Goal: Task Accomplishment & Management: Use online tool/utility

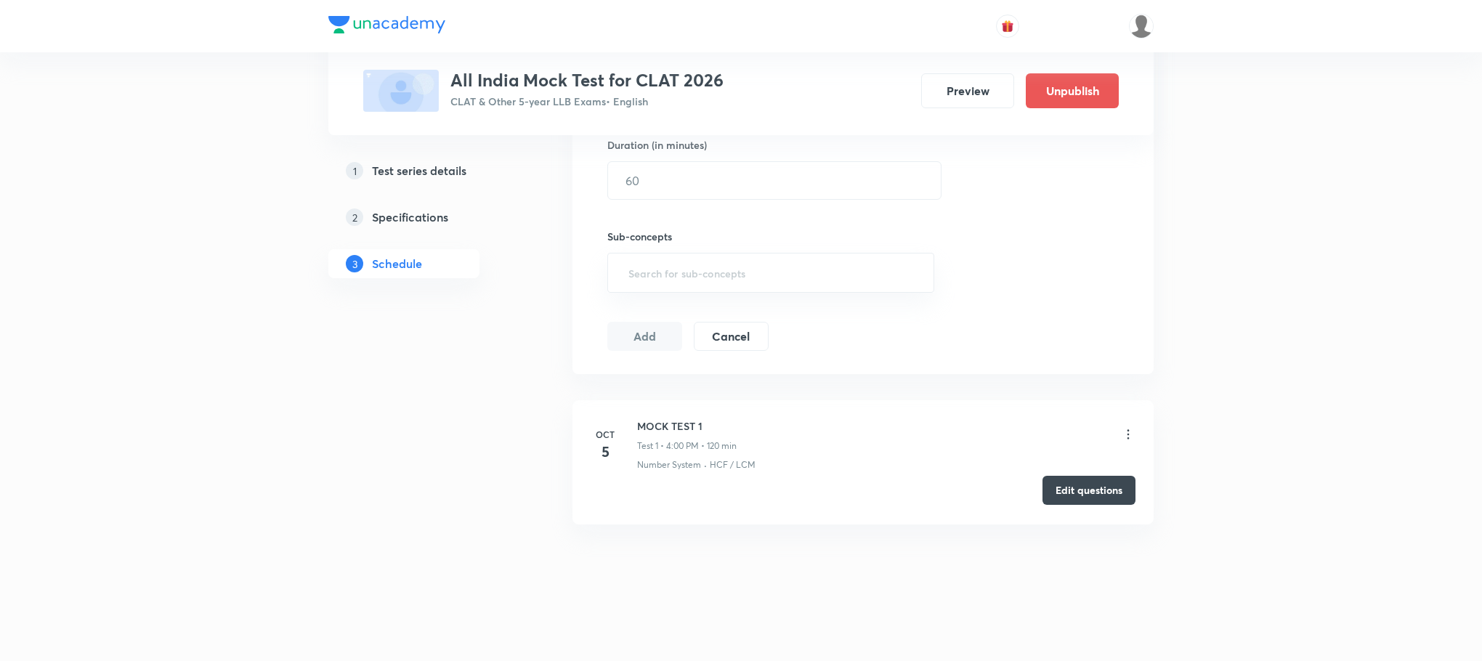
click at [1112, 487] on button "Edit questions" at bounding box center [1089, 490] width 93 height 29
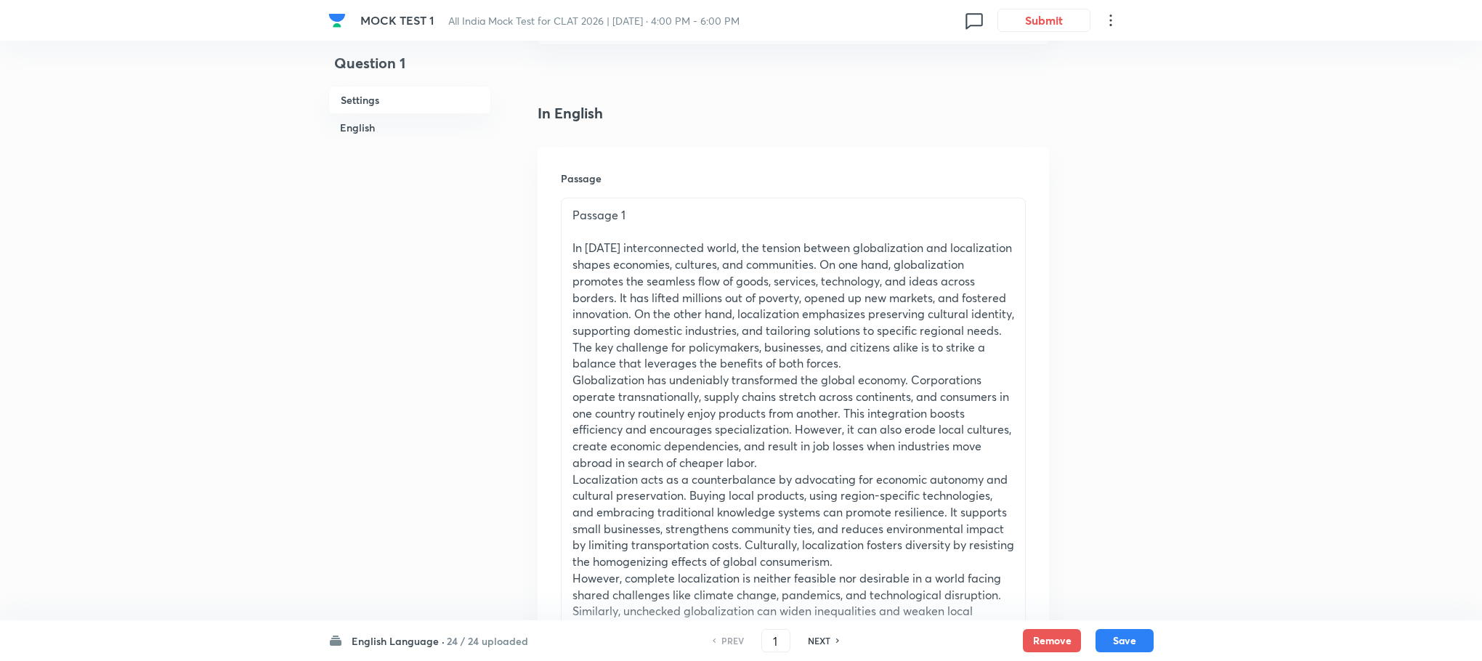
scroll to position [327, 0]
click at [730, 312] on p "In [DATE] interconnected world, the tension between globalization and localizat…" at bounding box center [793, 304] width 442 height 132
click at [427, 650] on div "English Language · 24 / 24 uploaded PREV 1 ​ NEXT Remove Save" at bounding box center [740, 640] width 825 height 41
click at [418, 642] on h6 "English Language ·" at bounding box center [398, 641] width 93 height 15
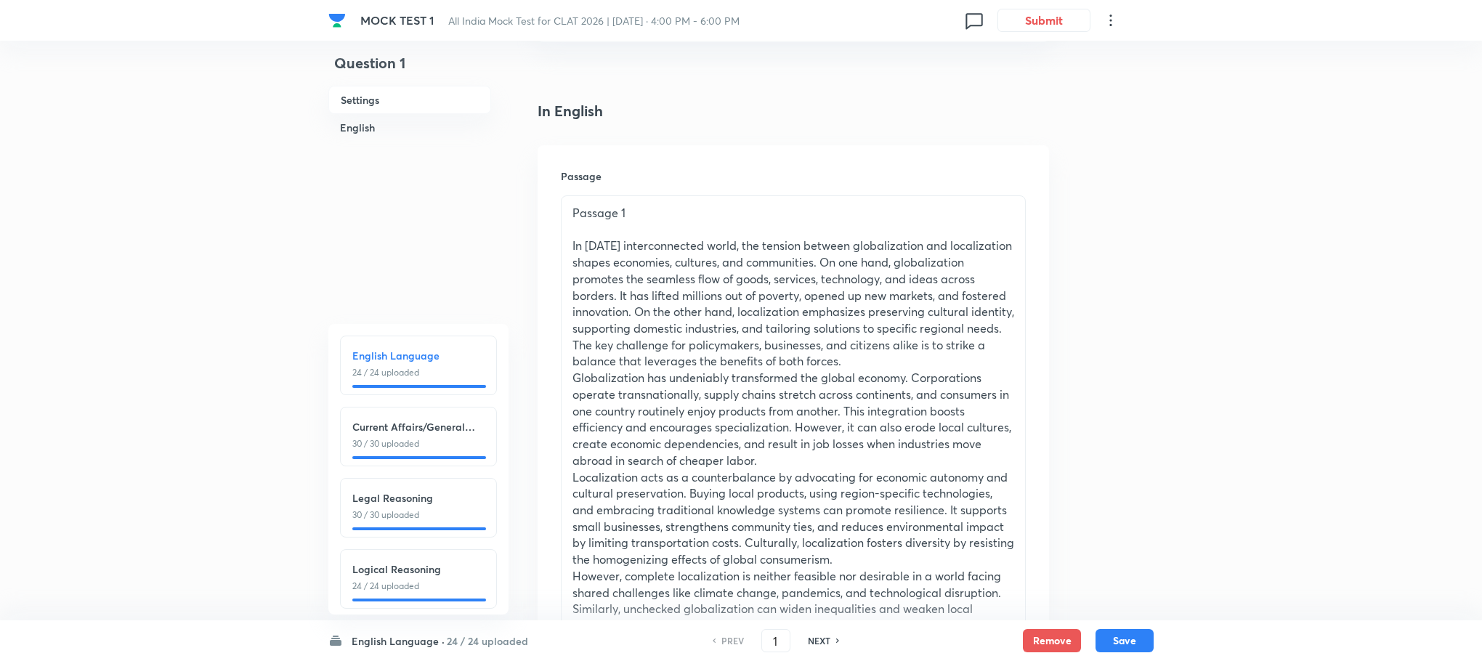
click at [414, 447] on p "30 / 30 uploaded" at bounding box center [418, 443] width 132 height 13
type input "25"
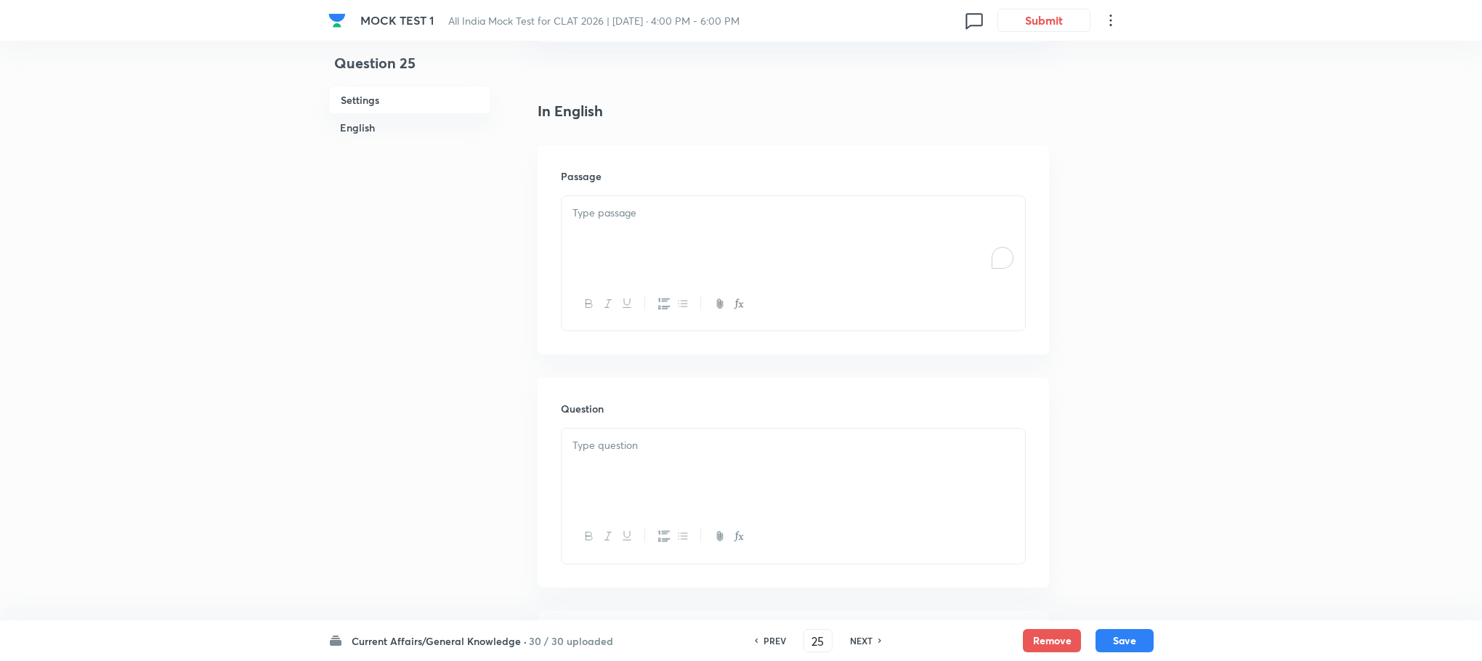
checkbox input "false"
checkbox input "true"
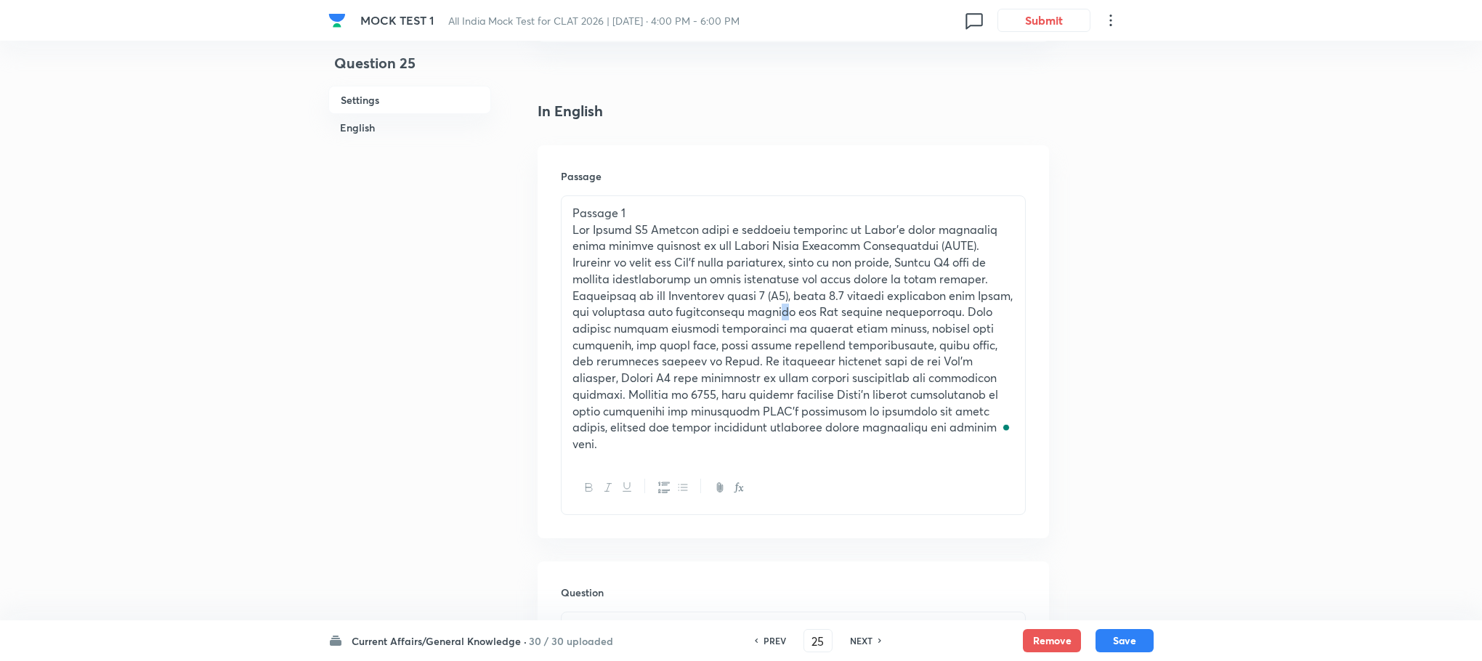
click at [676, 312] on p "To enrich screen reader interactions, please activate Accessibility in Grammarl…" at bounding box center [793, 337] width 442 height 231
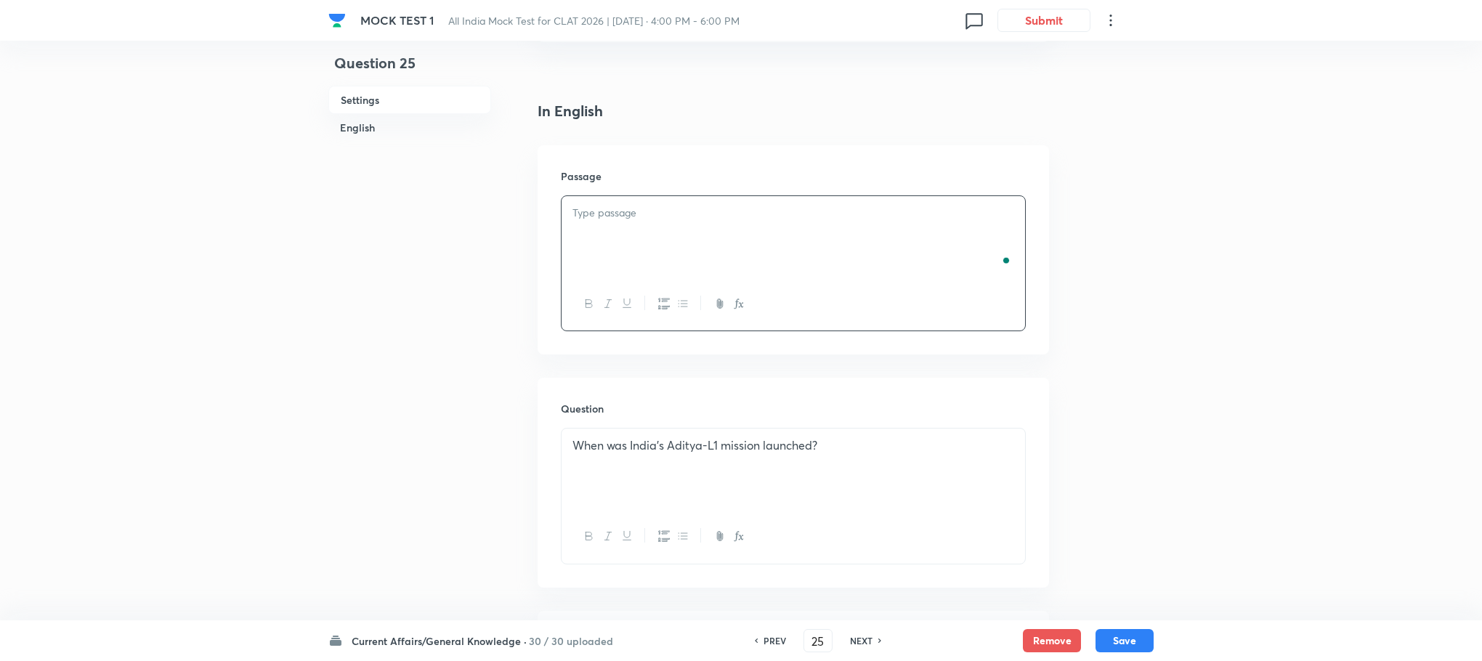
click at [624, 249] on div "To enrich screen reader interactions, please activate Accessibility in Grammarl…" at bounding box center [794, 236] width 464 height 81
click at [639, 232] on div "To enrich screen reader interactions, please activate Accessibility in Grammarl…" at bounding box center [794, 236] width 464 height 81
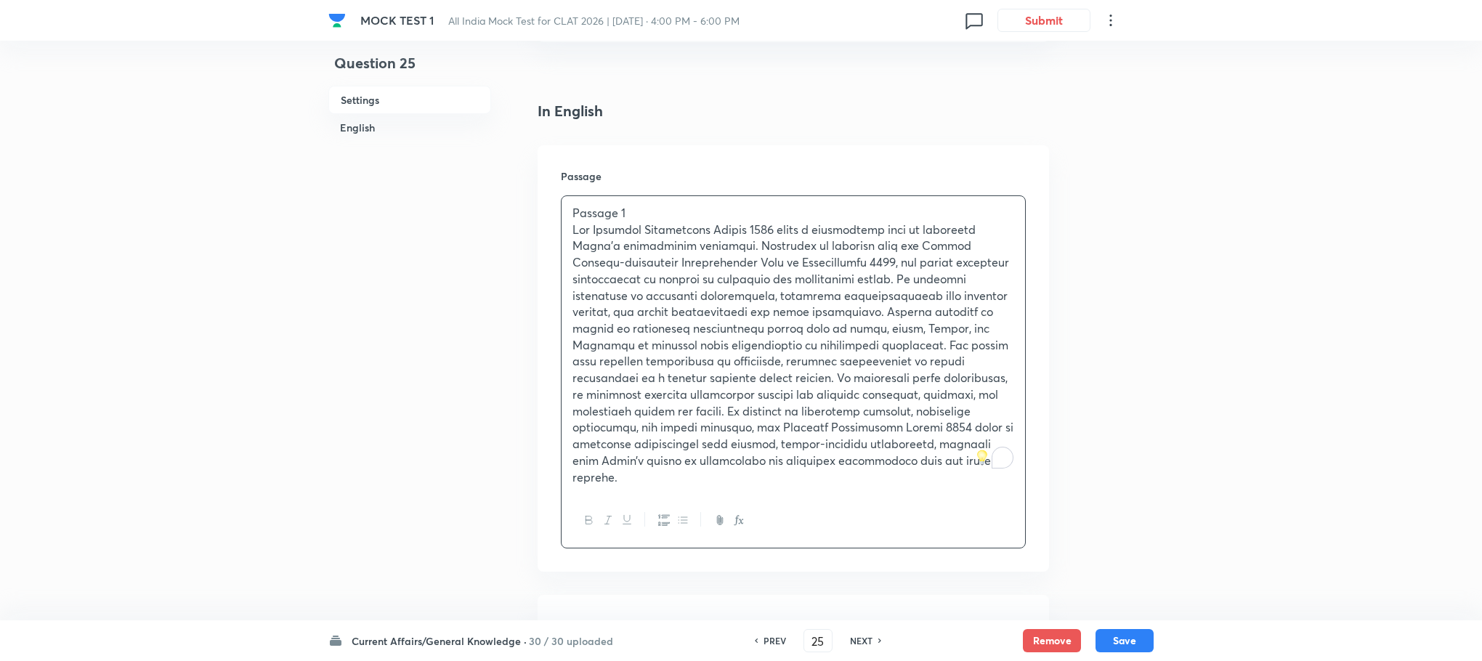
click at [1127, 626] on div "Current Affairs/General Knowledge · 30 / 30 uploaded PREV 25 ​ NEXT Remove Save" at bounding box center [740, 640] width 825 height 41
click at [1130, 646] on button "Save" at bounding box center [1125, 639] width 58 height 23
type input "26"
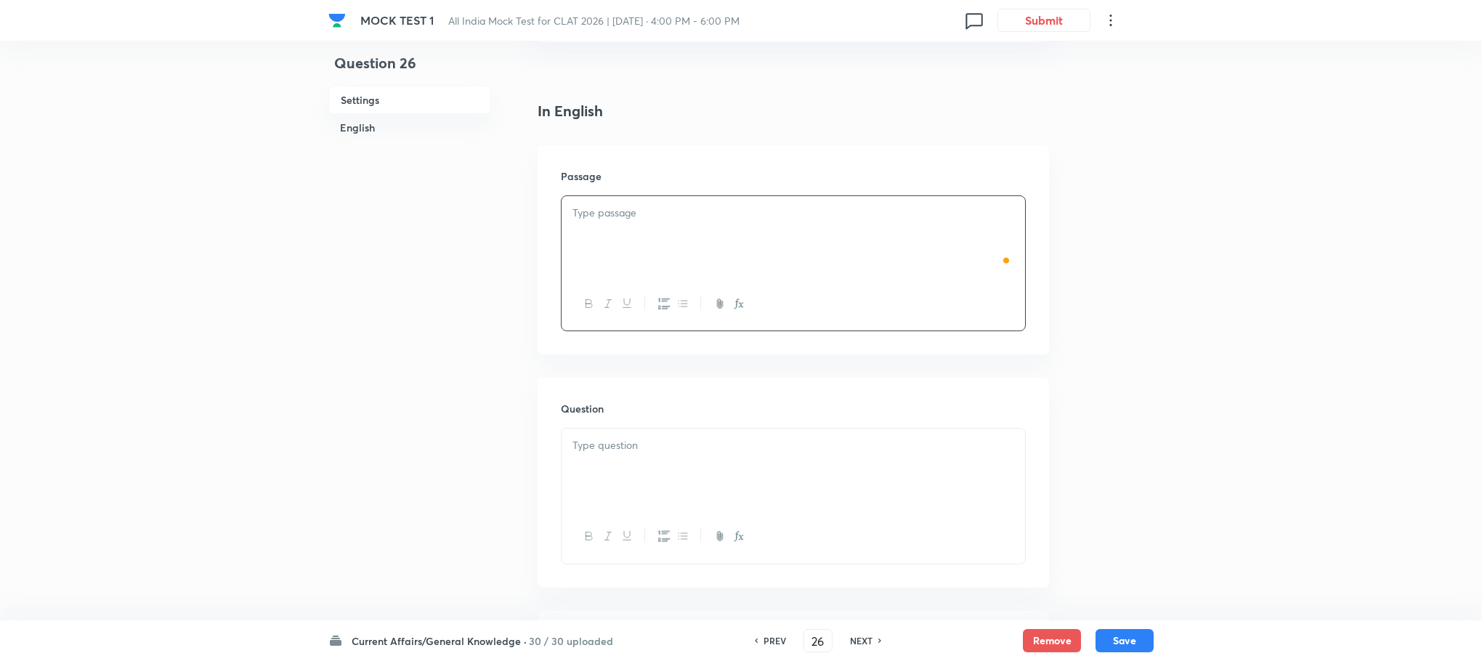
checkbox input "false"
checkbox input "true"
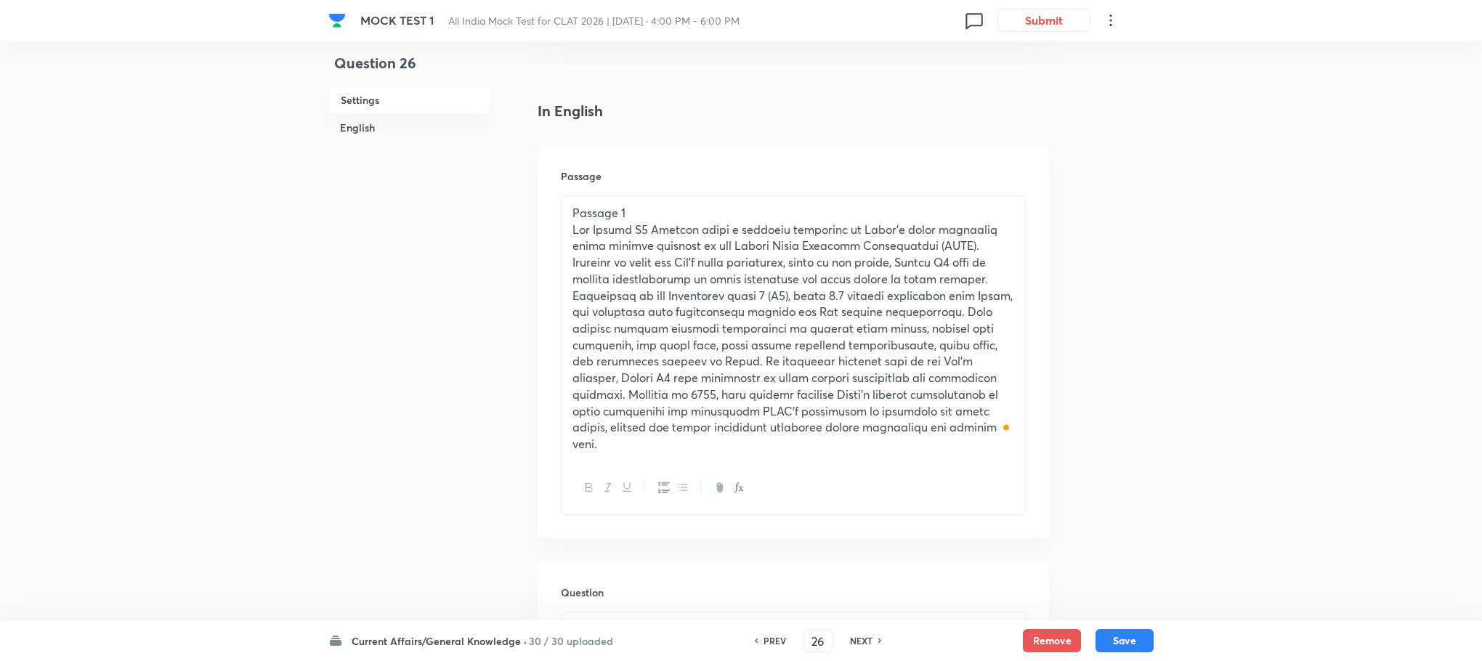
click at [715, 360] on p "To enrich screen reader interactions, please activate Accessibility in Grammarl…" at bounding box center [793, 337] width 442 height 231
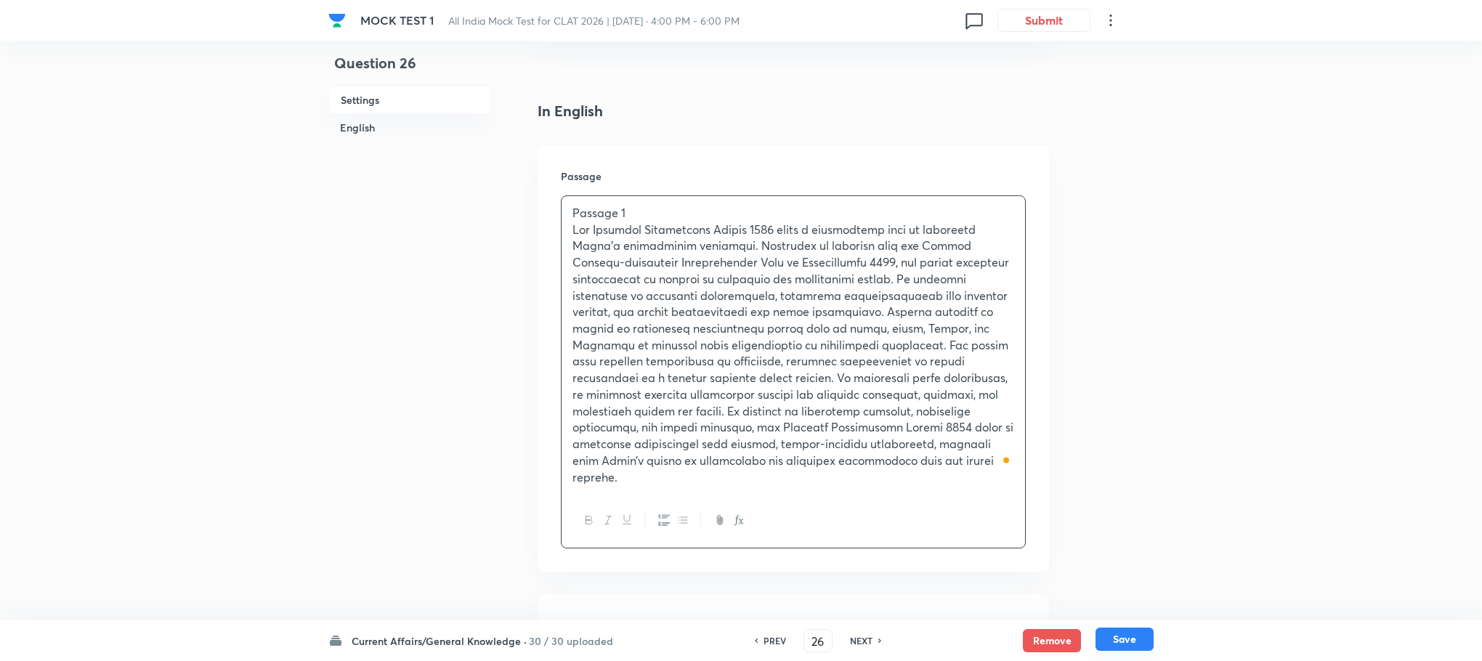
click at [1143, 643] on button "Save" at bounding box center [1125, 639] width 58 height 23
type input "27"
checkbox input "false"
checkbox input "true"
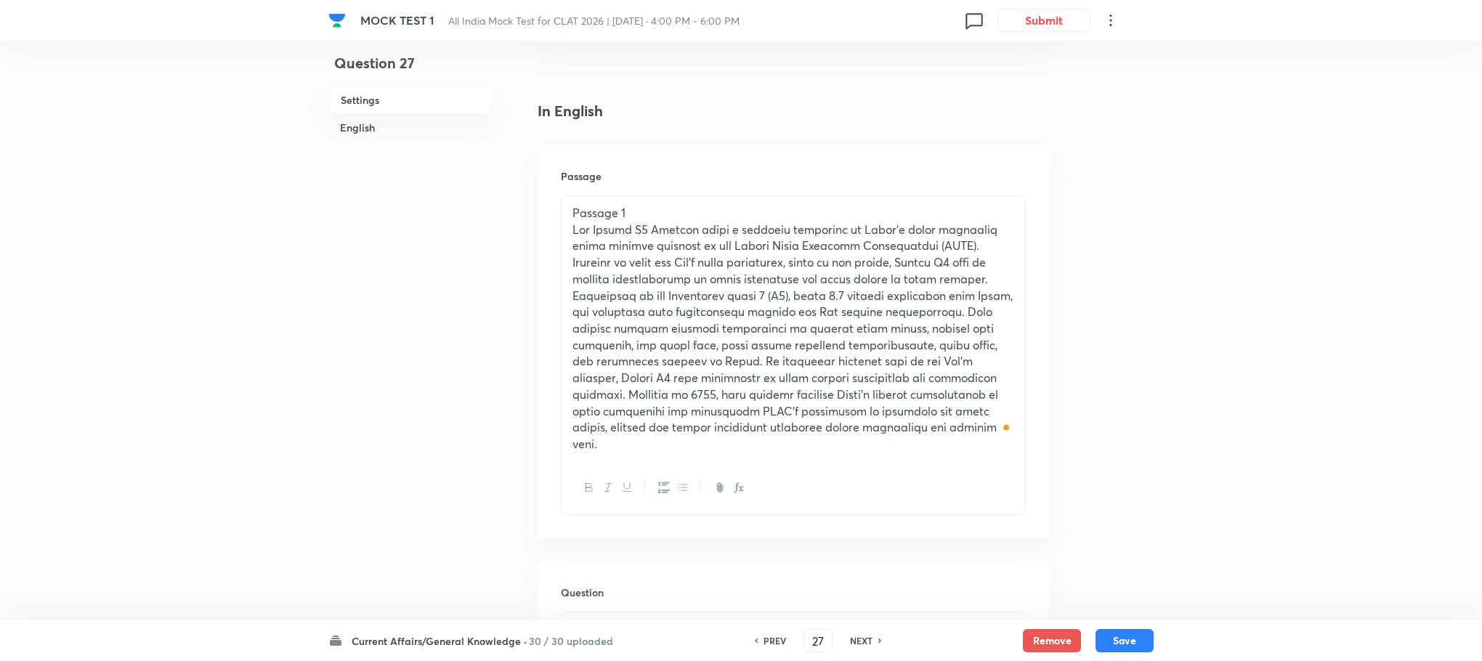
click at [742, 309] on p "To enrich screen reader interactions, please activate Accessibility in Grammarl…" at bounding box center [793, 337] width 442 height 231
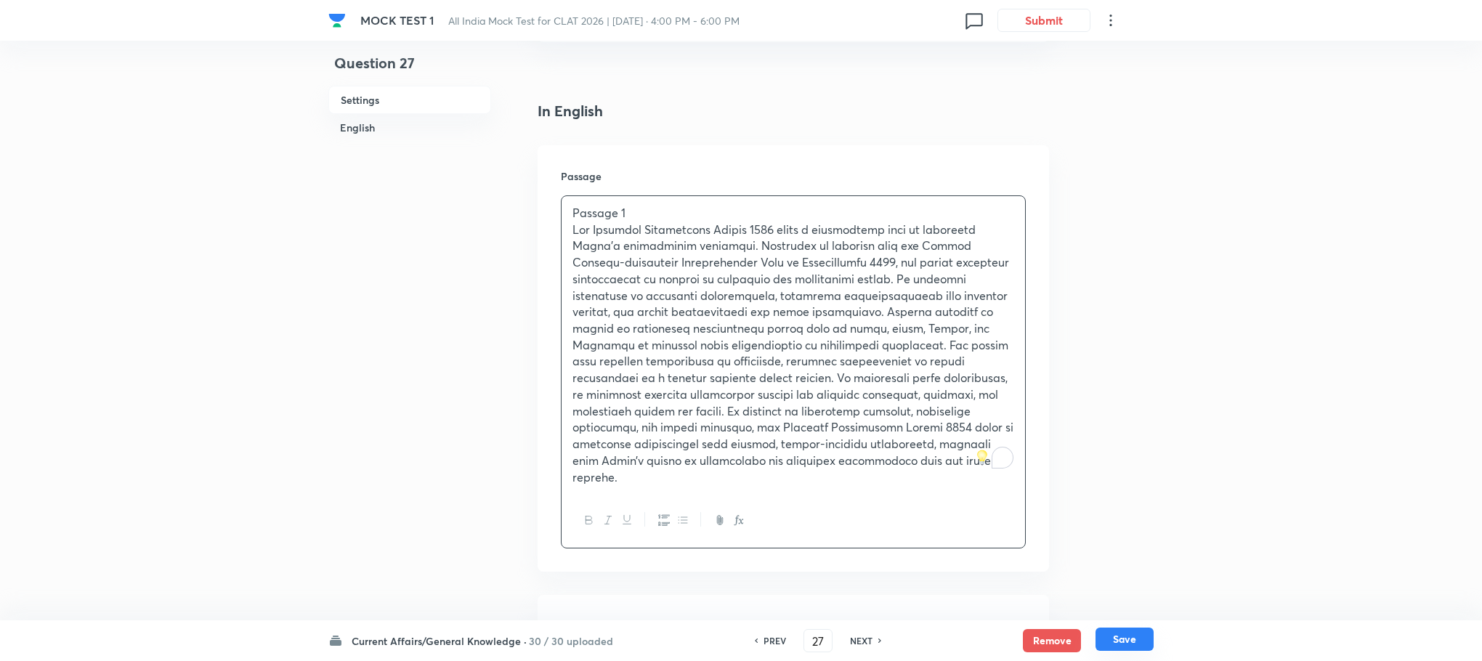
click at [1108, 635] on button "Save" at bounding box center [1125, 639] width 58 height 23
type input "28"
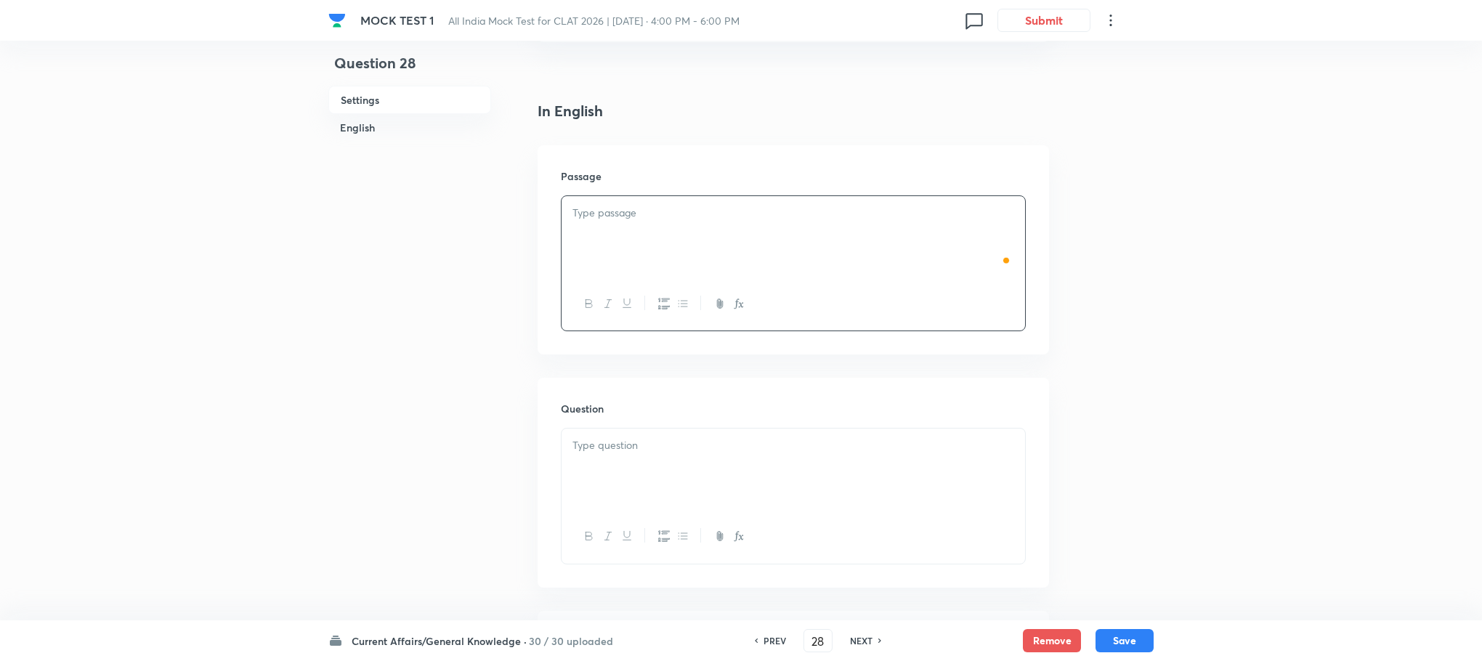
checkbox input "false"
checkbox input "true"
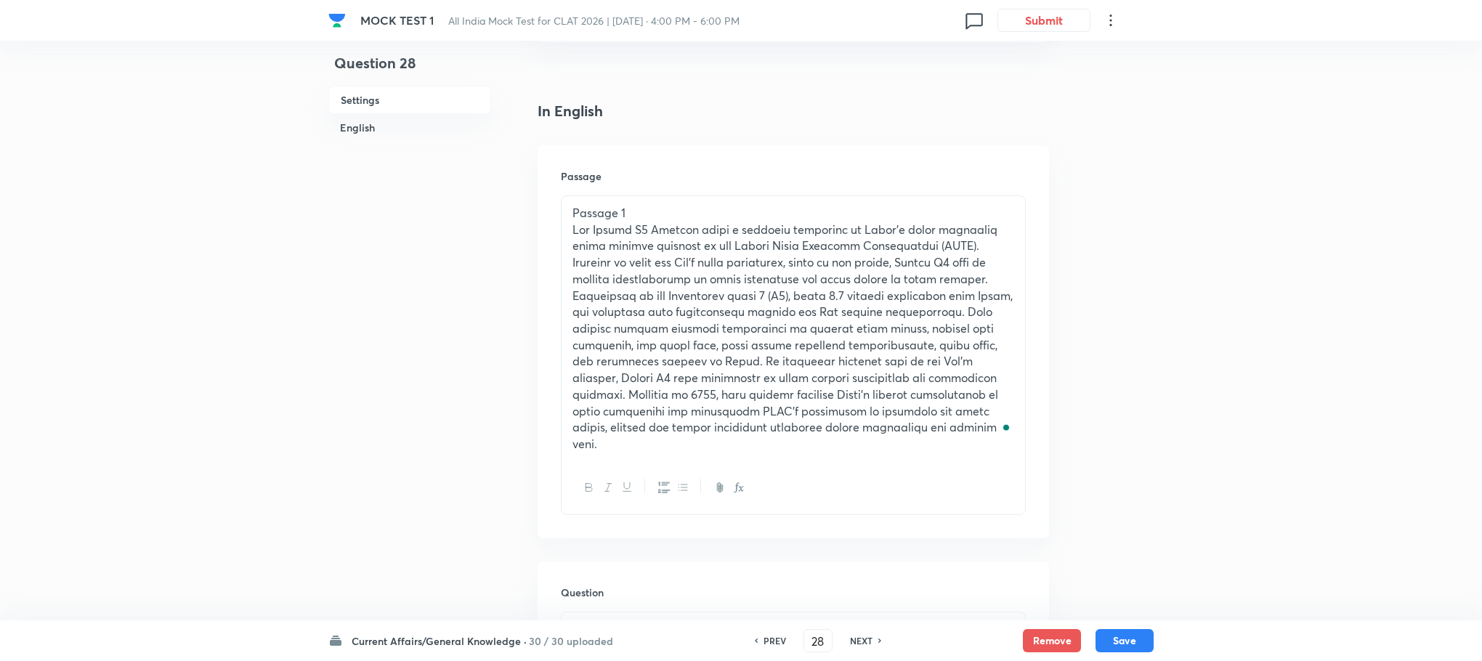
click at [705, 292] on p "To enrich screen reader interactions, please activate Accessibility in Grammarl…" at bounding box center [793, 337] width 442 height 231
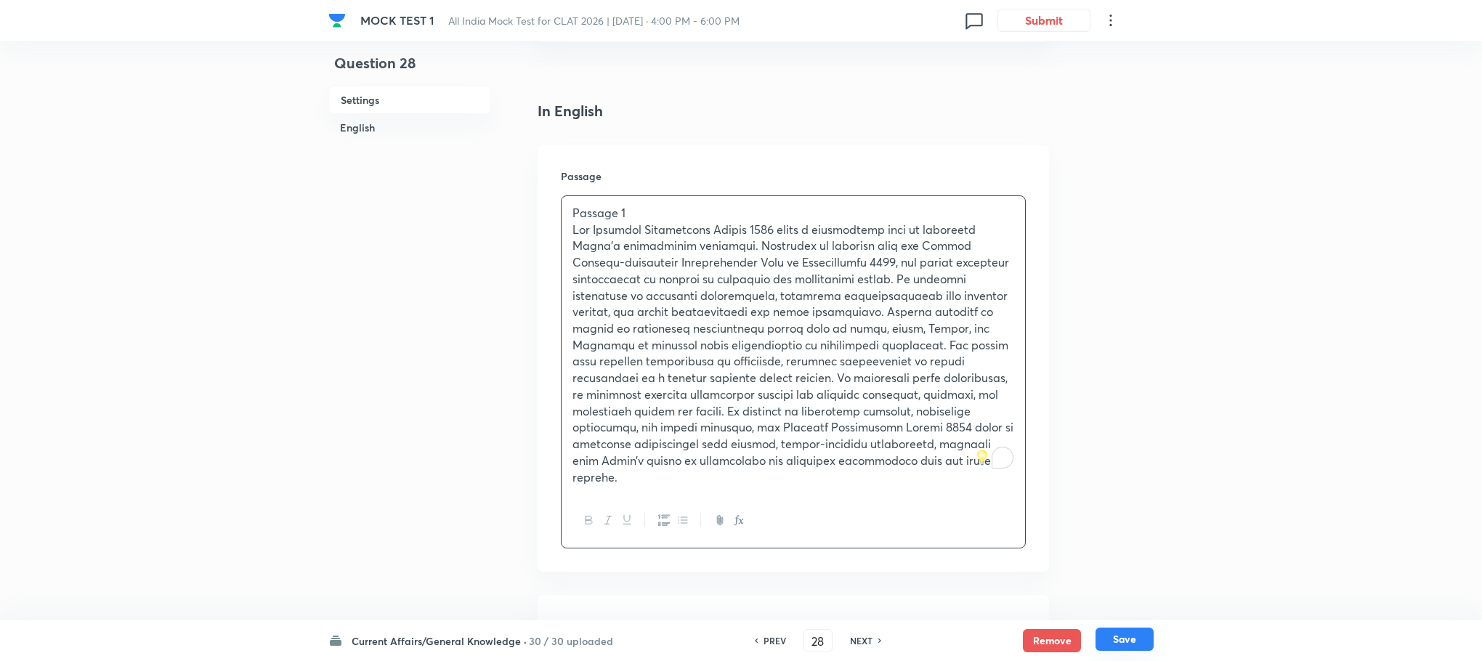
click at [1138, 646] on button "Save" at bounding box center [1125, 639] width 58 height 23
type input "29"
checkbox input "false"
checkbox input "true"
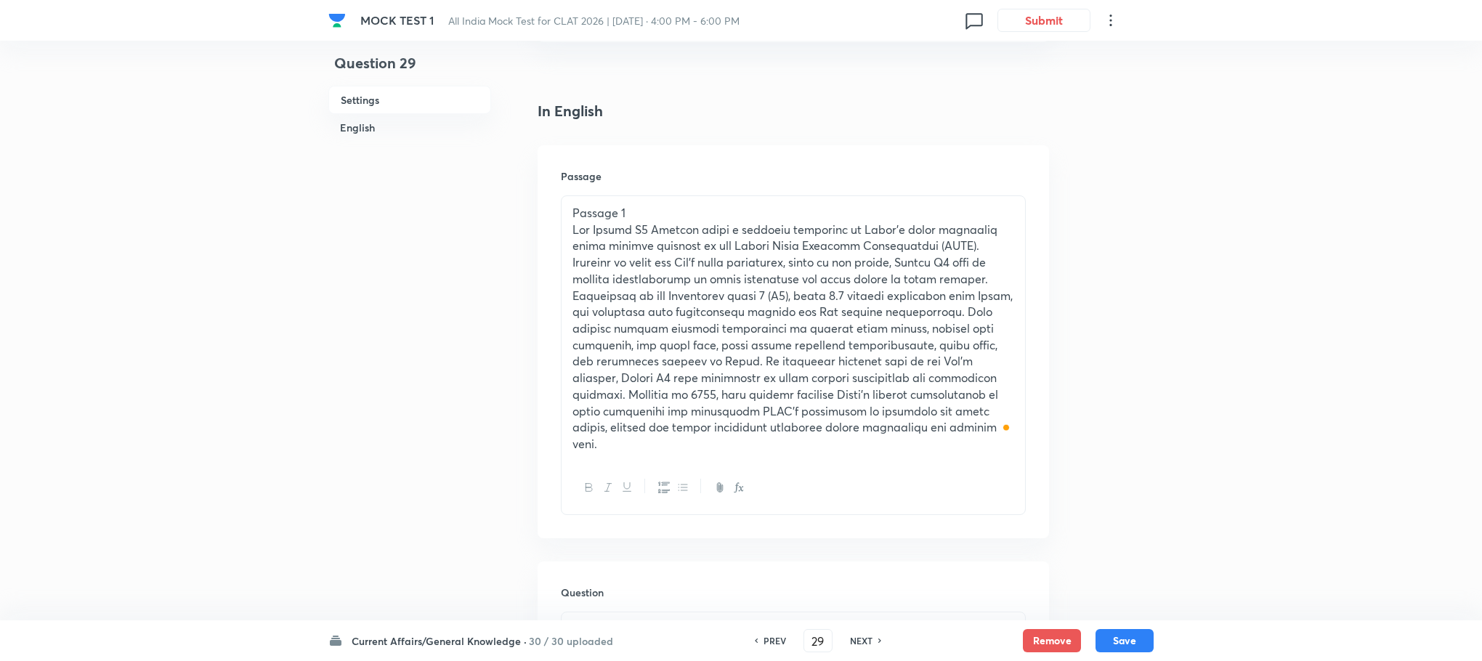
click at [731, 296] on p "To enrich screen reader interactions, please activate Accessibility in Grammarl…" at bounding box center [793, 337] width 442 height 231
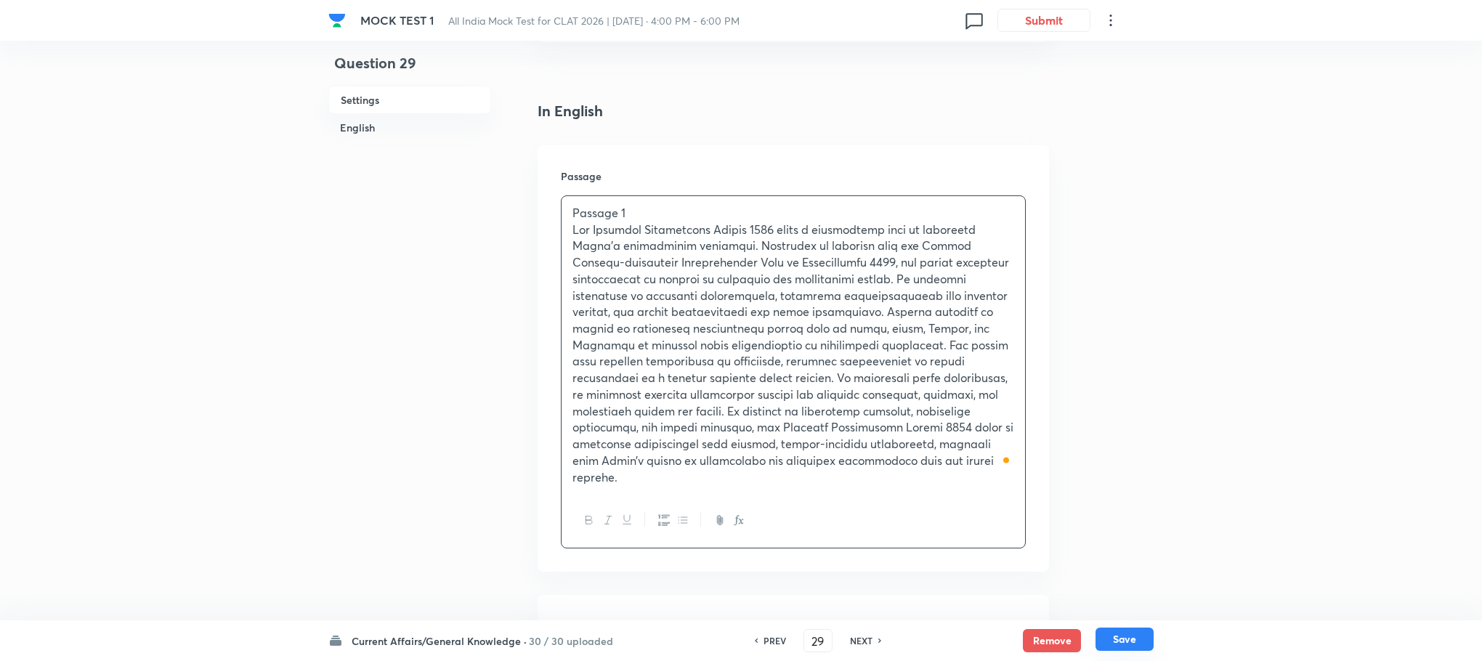
click at [1128, 643] on button "Save" at bounding box center [1125, 639] width 58 height 23
type input "30"
checkbox input "false"
checkbox input "true"
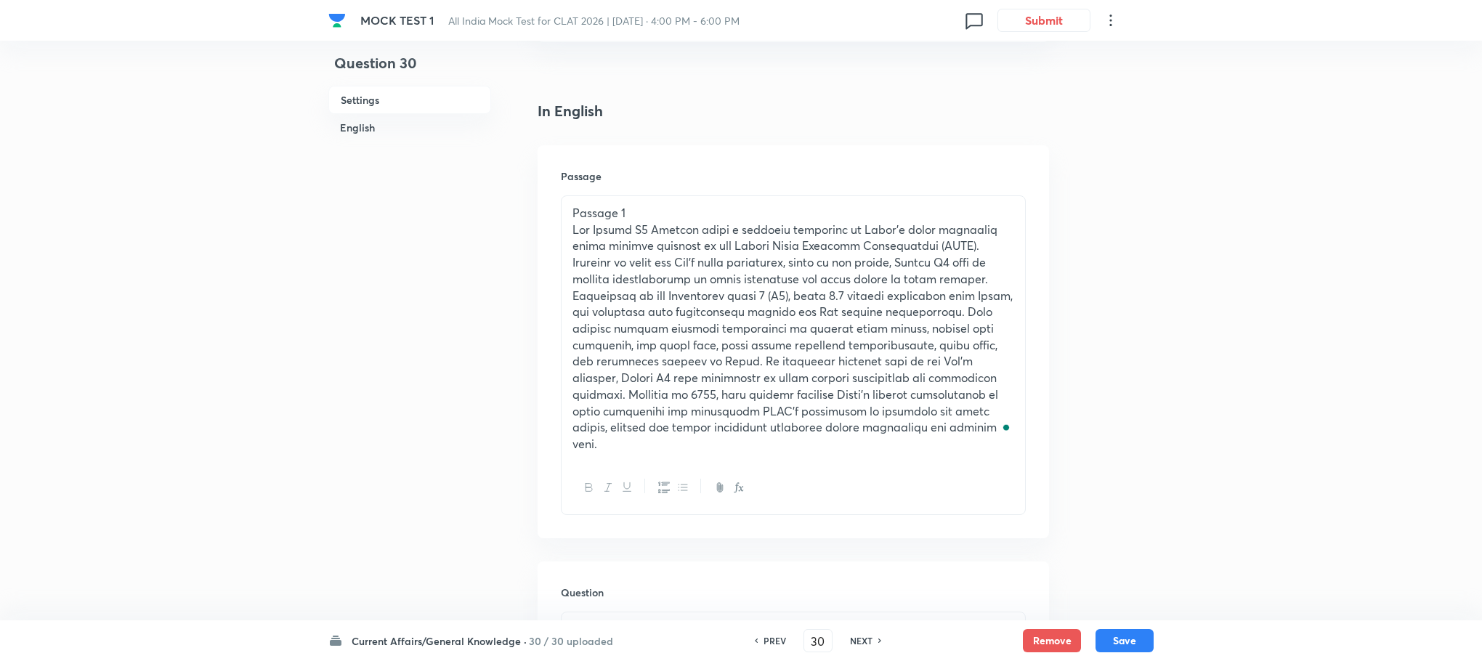
click at [670, 235] on p "To enrich screen reader interactions, please activate Accessibility in Grammarl…" at bounding box center [793, 337] width 442 height 231
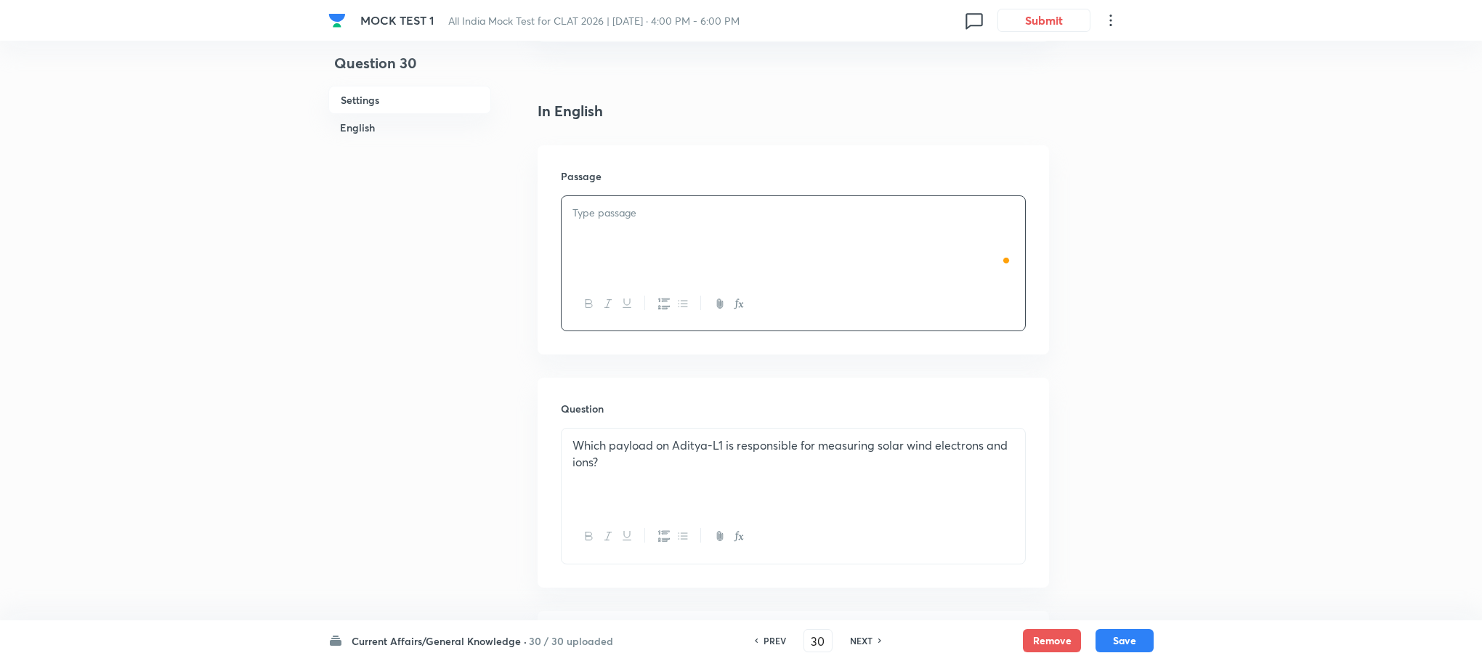
click at [663, 233] on div "To enrich screen reader interactions, please activate Accessibility in Grammarl…" at bounding box center [794, 236] width 464 height 81
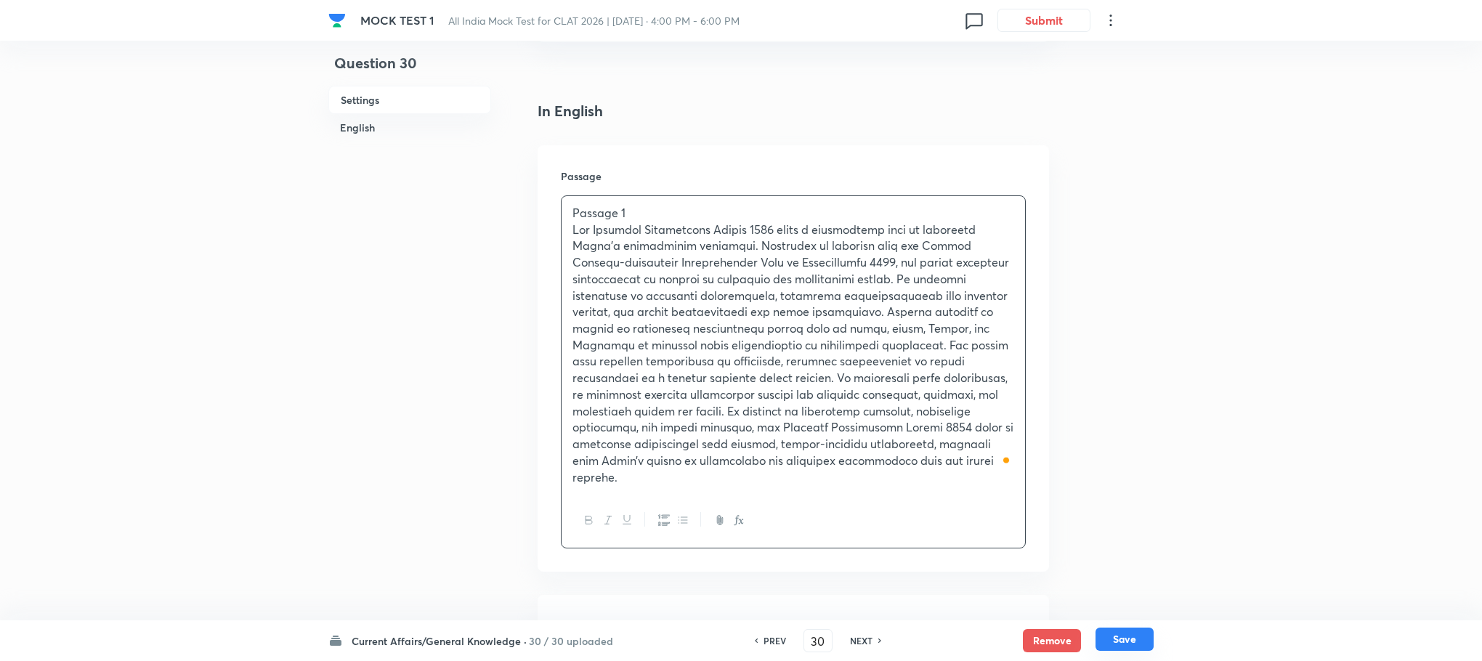
click at [1130, 645] on button "Save" at bounding box center [1125, 639] width 58 height 23
type input "31"
checkbox input "false"
checkbox input "true"
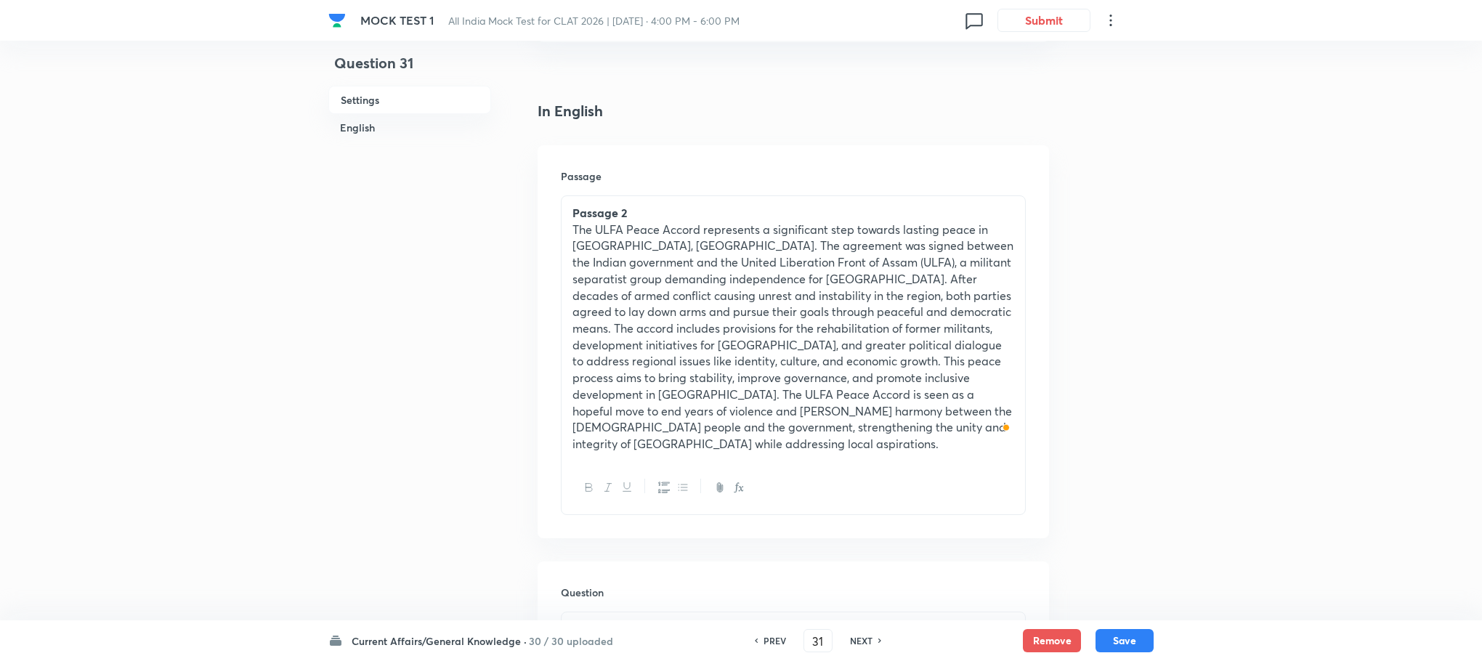
click at [772, 641] on h6 "PREV" at bounding box center [775, 640] width 23 height 13
type input "30"
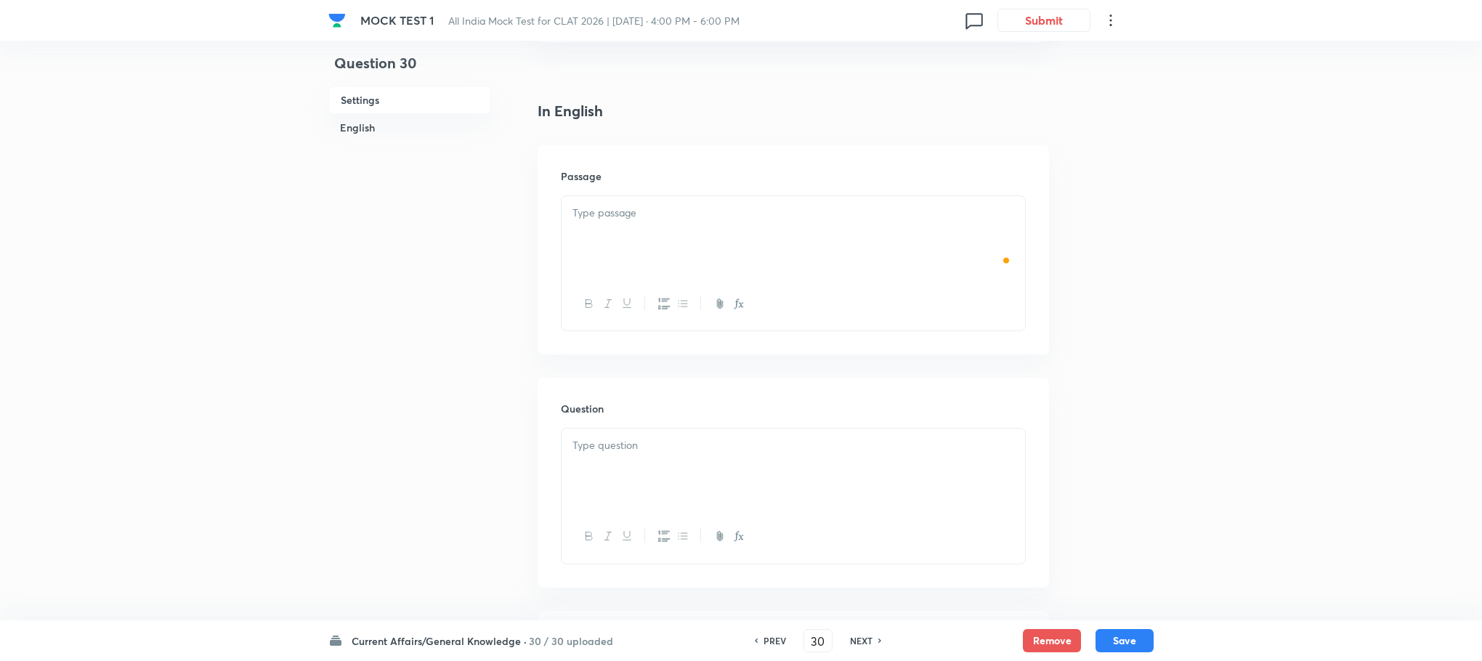
checkbox input "false"
checkbox input "true"
click at [772, 641] on h6 "PREV" at bounding box center [775, 640] width 23 height 13
type input "29"
checkbox input "false"
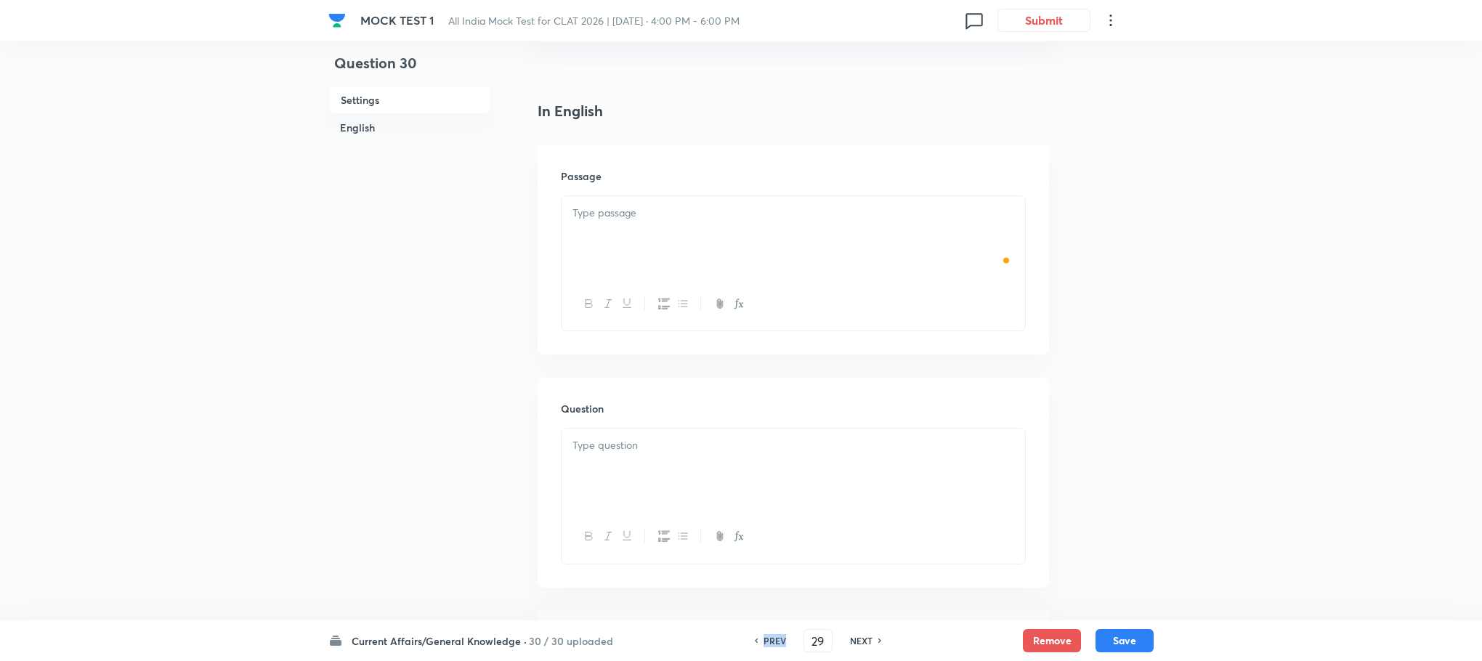
checkbox input "true"
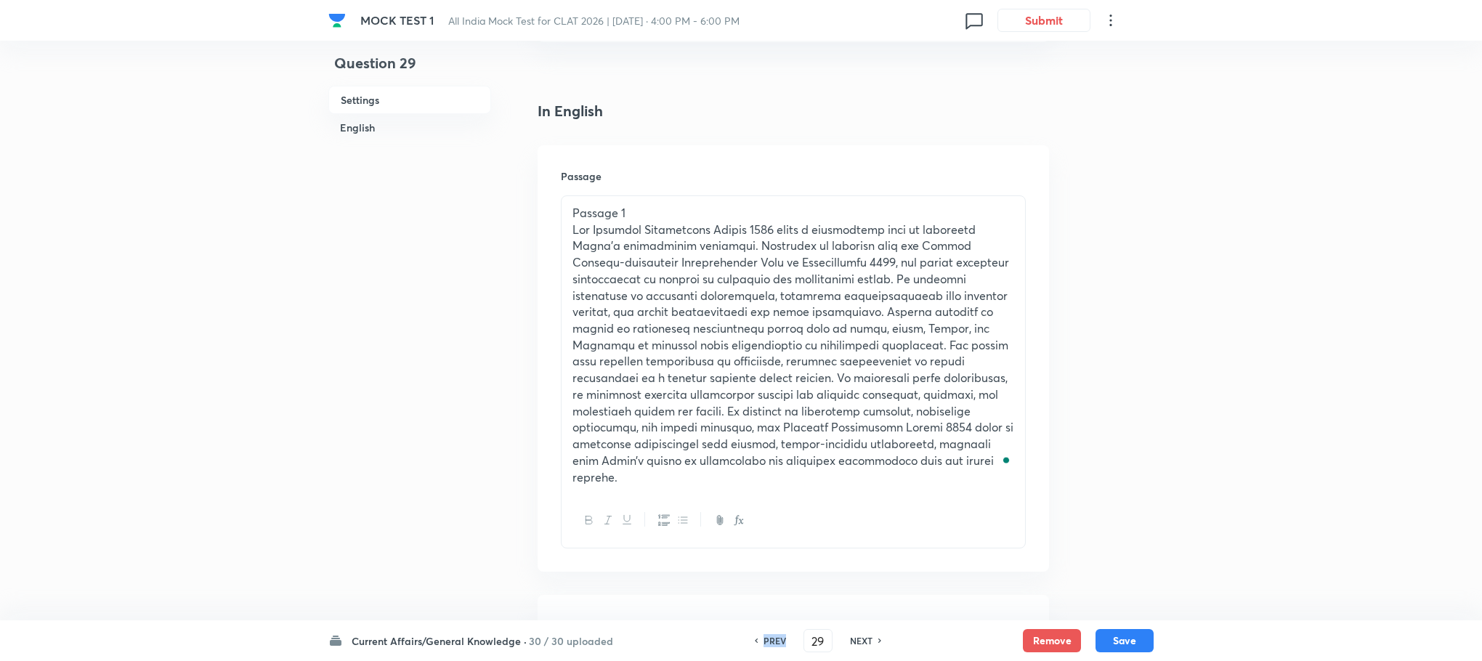
click at [772, 641] on h6 "PREV" at bounding box center [775, 640] width 23 height 13
type input "28"
checkbox input "false"
checkbox input "true"
click at [772, 641] on h6 "PREV" at bounding box center [775, 640] width 23 height 13
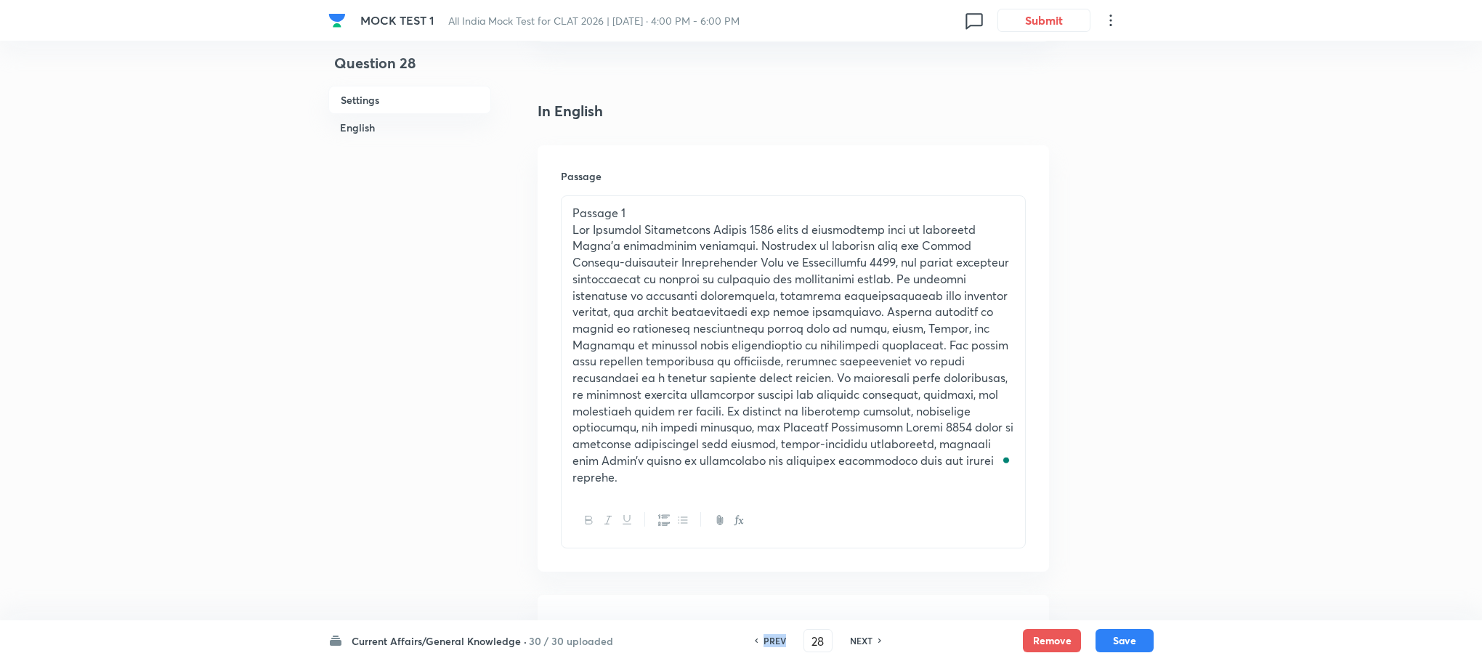
type input "27"
checkbox input "false"
checkbox input "true"
click at [772, 641] on h6 "PREV" at bounding box center [775, 640] width 23 height 13
type input "26"
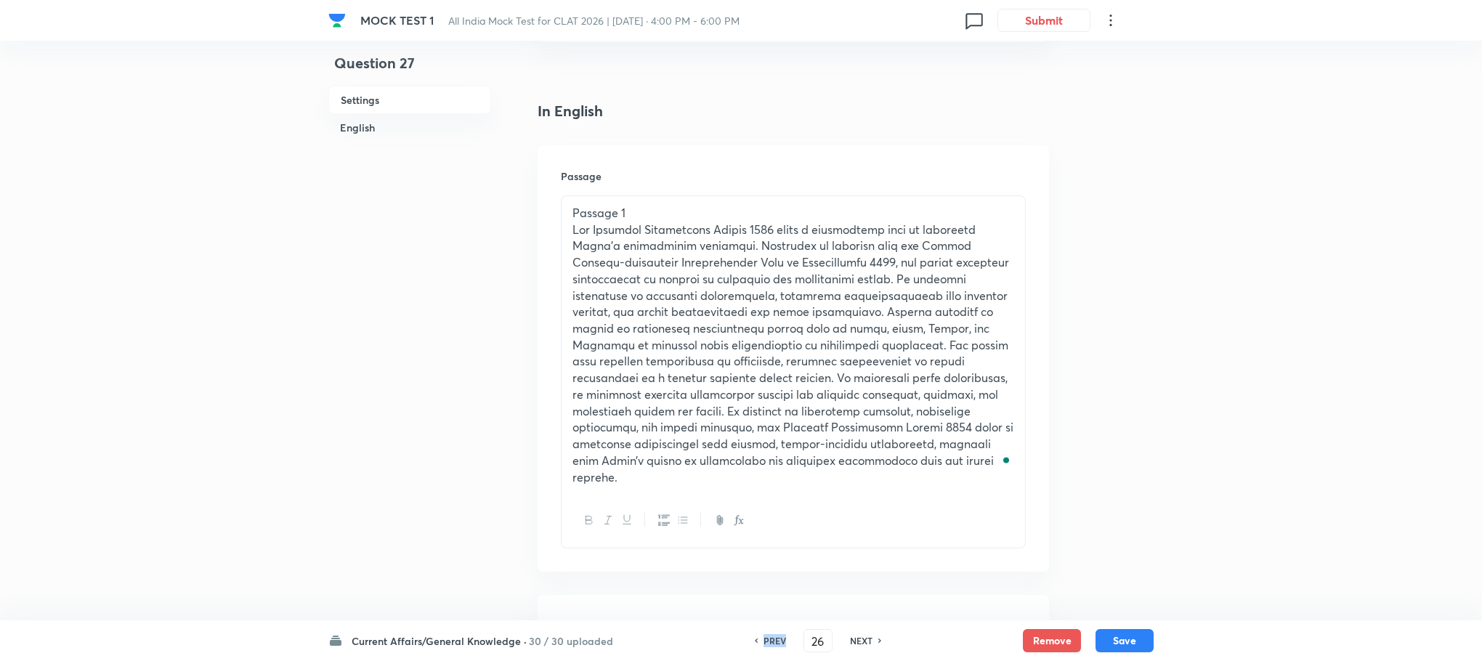
checkbox input "false"
checkbox input "true"
click at [772, 641] on h6 "PREV" at bounding box center [775, 640] width 23 height 13
type input "25"
checkbox input "false"
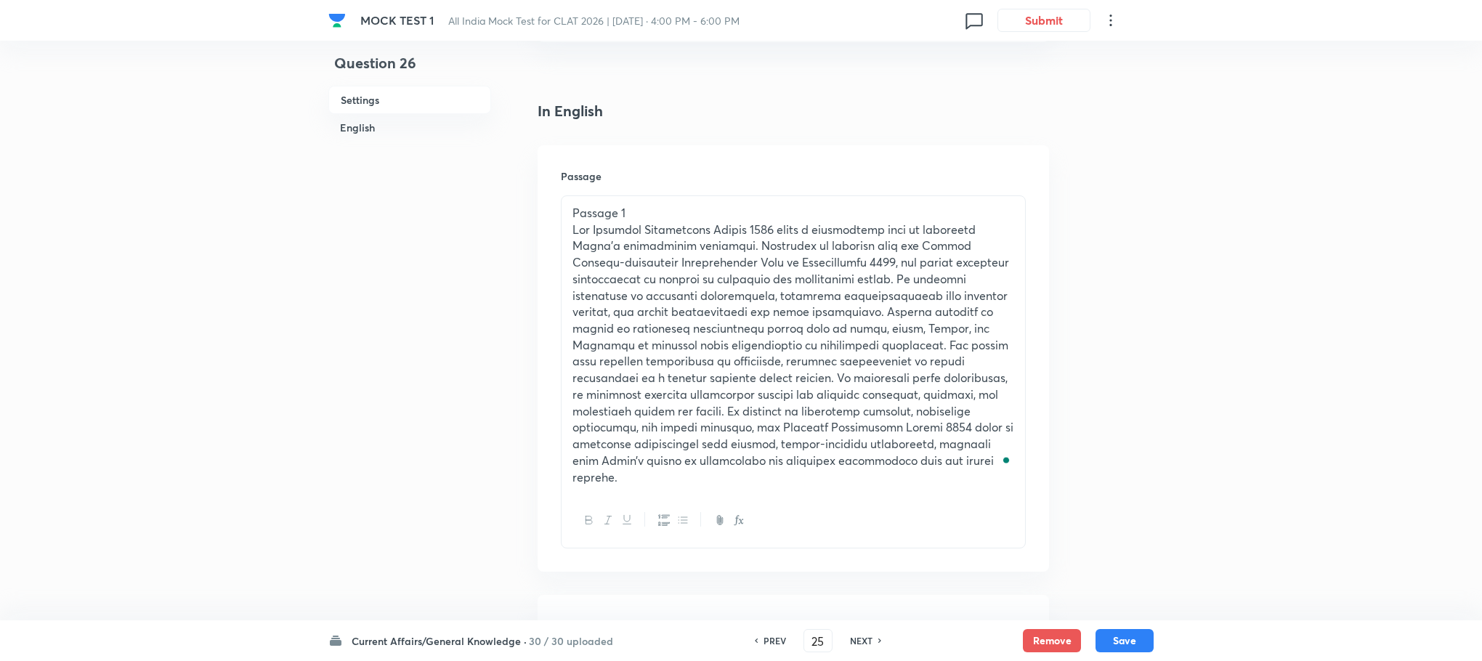
checkbox input "true"
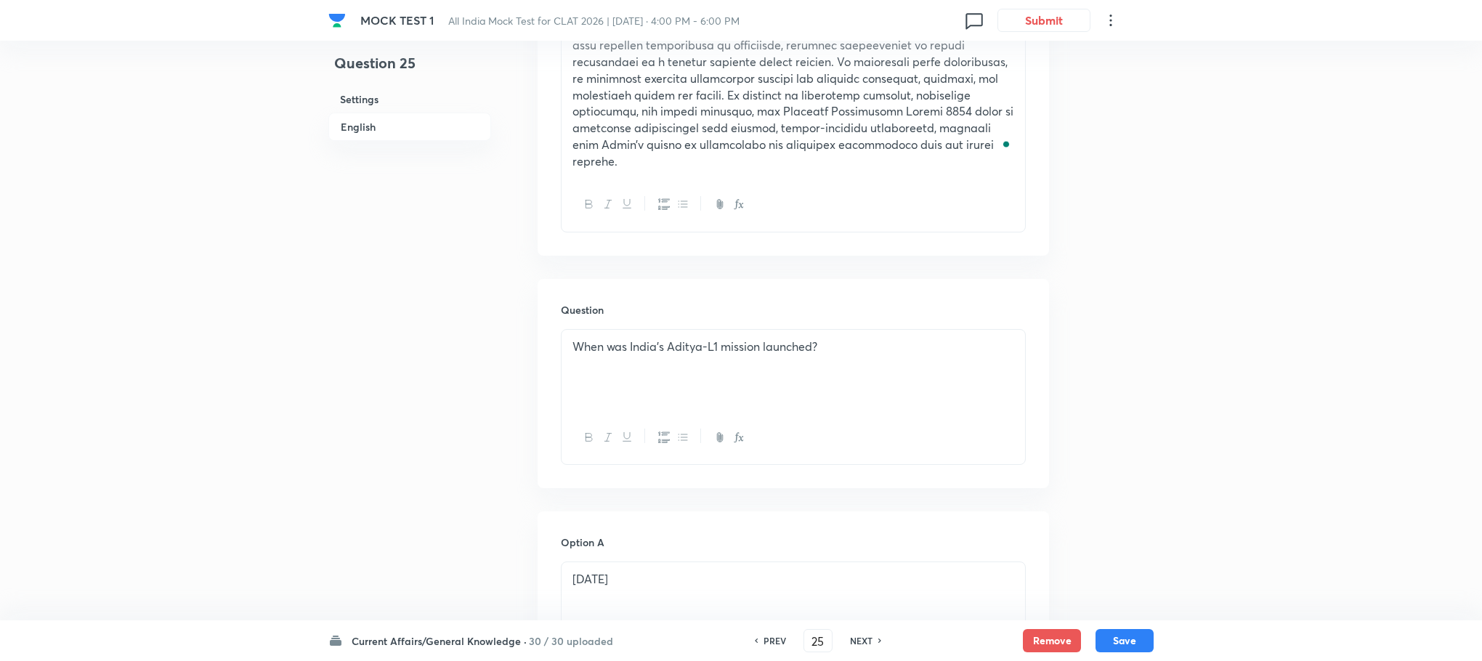
scroll to position [763, 0]
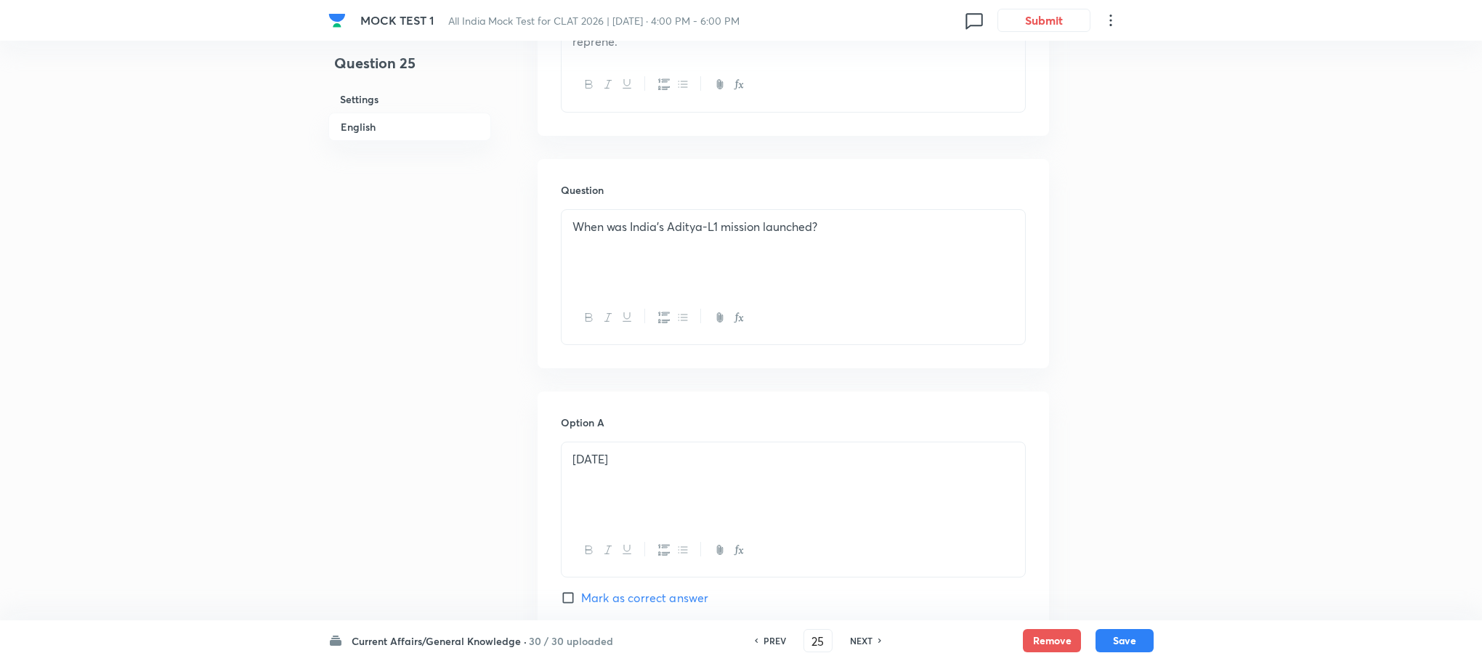
click at [628, 248] on div "When was India's Aditya-L1 mission launched?" at bounding box center [794, 250] width 464 height 81
click at [615, 240] on div "To enrich screen reader interactions, please activate Accessibility in Grammarl…" at bounding box center [794, 250] width 464 height 81
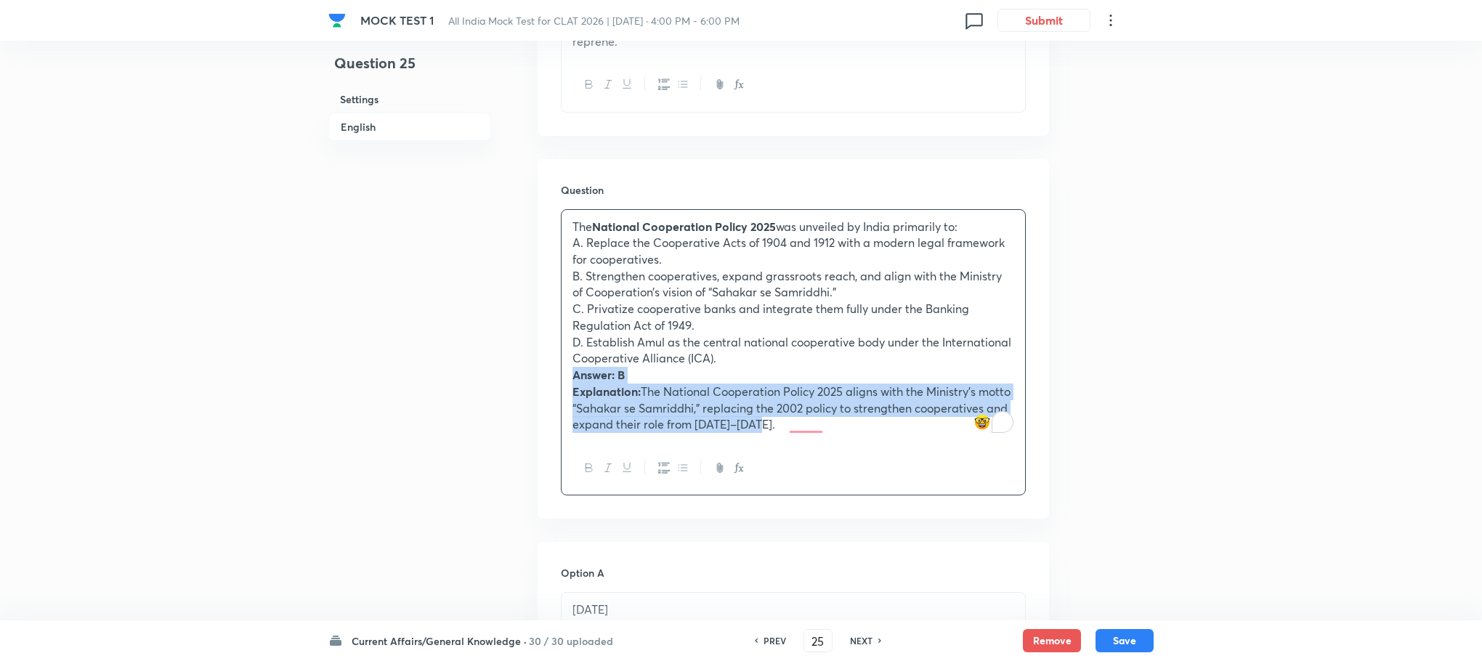
drag, startPoint x: 565, startPoint y: 358, endPoint x: 936, endPoint y: 463, distance: 385.7
click at [936, 463] on div "The National Cooperation Policy 2025 was unveiled by India primarily to: A. Rep…" at bounding box center [793, 352] width 465 height 287
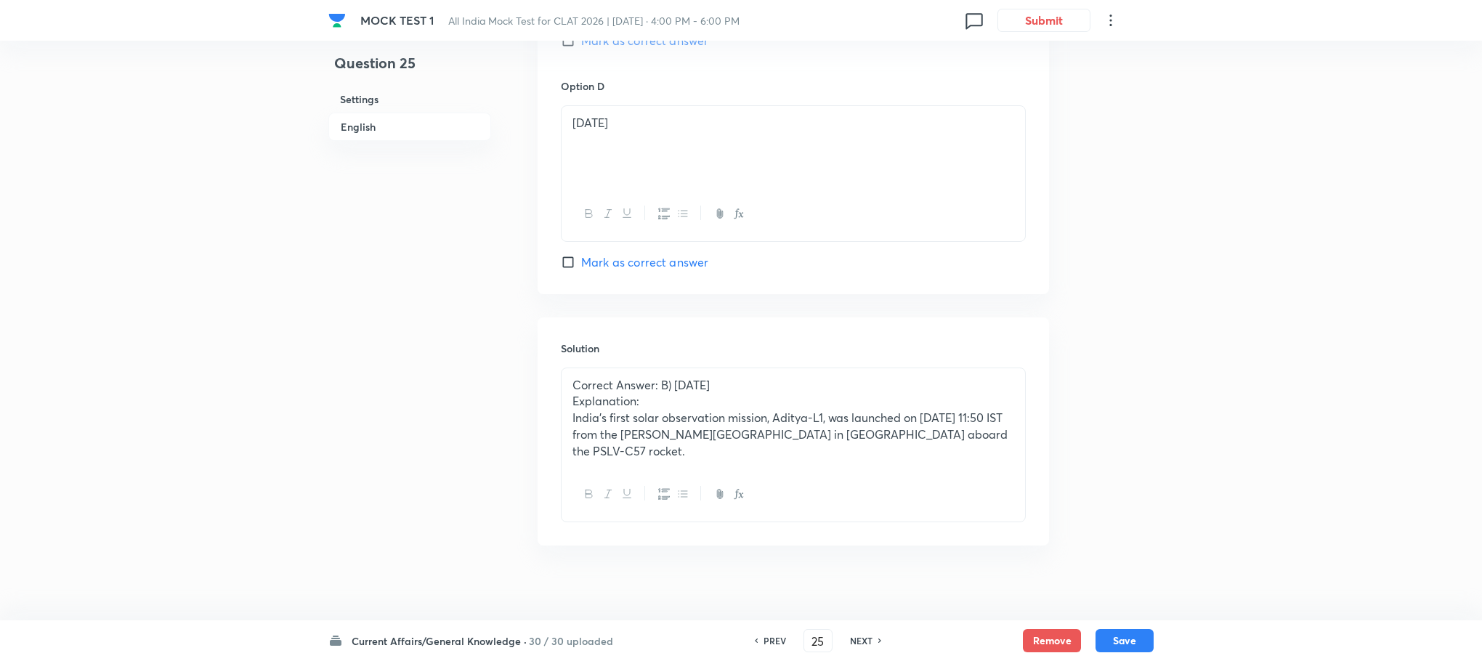
scroll to position [1864, 0]
click at [637, 381] on div "Correct Answer: B) [DATE] Explanation: India's first solar observation mission,…" at bounding box center [794, 418] width 464 height 100
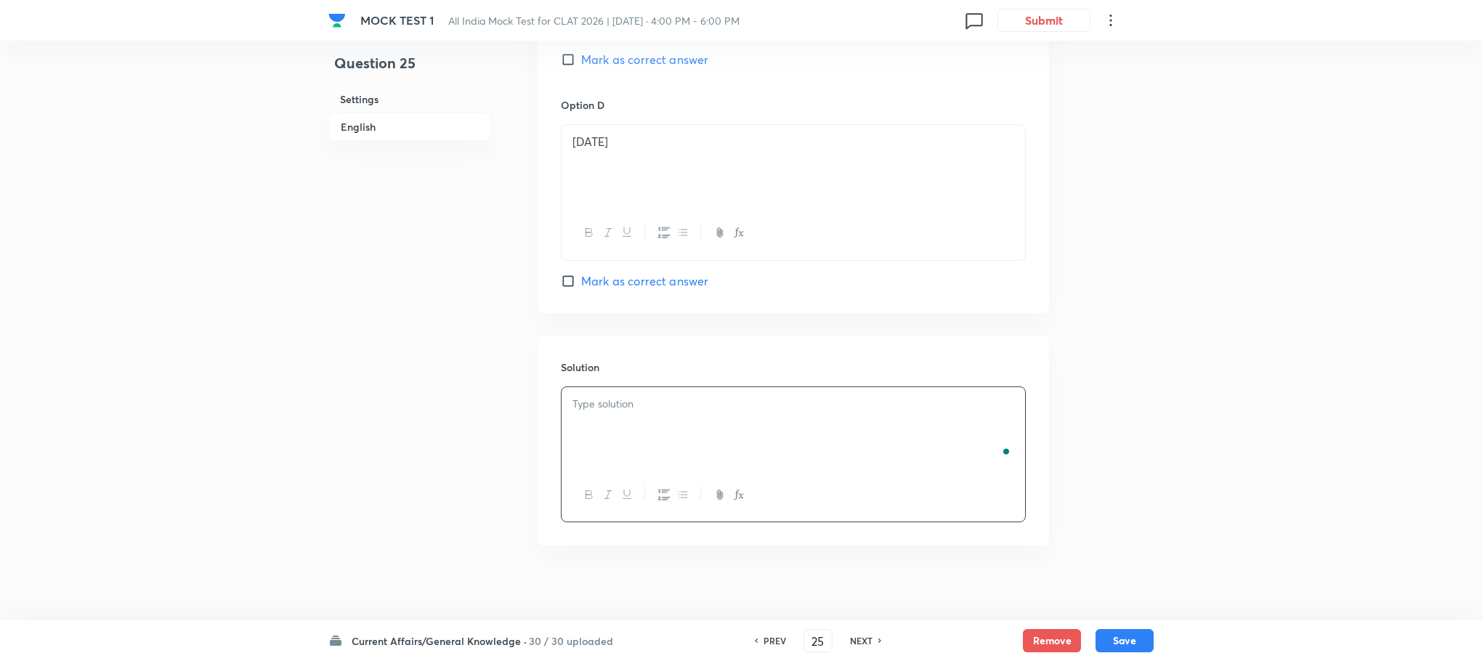
click at [637, 387] on div "To enrich screen reader interactions, please activate Accessibility in Grammarl…" at bounding box center [794, 427] width 464 height 81
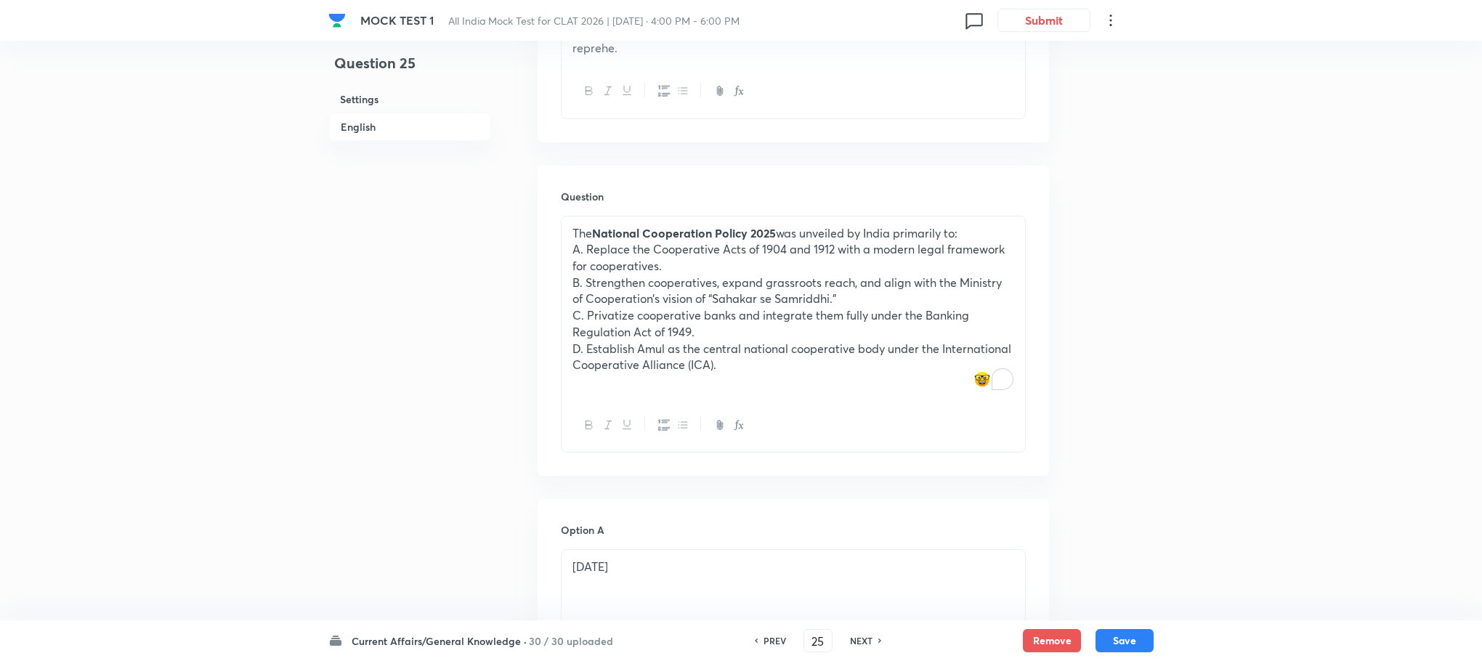
scroll to position [757, 0]
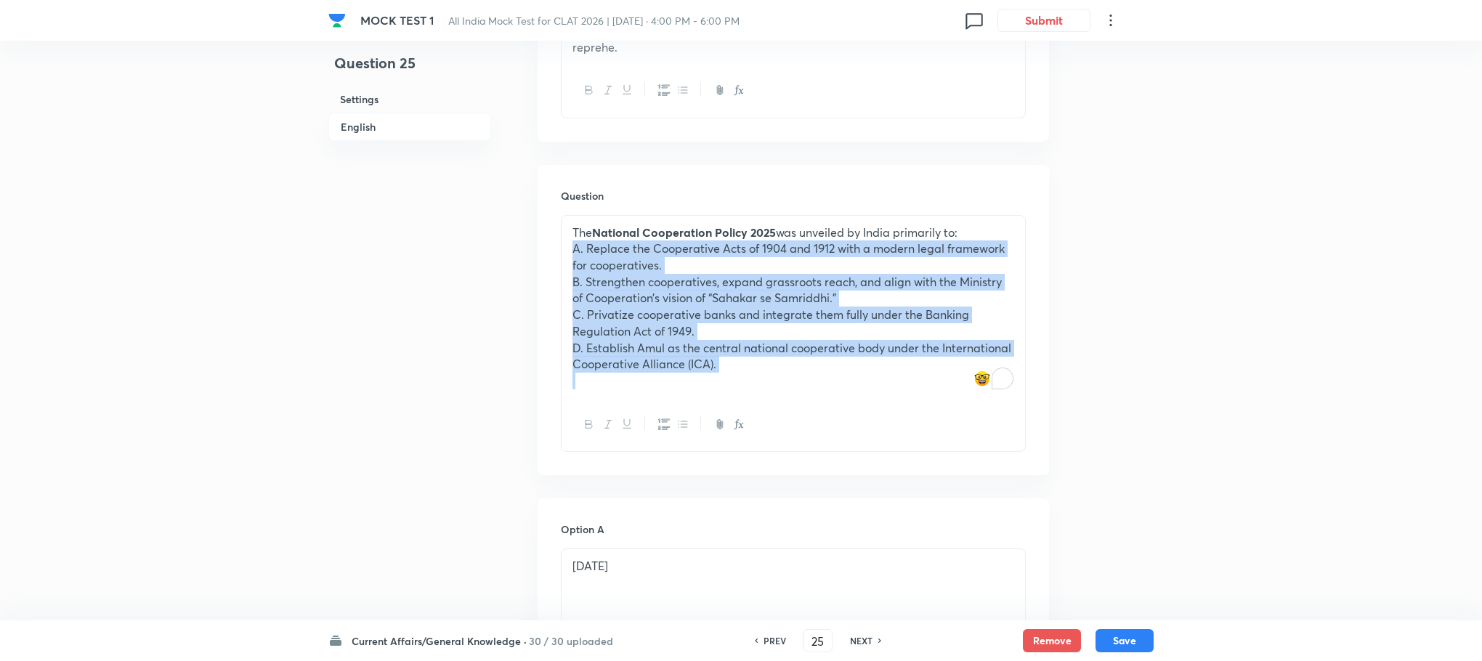
drag, startPoint x: 567, startPoint y: 236, endPoint x: 741, endPoint y: 368, distance: 218.8
click at [741, 368] on div "The National Cooperation Policy 2025 was unveiled by India primarily to: A. Rep…" at bounding box center [794, 307] width 464 height 182
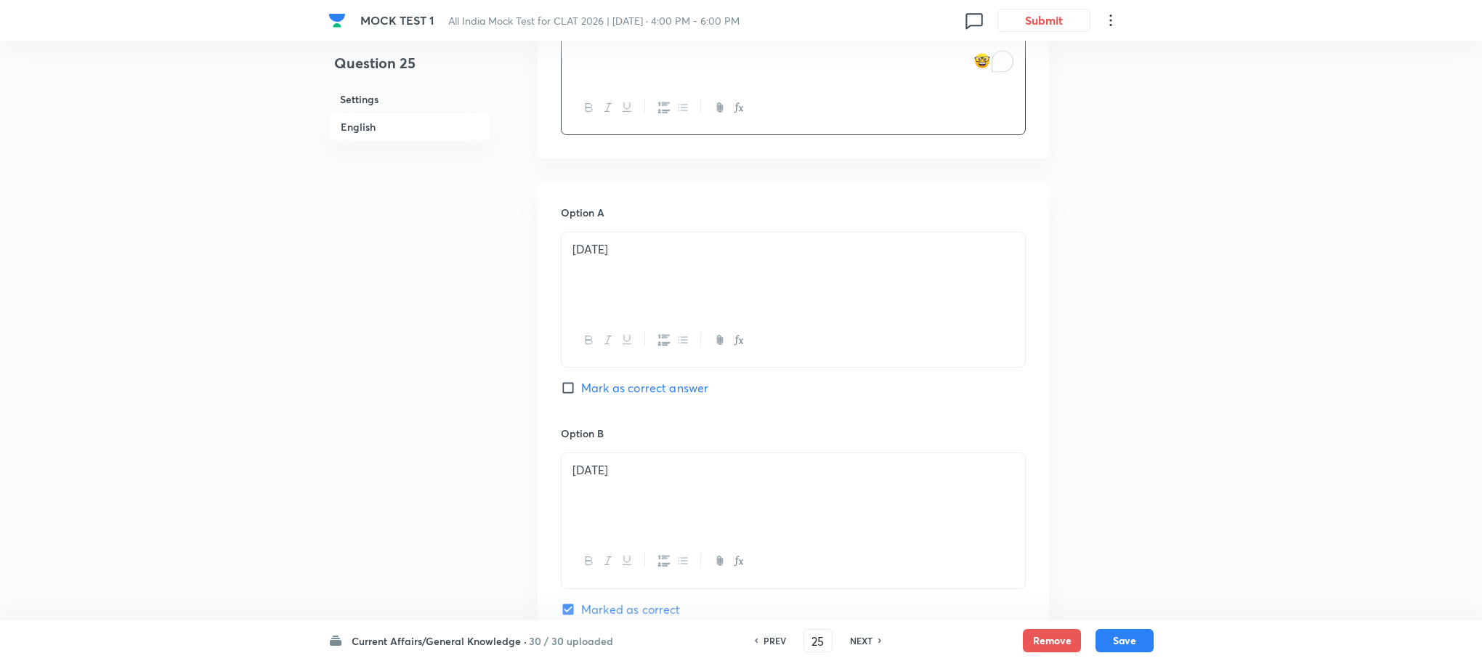
scroll to position [975, 0]
click at [612, 262] on div "[DATE]" at bounding box center [794, 270] width 464 height 81
click at [611, 262] on div "To enrich screen reader interactions, please activate Accessibility in Grammarl…" at bounding box center [794, 270] width 464 height 81
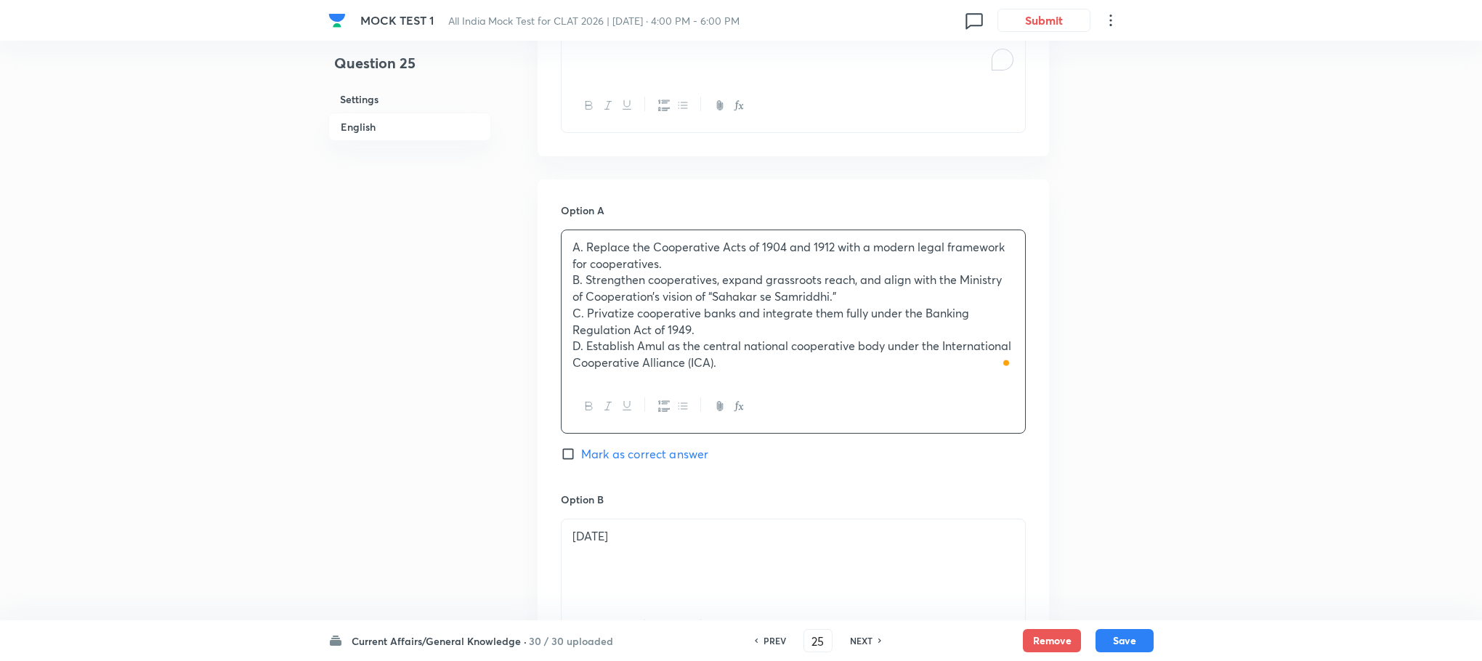
click at [587, 239] on p "A. Replace the Cooperative Acts of 1904 and 1912 with a modern legal framework …" at bounding box center [793, 255] width 442 height 33
click at [584, 272] on p "B. Strengthen cooperatives, expand grassroots reach, and align with the Ministr…" at bounding box center [793, 288] width 442 height 33
click at [585, 305] on p "C. Privatize cooperative banks and integrate them fully under the Banking Regul…" at bounding box center [793, 321] width 442 height 33
click at [584, 338] on p "D. Establish Amul as the central national cooperative body under the Internatio…" at bounding box center [793, 354] width 442 height 33
drag, startPoint x: 569, startPoint y: 264, endPoint x: 743, endPoint y: 368, distance: 203.0
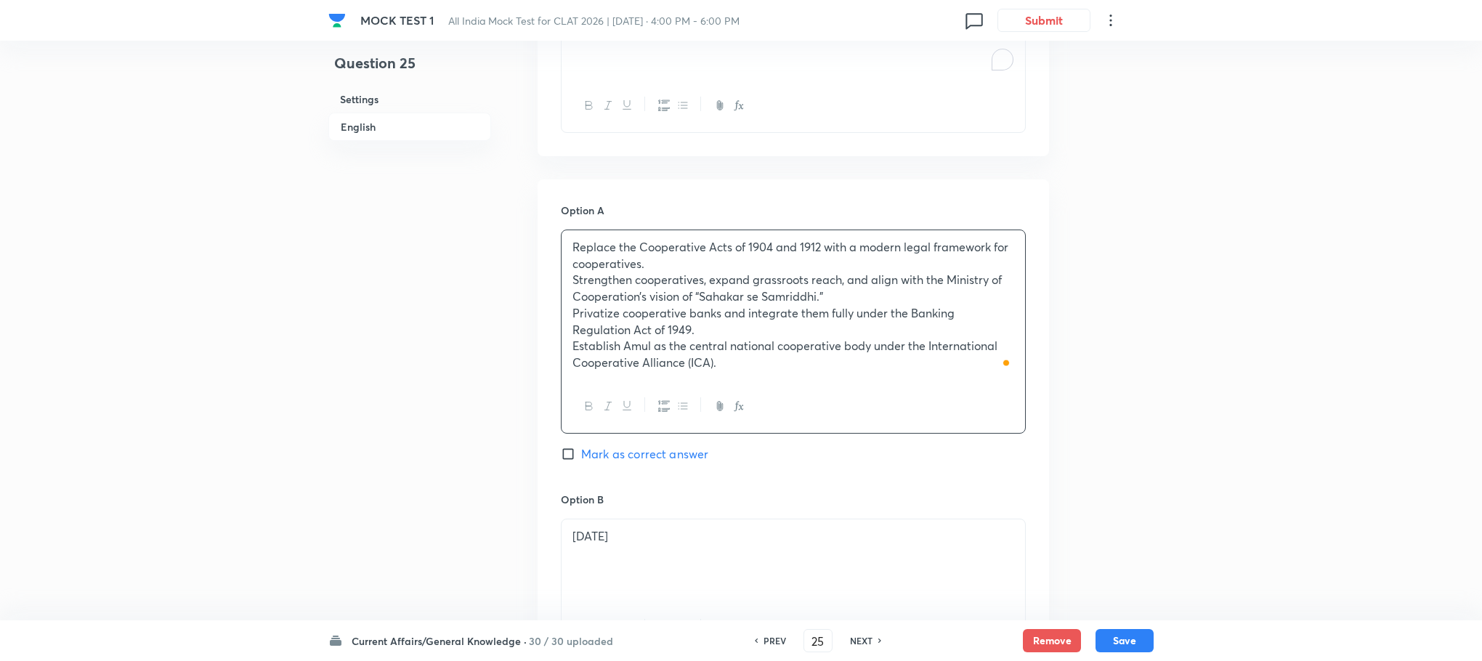
click at [743, 368] on div "Replace the Cooperative Acts of 1904 and 1912 with a modern legal framework for…" at bounding box center [793, 332] width 465 height 204
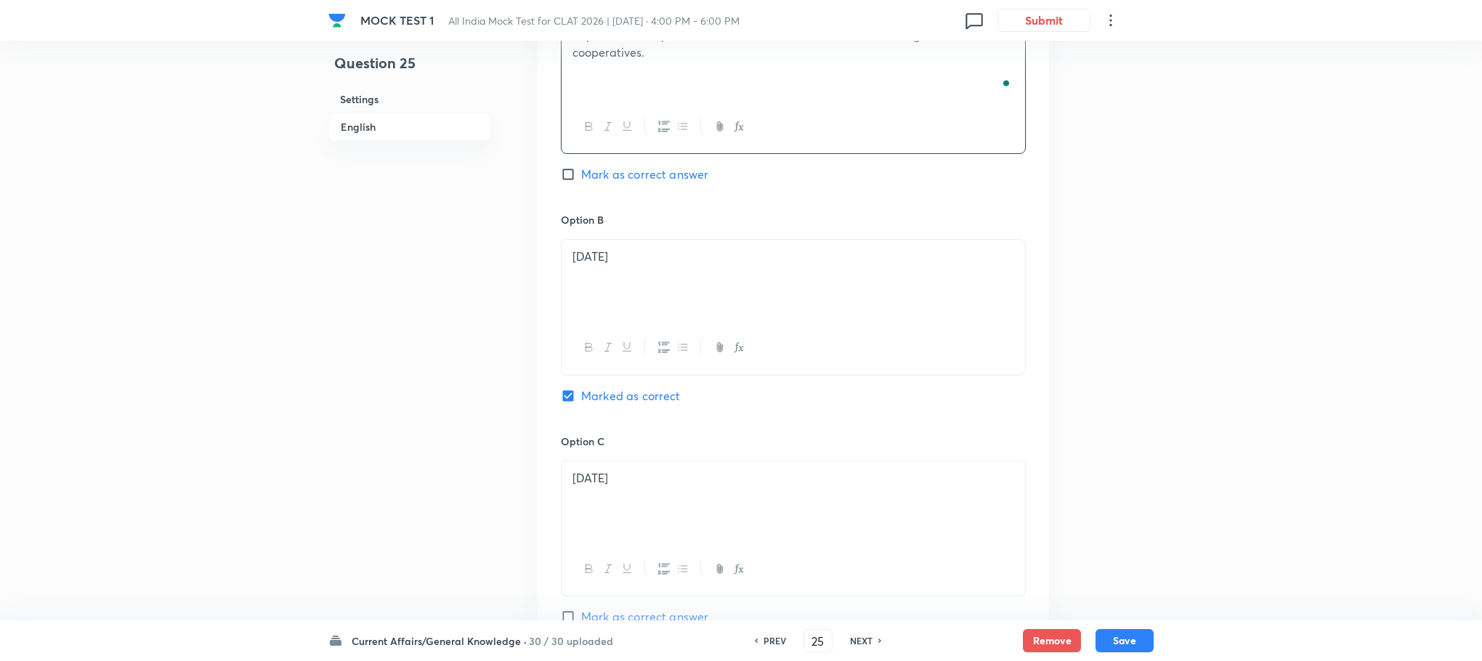
scroll to position [1193, 0]
click at [591, 275] on div "[DATE]" at bounding box center [794, 273] width 464 height 81
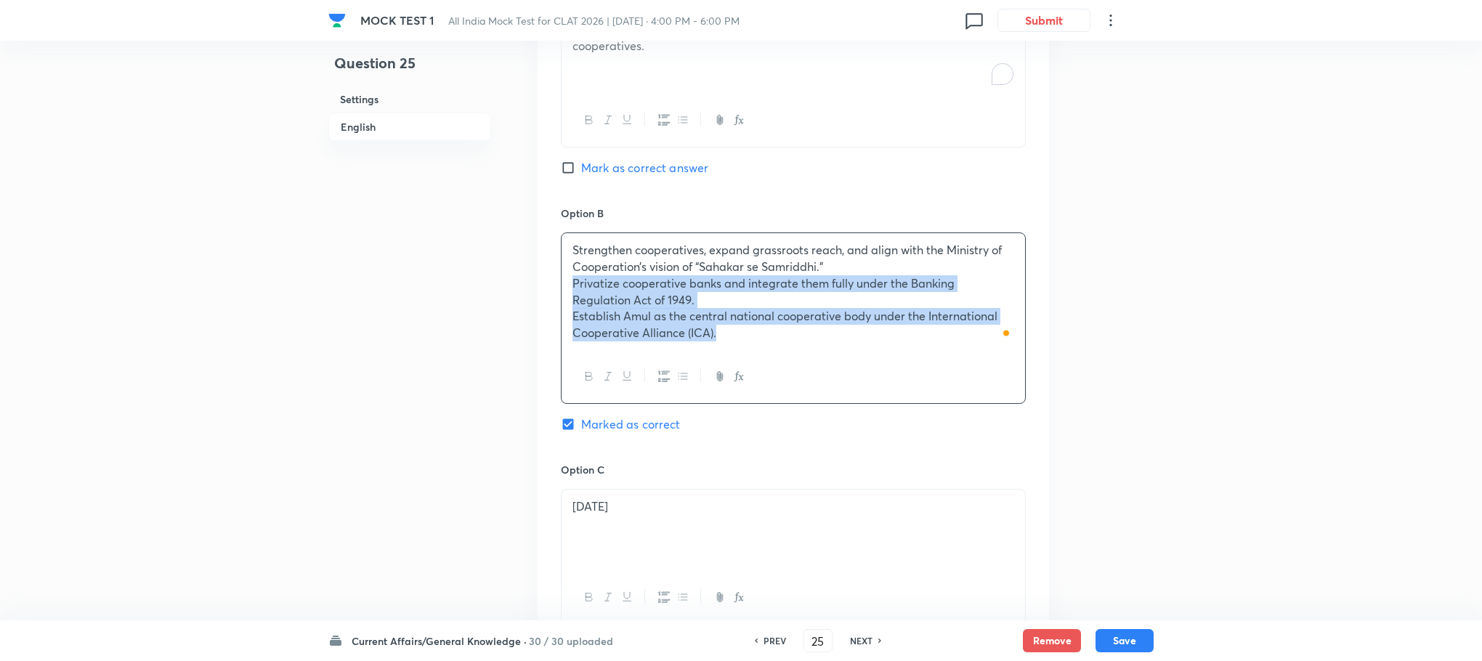
drag, startPoint x: 567, startPoint y: 269, endPoint x: 761, endPoint y: 354, distance: 211.8
click at [761, 354] on div "Strengthen cooperatives, expand grassroots reach, and align with the Ministry o…" at bounding box center [793, 317] width 465 height 171
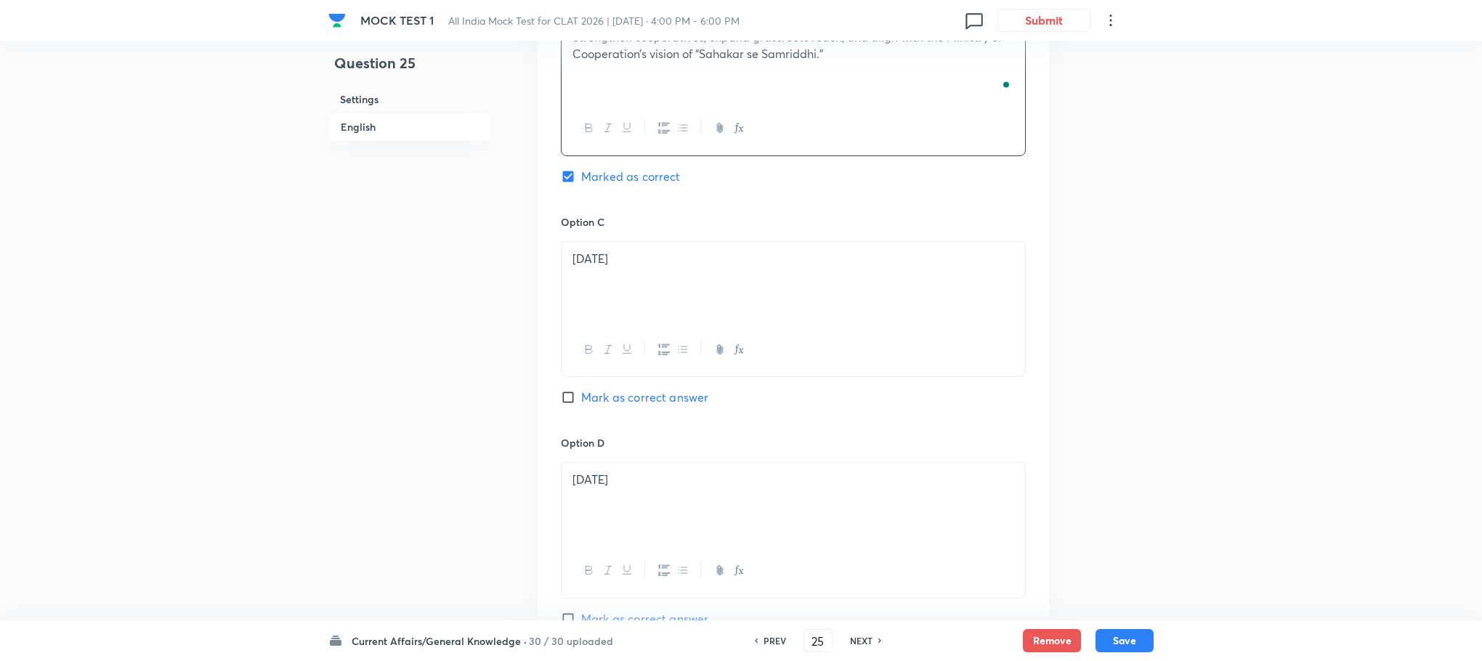
scroll to position [1411, 0]
click at [591, 275] on div "[DATE]" at bounding box center [794, 277] width 464 height 81
click at [591, 275] on div "To enrich screen reader interactions, please activate Accessibility in Grammarl…" at bounding box center [794, 277] width 464 height 81
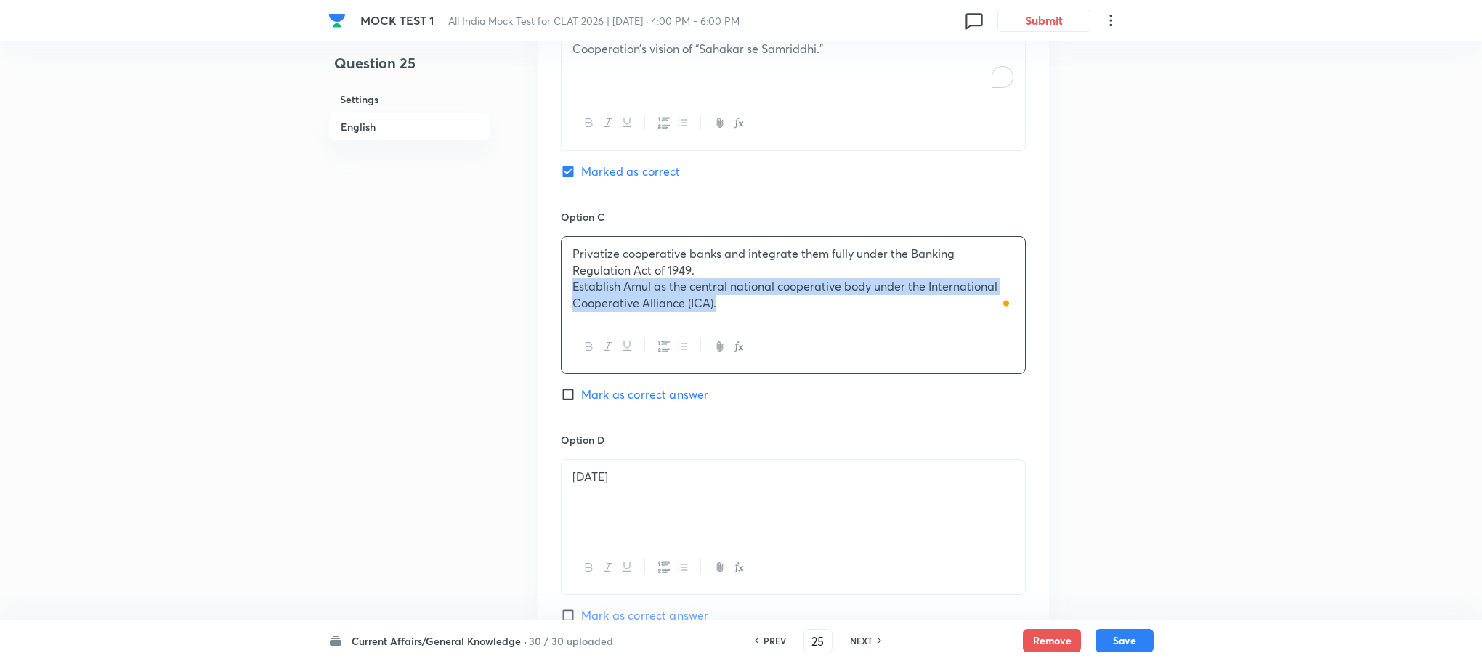
drag, startPoint x: 572, startPoint y: 275, endPoint x: 774, endPoint y: 323, distance: 207.4
click at [774, 323] on div "Privatize cooperative banks and integrate them fully under the Banking Regulati…" at bounding box center [793, 305] width 465 height 138
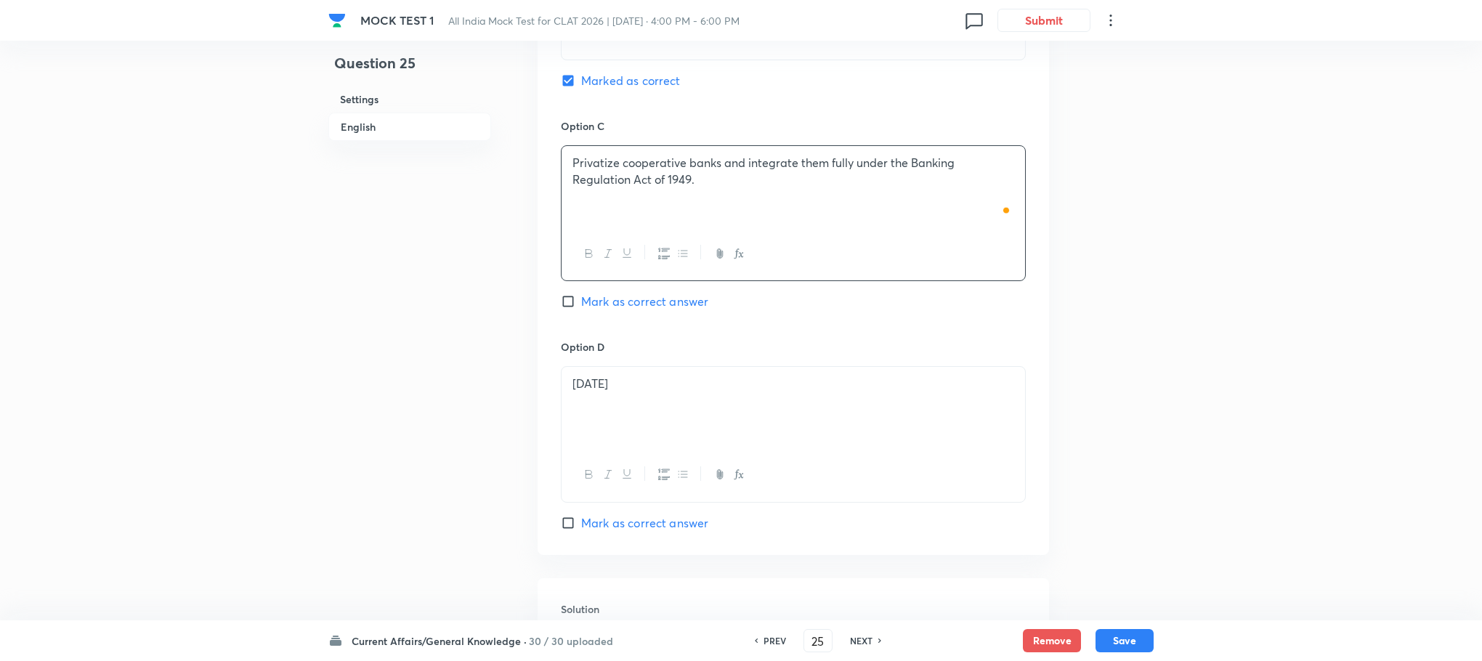
scroll to position [1629, 0]
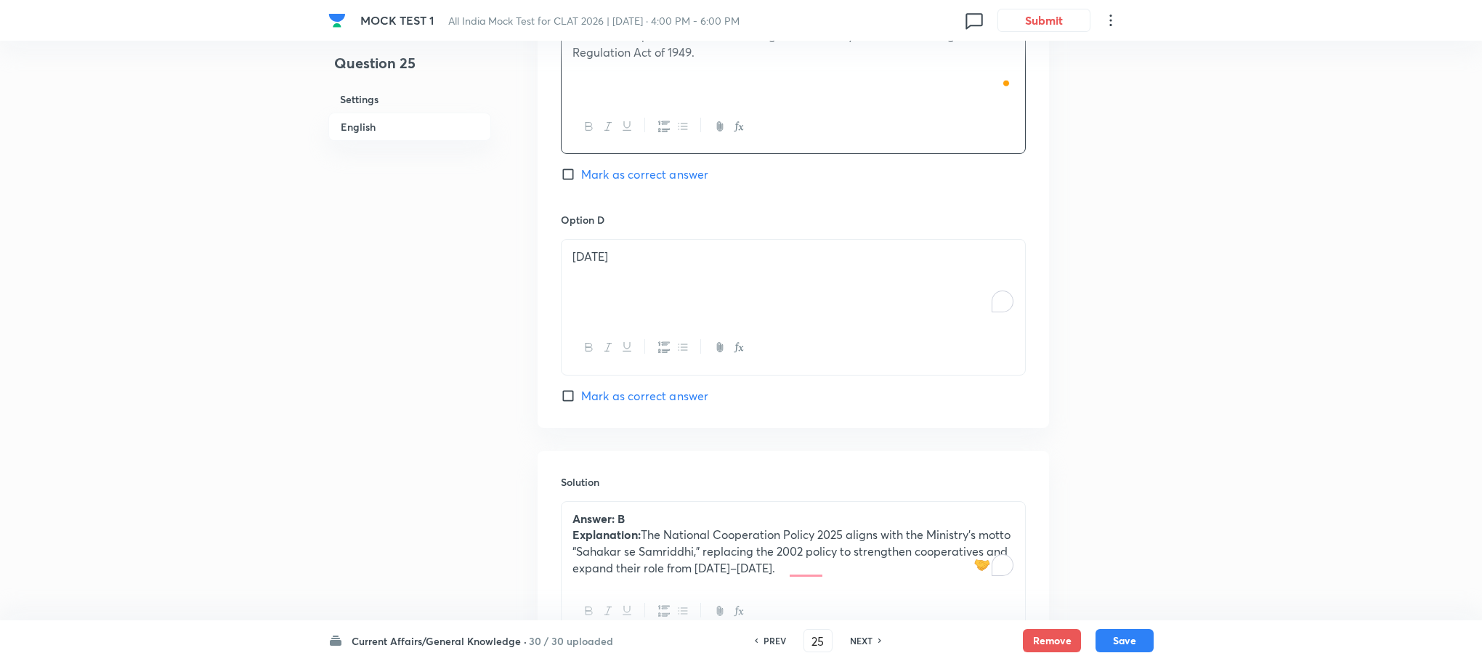
click at [599, 270] on div "[DATE]" at bounding box center [794, 280] width 464 height 81
click at [599, 270] on div "To enrich screen reader interactions, please activate Accessibility in Grammarl…" at bounding box center [794, 280] width 464 height 81
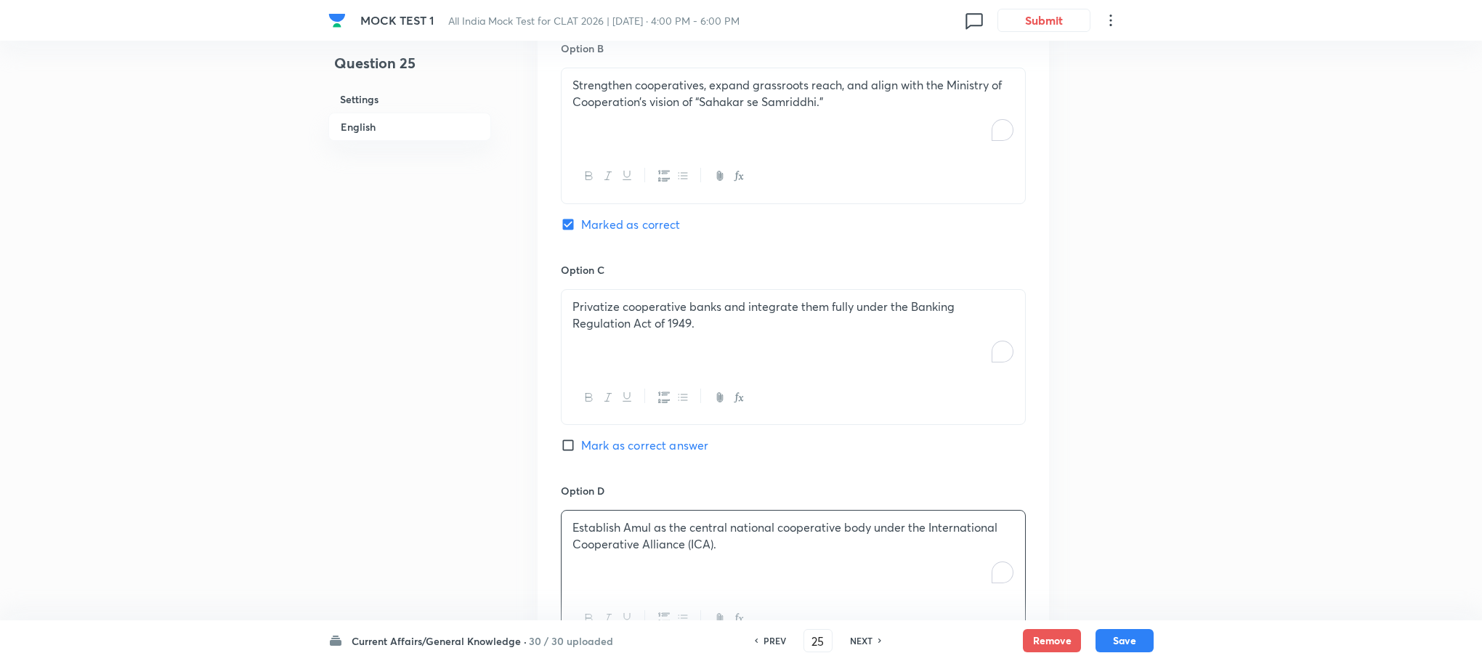
scroll to position [1193, 0]
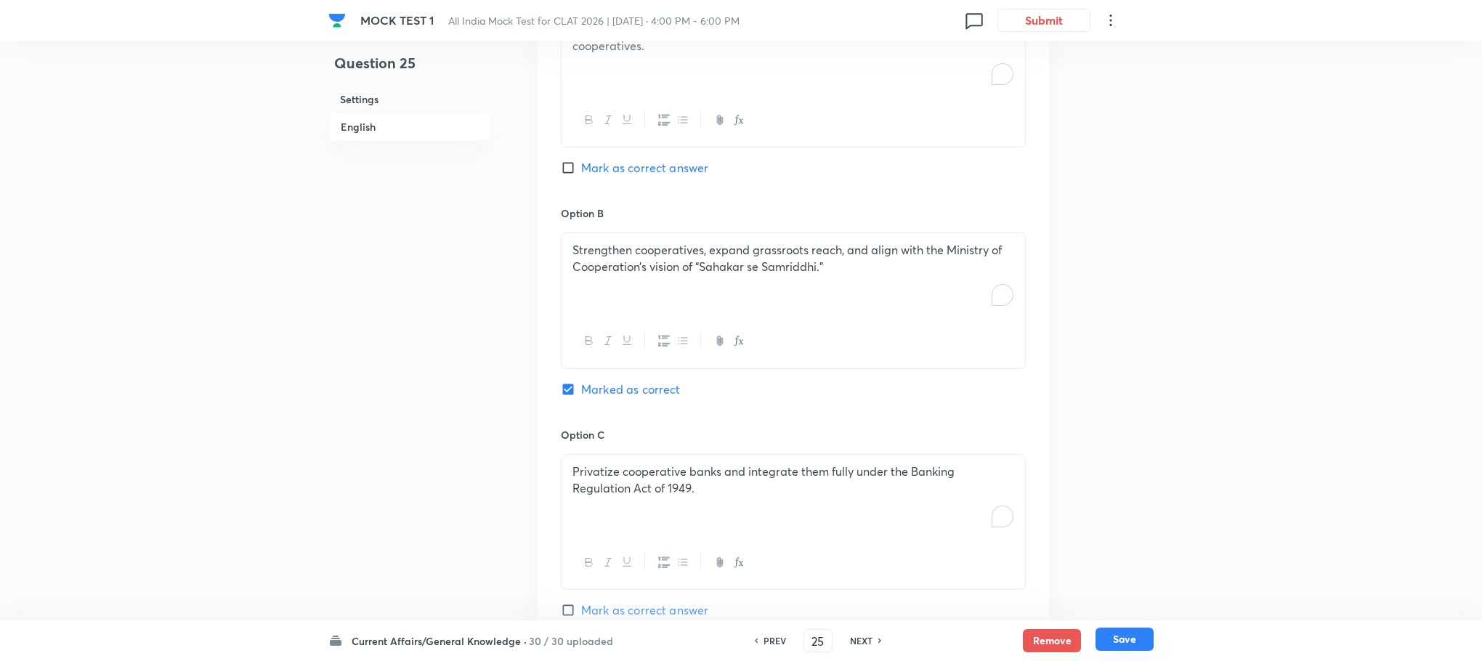
click at [1125, 644] on button "Save" at bounding box center [1125, 639] width 58 height 23
type input "26"
checkbox input "false"
checkbox input "true"
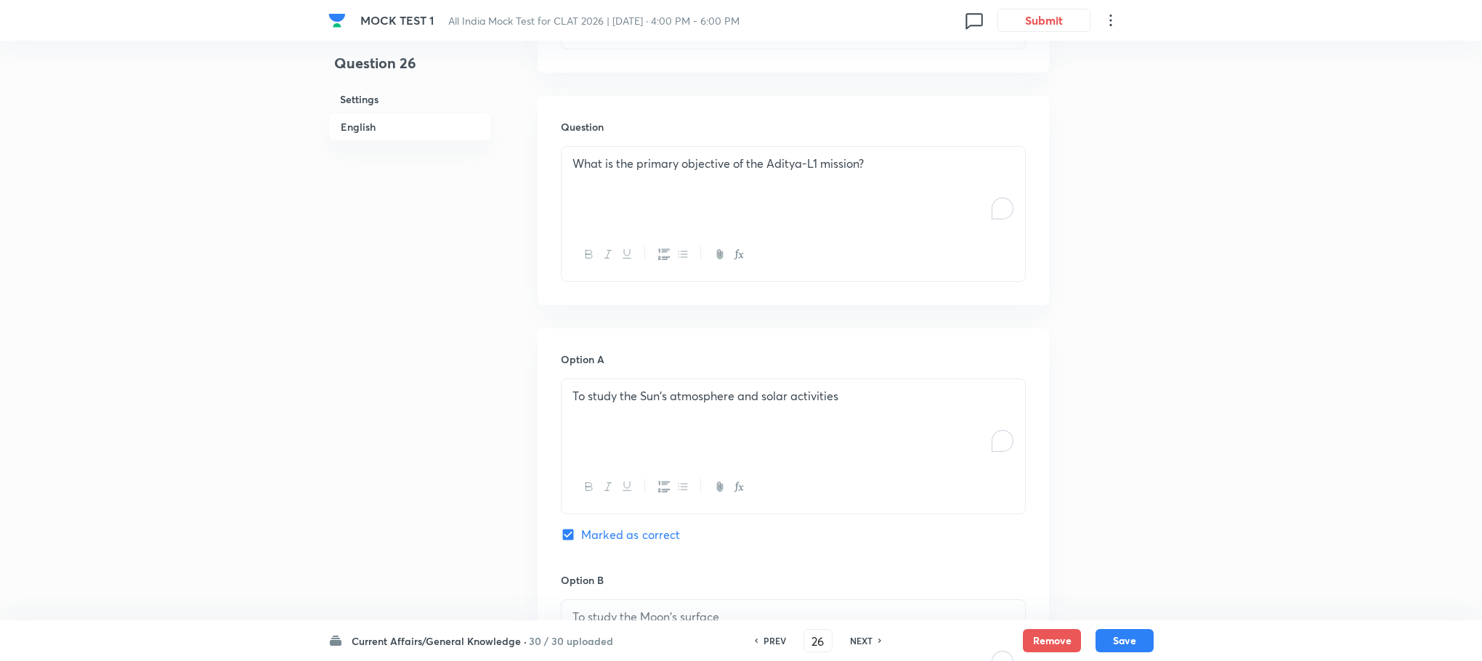
scroll to position [539, 0]
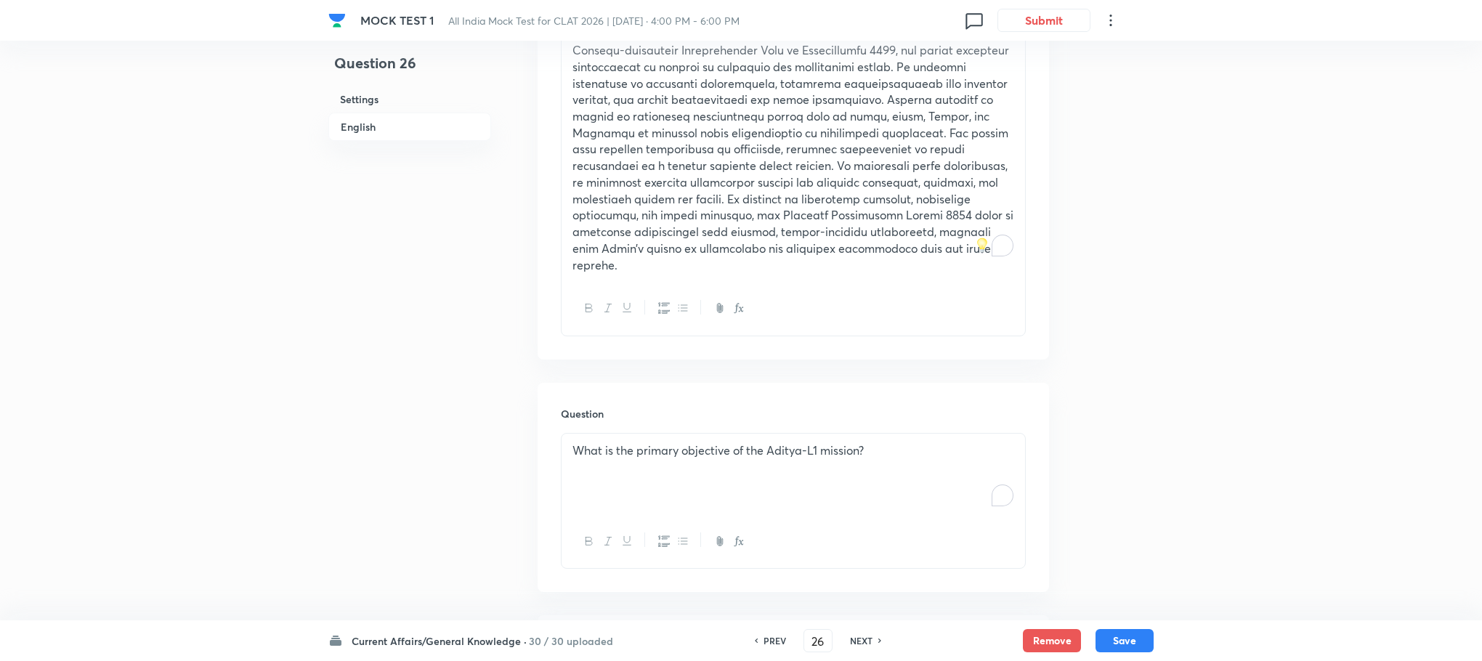
click at [631, 442] on p "What is the primary objective of the Aditya-L1 mission?" at bounding box center [793, 450] width 442 height 17
click at [631, 442] on p "To enrich screen reader interactions, please activate Accessibility in Grammarl…" at bounding box center [793, 450] width 442 height 17
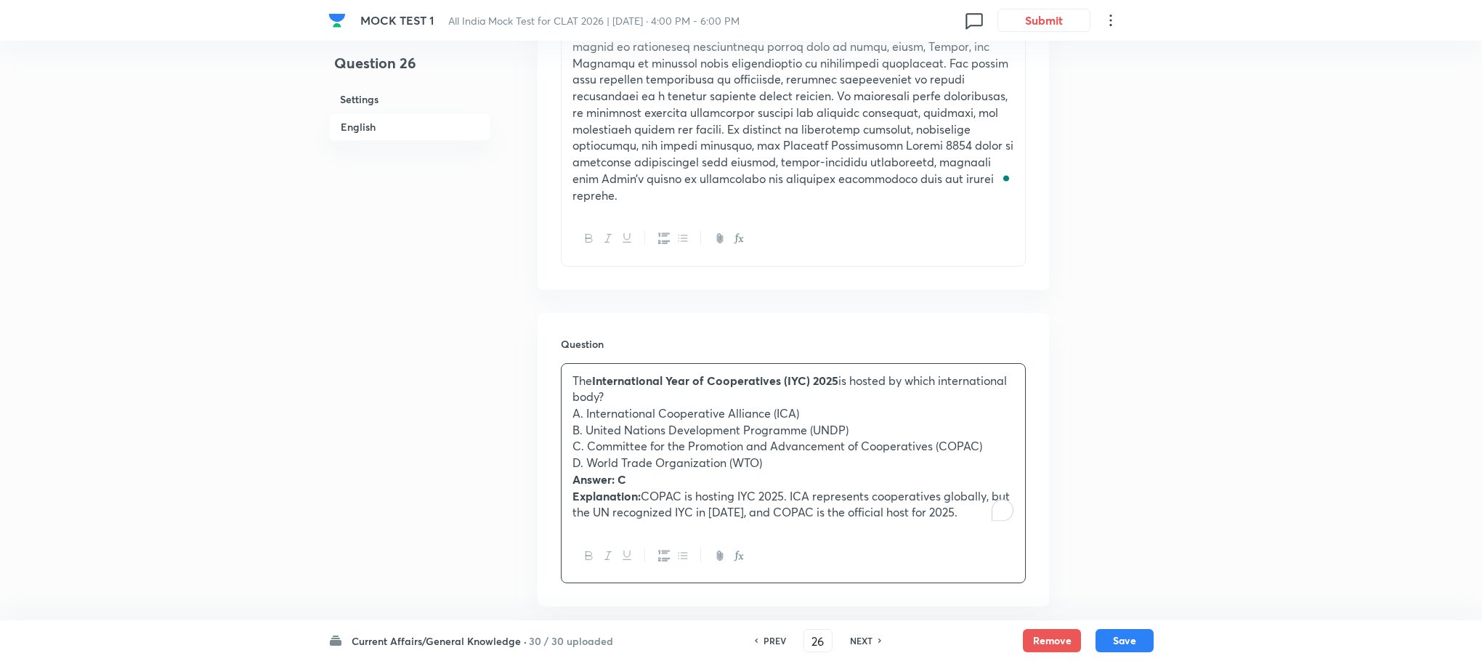
scroll to position [648, 0]
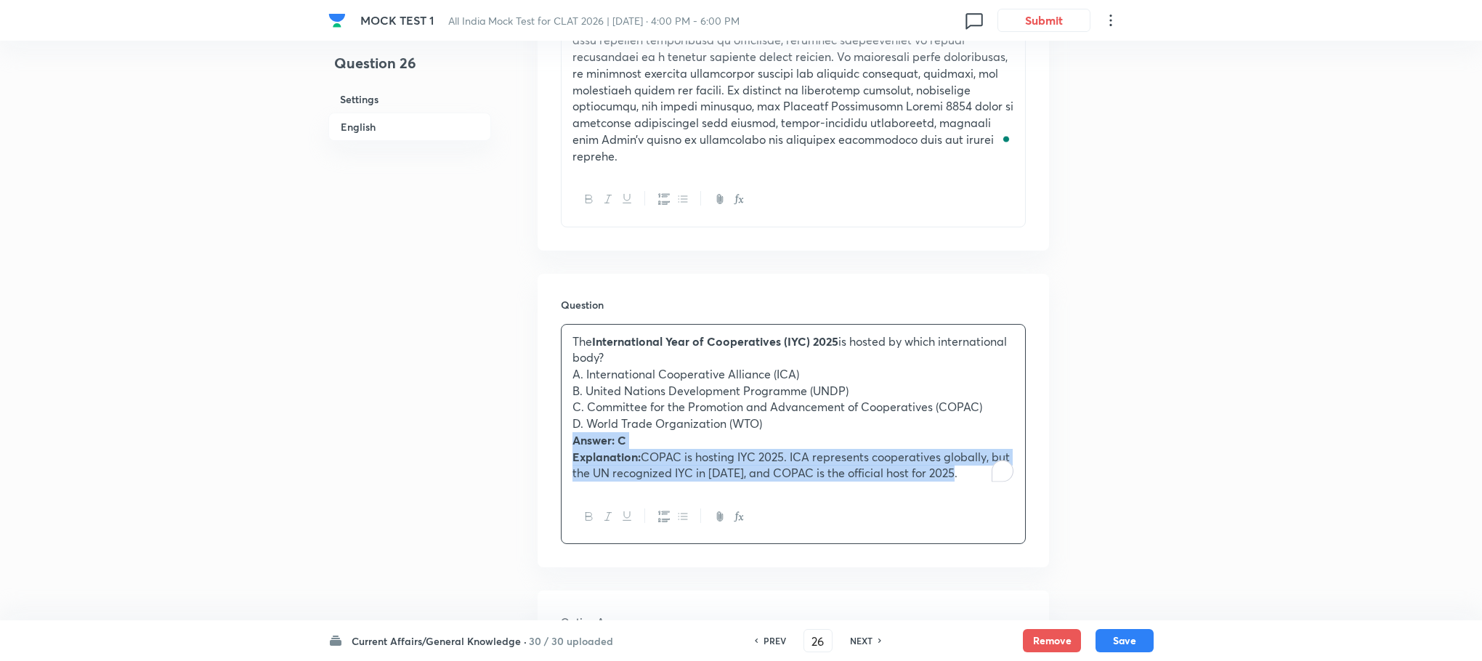
drag, startPoint x: 569, startPoint y: 426, endPoint x: 960, endPoint y: 515, distance: 400.9
click at [960, 515] on div "The International Year of Cooperatives (IYC) 2025 is hosted by which internatio…" at bounding box center [793, 434] width 465 height 221
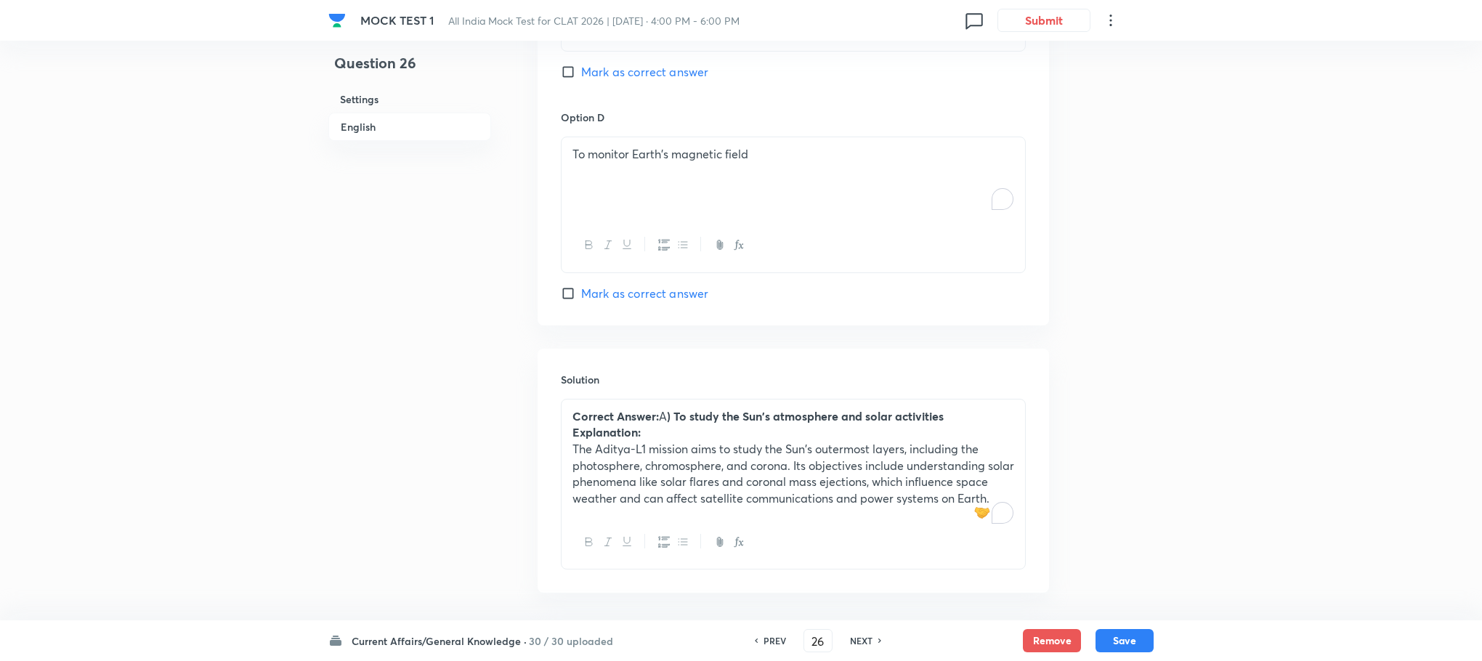
scroll to position [1847, 0]
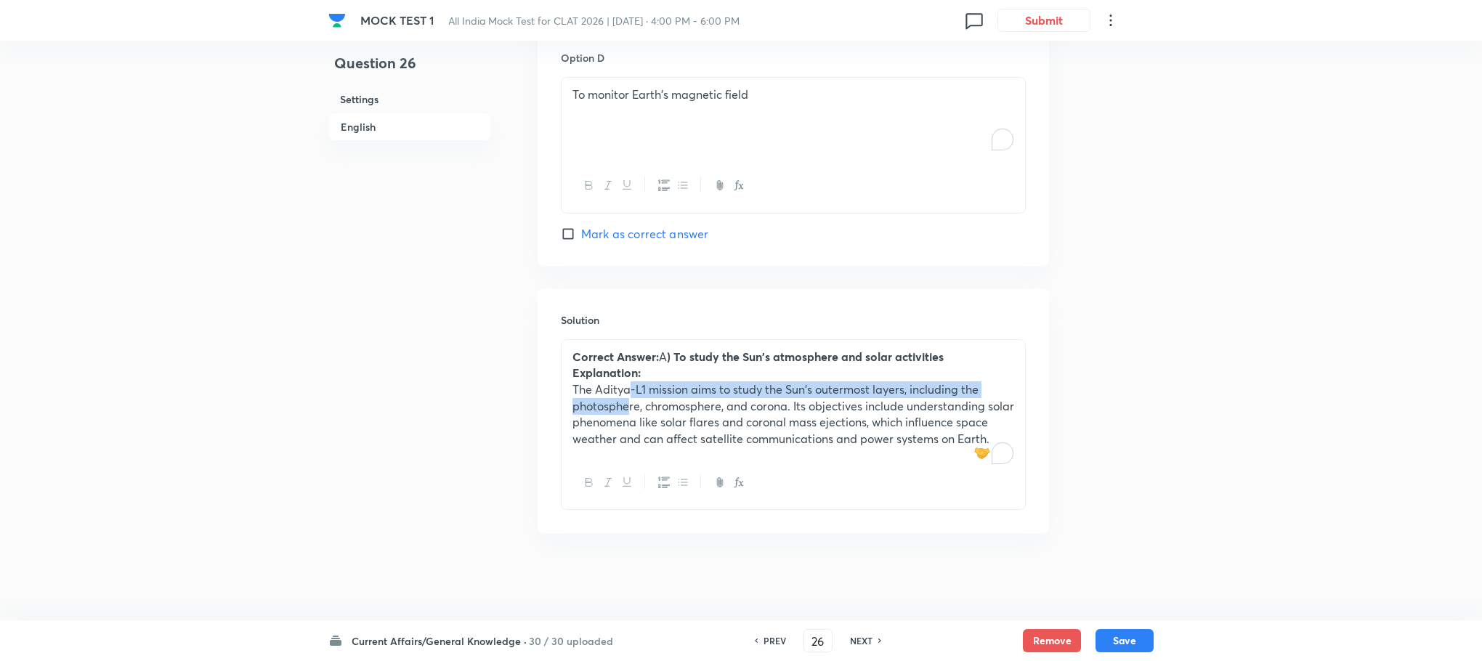
click at [631, 381] on p "The Aditya-L1 mission aims to study the Sun's outermost layers, including the p…" at bounding box center [793, 414] width 442 height 66
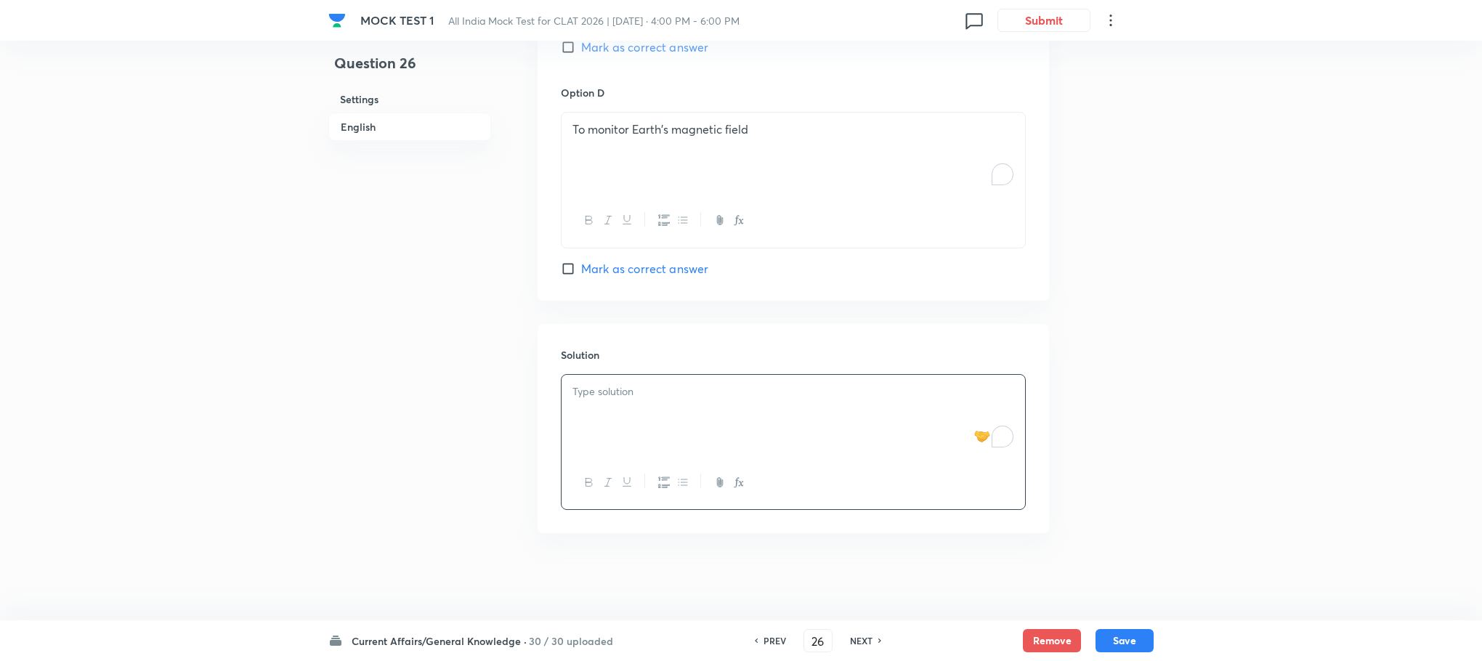
scroll to position [1794, 0]
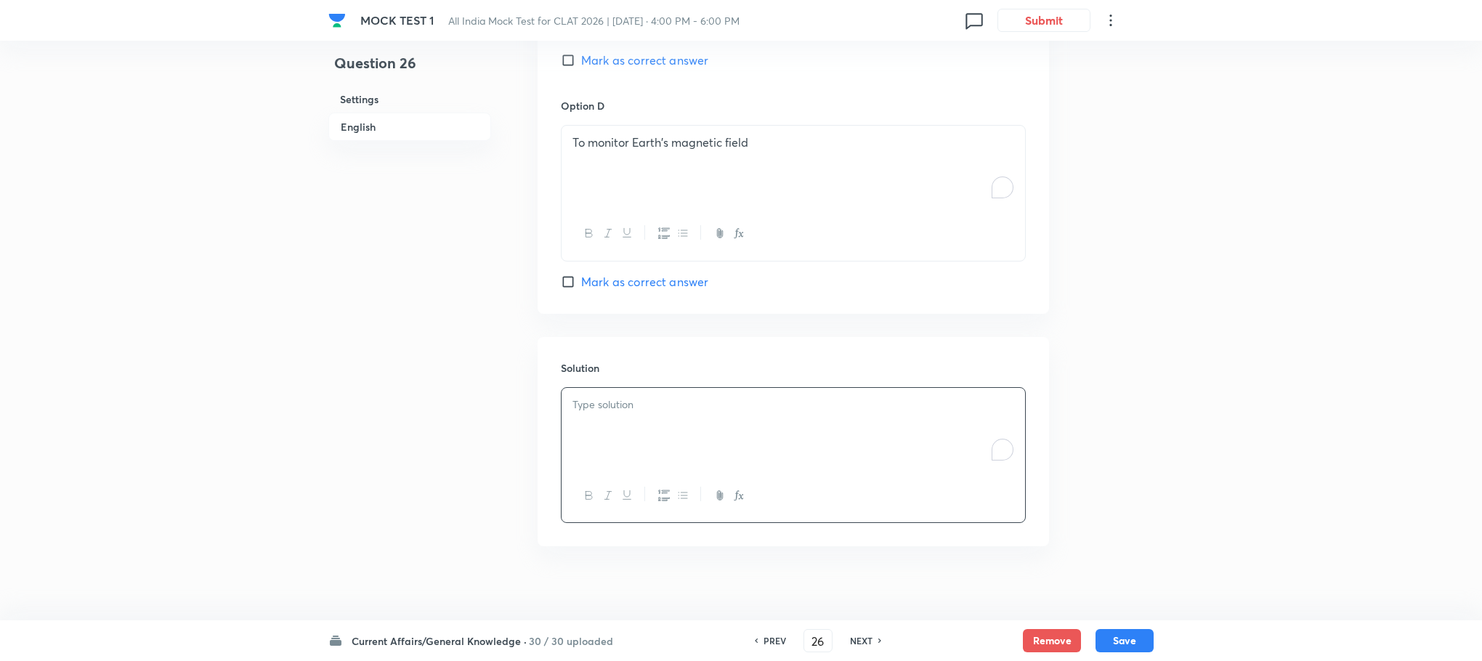
click at [631, 388] on div "To enrich screen reader interactions, please activate Accessibility in Grammarl…" at bounding box center [794, 428] width 464 height 81
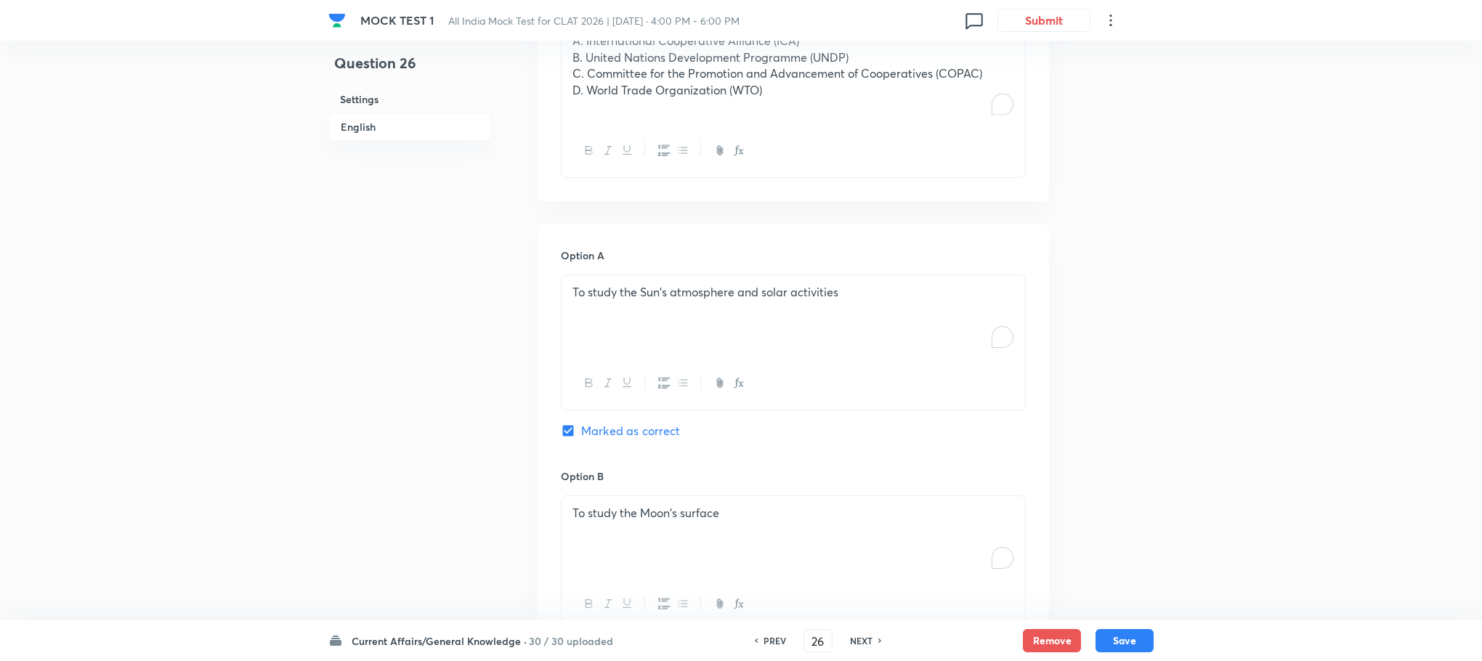
scroll to position [814, 0]
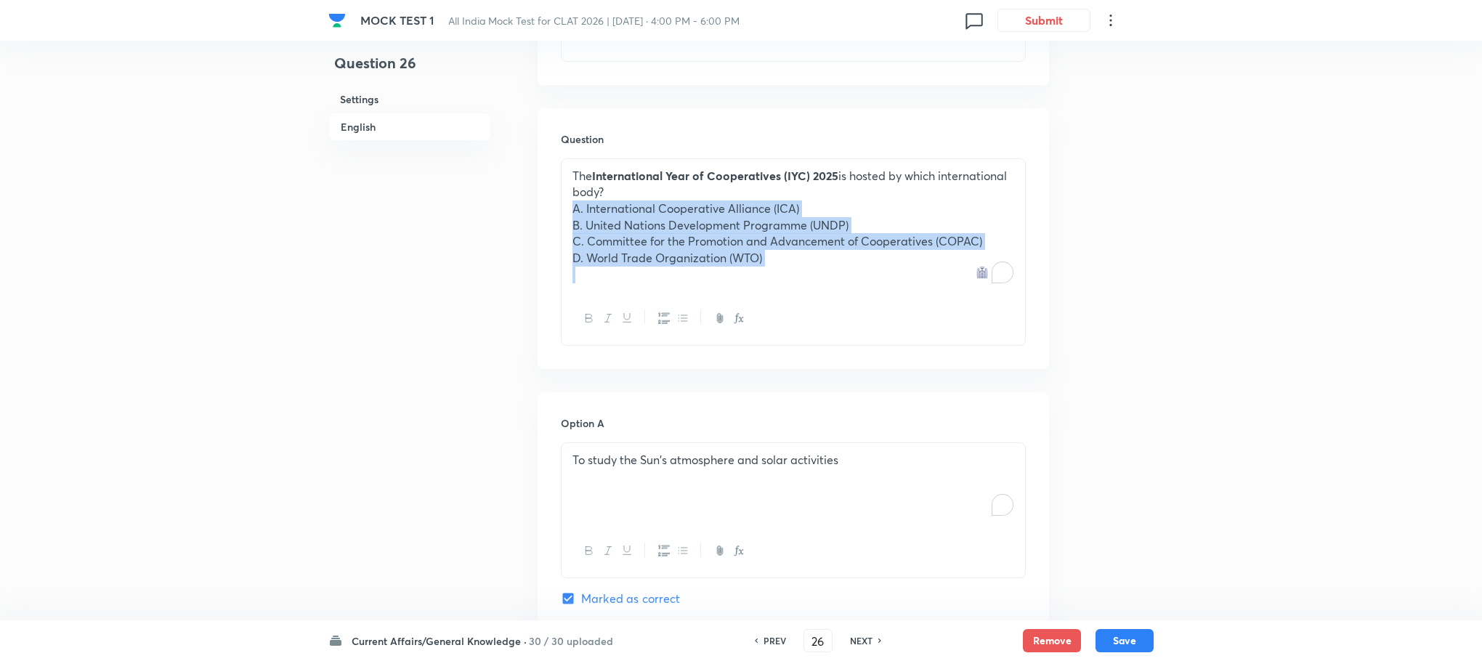
drag, startPoint x: 565, startPoint y: 194, endPoint x: 850, endPoint y: 280, distance: 298.1
click at [850, 280] on div "The International Year of Cooperatives (IYC) 2025 is hosted by which internatio…" at bounding box center [793, 251] width 465 height 187
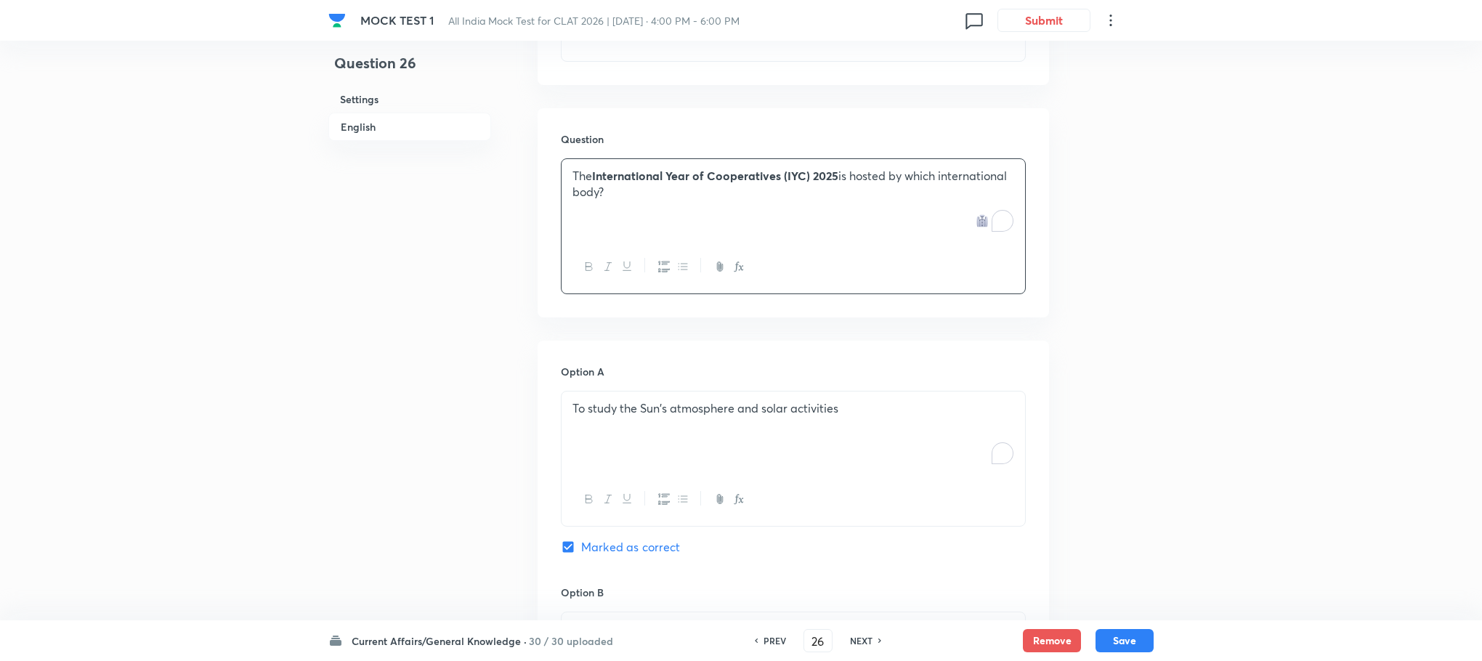
click at [611, 417] on p "To enrich screen reader interactions, please activate Accessibility in Grammarl…" at bounding box center [793, 425] width 442 height 17
click at [611, 410] on div "To enrich screen reader interactions, please activate Accessibility in Grammarl…" at bounding box center [794, 432] width 464 height 81
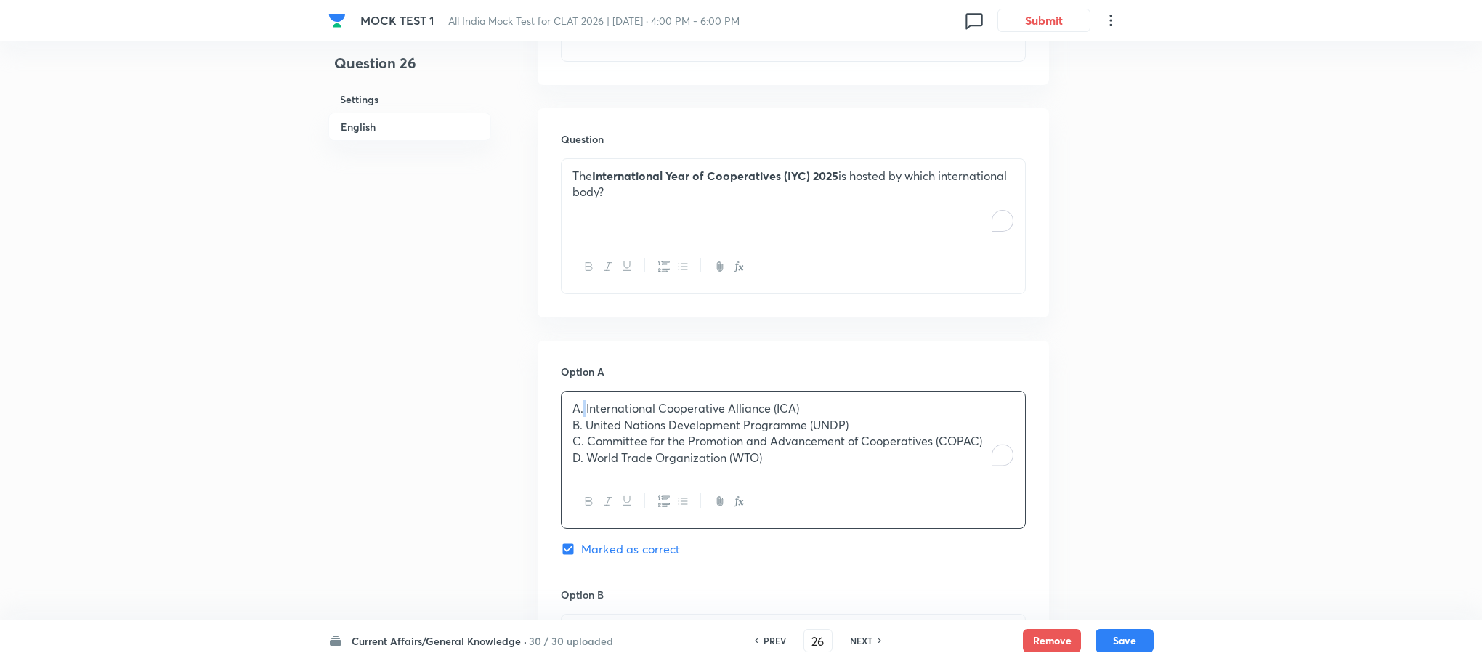
click at [585, 400] on p "A. International Cooperative Alliance (ICA)" at bounding box center [793, 408] width 442 height 17
click at [586, 417] on p "B. United Nations Development Programme (UNDP)" at bounding box center [793, 425] width 442 height 17
click at [584, 433] on p "C. Committee for the Promotion and Advancement of Cooperatives (COPAC)" at bounding box center [793, 441] width 442 height 17
click at [584, 450] on p "D. World Trade Organization (WTO)" at bounding box center [793, 458] width 442 height 17
drag, startPoint x: 570, startPoint y: 414, endPoint x: 818, endPoint y: 495, distance: 261.5
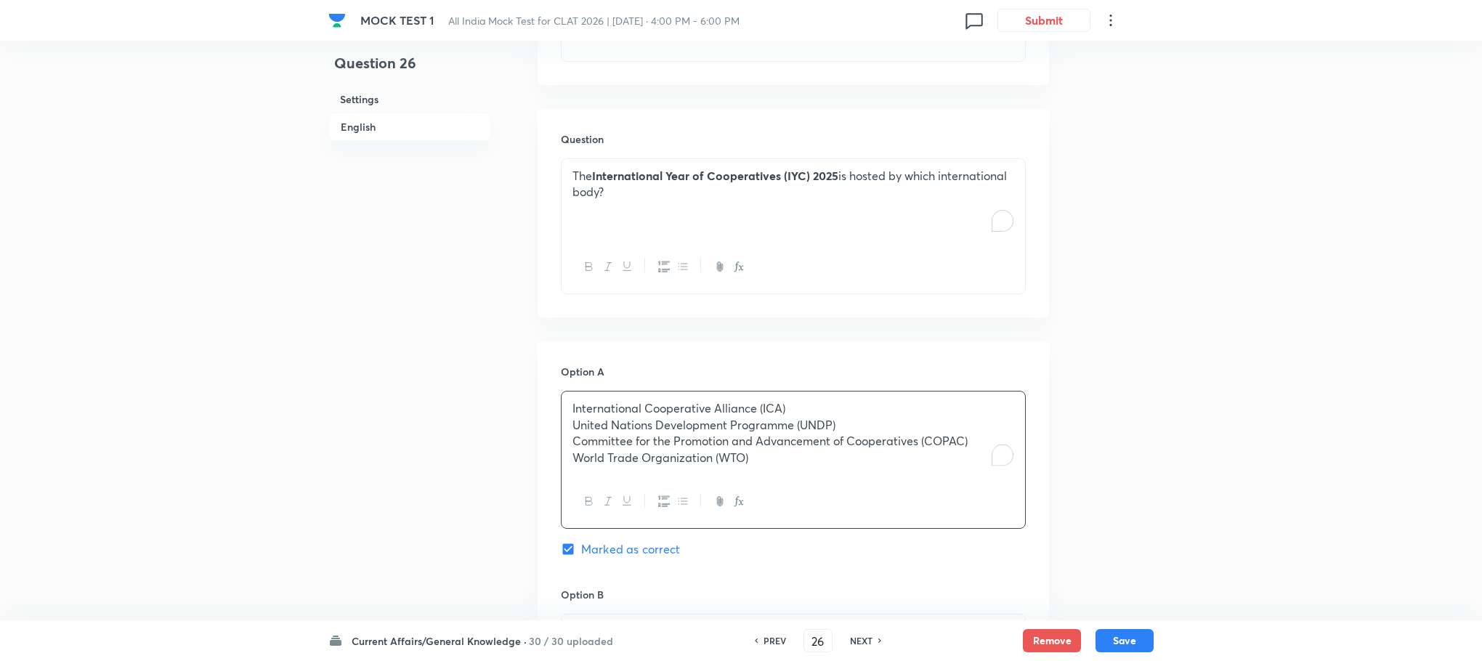
click at [818, 495] on div "International Cooperative Alliance (ICA) United Nations Development Programme (…" at bounding box center [793, 460] width 465 height 138
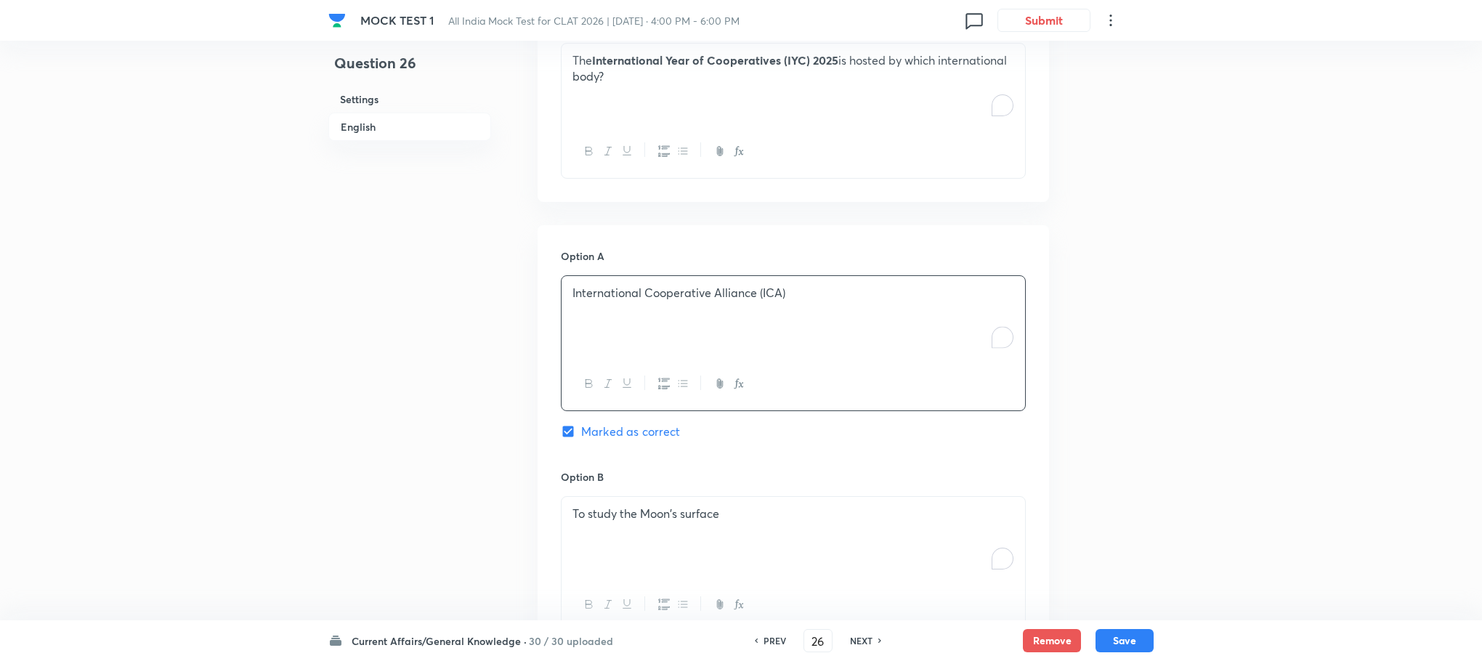
scroll to position [1032, 0]
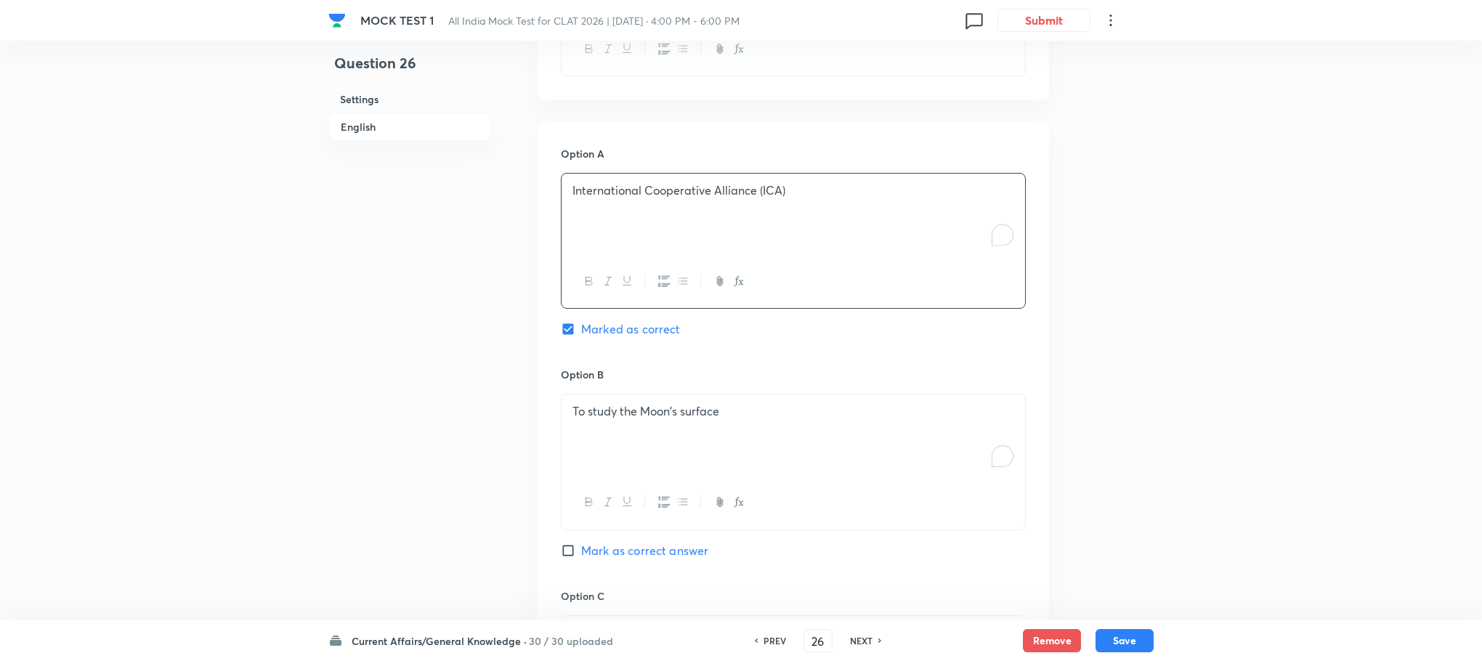
drag, startPoint x: 615, startPoint y: 373, endPoint x: 612, endPoint y: 404, distance: 30.6
click at [615, 389] on div "Option B To study the Moon's surface [PERSON_NAME] as correct answer" at bounding box center [793, 477] width 465 height 221
click at [608, 414] on div "To study the Moon's surface" at bounding box center [794, 434] width 464 height 81
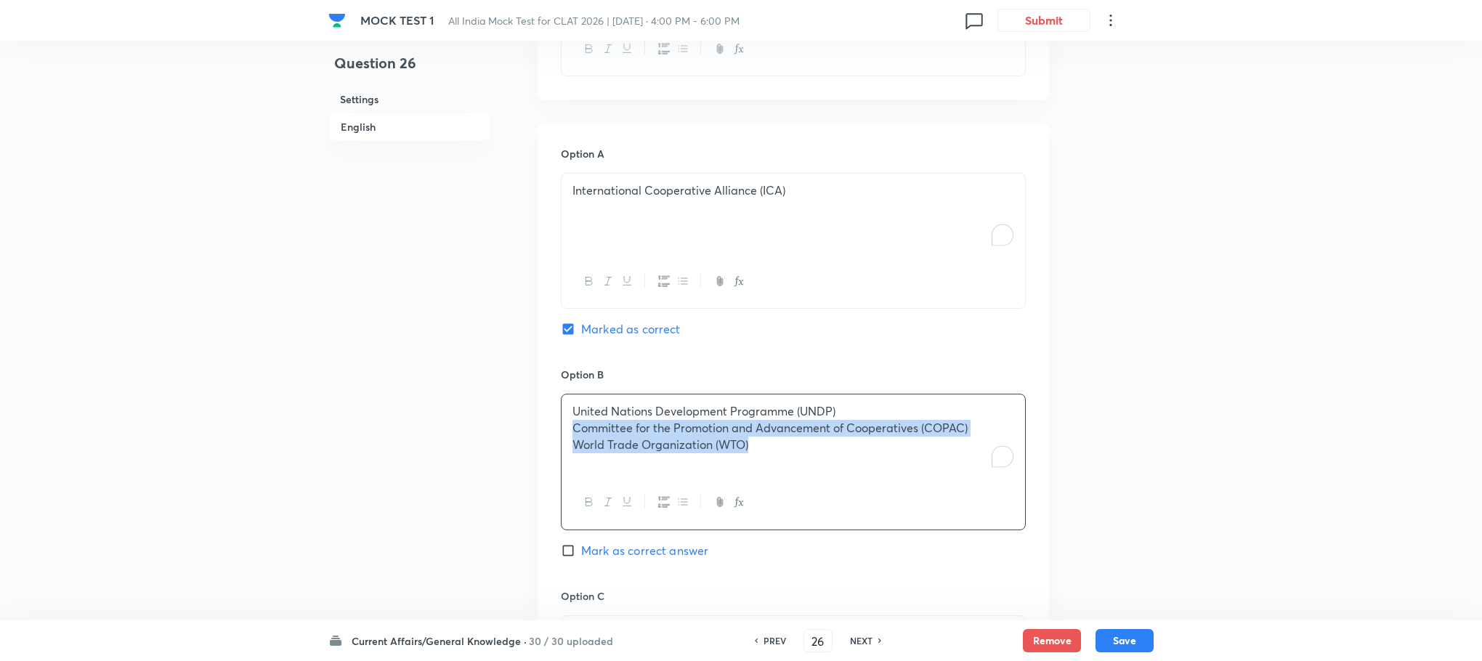
drag, startPoint x: 571, startPoint y: 415, endPoint x: 840, endPoint y: 482, distance: 277.0
click at [840, 482] on div "United Nations Development Programme (UNDP) Committee for the Promotion and Adv…" at bounding box center [793, 462] width 465 height 136
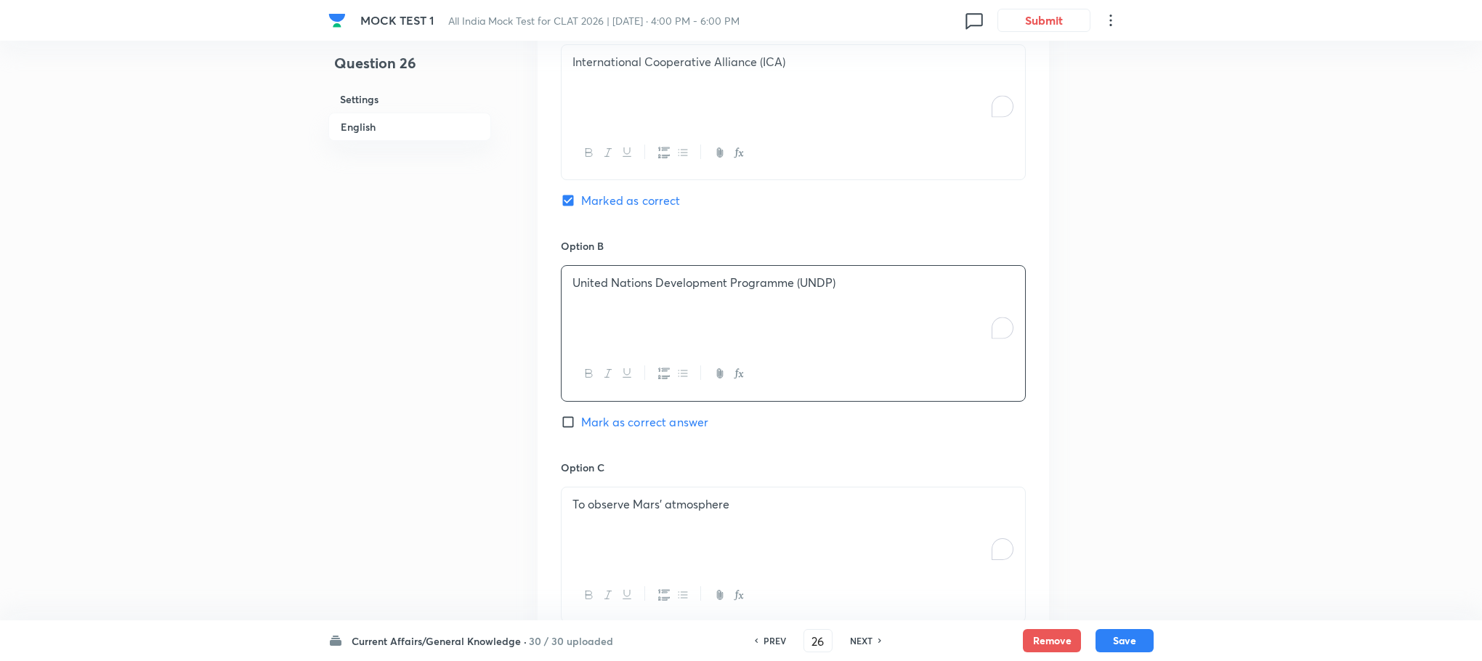
scroll to position [1250, 0]
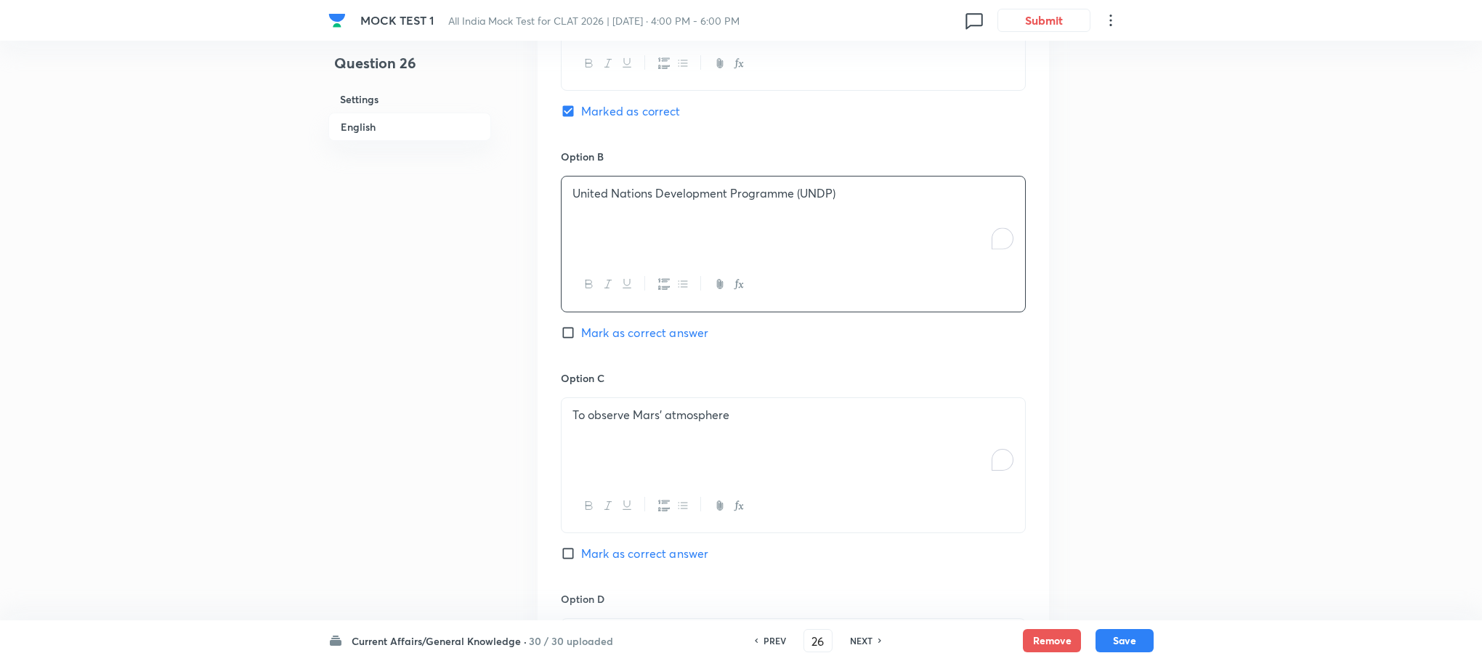
click at [637, 407] on p "To observe Mars' atmosphere" at bounding box center [793, 415] width 442 height 17
click at [628, 412] on div "To observe Mars' atmosphere" at bounding box center [794, 438] width 464 height 81
drag, startPoint x: 565, startPoint y: 417, endPoint x: 791, endPoint y: 449, distance: 228.2
click at [791, 449] on div "Committee for the Promotion and Advancement of Cooperatives (COPAC) World Trade…" at bounding box center [794, 438] width 464 height 81
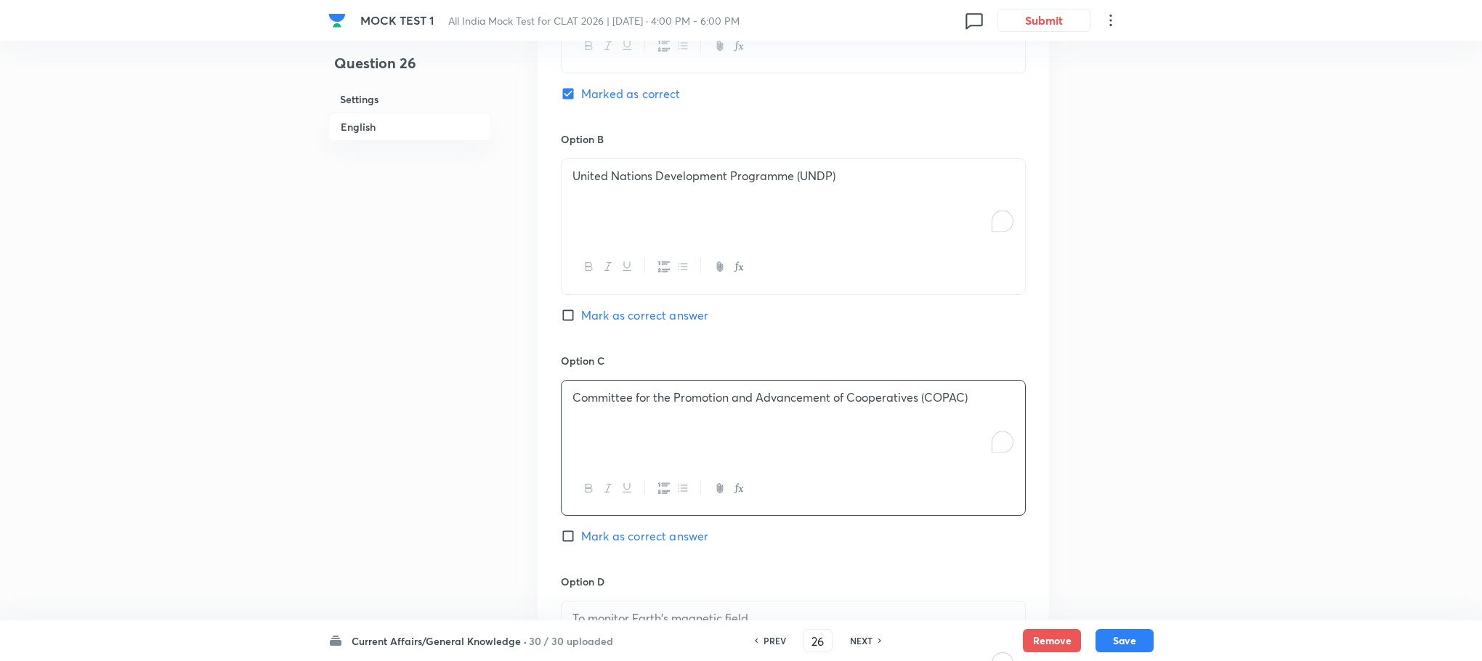
scroll to position [1468, 0]
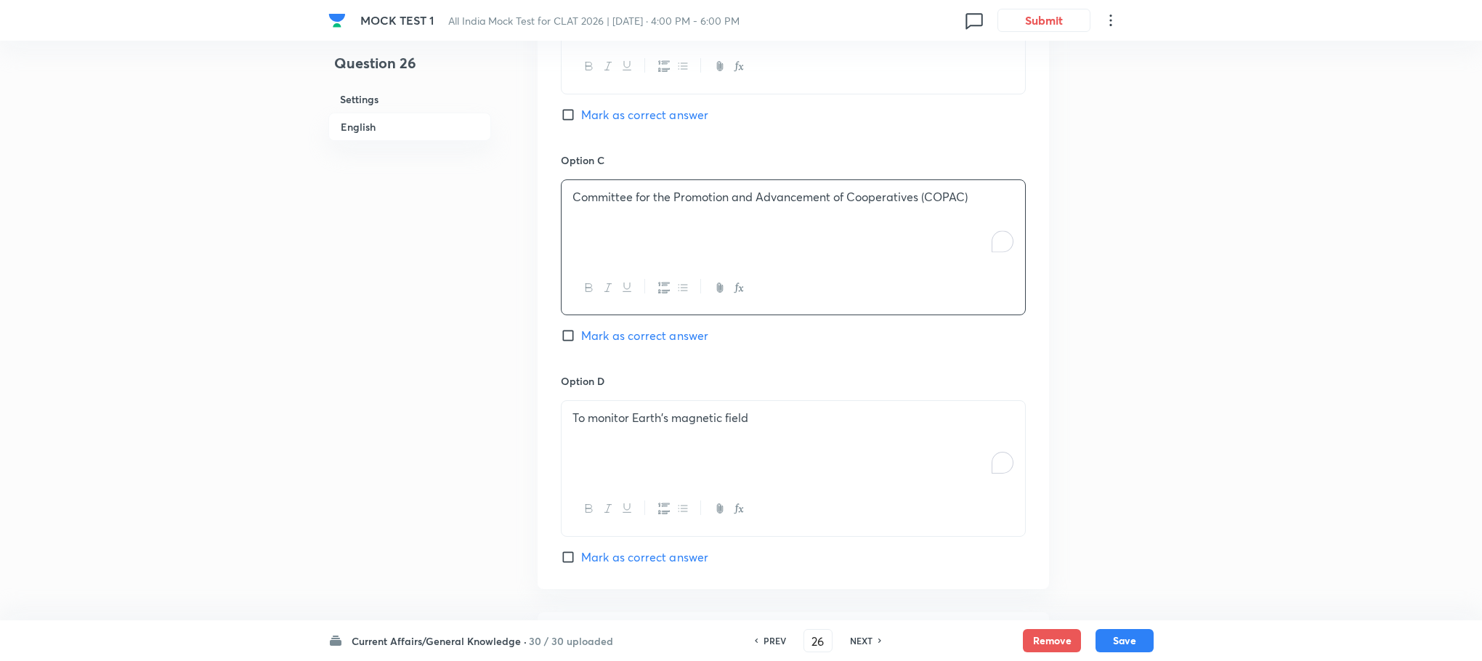
click at [617, 410] on p "To monitor Earth's magnetic field" at bounding box center [793, 418] width 442 height 17
click at [617, 410] on p "To enrich screen reader interactions, please activate Accessibility in Grammarl…" at bounding box center [793, 418] width 442 height 17
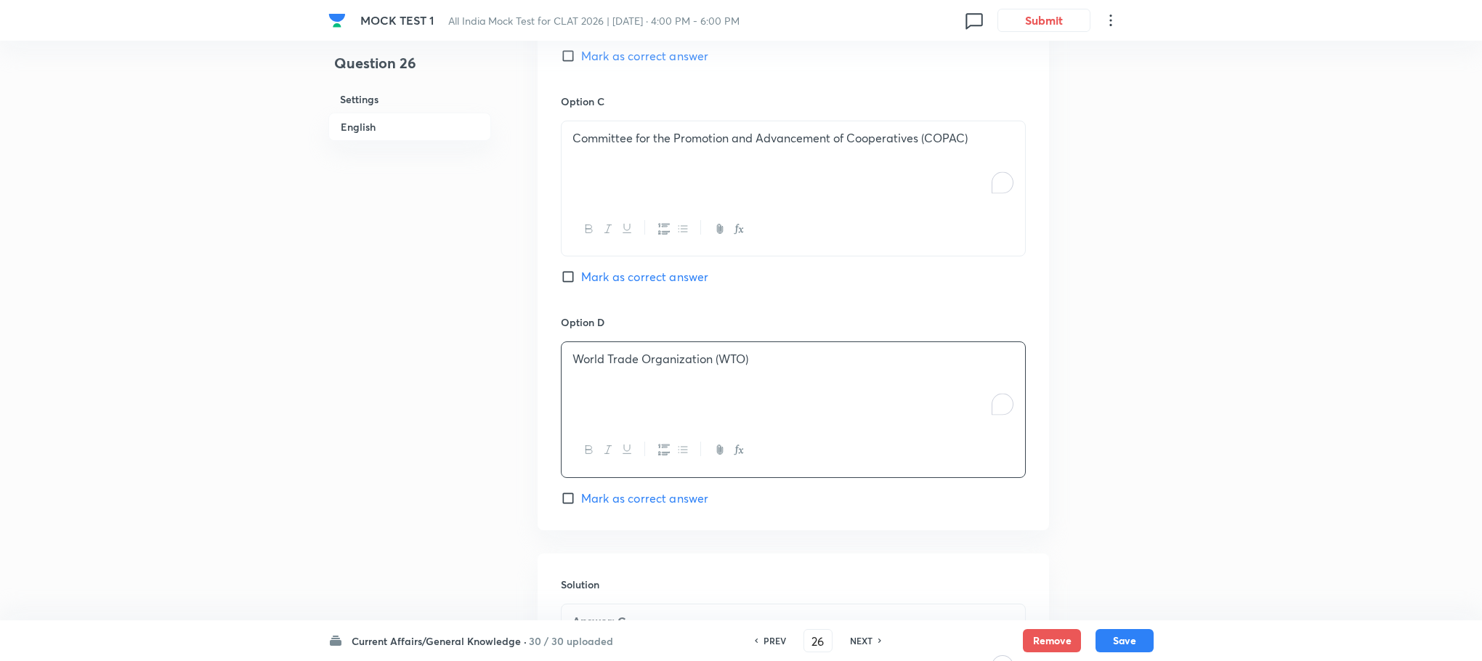
scroll to position [1526, 0]
click at [628, 269] on span "Mark as correct answer" at bounding box center [644, 277] width 127 height 17
click at [581, 270] on input "Mark as correct answer" at bounding box center [571, 277] width 20 height 15
checkbox input "true"
checkbox input "false"
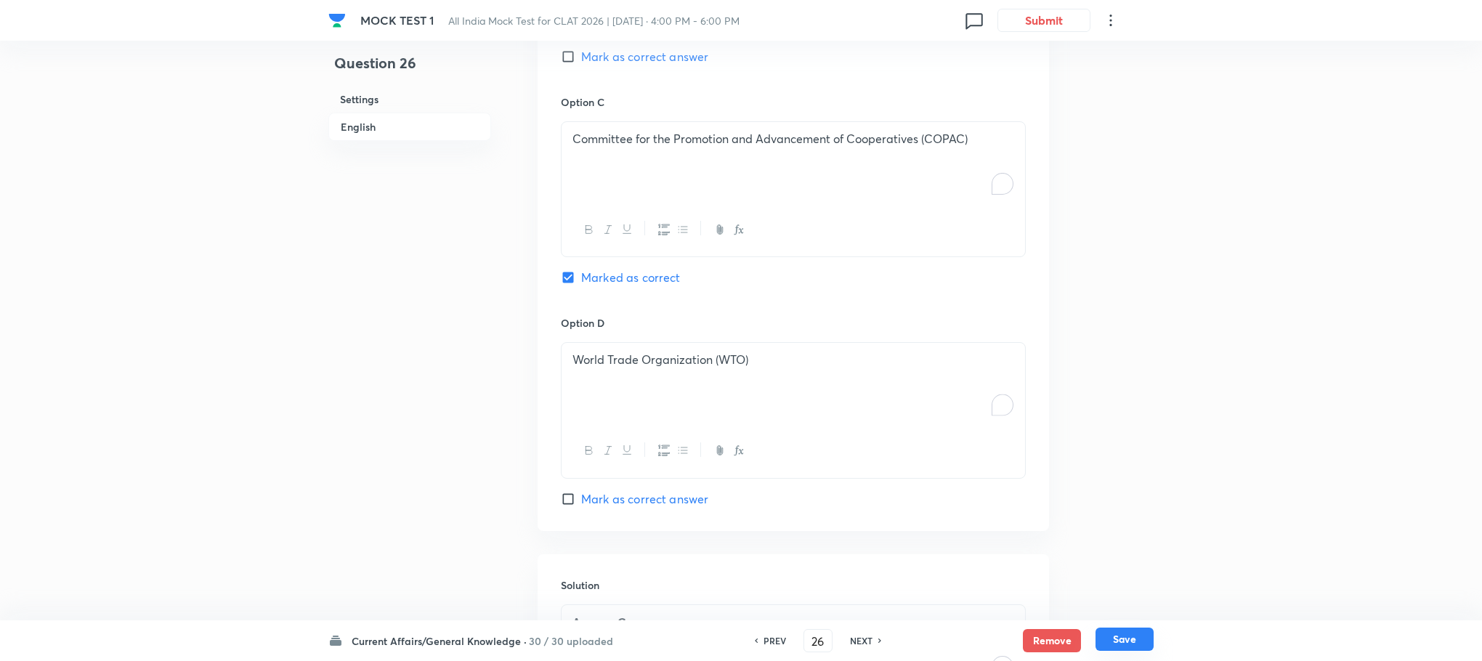
click at [1125, 645] on button "Save" at bounding box center [1125, 639] width 58 height 23
type input "27"
checkbox input "true"
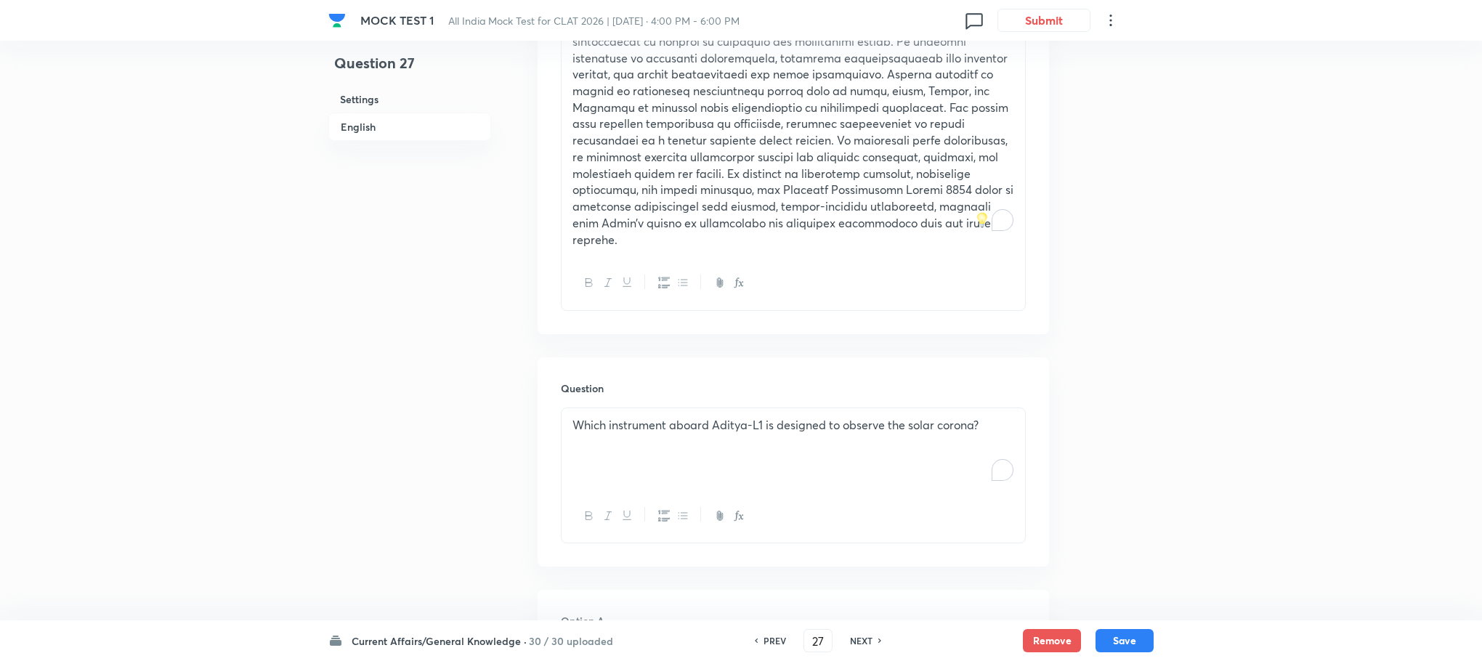
scroll to position [563, 0]
click at [645, 445] on div "Which instrument aboard Aditya-L1 is designed to observe the solar corona?" at bounding box center [794, 450] width 464 height 81
click at [642, 438] on div "To enrich screen reader interactions, please activate Accessibility in Grammarl…" at bounding box center [794, 450] width 464 height 81
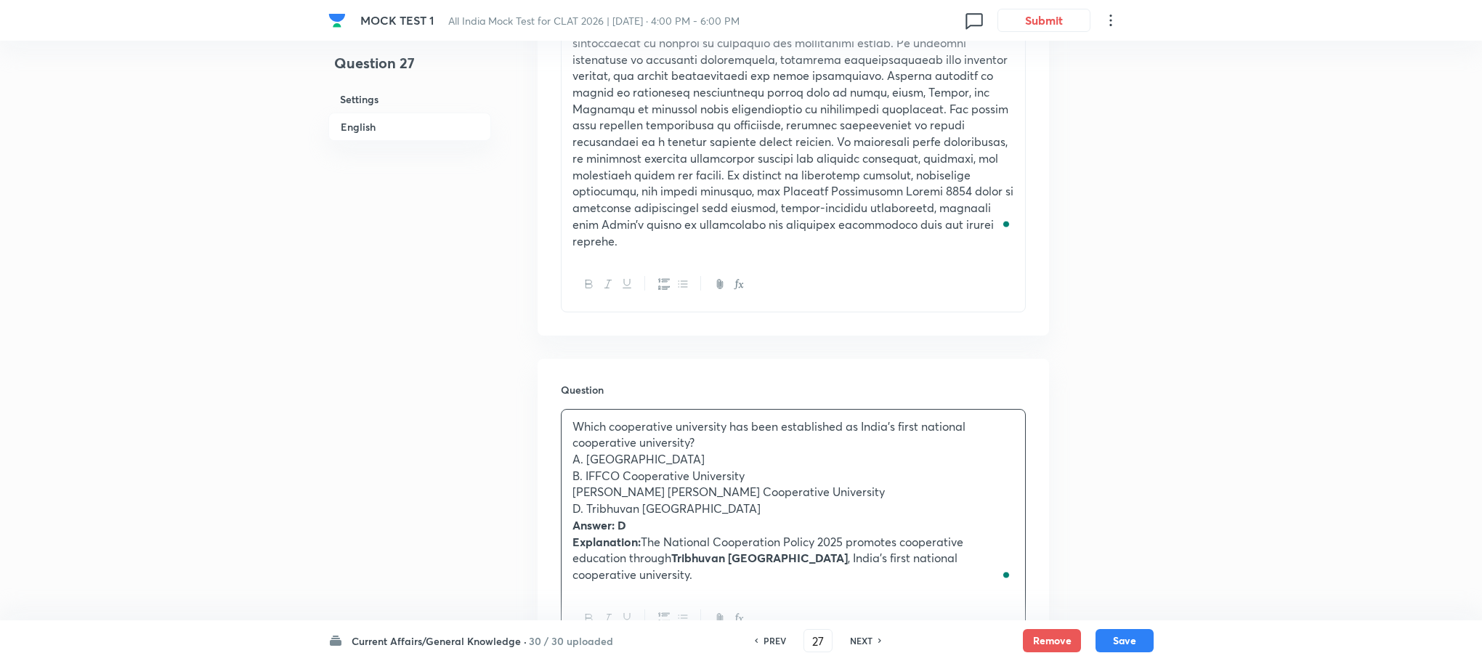
scroll to position [672, 0]
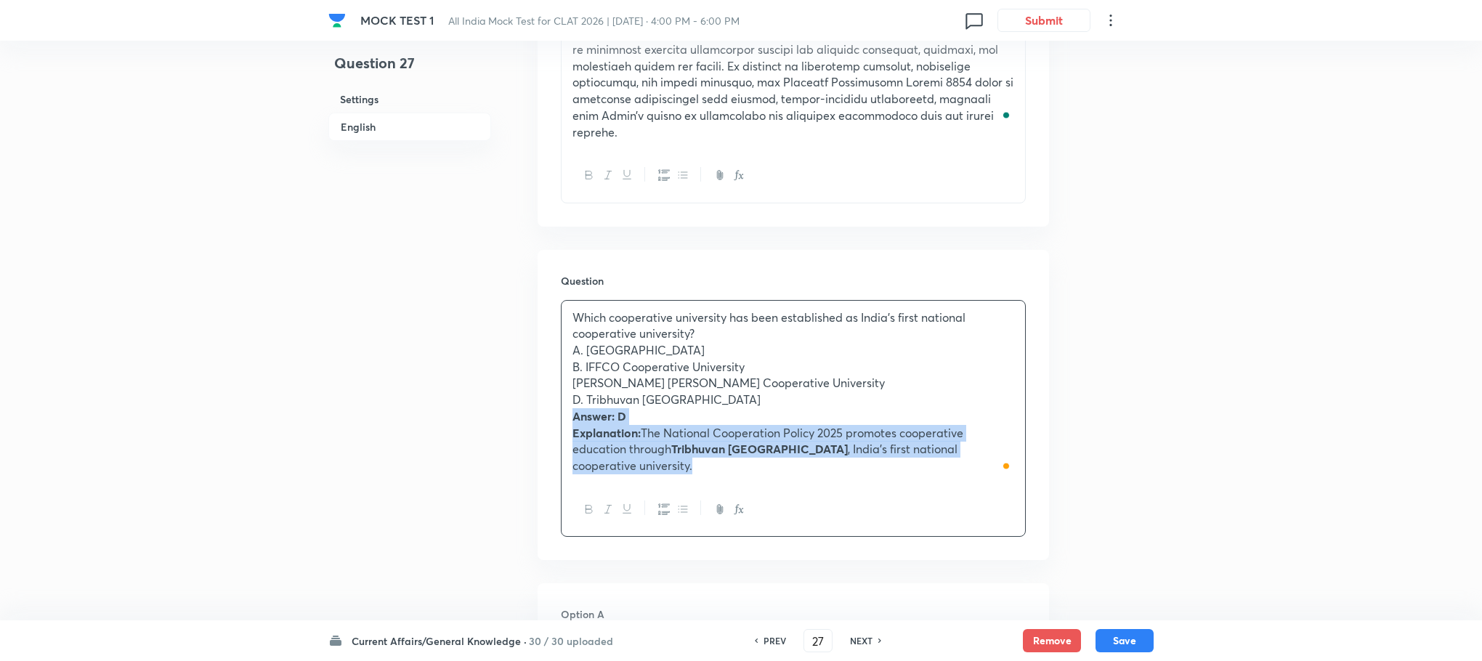
drag, startPoint x: 570, startPoint y: 397, endPoint x: 668, endPoint y: 503, distance: 144.5
click at [668, 503] on div "Which cooperative university has been established as India’s first national coo…" at bounding box center [793, 419] width 465 height 238
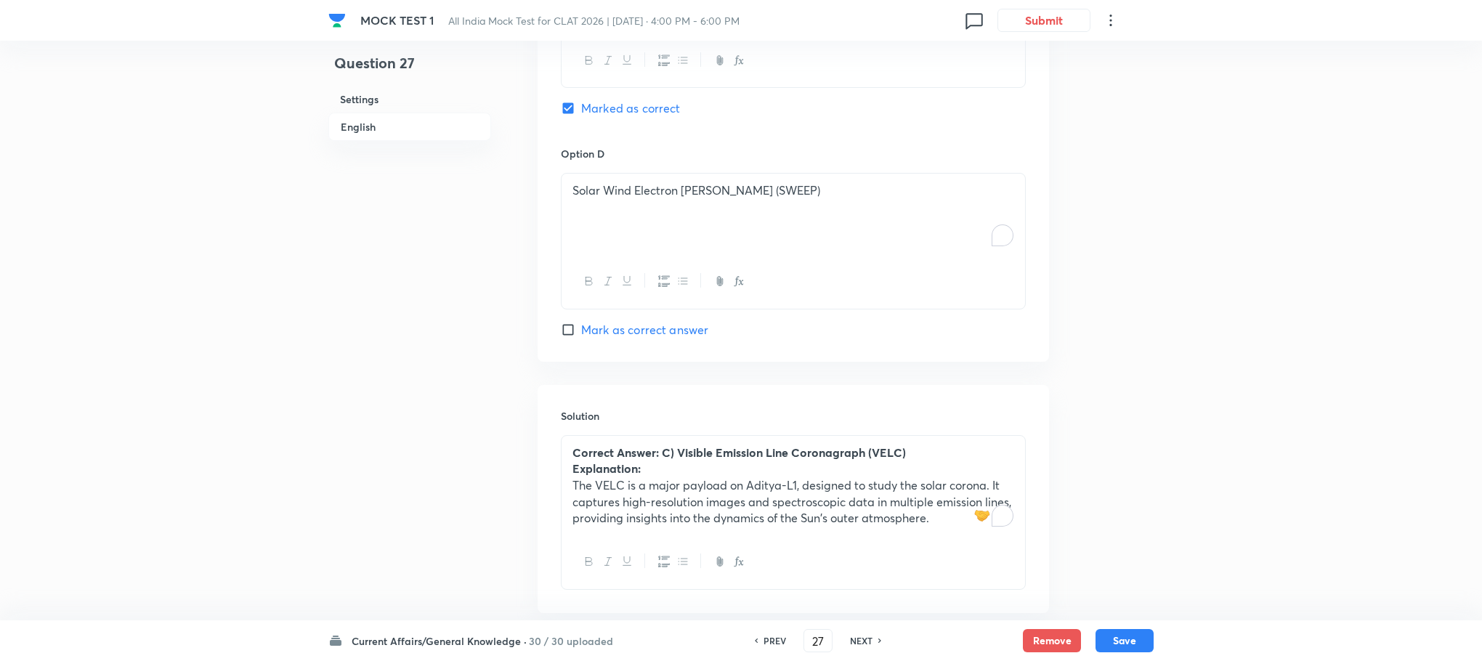
scroll to position [1813, 0]
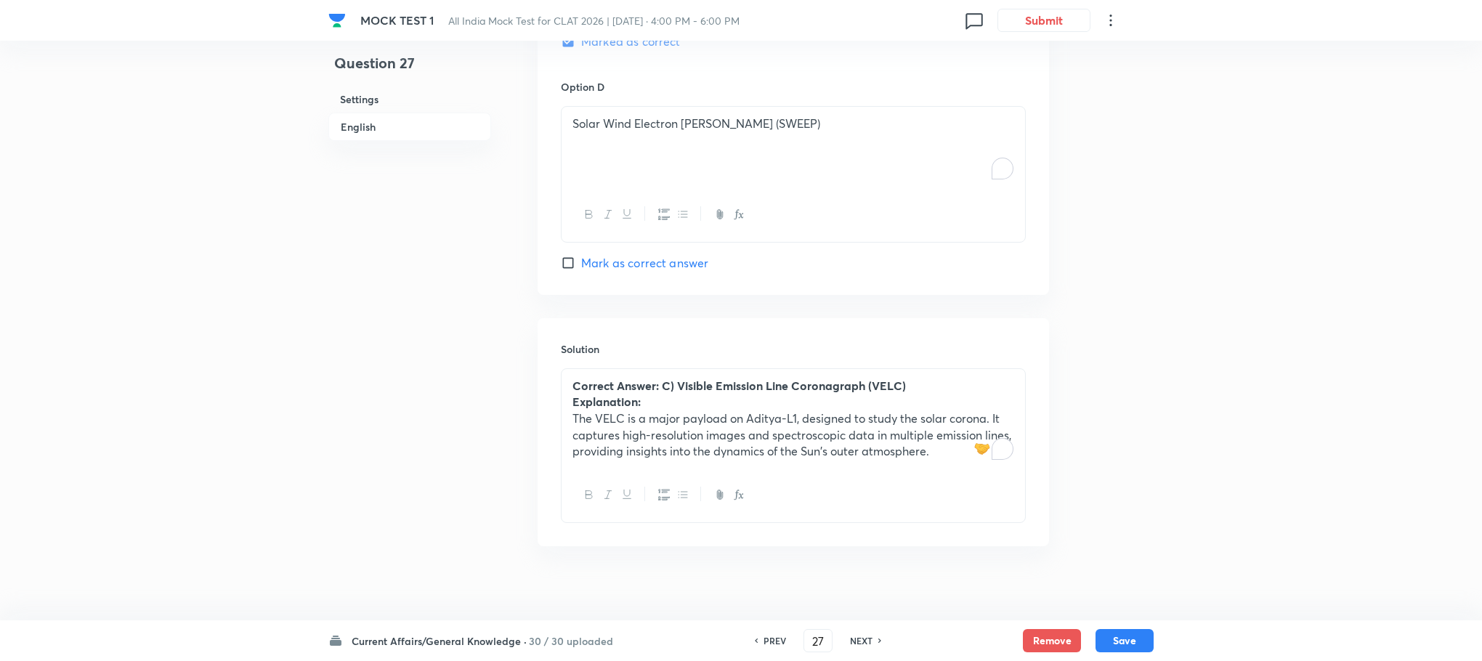
click at [630, 394] on strong "Explanation:" at bounding box center [606, 401] width 68 height 15
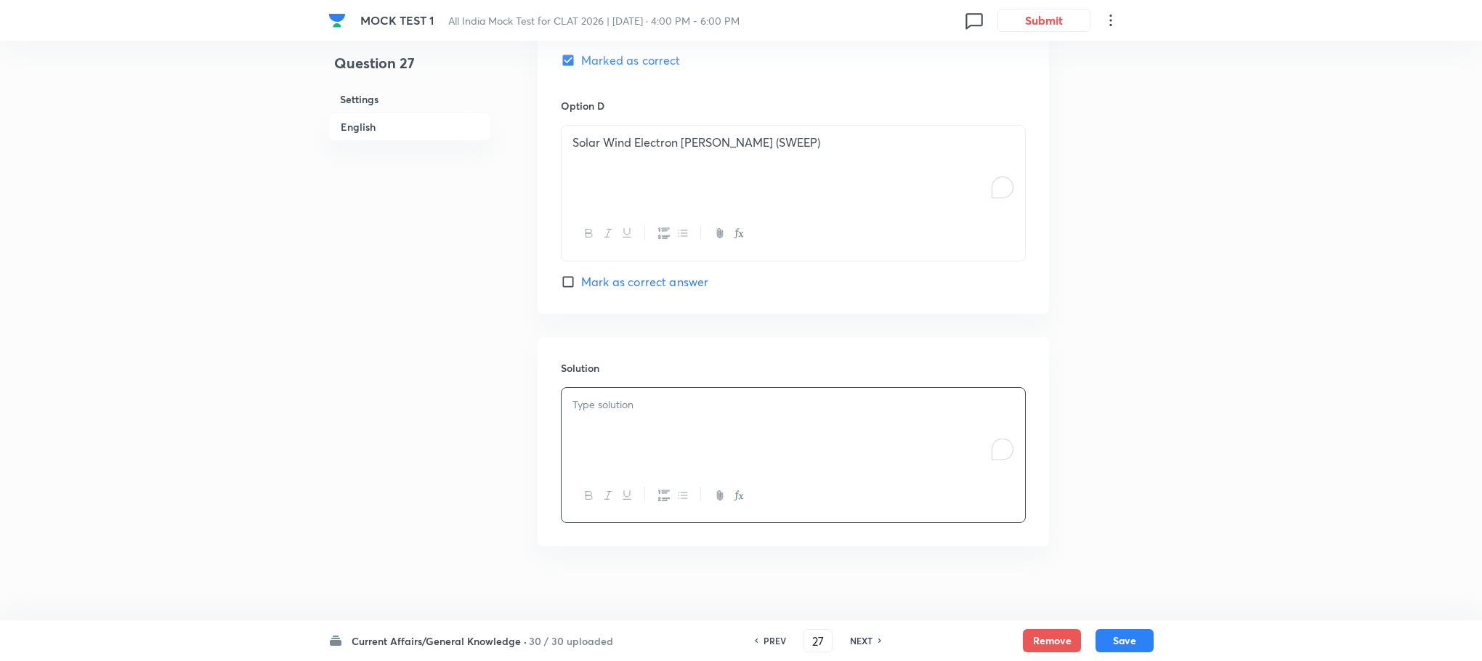
click at [631, 397] on p "To enrich screen reader interactions, please activate Accessibility in Grammarl…" at bounding box center [793, 405] width 442 height 17
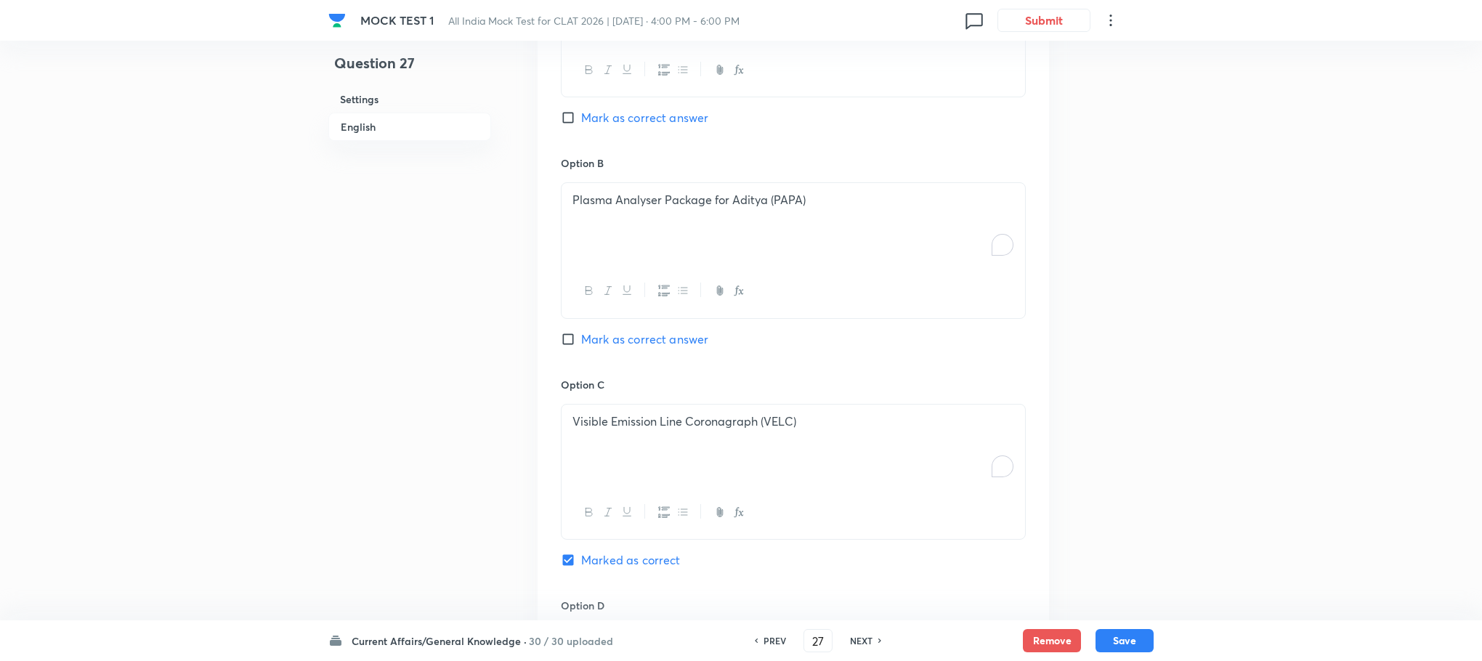
scroll to position [707, 0]
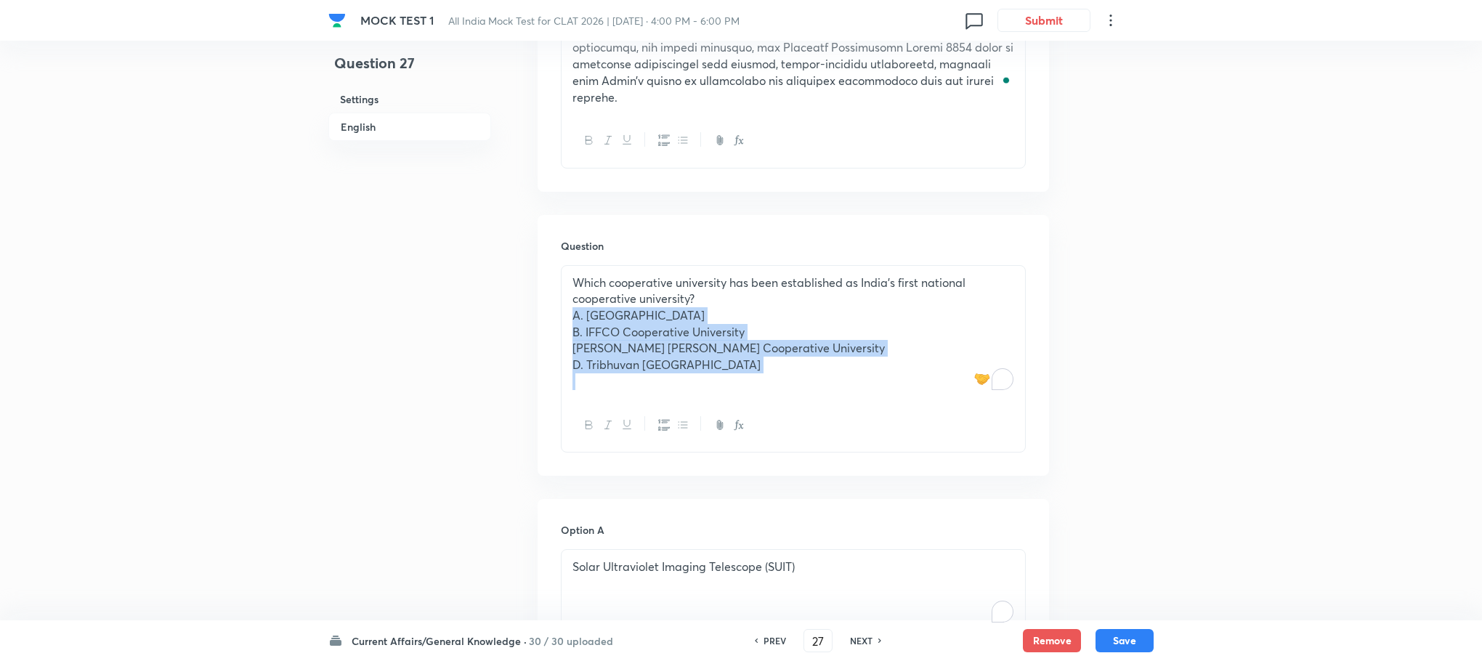
drag, startPoint x: 573, startPoint y: 302, endPoint x: 772, endPoint y: 363, distance: 208.2
click at [772, 363] on div "Which cooperative university has been established as India’s first national coo…" at bounding box center [794, 332] width 464 height 133
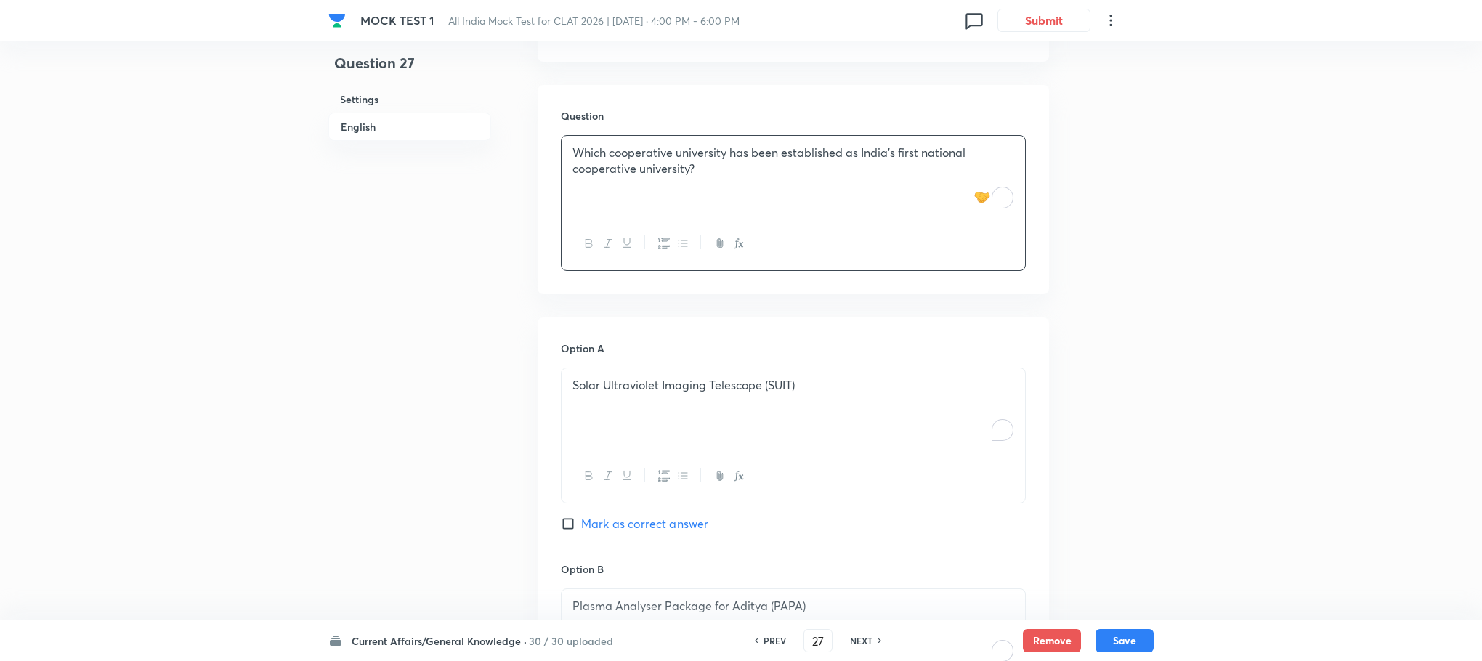
scroll to position [925, 0]
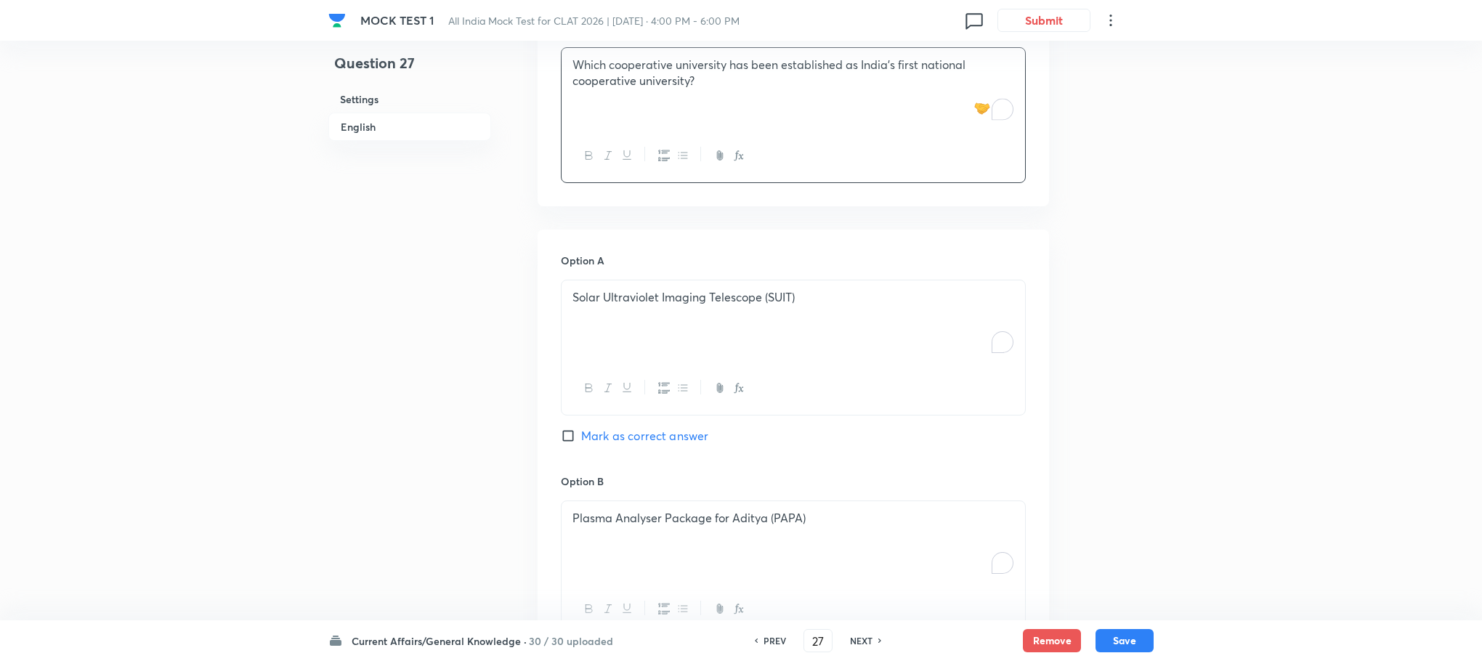
click at [611, 312] on div "Solar Ultraviolet Imaging Telescope (SUIT)" at bounding box center [794, 320] width 464 height 81
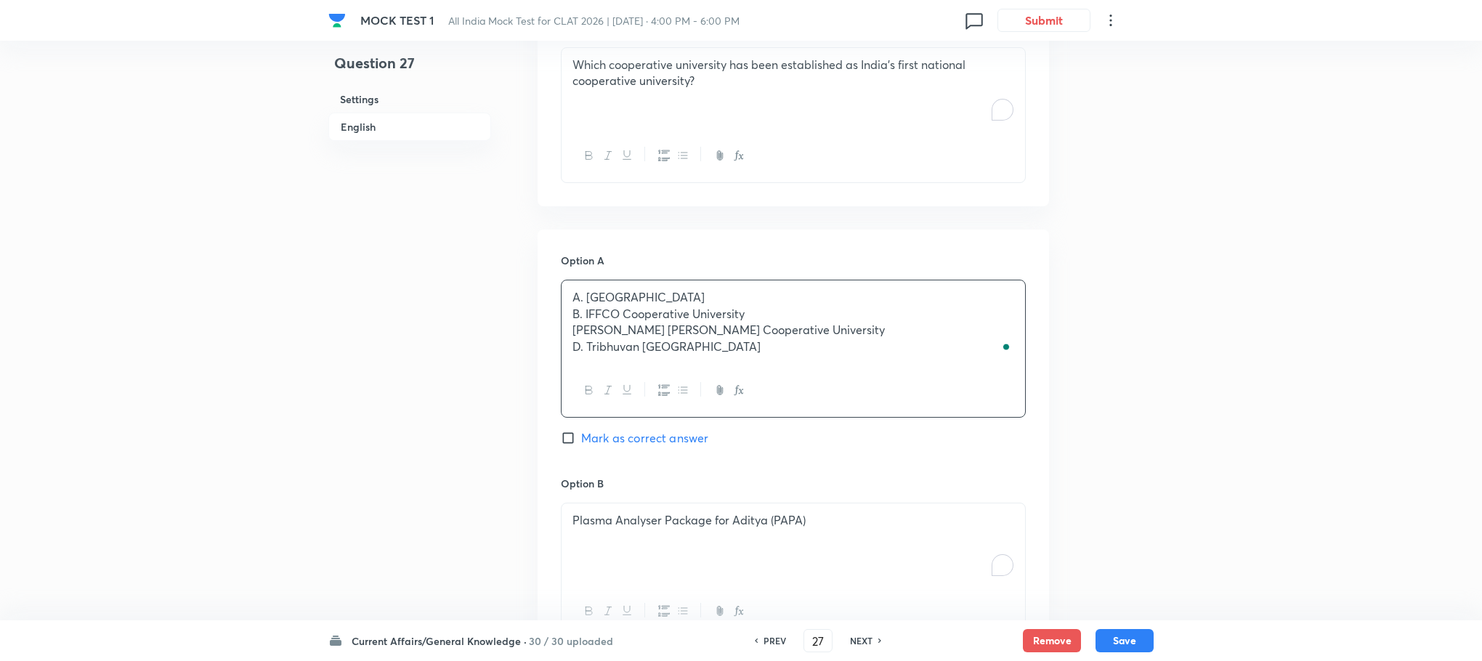
click at [586, 289] on p "A. [GEOGRAPHIC_DATA]" at bounding box center [793, 297] width 442 height 17
click at [586, 306] on p "B. IFFCO Cooperative University" at bounding box center [793, 314] width 442 height 17
click at [585, 322] on p "[PERSON_NAME] [PERSON_NAME] Cooperative University" at bounding box center [793, 330] width 442 height 17
click at [586, 339] on p "D. Tribhuvan [GEOGRAPHIC_DATA]" at bounding box center [793, 347] width 442 height 17
drag, startPoint x: 571, startPoint y: 303, endPoint x: 803, endPoint y: 375, distance: 242.7
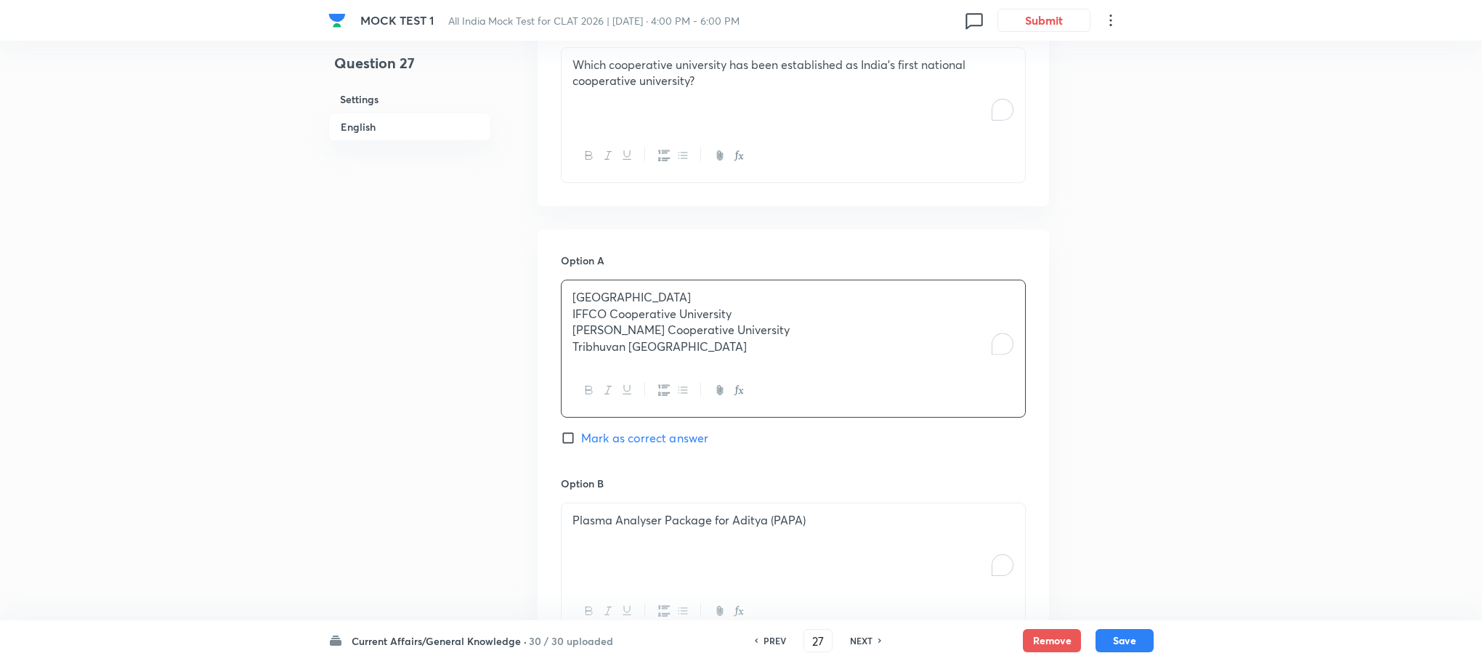
click at [803, 375] on div "Anand Agricultural University IFFCO Cooperative University [PERSON_NAME] [GEOGR…" at bounding box center [793, 349] width 465 height 138
drag, startPoint x: 1258, startPoint y: 399, endPoint x: 1188, endPoint y: 399, distance: 69.7
click at [1258, 399] on div "MOCK TEST 1 All India Mock Test for CLAT 2026 | [DATE] · 4:00 PM - 6:00 PM 0 Su…" at bounding box center [741, 286] width 1482 height 2282
drag, startPoint x: 565, startPoint y: 302, endPoint x: 822, endPoint y: 368, distance: 265.0
click at [822, 368] on div "Anand Agricultural University IFFCO Cooperative University [PERSON_NAME] [GEOGR…" at bounding box center [793, 349] width 465 height 138
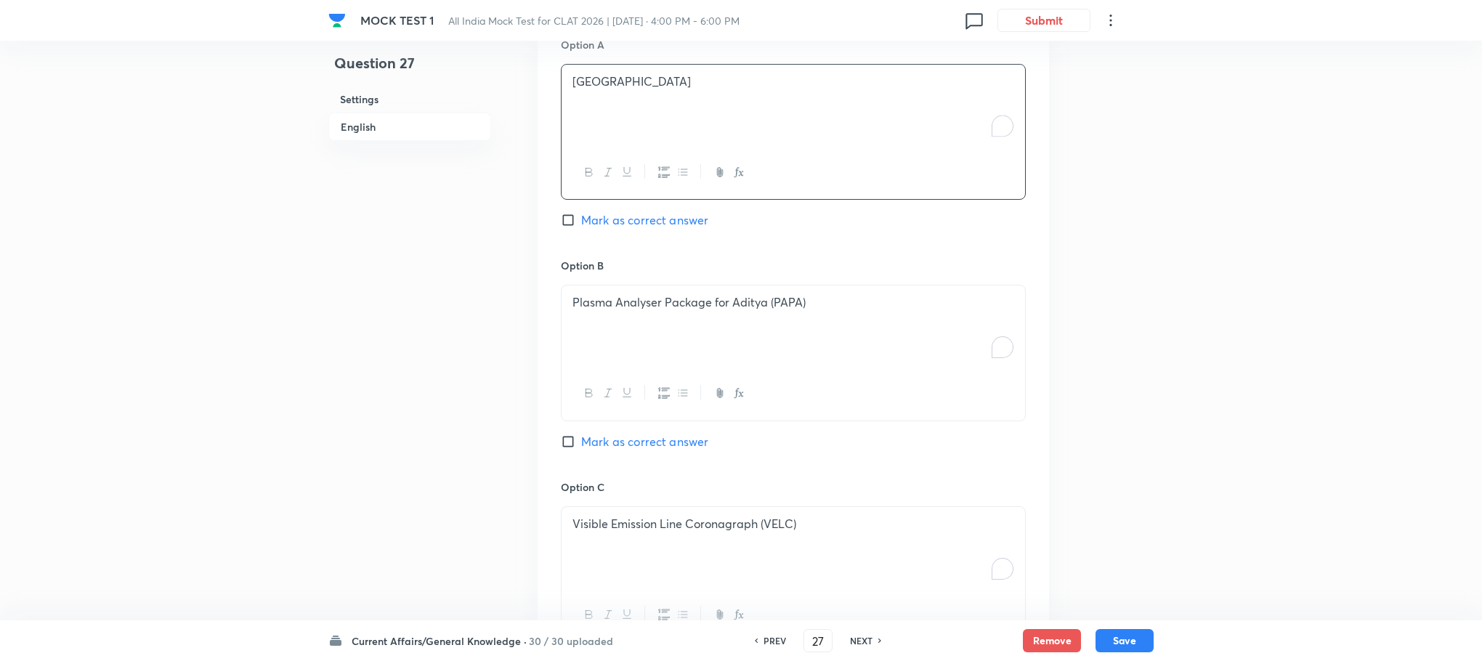
scroll to position [1143, 0]
click at [621, 334] on div "Plasma Analyser Package for Aditya (PAPA)" at bounding box center [794, 323] width 464 height 81
click at [619, 333] on div "To enrich screen reader interactions, please activate Accessibility in Grammarl…" at bounding box center [794, 323] width 464 height 81
drag, startPoint x: 571, startPoint y: 295, endPoint x: 855, endPoint y: 357, distance: 290.9
click at [855, 357] on div "IFFCO Cooperative University [PERSON_NAME] Cooperative University Tribhuvan [GE…" at bounding box center [793, 351] width 465 height 136
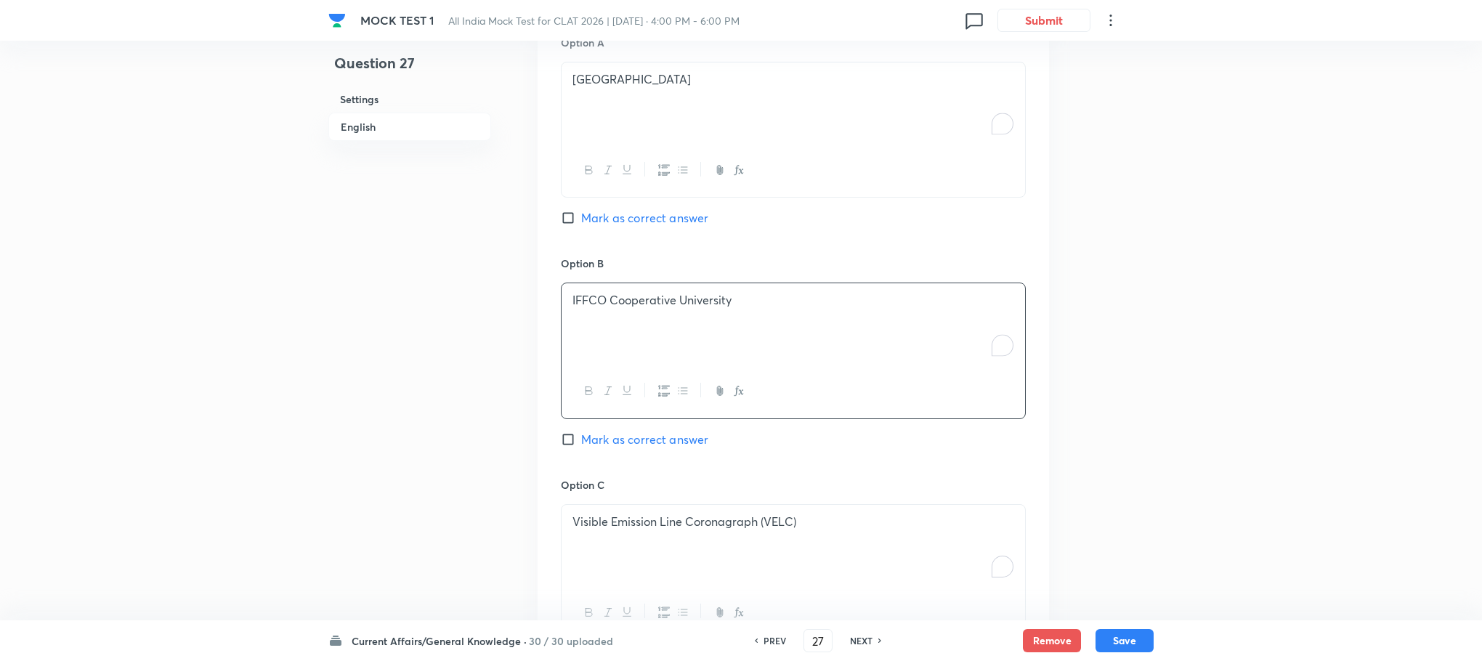
scroll to position [1252, 0]
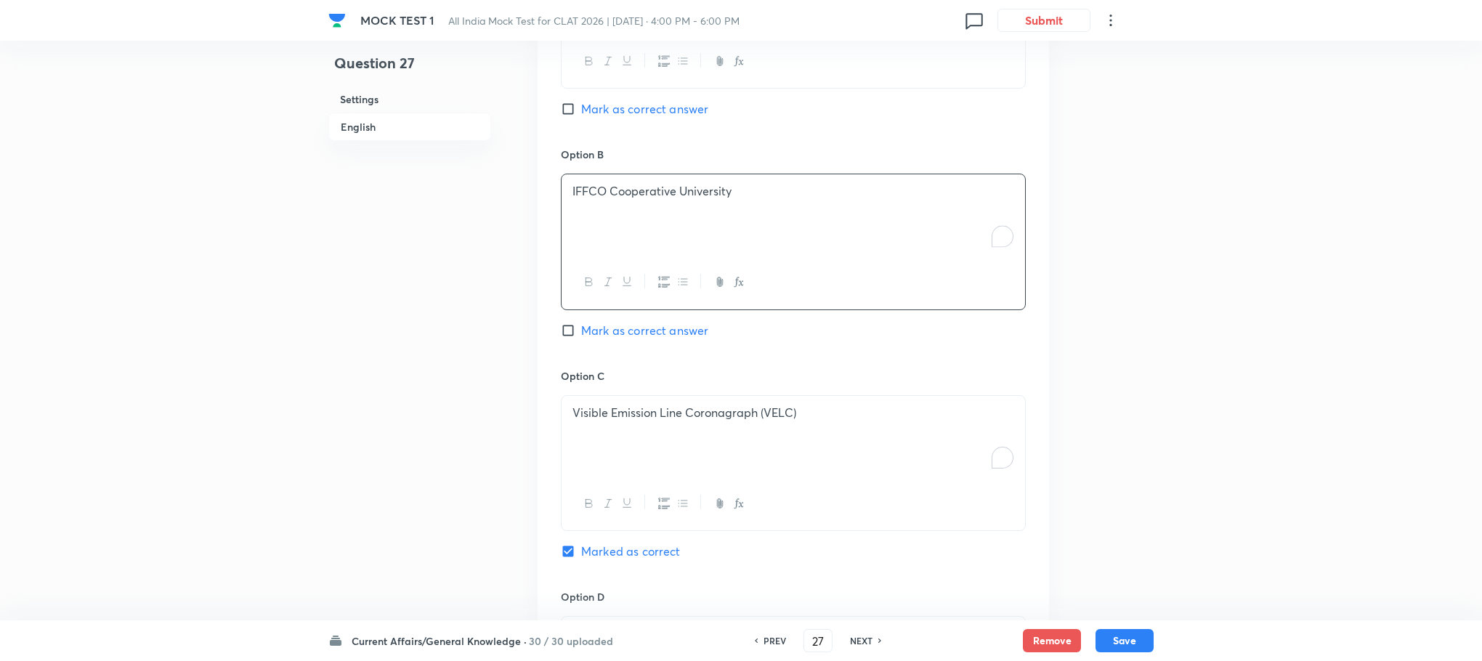
click at [607, 405] on p "Visible Emission Line Coronagraph (VELC)" at bounding box center [793, 413] width 442 height 17
click at [607, 405] on p "To enrich screen reader interactions, please activate Accessibility in Grammarl…" at bounding box center [793, 413] width 442 height 17
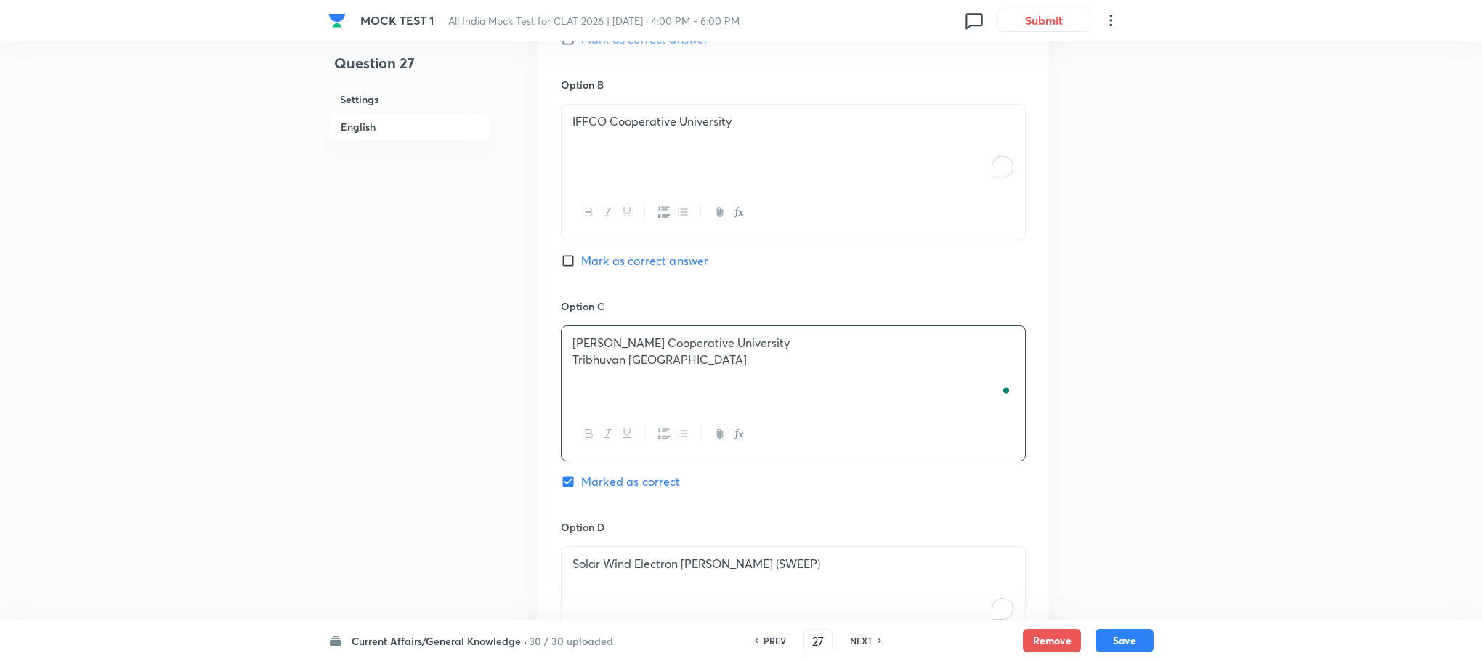
scroll to position [1361, 0]
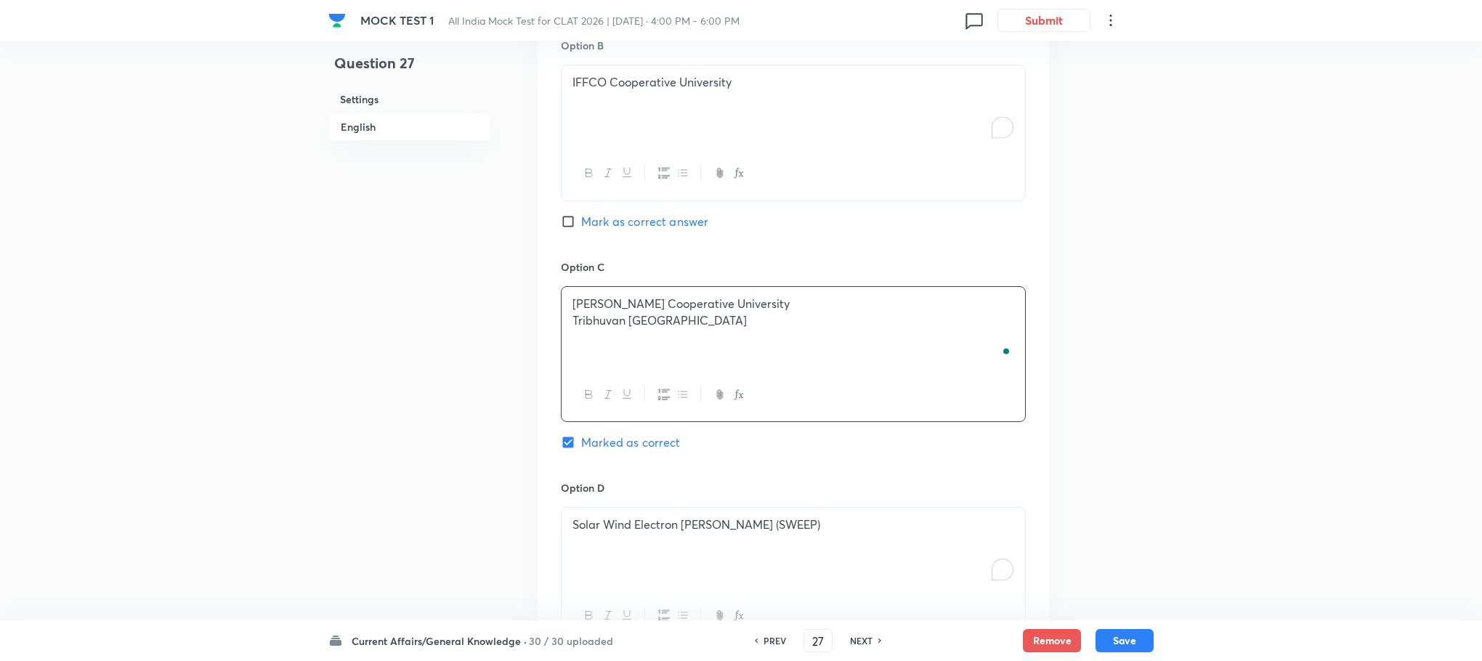
drag, startPoint x: 565, startPoint y: 304, endPoint x: 829, endPoint y: 343, distance: 266.6
click at [829, 343] on div "[PERSON_NAME] Cooperative University Tribhuvan [GEOGRAPHIC_DATA]" at bounding box center [794, 327] width 464 height 81
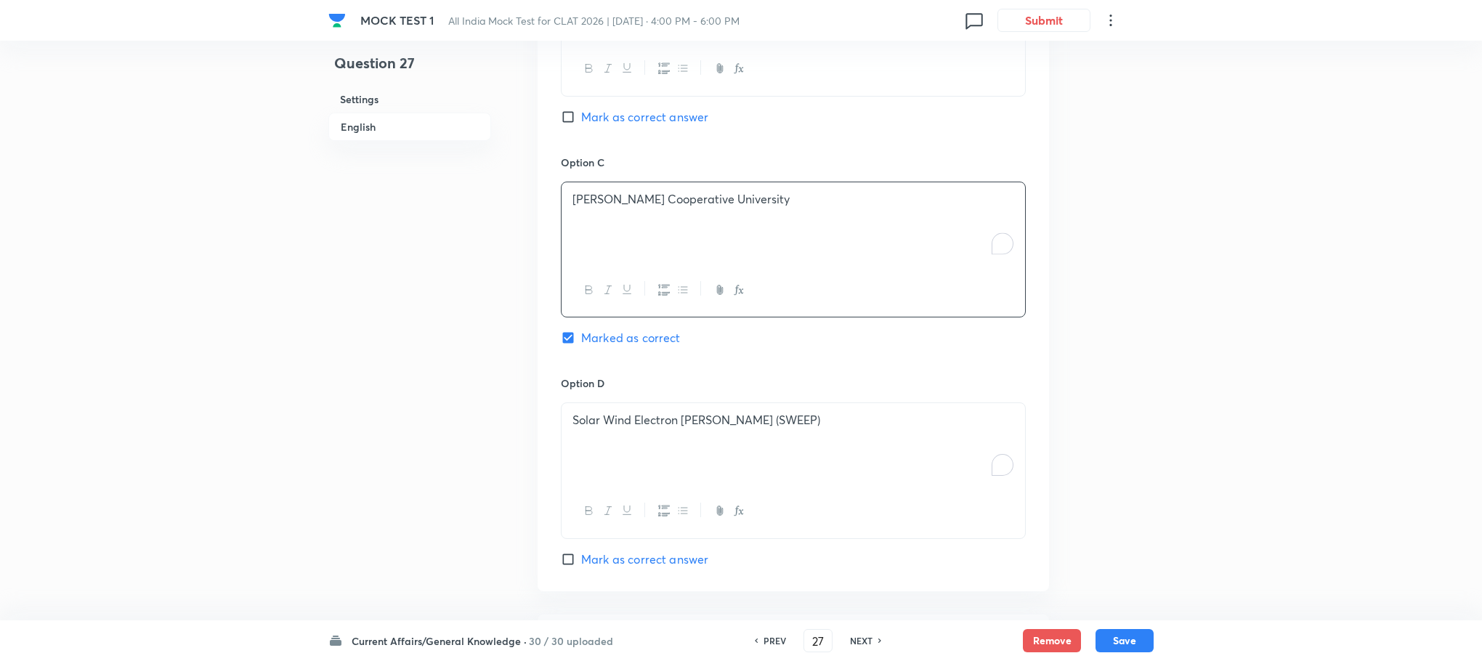
scroll to position [1579, 0]
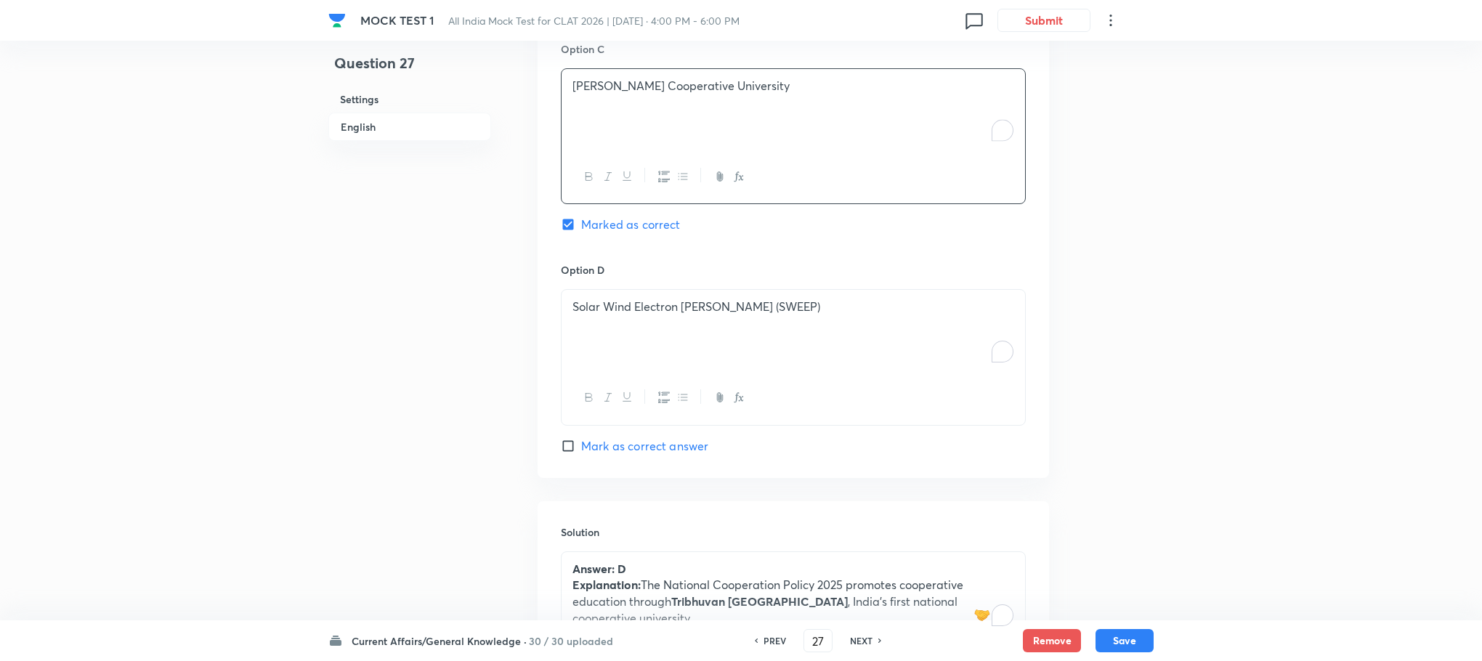
click at [650, 331] on div "Solar Wind Electron [PERSON_NAME] (SWEEP)" at bounding box center [794, 330] width 464 height 81
click at [650, 331] on div "To enrich screen reader interactions, please activate Accessibility in Grammarl…" at bounding box center [794, 330] width 464 height 81
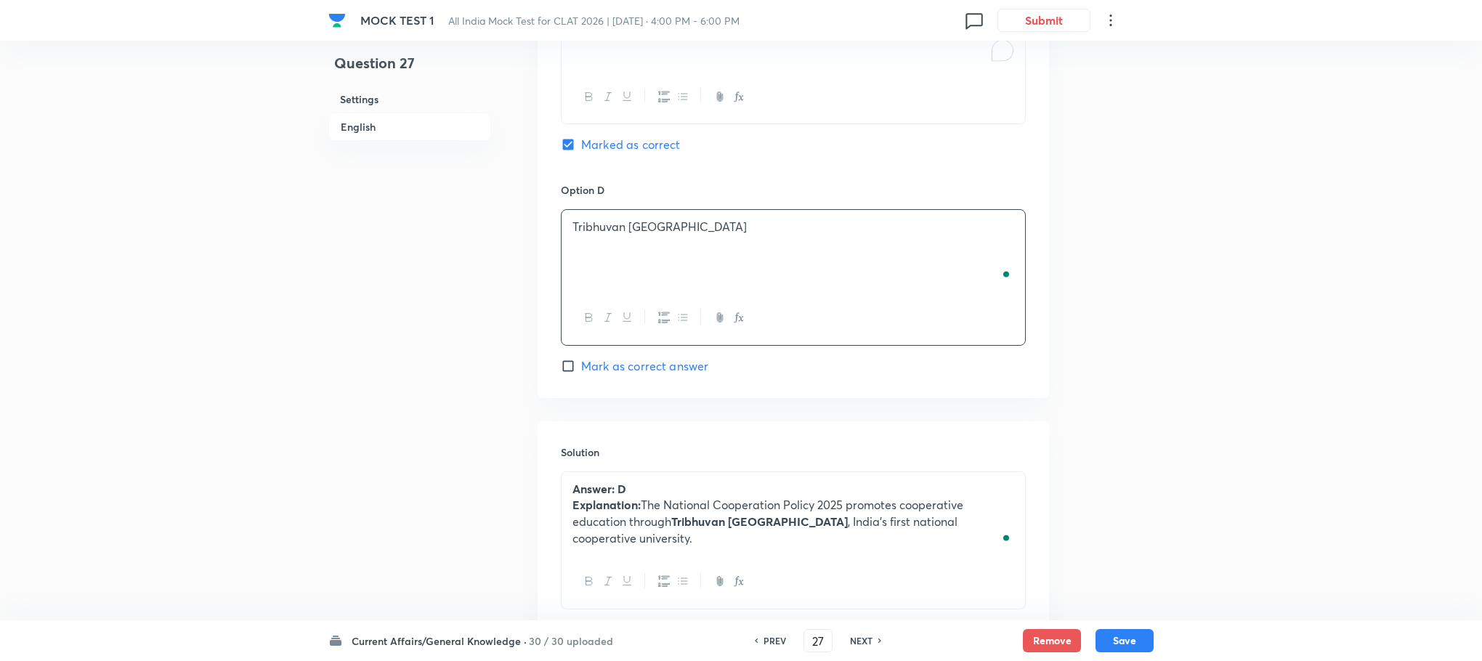
scroll to position [1688, 0]
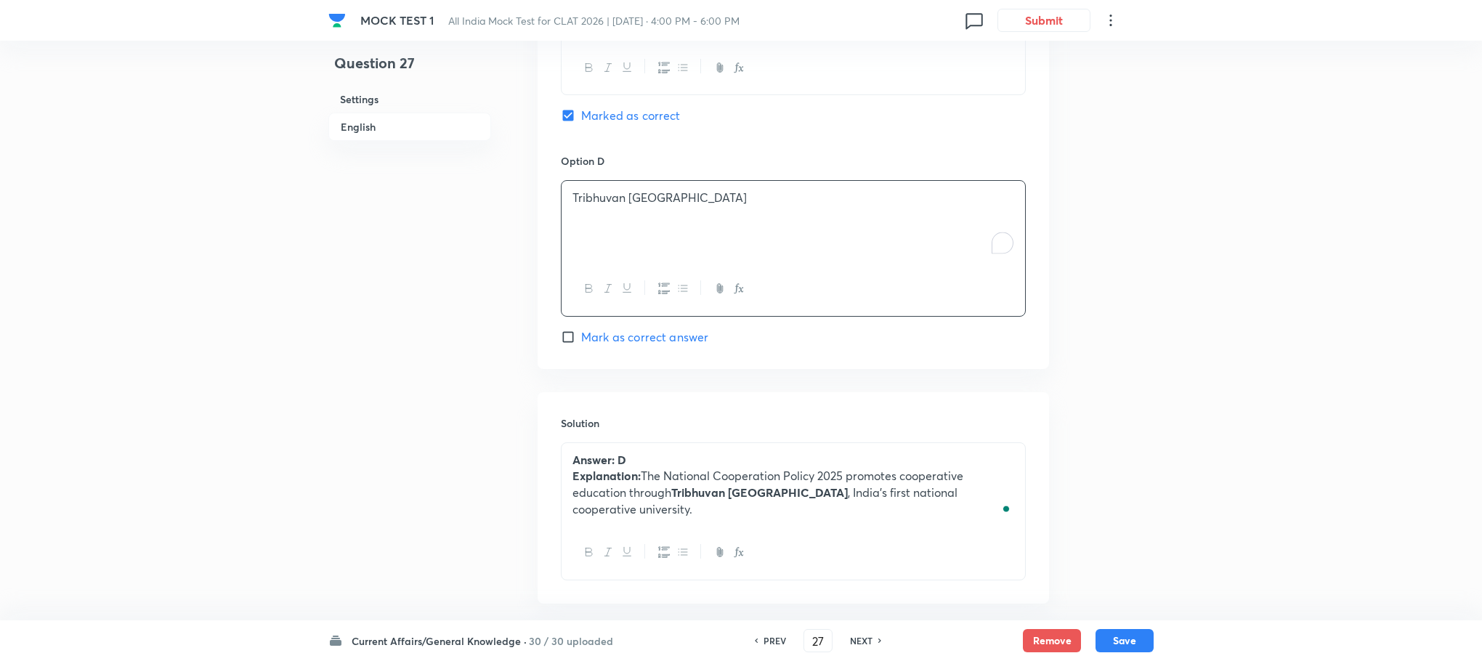
click at [647, 331] on span "Mark as correct answer" at bounding box center [644, 336] width 127 height 17
click at [581, 331] on input "Mark as correct answer" at bounding box center [571, 337] width 20 height 15
checkbox input "true"
checkbox input "false"
click at [1125, 636] on button "Save" at bounding box center [1125, 639] width 58 height 23
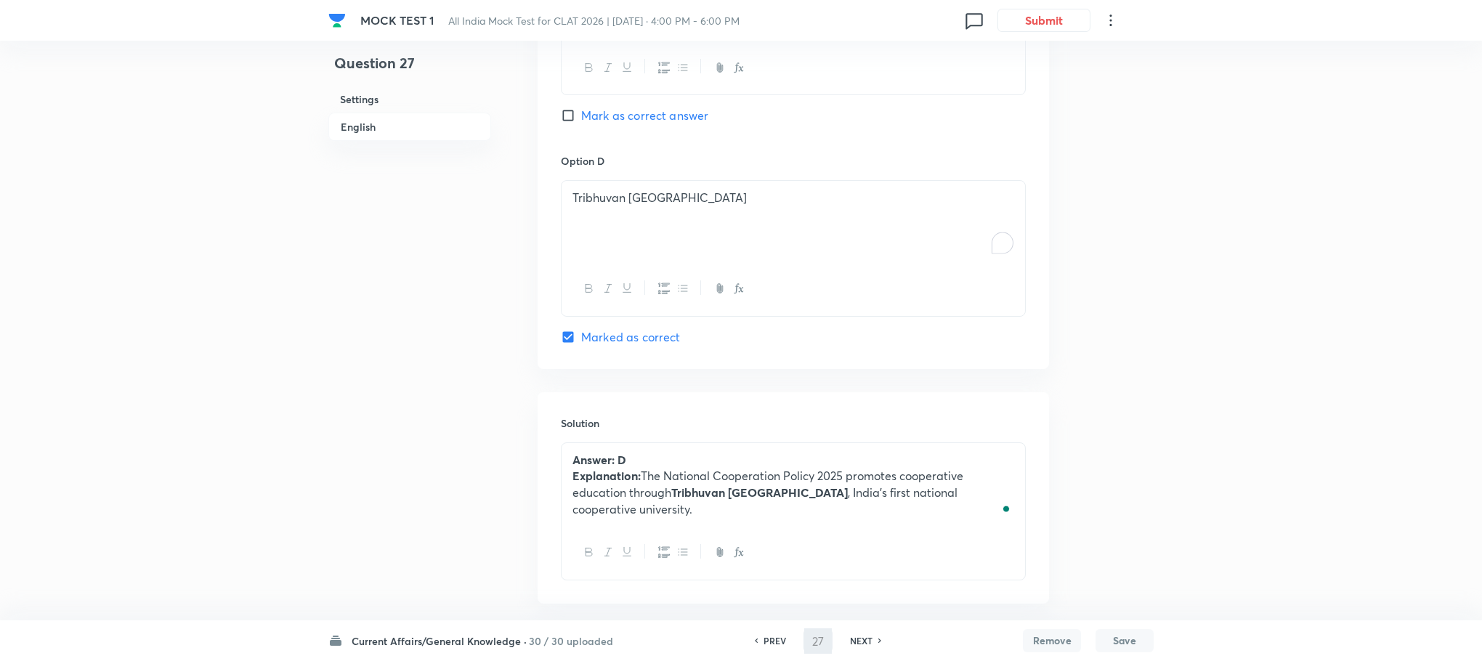
type input "28"
checkbox input "true"
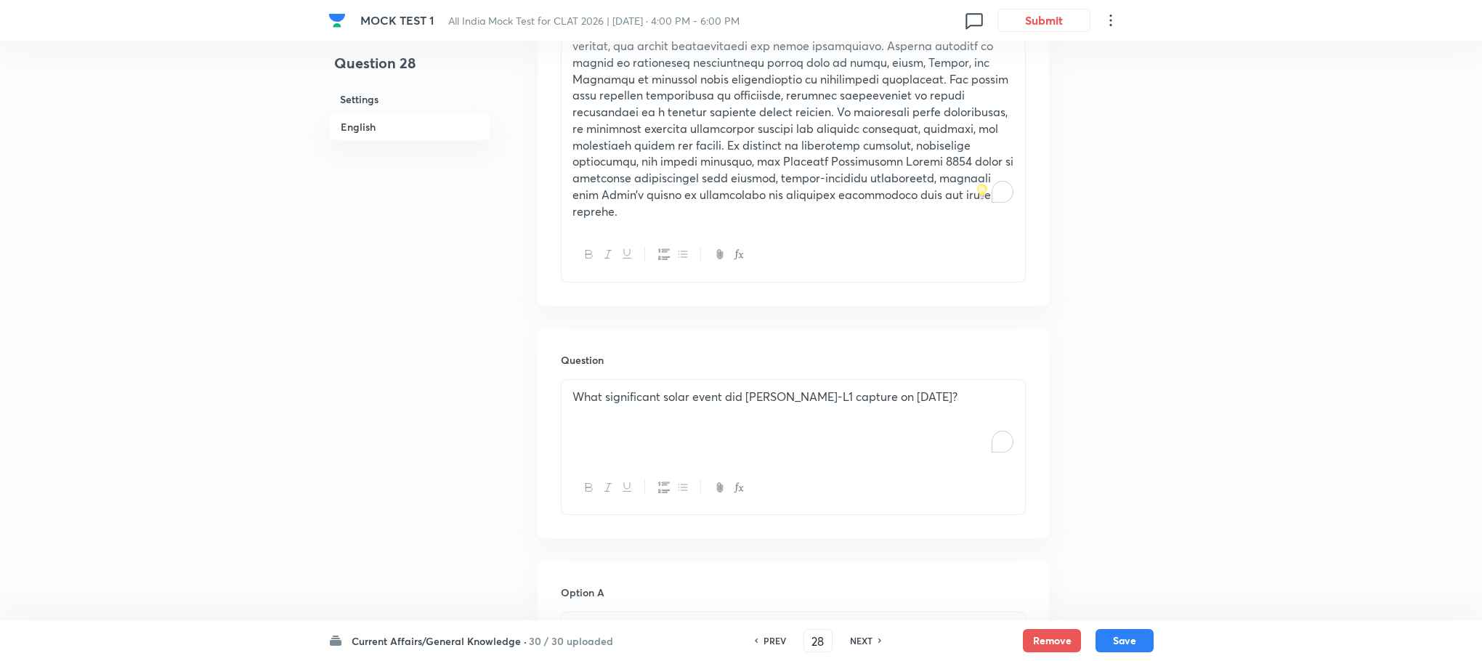
scroll to position [598, 0]
click at [678, 416] on div "What significant solar event did [PERSON_NAME]-L1 capture on [DATE]?" at bounding box center [794, 415] width 464 height 81
click at [678, 416] on div "To enrich screen reader interactions, please activate Accessibility in Grammarl…" at bounding box center [794, 415] width 464 height 81
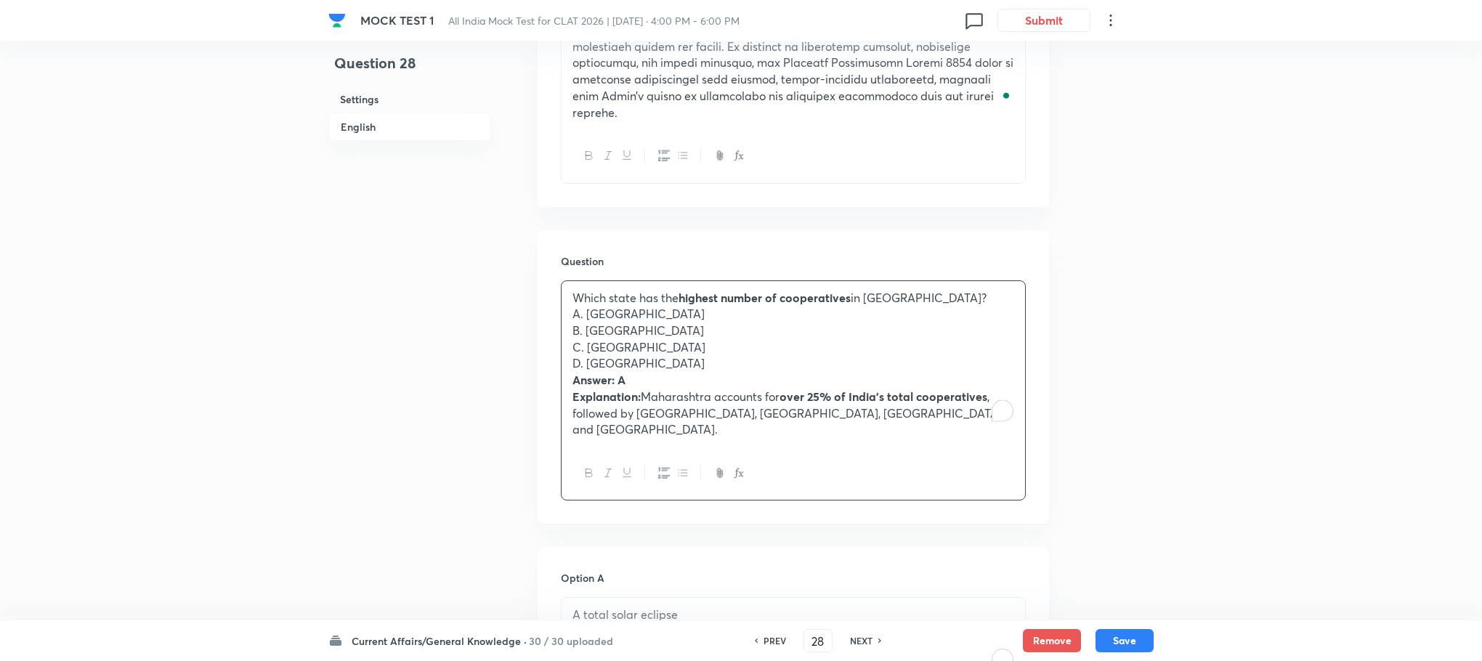
scroll to position [816, 0]
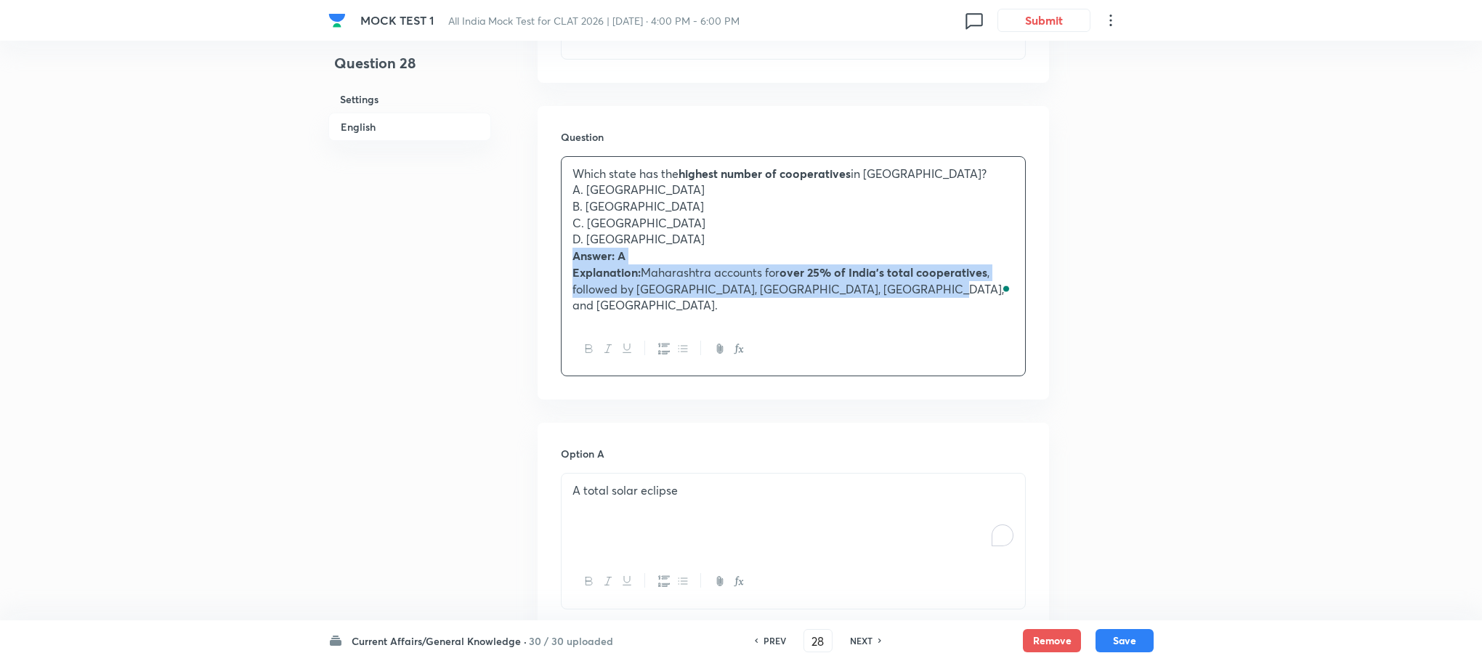
drag, startPoint x: 567, startPoint y: 238, endPoint x: 952, endPoint y: 334, distance: 396.8
click at [952, 334] on div "Which state has the highest number of cooperatives in [GEOGRAPHIC_DATA]? A. Mah…" at bounding box center [793, 266] width 465 height 221
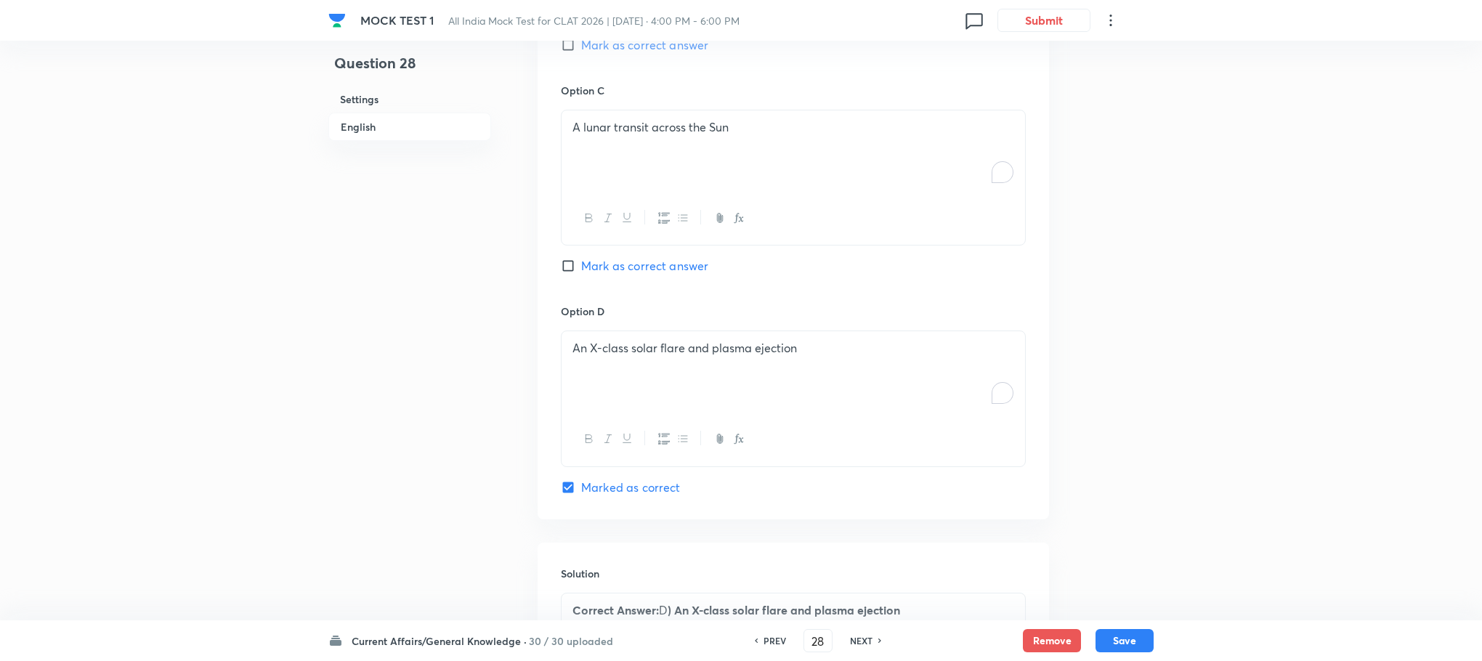
scroll to position [1595, 0]
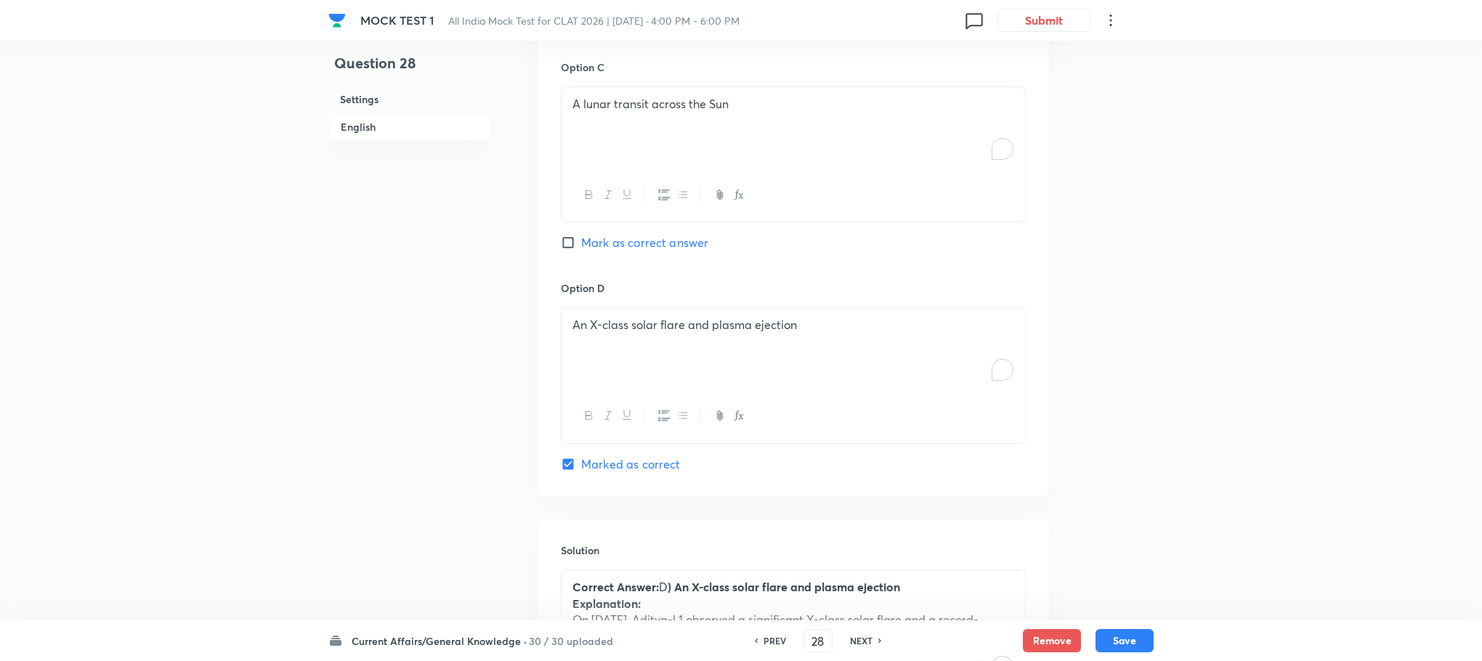
click at [656, 579] on strong "Correct Answer:" at bounding box center [615, 586] width 86 height 15
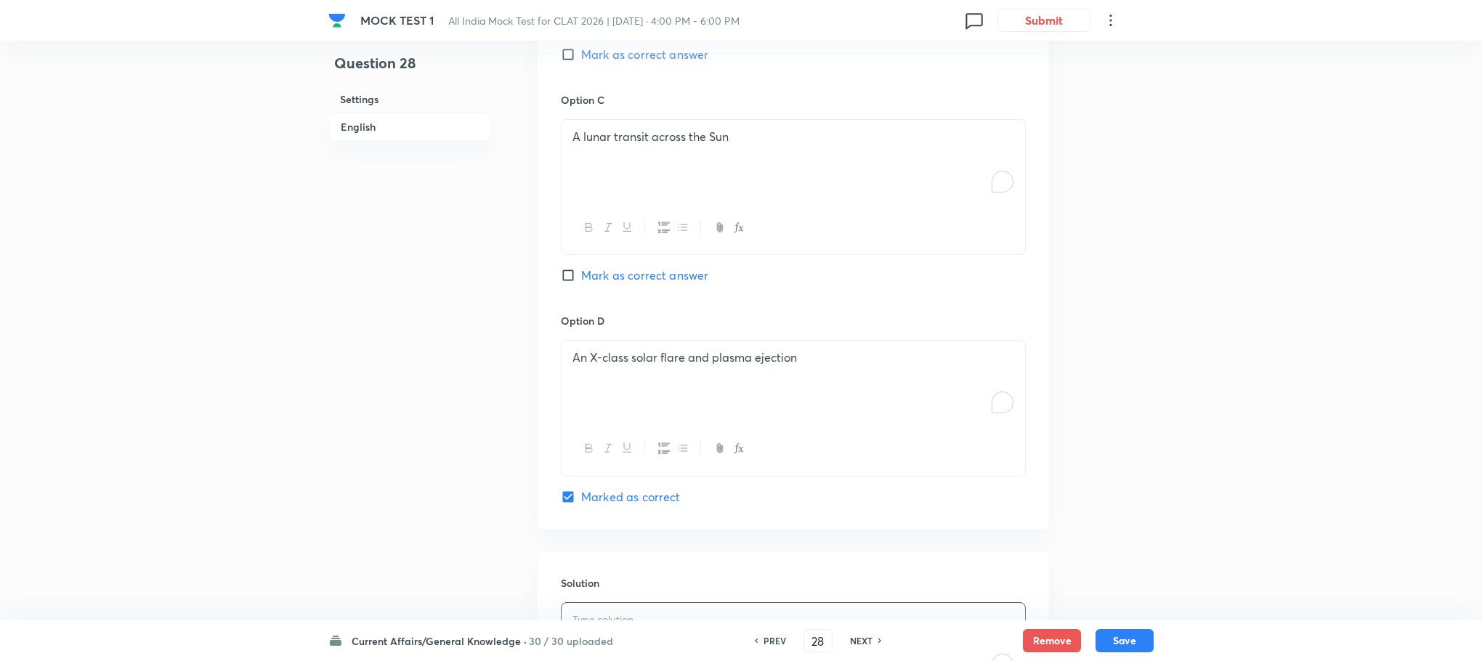
click at [655, 561] on div "Solution" at bounding box center [793, 656] width 511 height 209
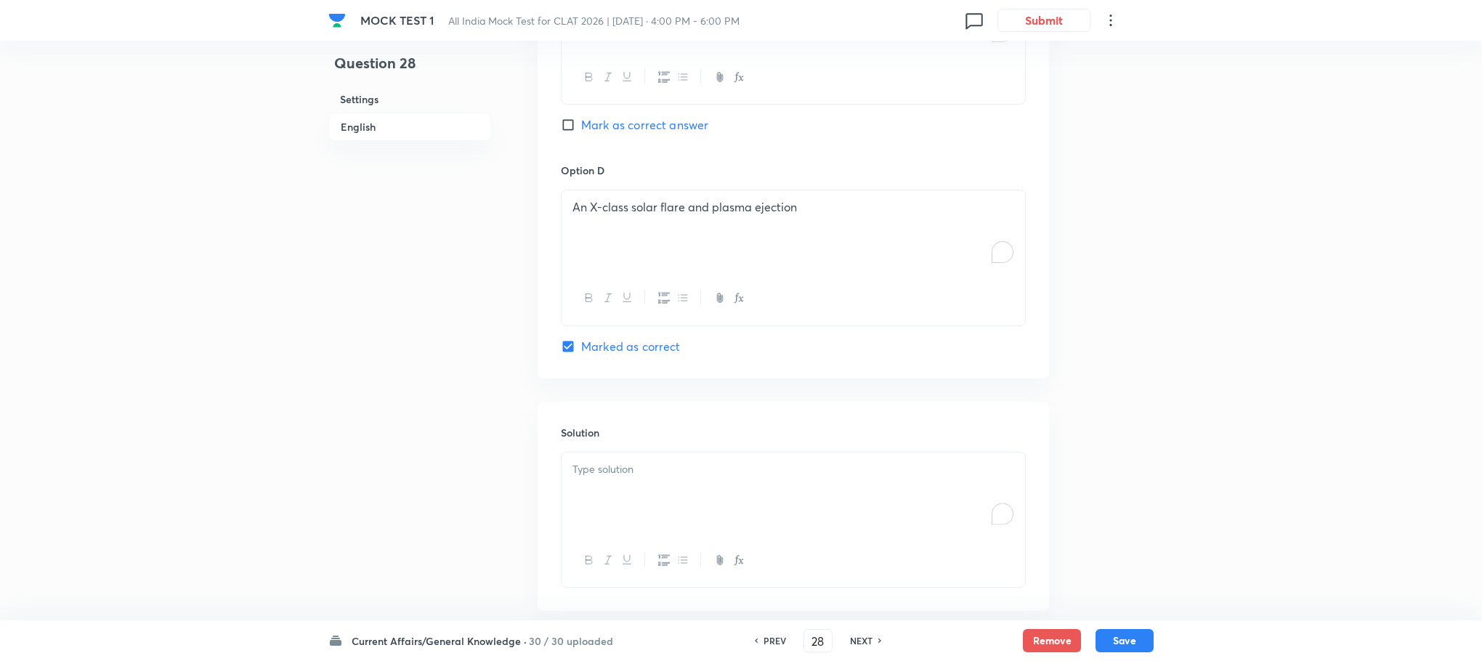
scroll to position [1779, 0]
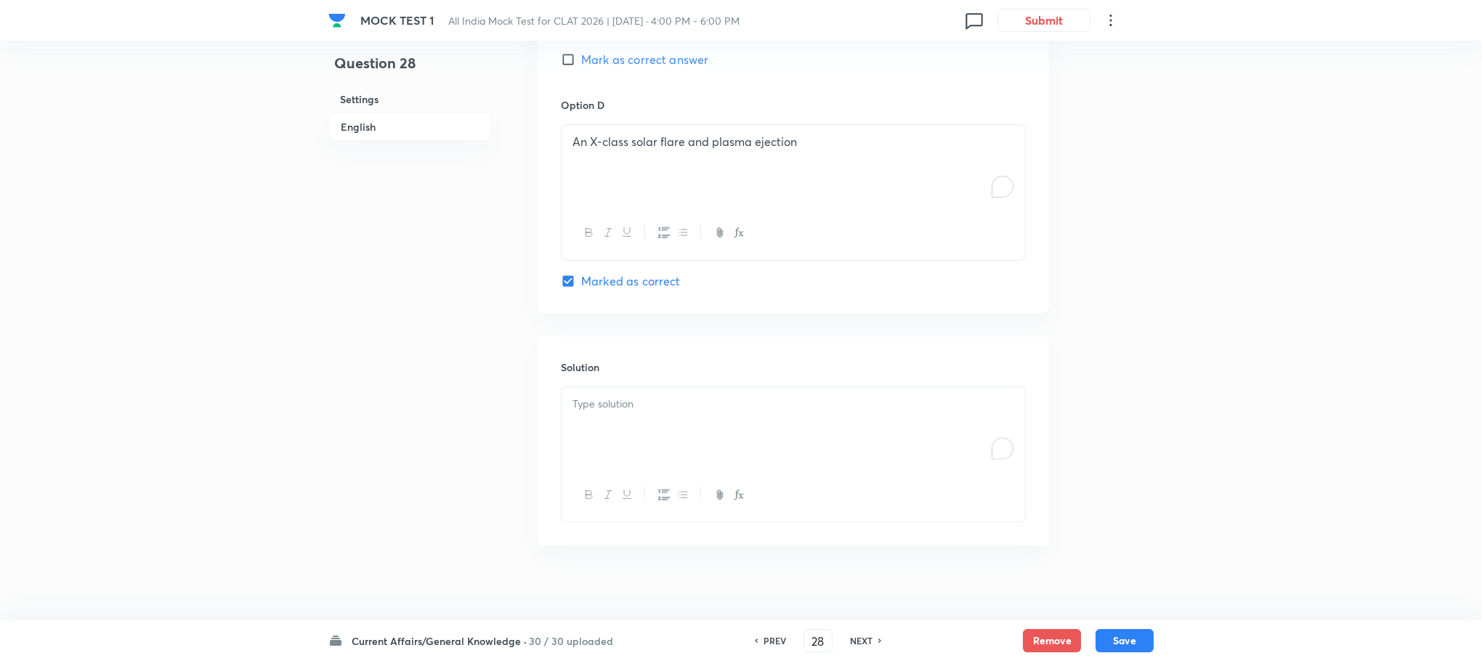
click at [619, 340] on div "Solution" at bounding box center [793, 440] width 511 height 209
click at [576, 493] on div at bounding box center [794, 495] width 464 height 53
click at [595, 415] on div "To enrich screen reader interactions, please activate Accessibility in Grammarl…" at bounding box center [794, 427] width 464 height 81
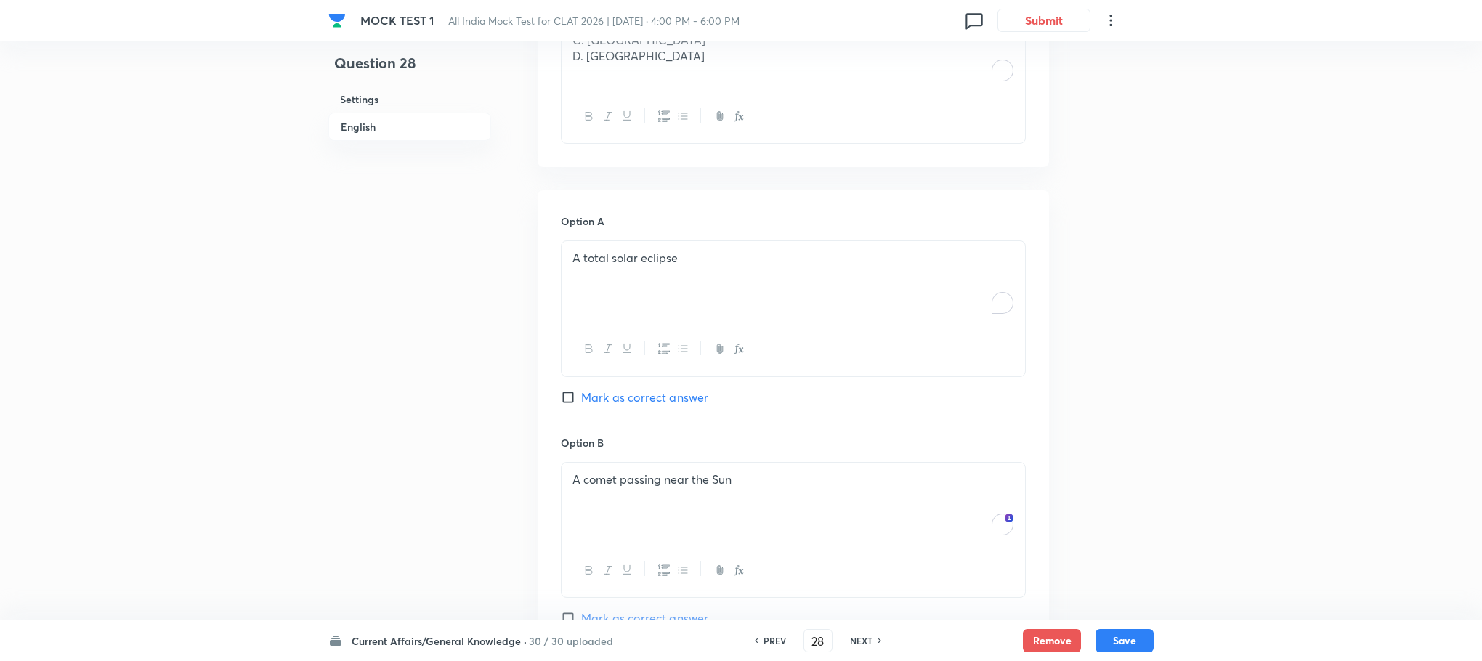
scroll to position [689, 0]
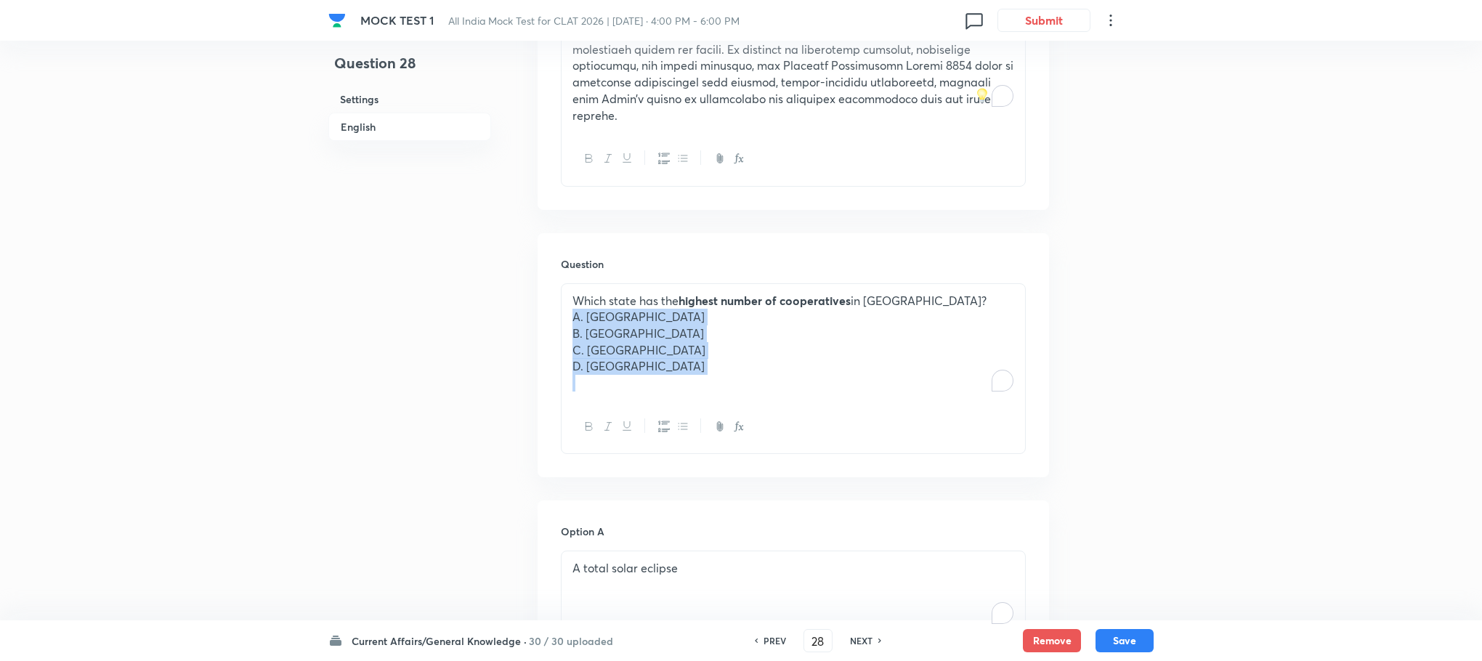
drag, startPoint x: 569, startPoint y: 302, endPoint x: 745, endPoint y: 391, distance: 197.9
click at [745, 391] on div "Which state has the highest number of cooperatives in [GEOGRAPHIC_DATA]? A. Mah…" at bounding box center [793, 368] width 465 height 171
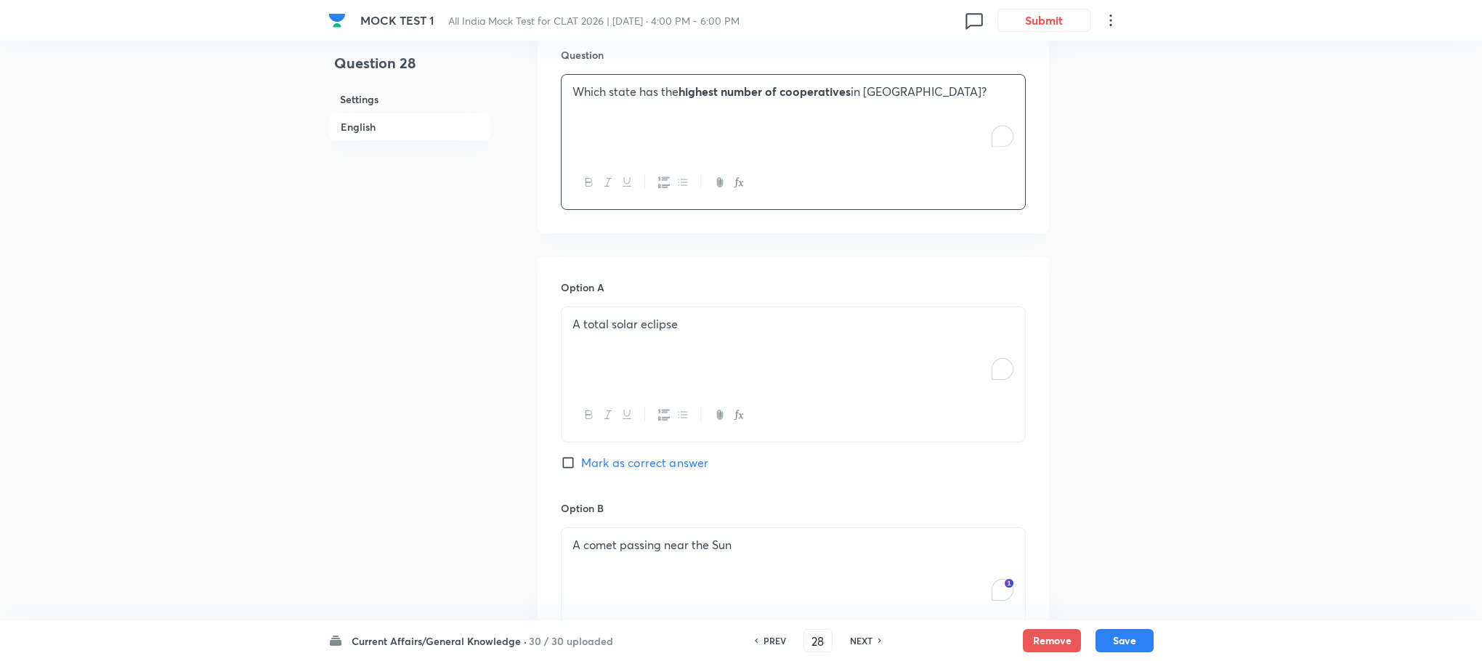
scroll to position [907, 0]
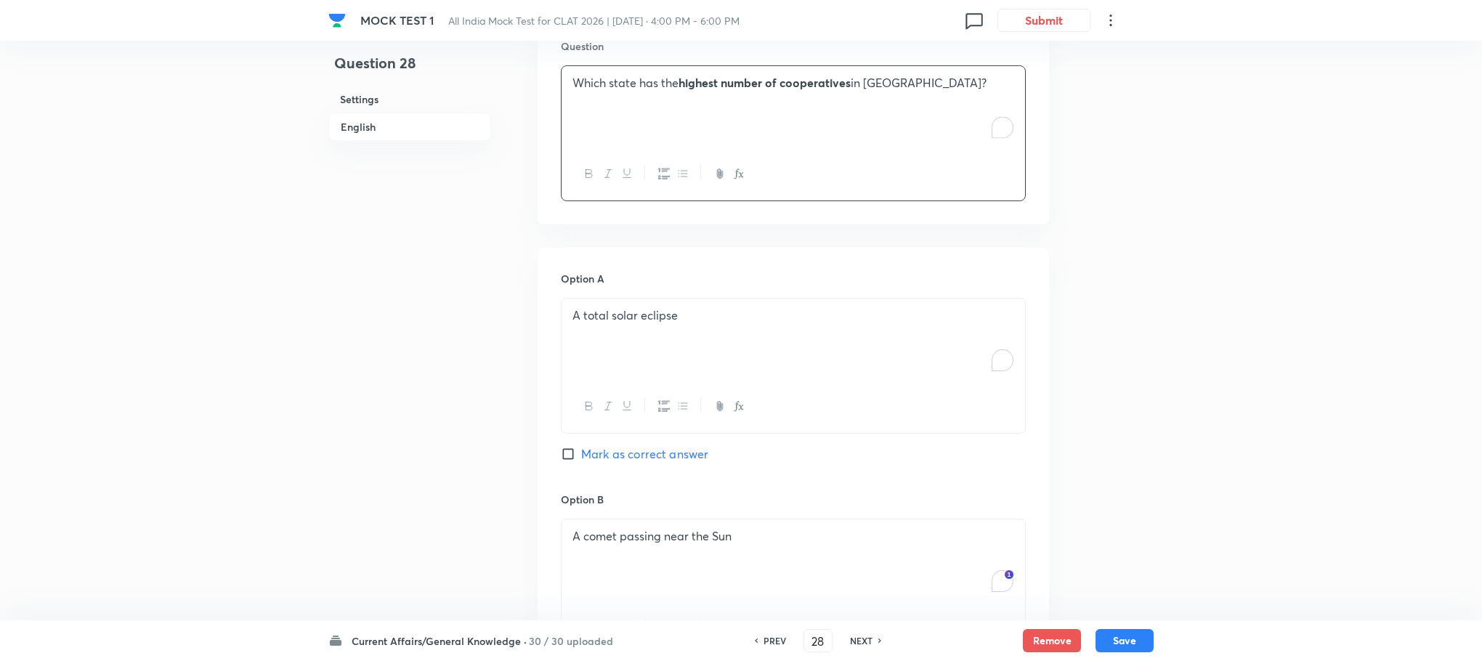
click at [593, 334] on div "A total solar eclipse" at bounding box center [794, 339] width 464 height 81
click at [591, 333] on div "To enrich screen reader interactions, please activate Accessibility in Grammarl…" at bounding box center [794, 339] width 464 height 81
click at [583, 307] on p "A. [GEOGRAPHIC_DATA]" at bounding box center [793, 315] width 442 height 17
click at [583, 324] on p "B. [GEOGRAPHIC_DATA]" at bounding box center [793, 332] width 442 height 17
click at [584, 340] on p "C. [GEOGRAPHIC_DATA]" at bounding box center [793, 348] width 442 height 17
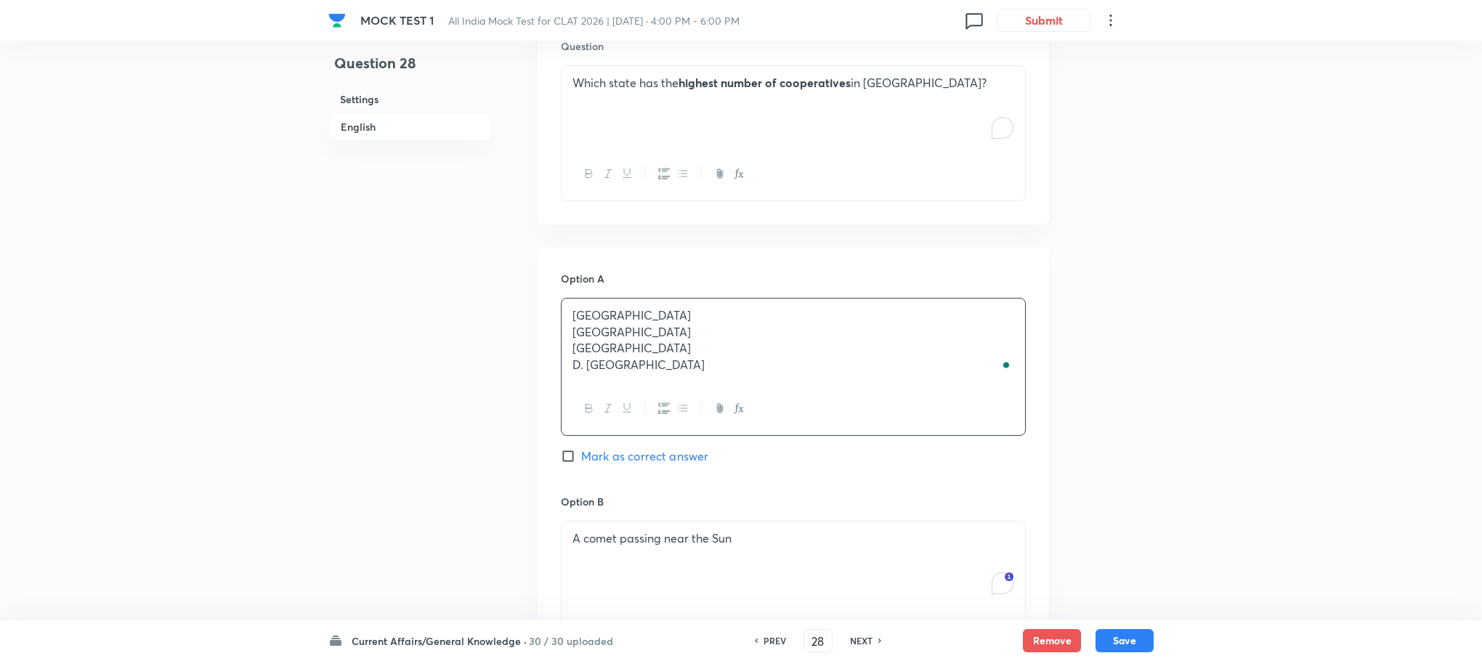
click at [584, 357] on p "D. [GEOGRAPHIC_DATA]" at bounding box center [793, 365] width 442 height 17
drag, startPoint x: 574, startPoint y: 317, endPoint x: 732, endPoint y: 408, distance: 182.6
click at [732, 408] on div "[GEOGRAPHIC_DATA] [GEOGRAPHIC_DATA] [GEOGRAPHIC_DATA] [GEOGRAPHIC_DATA]" at bounding box center [793, 367] width 465 height 138
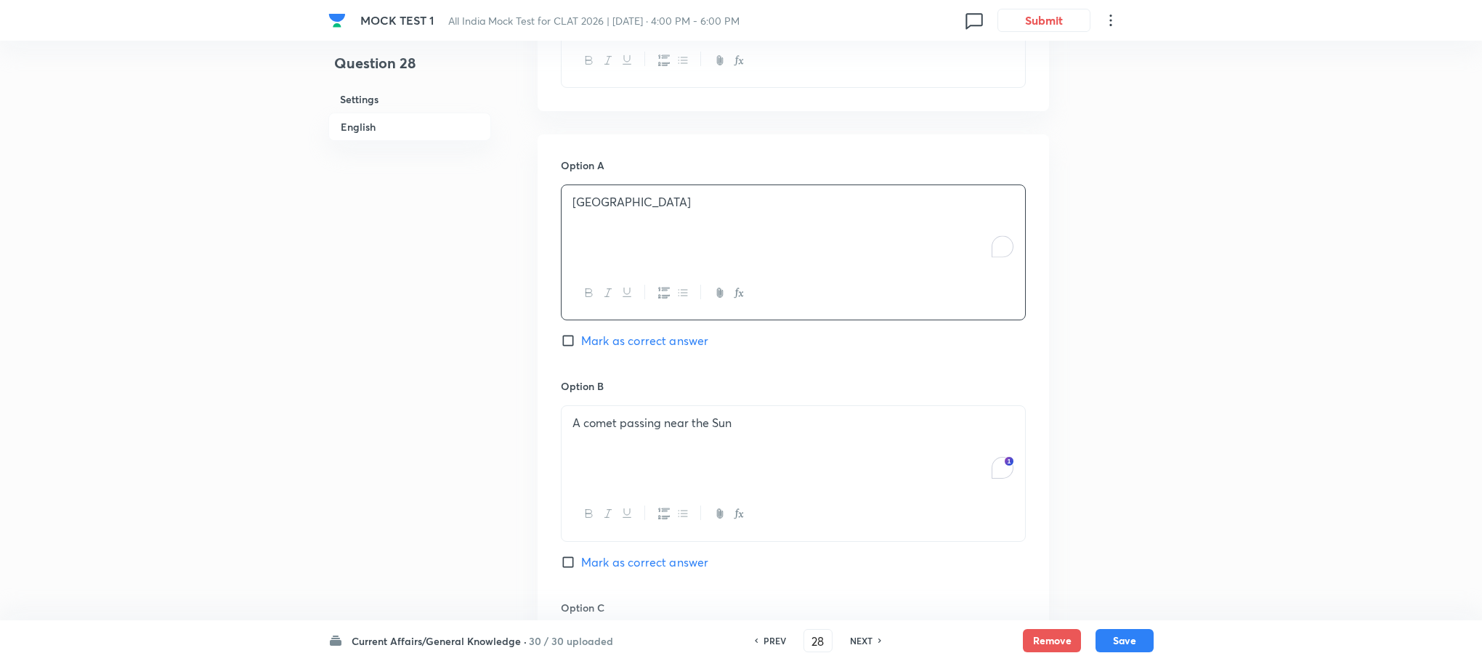
scroll to position [1125, 0]
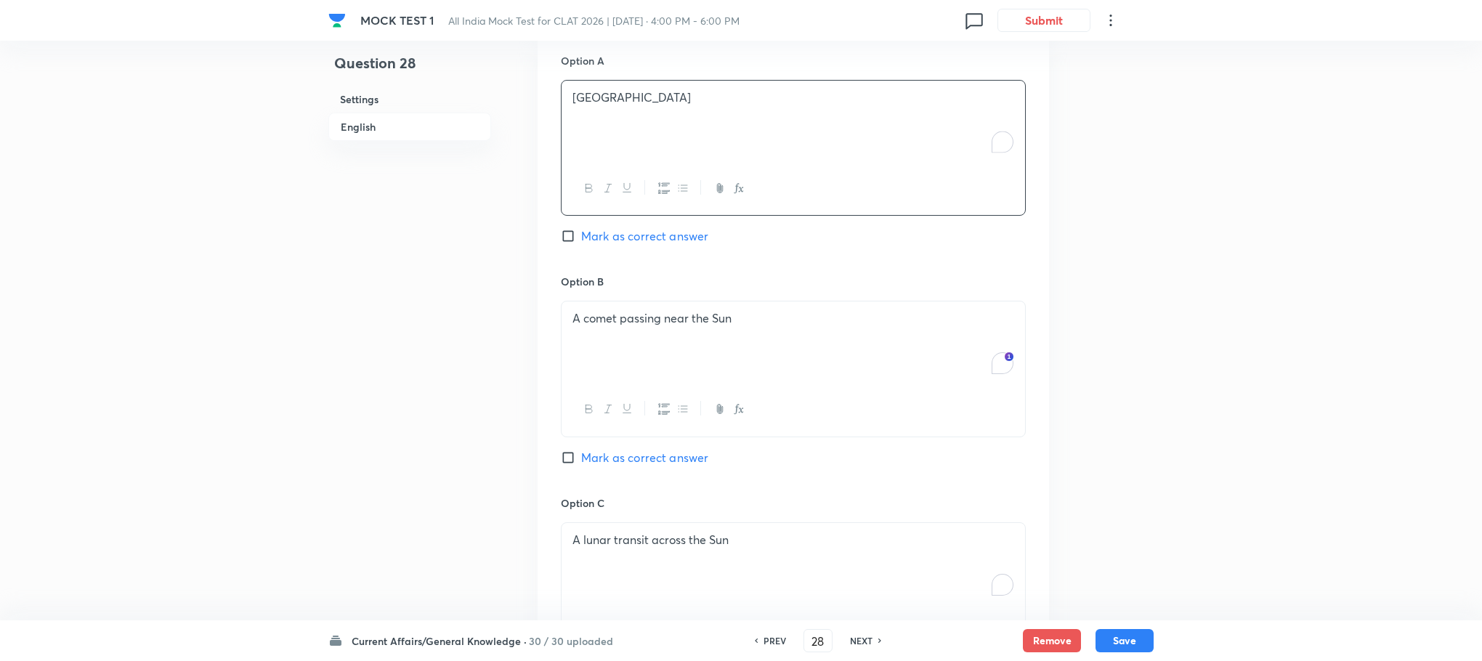
click at [610, 340] on div "A comet passing near the Sun" at bounding box center [794, 342] width 464 height 81
drag, startPoint x: 570, startPoint y: 323, endPoint x: 769, endPoint y: 380, distance: 207.9
click at [772, 381] on div "[GEOGRAPHIC_DATA] [GEOGRAPHIC_DATA] [GEOGRAPHIC_DATA]" at bounding box center [793, 369] width 465 height 136
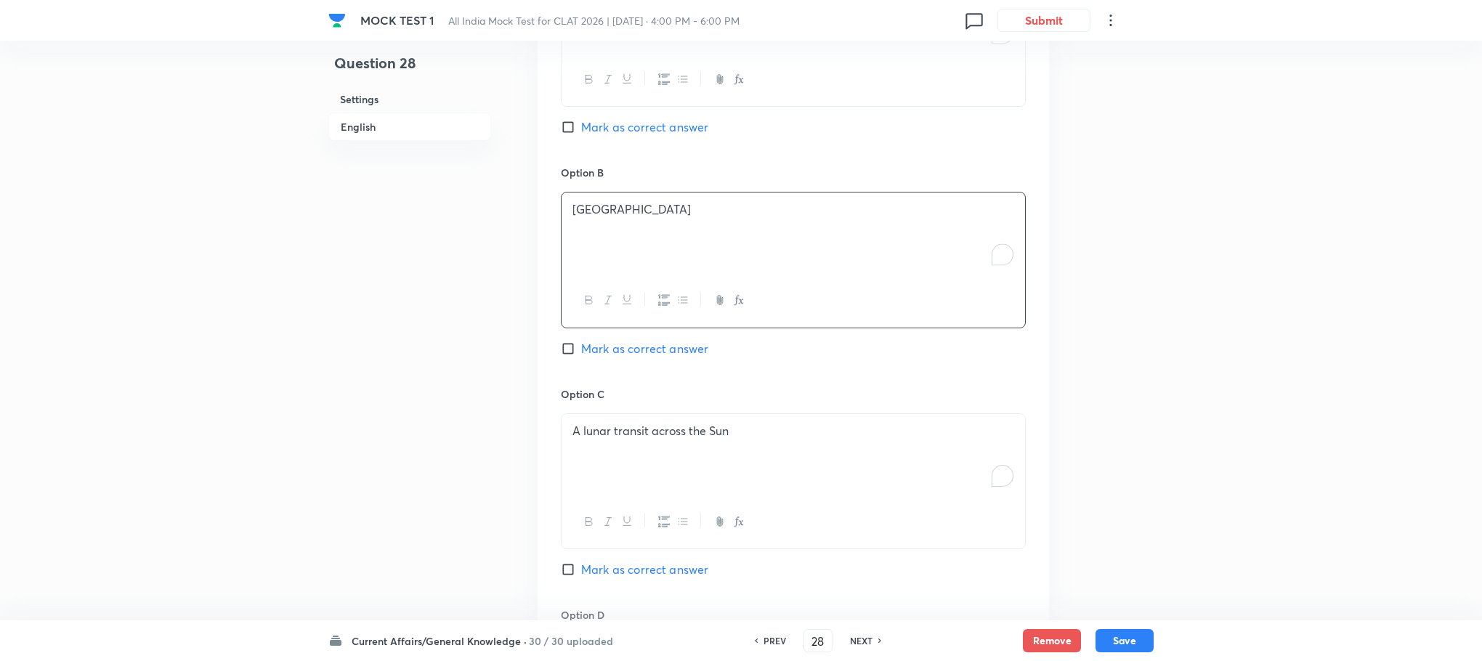
scroll to position [1343, 0]
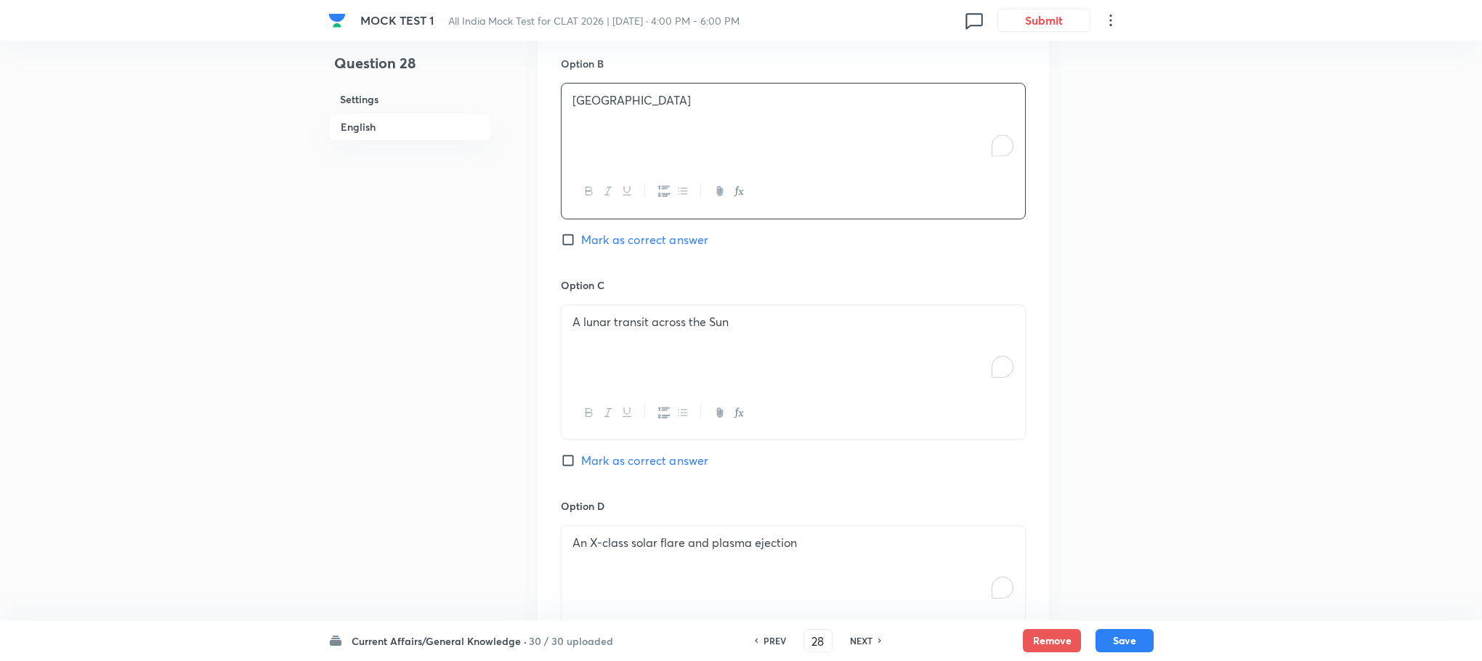
click at [612, 342] on div "A lunar transit across the Sun" at bounding box center [794, 345] width 464 height 81
click at [612, 342] on div "To enrich screen reader interactions, please activate Accessibility in Grammarl…" at bounding box center [794, 345] width 464 height 81
drag, startPoint x: 562, startPoint y: 325, endPoint x: 717, endPoint y: 360, distance: 158.5
click at [718, 360] on div "[GEOGRAPHIC_DATA] [GEOGRAPHIC_DATA]" at bounding box center [794, 345] width 464 height 81
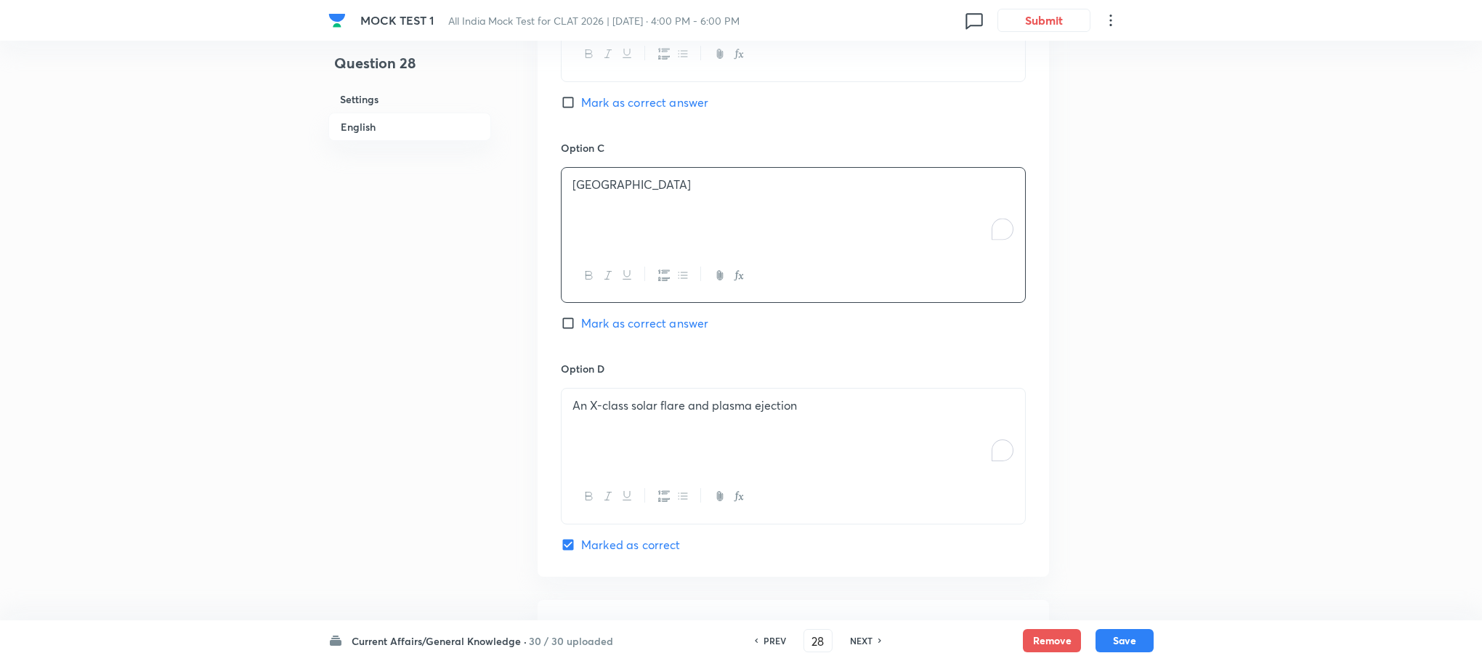
scroll to position [1561, 0]
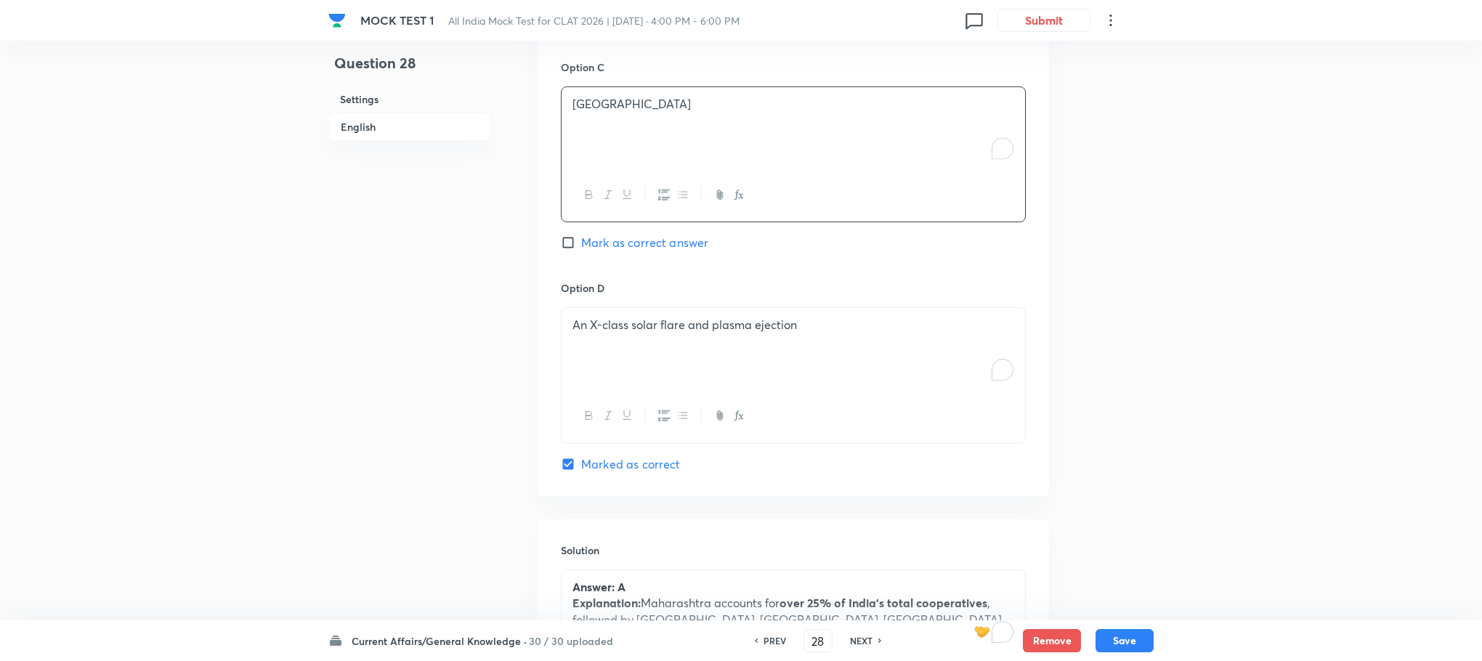
click at [615, 352] on div "An X-class solar flare and plasma ejection" at bounding box center [794, 348] width 464 height 81
click at [615, 349] on div "To enrich screen reader interactions, please activate Accessibility in Grammarl…" at bounding box center [794, 348] width 464 height 81
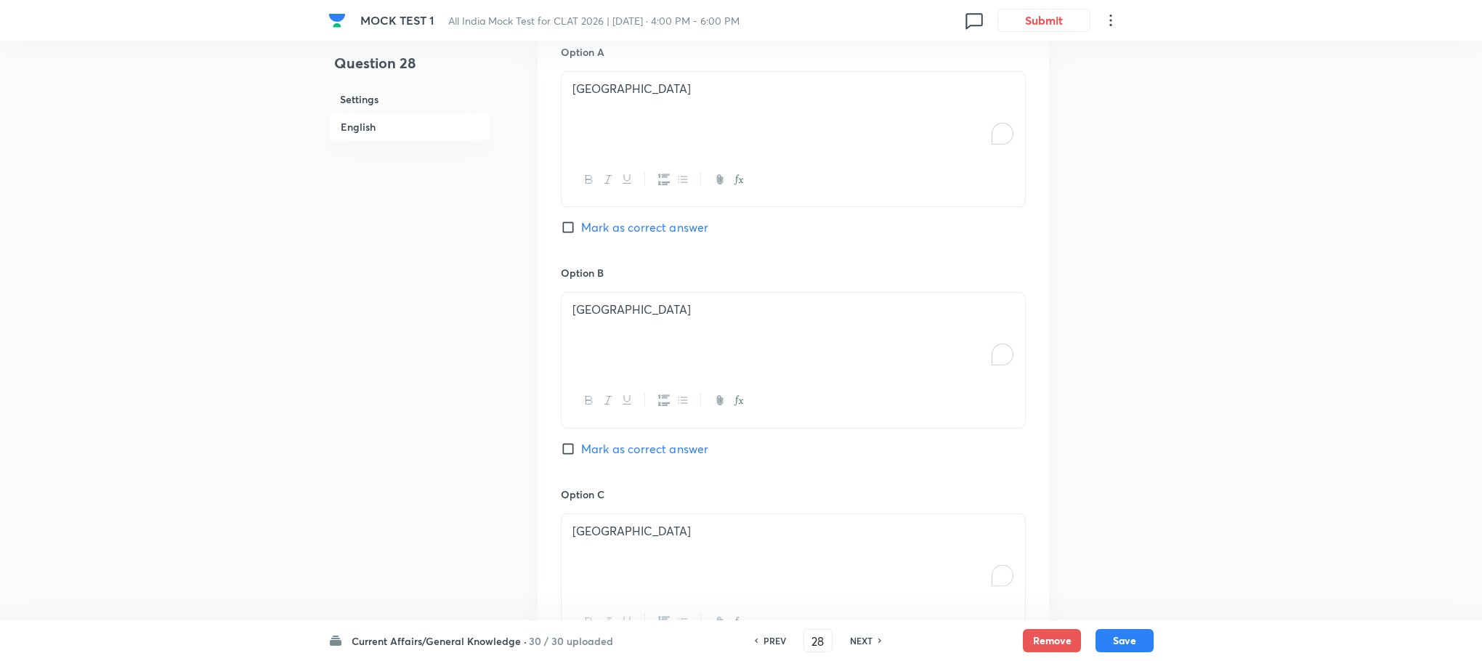
scroll to position [1125, 0]
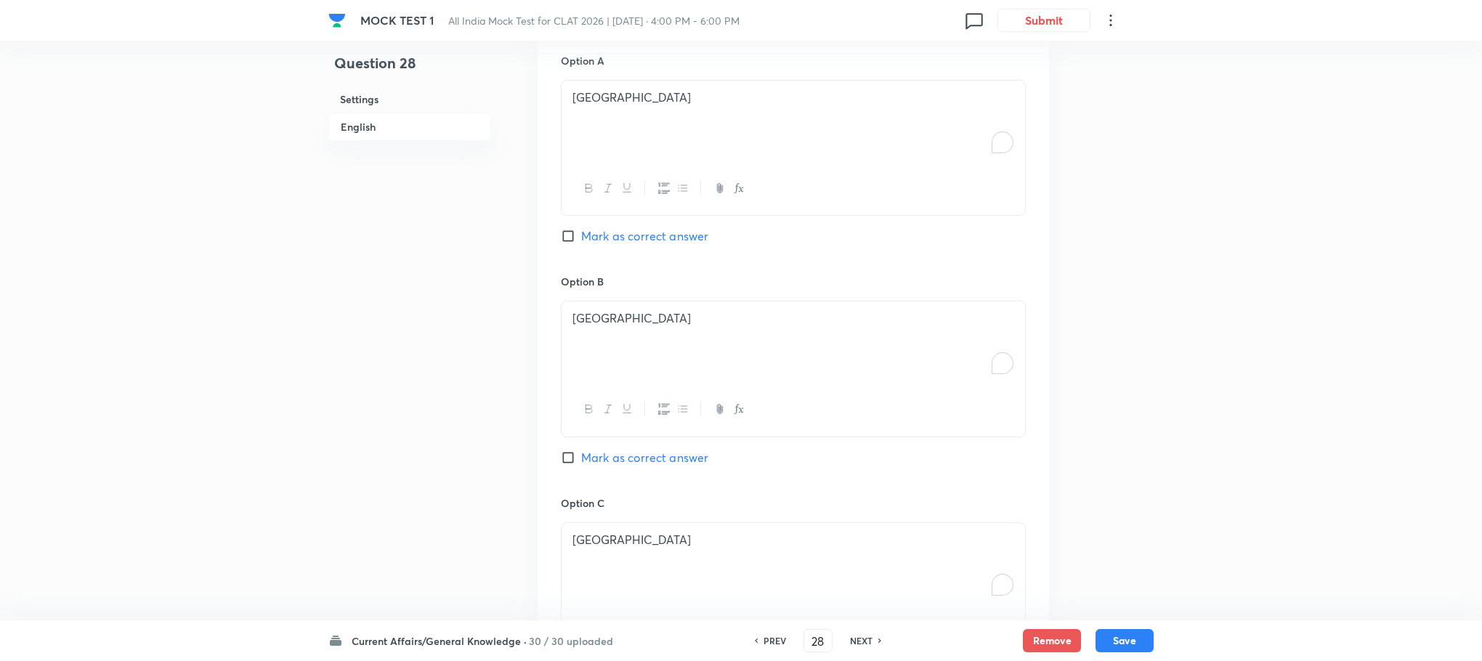
click at [635, 210] on div "Option A [GEOGRAPHIC_DATA] Mark as correct answer" at bounding box center [793, 163] width 465 height 221
click at [635, 227] on span "Mark as correct answer" at bounding box center [644, 235] width 127 height 17
click at [581, 229] on input "Mark as correct answer" at bounding box center [571, 236] width 20 height 15
checkbox input "true"
checkbox input "false"
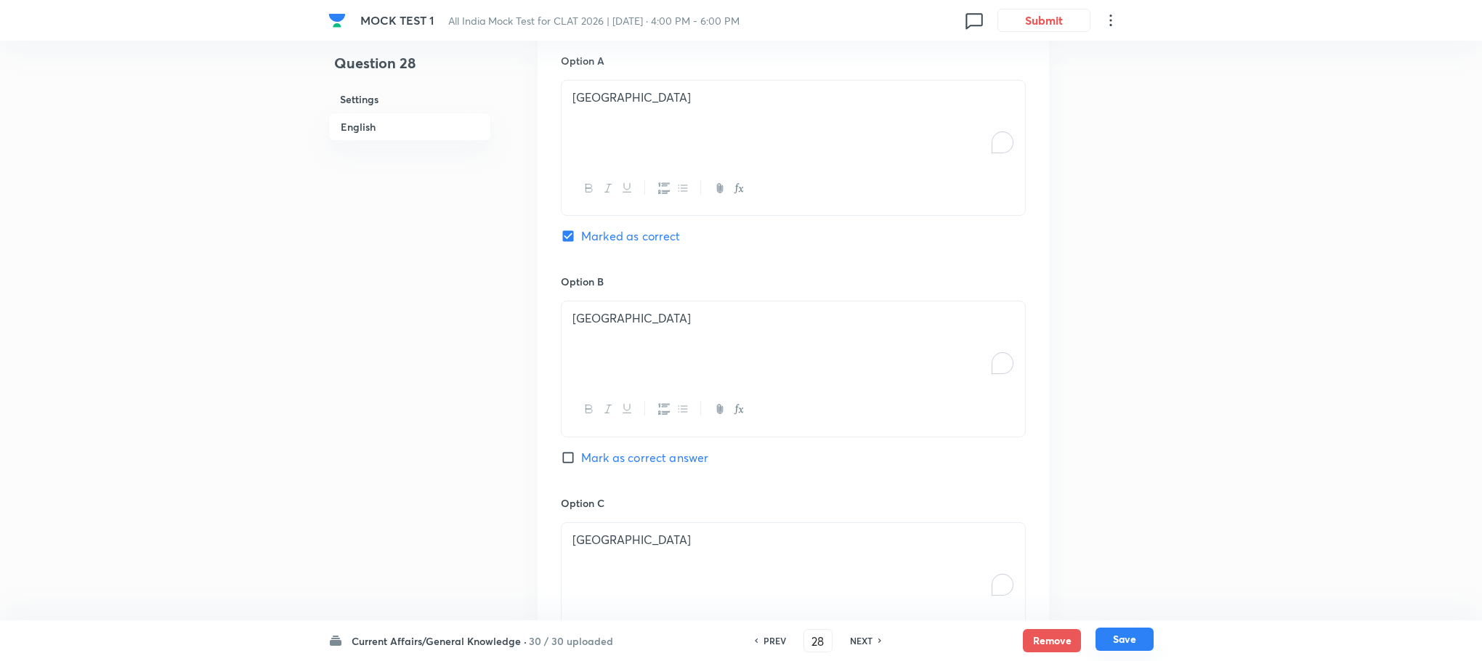
click at [1125, 639] on button "Save" at bounding box center [1125, 639] width 58 height 23
type input "29"
checkbox input "false"
checkbox input "true"
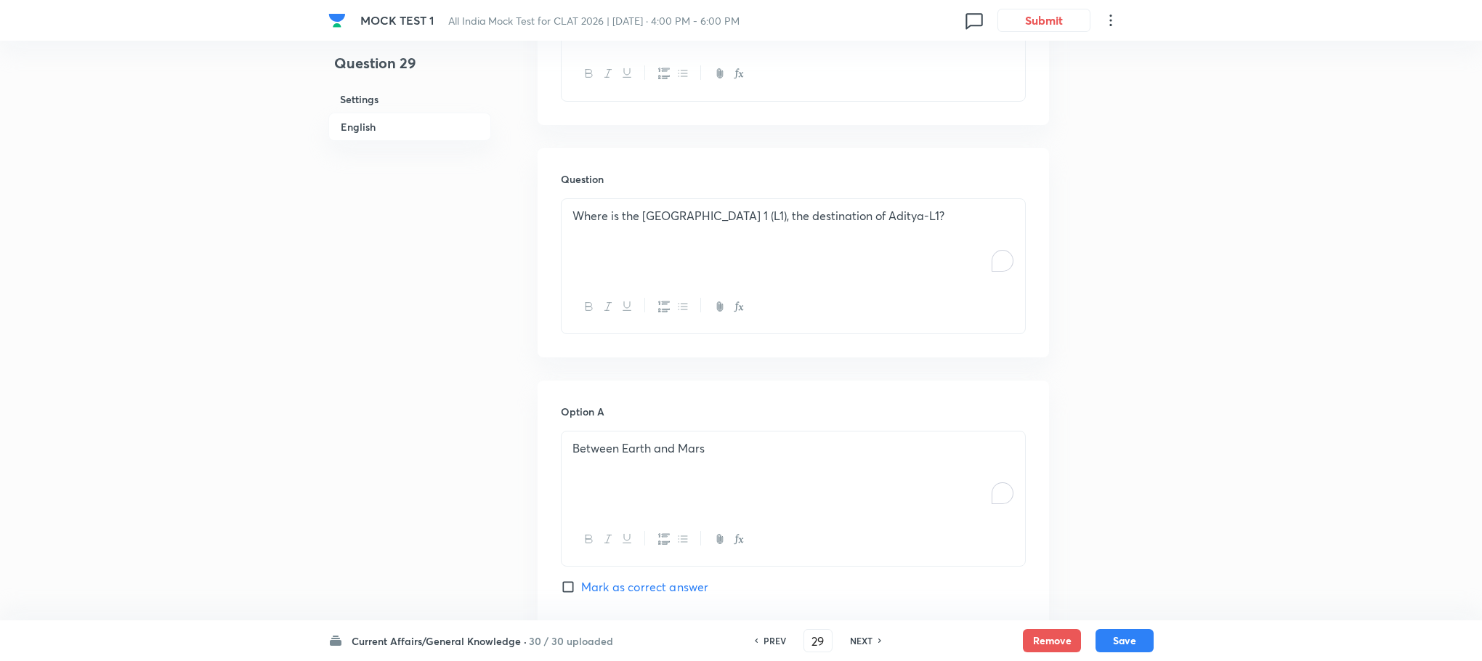
scroll to position [798, 0]
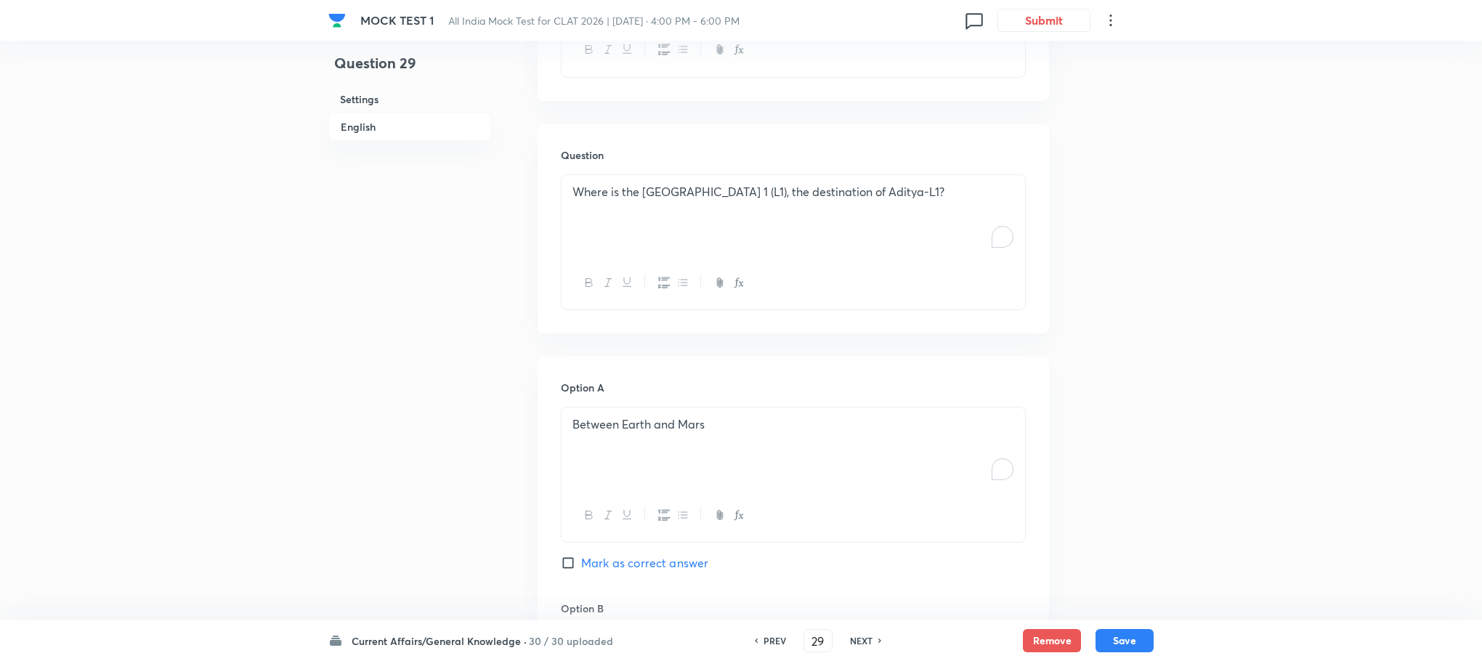
click at [615, 221] on div "Where is the [GEOGRAPHIC_DATA] 1 (L1), the destination of Aditya-L1?" at bounding box center [794, 215] width 464 height 81
click at [615, 221] on div "To enrich screen reader interactions, please activate Accessibility in Grammarl…" at bounding box center [794, 215] width 464 height 81
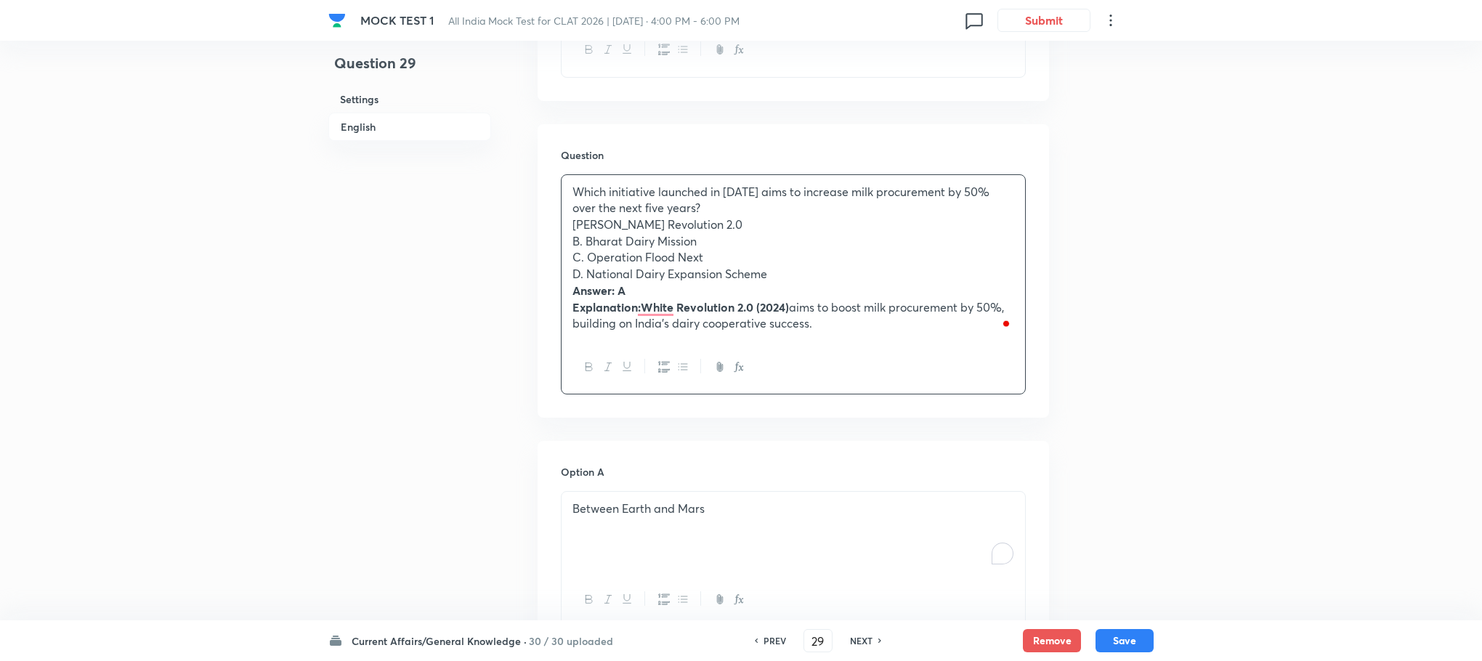
drag, startPoint x: 567, startPoint y: 277, endPoint x: 859, endPoint y: 371, distance: 306.3
click at [859, 371] on div "Which initiative launched in [DATE] aims to increase milk procurement by 50% ov…" at bounding box center [793, 284] width 465 height 221
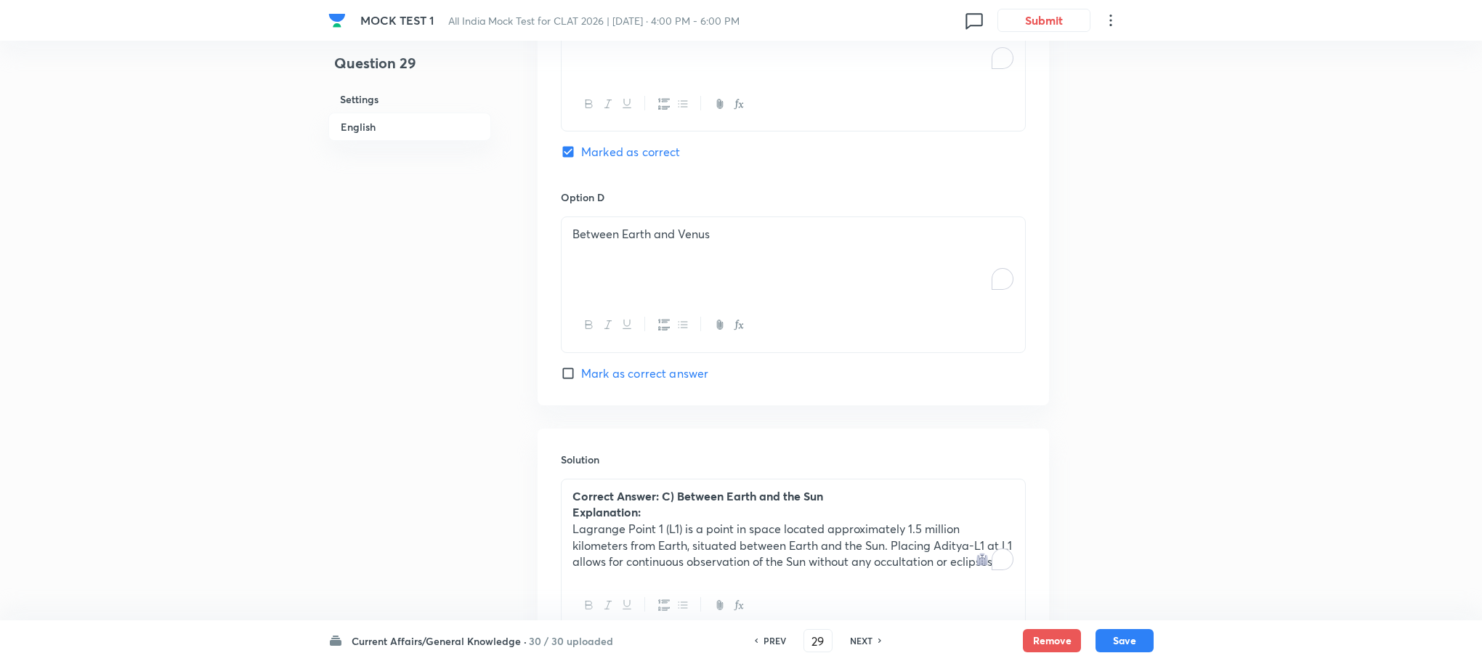
scroll to position [1813, 0]
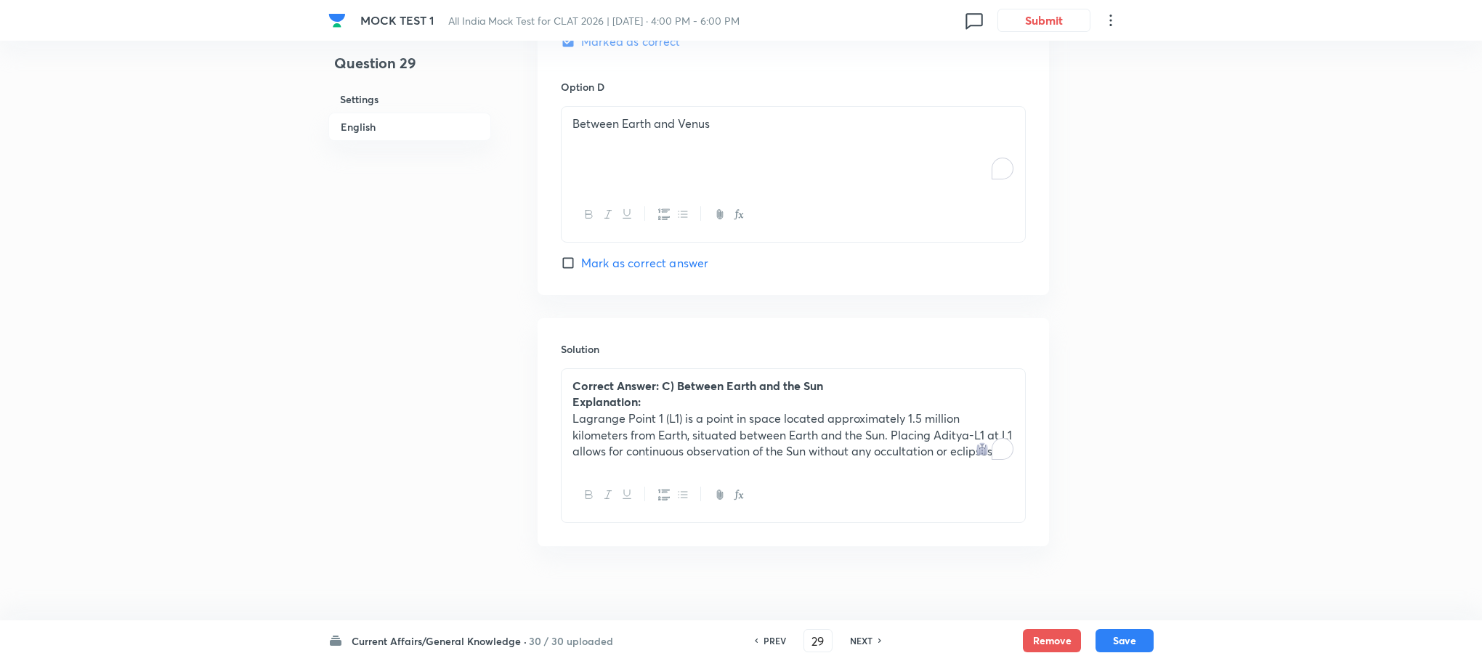
click at [639, 378] on strong "Correct Answer: C) Between Earth and the Sun" at bounding box center [697, 385] width 251 height 15
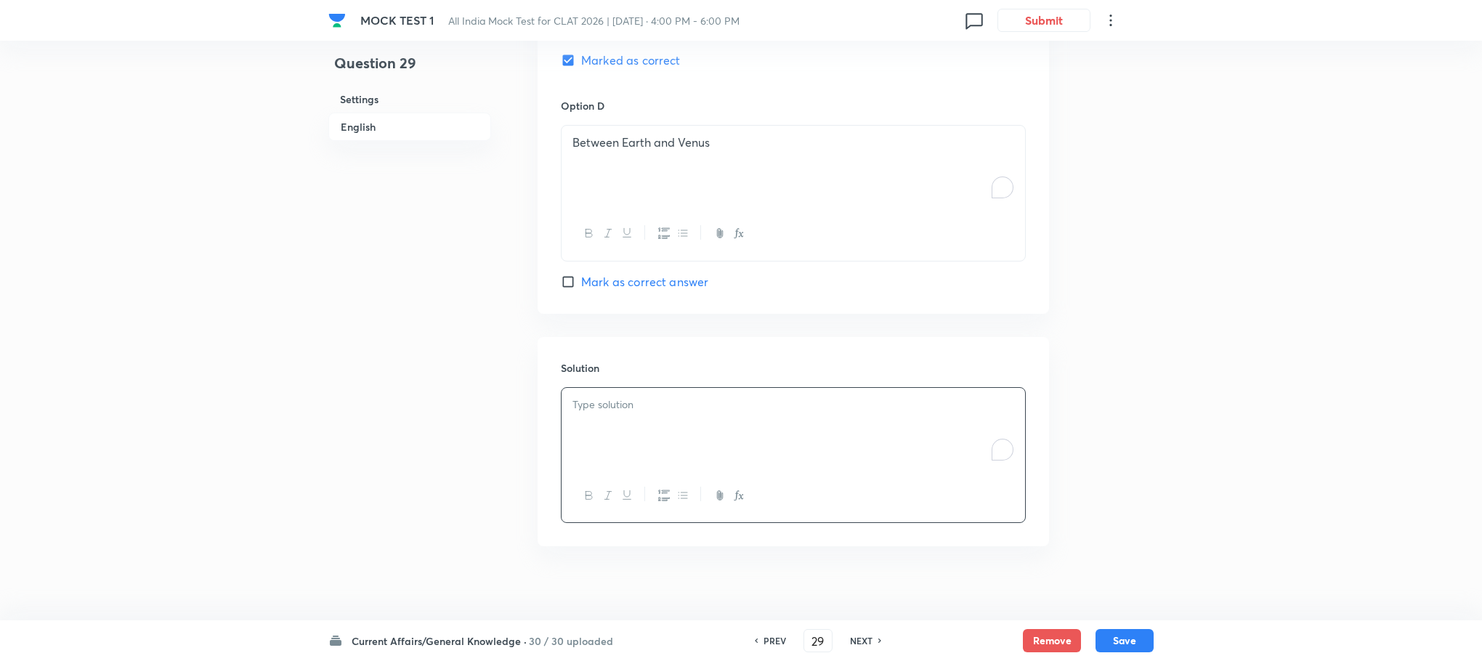
click at [639, 371] on div "Solution" at bounding box center [793, 441] width 511 height 209
click at [626, 397] on p "To enrich screen reader interactions, please activate Accessibility in Grammarl…" at bounding box center [793, 405] width 442 height 17
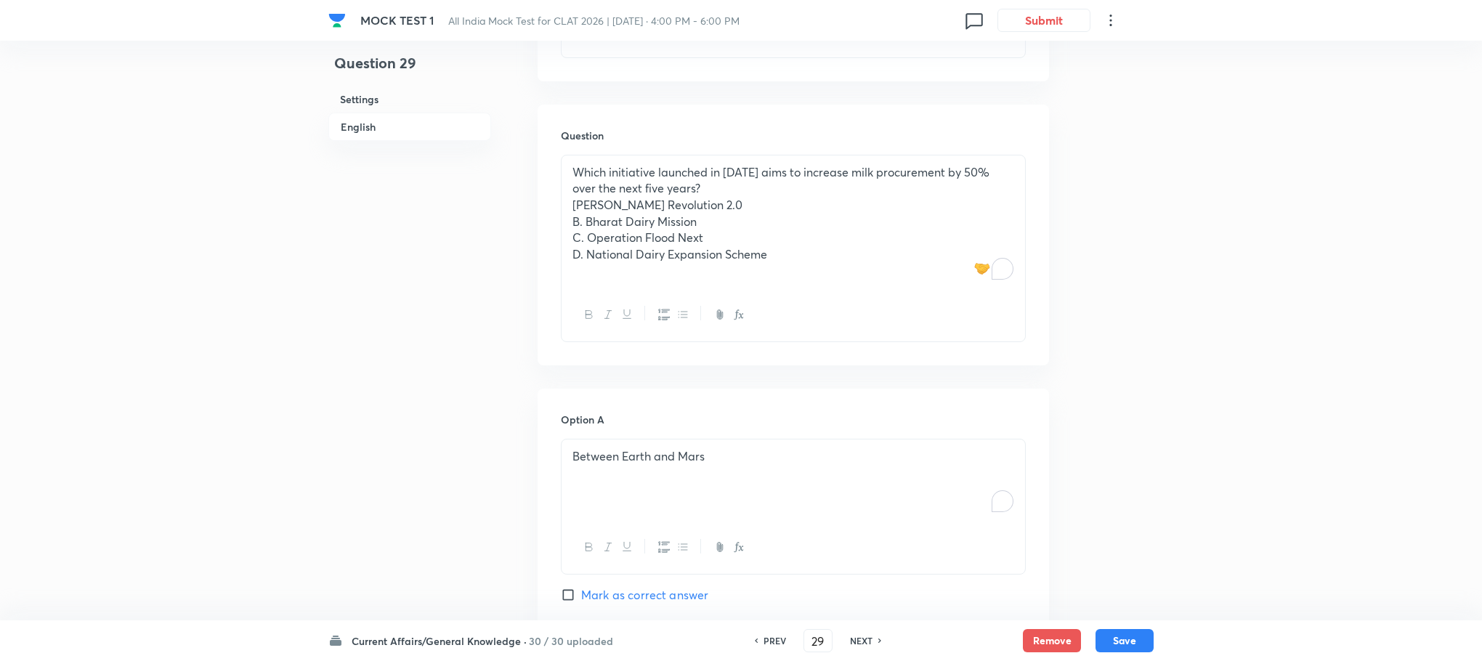
scroll to position [814, 0]
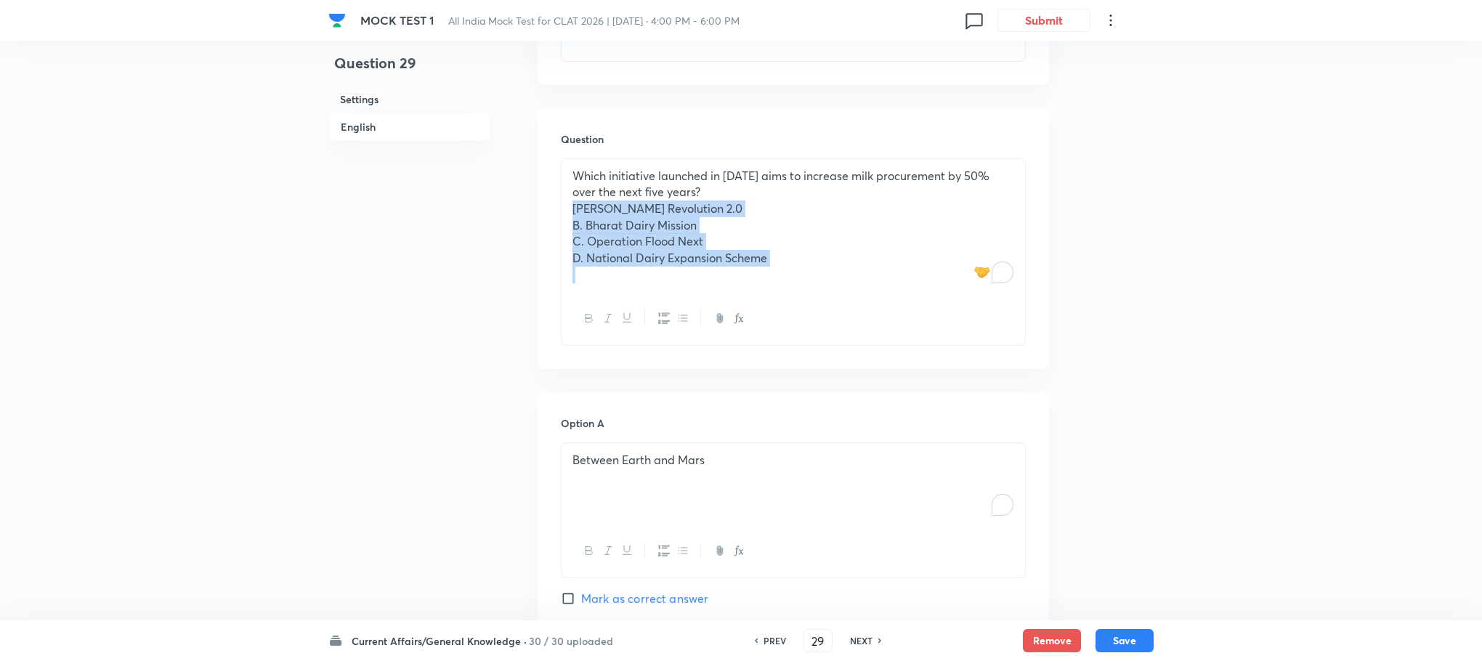
drag, startPoint x: 574, startPoint y: 195, endPoint x: 830, endPoint y: 288, distance: 273.0
click at [830, 288] on div "Which initiative launched in [DATE] aims to increase milk procurement by 50% ov…" at bounding box center [793, 251] width 465 height 187
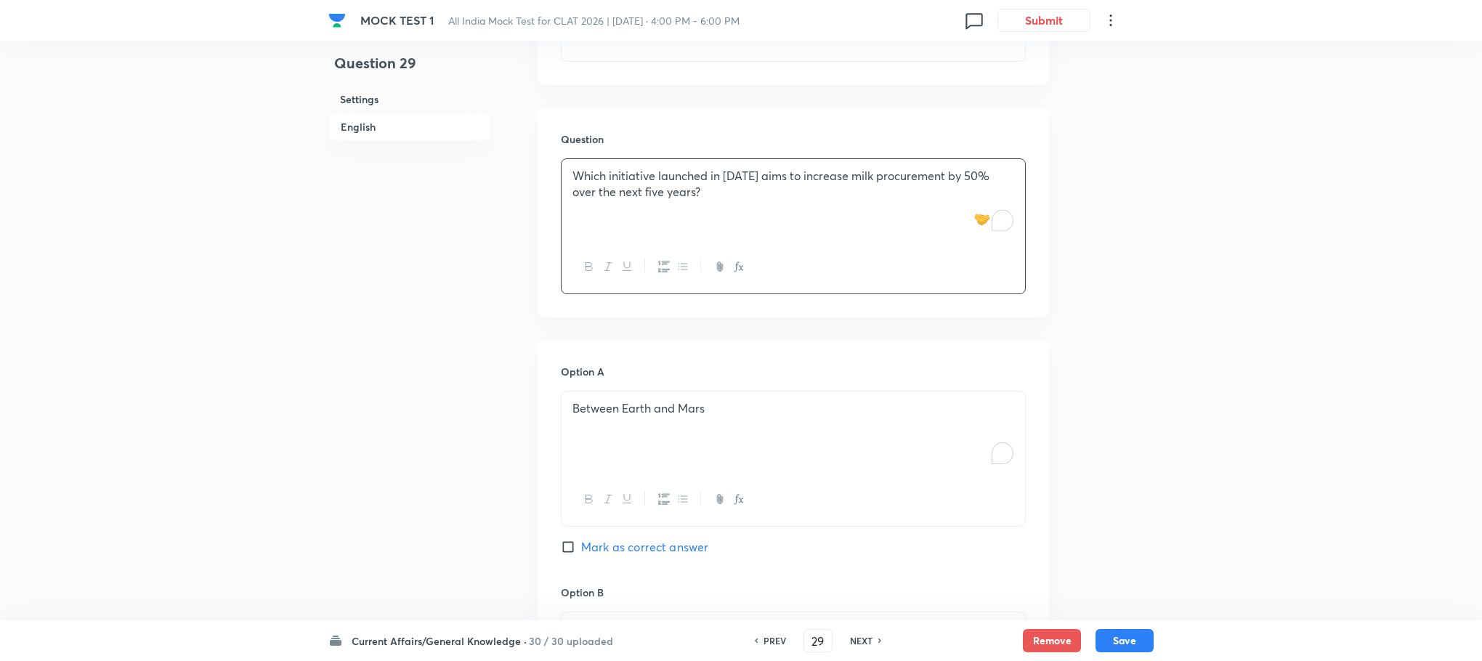
scroll to position [923, 0]
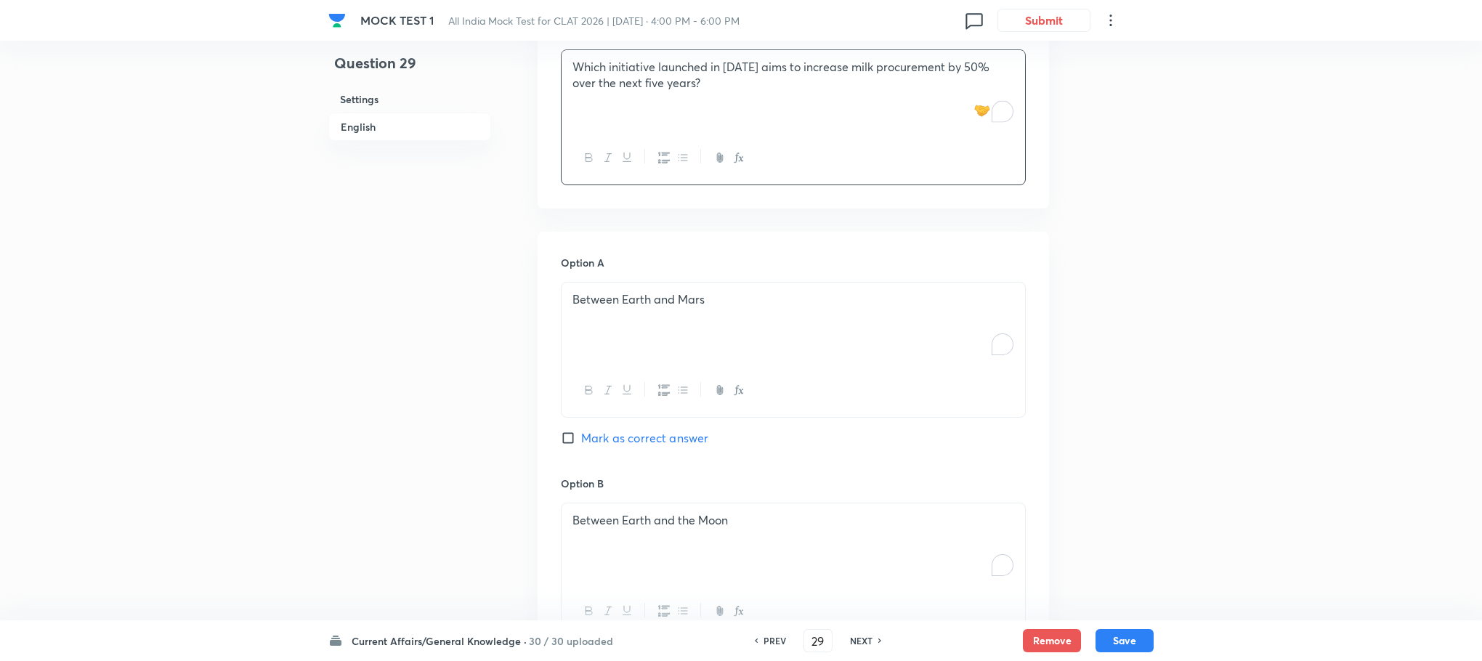
click at [647, 296] on div "Between Earth and Mars" at bounding box center [794, 323] width 464 height 81
click at [647, 296] on div "To enrich screen reader interactions, please activate Accessibility in Grammarl…" at bounding box center [794, 323] width 464 height 81
click at [589, 291] on p "[PERSON_NAME] Revolution 2.0" at bounding box center [793, 299] width 442 height 17
drag, startPoint x: 561, startPoint y: 303, endPoint x: 802, endPoint y: 362, distance: 248.3
click at [802, 362] on div "White Revolution 2.0 B. Bharat Dairy Mission C. Operation Flood Next D. Nationa…" at bounding box center [793, 351] width 465 height 138
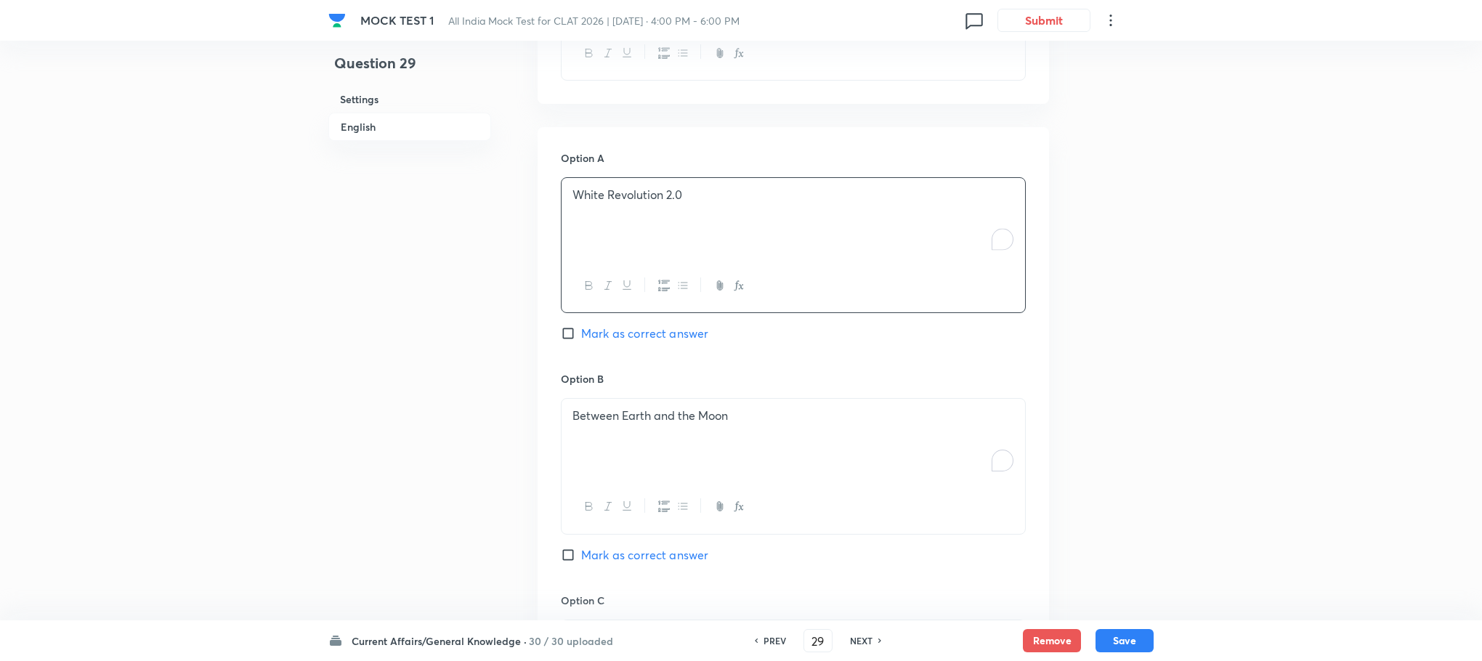
scroll to position [1141, 0]
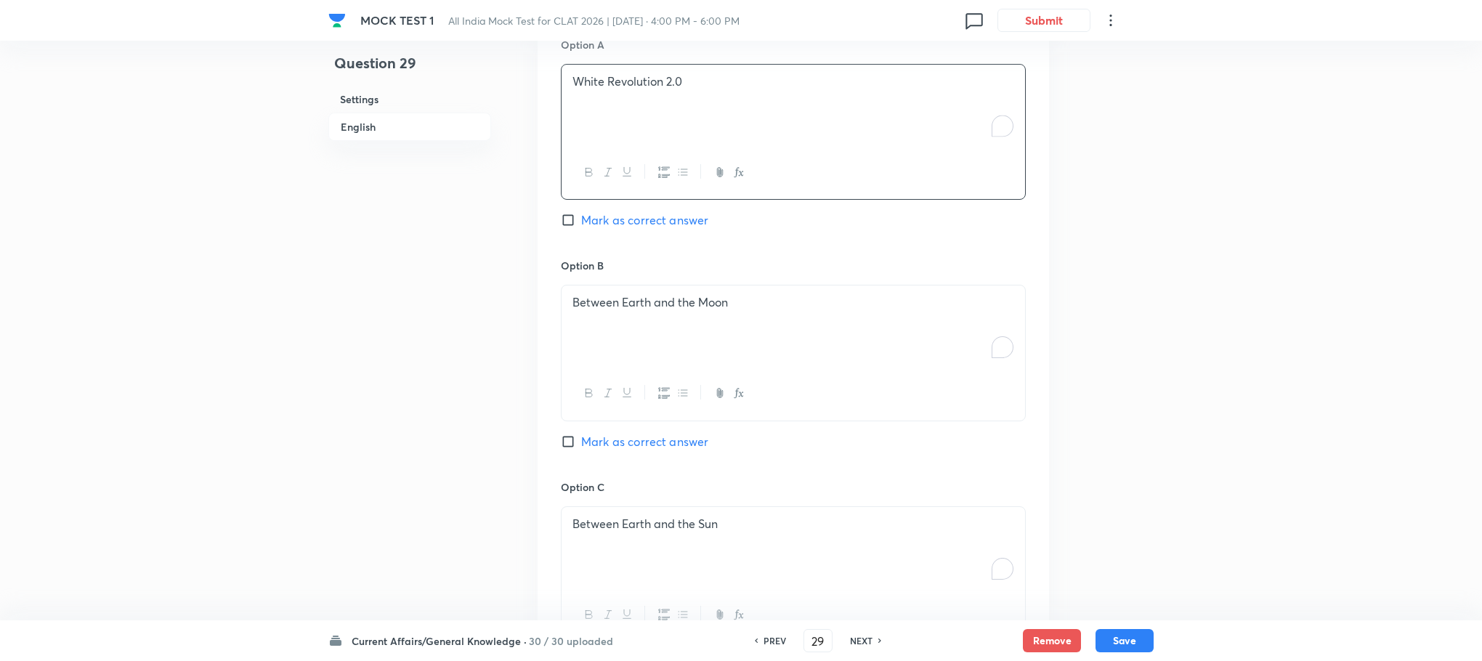
click at [639, 347] on div "Between Earth and the Moon" at bounding box center [794, 326] width 464 height 81
click at [639, 345] on div "To enrich screen reader interactions, please activate Accessibility in Grammarl…" at bounding box center [794, 326] width 464 height 81
paste div "To enrich screen reader interactions, please activate Accessibility in Grammarl…"
click at [589, 294] on p "B. Bharat Dairy Mission" at bounding box center [793, 302] width 442 height 17
click at [585, 311] on p "C. Operation Flood Next" at bounding box center [793, 319] width 442 height 17
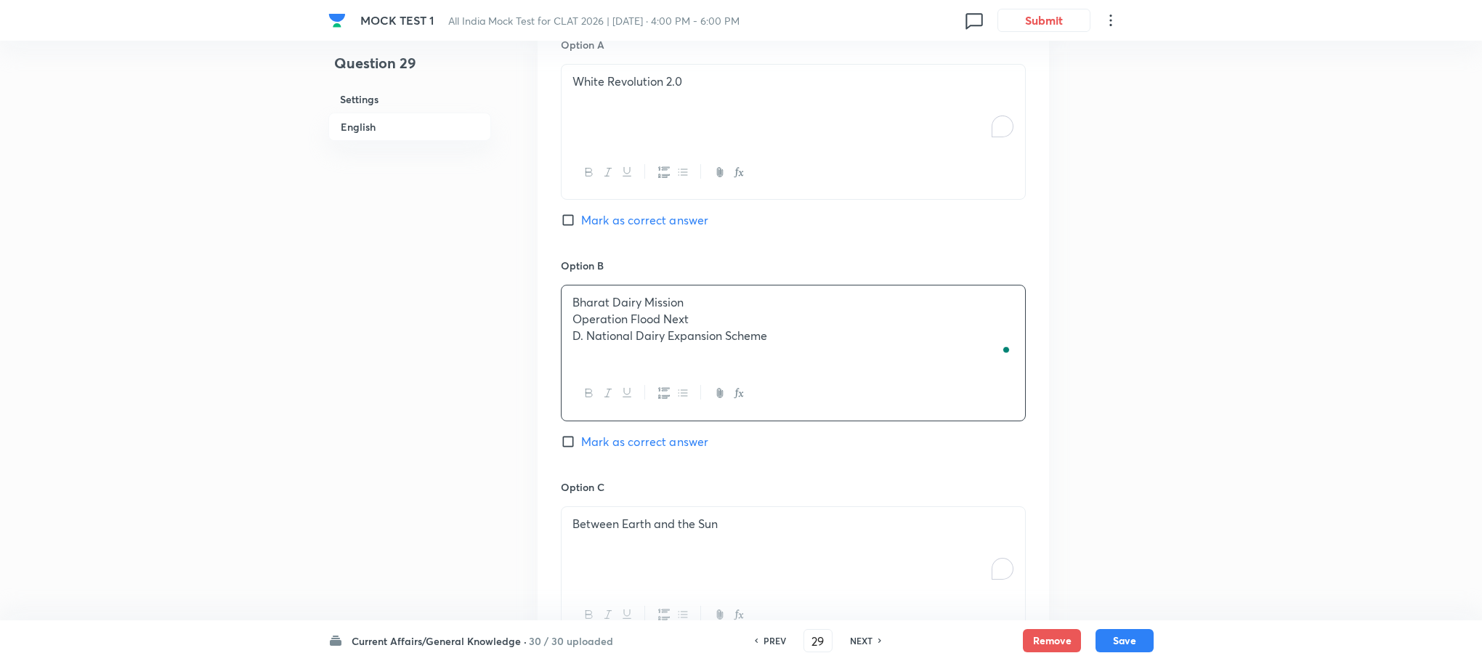
click at [585, 328] on p "D. National Dairy Expansion Scheme" at bounding box center [793, 336] width 442 height 17
drag, startPoint x: 570, startPoint y: 301, endPoint x: 785, endPoint y: 358, distance: 223.3
click at [785, 358] on div "Bharat Dairy Mission Operation Flood Next National Dairy Expansion Scheme" at bounding box center [793, 353] width 465 height 136
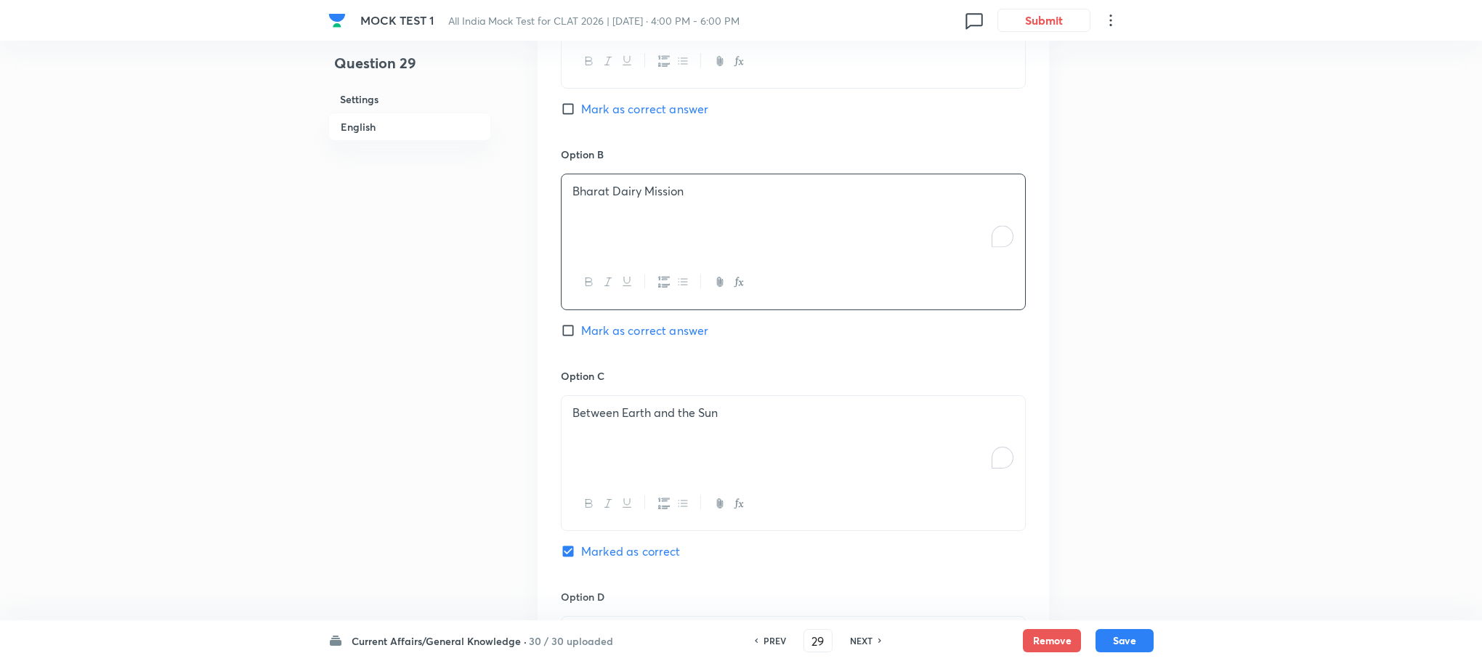
scroll to position [1359, 0]
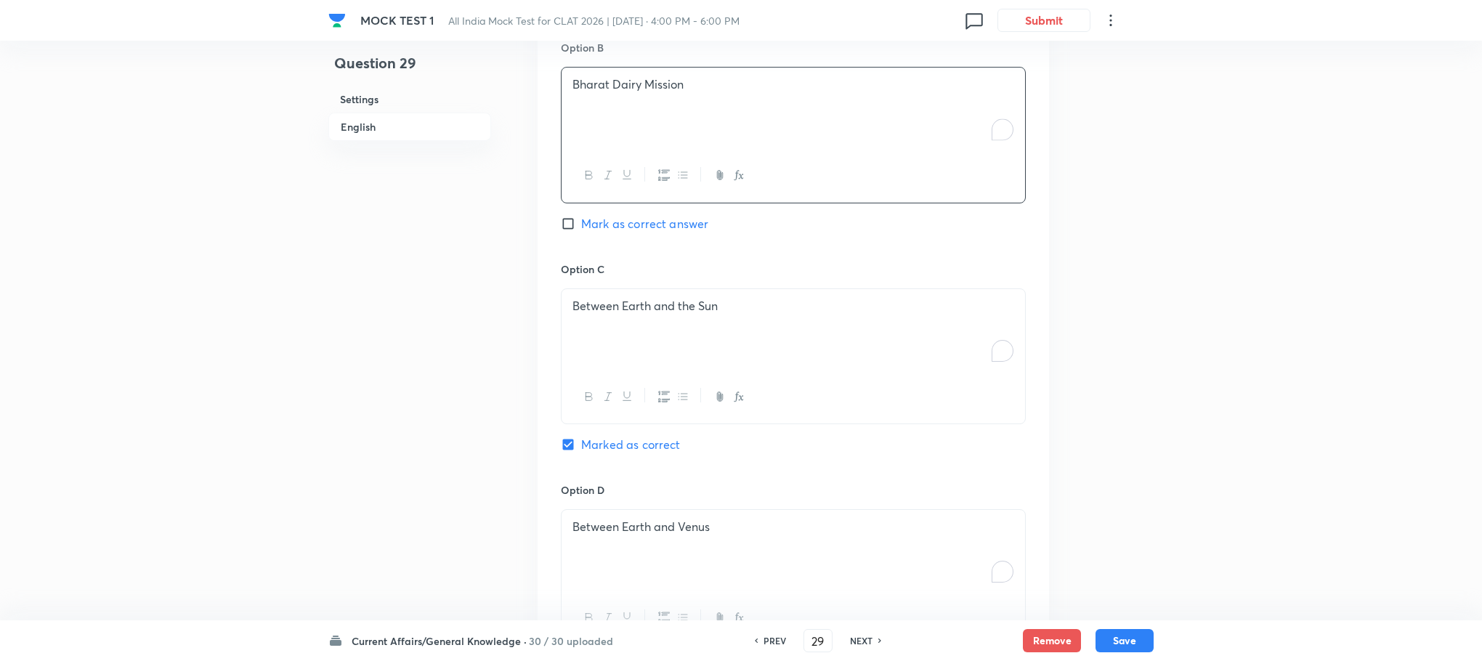
click at [628, 320] on div "Between Earth and the Sun" at bounding box center [794, 329] width 464 height 81
click at [628, 320] on div "To enrich screen reader interactions, please activate Accessibility in Grammarl…" at bounding box center [794, 329] width 464 height 81
drag, startPoint x: 583, startPoint y: 309, endPoint x: 807, endPoint y: 360, distance: 230.2
click at [807, 360] on div "Operation Flood Next National Dairy Expansion Scheme" at bounding box center [793, 356] width 465 height 136
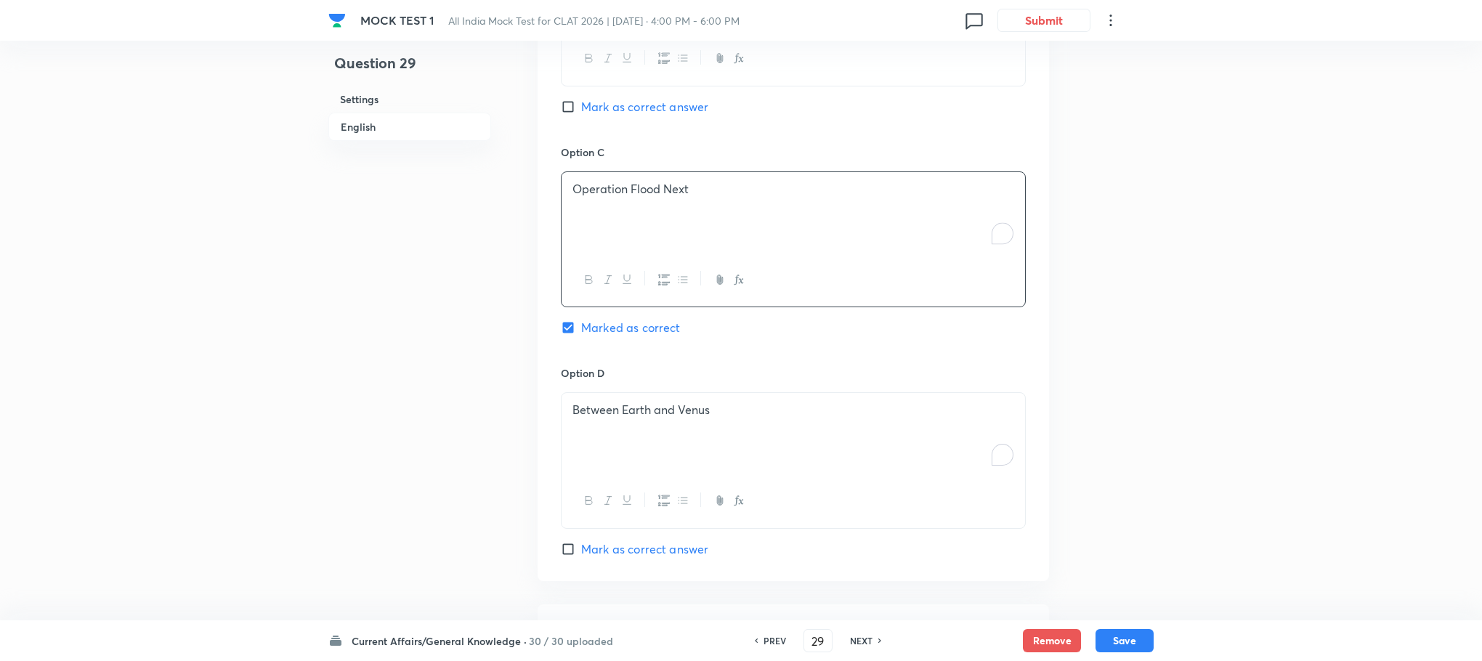
scroll to position [1577, 0]
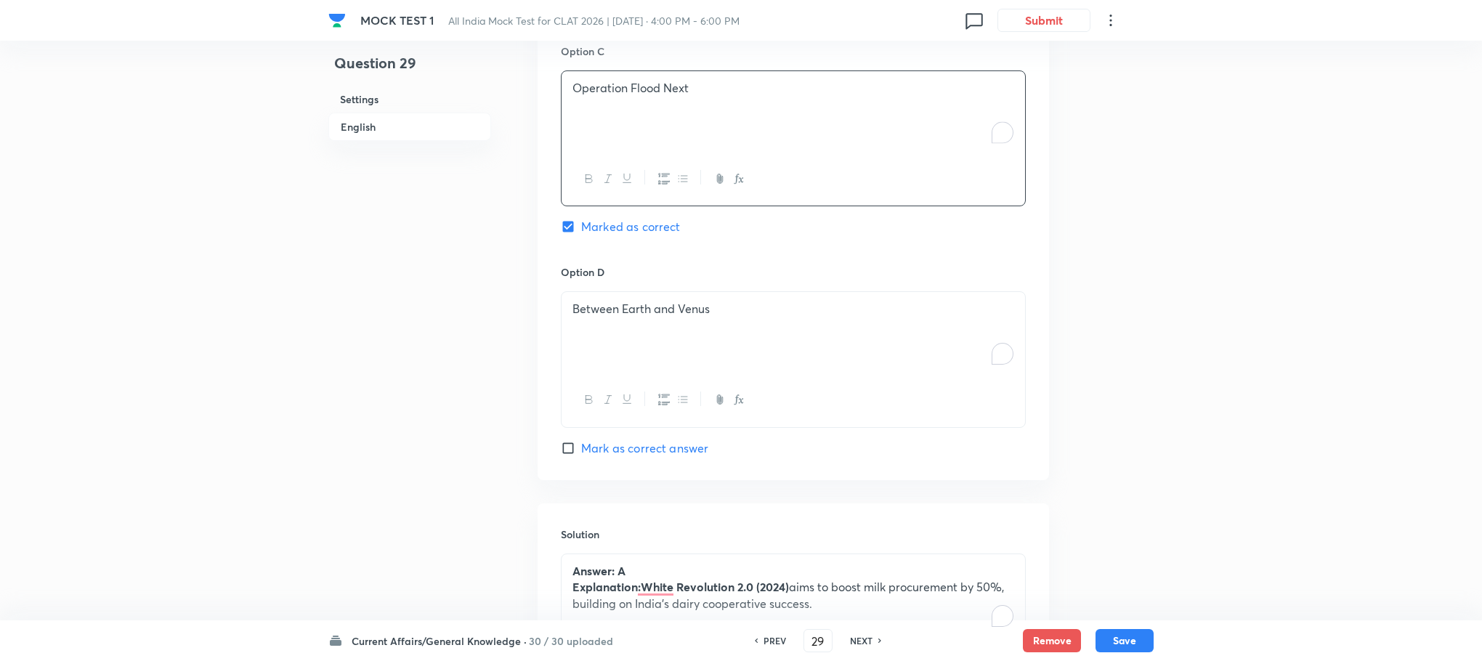
click at [613, 339] on div "Between Earth and Venus" at bounding box center [794, 332] width 464 height 81
click at [613, 339] on div "To enrich screen reader interactions, please activate Accessibility in Grammarl…" at bounding box center [794, 332] width 464 height 81
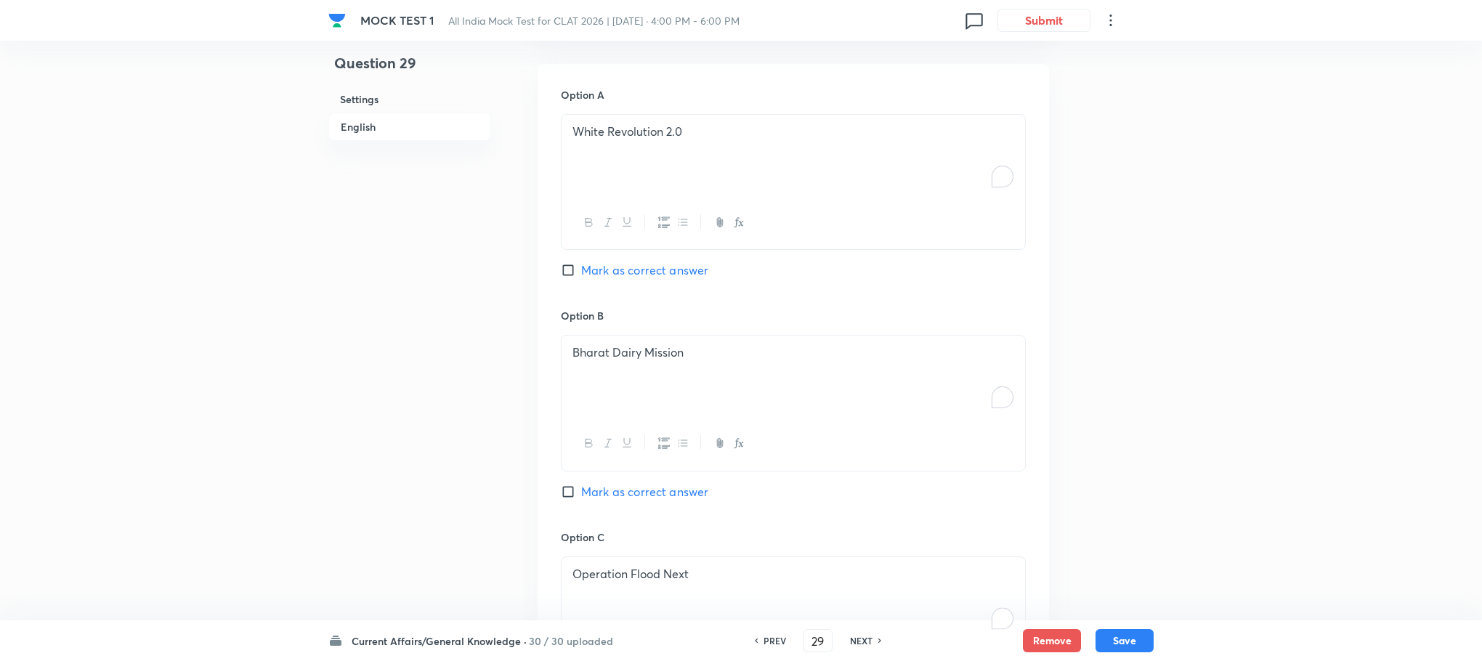
scroll to position [1090, 0]
click at [623, 262] on span "Mark as correct answer" at bounding box center [644, 270] width 127 height 17
click at [581, 264] on input "Mark as correct answer" at bounding box center [571, 271] width 20 height 15
checkbox input "true"
checkbox input "false"
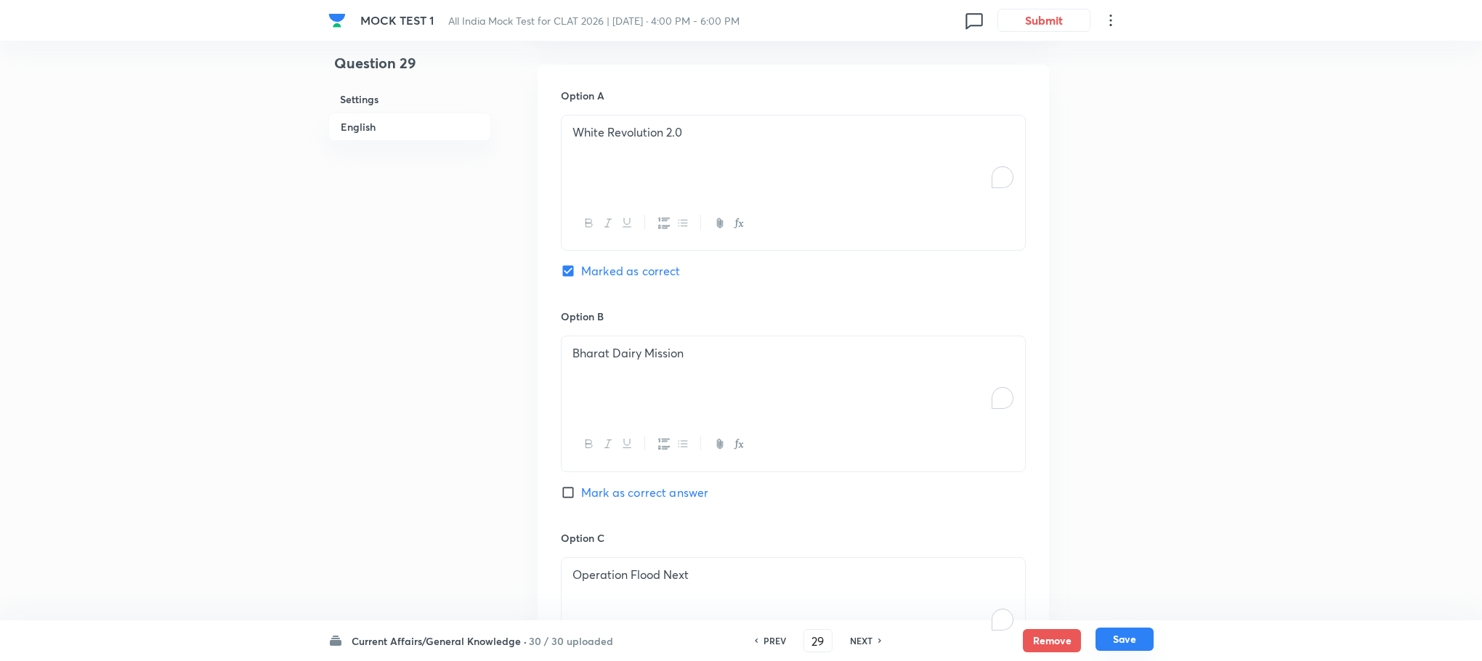
click at [1120, 631] on button "Save" at bounding box center [1125, 639] width 58 height 23
type input "30"
checkbox input "false"
checkbox input "true"
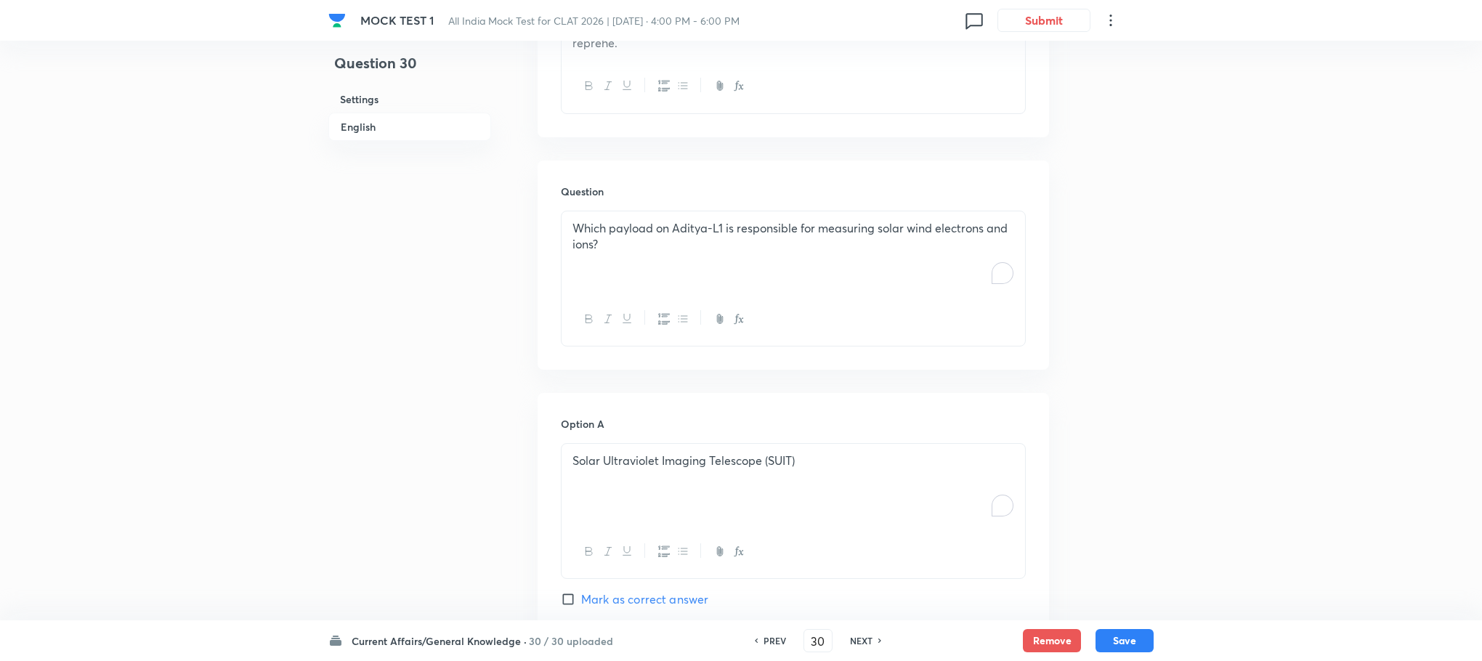
scroll to position [763, 0]
click at [663, 253] on div "Which payload on Aditya-L1 is responsible for measuring solar wind electrons an…" at bounding box center [794, 250] width 464 height 81
click at [663, 253] on div "To enrich screen reader interactions, please activate Accessibility in Grammarl…" at bounding box center [794, 250] width 464 height 81
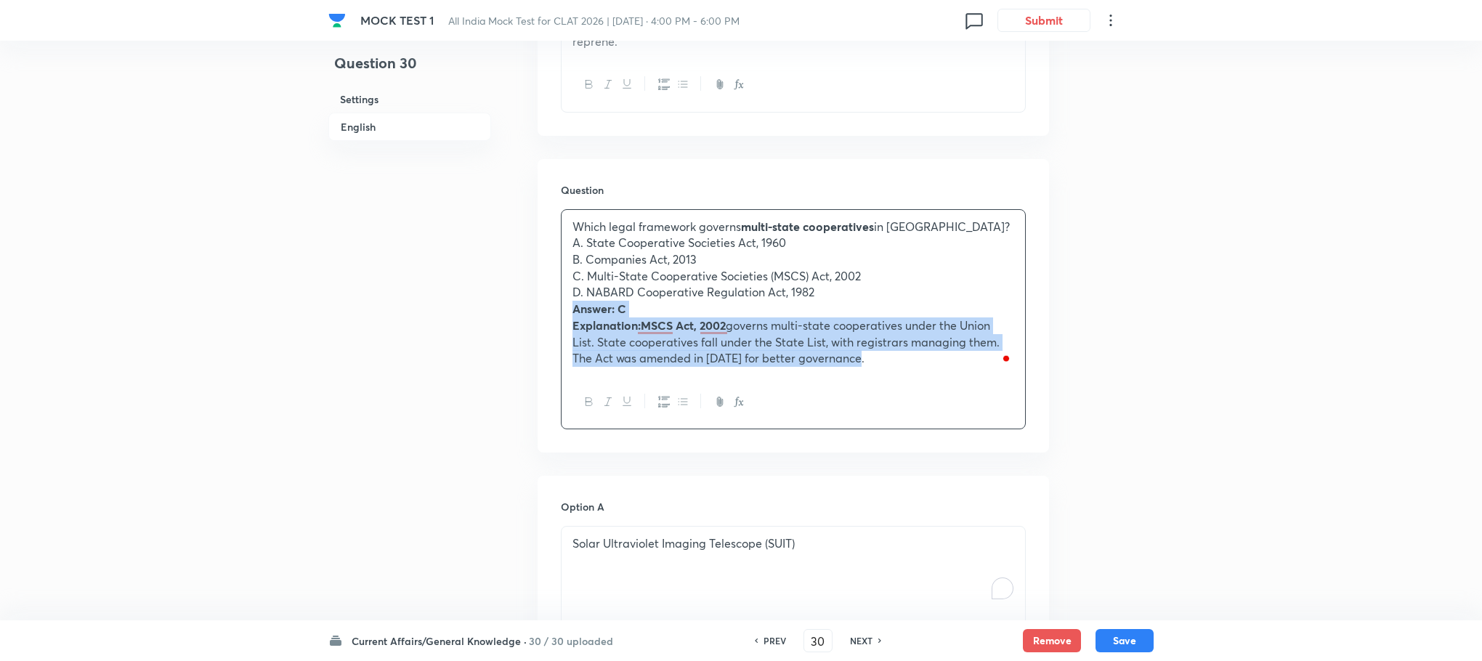
drag, startPoint x: 567, startPoint y: 288, endPoint x: 896, endPoint y: 397, distance: 346.5
click at [896, 397] on div "Which legal framework governs multi-state cooperatives in [GEOGRAPHIC_DATA]? A.…" at bounding box center [793, 319] width 465 height 221
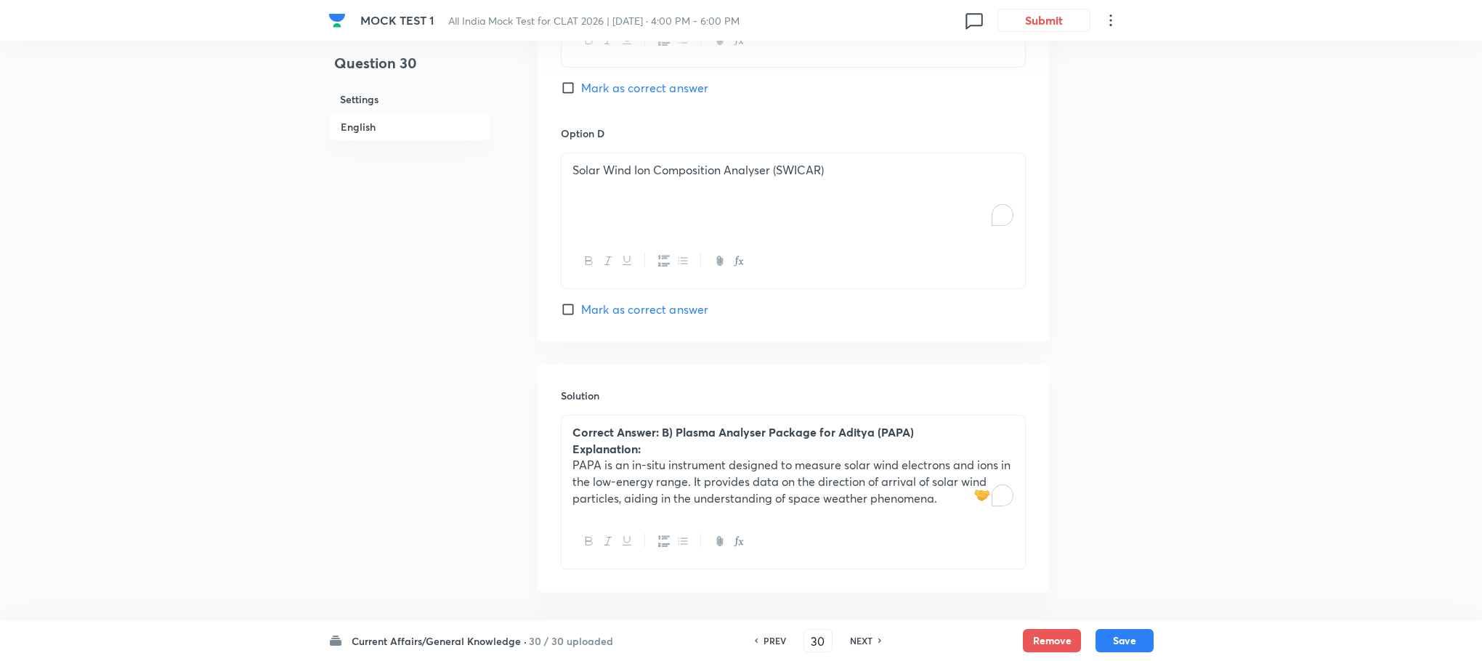
scroll to position [1797, 0]
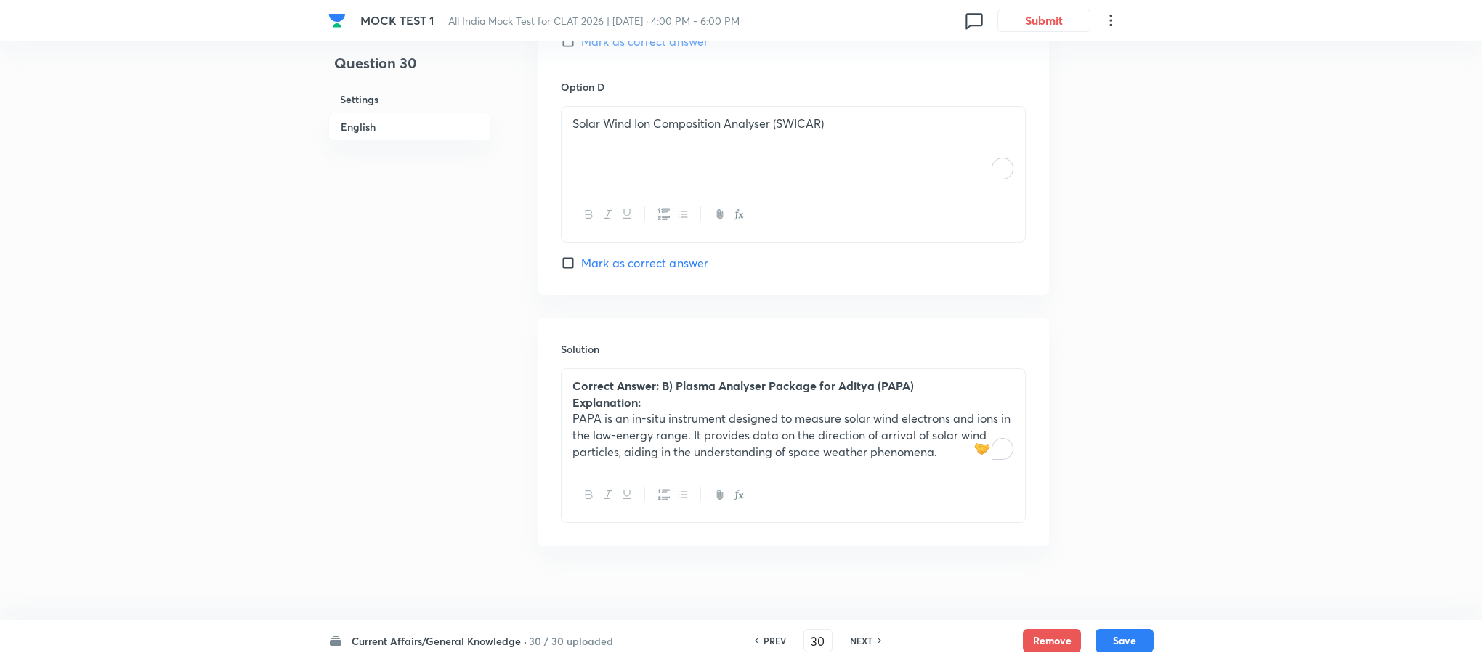
click at [624, 394] on strong "Explanation:" at bounding box center [606, 401] width 68 height 15
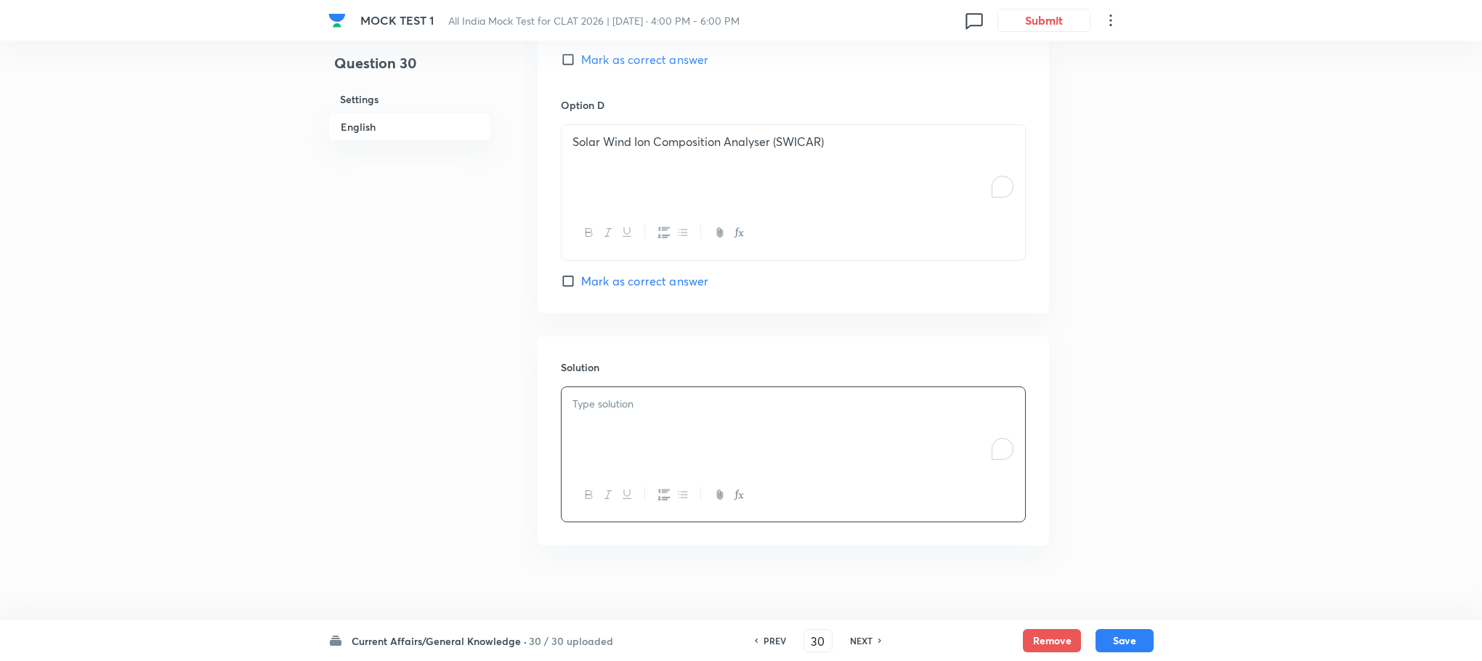
click at [624, 396] on p "To enrich screen reader interactions, please activate Accessibility in Grammarl…" at bounding box center [793, 404] width 442 height 17
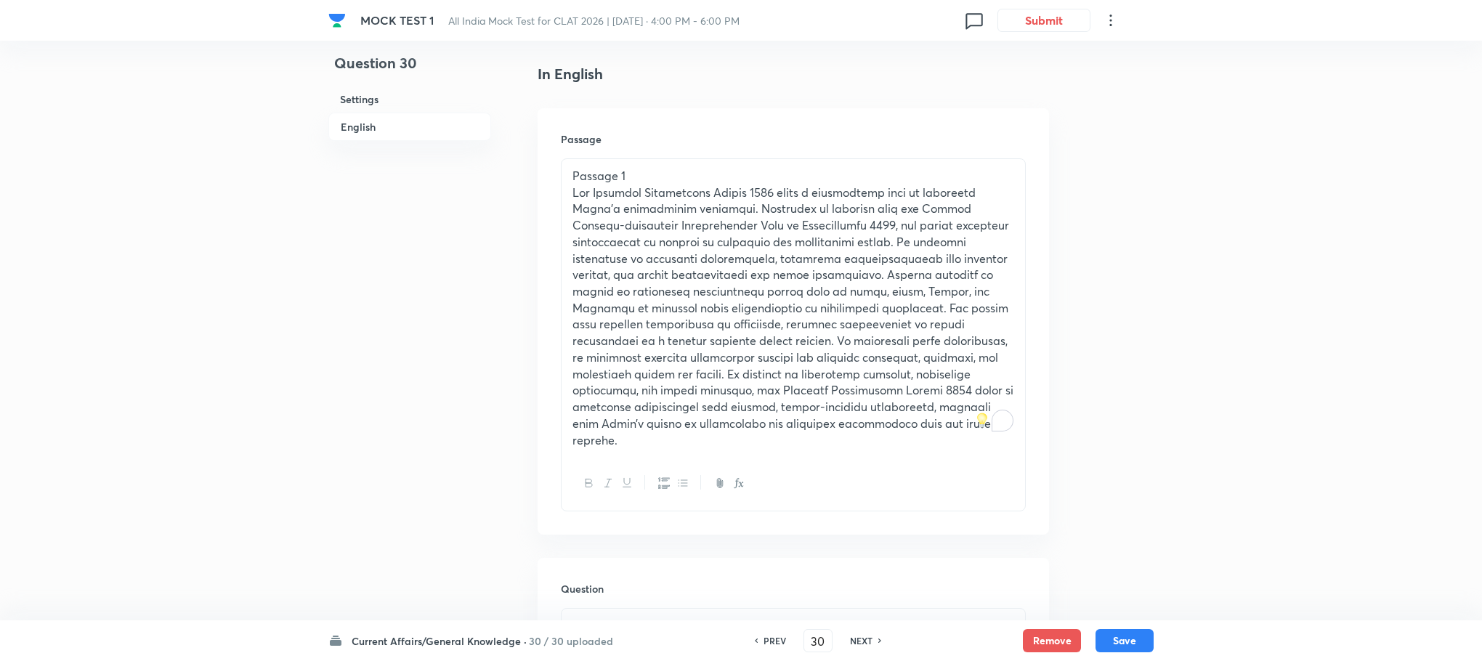
scroll to position [691, 0]
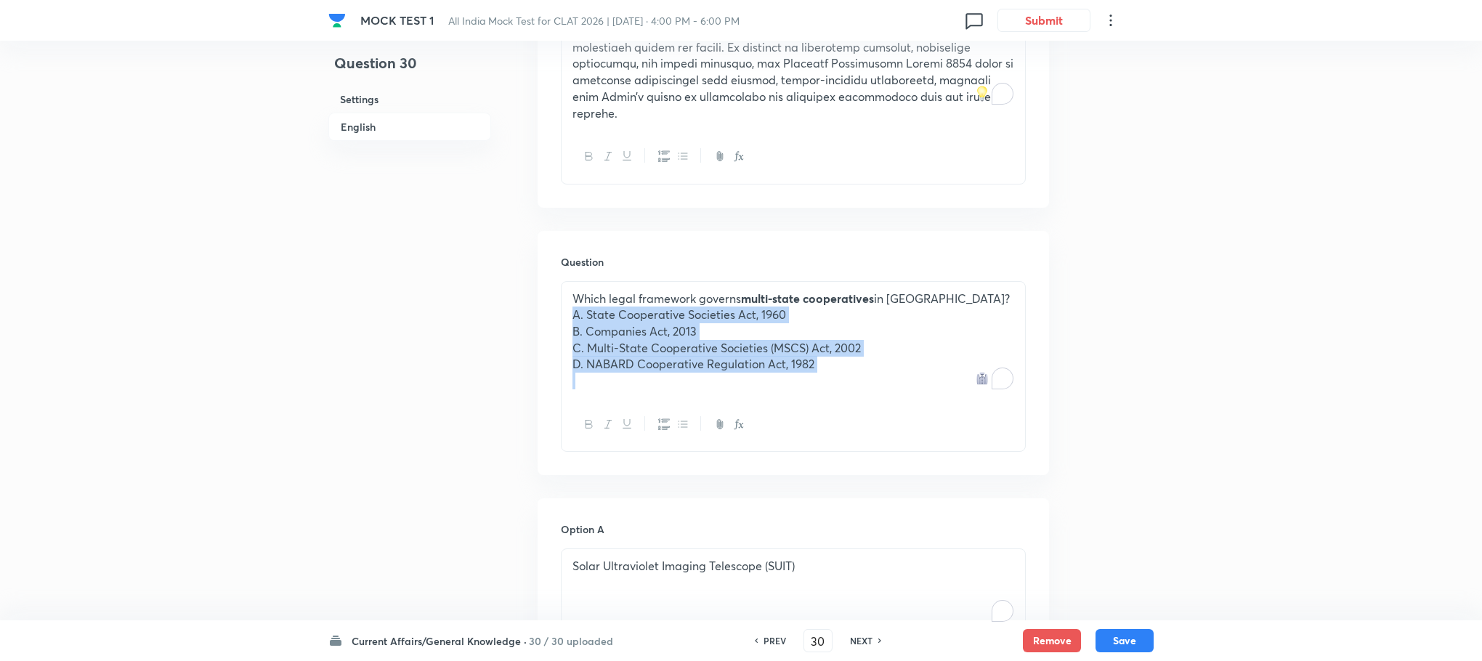
drag, startPoint x: 571, startPoint y: 296, endPoint x: 857, endPoint y: 392, distance: 301.2
click at [857, 392] on div "Which legal framework governs multi-state cooperatives in [GEOGRAPHIC_DATA]? A.…" at bounding box center [793, 366] width 465 height 171
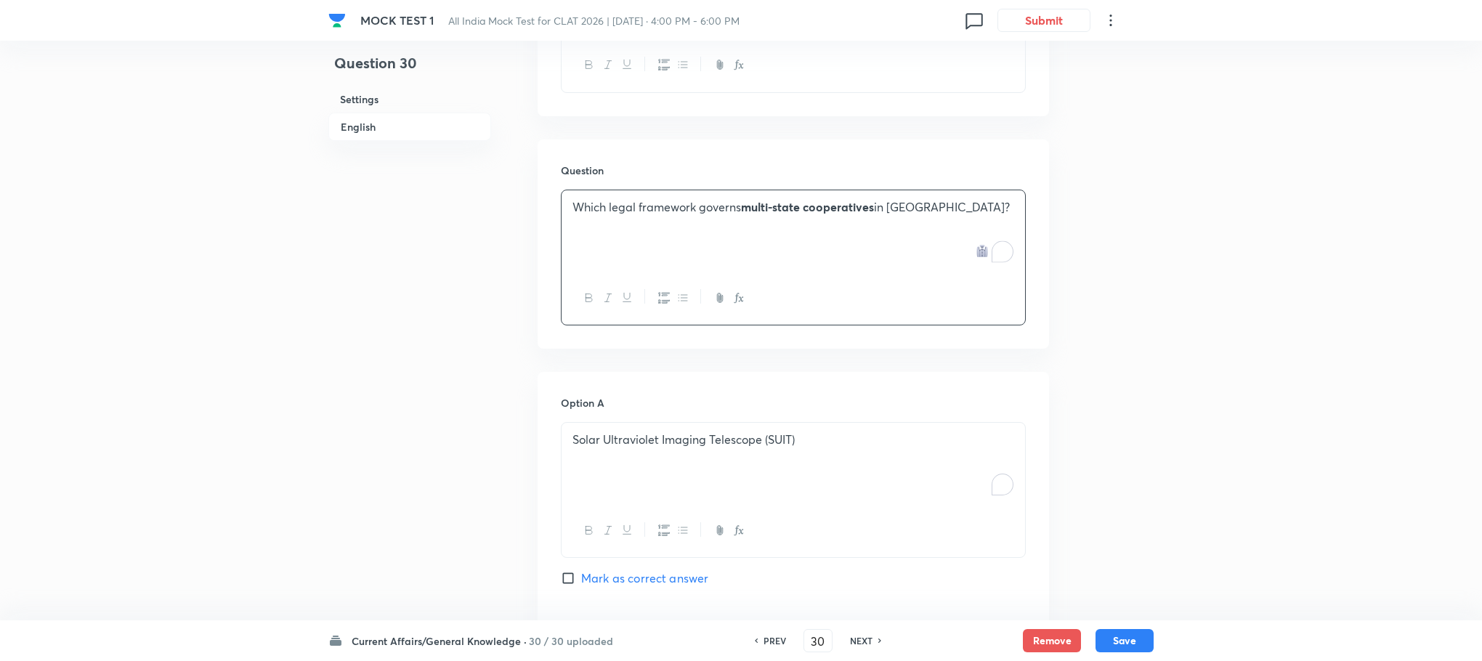
scroll to position [909, 0]
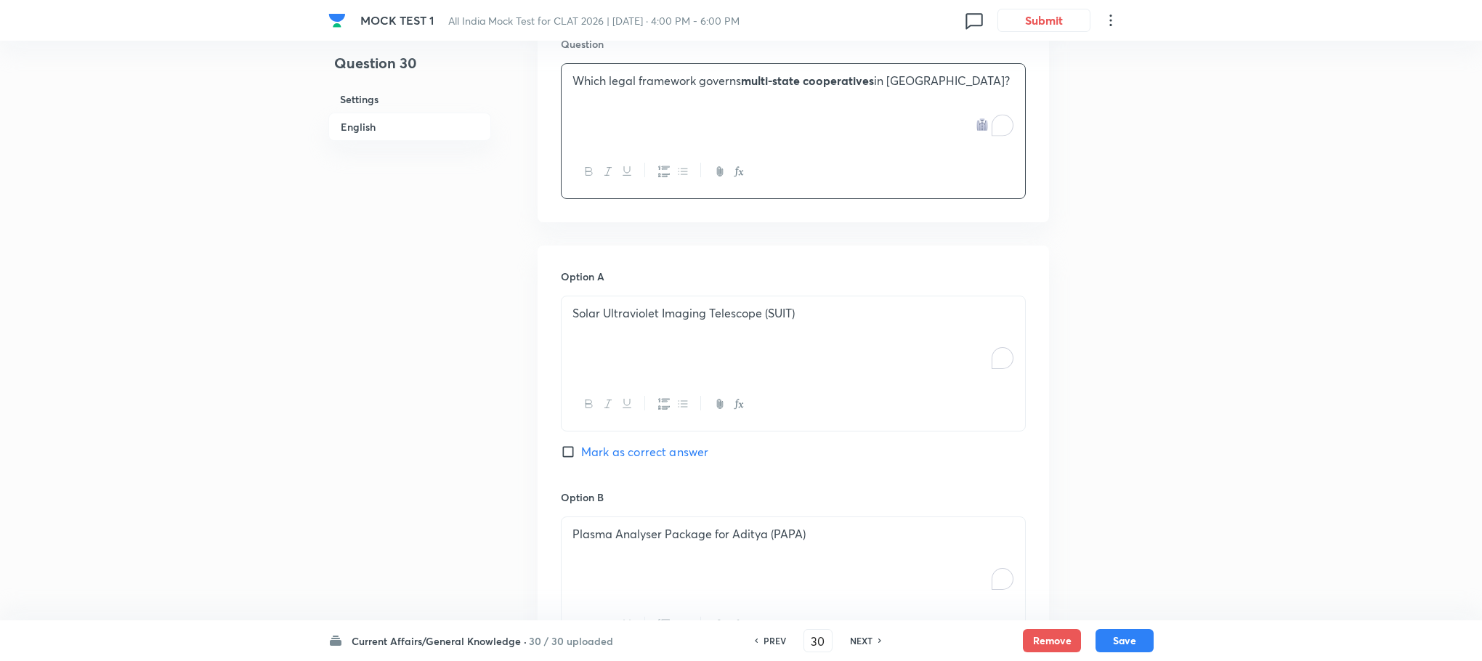
click at [622, 357] on div "Solar Ultraviolet Imaging Telescope (SUIT)" at bounding box center [794, 336] width 464 height 81
click at [622, 349] on div "To enrich screen reader interactions, please activate Accessibility in Grammarl…" at bounding box center [794, 336] width 464 height 81
click at [586, 305] on p "A. State Cooperative Societies Act, 1960" at bounding box center [793, 313] width 442 height 17
click at [585, 322] on p "B. Companies Act, 2013" at bounding box center [793, 330] width 442 height 17
click at [585, 338] on p "C. Multi-State Cooperative Societies (MSCS) Act, 2002" at bounding box center [793, 346] width 442 height 17
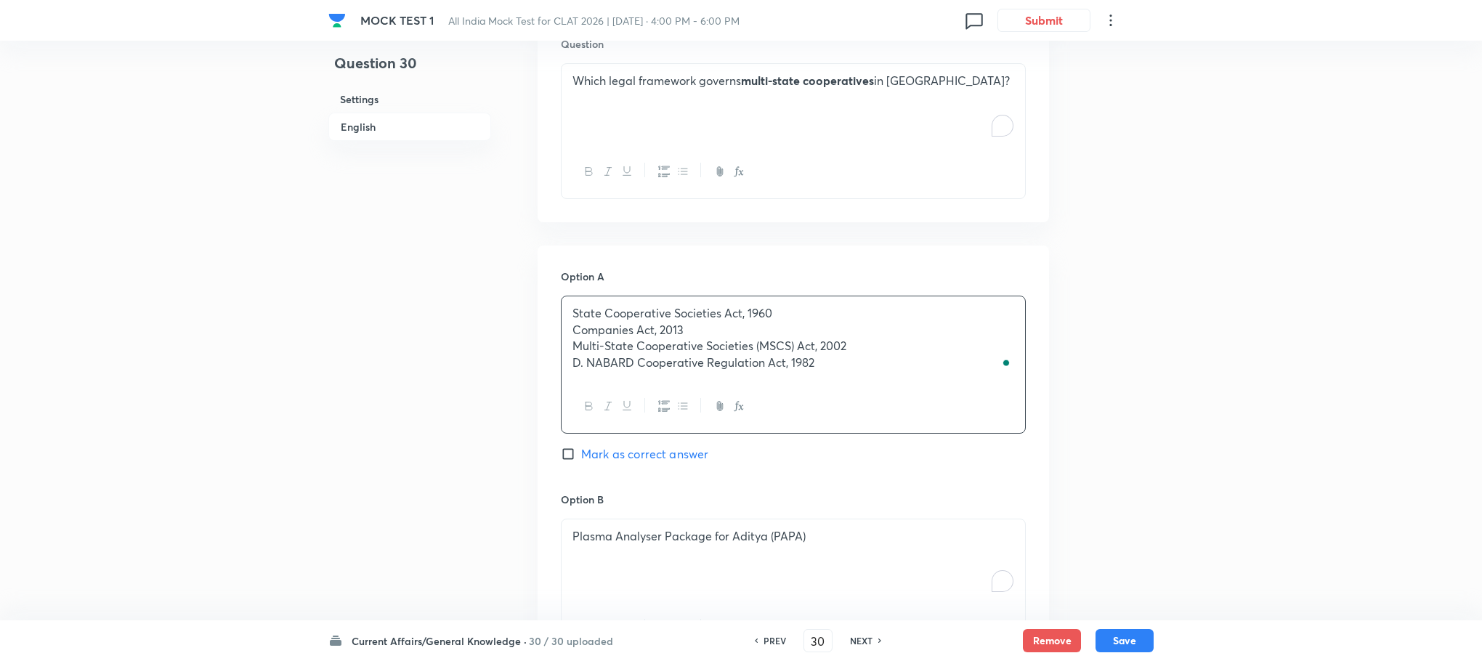
click at [585, 355] on p "D. NABARD Cooperative Regulation Act, 1982" at bounding box center [793, 363] width 442 height 17
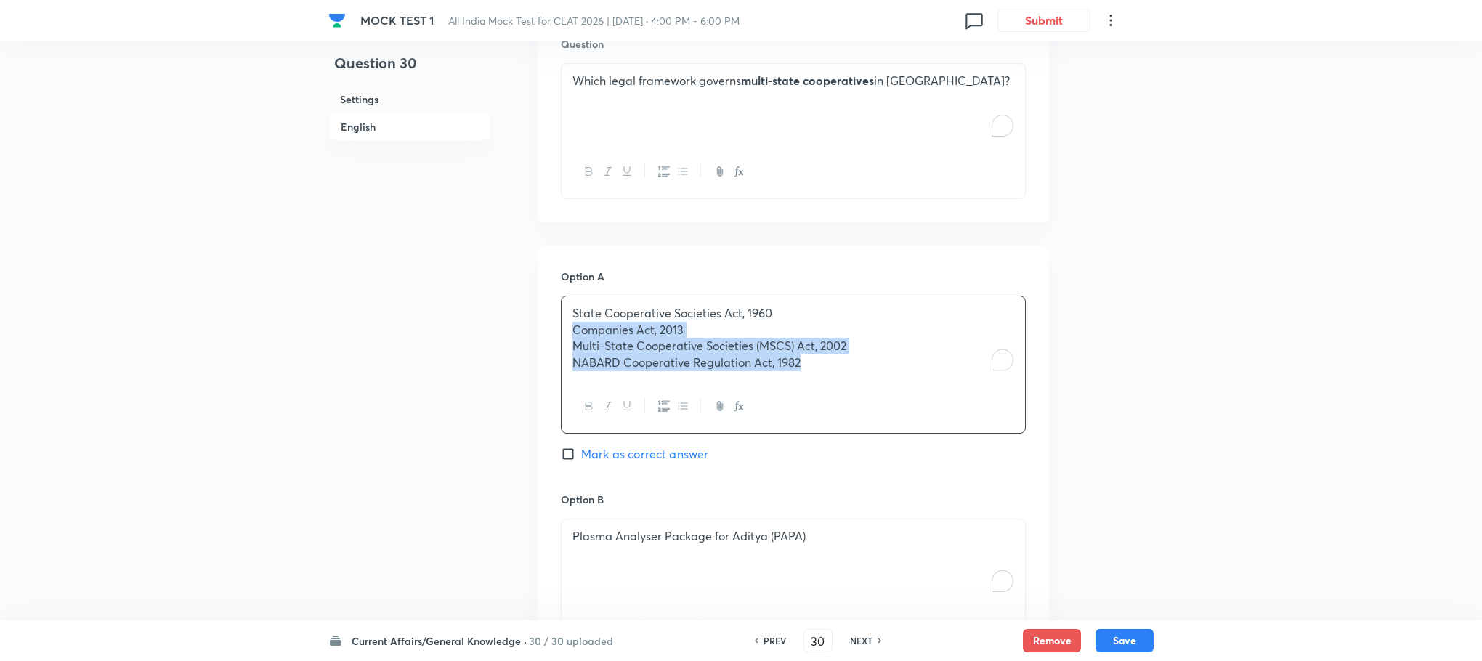
drag, startPoint x: 572, startPoint y: 319, endPoint x: 942, endPoint y: 405, distance: 380.5
click at [942, 405] on div "State Cooperative Societies Act, 1960 Companies Act, 2013 Multi-State Cooperati…" at bounding box center [793, 365] width 465 height 138
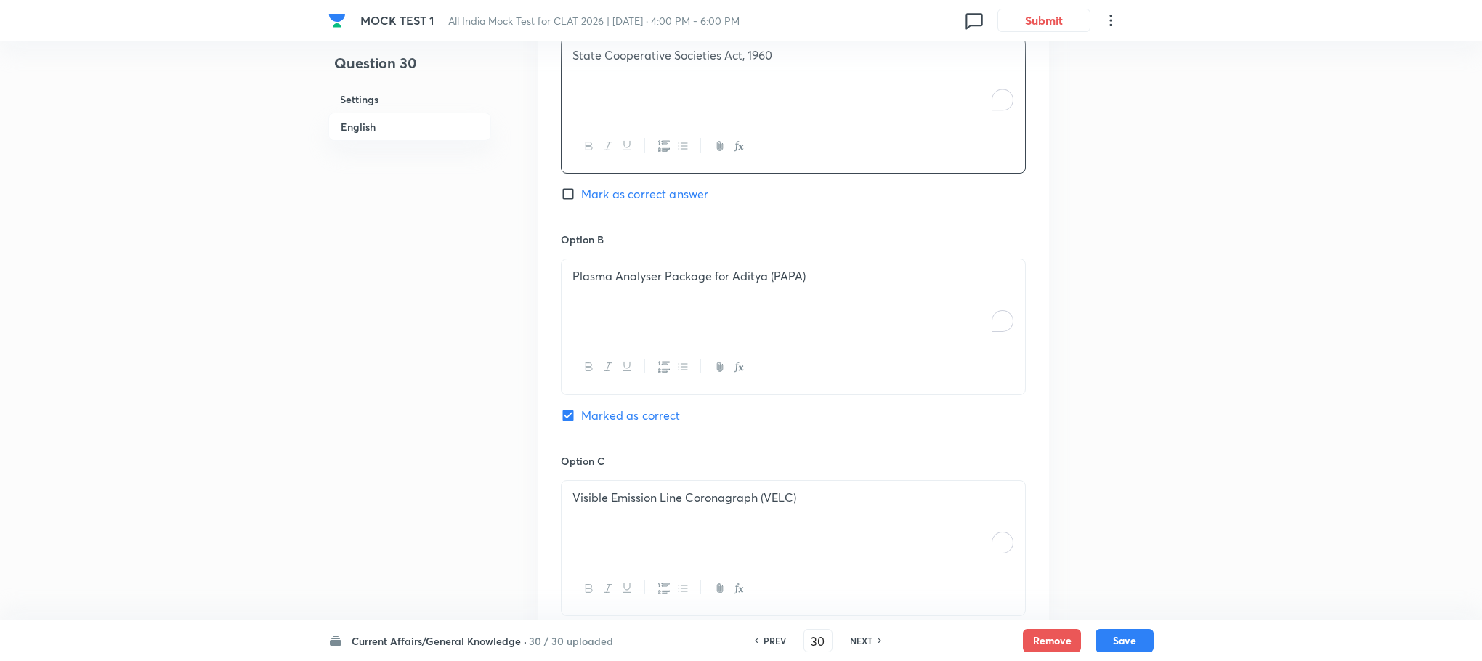
scroll to position [1236, 0]
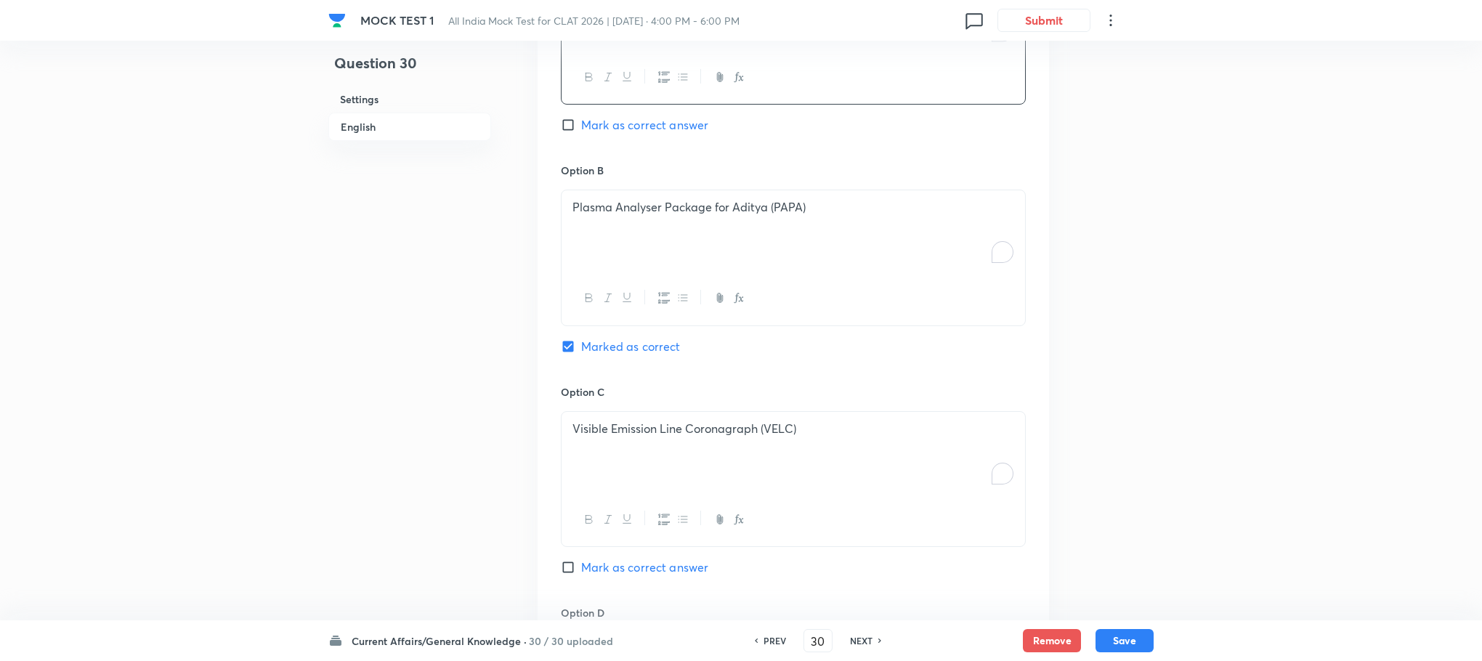
type button "ordered"
click at [656, 289] on button "button" at bounding box center [663, 298] width 19 height 18
click at [630, 224] on div "Plasma Analyser Package for Aditya (PAPA)" at bounding box center [794, 230] width 464 height 81
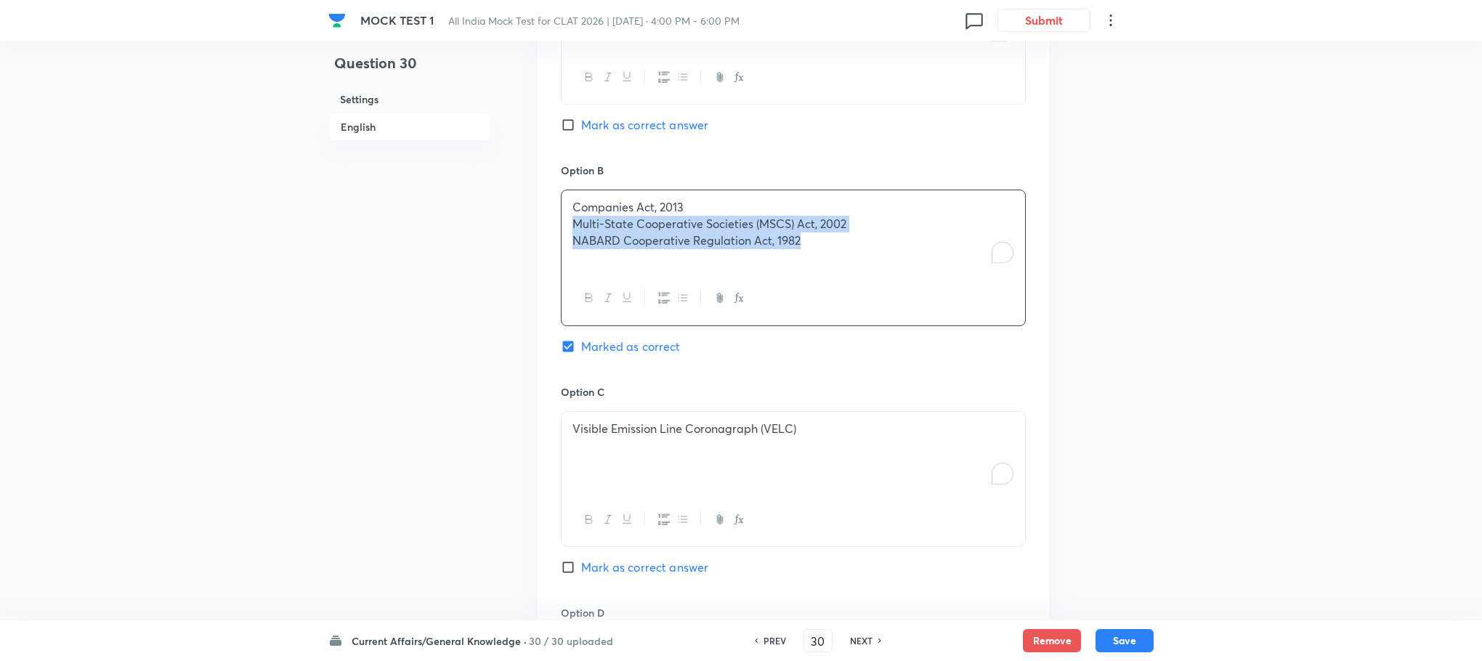
drag, startPoint x: 573, startPoint y: 209, endPoint x: 942, endPoint y: 283, distance: 375.7
click at [942, 283] on div "Companies Act, 2013 Multi-State Cooperative Societies (MSCS) Act, 2002 NABARD C…" at bounding box center [793, 258] width 465 height 136
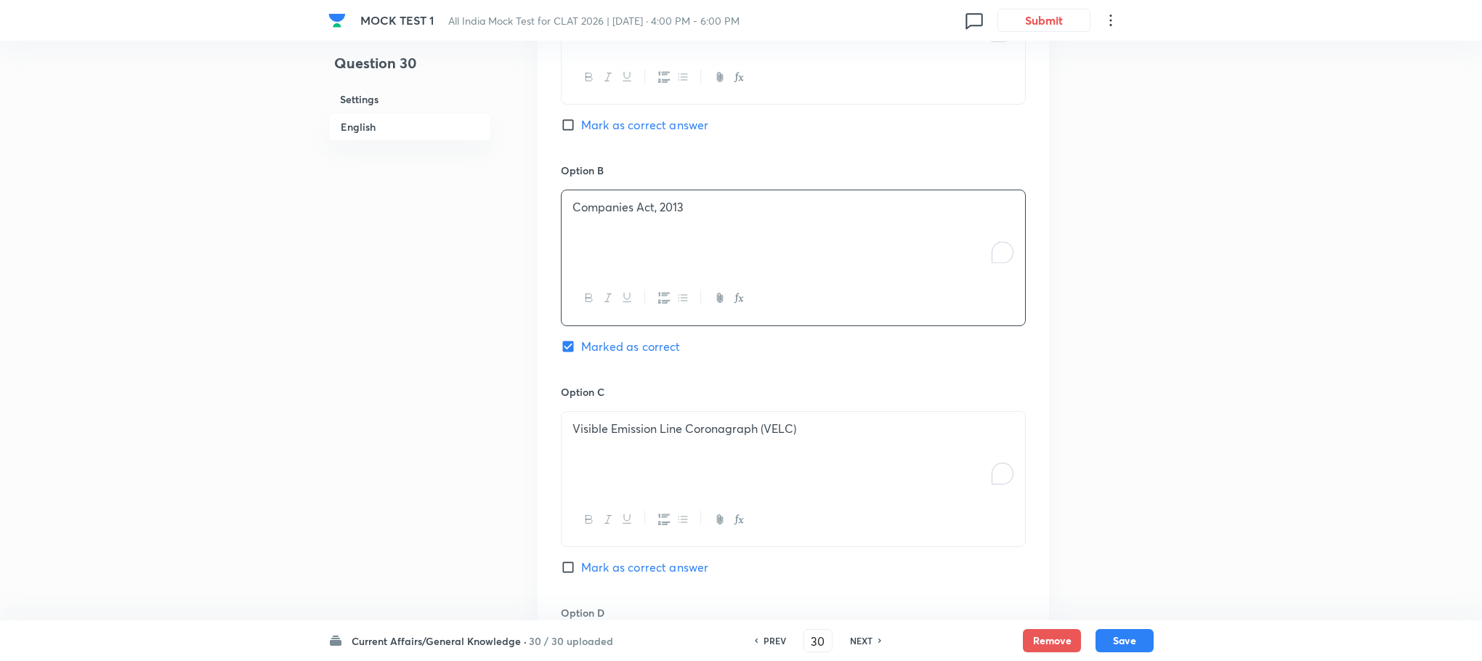
scroll to position [1454, 0]
click at [611, 240] on div "Visible Emission Line Coronagraph (VELC)" at bounding box center [794, 234] width 464 height 81
click at [611, 240] on div "To enrich screen reader interactions, please activate Accessibility in Grammarl…" at bounding box center [794, 234] width 464 height 81
drag, startPoint x: 569, startPoint y: 214, endPoint x: 1011, endPoint y: 302, distance: 451.0
click at [1011, 302] on div "Multi-State Cooperative Societies (MSCS) Act, 2002 NABARD Cooperative Regulatio…" at bounding box center [793, 261] width 465 height 136
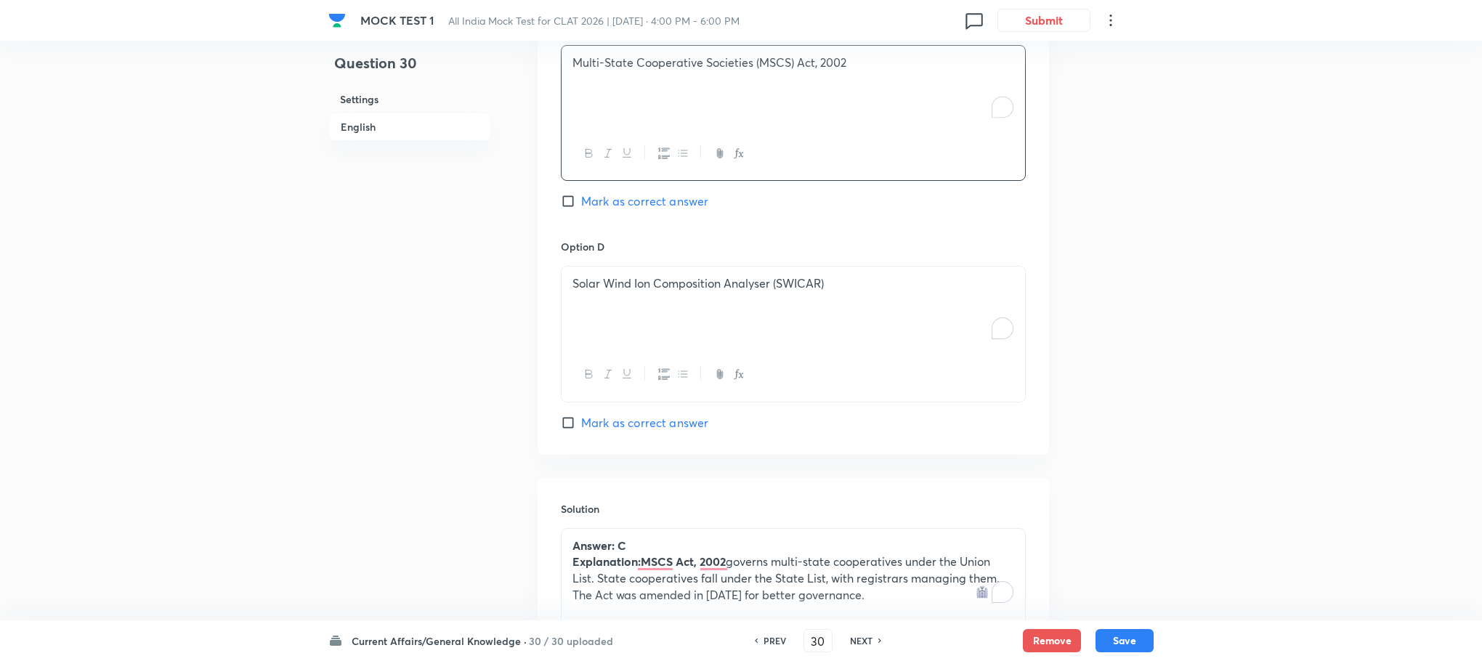
scroll to position [1672, 0]
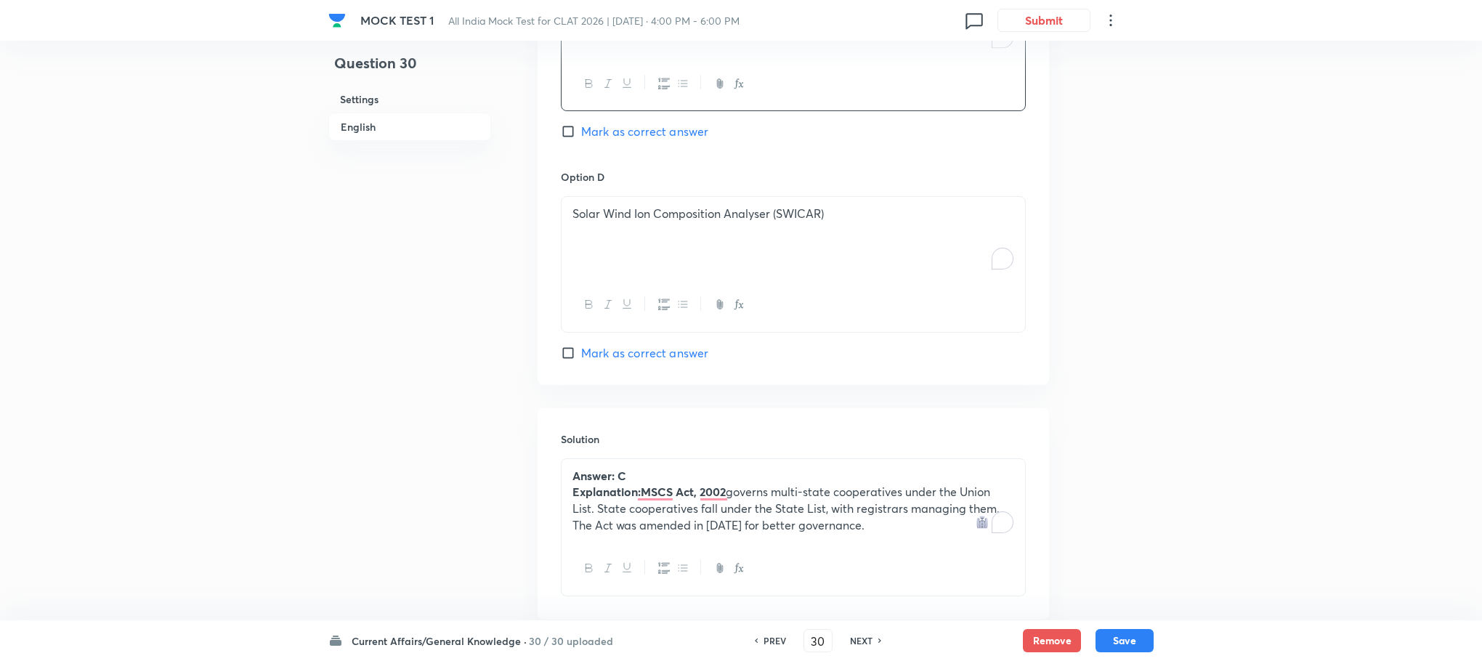
click at [619, 248] on div "Solar Wind Ion Composition Analyser (SWICAR)" at bounding box center [794, 237] width 464 height 81
click at [619, 248] on div "To enrich screen reader interactions, please activate Accessibility in Grammarl…" at bounding box center [794, 237] width 464 height 81
click at [621, 112] on div "Option C Multi-State Cooperative Societies (MSCS) Act, 2002 Mark as correct ans…" at bounding box center [793, 58] width 465 height 221
click at [658, 123] on span "Mark as correct answer" at bounding box center [644, 131] width 127 height 17
click at [581, 124] on input "Mark as correct answer" at bounding box center [571, 131] width 20 height 15
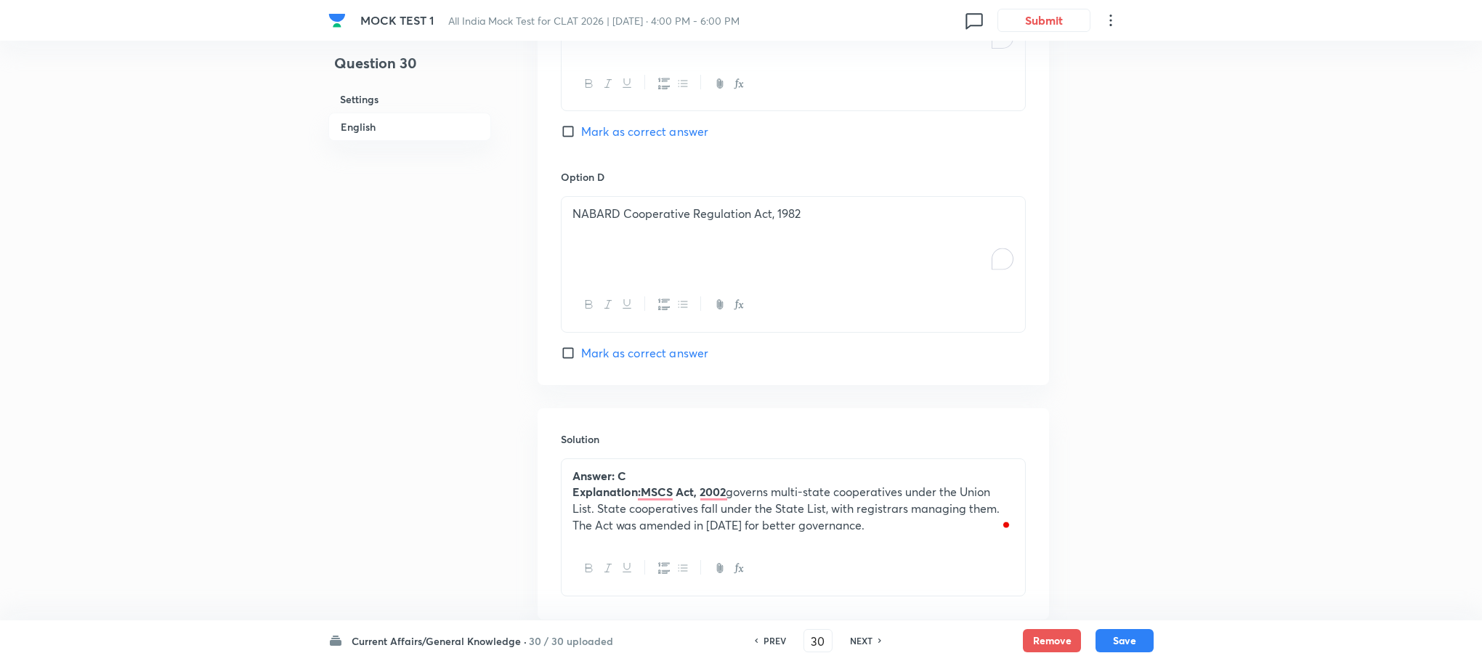
checkbox input "true"
checkbox input "false"
click at [1127, 644] on button "Save" at bounding box center [1125, 639] width 58 height 23
type input "31"
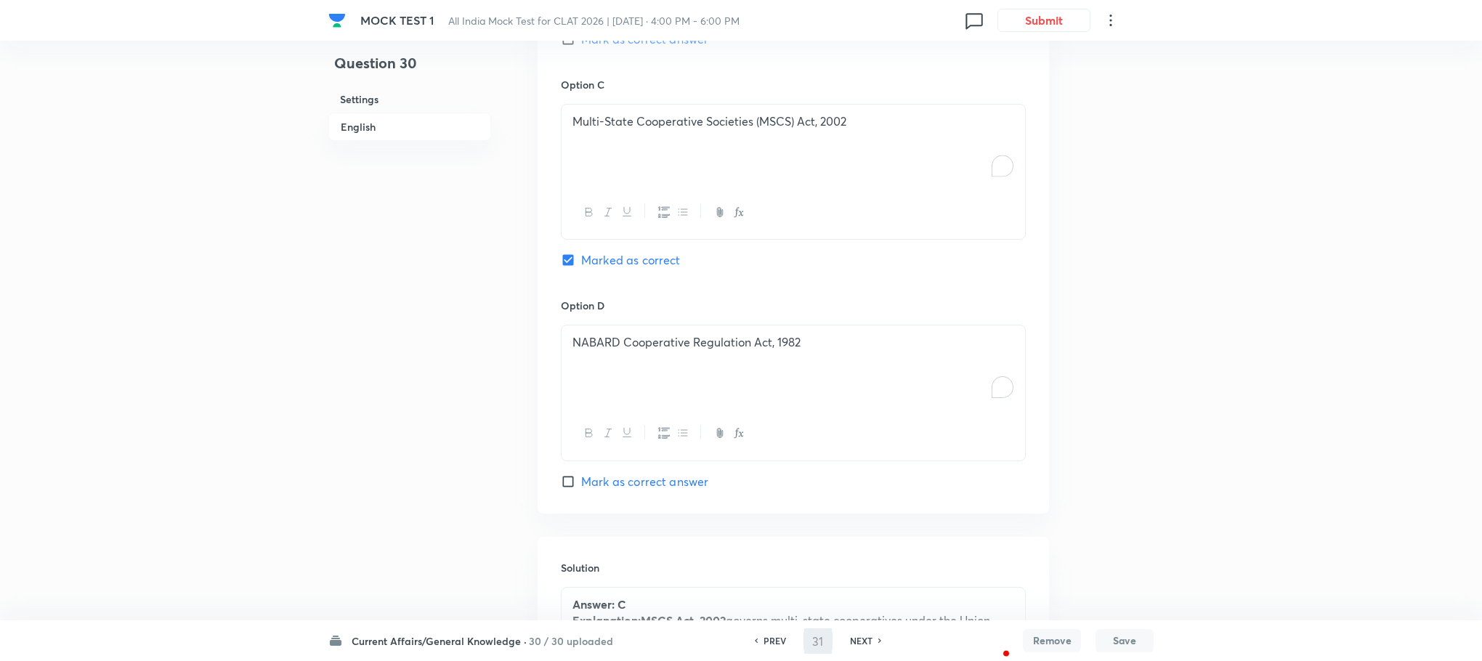
checkbox input "false"
checkbox input "true"
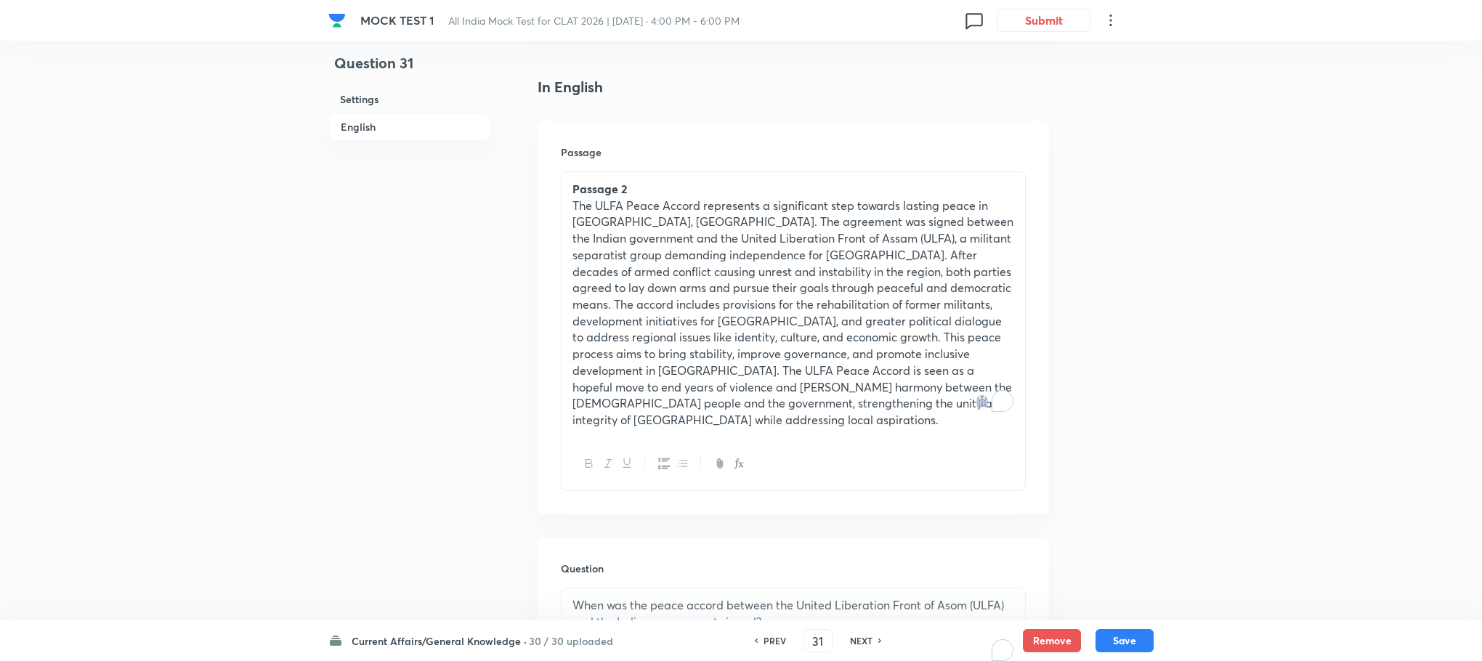
scroll to position [255, 0]
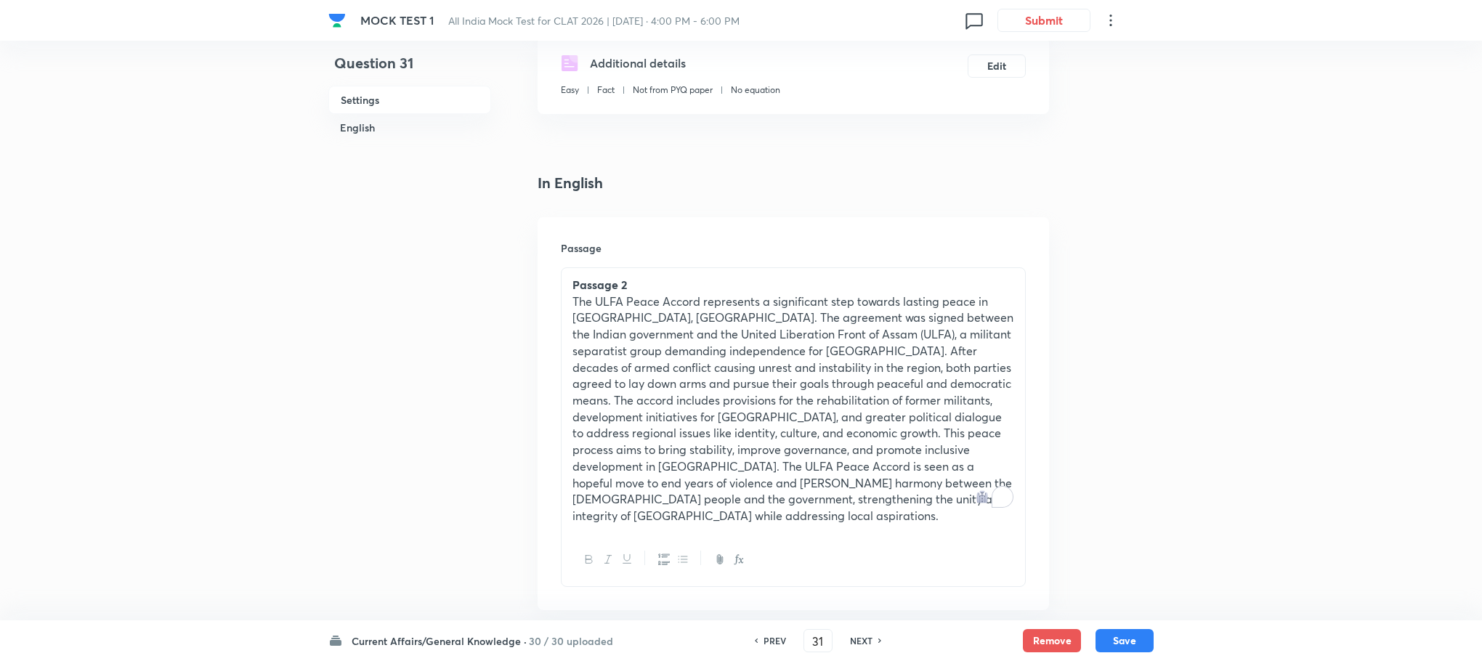
click at [676, 390] on p "The ULFA Peace Accord represents a significant step towards lasting peace in [G…" at bounding box center [793, 409] width 442 height 231
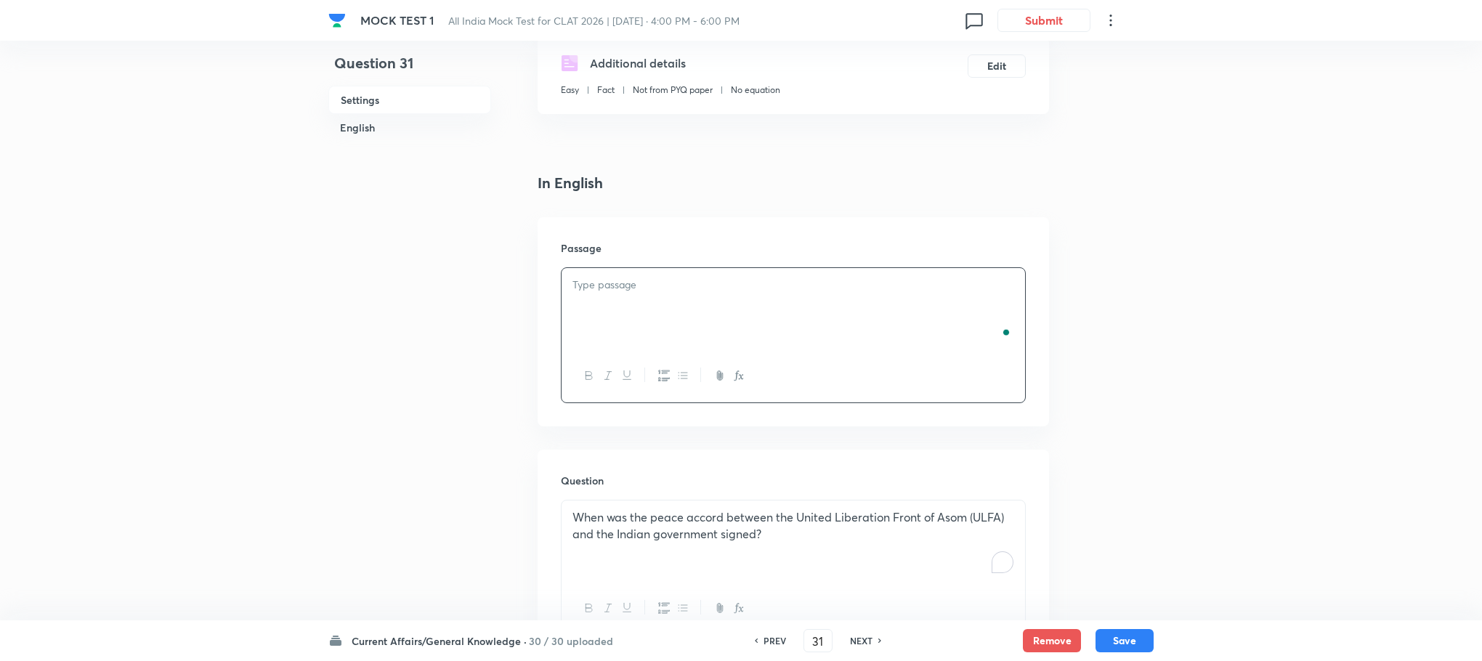
click at [612, 325] on div "To enrich screen reader interactions, please activate Accessibility in Grammarl…" at bounding box center [794, 308] width 464 height 81
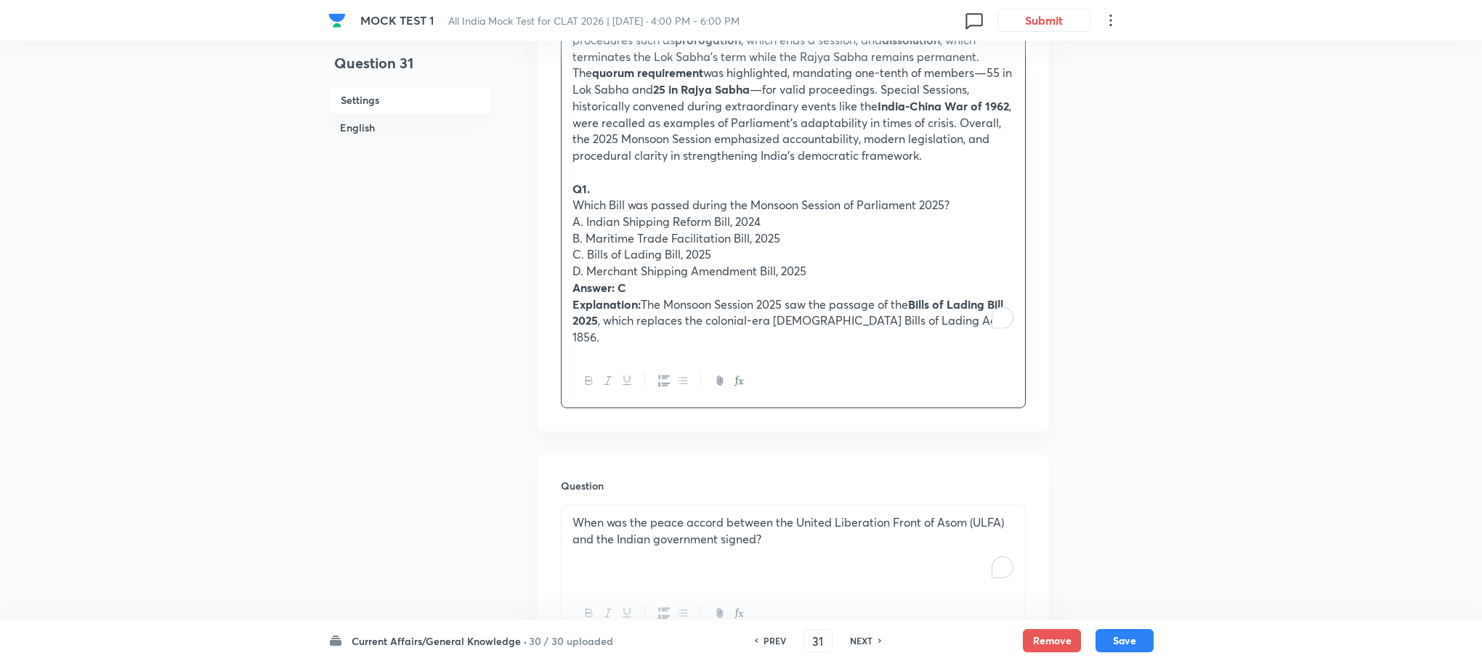
scroll to position [691, 0]
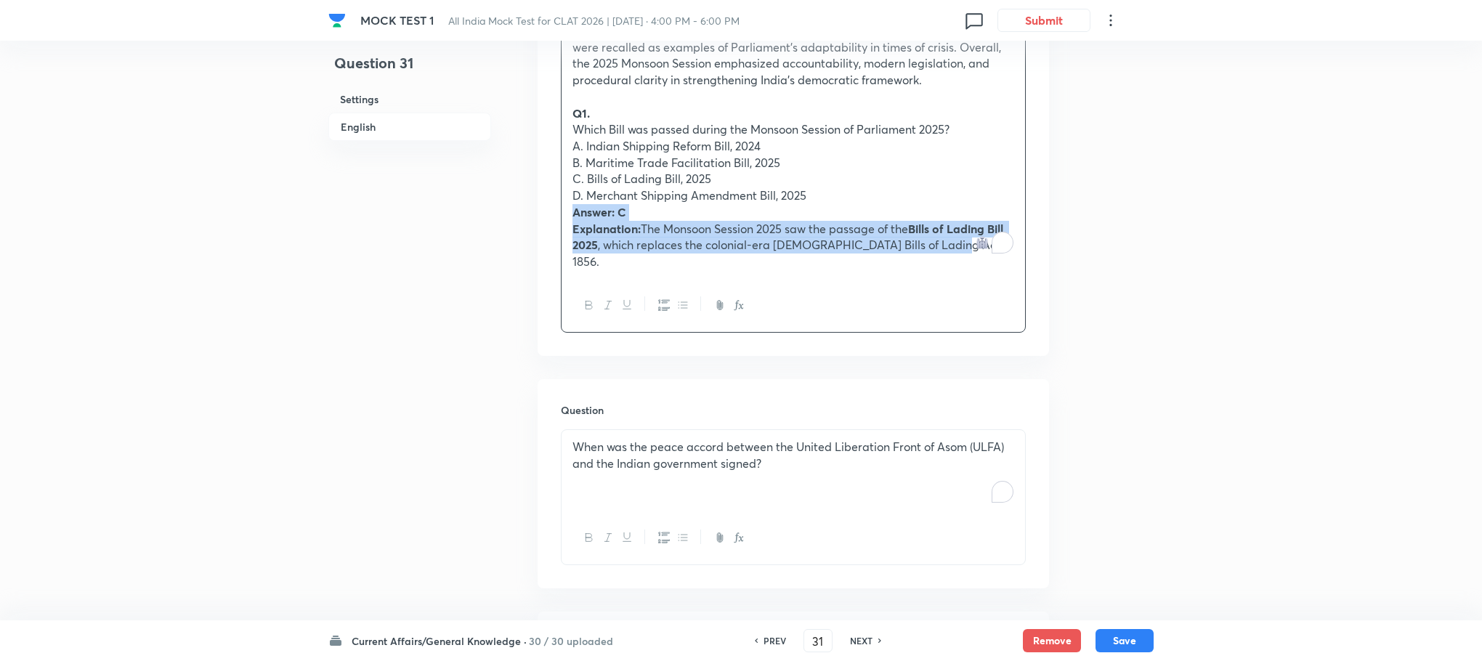
drag, startPoint x: 567, startPoint y: 218, endPoint x: 1099, endPoint y: 347, distance: 547.3
click at [1099, 347] on div "Question 31 Settings English Settings Type Single choice correct 4 options With…" at bounding box center [740, 609] width 825 height 2461
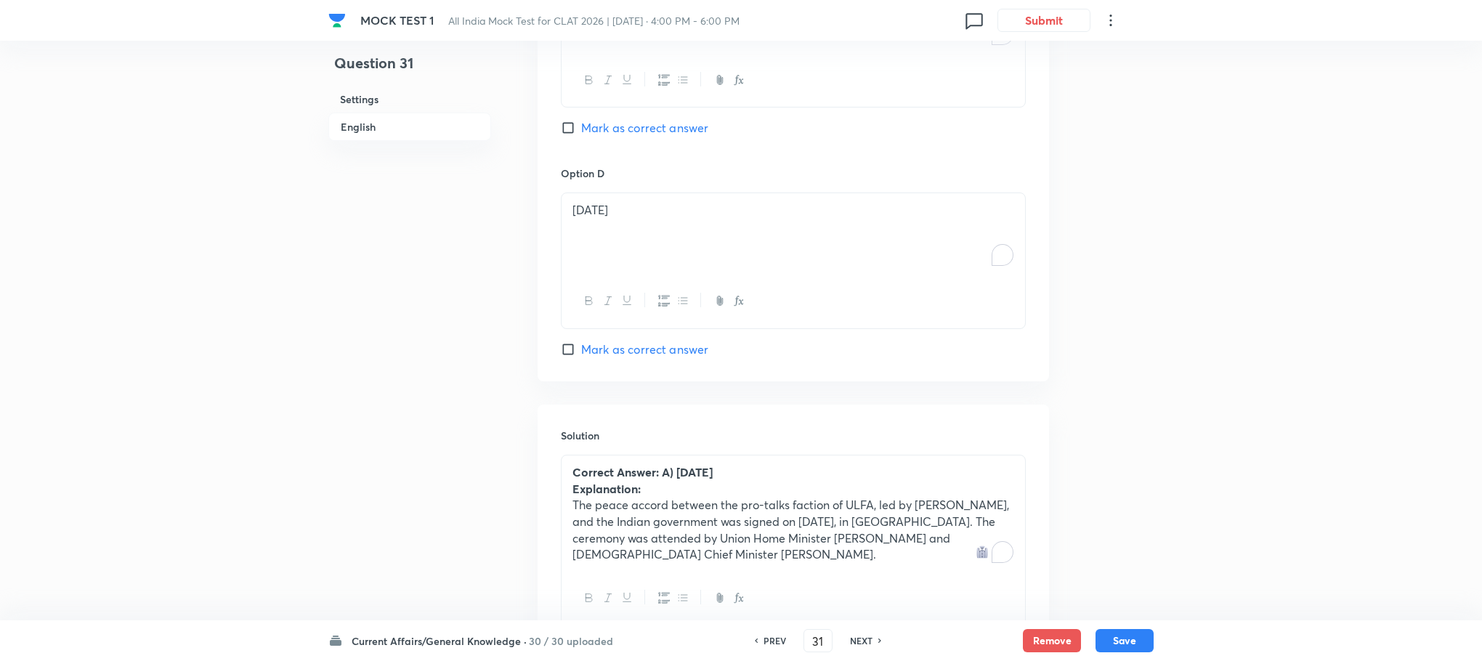
scroll to position [1781, 0]
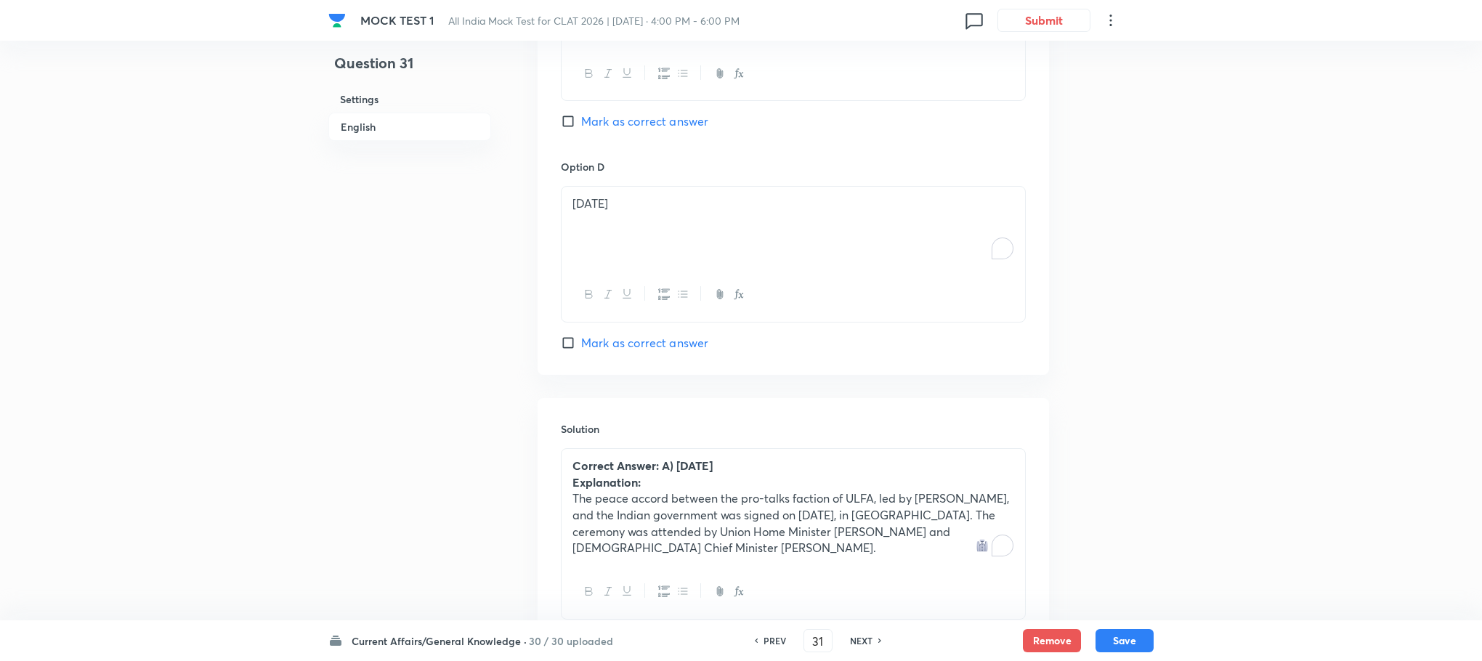
click at [650, 472] on strong "Correct Answer: A) [DATE]" at bounding box center [642, 465] width 140 height 15
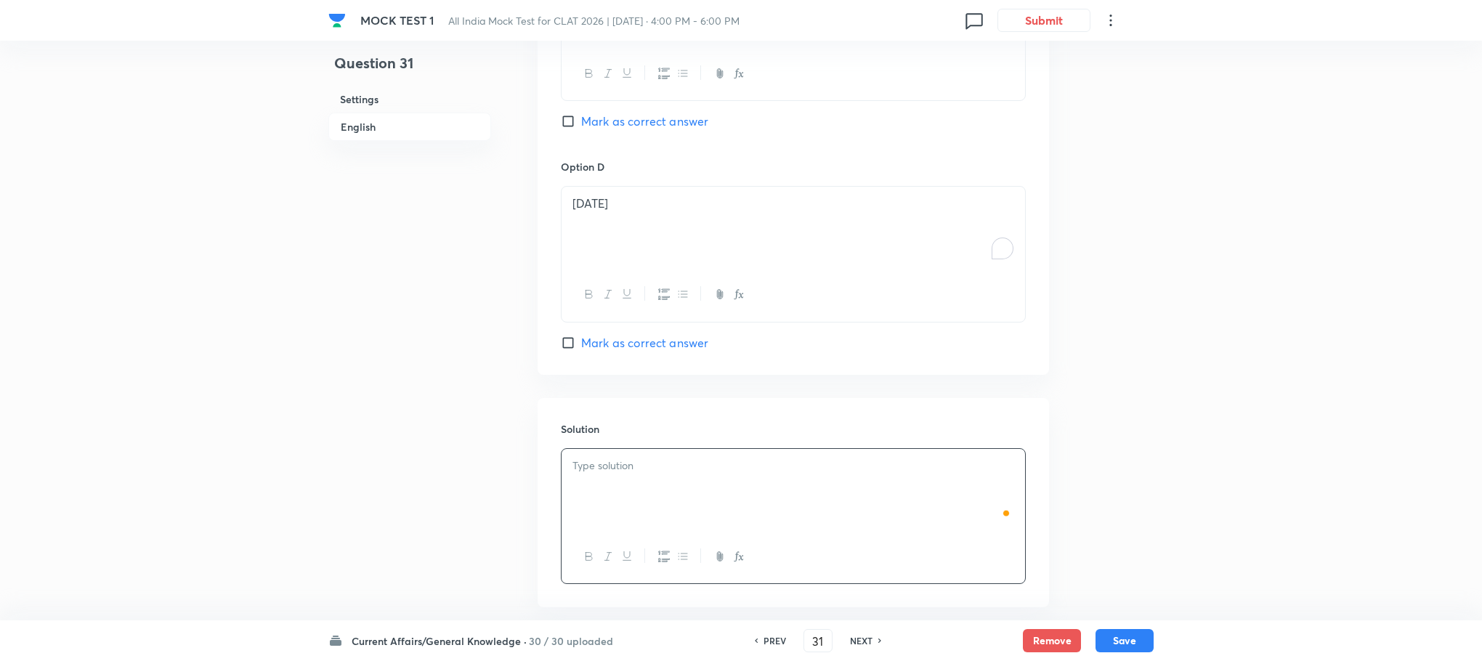
click at [650, 472] on p "To enrich screen reader interactions, please activate Accessibility in Grammarl…" at bounding box center [793, 466] width 442 height 17
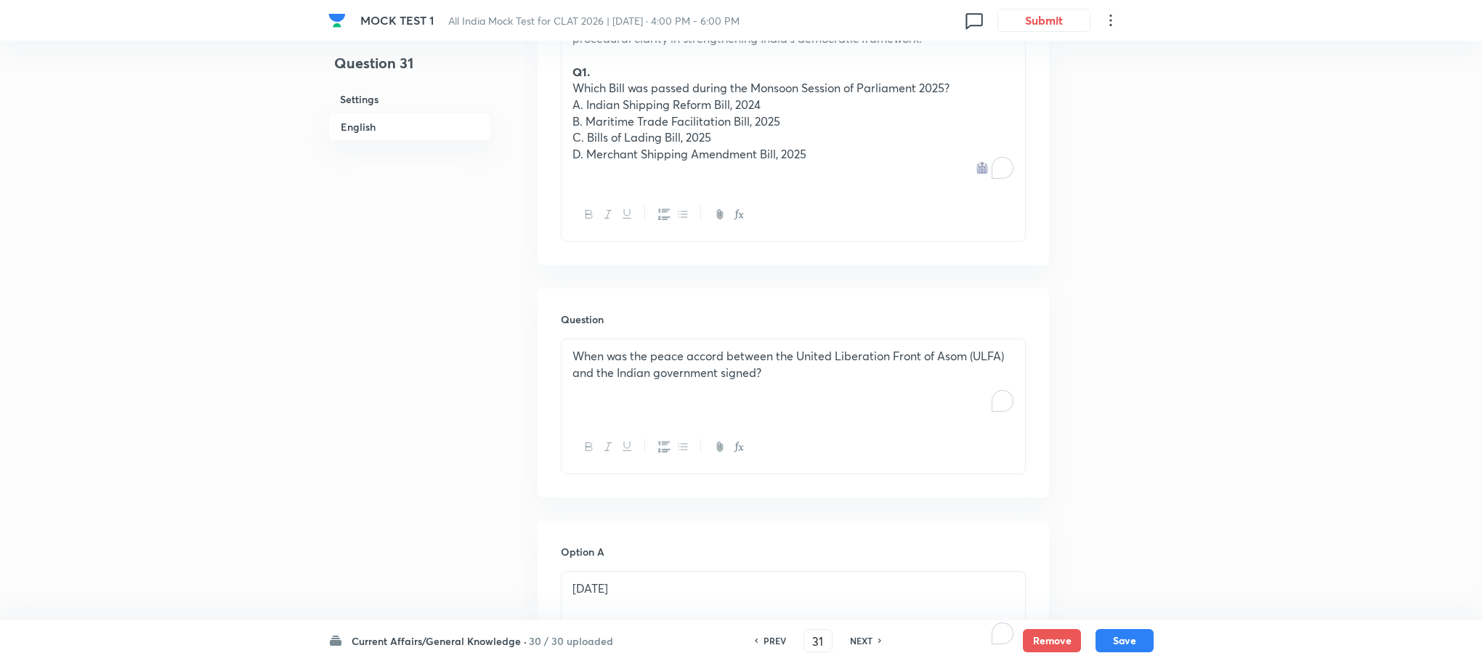
scroll to position [582, 0]
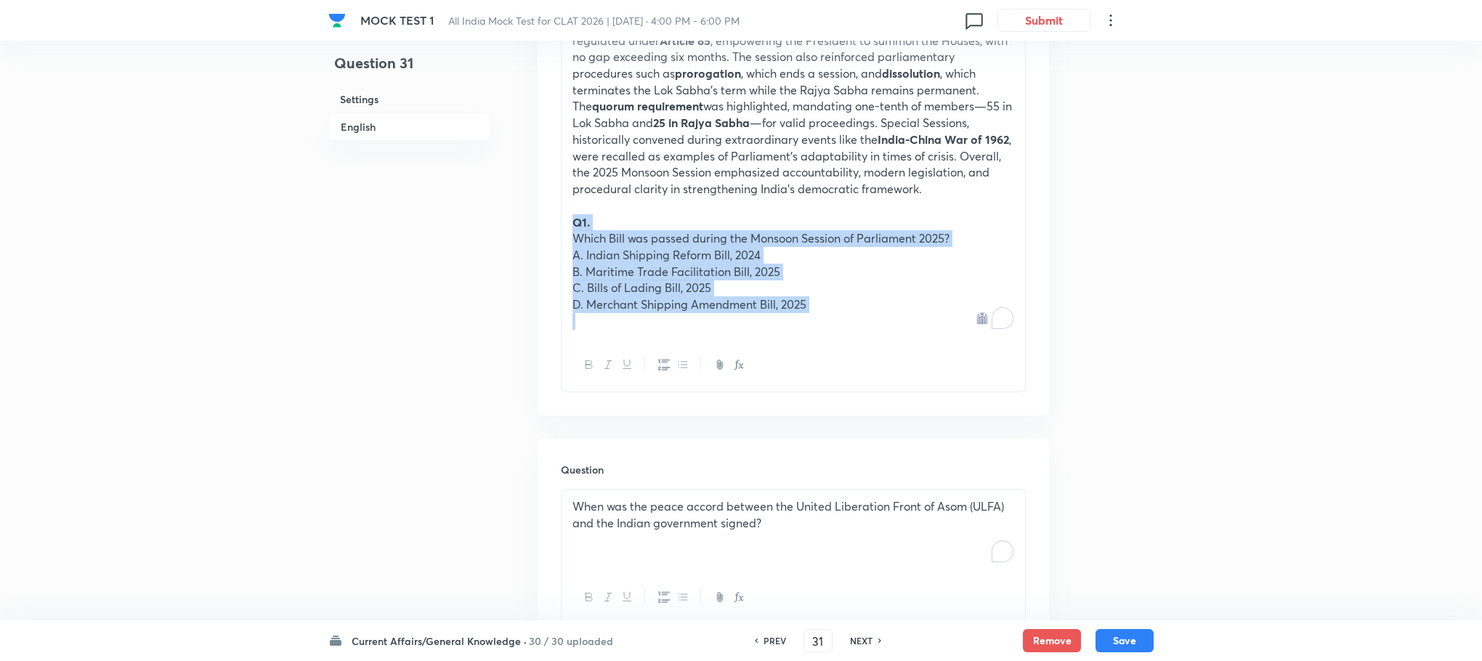
drag, startPoint x: 576, startPoint y: 225, endPoint x: 924, endPoint y: 371, distance: 377.4
click at [924, 371] on div "Passage 3 The Monsoon Session of Parliament 2025, held in July–August, witnesse…" at bounding box center [793, 166] width 465 height 452
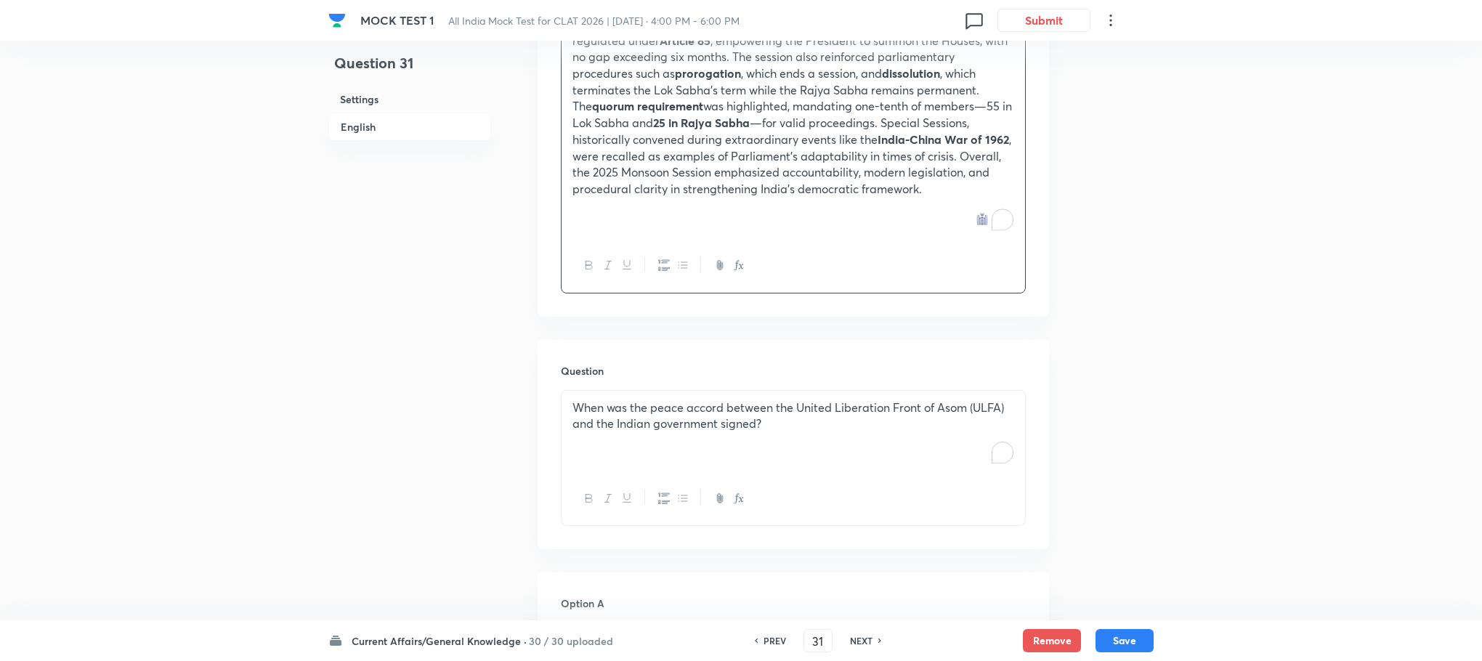
click at [700, 429] on p "When was the peace accord between the United Liberation Front of Asom (ULFA) an…" at bounding box center [793, 416] width 442 height 33
click at [672, 424] on div "To enrich screen reader interactions, please activate Accessibility in Grammarl…" at bounding box center [794, 431] width 464 height 81
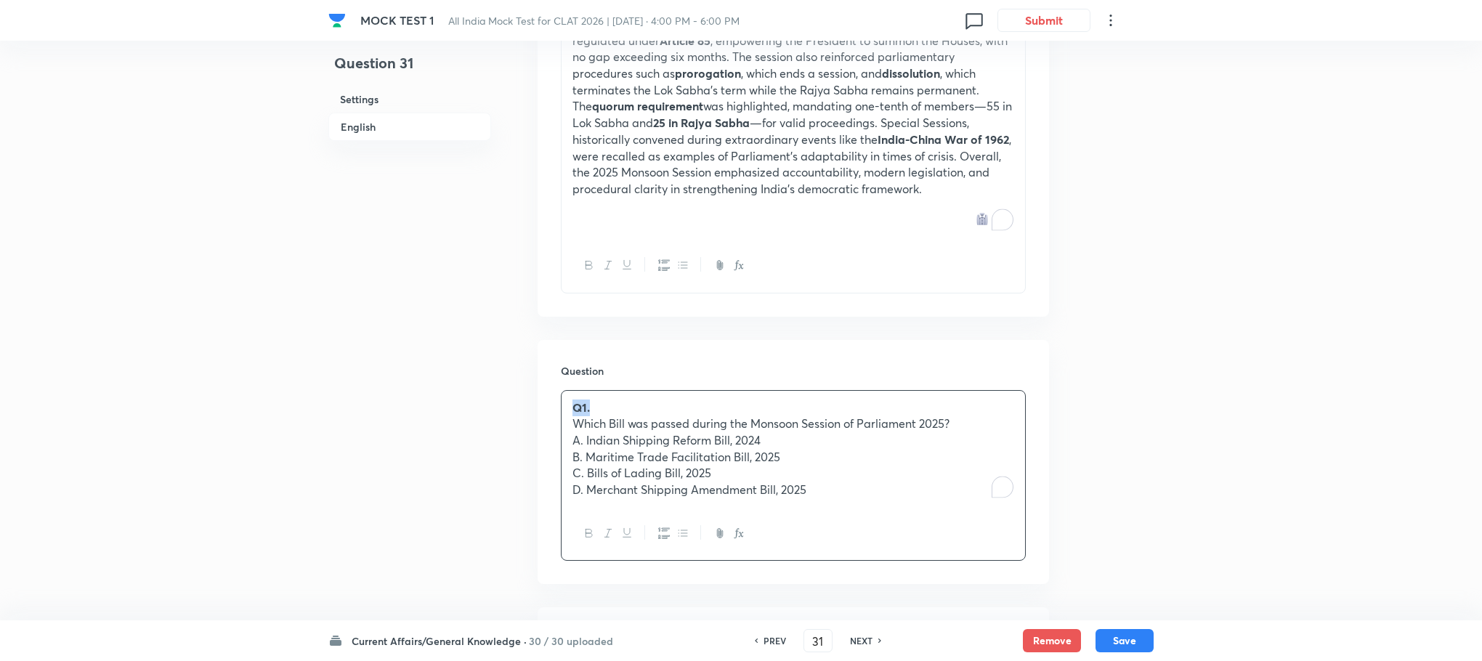
drag, startPoint x: 604, startPoint y: 404, endPoint x: 554, endPoint y: 405, distance: 50.9
click at [554, 405] on div "Question Q1. Which Bill was passed during the Monsoon Session of Parliament 202…" at bounding box center [793, 462] width 511 height 245
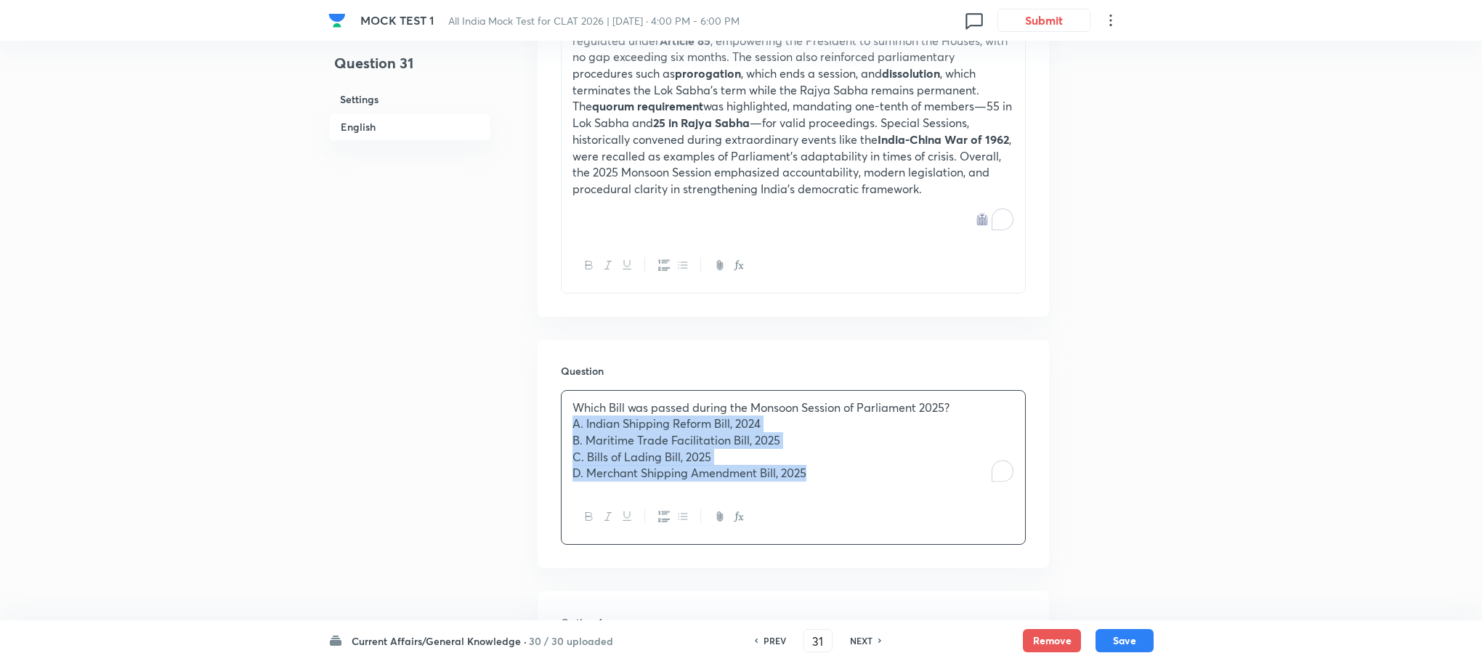
drag, startPoint x: 565, startPoint y: 426, endPoint x: 950, endPoint y: 523, distance: 397.9
click at [950, 523] on div "Which Bill was passed during the Monsoon Session of Parliament 2025? A. Indian …" at bounding box center [793, 467] width 465 height 155
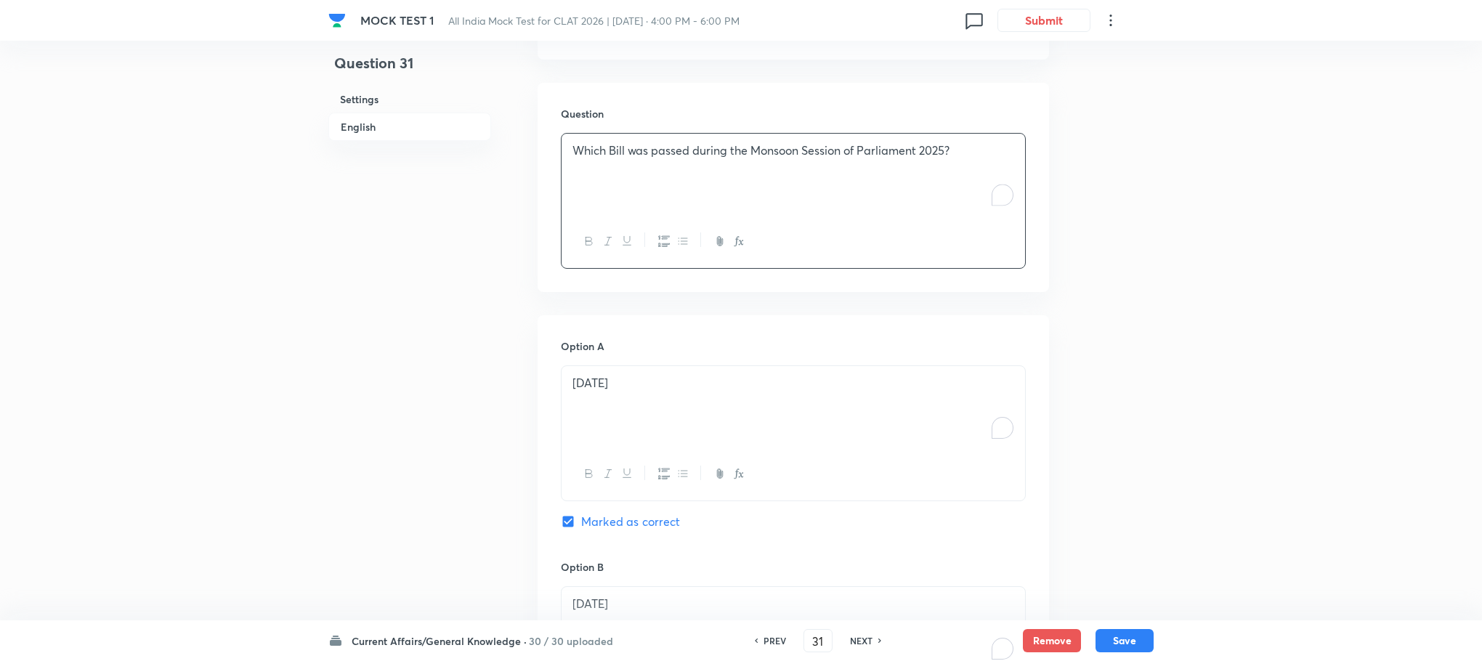
scroll to position [909, 0]
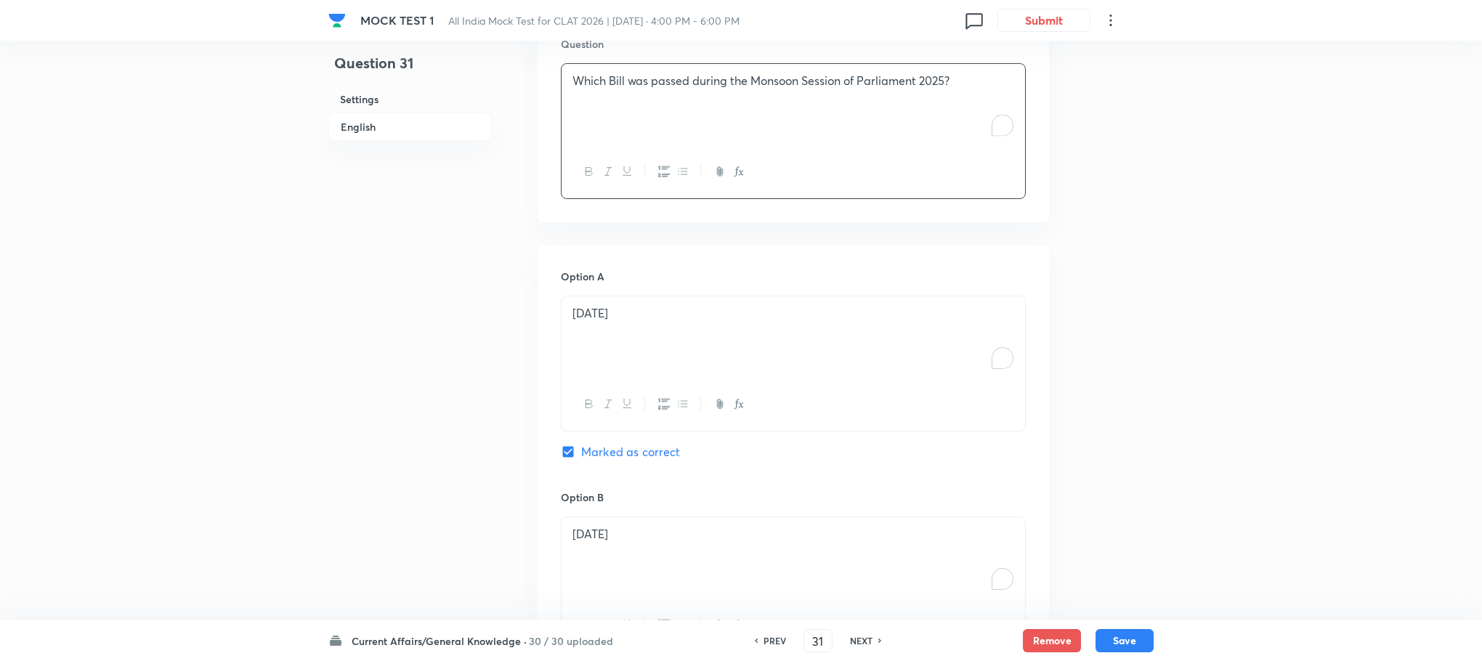
click at [628, 389] on div at bounding box center [794, 404] width 464 height 53
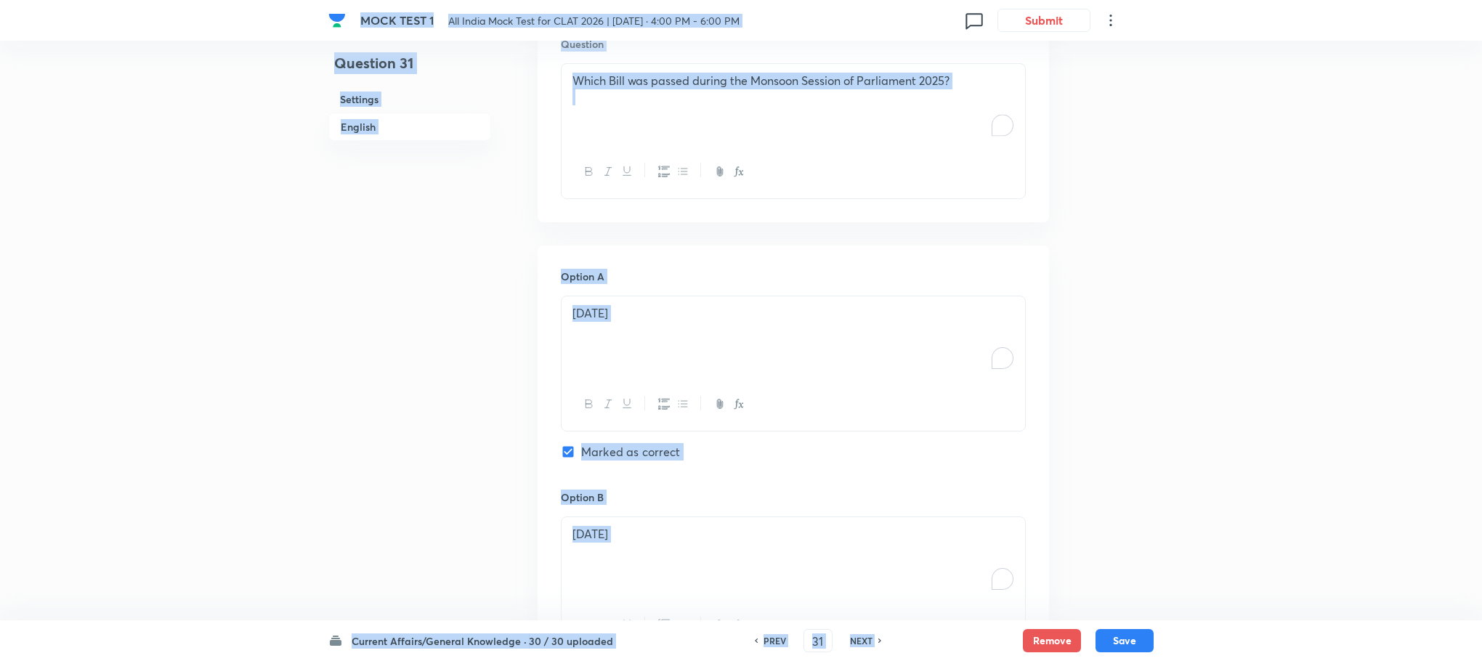
click at [630, 347] on div "[DATE]" at bounding box center [794, 336] width 464 height 81
click at [631, 347] on div "[DATE]" at bounding box center [794, 336] width 464 height 81
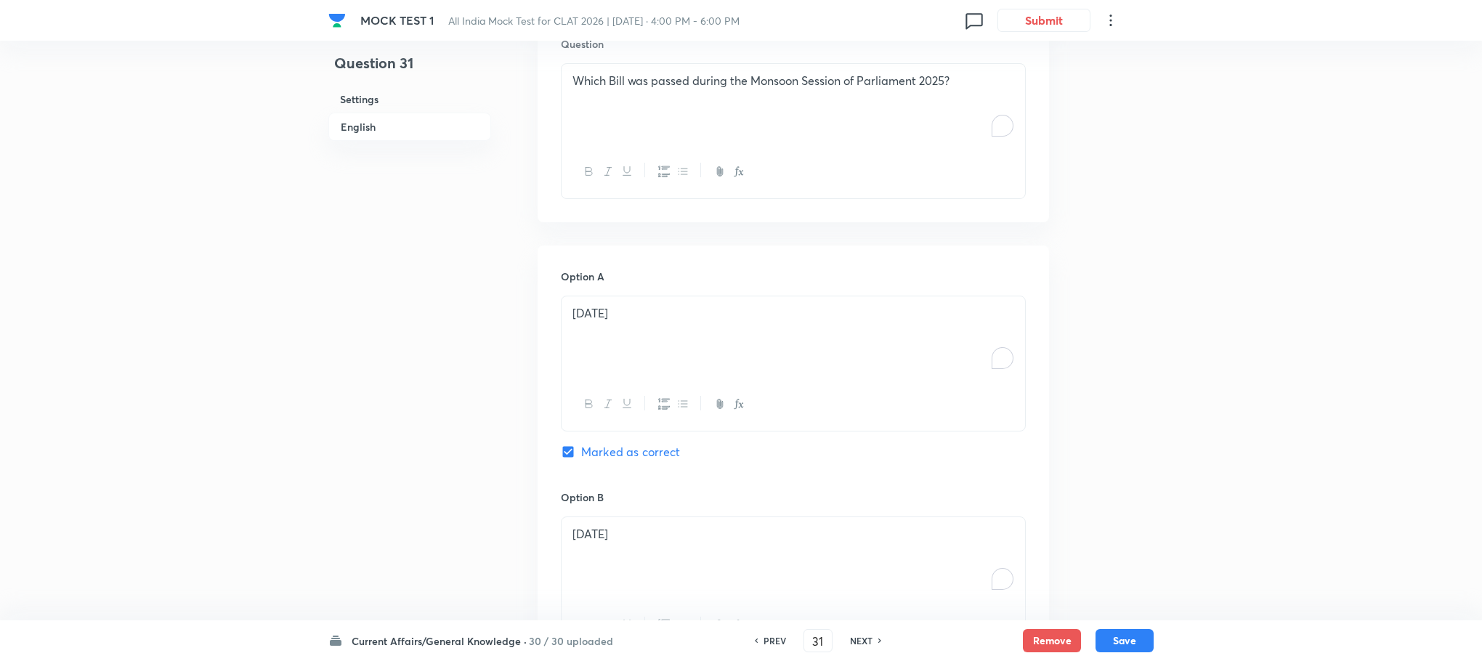
click at [631, 347] on div "[DATE]" at bounding box center [794, 336] width 464 height 81
click at [631, 347] on div "To enrich screen reader interactions, please activate Accessibility in Grammarl…" at bounding box center [794, 336] width 464 height 81
click at [588, 314] on p "A. Indian Shipping Reform Bill, 2024" at bounding box center [793, 313] width 442 height 17
click at [588, 333] on p "B. Maritime Trade Facilitation Bill, 2025" at bounding box center [793, 330] width 442 height 17
click at [586, 349] on p "C. Bills of Lading Bill, 2025" at bounding box center [793, 346] width 442 height 17
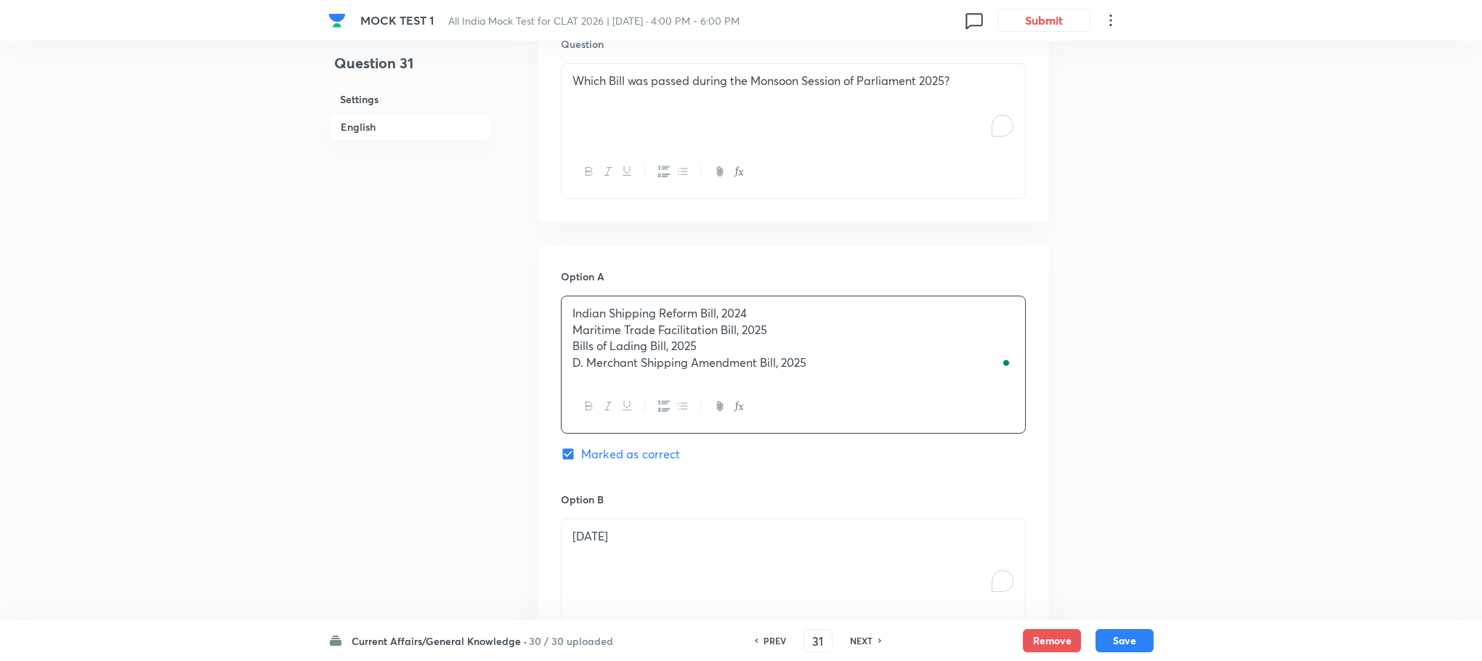
click at [586, 368] on p "D. Merchant Shipping Amendment Bill, 2025" at bounding box center [793, 363] width 442 height 17
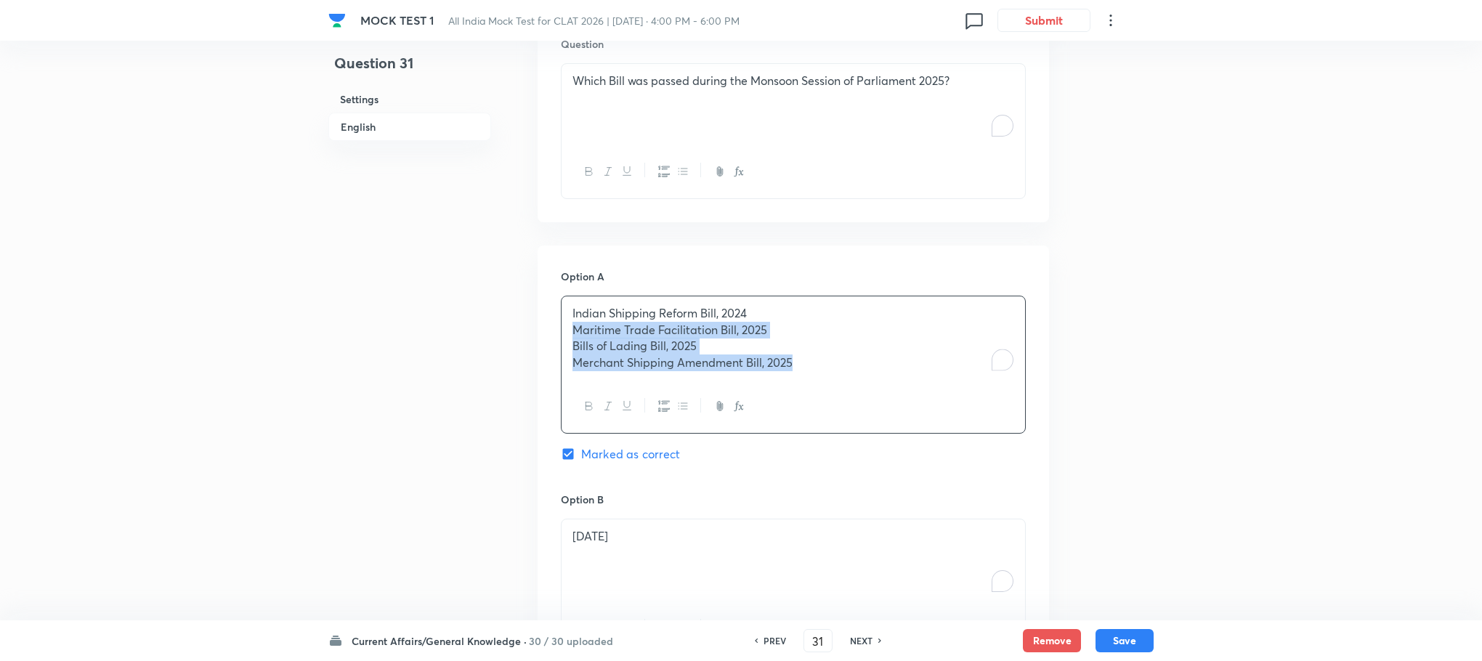
drag, startPoint x: 565, startPoint y: 328, endPoint x: 870, endPoint y: 426, distance: 320.5
click at [870, 426] on div "Indian Shipping Reform Bill, 2024 Maritime Trade Facilitation Bill, 2025 Bills …" at bounding box center [793, 365] width 465 height 138
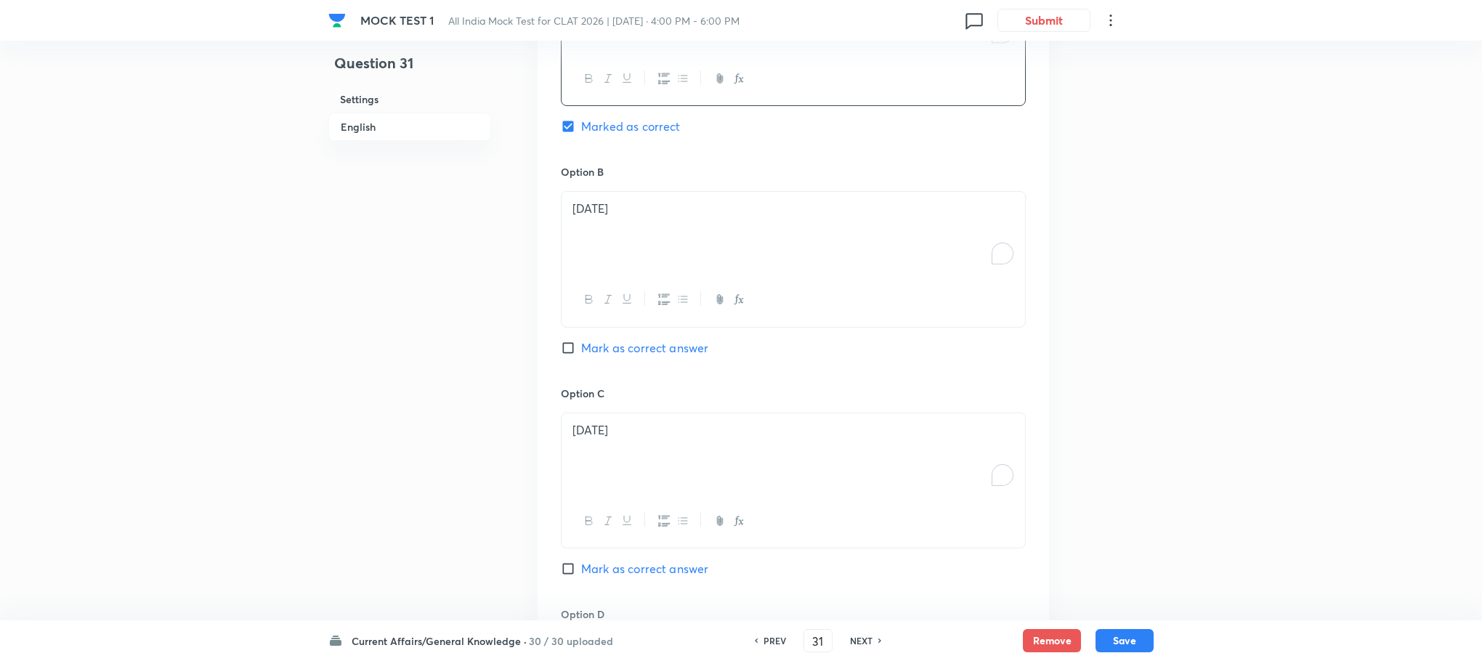
scroll to position [1236, 0]
click at [610, 235] on div "[DATE]" at bounding box center [794, 230] width 464 height 81
click at [610, 235] on div "To enrich screen reader interactions, please activate Accessibility in Grammarl…" at bounding box center [794, 230] width 464 height 81
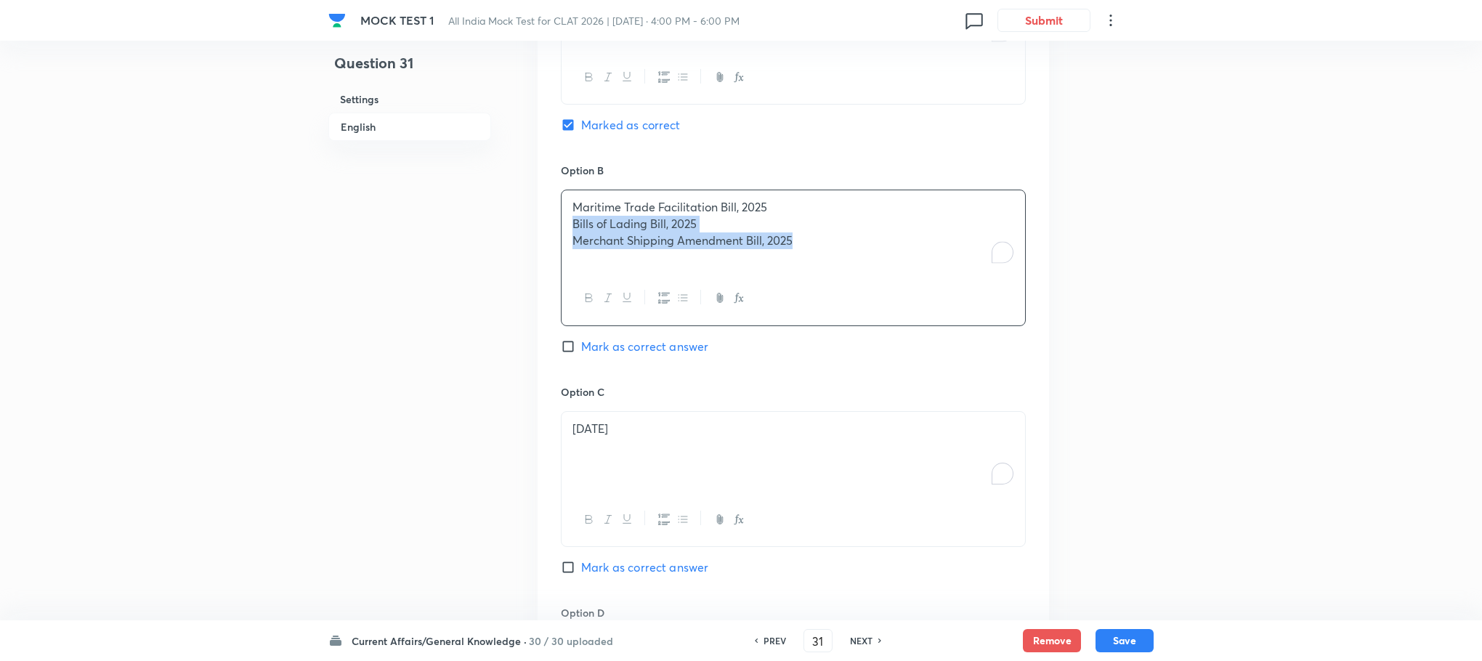
drag, startPoint x: 567, startPoint y: 232, endPoint x: 994, endPoint y: 327, distance: 437.0
click at [999, 325] on div "Maritime Trade Facilitation Bill, 2025 Bills of Lading Bill, 2025 Merchant Ship…" at bounding box center [793, 258] width 465 height 136
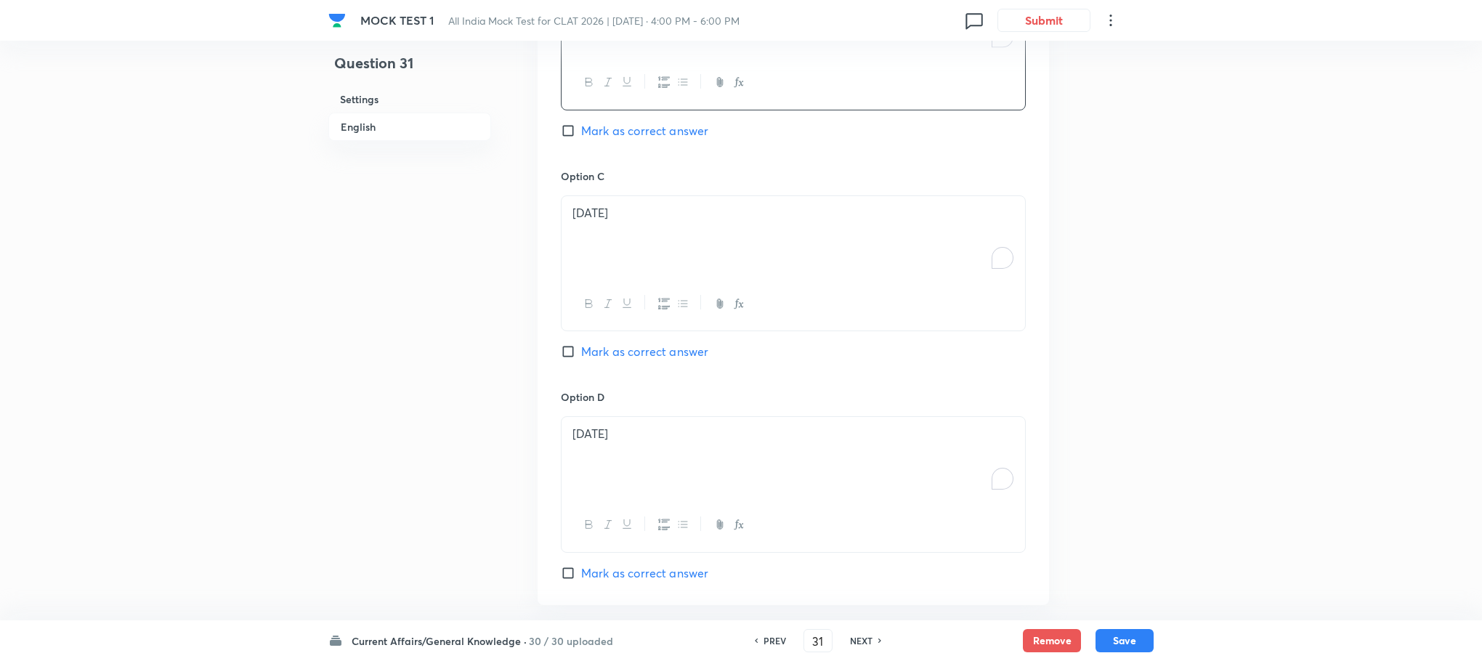
scroll to position [1454, 0]
drag, startPoint x: 599, startPoint y: 277, endPoint x: 597, endPoint y: 258, distance: 19.0
click at [600, 275] on div "[DATE]" at bounding box center [794, 234] width 464 height 81
click at [597, 258] on div "To enrich screen reader interactions, please activate Accessibility in Grammarl…" at bounding box center [794, 234] width 464 height 81
drag, startPoint x: 569, startPoint y: 232, endPoint x: 903, endPoint y: 307, distance: 342.6
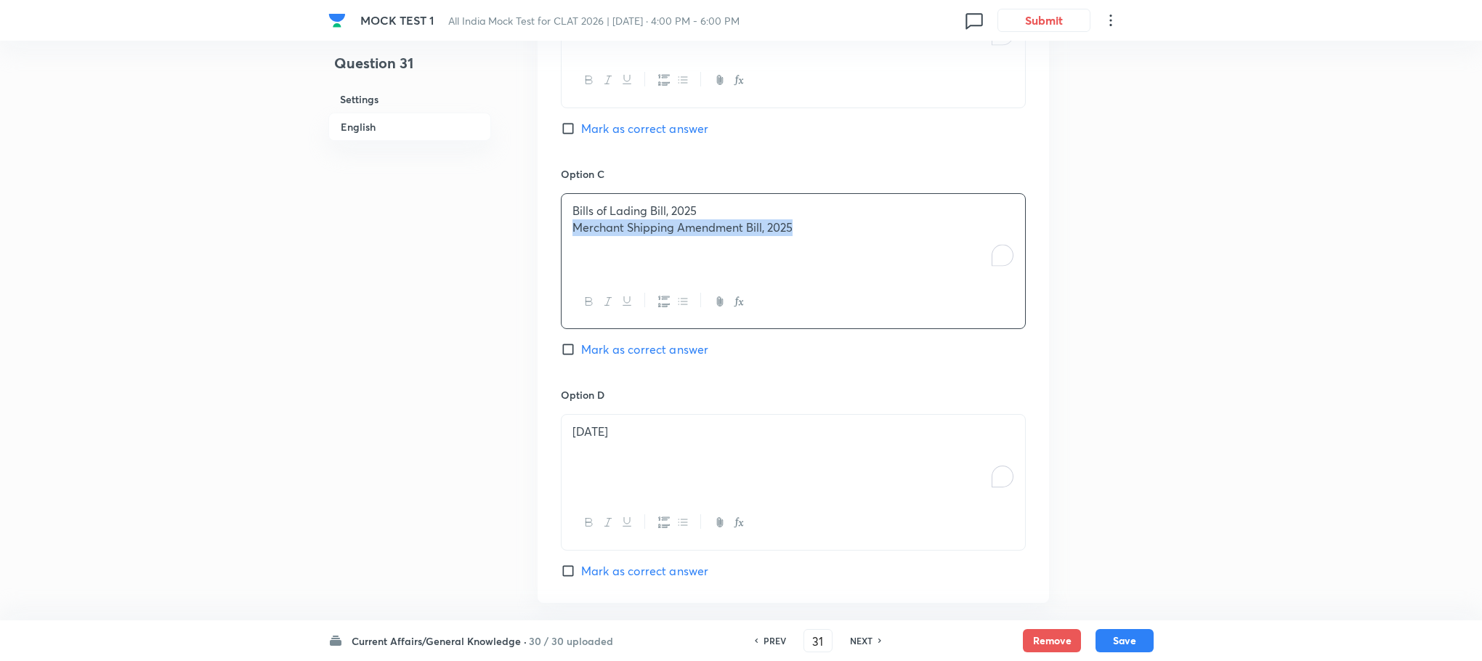
click at [905, 307] on div "Bills of Lading Bill, 2025 Merchant Shipping Amendment Bill, 2025" at bounding box center [793, 261] width 465 height 136
click at [645, 430] on p "[DATE]" at bounding box center [793, 432] width 442 height 17
click at [645, 430] on p "To enrich screen reader interactions, please activate Accessibility in Grammarl…" at bounding box center [793, 432] width 442 height 17
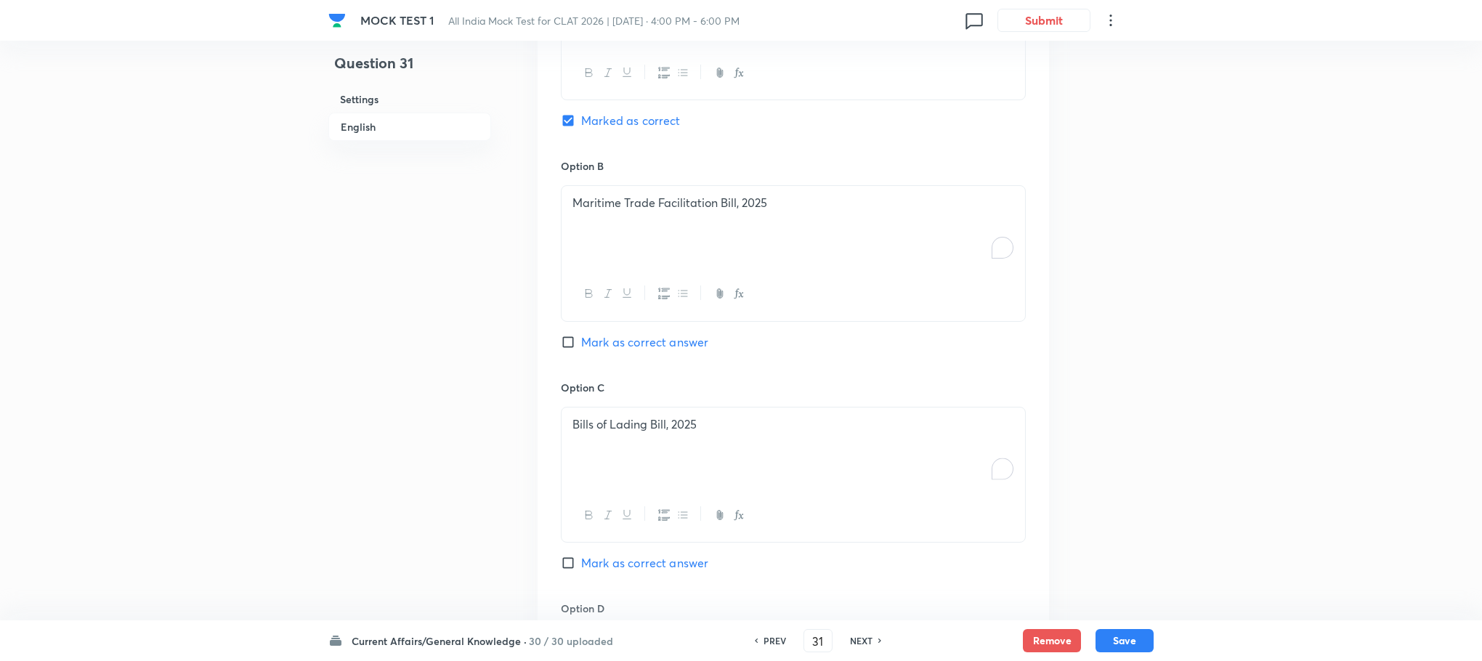
scroll to position [1236, 0]
click at [669, 567] on span "Mark as correct answer" at bounding box center [644, 567] width 127 height 17
click at [581, 567] on input "Mark as correct answer" at bounding box center [571, 567] width 20 height 15
checkbox input "true"
checkbox input "false"
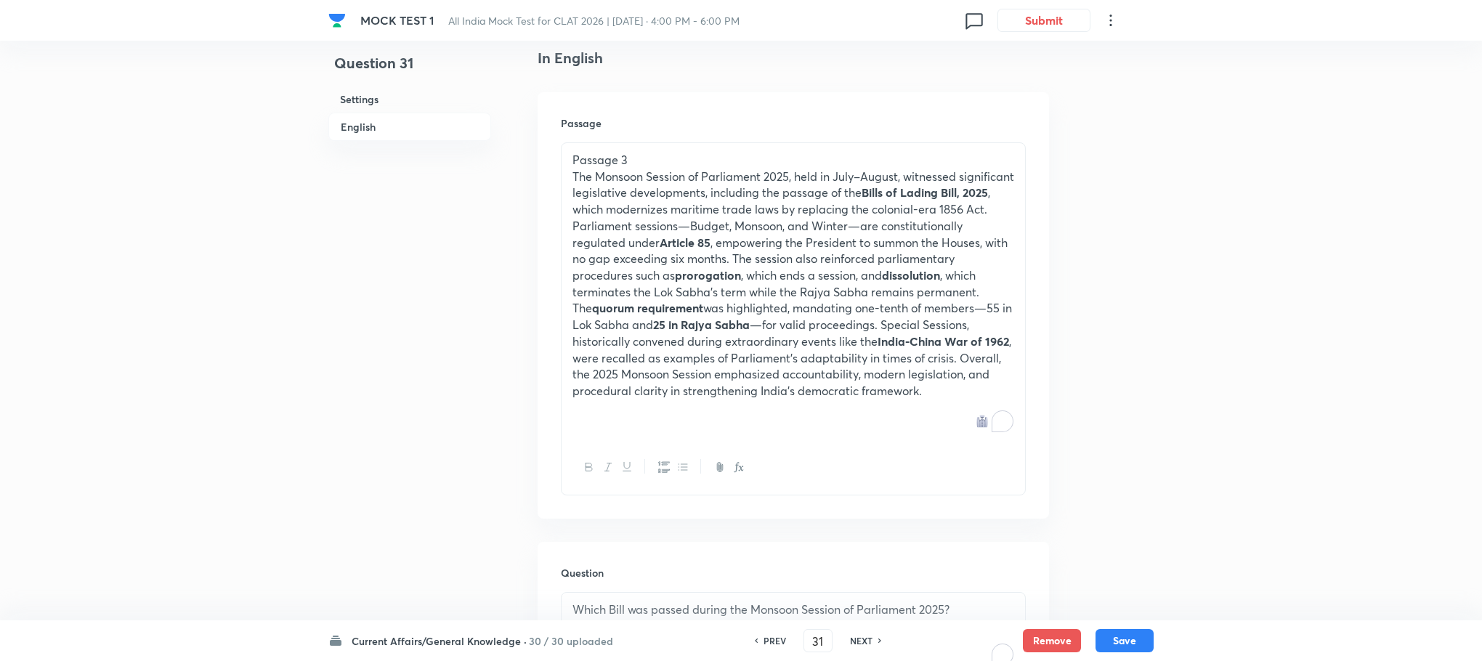
scroll to position [255, 0]
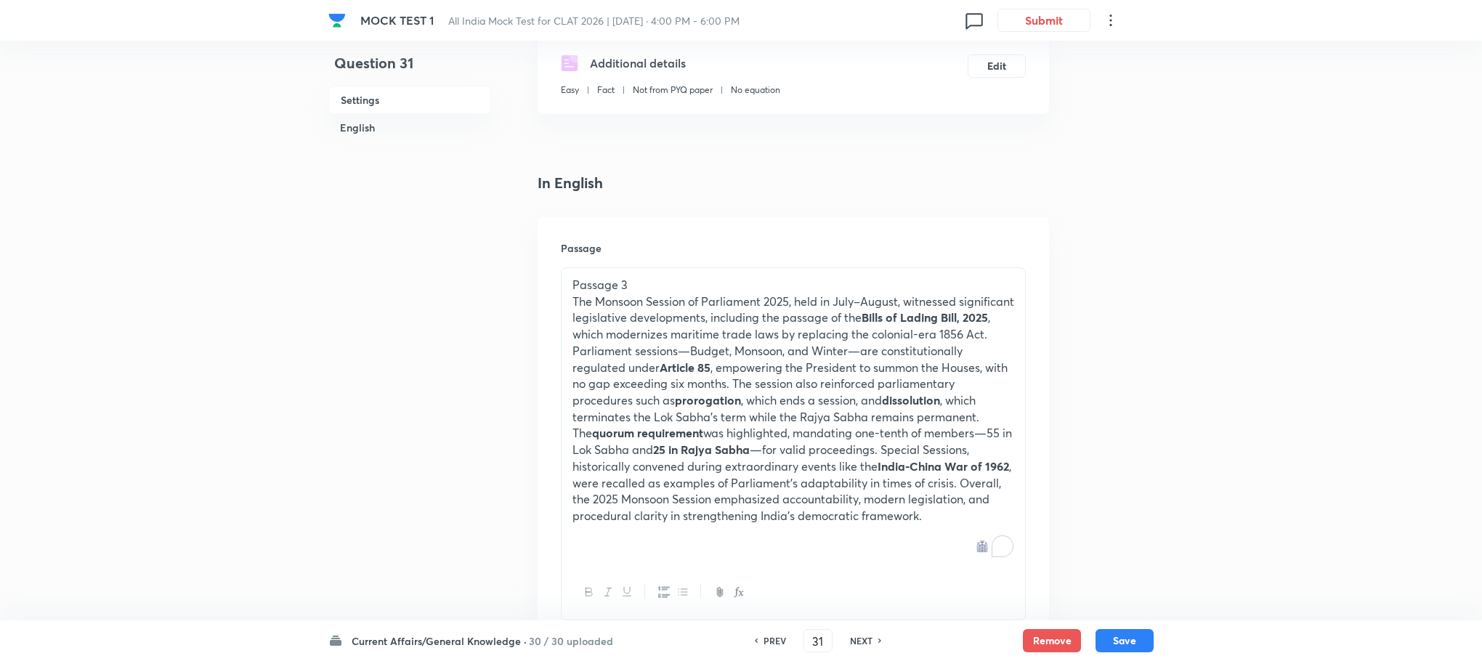
click at [818, 399] on p "The Monsoon Session of Parliament 2025, held in July–August, witnessed signific…" at bounding box center [793, 409] width 442 height 231
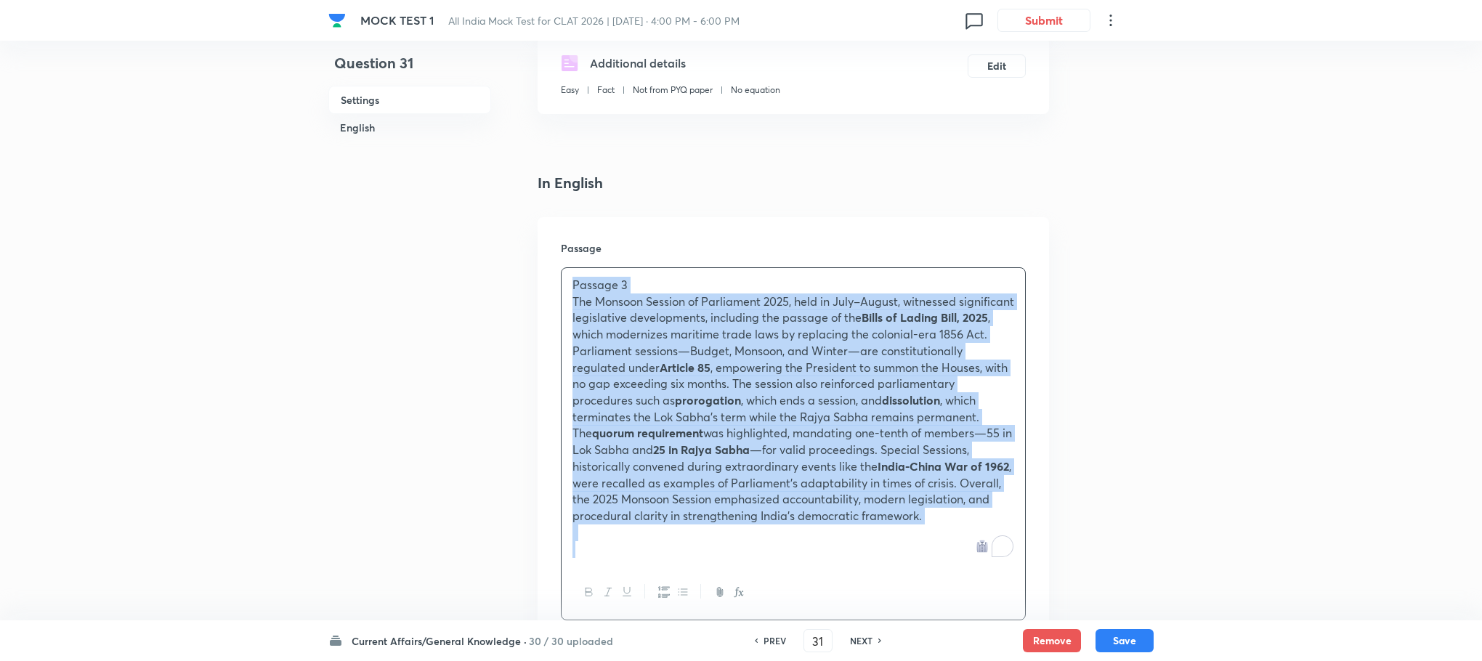
click at [637, 275] on div "Passage 3 The Monsoon Session of Parliament 2025, held in July–August, witnesse…" at bounding box center [794, 417] width 464 height 298
copy div "Loremip 1 Dol Sitamet Consect ad Elitseddoe 4466, temp in Utla–Etdolo, magnaali…"
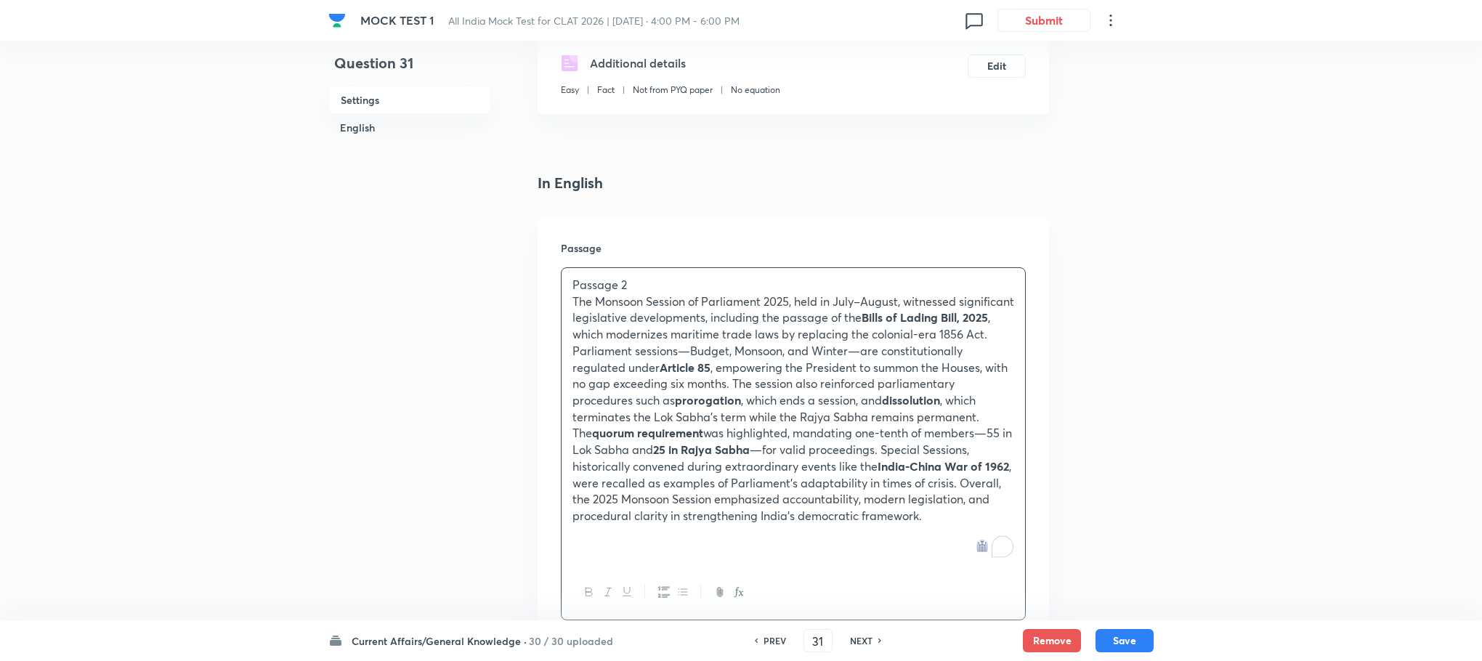
click at [1138, 634] on button "Save" at bounding box center [1125, 639] width 58 height 23
type input "32"
checkbox input "false"
checkbox input "true"
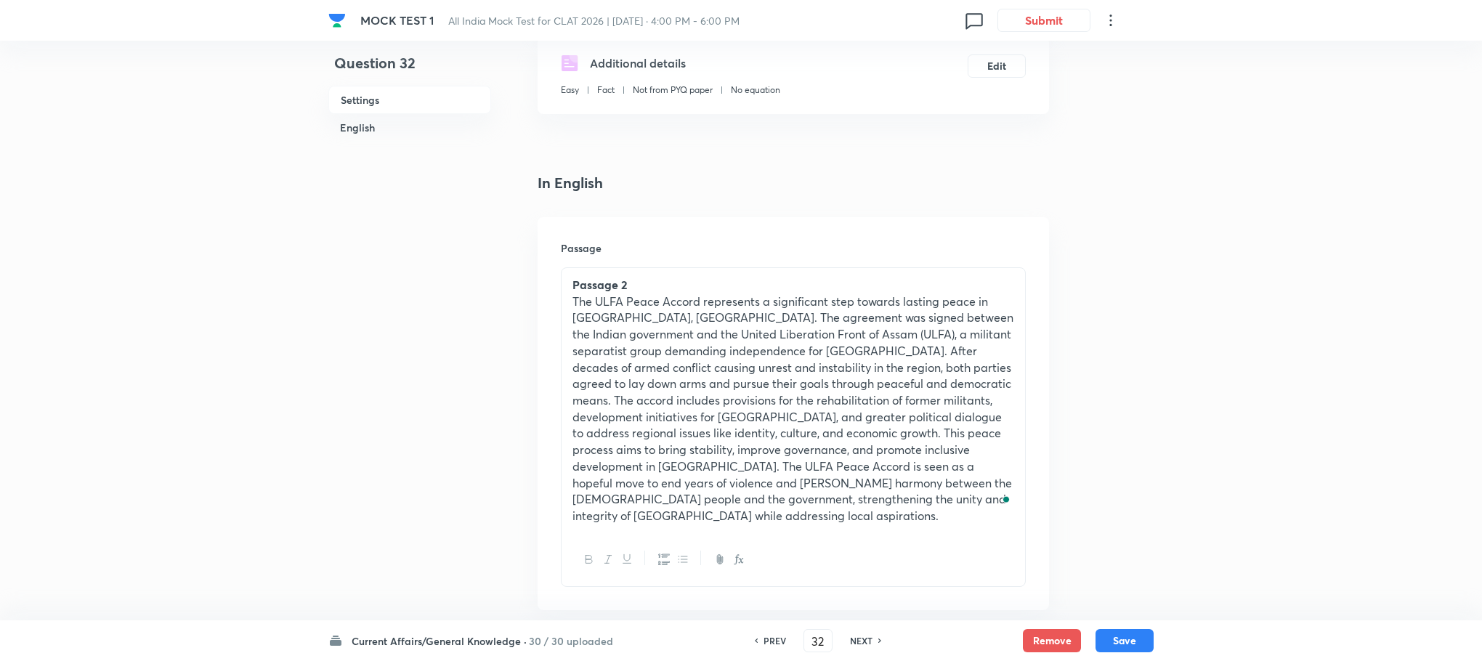
click at [628, 373] on p "The ULFA Peace Accord represents a significant step towards lasting peace in [G…" at bounding box center [793, 409] width 442 height 231
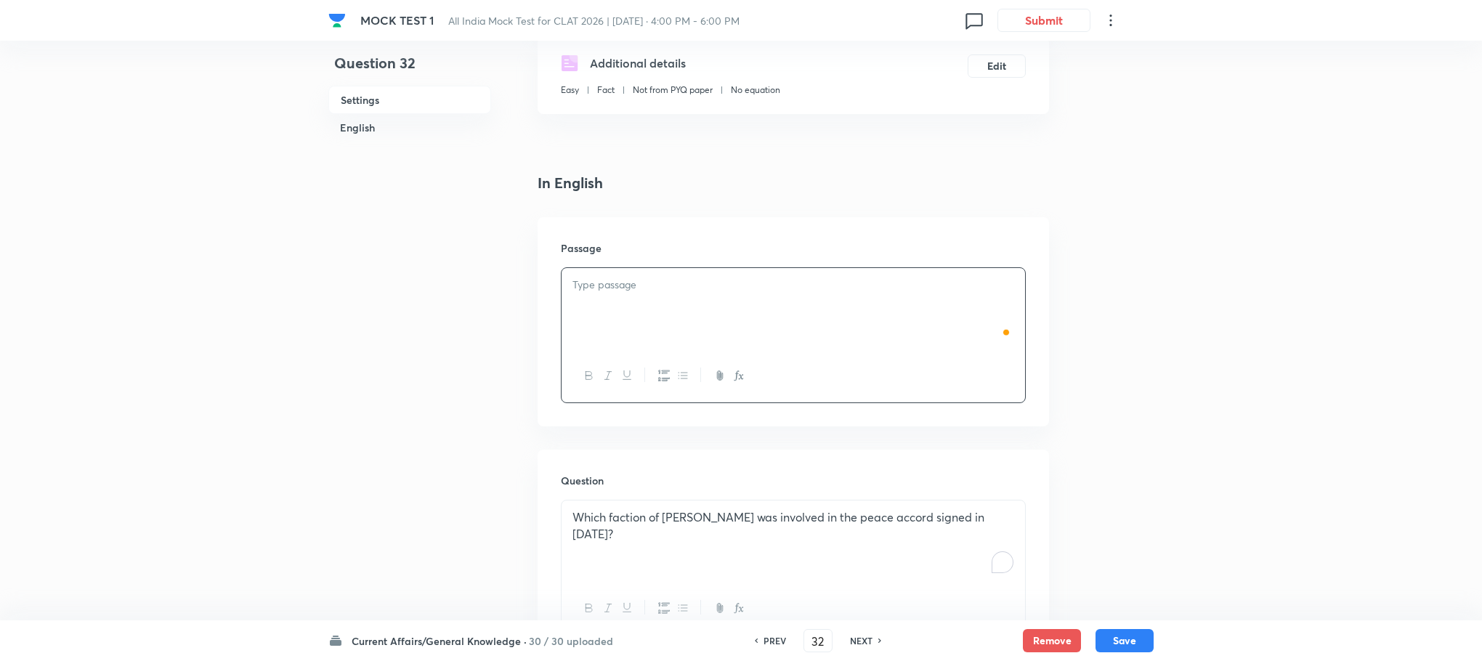
click at [623, 282] on p "To enrich screen reader interactions, please activate Accessibility in Grammarl…" at bounding box center [793, 285] width 442 height 17
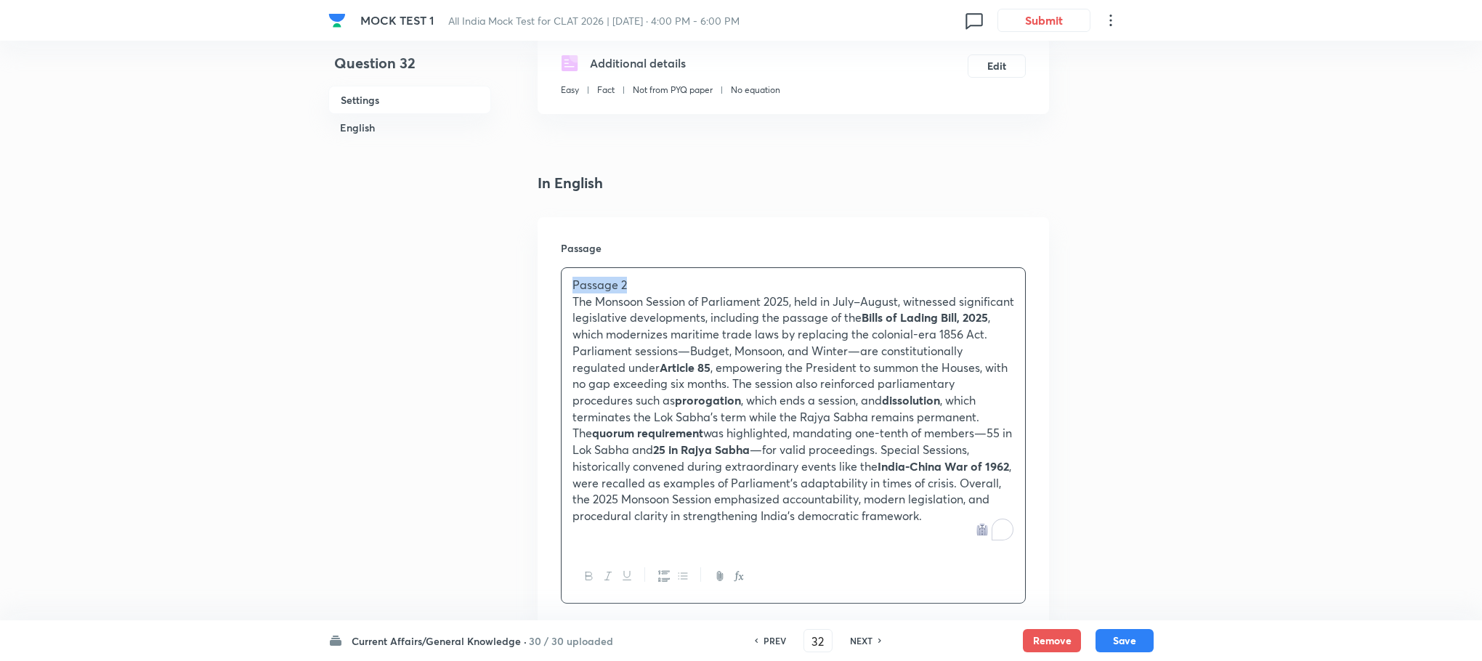
drag, startPoint x: 644, startPoint y: 272, endPoint x: 489, endPoint y: 278, distance: 154.8
click at [1120, 645] on button "Save" at bounding box center [1125, 639] width 58 height 23
type input "33"
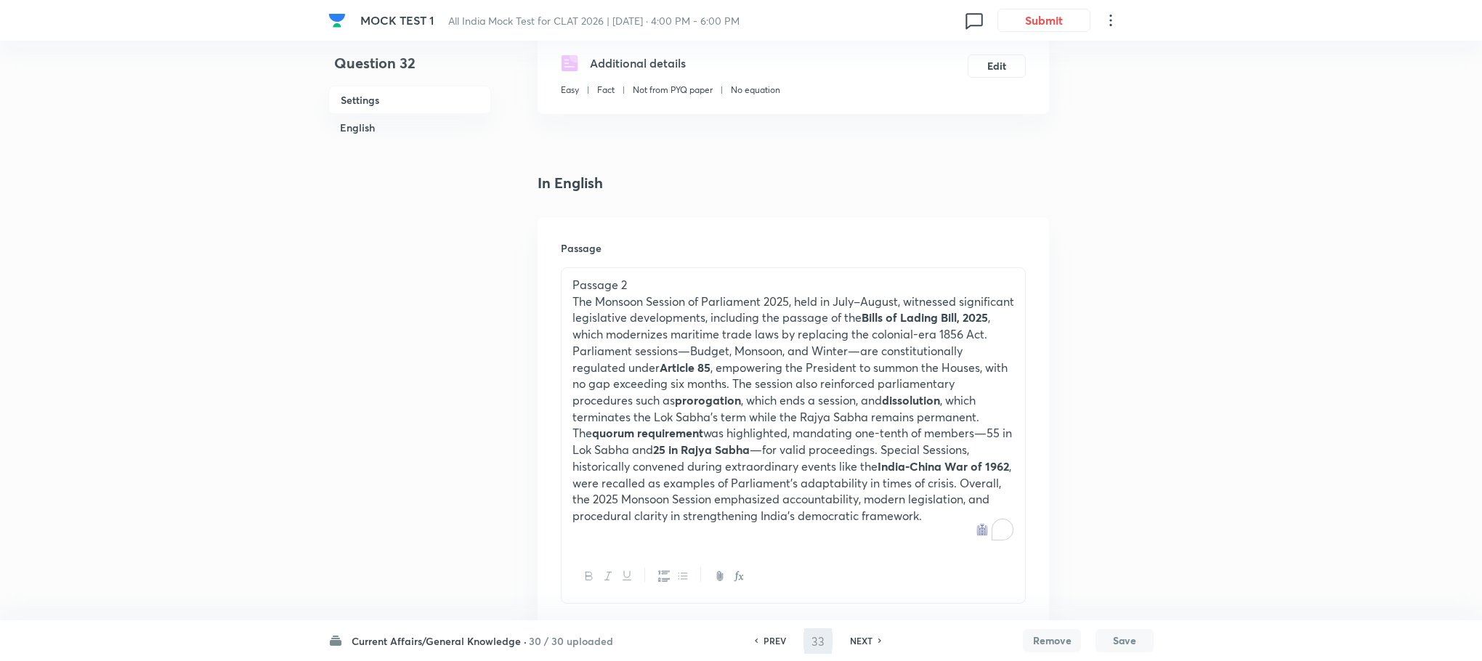
checkbox input "false"
checkbox input "true"
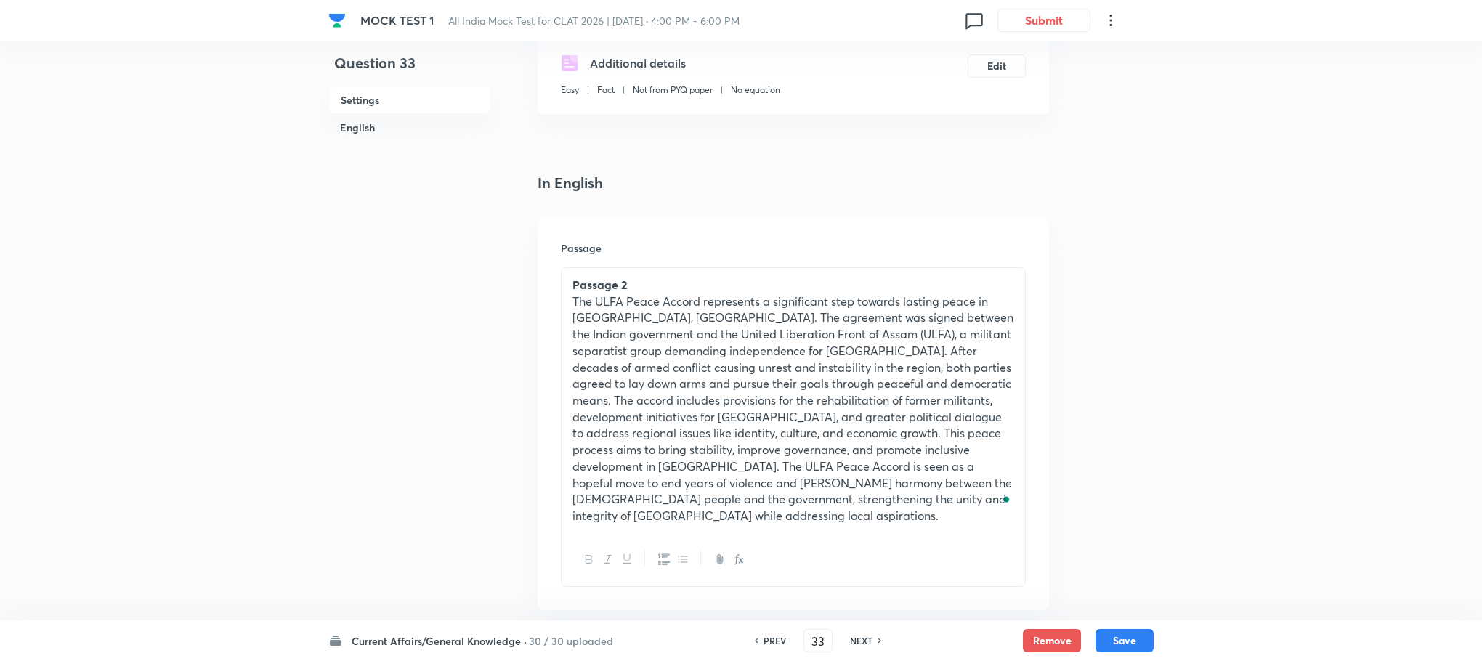
click at [655, 365] on p "The ULFA Peace Accord represents a significant step towards lasting peace in [G…" at bounding box center [793, 409] width 442 height 231
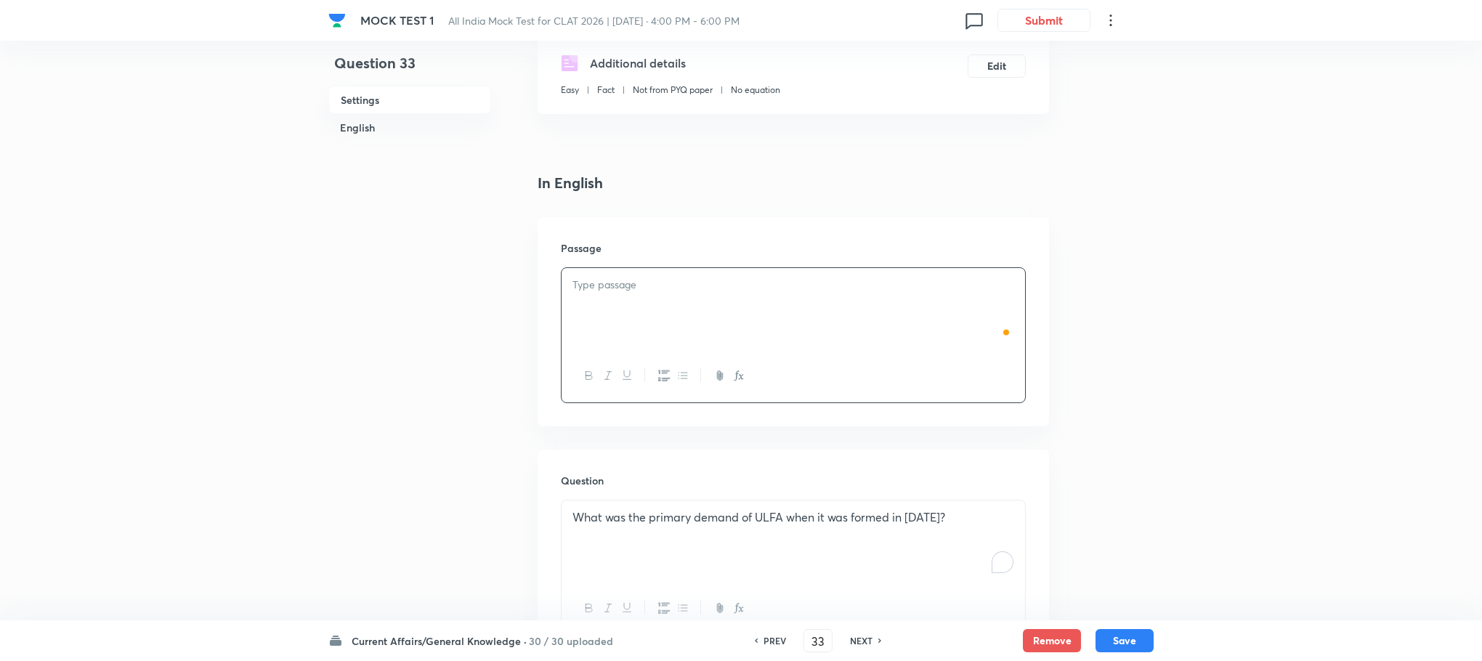
click at [652, 365] on div at bounding box center [794, 375] width 464 height 53
click at [622, 325] on div "To enrich screen reader interactions, please activate Accessibility in Grammarl…" at bounding box center [794, 308] width 464 height 81
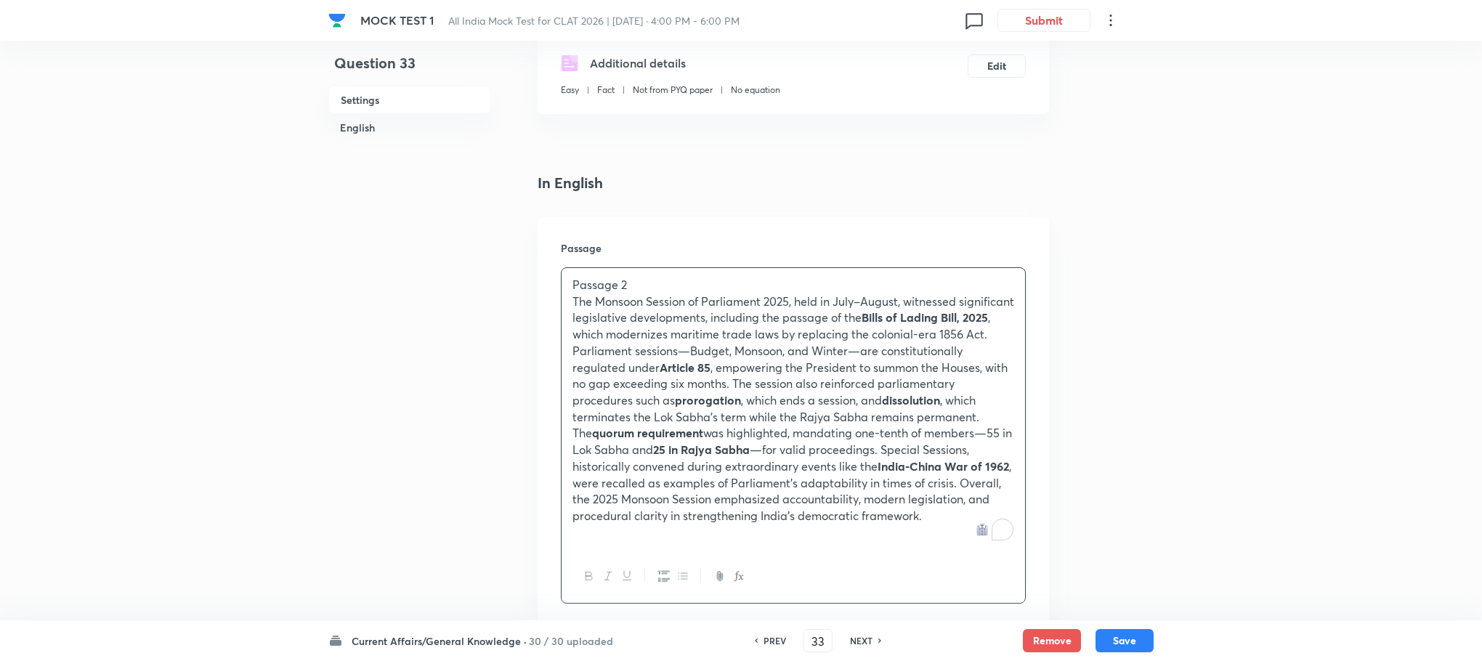
click at [1114, 623] on div "Current Affairs/General Knowledge · 30 / 30 uploaded PREV 33 ​ NEXT Remove Save" at bounding box center [740, 640] width 825 height 41
click at [1119, 630] on button "Save" at bounding box center [1125, 639] width 58 height 23
type input "34"
checkbox input "false"
checkbox input "true"
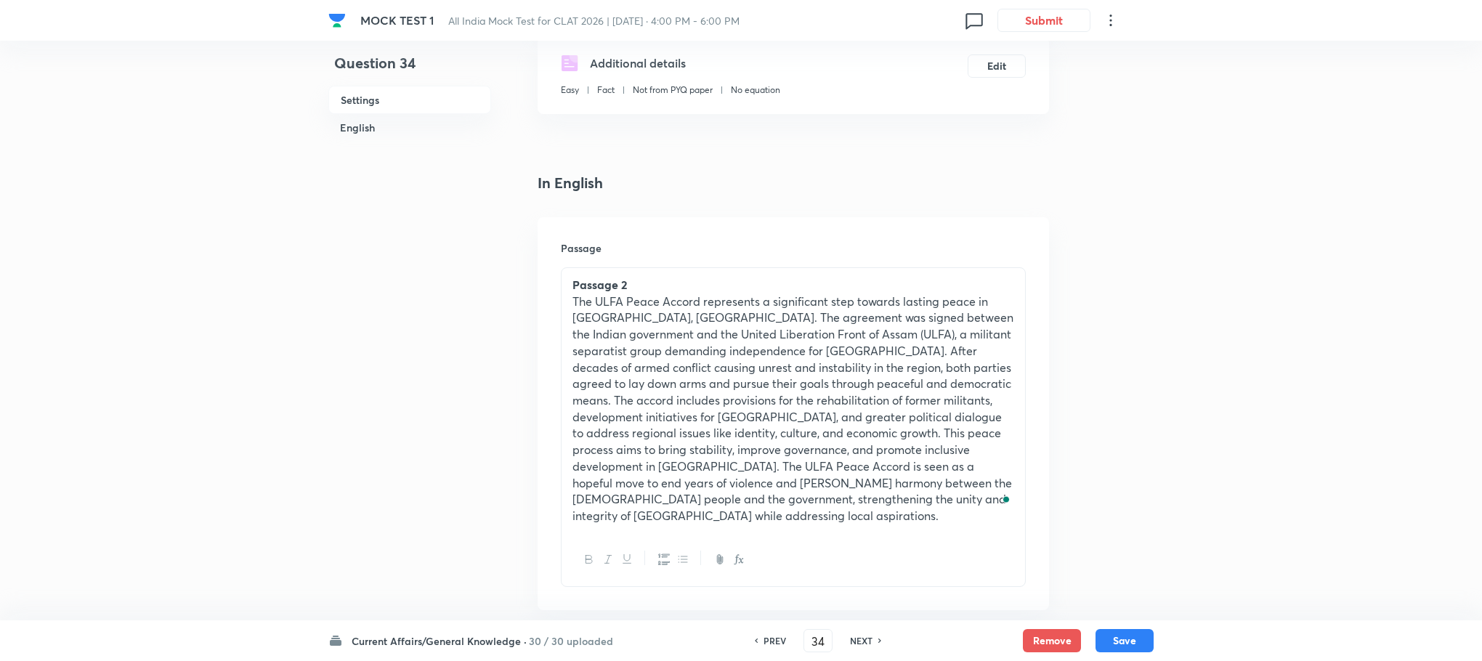
click at [704, 360] on p "The ULFA Peace Accord represents a significant step towards lasting peace in [G…" at bounding box center [793, 409] width 442 height 231
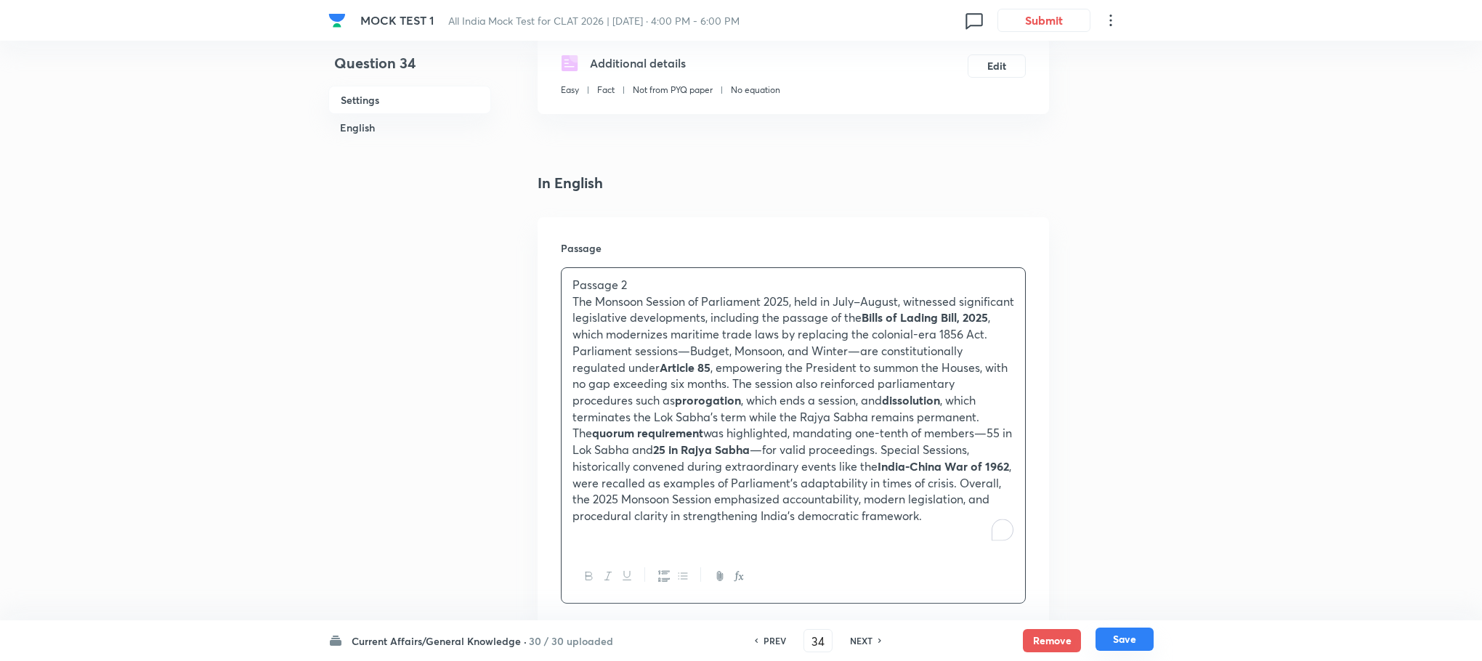
click at [1125, 636] on button "Save" at bounding box center [1125, 639] width 58 height 23
type input "35"
checkbox input "false"
checkbox input "true"
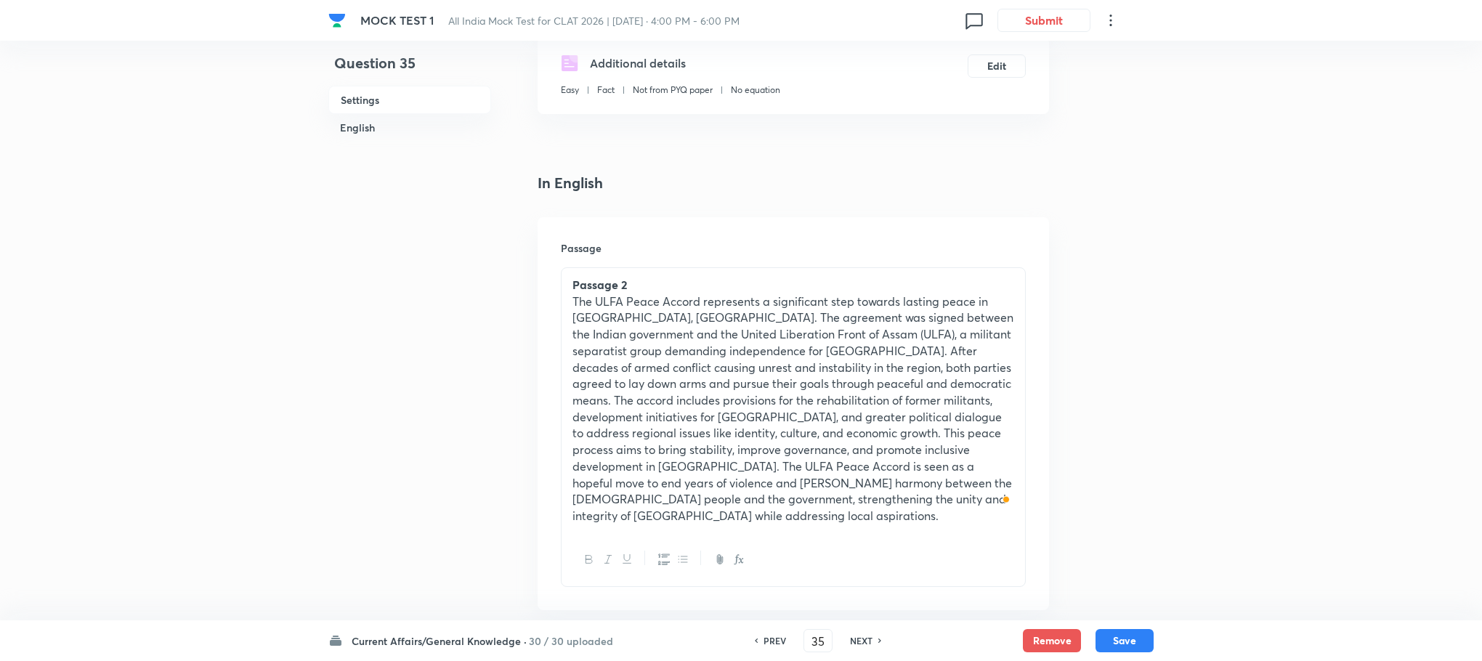
click at [654, 391] on p "The ULFA Peace Accord represents a significant step towards lasting peace in [G…" at bounding box center [793, 409] width 442 height 231
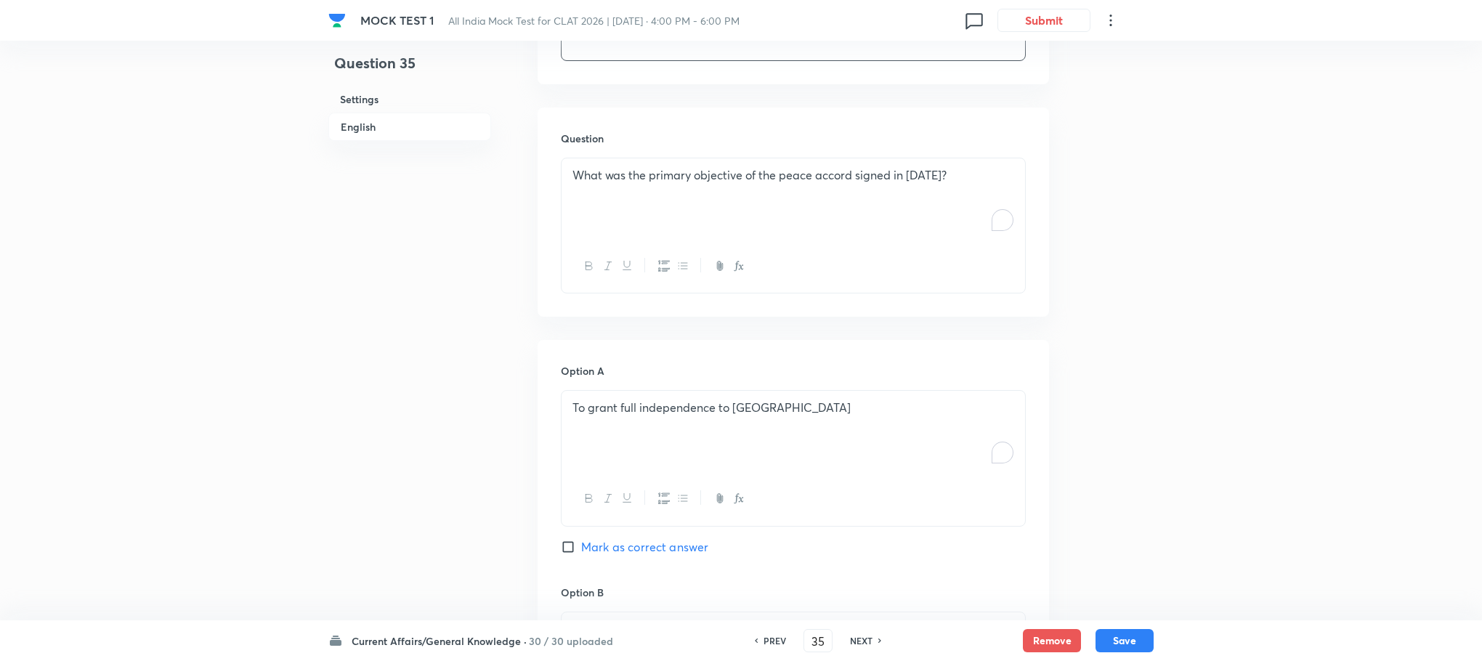
scroll to position [800, 0]
click at [1138, 643] on button "Save" at bounding box center [1125, 639] width 58 height 23
type input "36"
checkbox input "false"
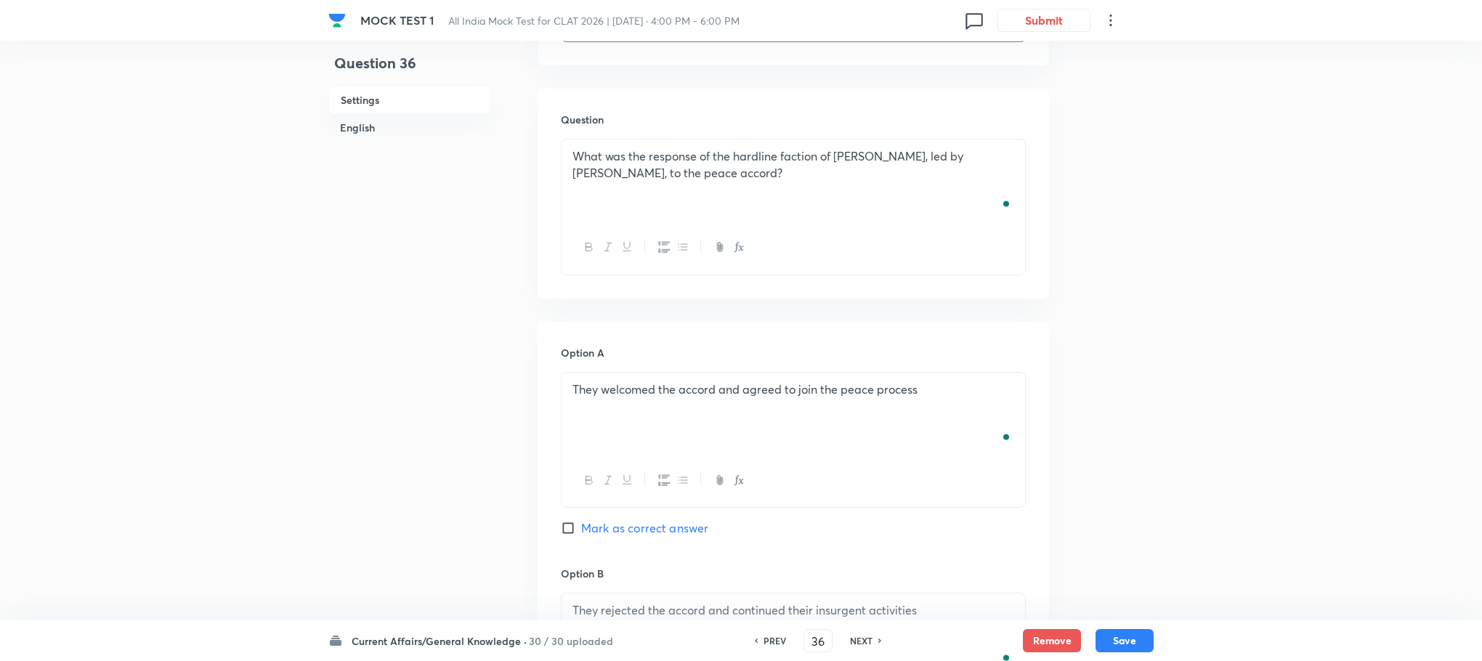
checkbox input "true"
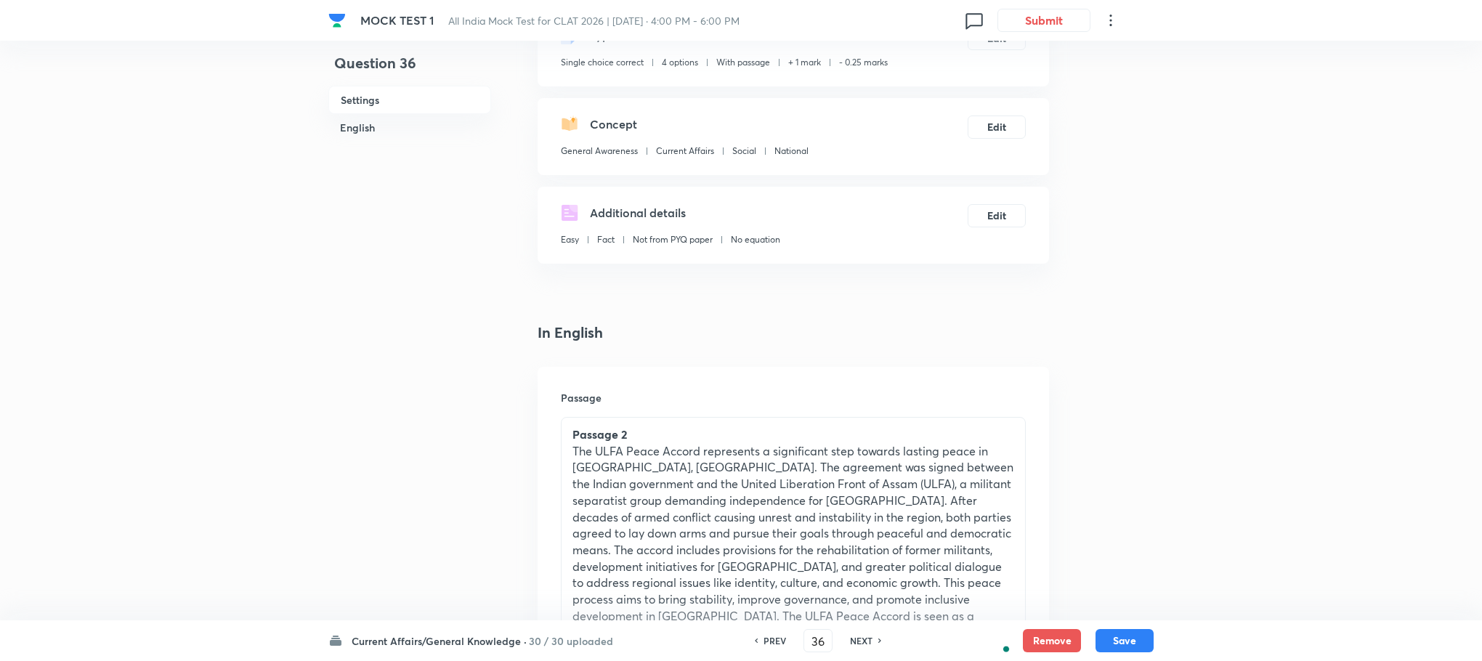
scroll to position [100, 0]
click at [727, 482] on p "The ULFA Peace Accord represents a significant step towards lasting peace in [G…" at bounding box center [793, 563] width 442 height 231
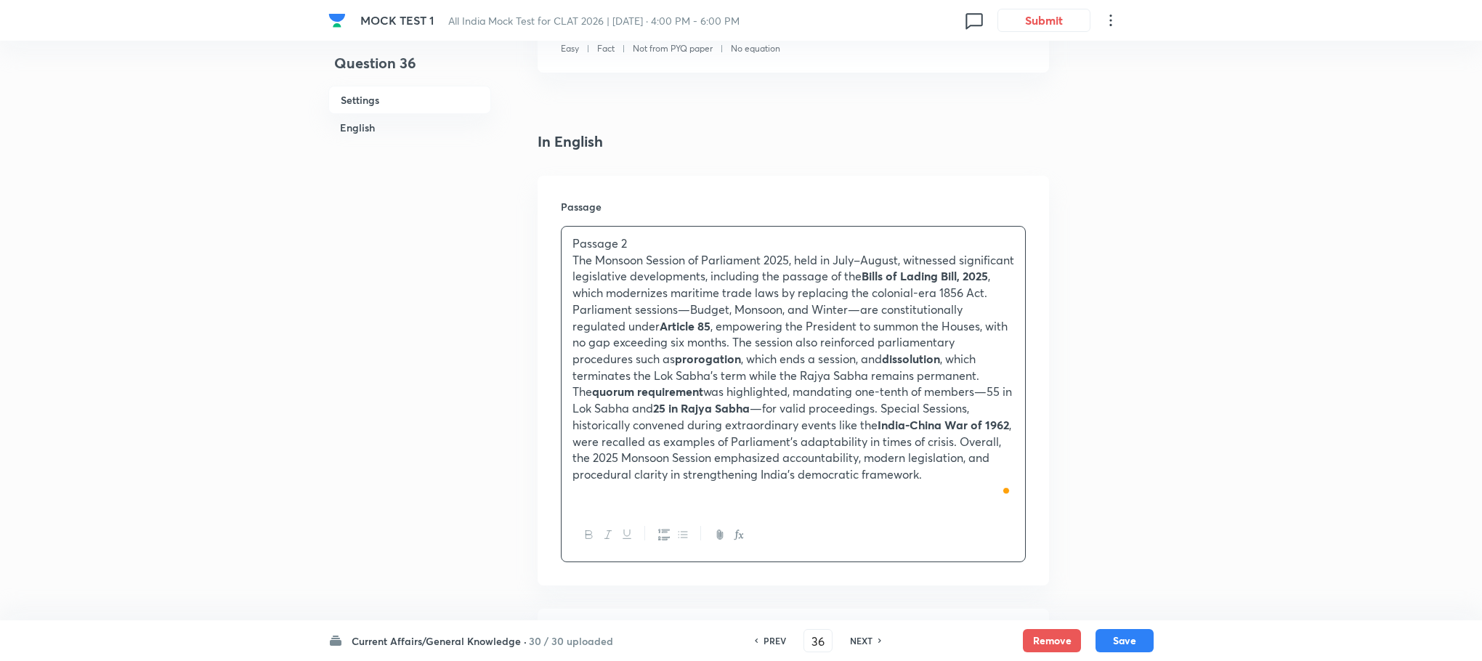
scroll to position [302, 0]
click at [1118, 636] on button "Save" at bounding box center [1125, 639] width 58 height 23
type input "37"
checkbox input "true"
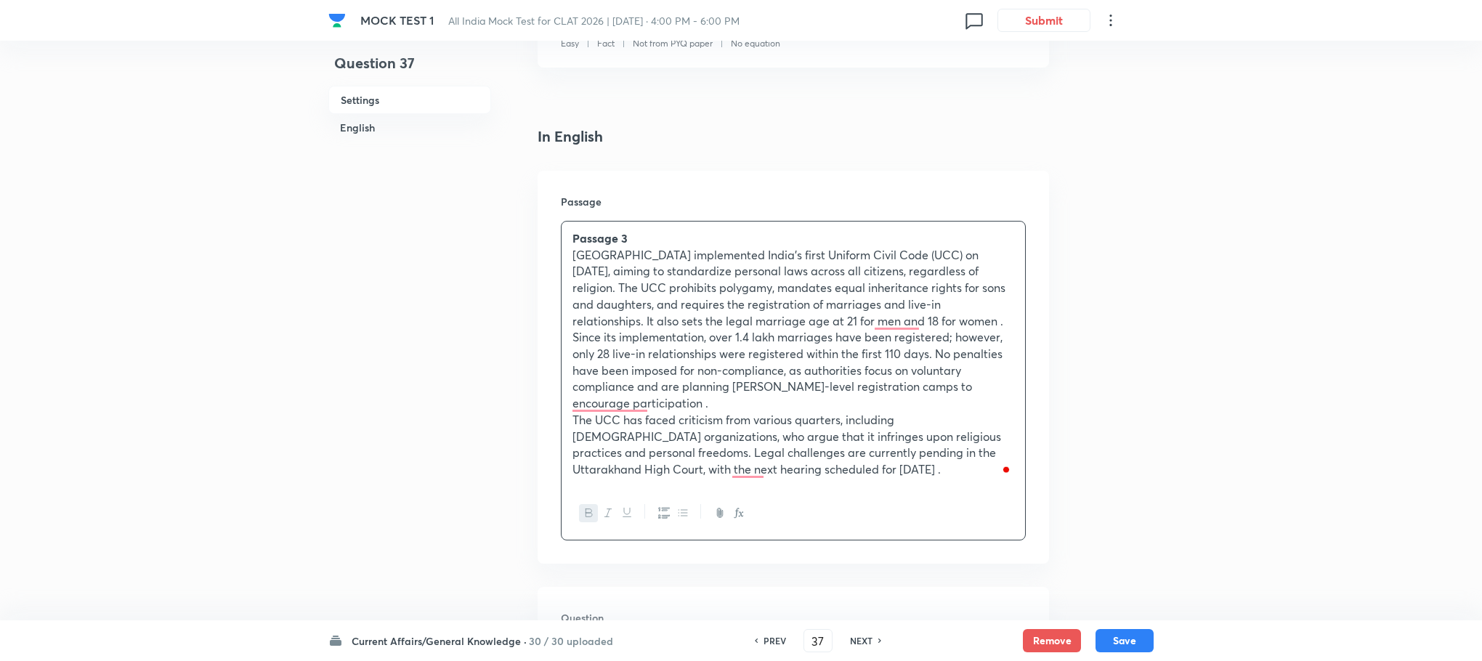
click at [774, 642] on h6 "PREV" at bounding box center [775, 640] width 23 height 13
type input "36"
checkbox input "true"
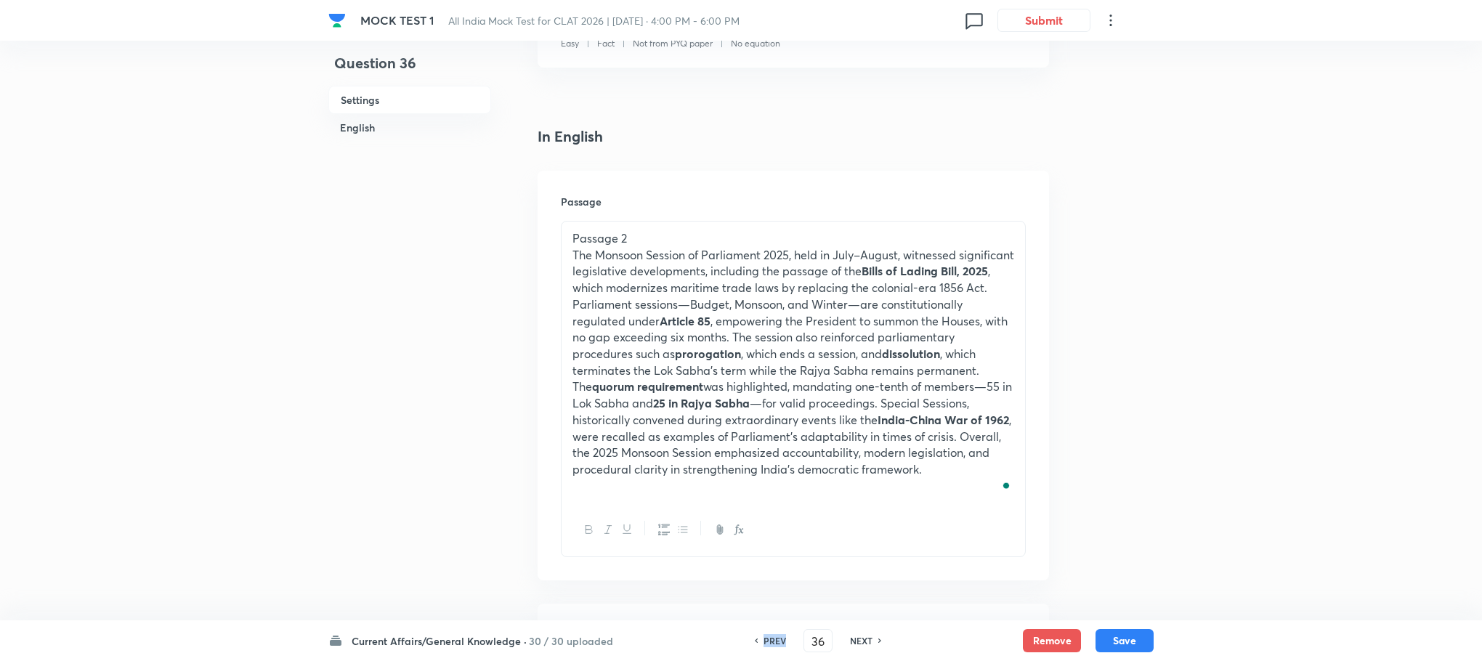
click at [774, 642] on h6 "PREV" at bounding box center [775, 640] width 23 height 13
type input "35"
checkbox input "false"
checkbox input "true"
click at [774, 642] on h6 "PREV" at bounding box center [775, 640] width 23 height 13
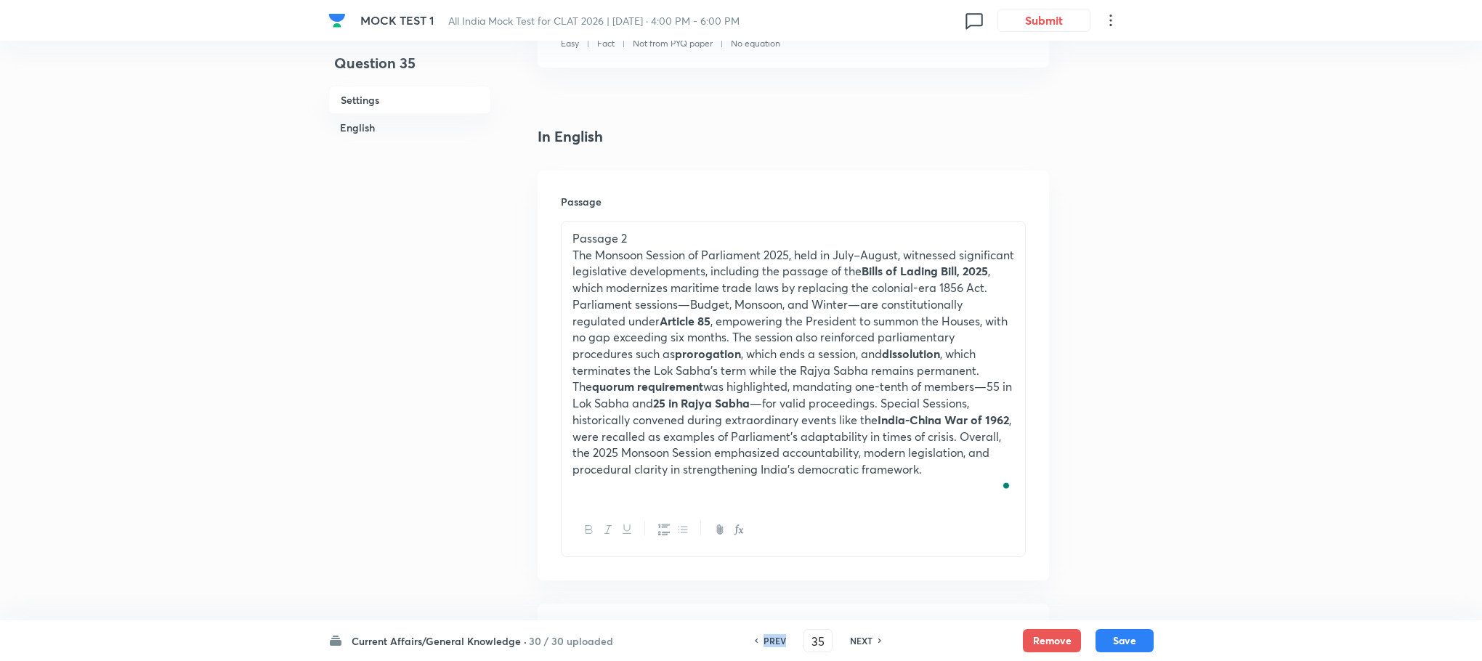
type input "34"
checkbox input "false"
checkbox input "true"
click at [774, 642] on h6 "PREV" at bounding box center [775, 640] width 23 height 13
type input "33"
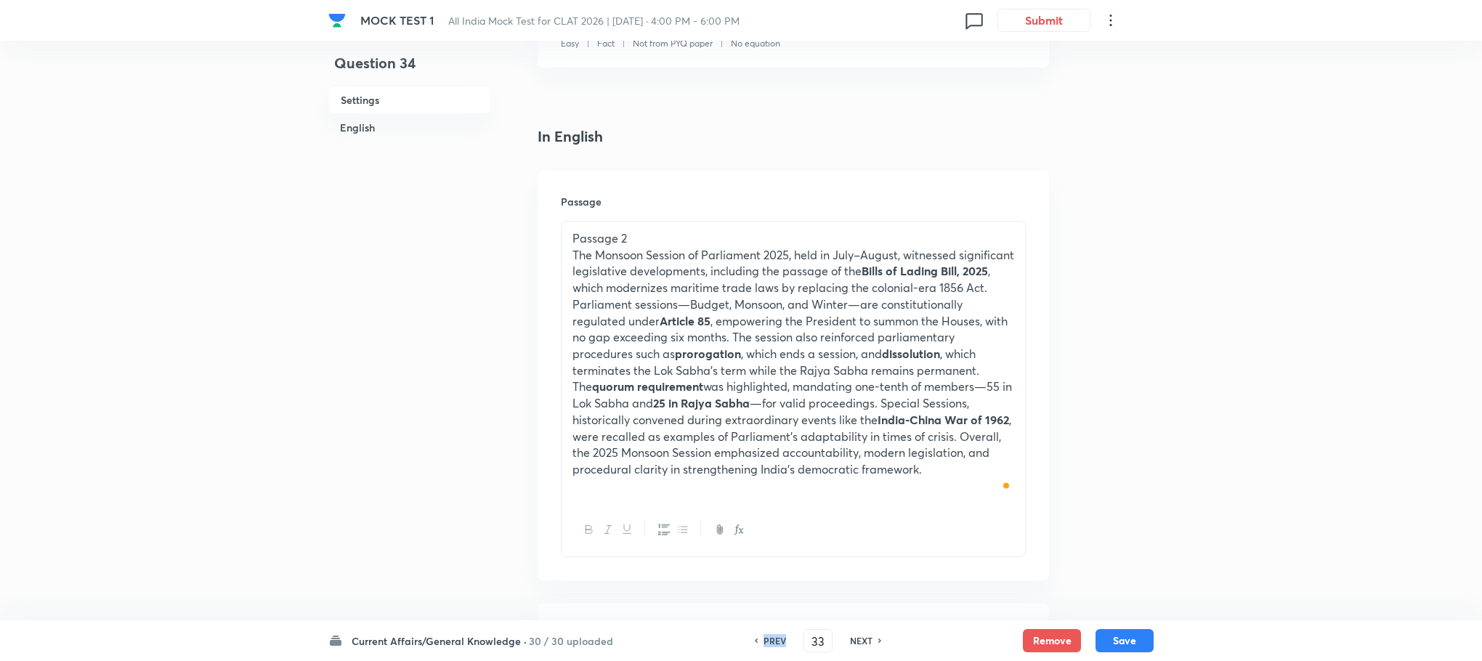
checkbox input "false"
checkbox input "true"
click at [774, 642] on h6 "PREV" at bounding box center [775, 640] width 23 height 13
type input "32"
checkbox input "false"
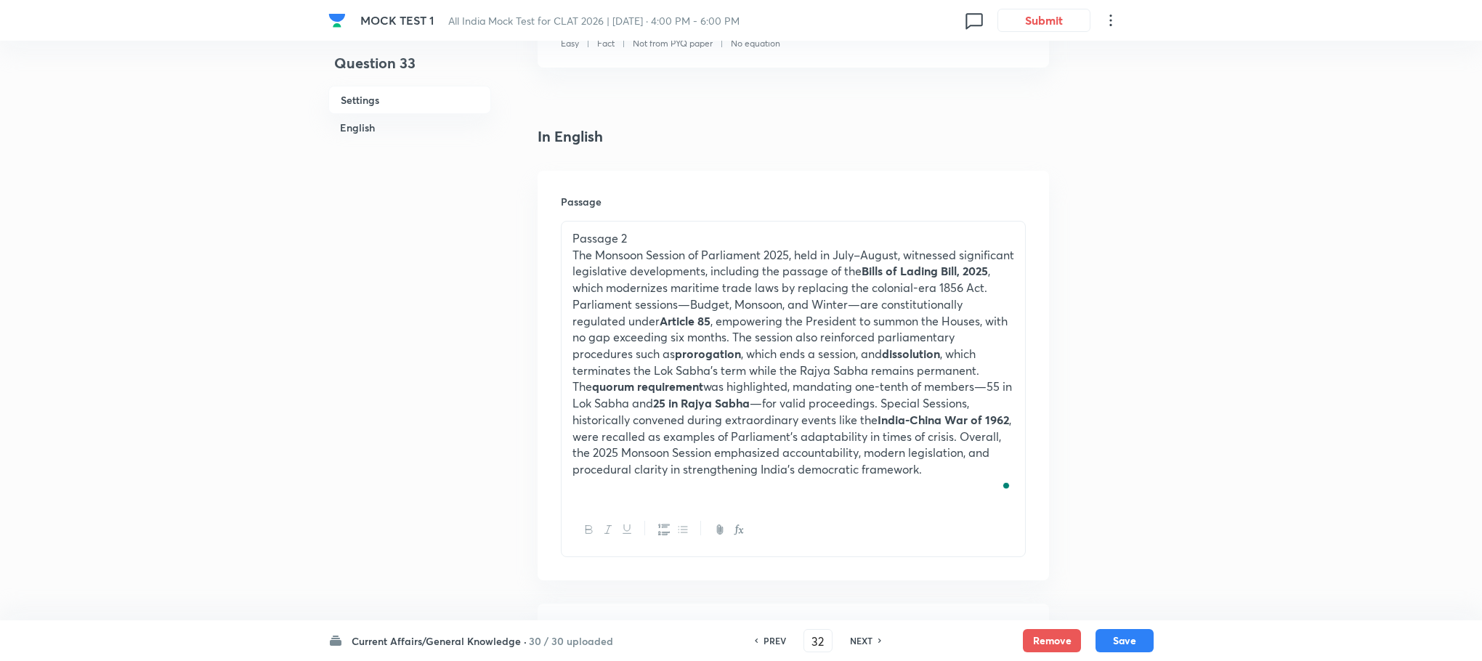
checkbox input "true"
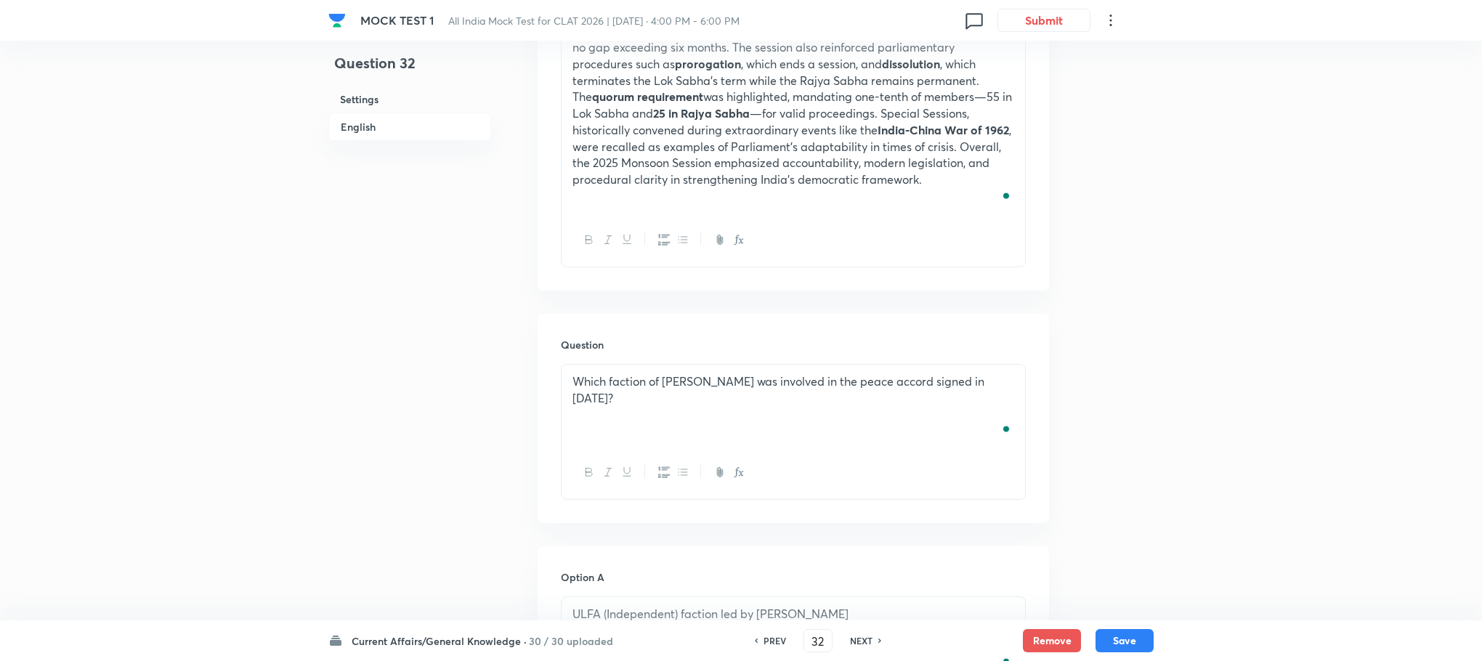
scroll to position [628, 0]
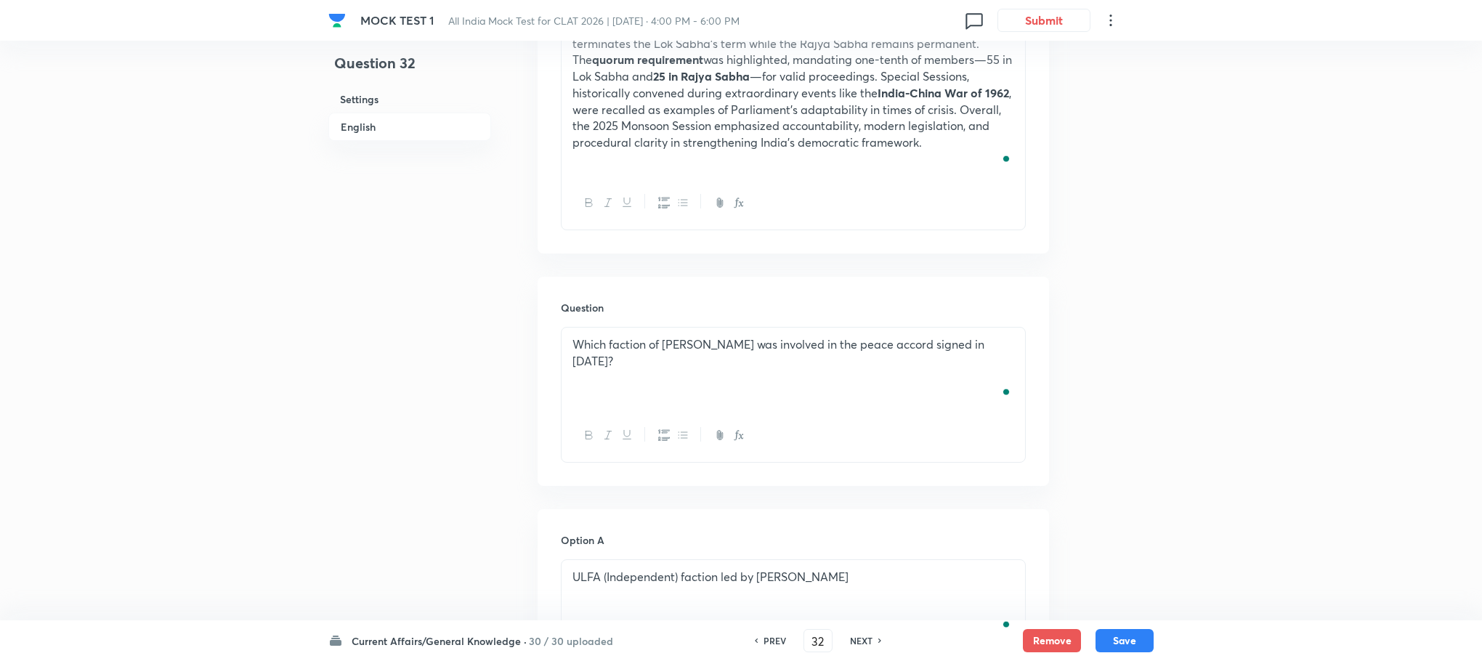
click at [652, 375] on div "Which faction of [PERSON_NAME] was involved in the peace accord signed in [DATE…" at bounding box center [794, 368] width 464 height 81
click at [648, 369] on div "To enrich screen reader interactions, please activate Accessibility in Grammarl…" at bounding box center [794, 368] width 464 height 81
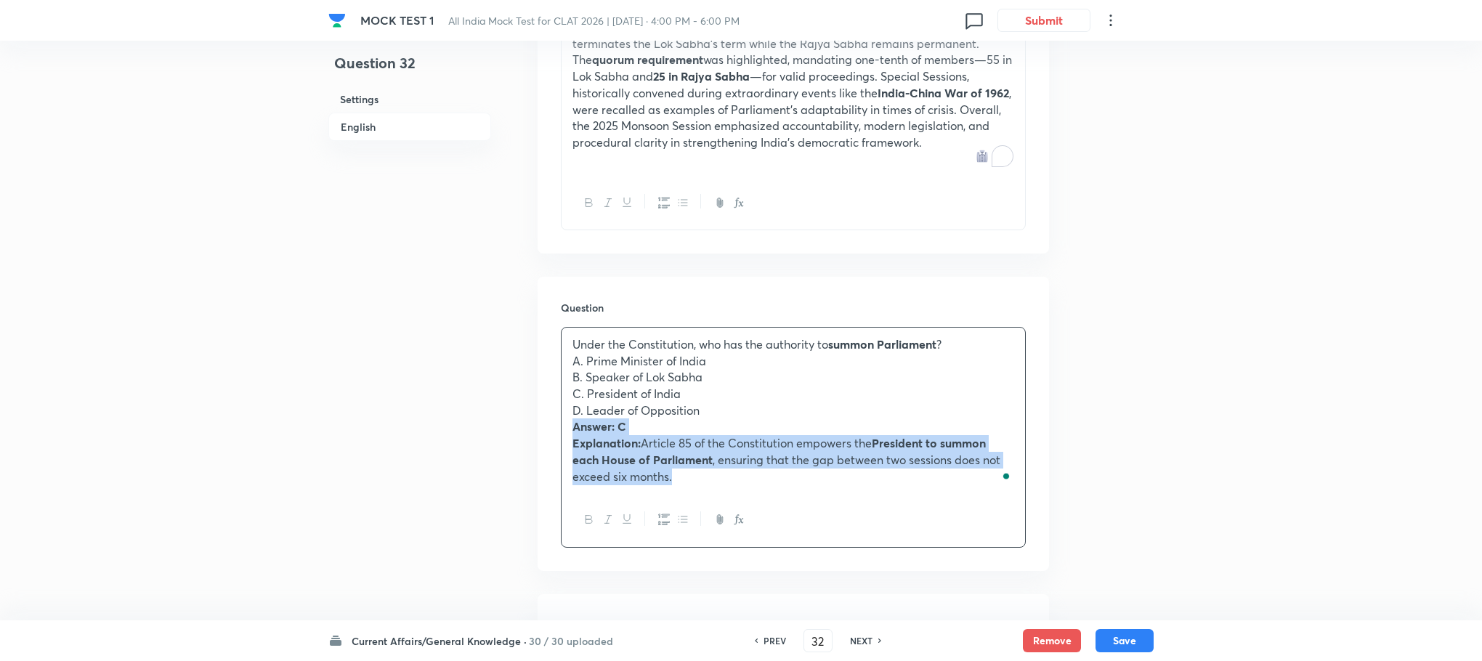
drag, startPoint x: 573, startPoint y: 423, endPoint x: 764, endPoint y: 499, distance: 205.1
click at [764, 499] on div "Under the Constitution, who has the authority to summon Parliament ? A. Prime M…" at bounding box center [793, 437] width 465 height 221
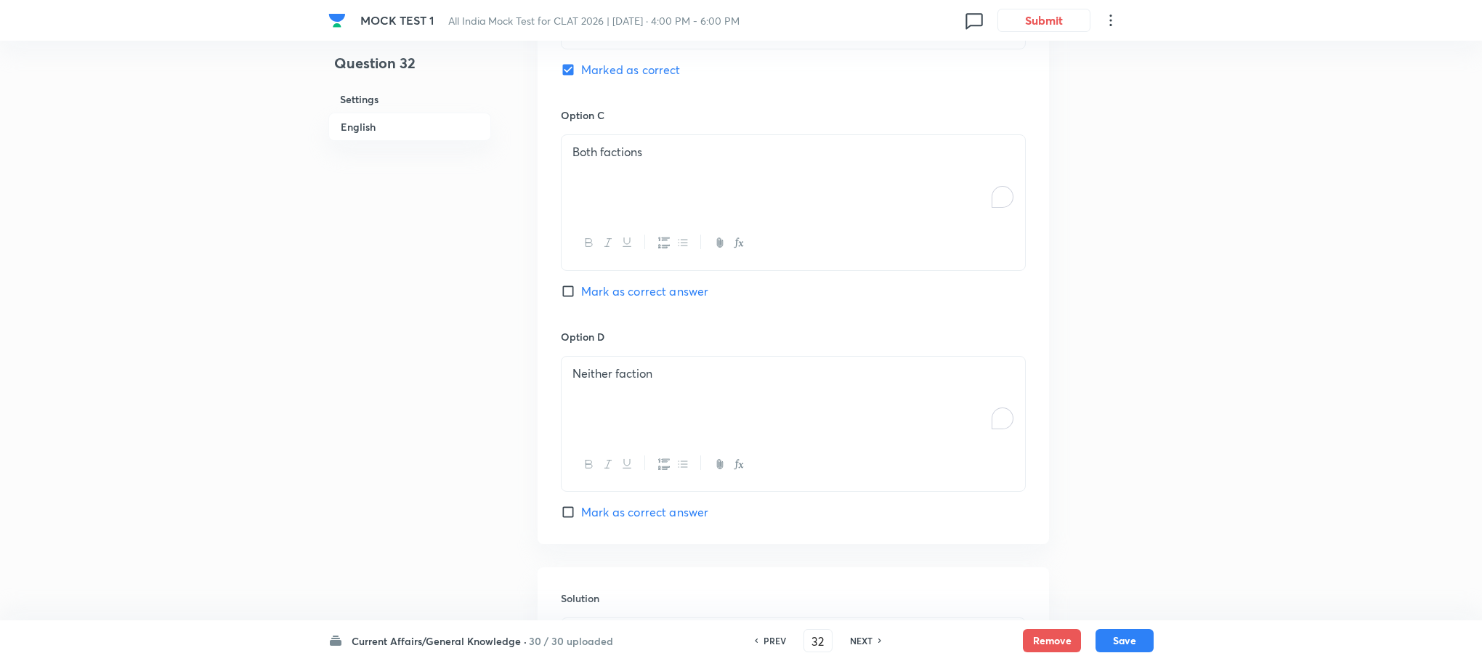
scroll to position [1797, 0]
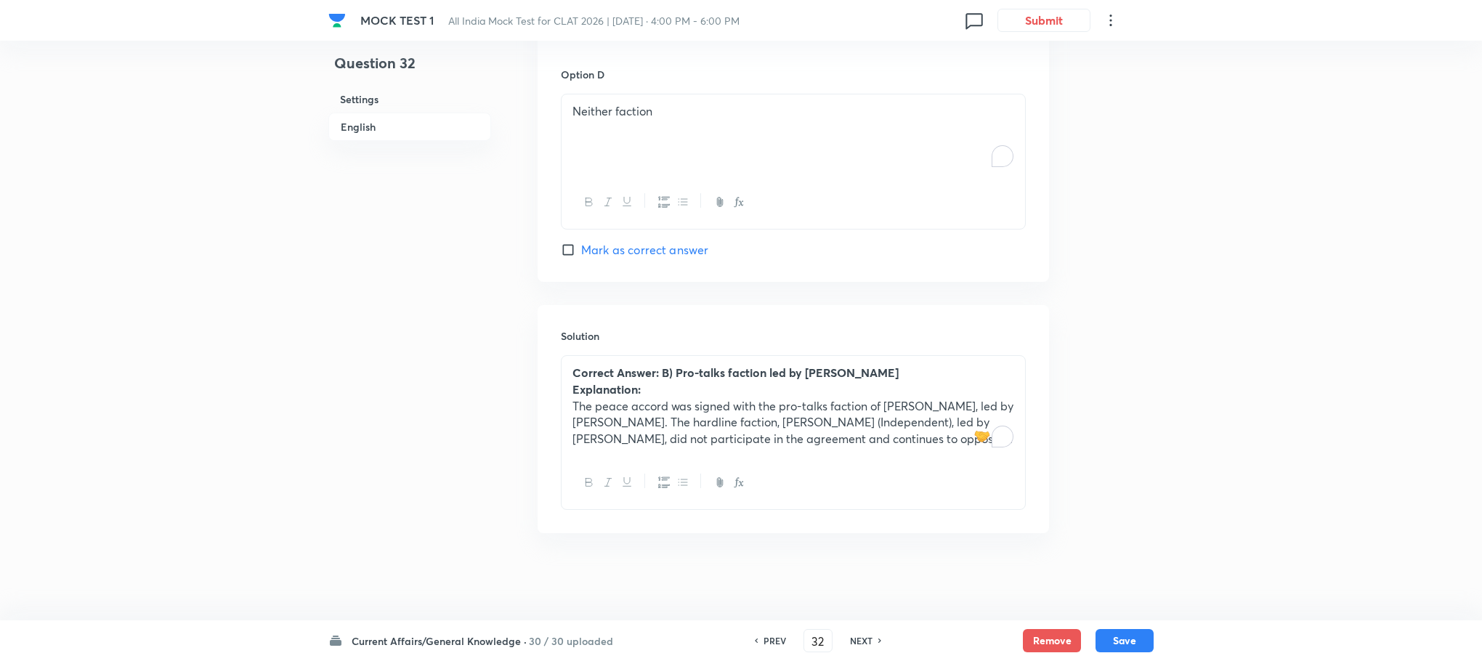
click at [655, 398] on p "The peace accord was signed with the pro-talks faction of [PERSON_NAME], led by…" at bounding box center [793, 422] width 442 height 49
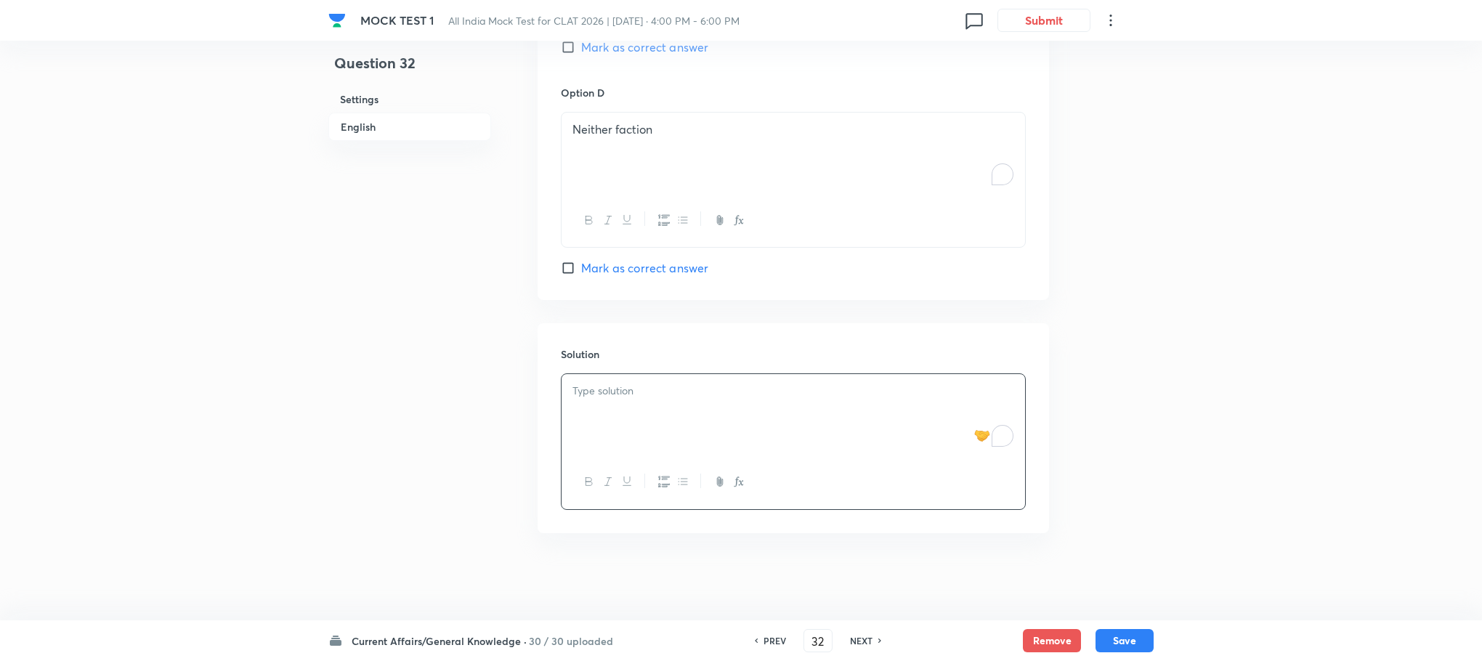
scroll to position [1779, 0]
click at [655, 397] on p "To enrich screen reader interactions, please activate Accessibility in Grammarl…" at bounding box center [793, 391] width 442 height 17
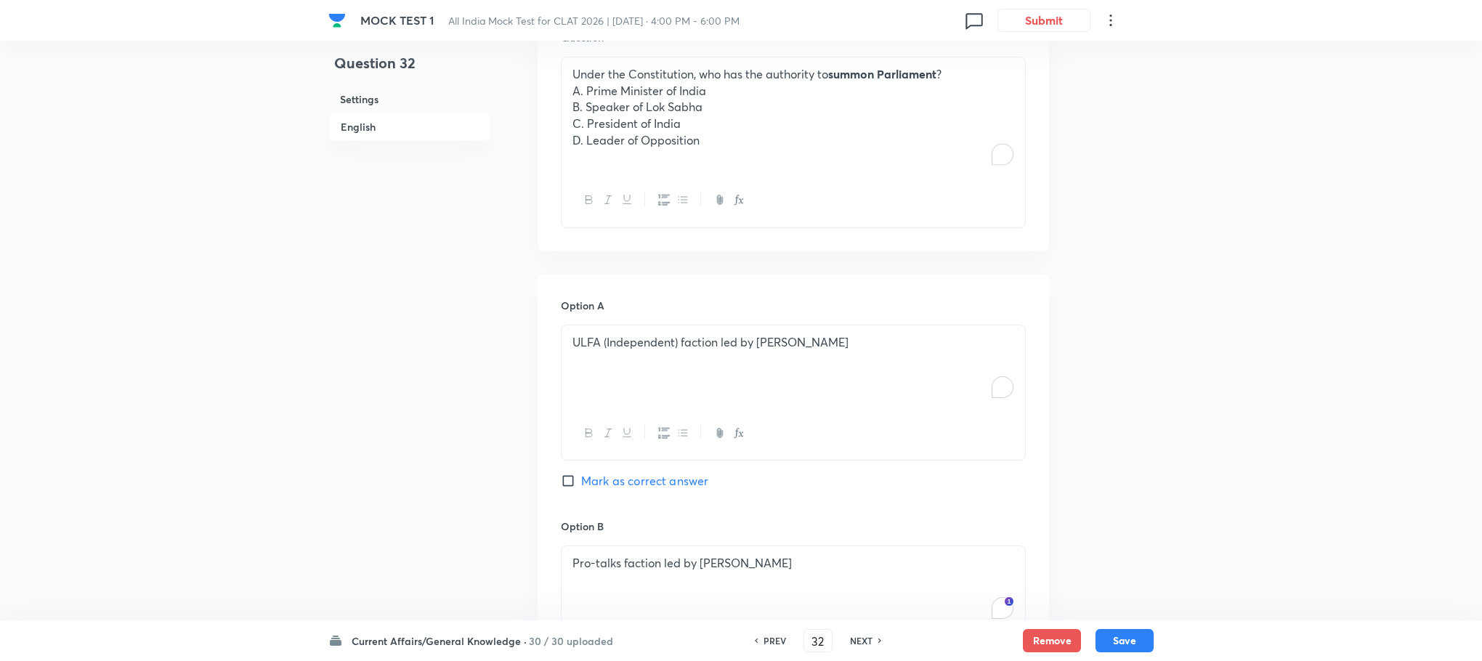
scroll to position [691, 0]
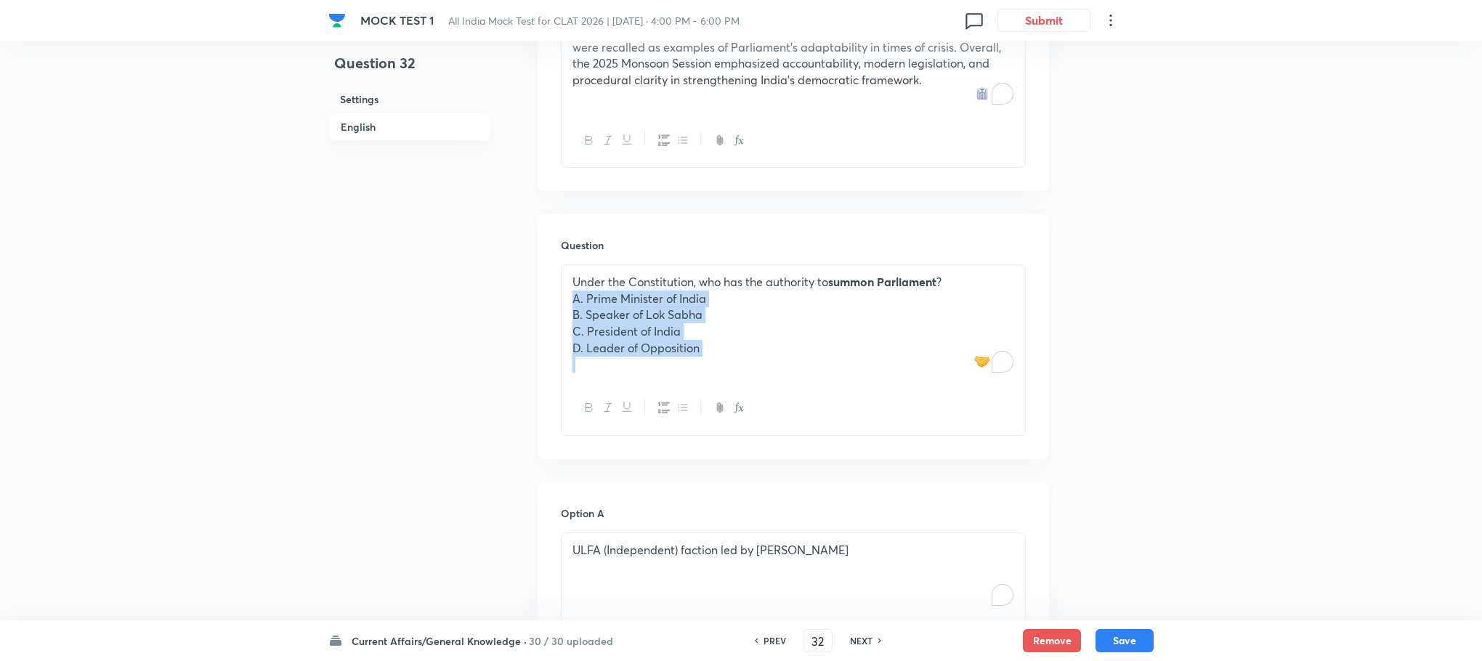
drag, startPoint x: 569, startPoint y: 297, endPoint x: 831, endPoint y: 405, distance: 283.7
click at [831, 405] on div "Under the Constitution, who has the authority to summon Parliament ? A. Prime M…" at bounding box center [793, 349] width 465 height 171
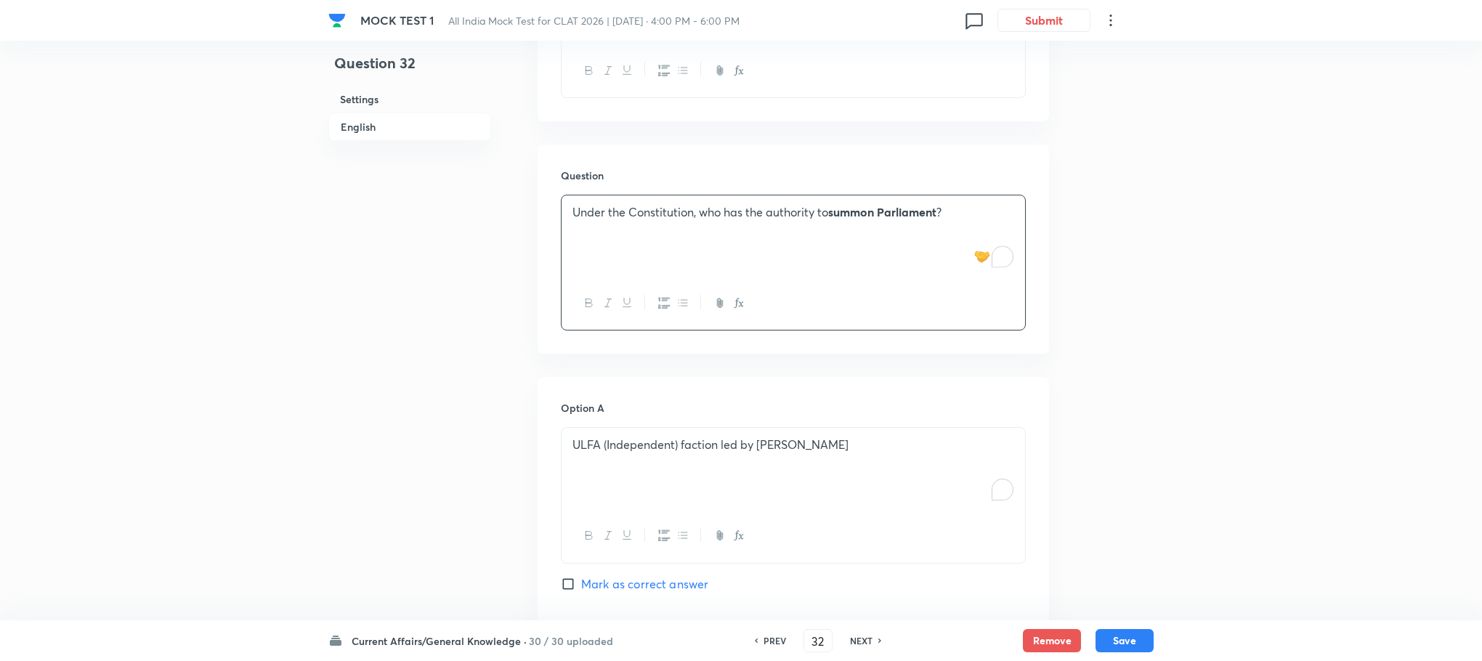
scroll to position [800, 0]
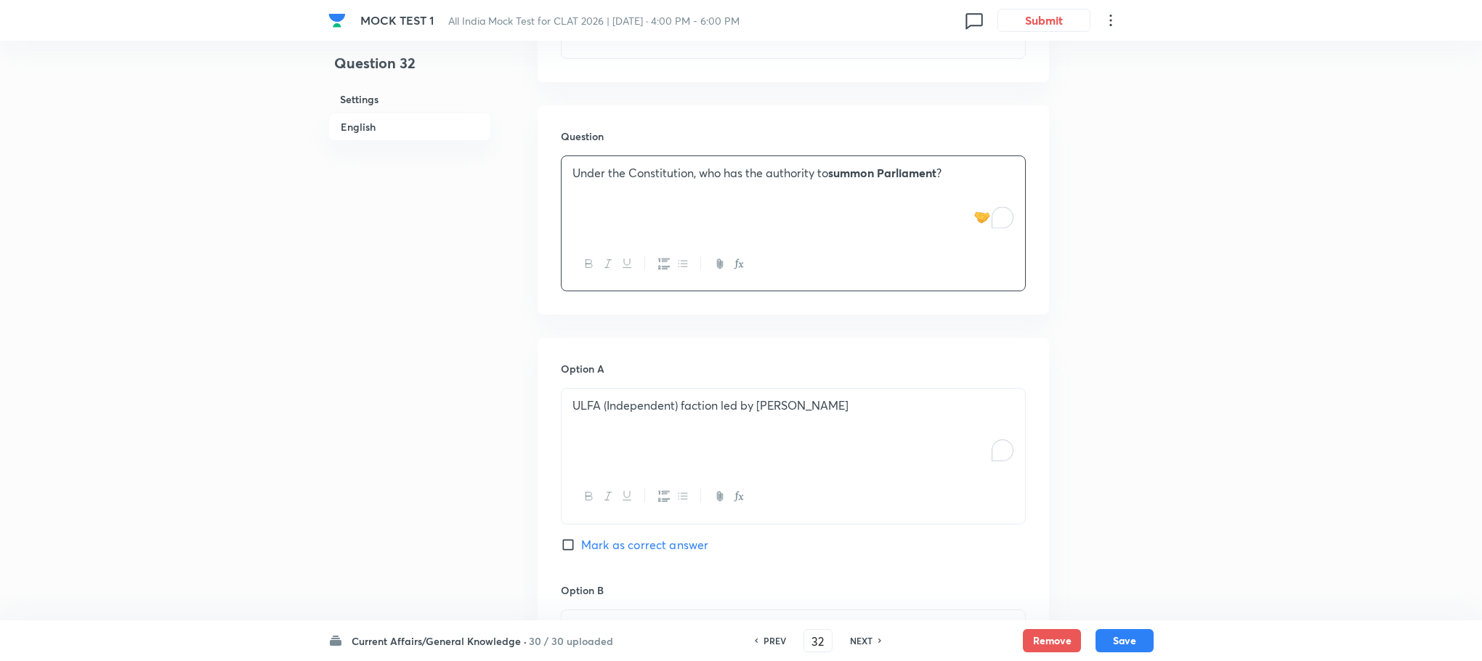
click at [613, 434] on div "ULFA (Independent) faction led by [PERSON_NAME]" at bounding box center [794, 429] width 464 height 81
click at [613, 434] on div "To enrich screen reader interactions, please activate Accessibility in Grammarl…" at bounding box center [794, 429] width 464 height 81
click at [584, 403] on p "A. Prime Minister of India" at bounding box center [793, 405] width 442 height 17
click at [584, 419] on p "B. Speaker of Lok Sabha" at bounding box center [793, 422] width 442 height 17
click at [586, 432] on div "Prime Minister of India Speaker of Lok Sabha C. President of India D. Leader of…" at bounding box center [794, 431] width 464 height 84
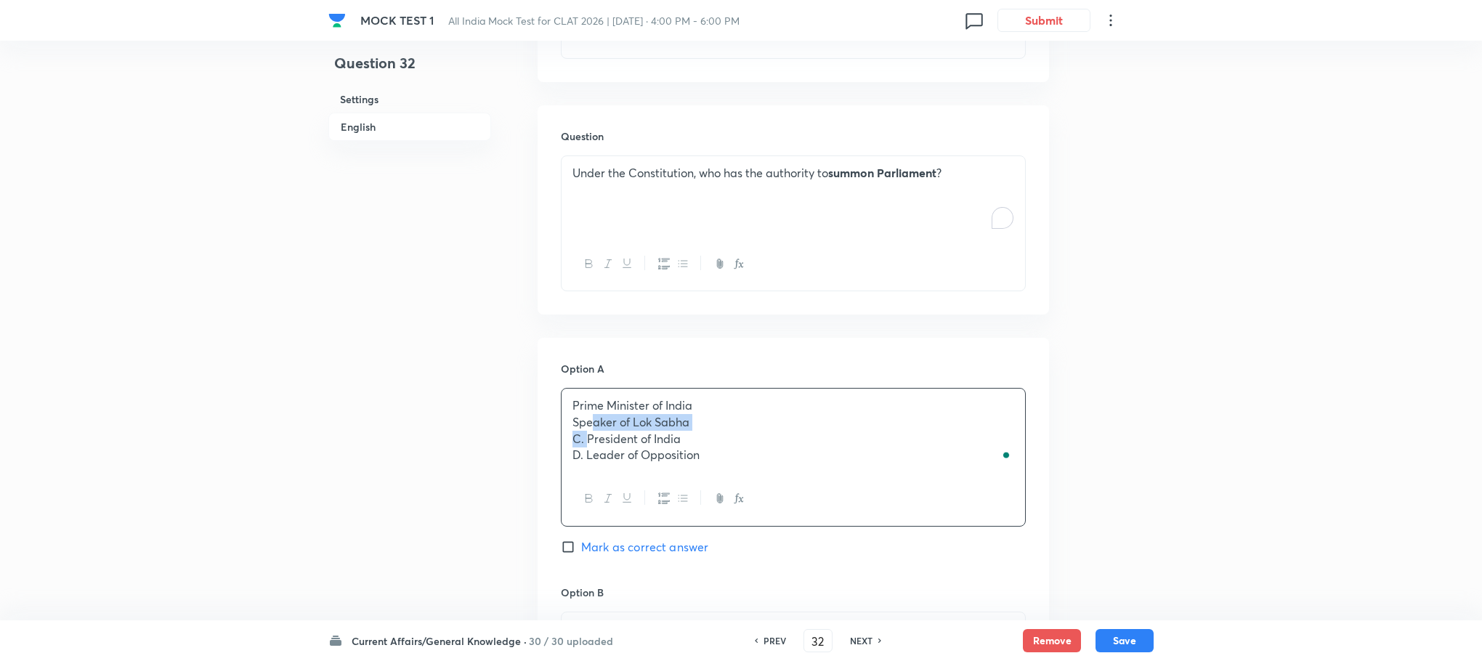
click at [586, 447] on p "C. President of India" at bounding box center [793, 439] width 442 height 17
click at [582, 456] on p "D. Leader of Opposition" at bounding box center [793, 455] width 442 height 17
drag, startPoint x: 565, startPoint y: 424, endPoint x: 905, endPoint y: 517, distance: 352.7
click at [905, 517] on div "Prime Minister of India Speaker of Lok Sabha President of India Leader of Oppos…" at bounding box center [793, 457] width 465 height 138
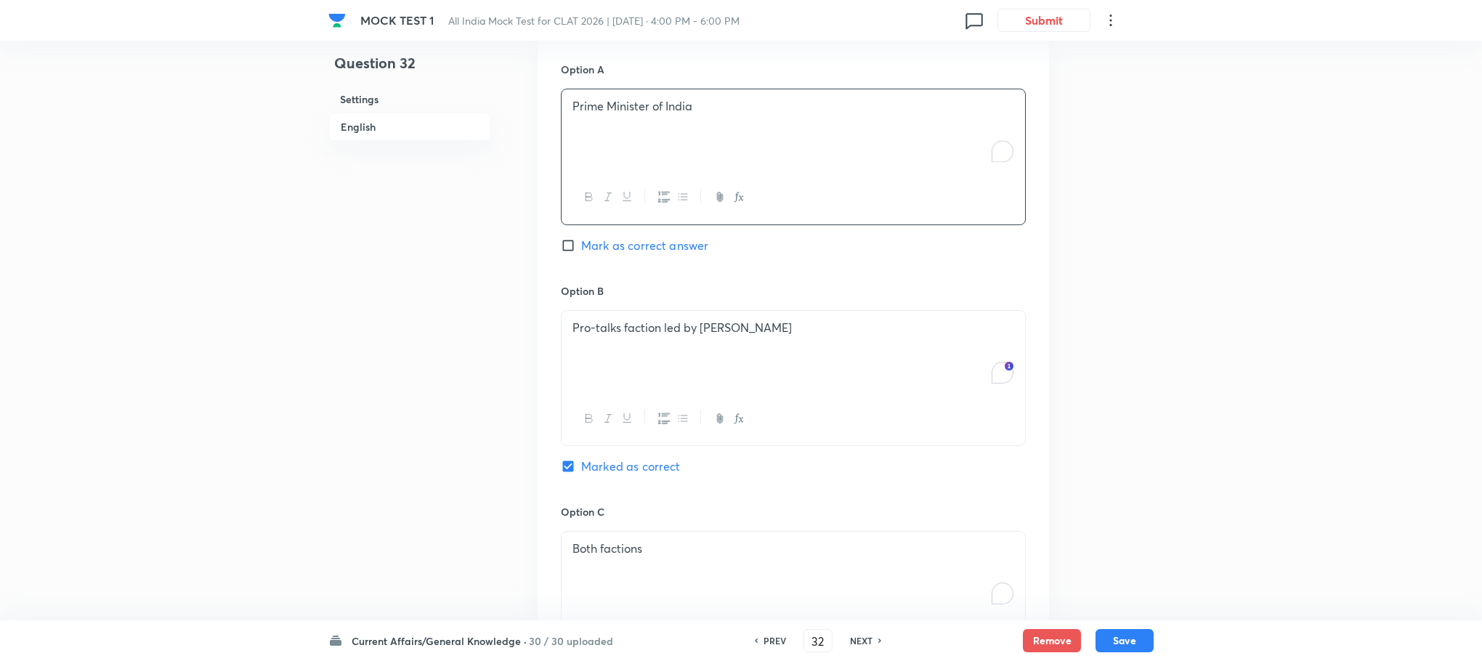
scroll to position [1127, 0]
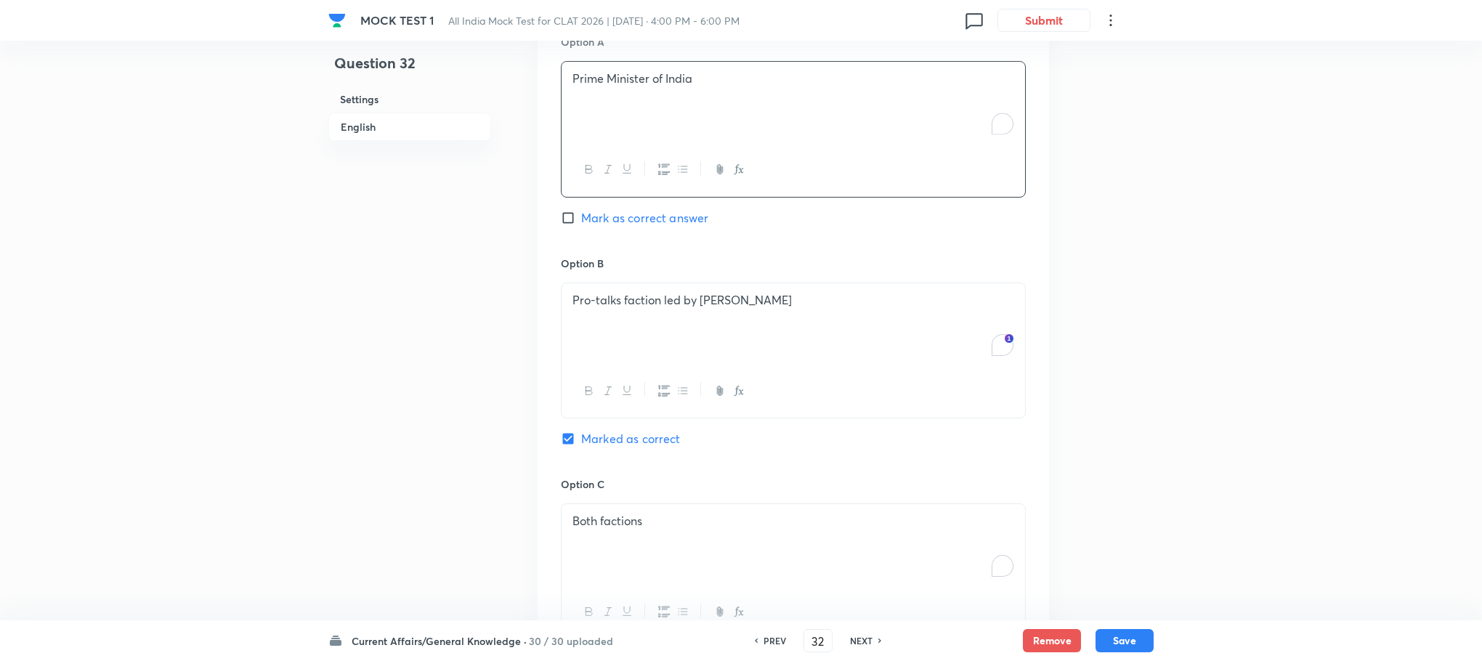
click at [681, 371] on div at bounding box center [794, 391] width 464 height 53
click at [665, 342] on div "Pro-talks faction led by [PERSON_NAME]" at bounding box center [794, 323] width 464 height 81
click at [665, 342] on div "To enrich screen reader interactions, please activate Accessibility in Grammarl…" at bounding box center [794, 323] width 464 height 81
drag, startPoint x: 576, startPoint y: 323, endPoint x: 843, endPoint y: 375, distance: 272.3
click at [843, 375] on div "Speaker of Lok Sabha President of India Leader of Opposition" at bounding box center [793, 351] width 465 height 136
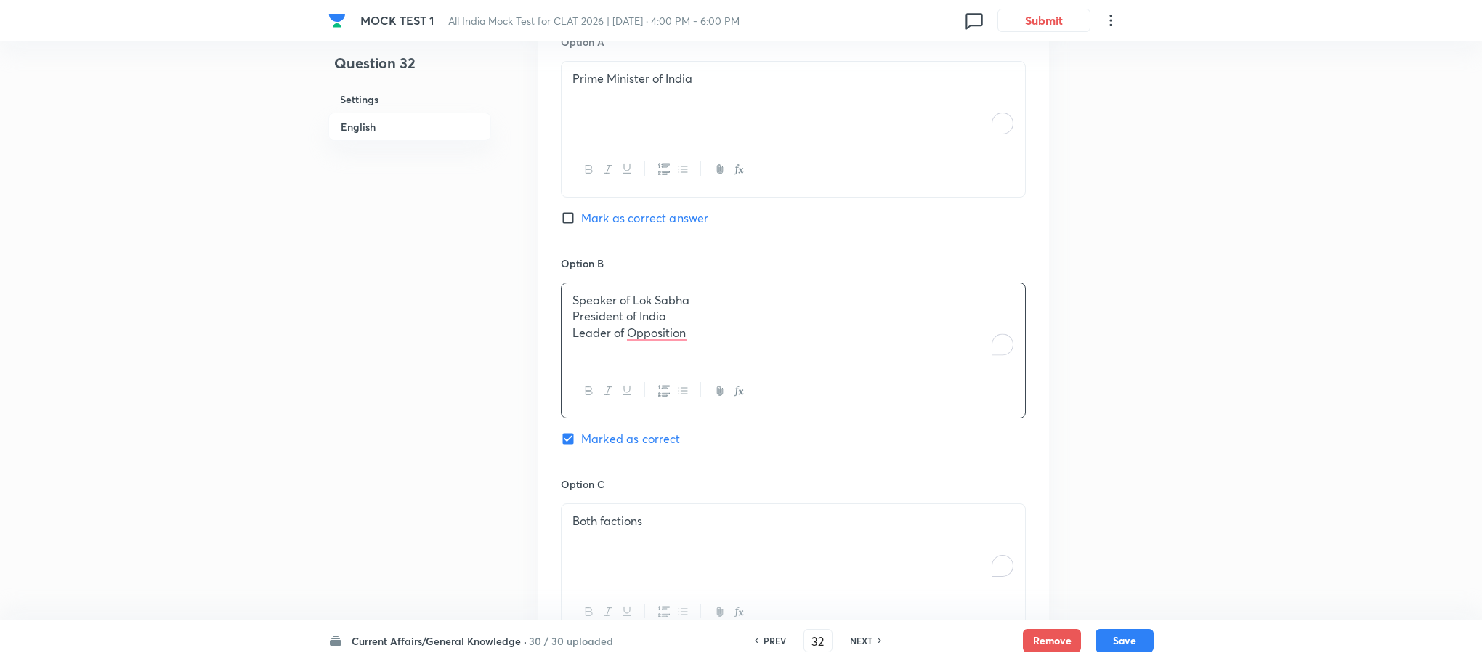
click at [562, 321] on div "Speaker of Lok Sabha President of India Leader of Opposition" at bounding box center [794, 323] width 464 height 81
drag, startPoint x: 562, startPoint y: 321, endPoint x: 849, endPoint y: 379, distance: 292.1
click at [849, 379] on div "Speaker of Lok Sabha President of India Leader of Opposition" at bounding box center [793, 351] width 465 height 136
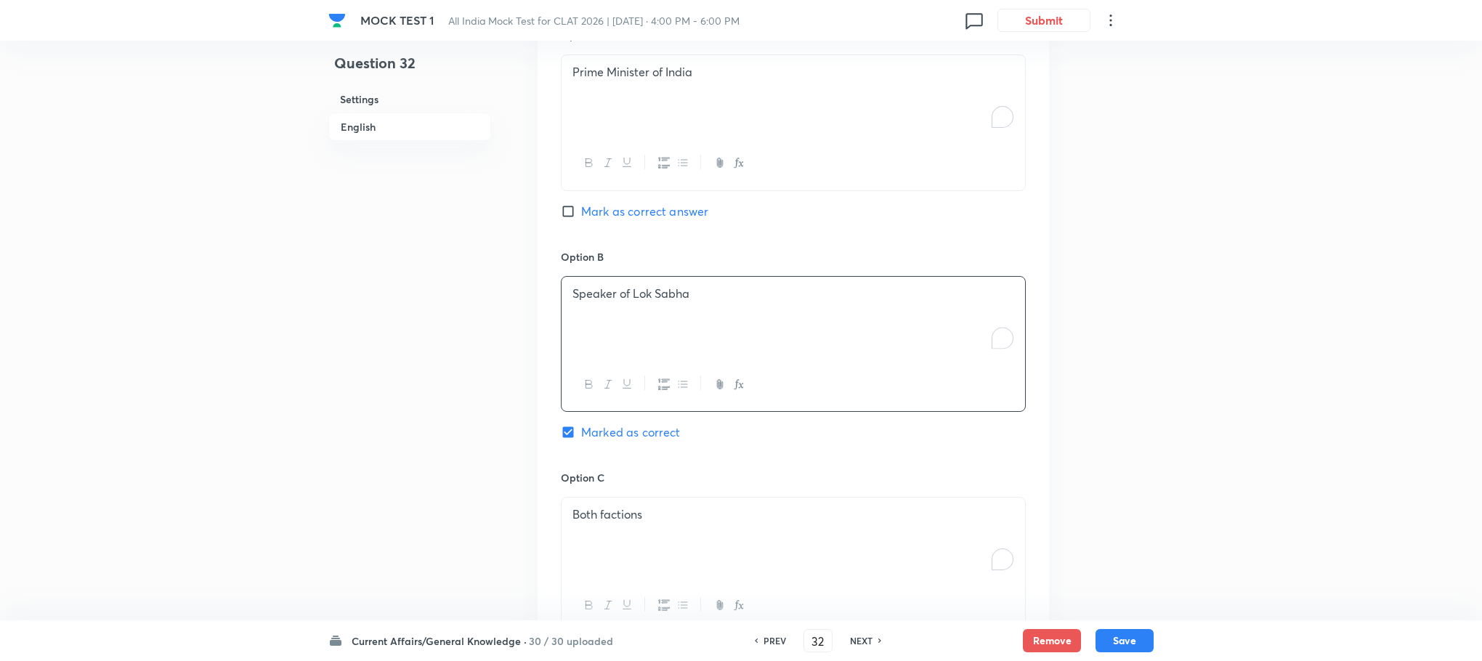
scroll to position [1236, 0]
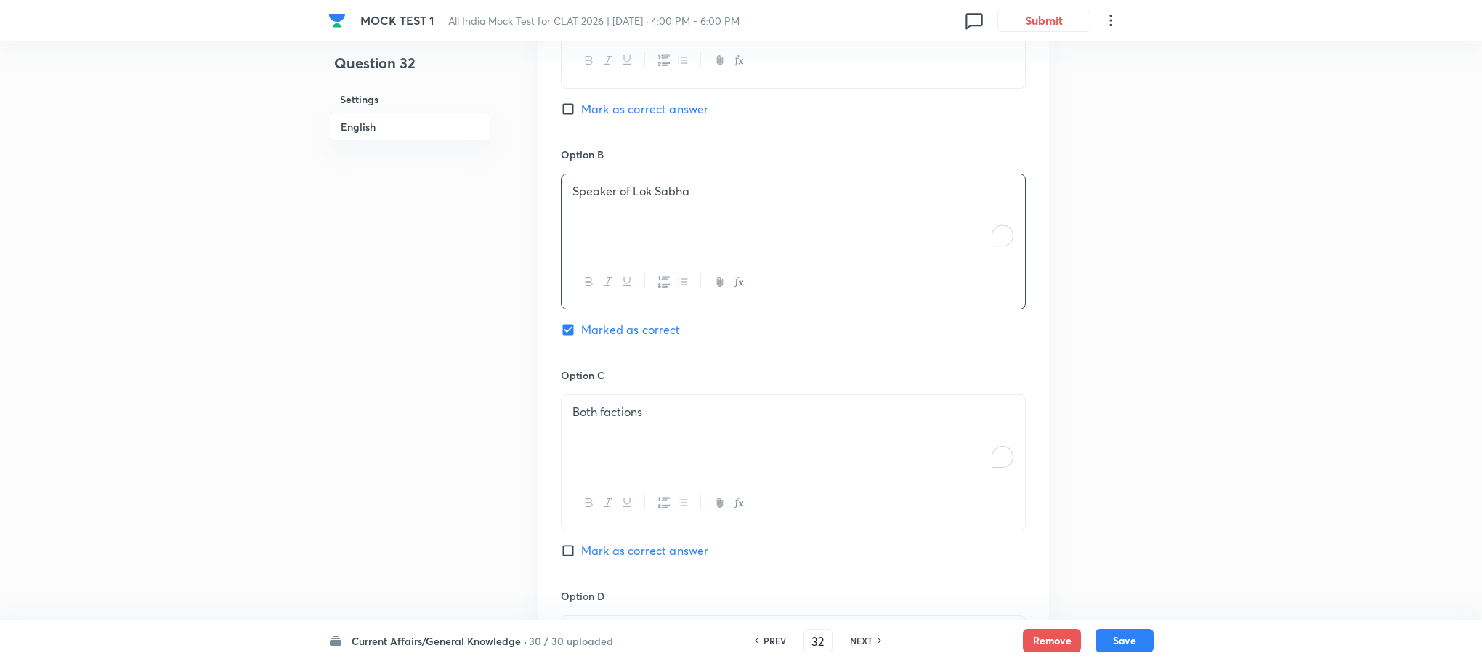
click at [652, 453] on div "Both factions" at bounding box center [794, 435] width 464 height 81
click at [650, 445] on div "To enrich screen reader interactions, please activate Accessibility in Grammarl…" at bounding box center [794, 435] width 464 height 81
drag, startPoint x: 602, startPoint y: 437, endPoint x: 820, endPoint y: 450, distance: 218.3
click at [838, 460] on div "President of India Leader of Opposition" at bounding box center [794, 435] width 464 height 81
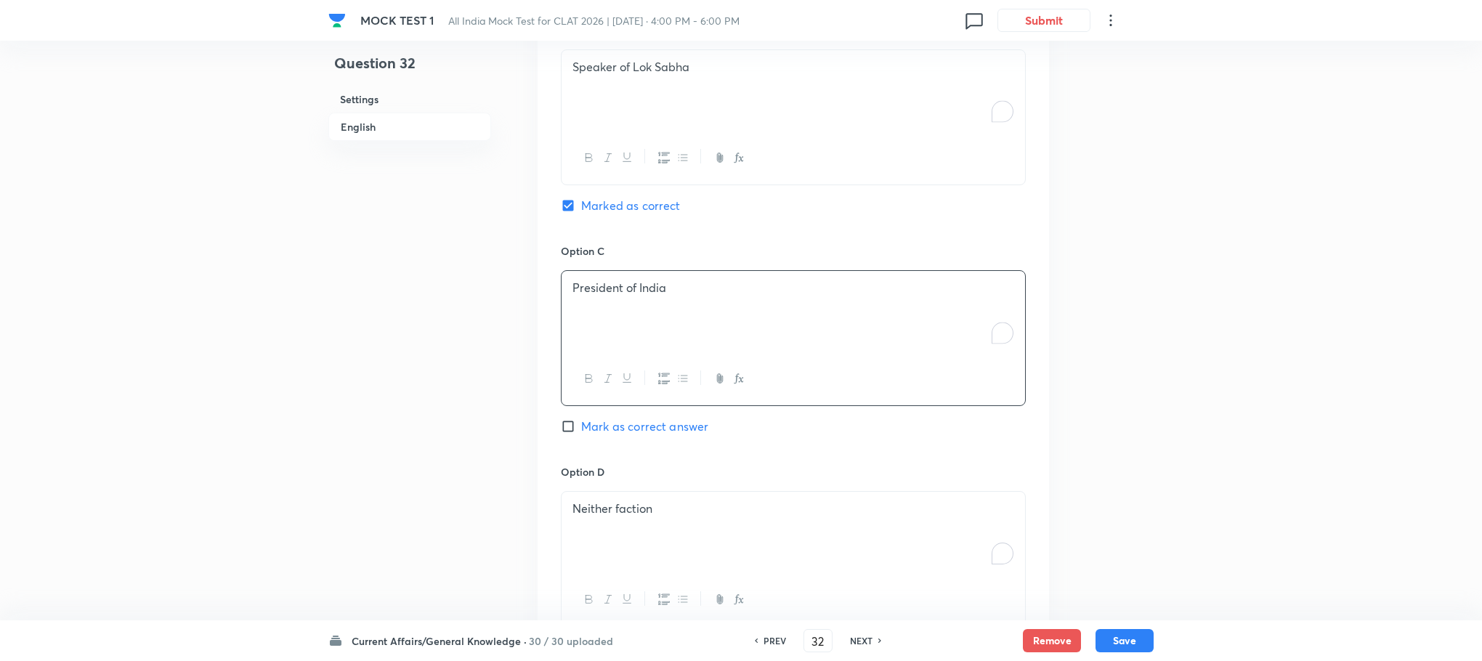
scroll to position [1563, 0]
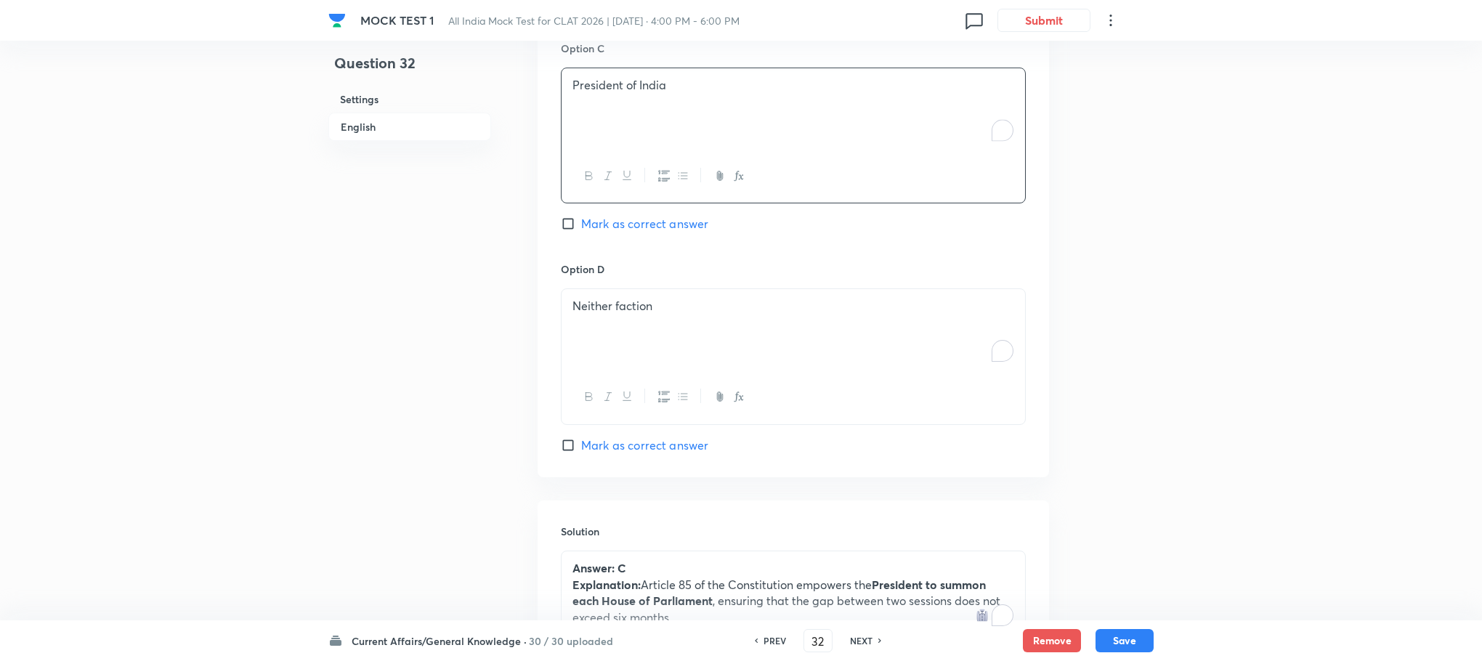
click at [611, 334] on div "Neither faction" at bounding box center [794, 329] width 464 height 81
click at [611, 334] on div "To enrich screen reader interactions, please activate Accessibility in Grammarl…" at bounding box center [794, 329] width 464 height 81
click at [617, 224] on span "Mark as correct answer" at bounding box center [644, 223] width 127 height 17
click at [581, 224] on input "Mark as correct answer" at bounding box center [571, 224] width 20 height 15
checkbox input "true"
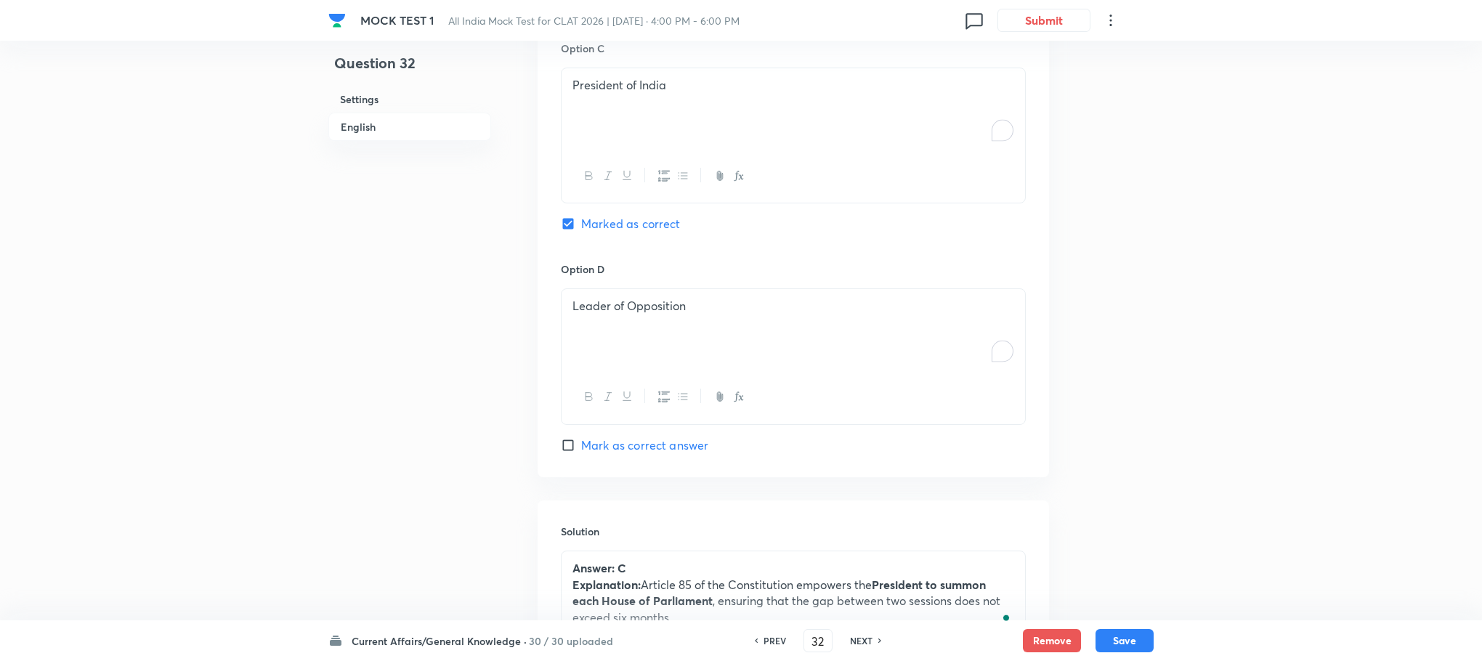
checkbox input "false"
click at [1125, 639] on button "Save" at bounding box center [1125, 639] width 58 height 23
type input "33"
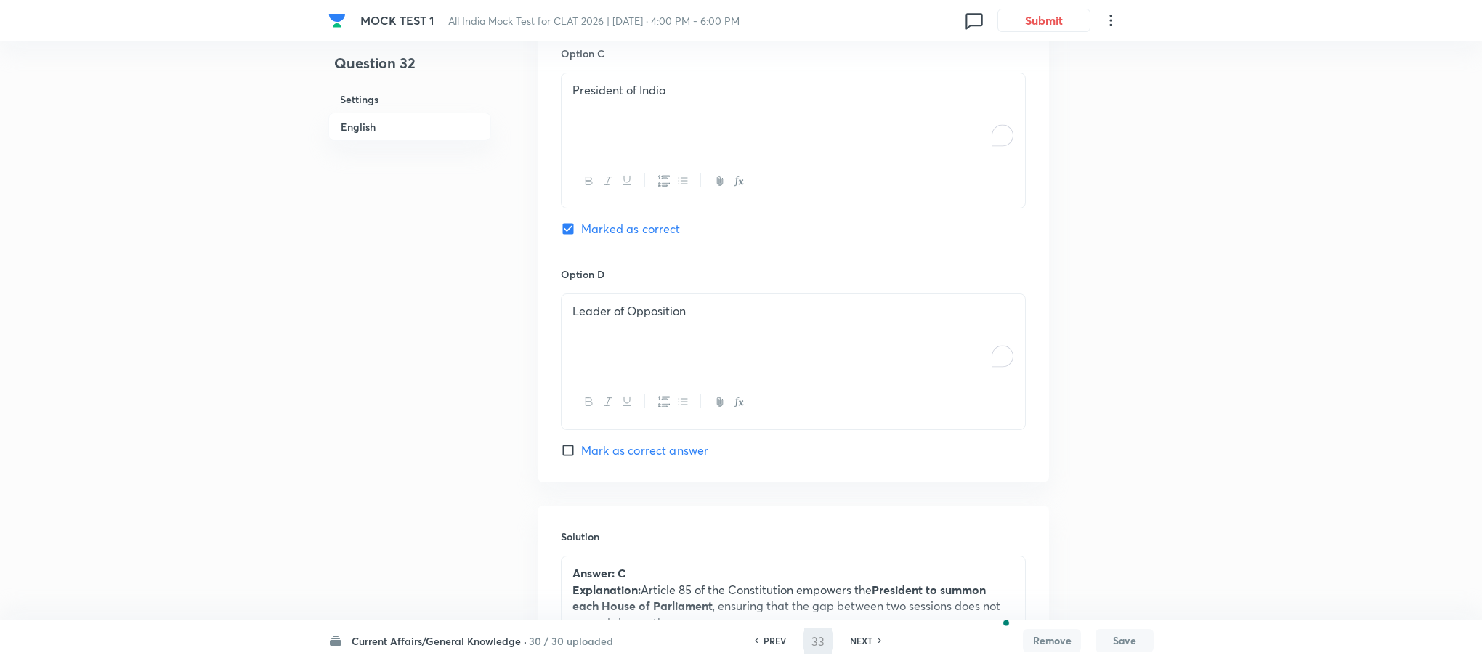
checkbox input "true"
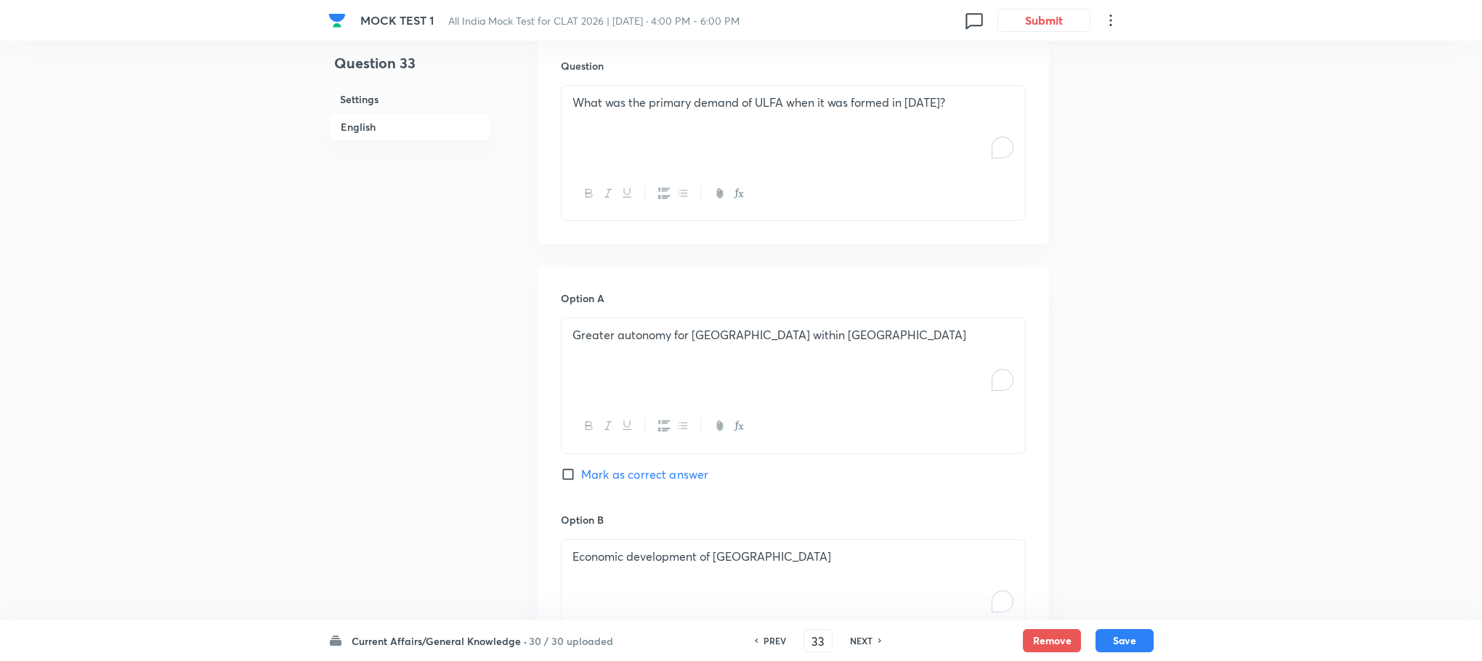
scroll to position [800, 0]
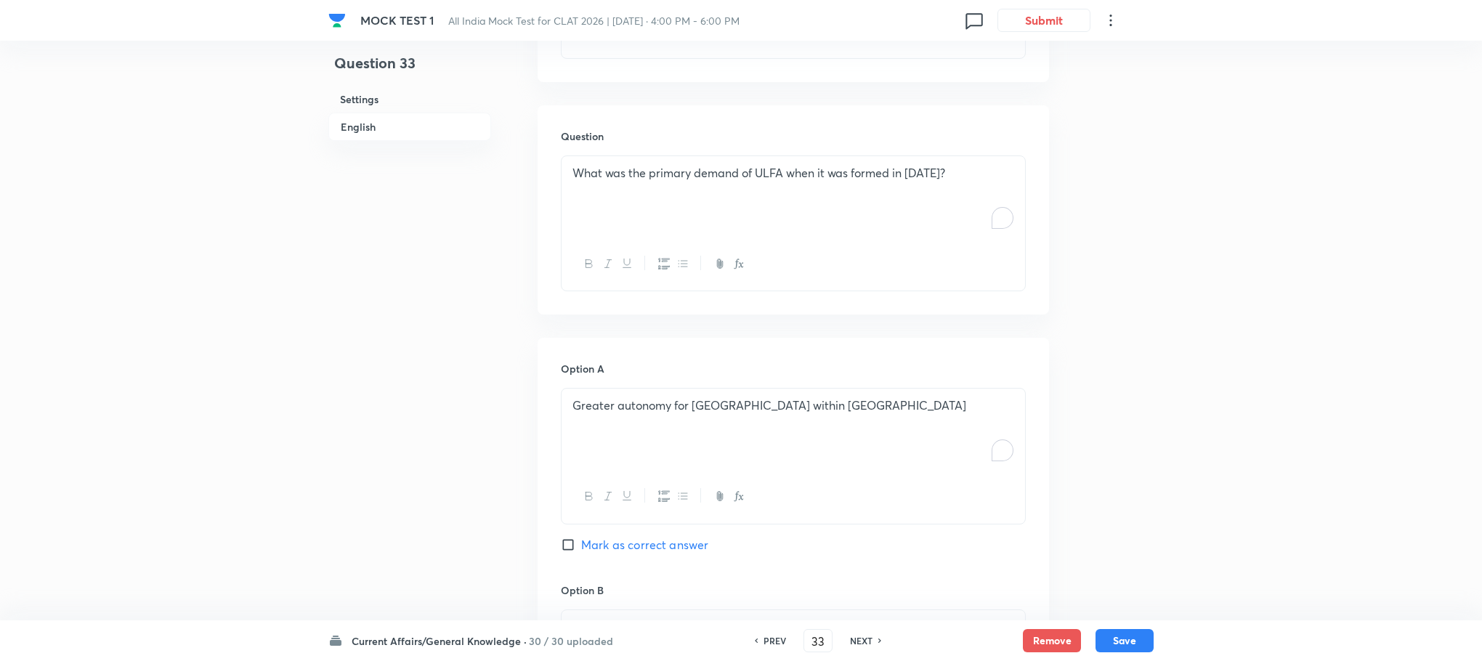
click at [591, 182] on p "What was the primary demand of ULFA when it was formed in [DATE]?" at bounding box center [793, 173] width 442 height 17
click at [591, 182] on p "To enrich screen reader interactions, please activate Accessibility in Grammarl…" at bounding box center [793, 173] width 442 height 17
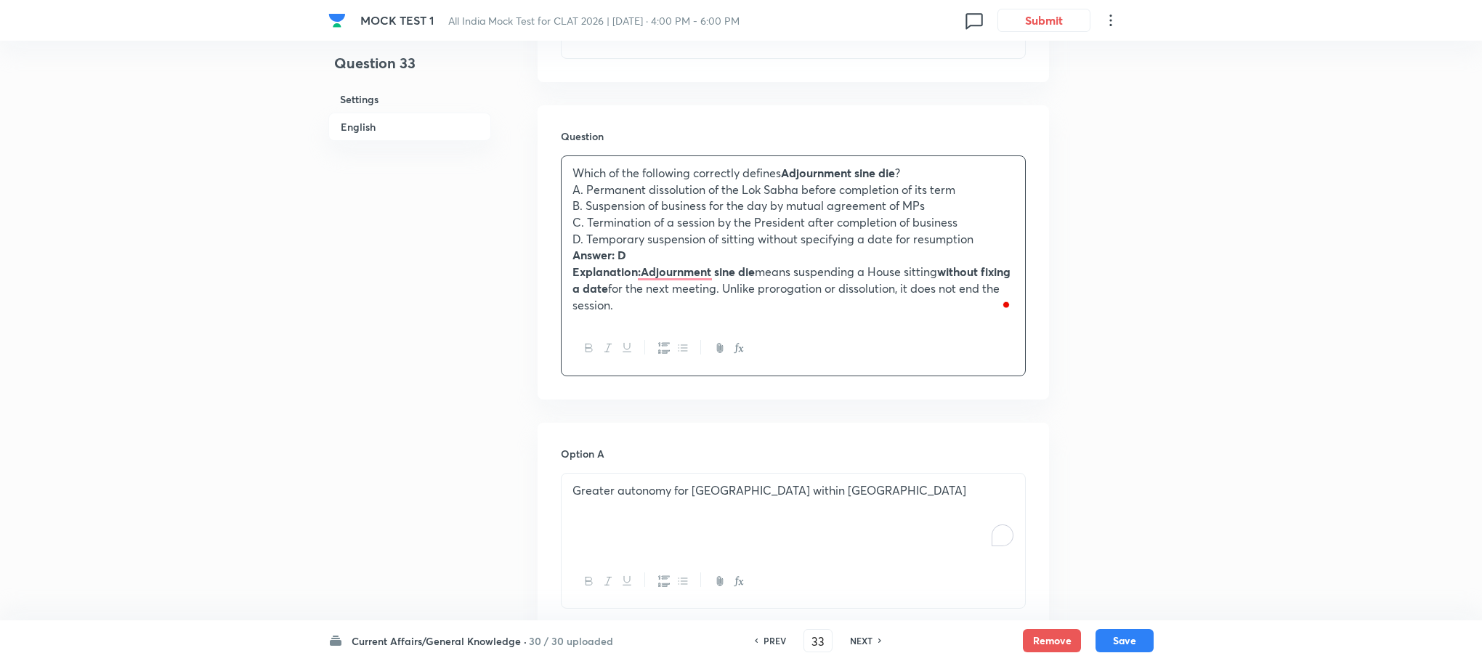
drag, startPoint x: 565, startPoint y: 262, endPoint x: 731, endPoint y: 354, distance: 189.6
click at [731, 354] on div "Which of the following correctly defines Adjournment sine die ? A. Permanent di…" at bounding box center [793, 265] width 465 height 221
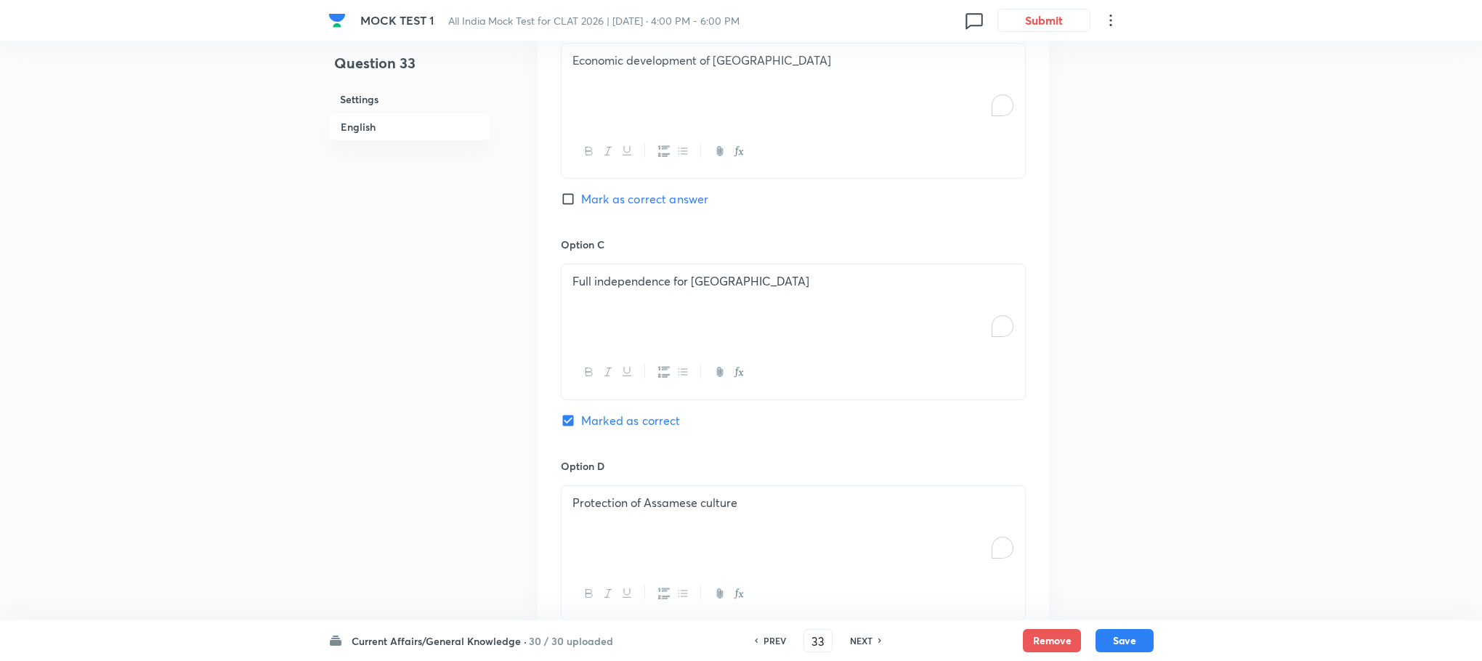
scroll to position [1781, 0]
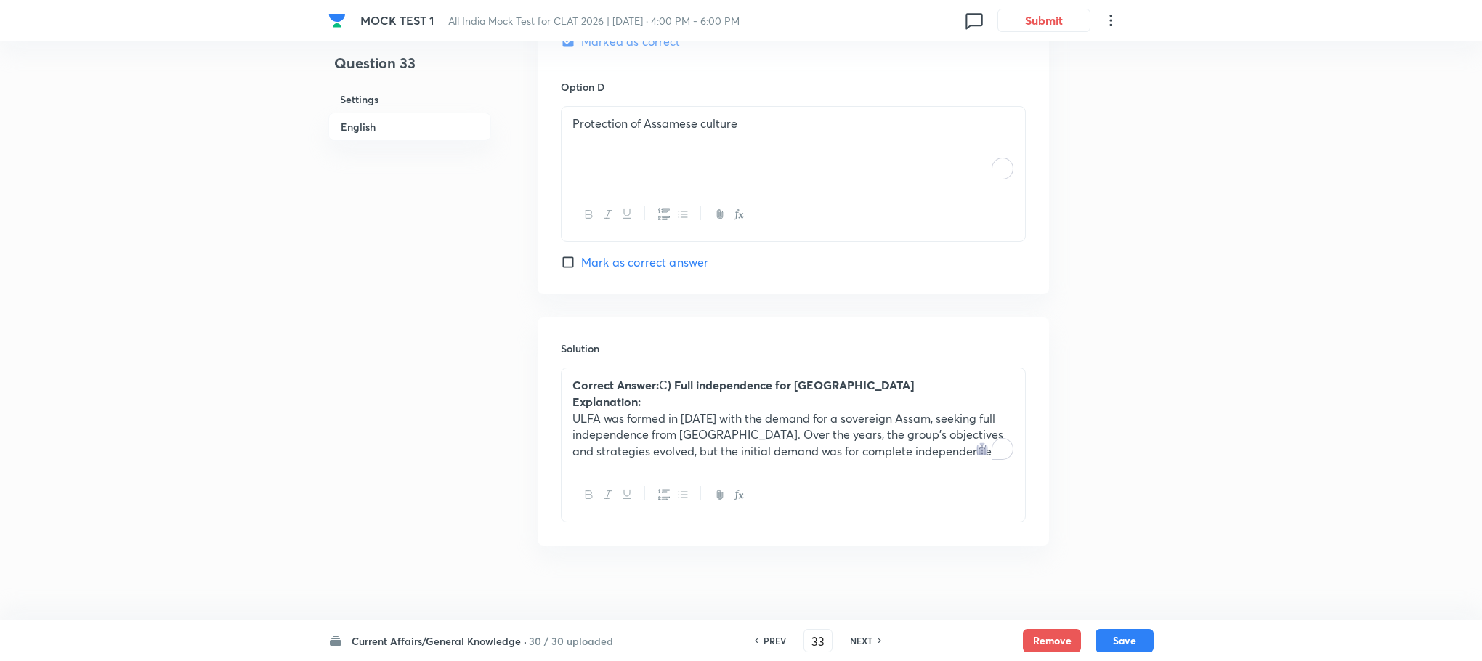
click at [650, 404] on p "Explanation:" at bounding box center [793, 402] width 442 height 17
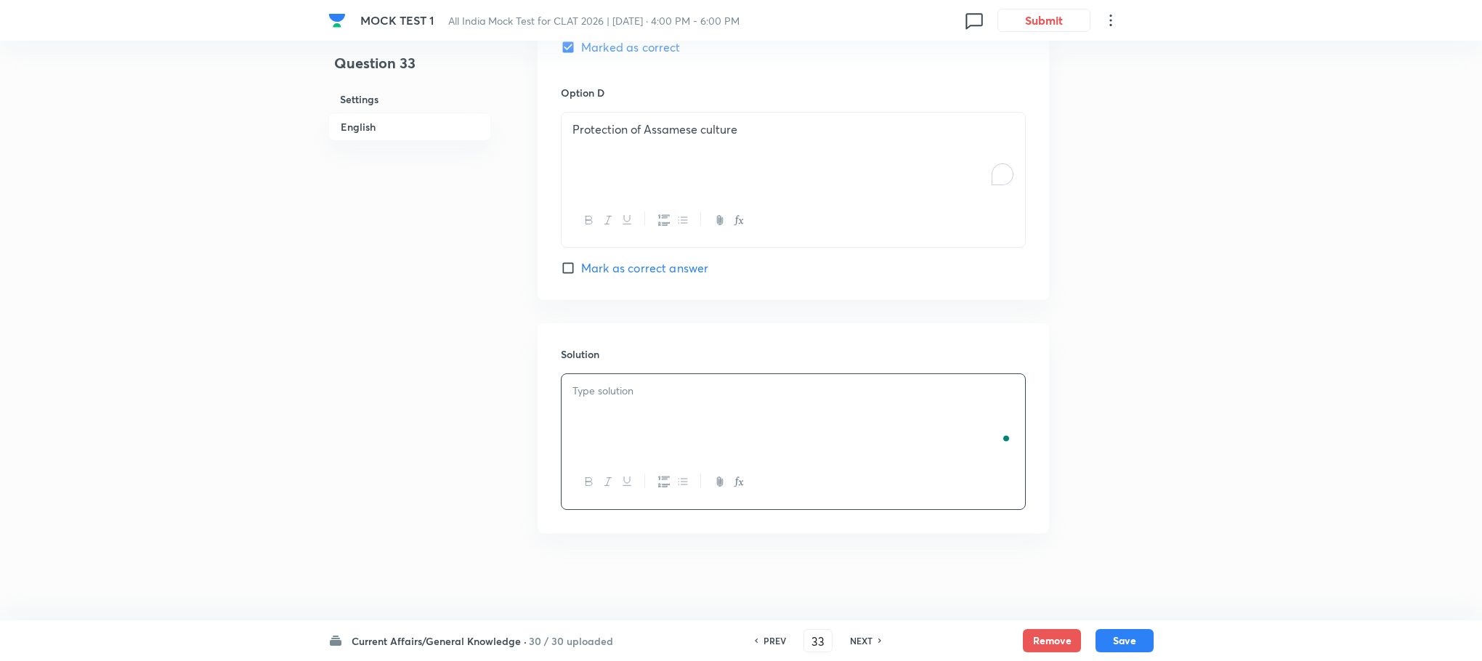
click at [650, 402] on div "To enrich screen reader interactions, please activate Accessibility in Grammarl…" at bounding box center [794, 414] width 464 height 81
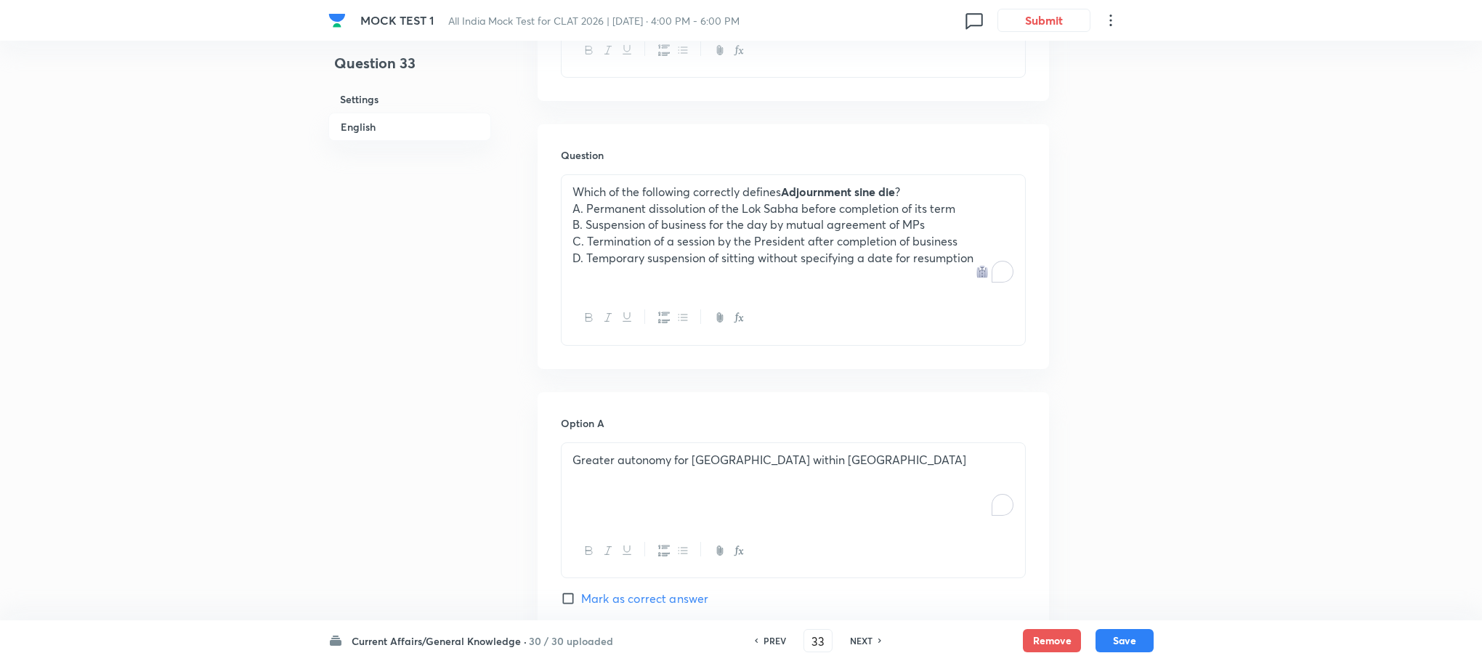
scroll to position [691, 0]
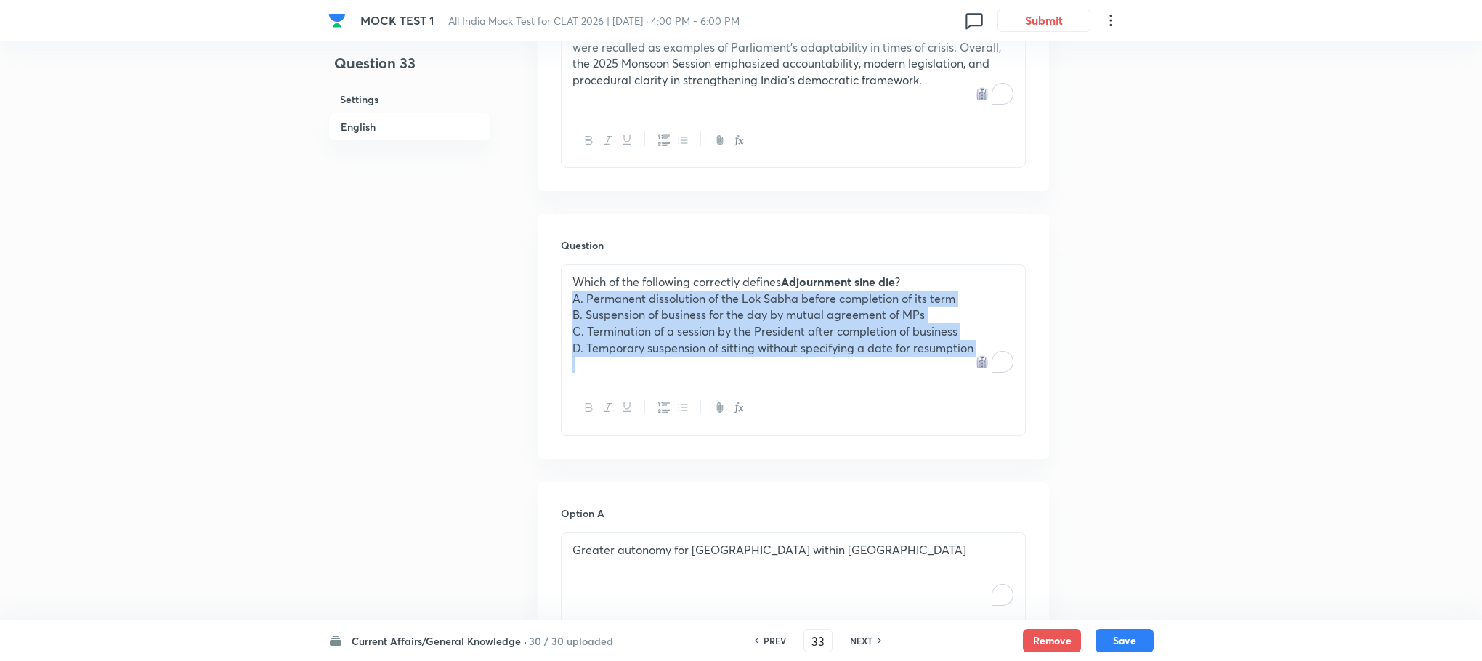
drag, startPoint x: 563, startPoint y: 301, endPoint x: 1042, endPoint y: 391, distance: 487.2
click at [1042, 391] on div "Question Which of the following correctly defines Adjournment sine die ? A. Per…" at bounding box center [793, 336] width 511 height 245
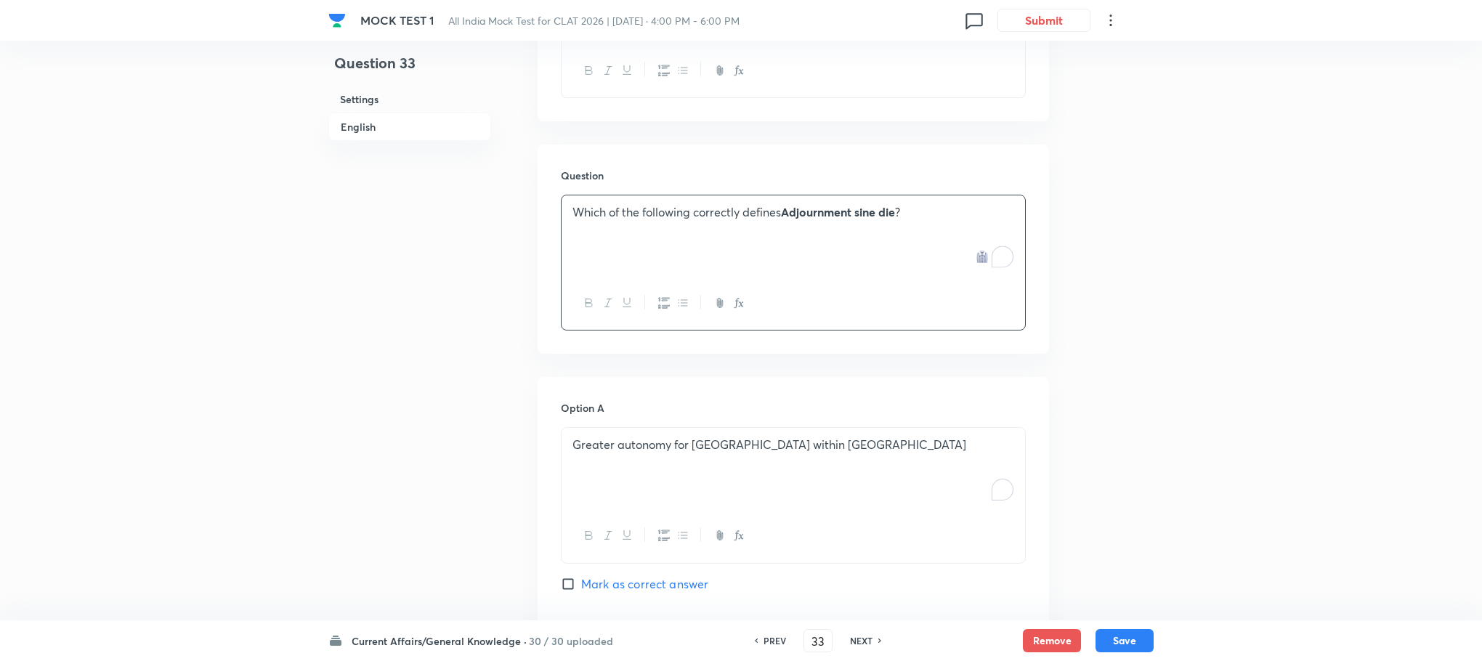
scroll to position [800, 0]
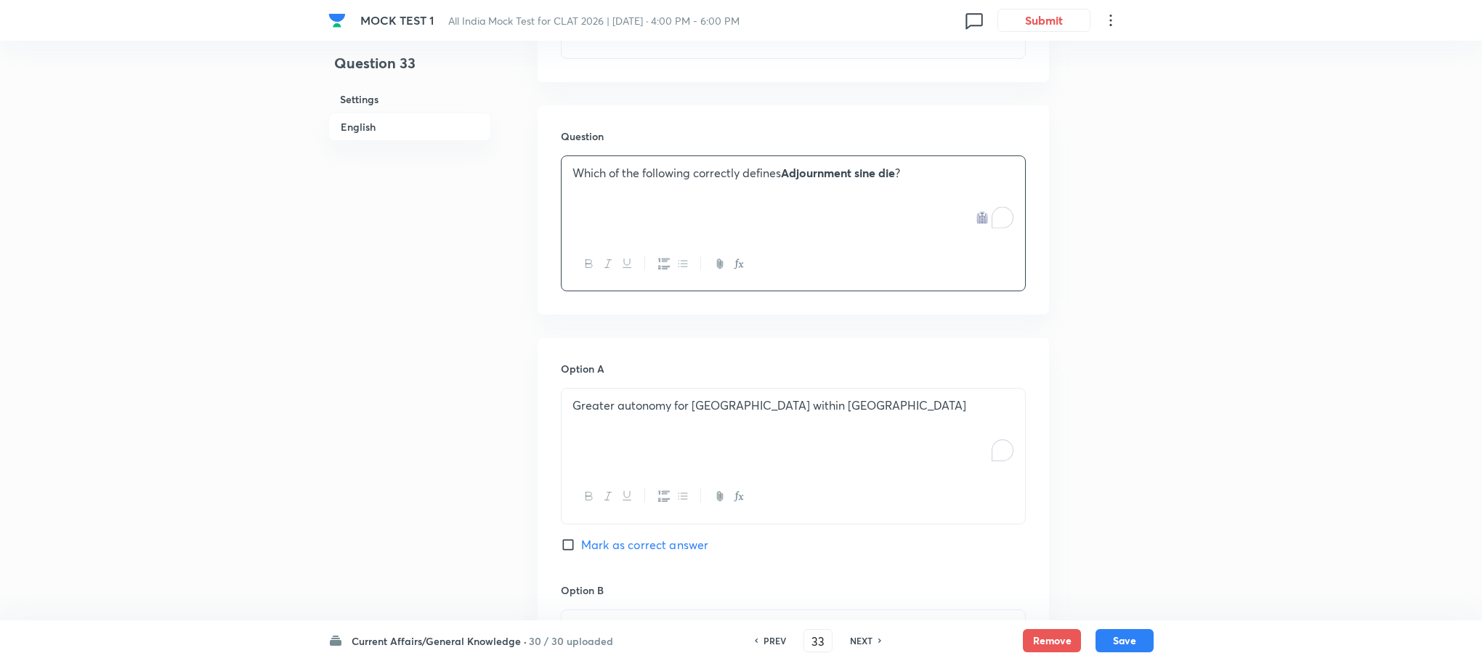
click at [630, 419] on div "Greater autonomy for [GEOGRAPHIC_DATA] within [GEOGRAPHIC_DATA]" at bounding box center [794, 429] width 464 height 81
click at [628, 417] on div "To enrich screen reader interactions, please activate Accessibility in Grammarl…" at bounding box center [794, 429] width 464 height 81
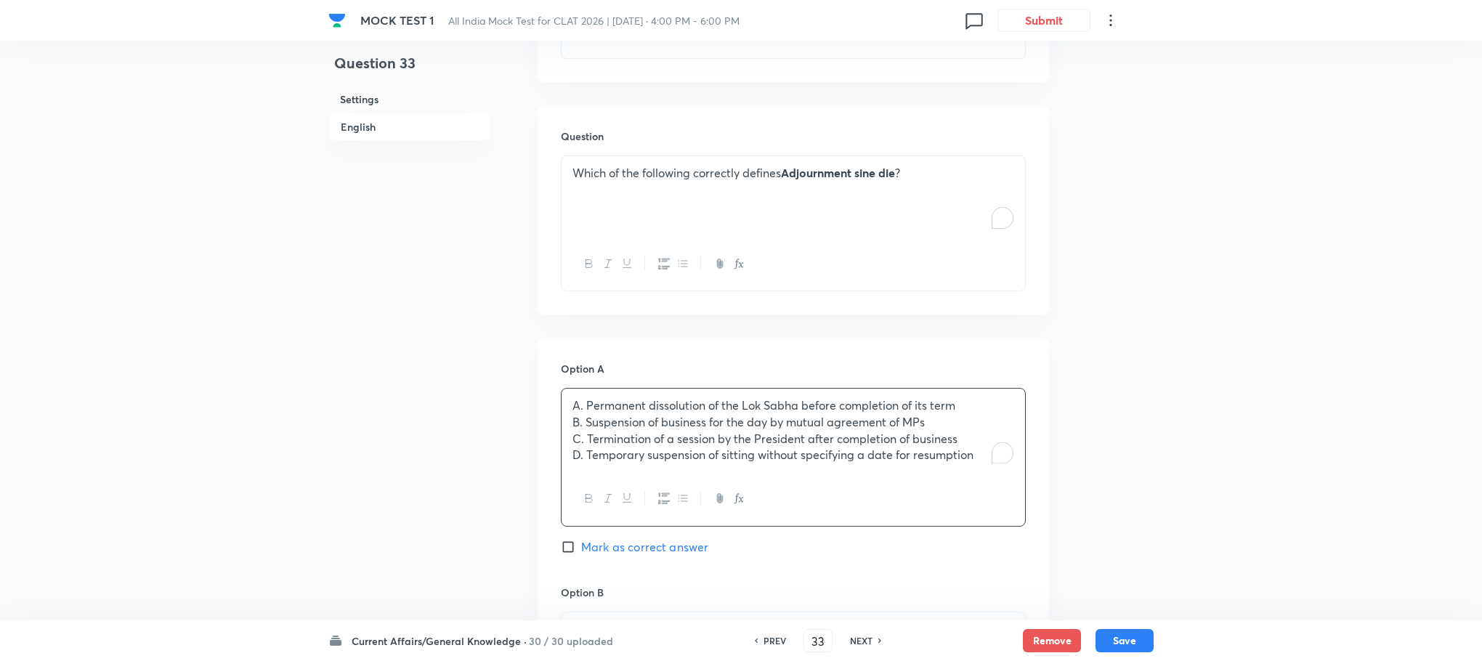
click at [586, 408] on p "A. Permanent dissolution of the Lok Sabha before completion of its term" at bounding box center [793, 405] width 442 height 17
click at [583, 419] on p "B. Suspension of business for the day by mutual agreement of MPs" at bounding box center [793, 422] width 442 height 17
click at [584, 434] on p "C. Termination of a session by the President after completion of business" at bounding box center [793, 439] width 442 height 17
click at [584, 453] on p "D. Temporary suspension of sitting without specifying a date for resumption" at bounding box center [793, 455] width 442 height 17
drag, startPoint x: 570, startPoint y: 428, endPoint x: 1040, endPoint y: 512, distance: 478.3
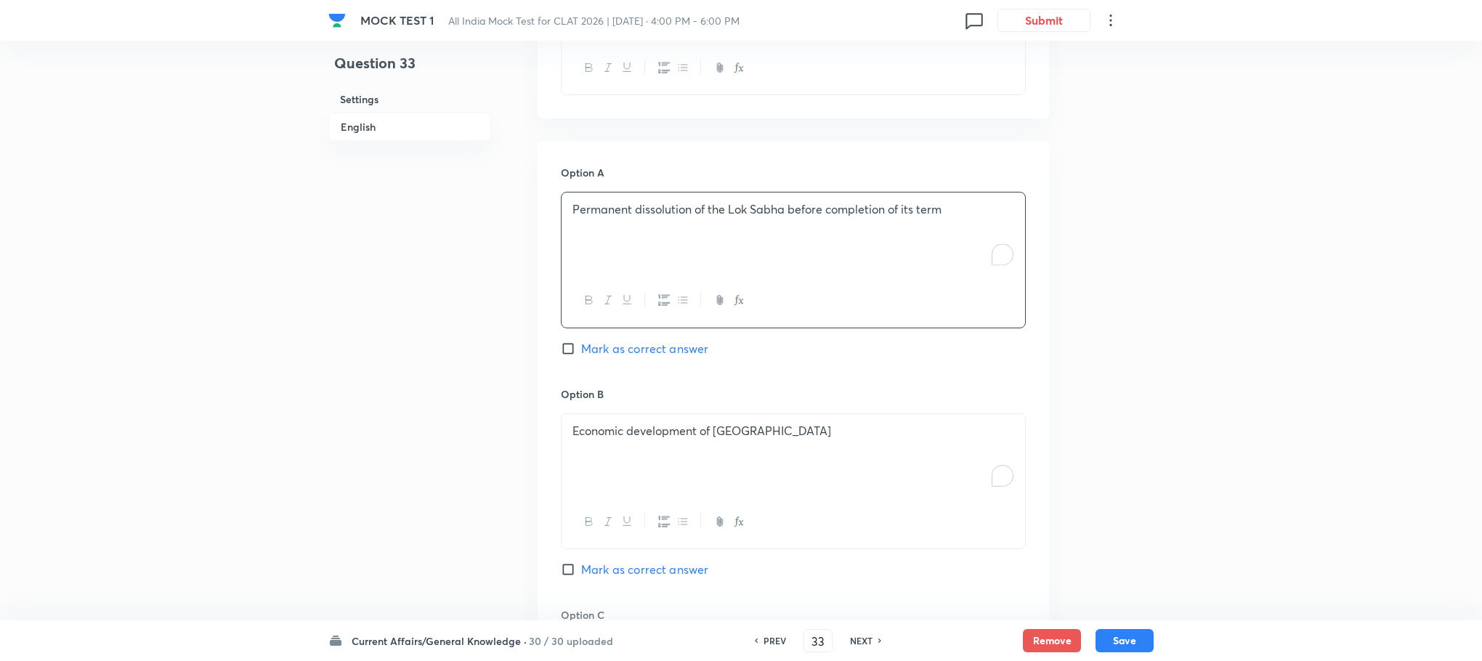
scroll to position [1018, 0]
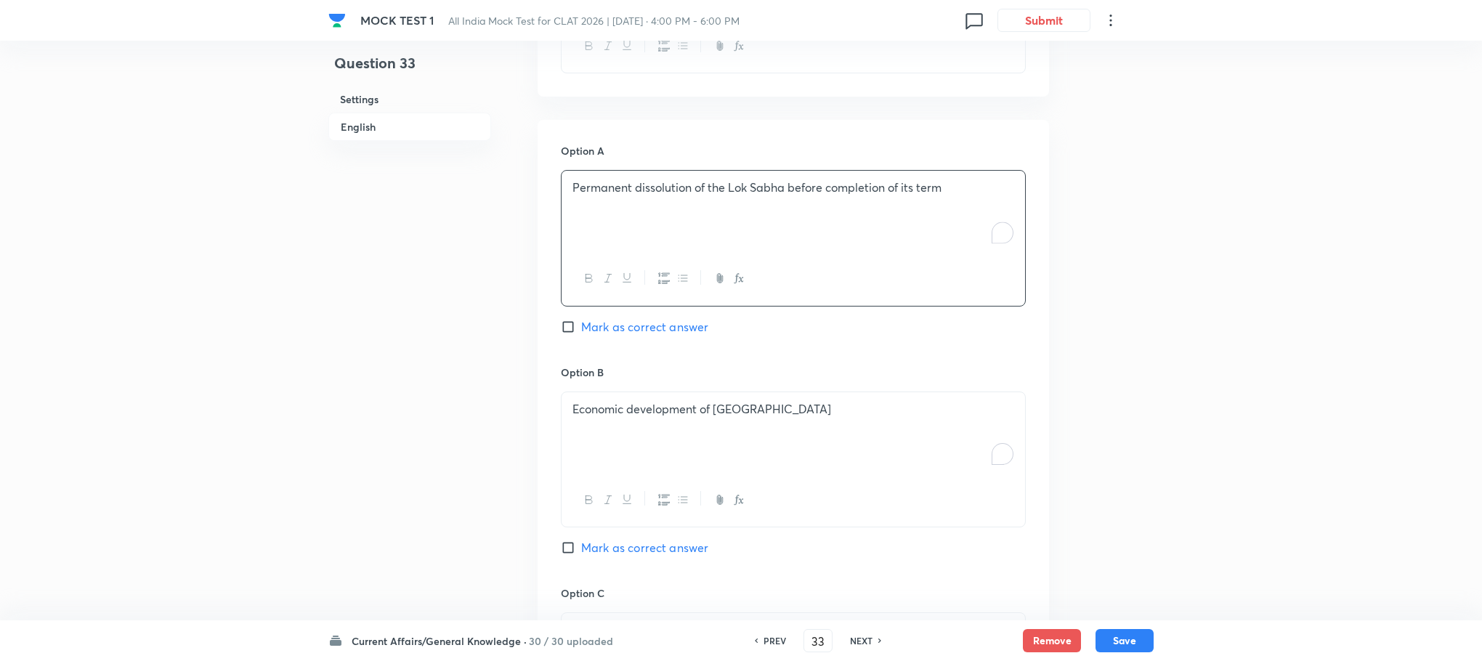
click at [608, 399] on div "Economic development of [GEOGRAPHIC_DATA]" at bounding box center [794, 432] width 464 height 81
click at [609, 400] on div "To enrich screen reader interactions, please activate Accessibility in Grammarl…" at bounding box center [794, 432] width 464 height 81
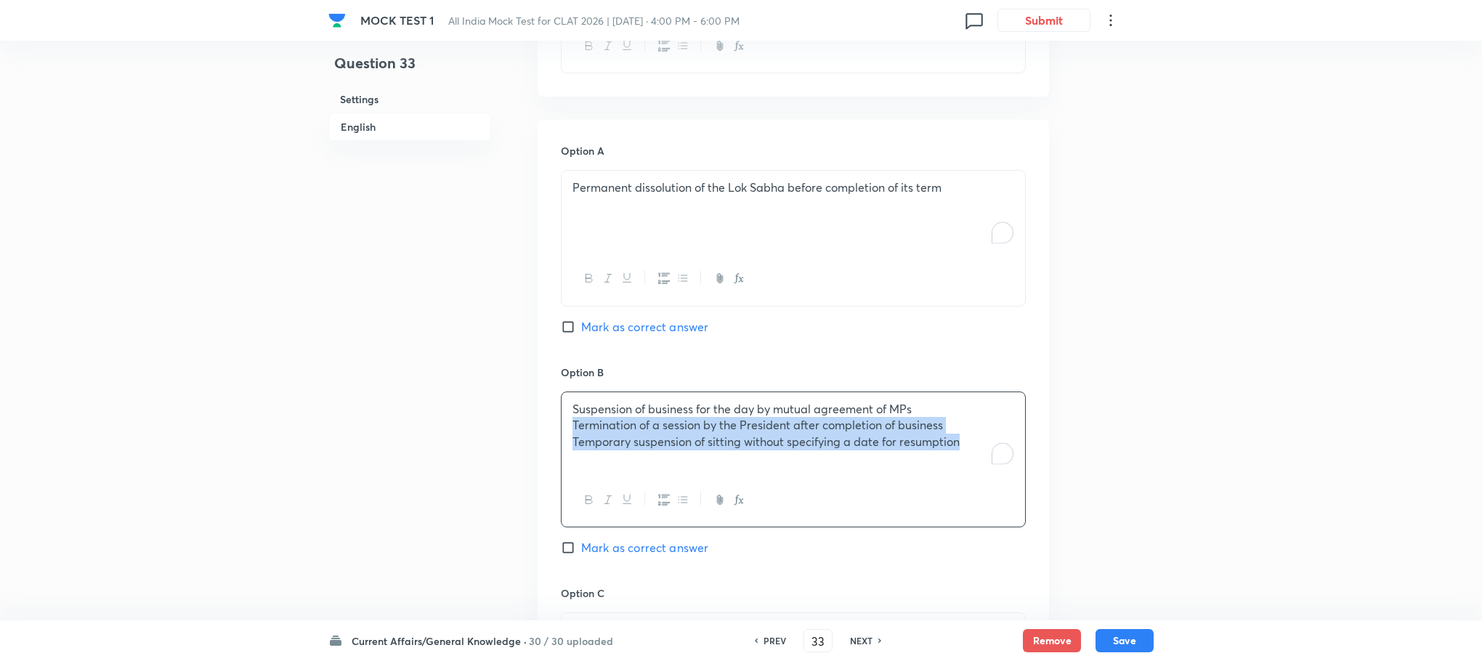
drag, startPoint x: 571, startPoint y: 429, endPoint x: 1034, endPoint y: 515, distance: 470.7
click at [1034, 515] on div "Option A Permanent dissolution of the Lok Sabha before completion of its term M…" at bounding box center [793, 571] width 511 height 902
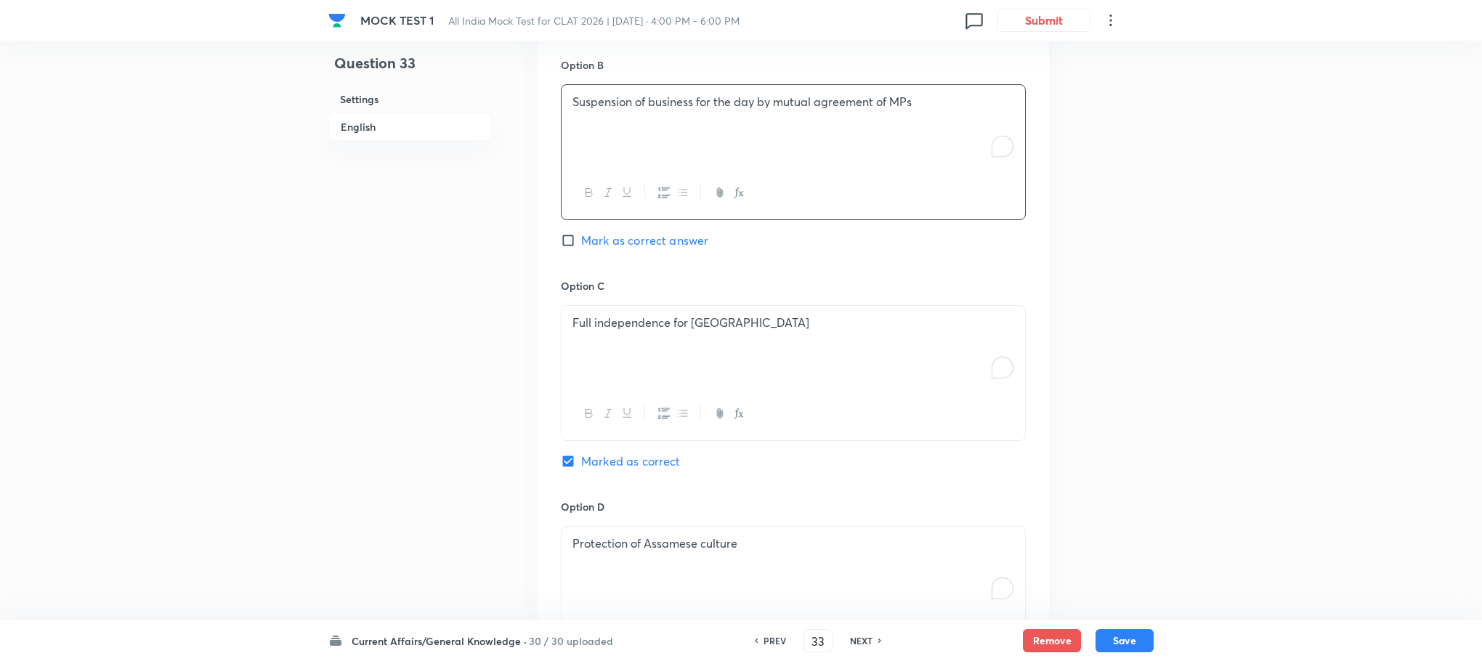
scroll to position [1345, 0]
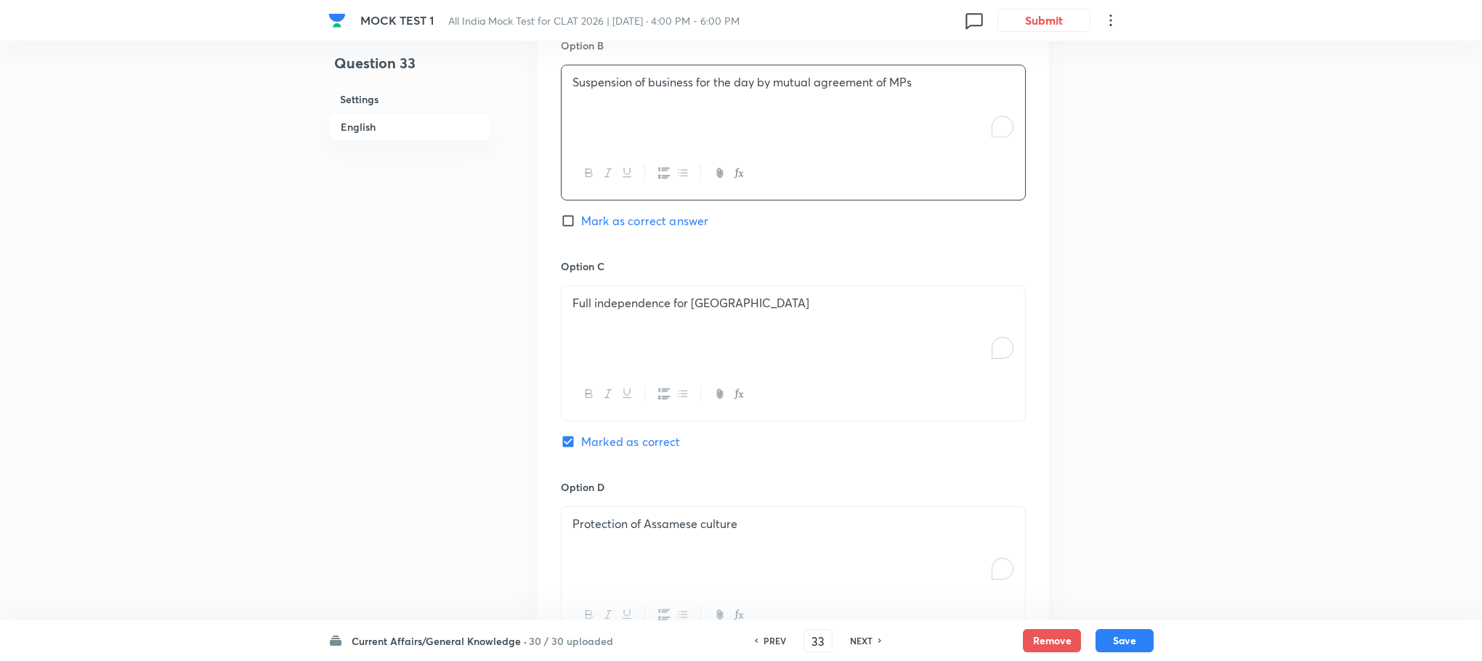
click at [621, 344] on div "Full independence for [GEOGRAPHIC_DATA]" at bounding box center [794, 326] width 464 height 81
click at [620, 343] on div "To enrich screen reader interactions, please activate Accessibility in Grammarl…" at bounding box center [794, 326] width 464 height 81
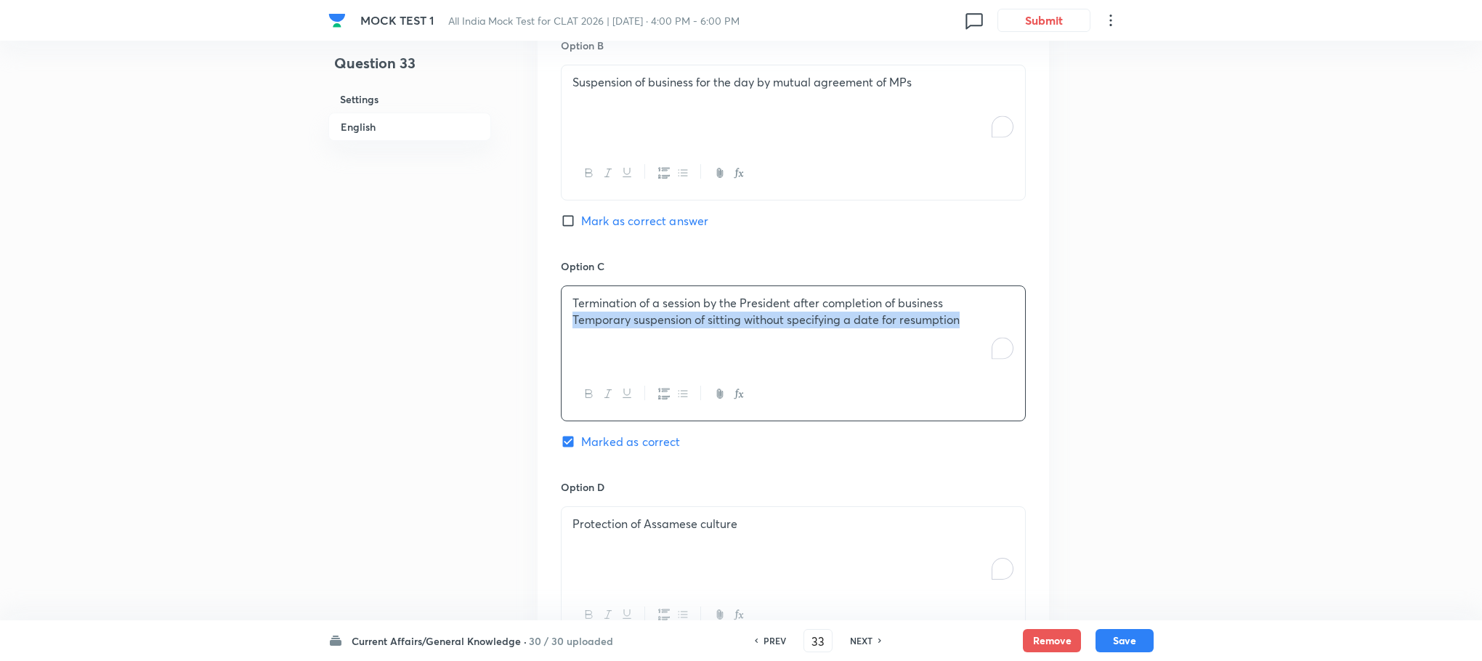
drag, startPoint x: 563, startPoint y: 325, endPoint x: 1013, endPoint y: 367, distance: 452.4
click at [1018, 368] on div "Termination of a session by the President after completion of business Temporar…" at bounding box center [794, 326] width 464 height 81
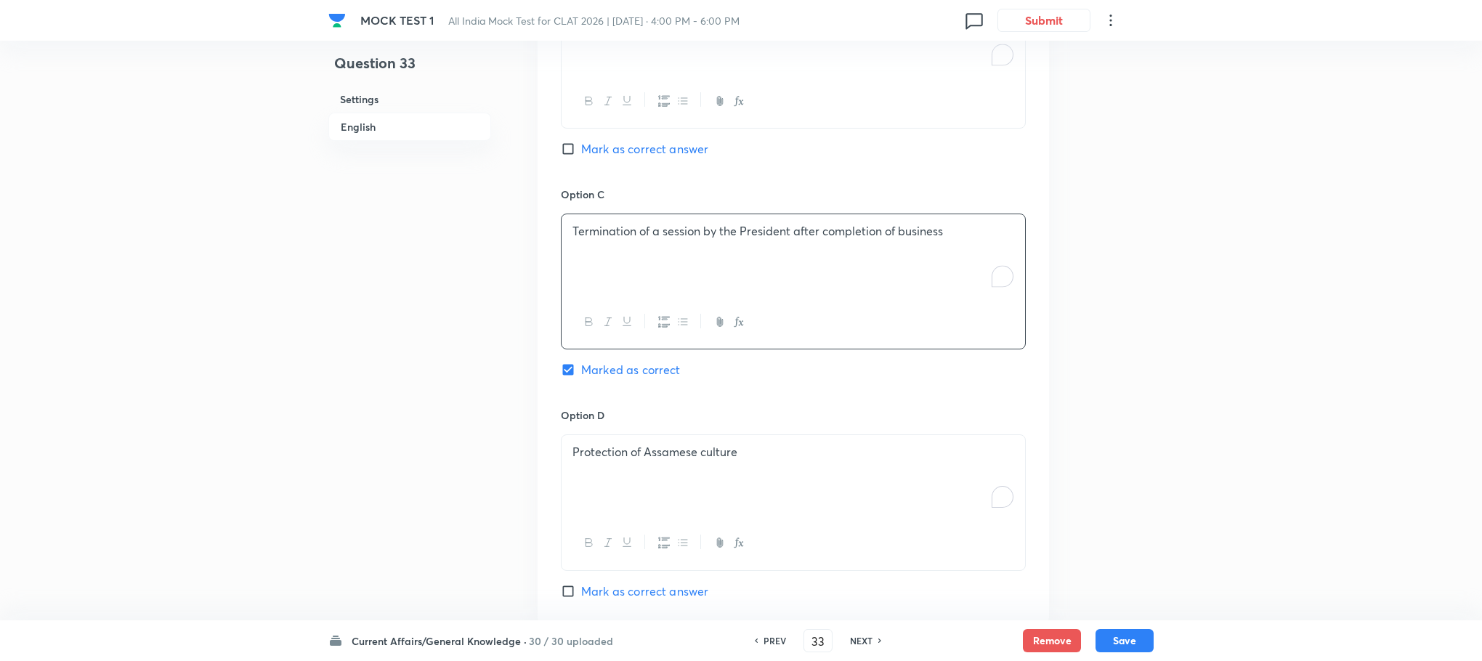
scroll to position [1454, 0]
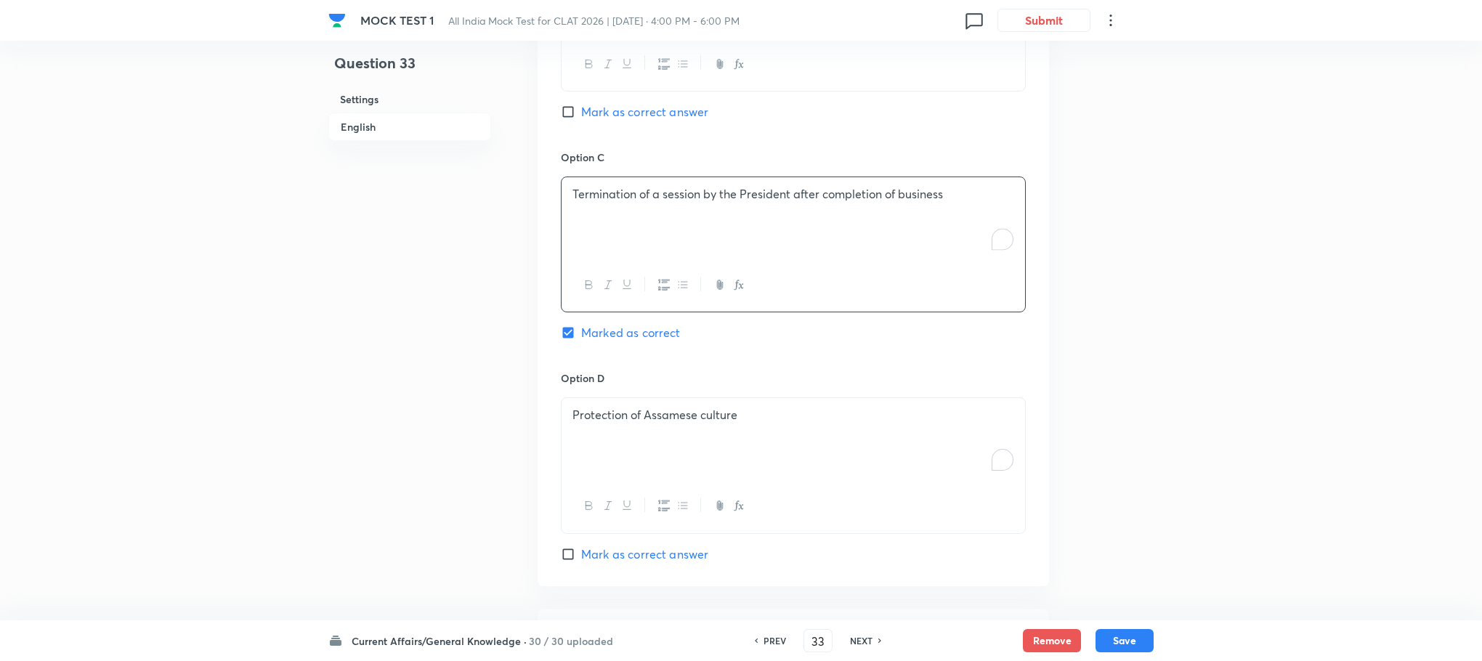
click at [635, 447] on div "Protection of Assamese culture" at bounding box center [794, 438] width 464 height 81
click at [631, 440] on div "To enrich screen reader interactions, please activate Accessibility in Grammarl…" at bounding box center [794, 438] width 464 height 81
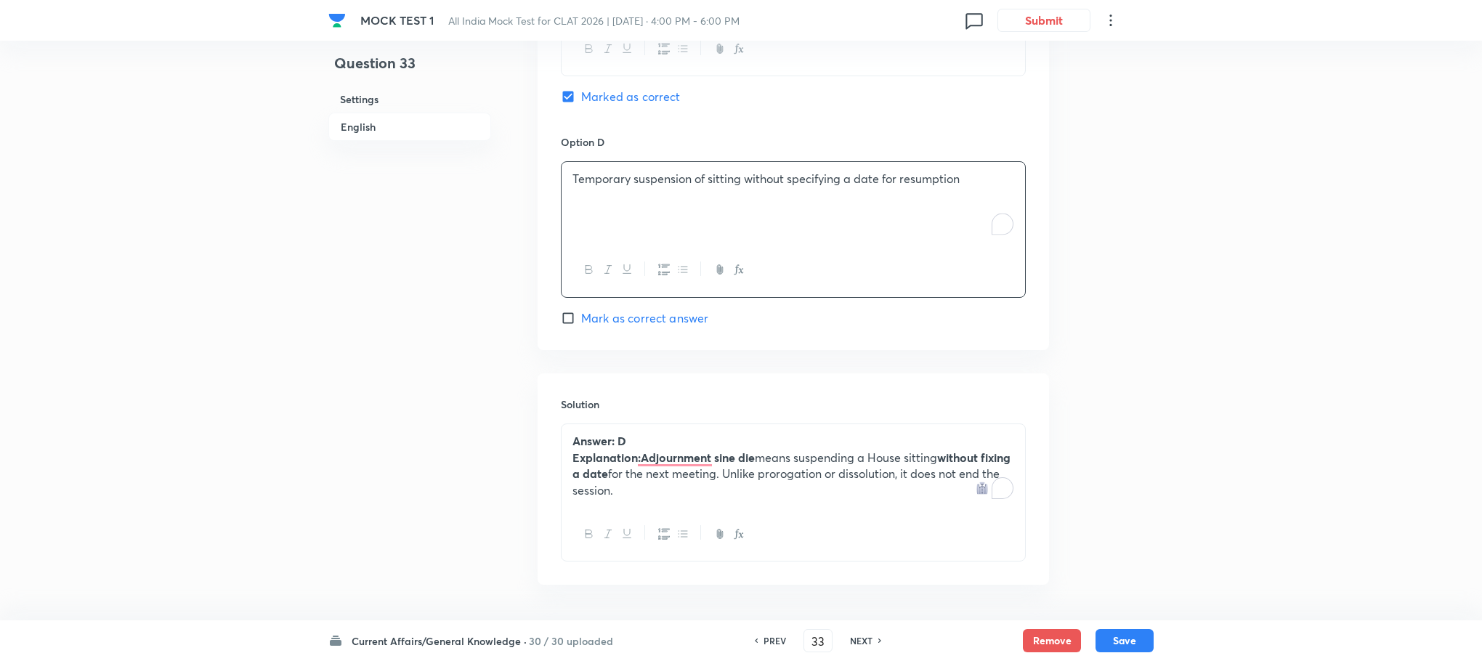
scroll to position [1637, 0]
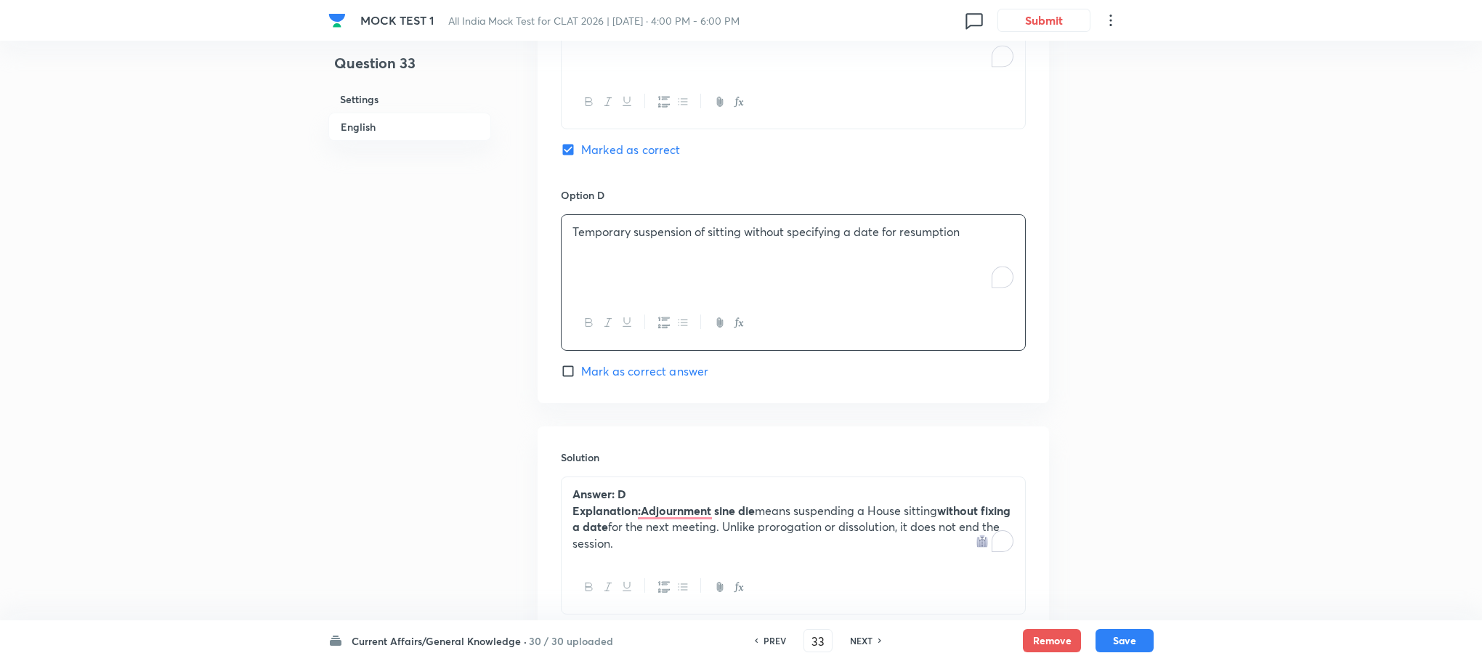
click at [628, 371] on span "Mark as correct answer" at bounding box center [644, 371] width 127 height 17
click at [581, 371] on input "Mark as correct answer" at bounding box center [571, 371] width 20 height 15
checkbox input "true"
checkbox input "false"
click at [1136, 646] on button "Save" at bounding box center [1125, 639] width 58 height 23
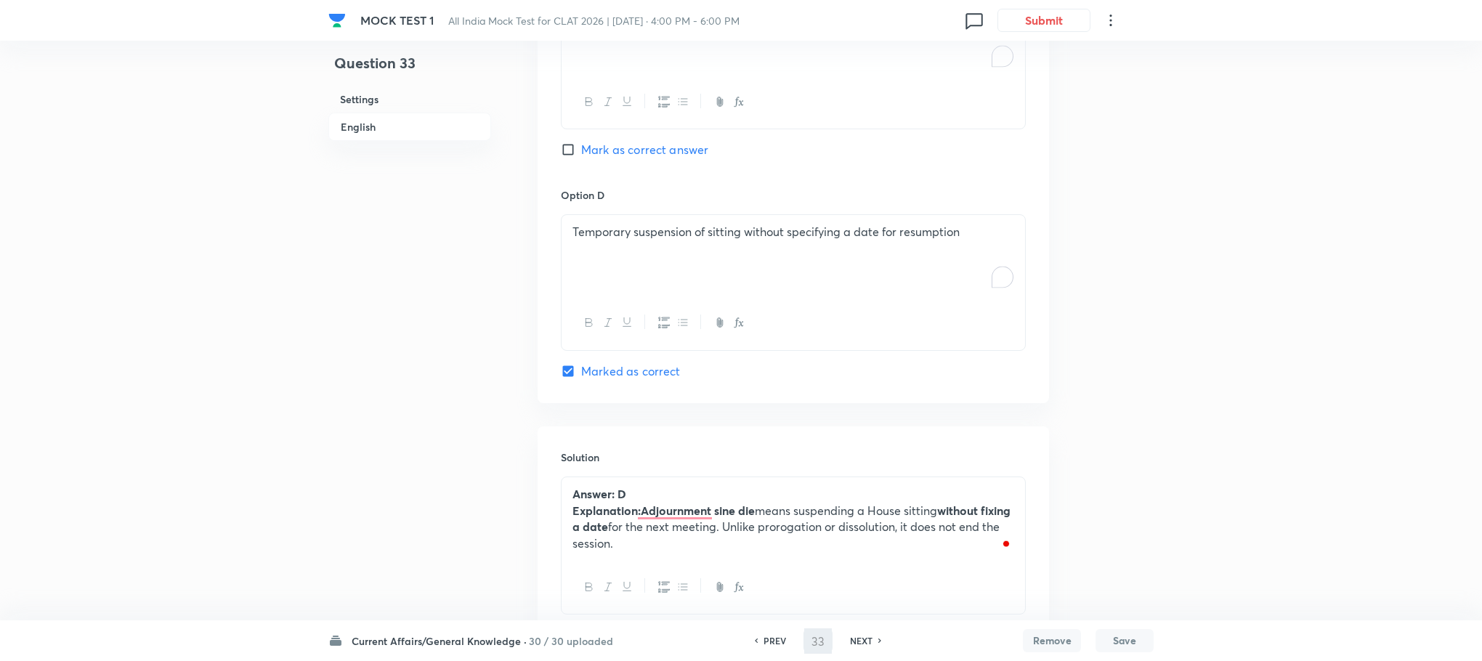
type input "34"
checkbox input "false"
checkbox input "true"
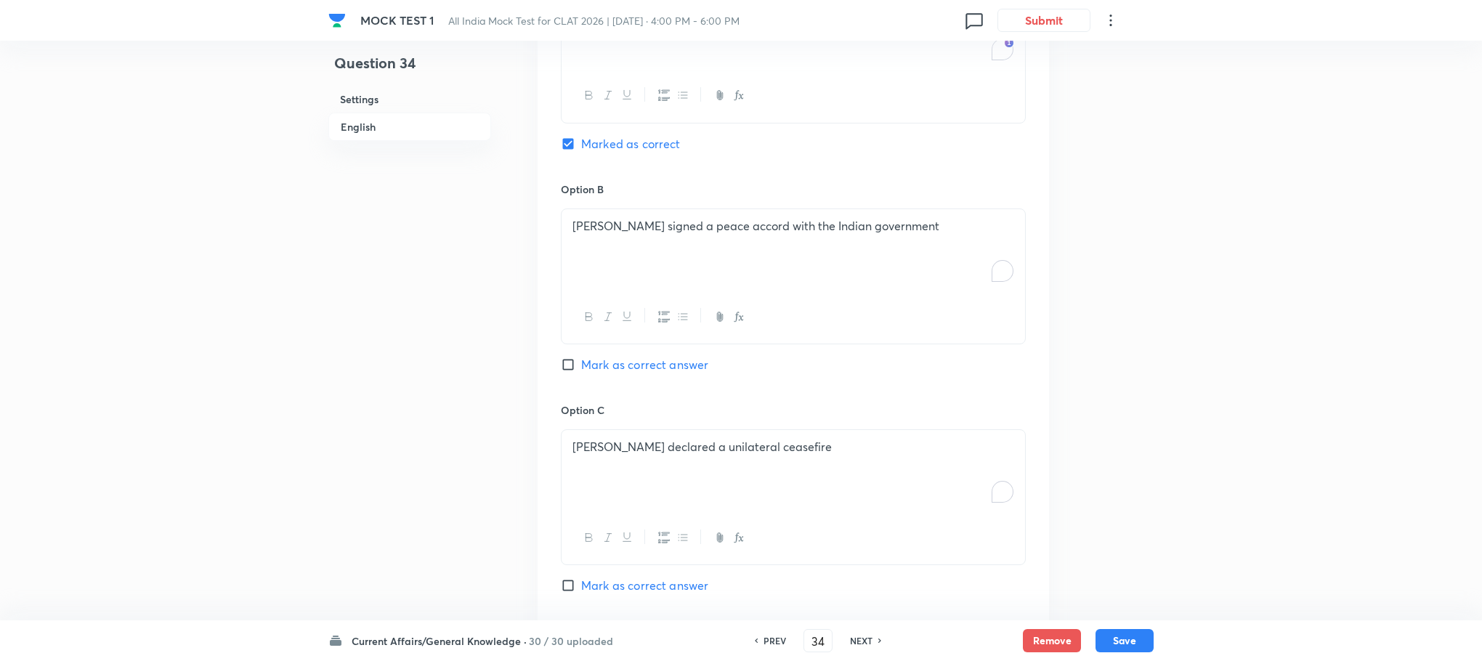
scroll to position [547, 0]
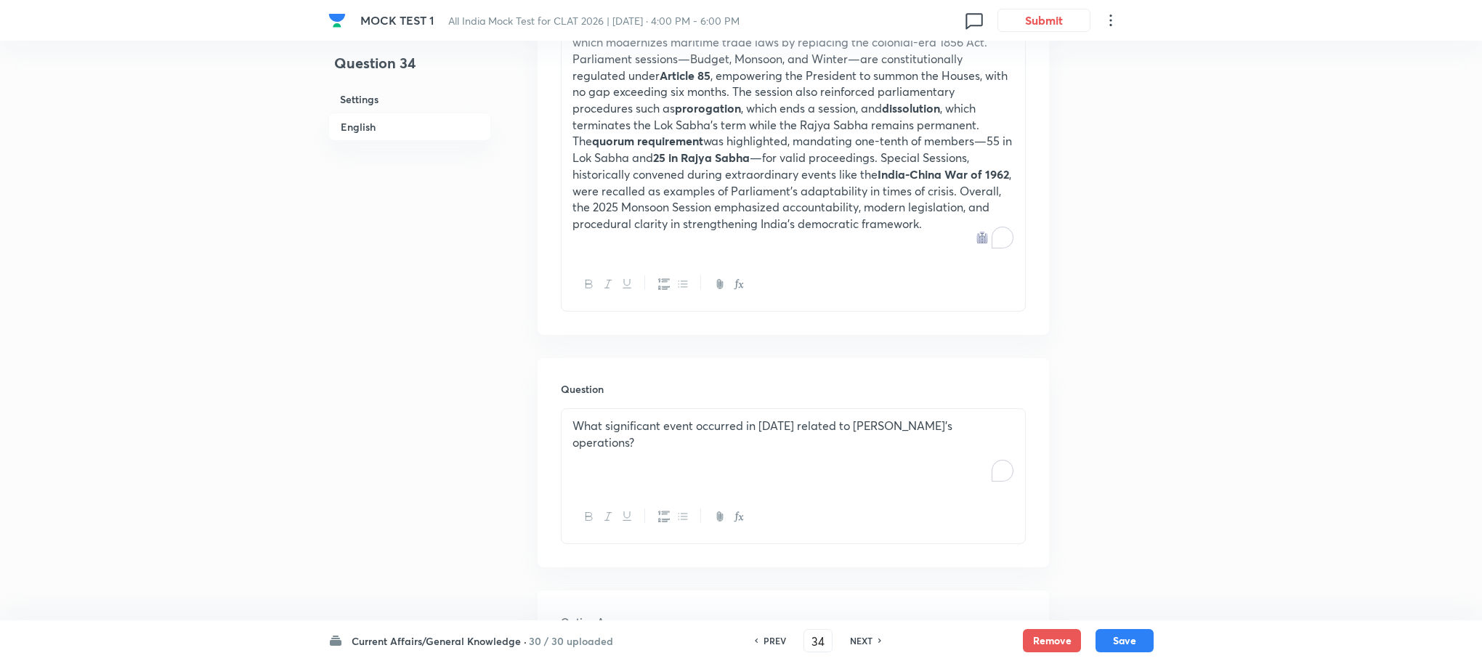
click at [668, 438] on div "What significant event occurred in [DATE] related to [PERSON_NAME]'s operations?" at bounding box center [794, 449] width 464 height 81
click at [652, 473] on div "To enrich screen reader interactions, please activate Accessibility in Grammarl…" at bounding box center [794, 449] width 464 height 81
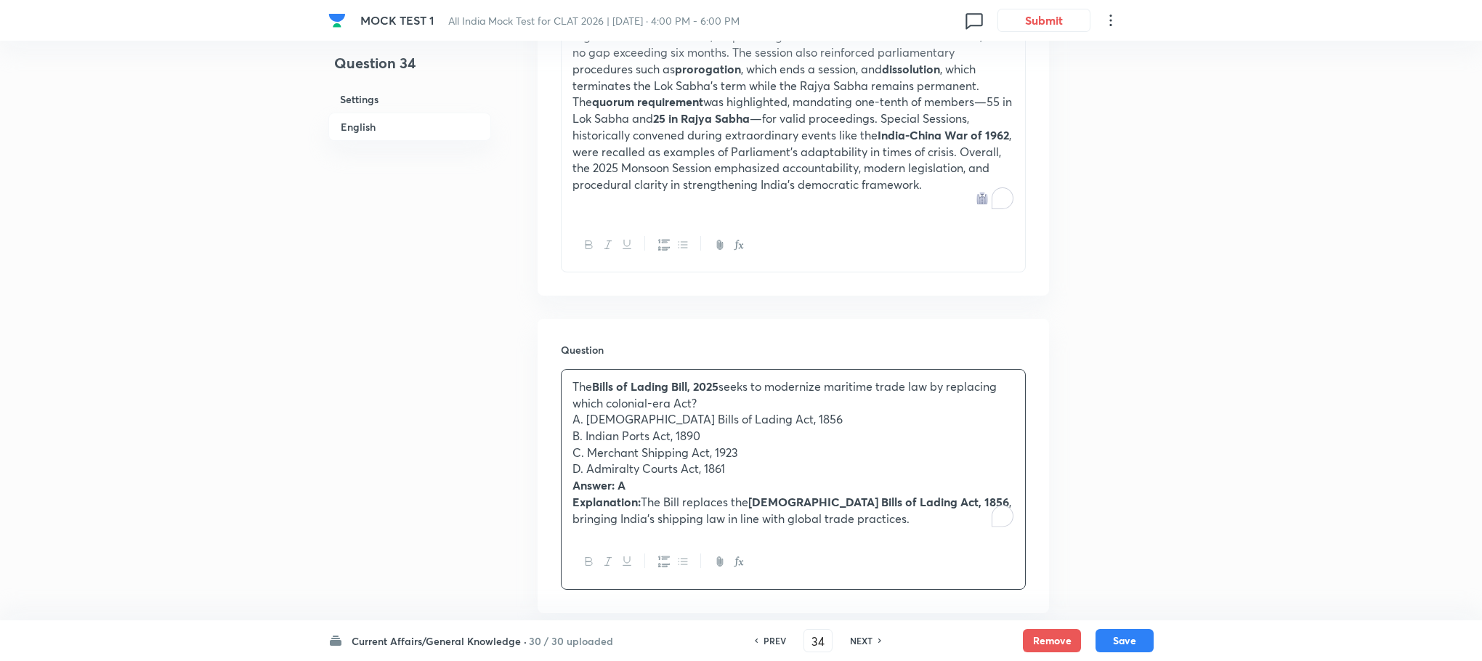
scroll to position [656, 0]
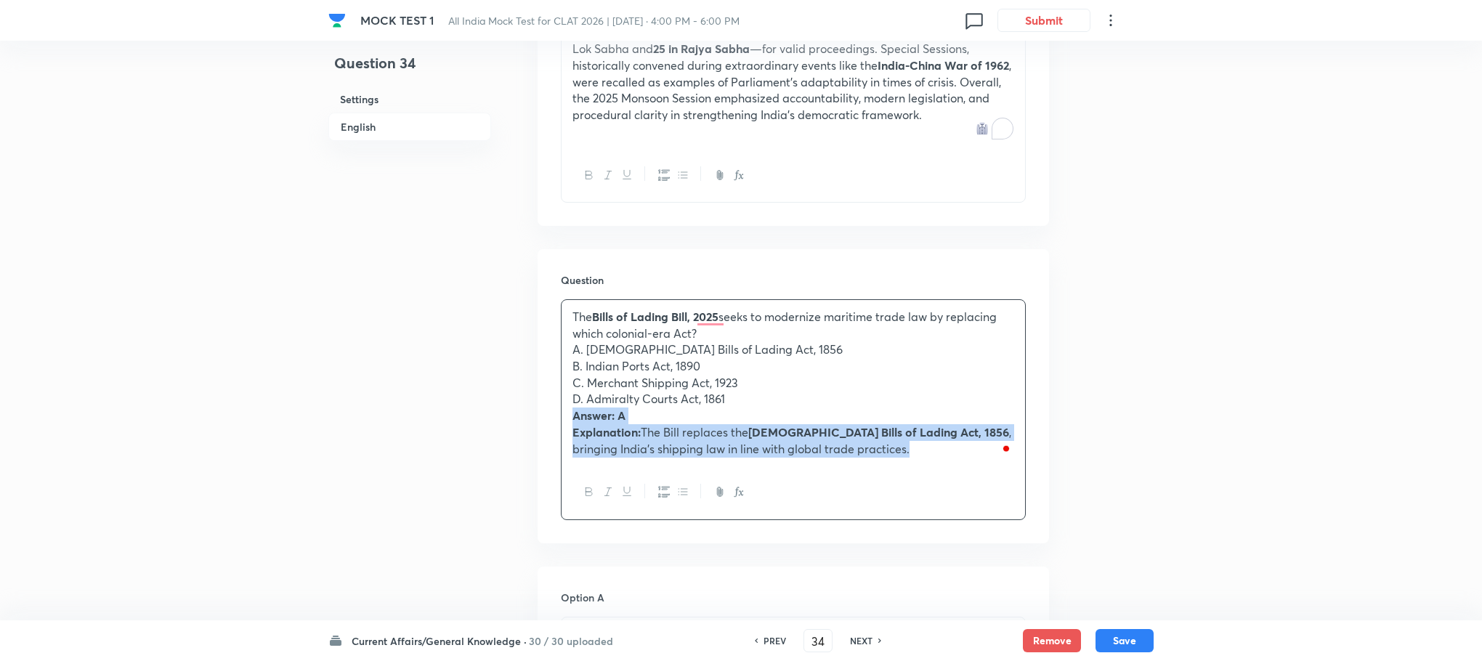
drag, startPoint x: 572, startPoint y: 419, endPoint x: 874, endPoint y: 469, distance: 306.4
click at [874, 469] on div "The Bills of Lading Bill, 2025 seeks to modernize maritime trade law by replaci…" at bounding box center [793, 409] width 465 height 221
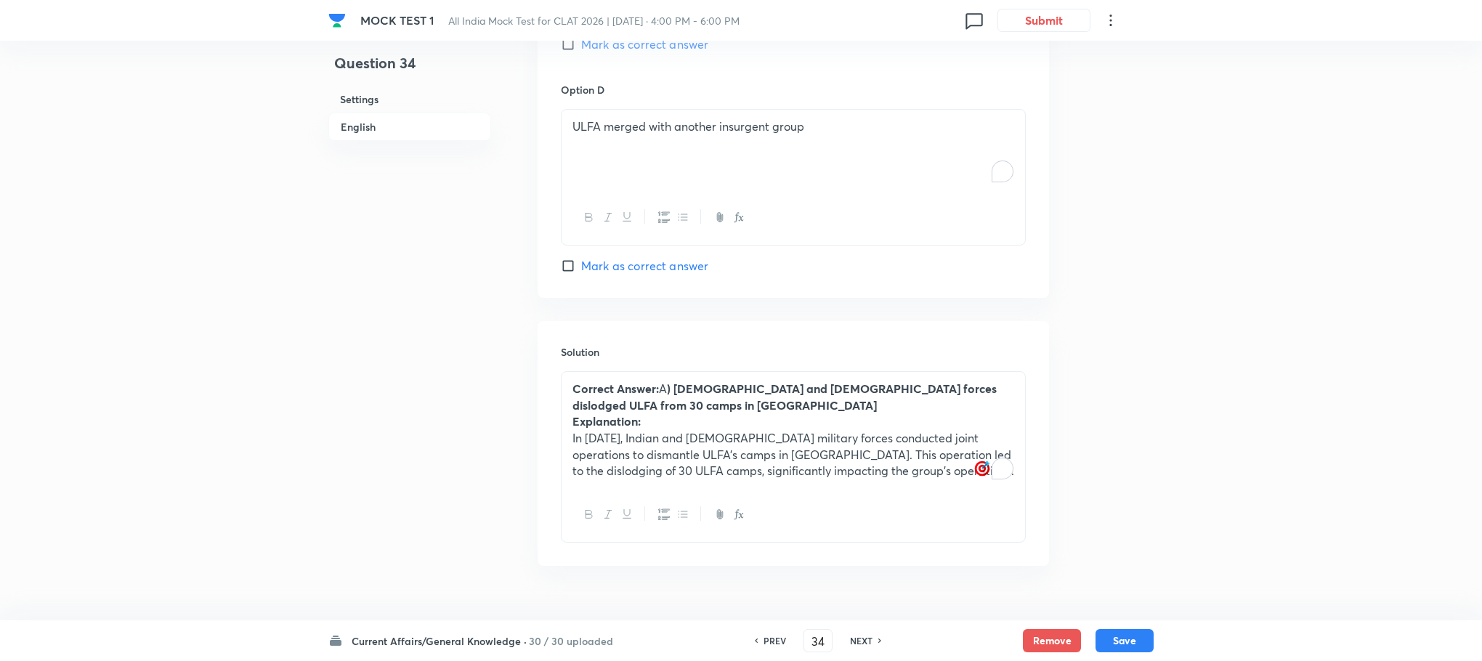
scroll to position [1829, 0]
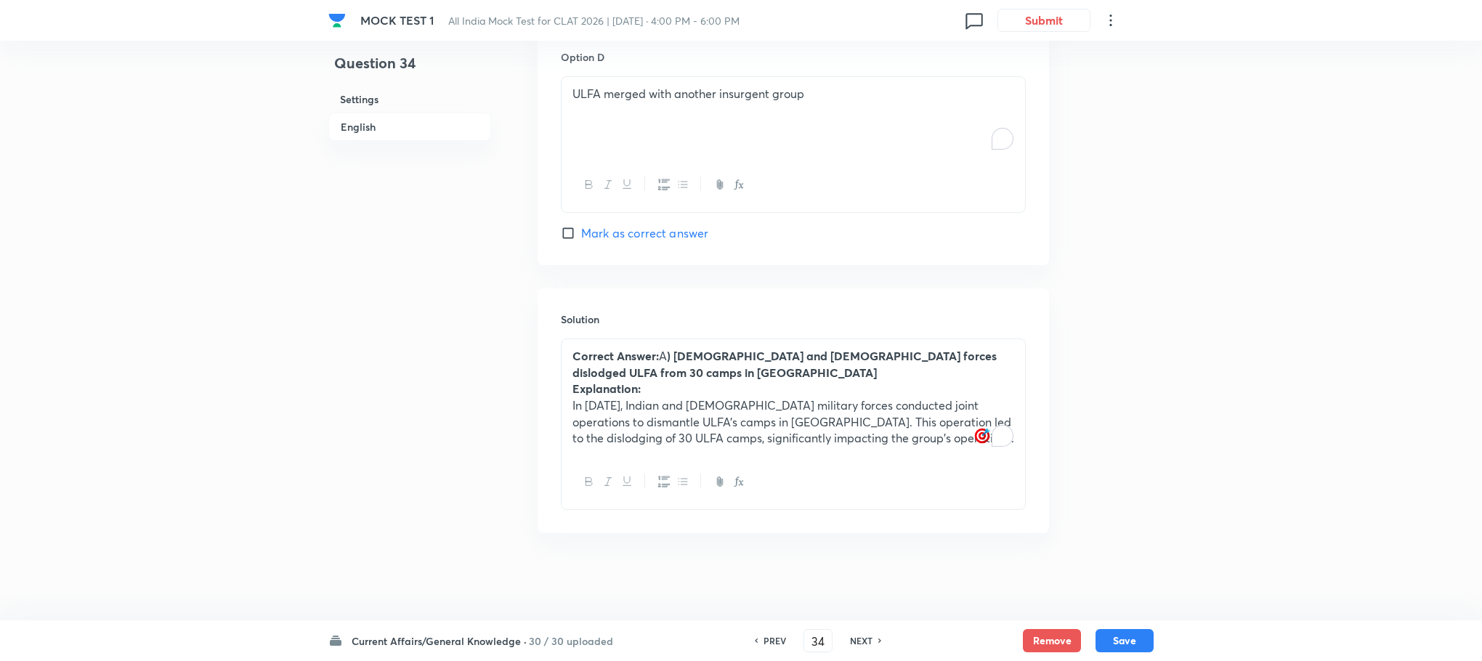
click at [661, 410] on p "In [DATE], Indian and [DEMOGRAPHIC_DATA] military forces conducted joint operat…" at bounding box center [793, 421] width 442 height 49
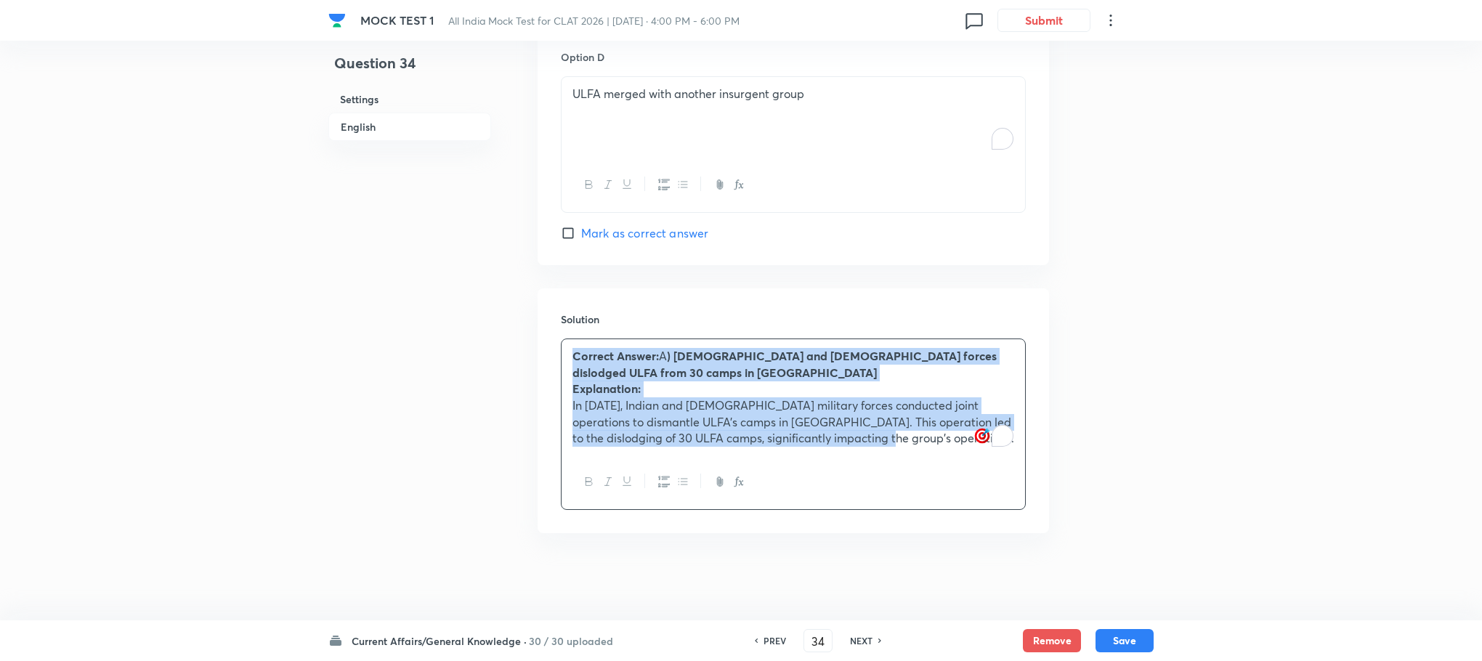
scroll to position [1794, 0]
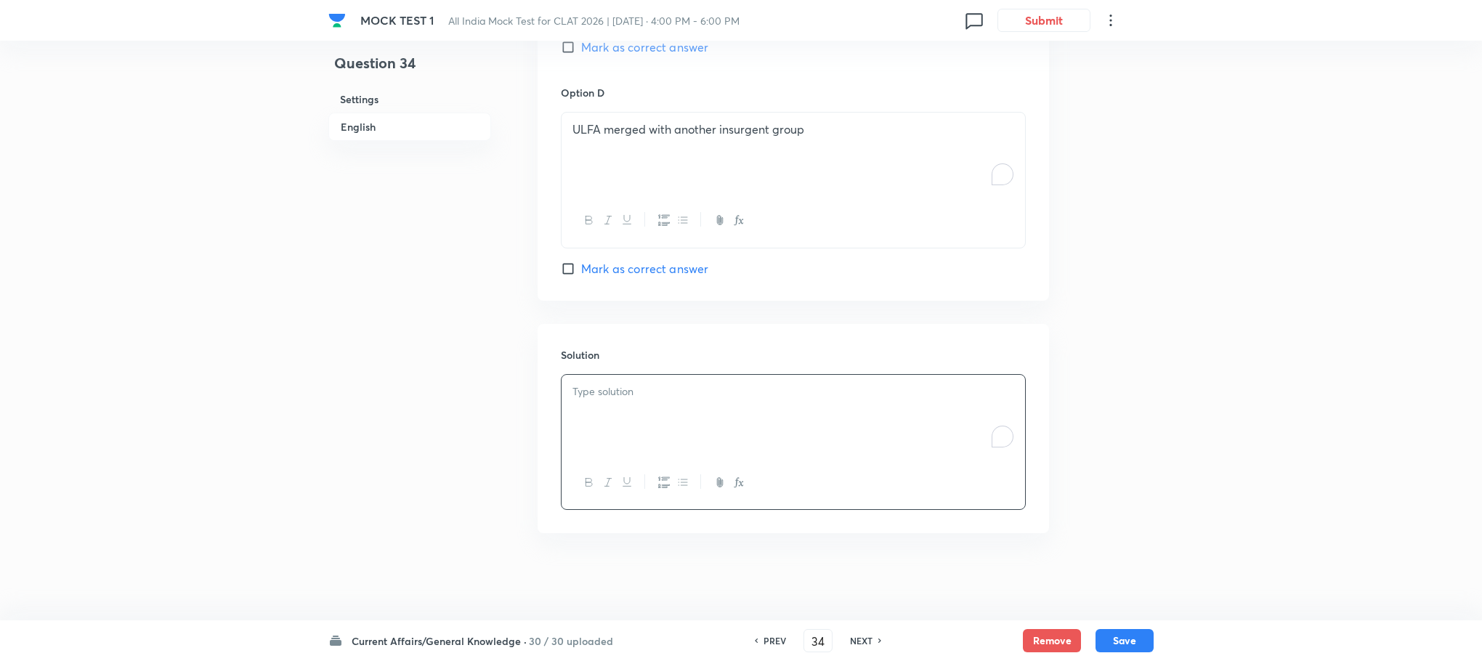
click at [643, 389] on p "To enrich screen reader interactions, please activate Accessibility in Grammarl…" at bounding box center [793, 392] width 442 height 17
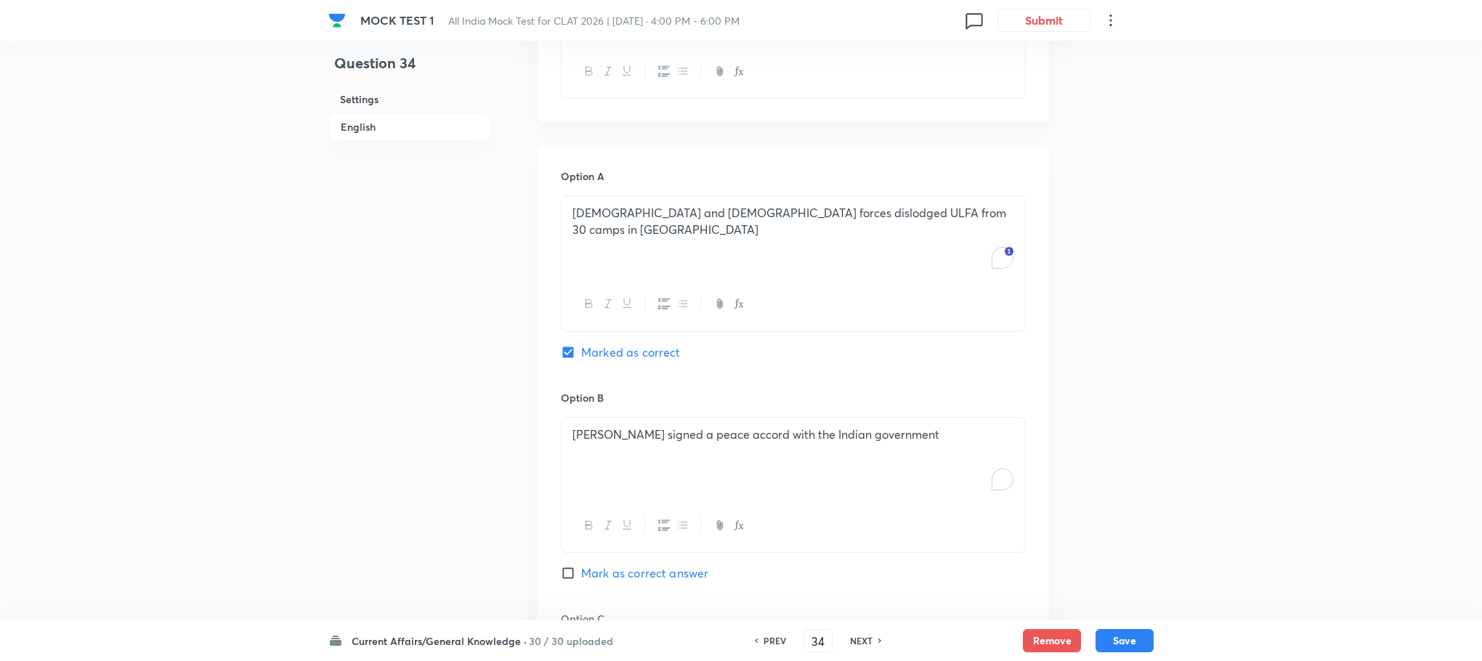
scroll to position [814, 0]
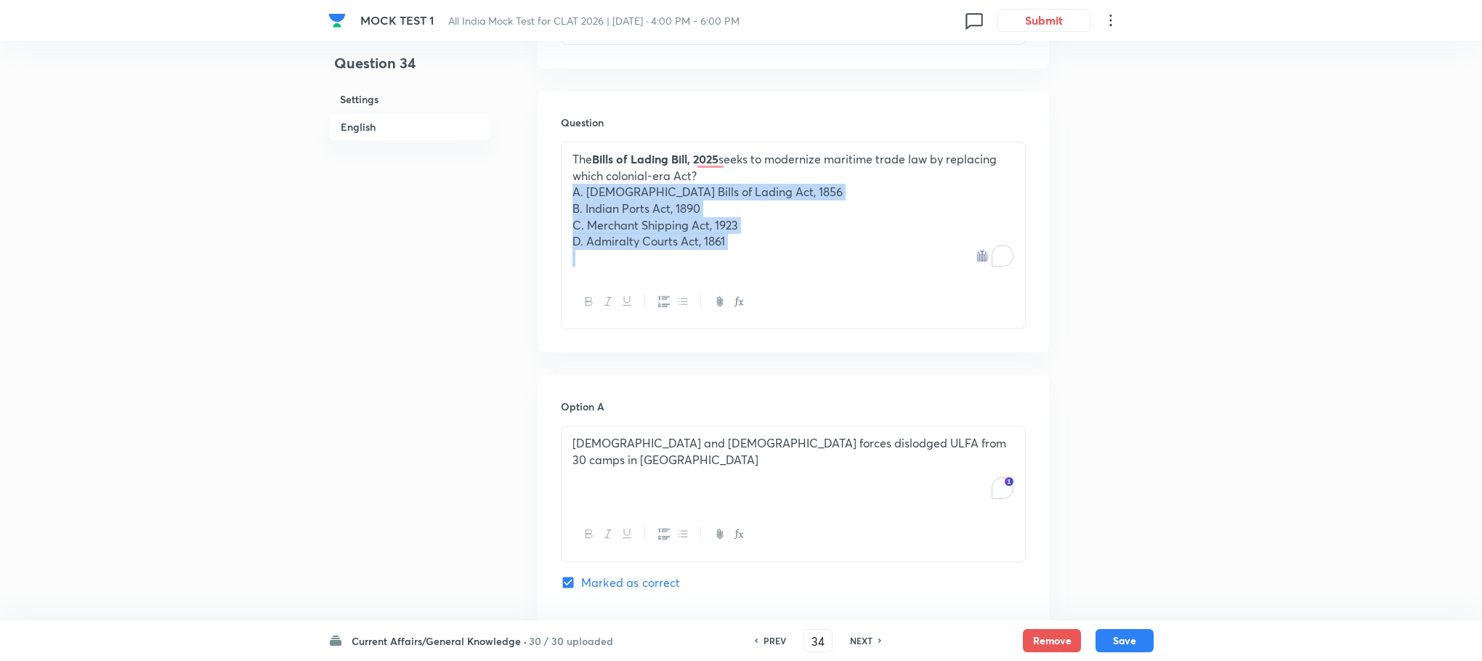
drag, startPoint x: 569, startPoint y: 187, endPoint x: 801, endPoint y: 282, distance: 250.3
click at [801, 282] on div "The Bills of Lading Bill, 2025 seeks to modernize maritime trade law by replaci…" at bounding box center [793, 235] width 465 height 187
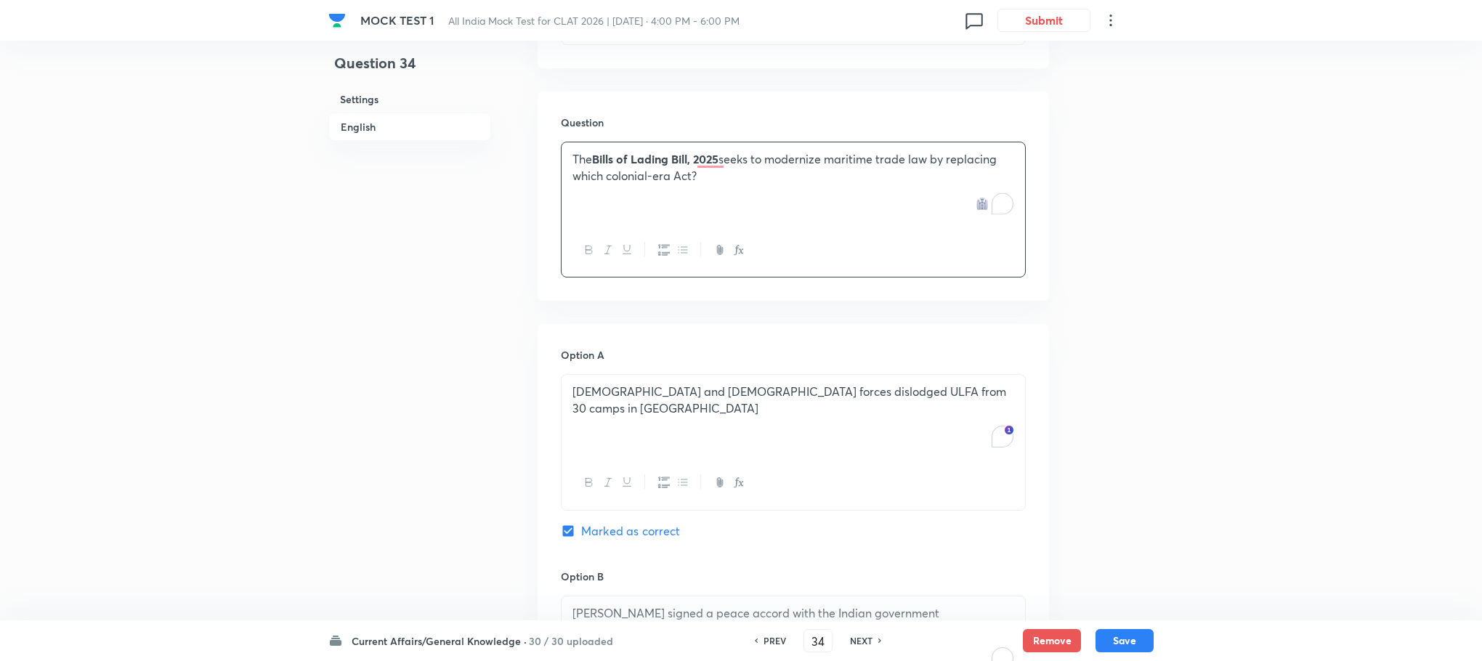
click at [680, 421] on div "[DEMOGRAPHIC_DATA] and [DEMOGRAPHIC_DATA] forces dislodged ULFA from 30 camps i…" at bounding box center [794, 415] width 464 height 81
click at [673, 414] on div "To enrich screen reader interactions, please activate Accessibility in Grammarl…" at bounding box center [794, 415] width 464 height 81
click at [584, 391] on p "A. [DEMOGRAPHIC_DATA] Bills of Lading Act, 1856" at bounding box center [793, 392] width 442 height 17
click at [582, 406] on p "B. Indian Ports Act, 1890" at bounding box center [793, 408] width 442 height 17
click at [584, 425] on p "C. Merchant Shipping Act, 1923" at bounding box center [793, 425] width 442 height 17
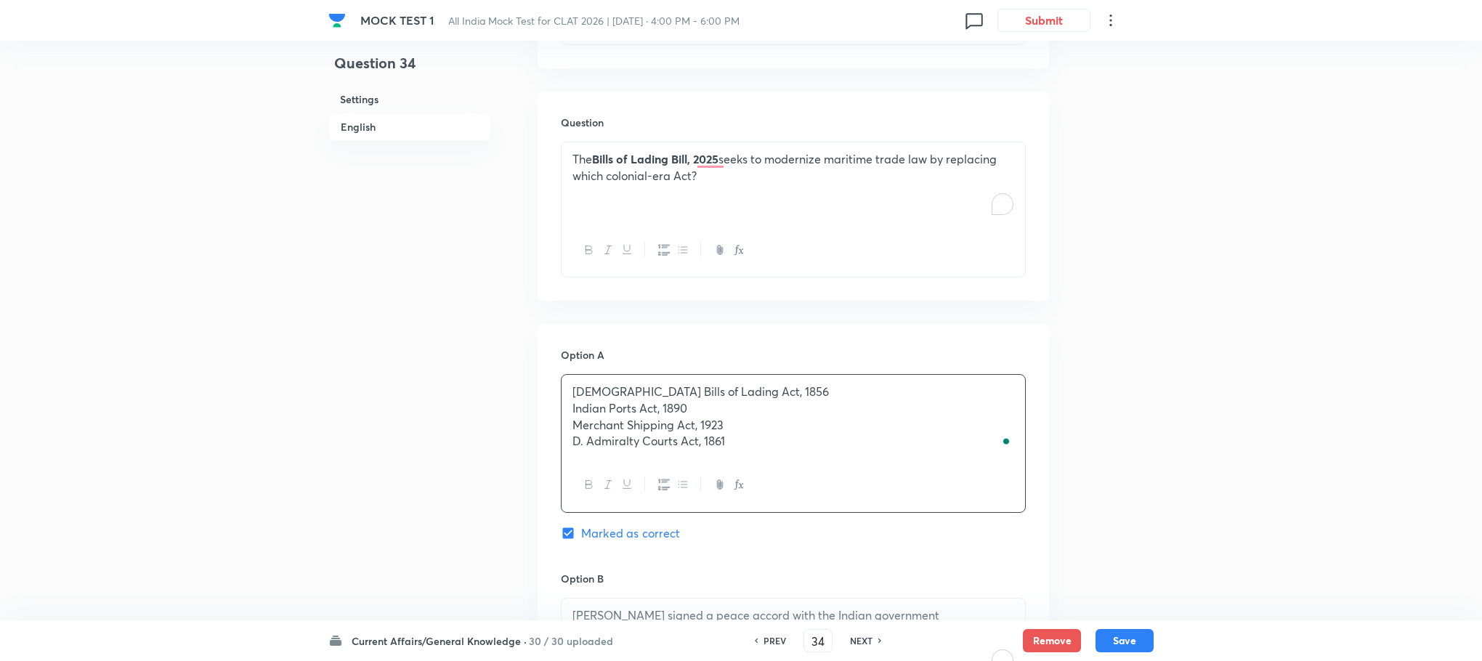
click at [584, 438] on p "D. Admiralty Courts Act, 1861" at bounding box center [793, 441] width 442 height 17
drag, startPoint x: 571, startPoint y: 413, endPoint x: 848, endPoint y: 480, distance: 284.9
click at [848, 480] on div "[DEMOGRAPHIC_DATA] Bills of Lading Act, 1856 Indian Ports Act, 1890 Merchant Sh…" at bounding box center [793, 443] width 465 height 138
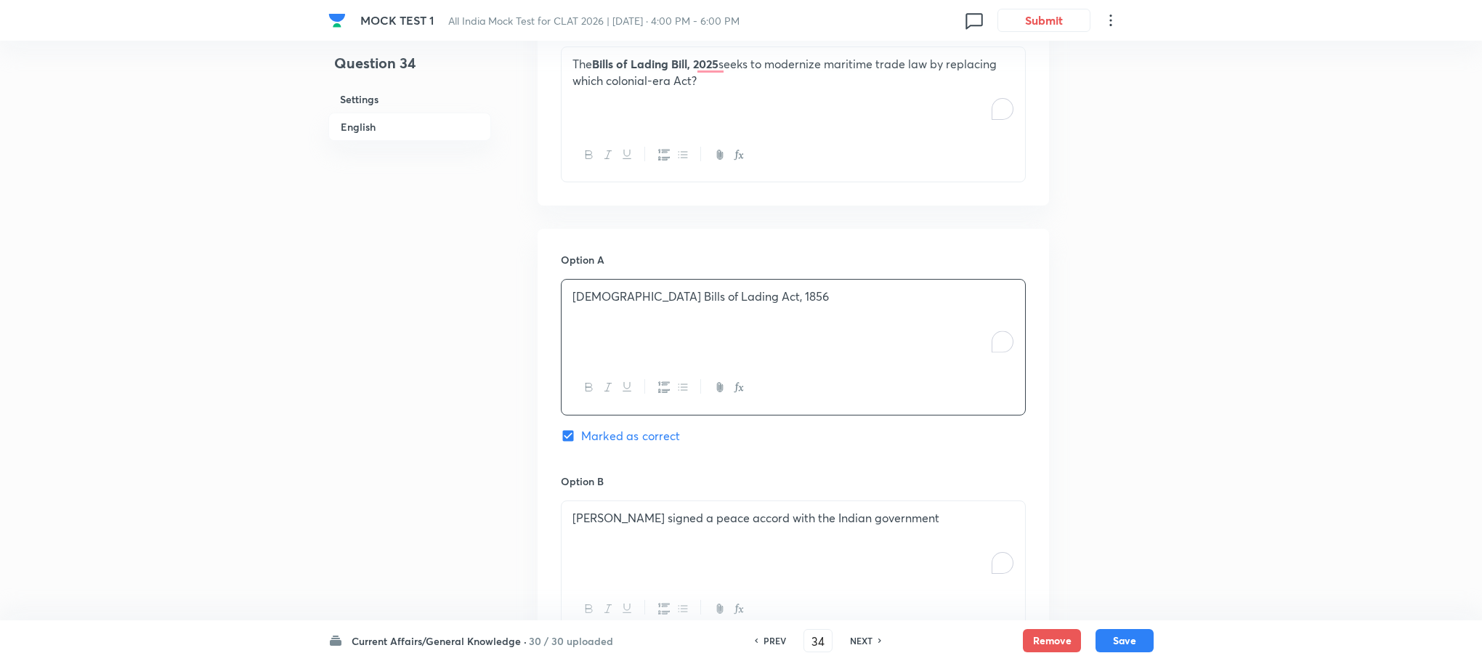
scroll to position [1032, 0]
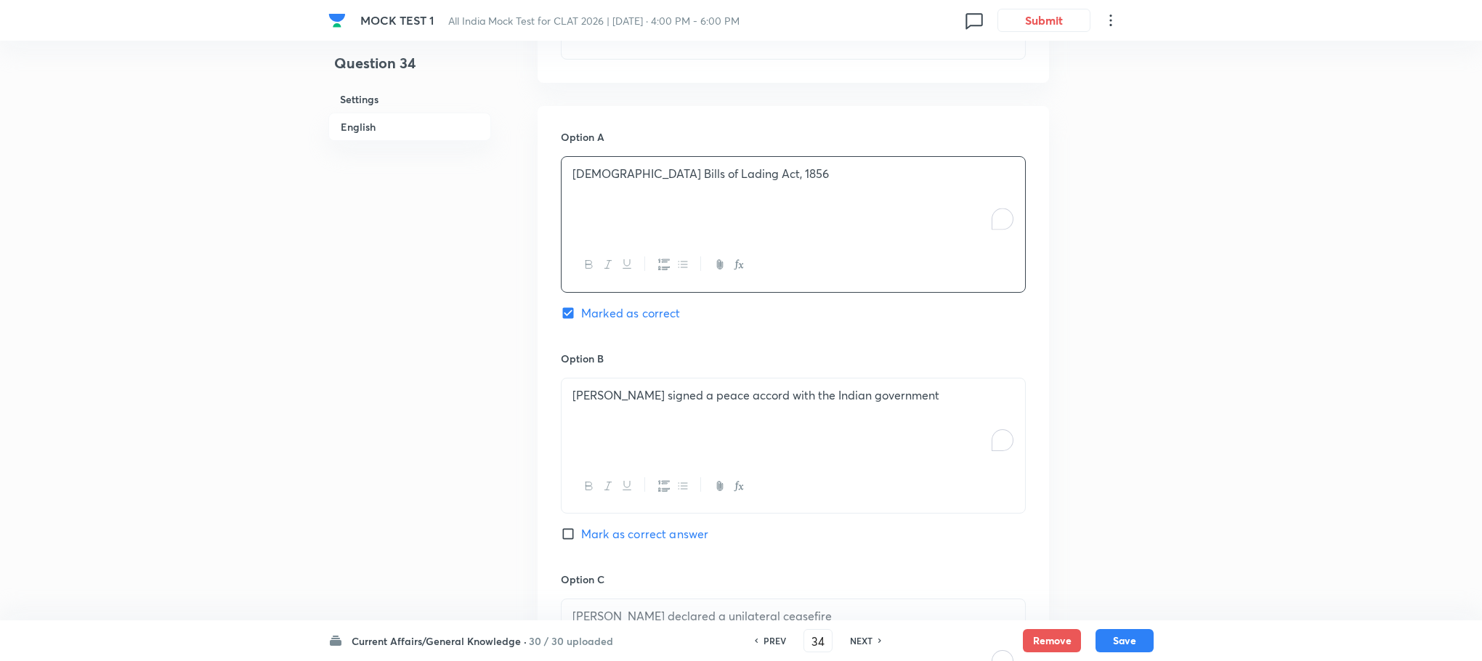
click at [639, 391] on p "[PERSON_NAME] signed a peace accord with the Indian government" at bounding box center [793, 395] width 442 height 17
click at [637, 391] on p "To enrich screen reader interactions, please activate Accessibility in Grammarl…" at bounding box center [793, 395] width 442 height 17
drag, startPoint x: 574, startPoint y: 414, endPoint x: 891, endPoint y: 469, distance: 322.3
click at [891, 469] on div "Indian Ports Act, 1890 Merchant Shipping Act, 1923 Admiralty Courts Act, 1861" at bounding box center [793, 446] width 465 height 136
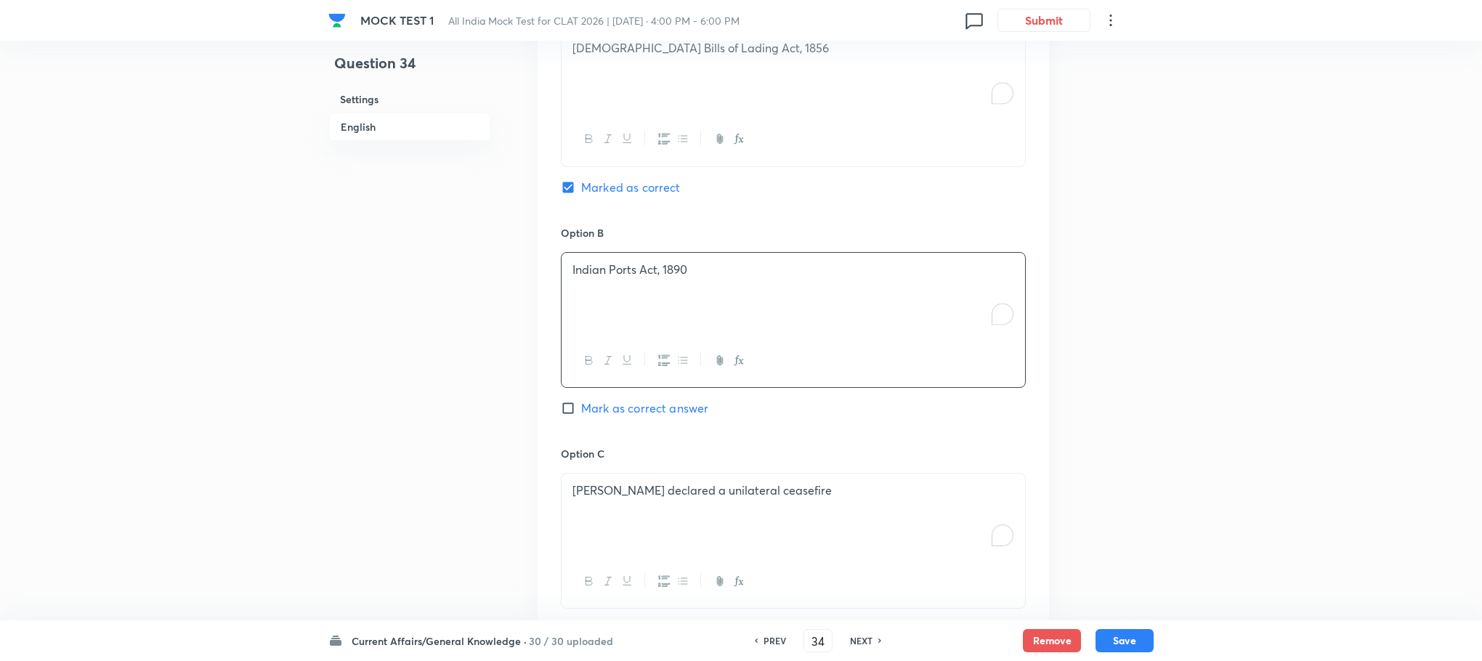
scroll to position [1250, 0]
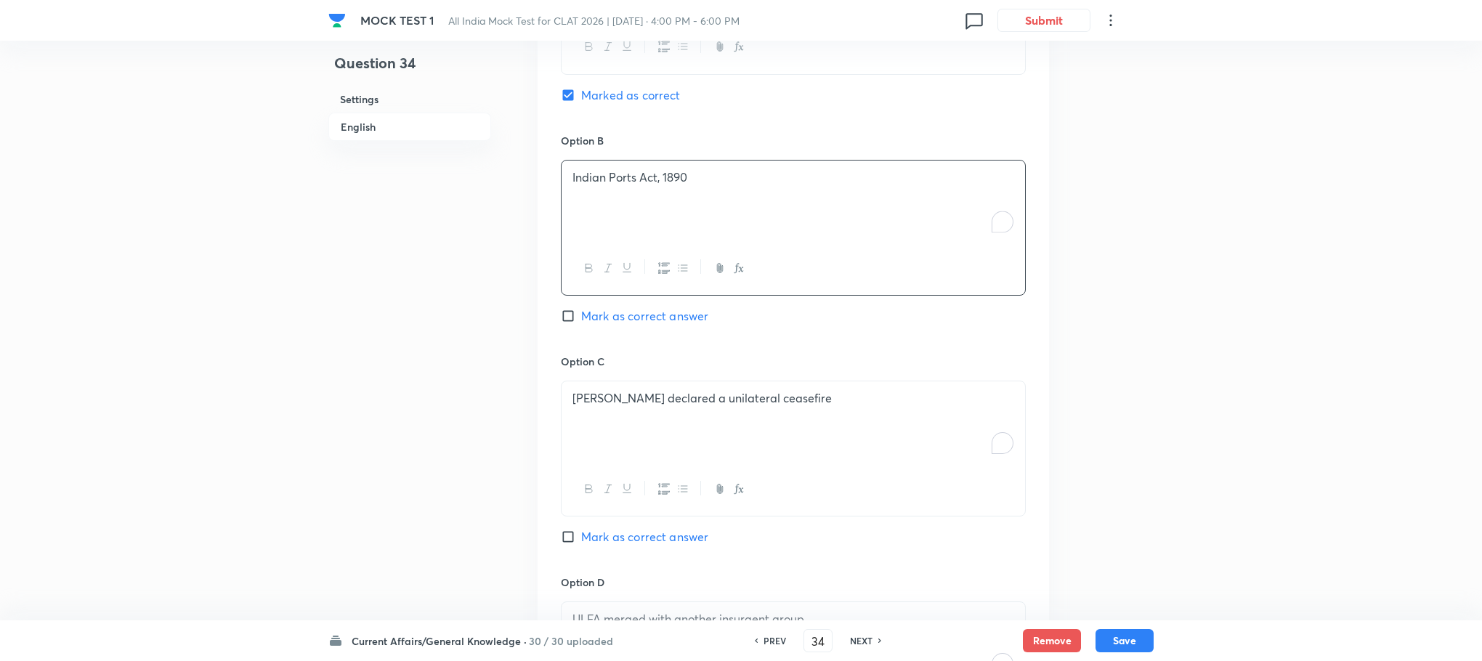
click at [624, 405] on p "[PERSON_NAME] declared a unilateral ceasefire" at bounding box center [793, 398] width 442 height 17
click at [622, 404] on p "To enrich screen reader interactions, please activate Accessibility in Grammarl…" at bounding box center [793, 398] width 442 height 17
drag, startPoint x: 569, startPoint y: 418, endPoint x: 907, endPoint y: 462, distance: 341.4
click at [907, 462] on div "Merchant Shipping Act, 1923 Admiralty Courts Act, 1861" at bounding box center [794, 421] width 464 height 81
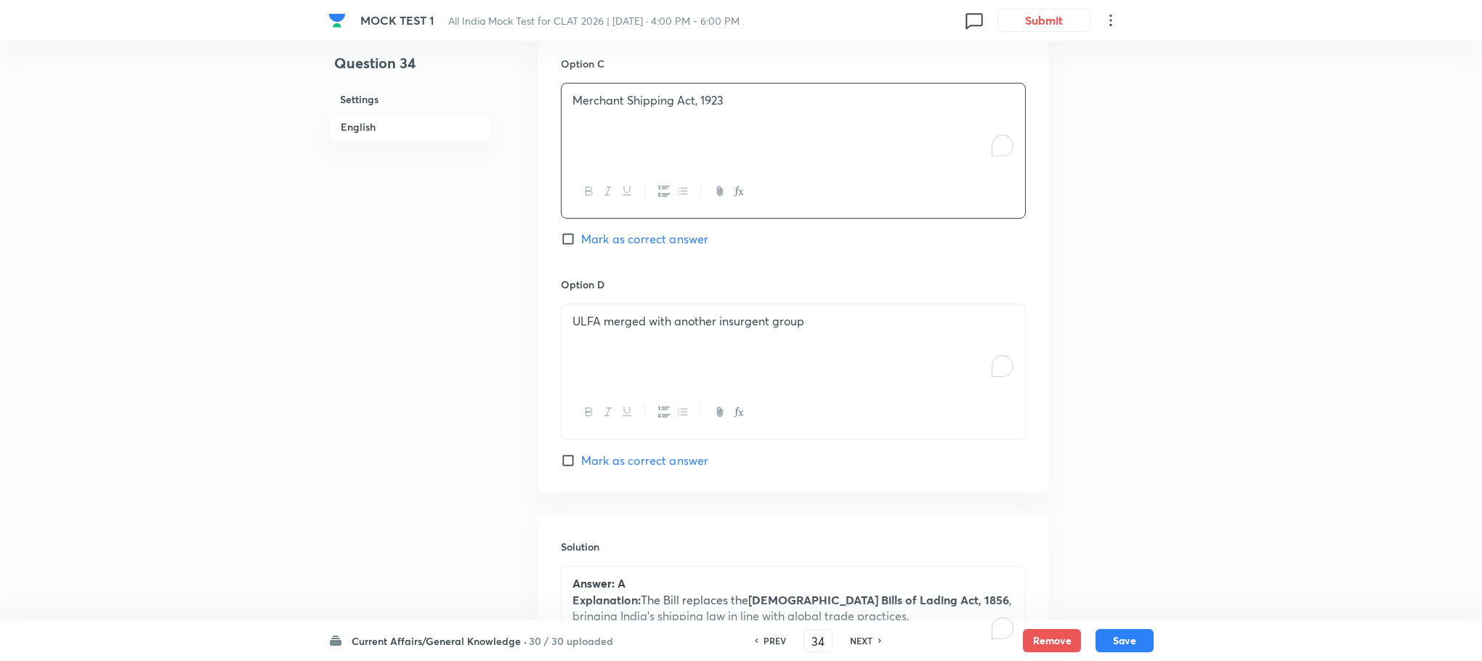
scroll to position [1577, 0]
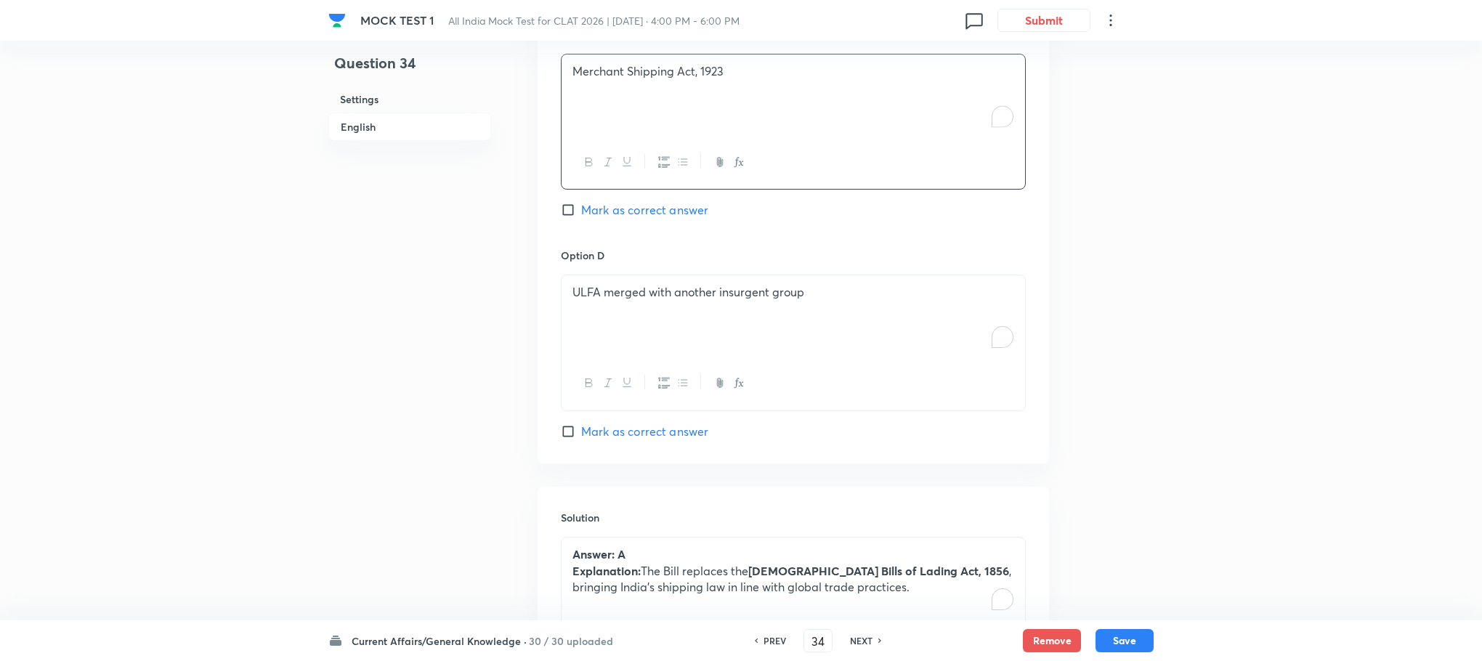
click at [619, 392] on button "button" at bounding box center [626, 383] width 19 height 18
click at [599, 317] on div "ULFA merged with another insurgent group ﻿" at bounding box center [794, 315] width 464 height 81
click at [599, 317] on div "To enrich screen reader interactions, please activate Accessibility in Grammarl…" at bounding box center [794, 315] width 464 height 81
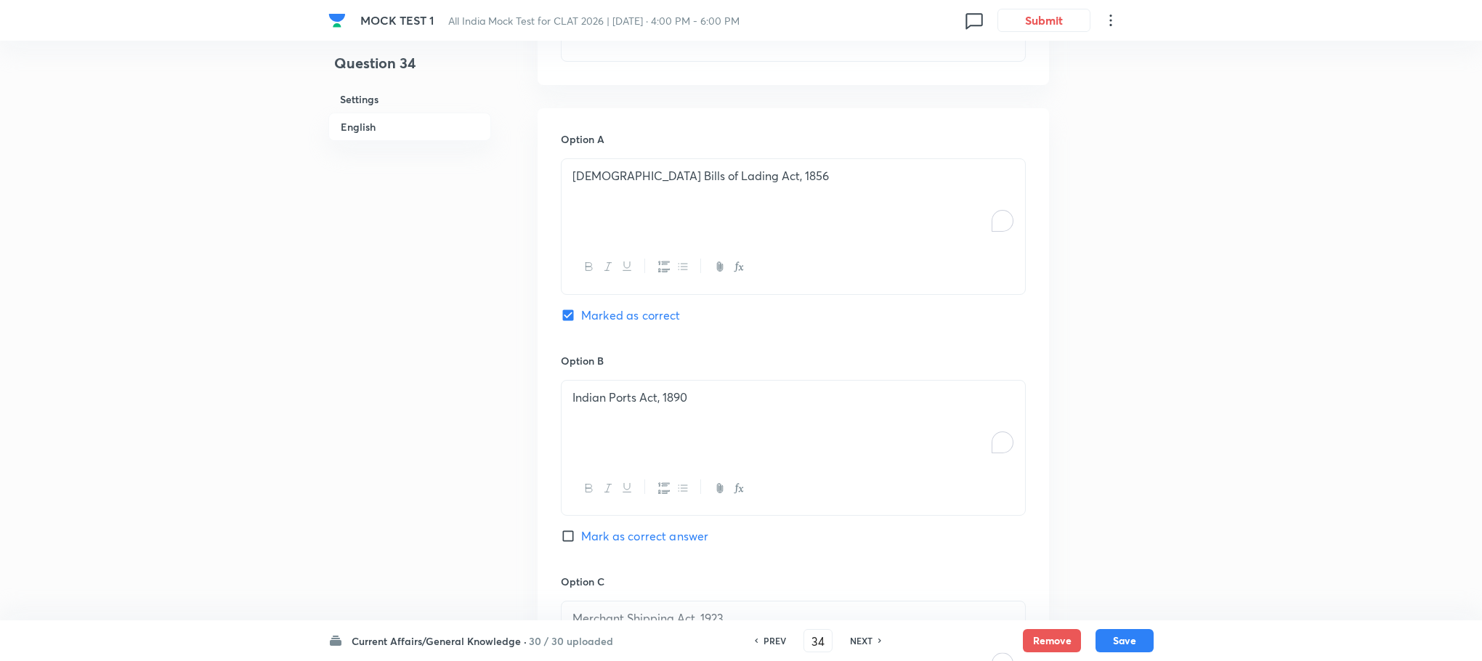
scroll to position [923, 0]
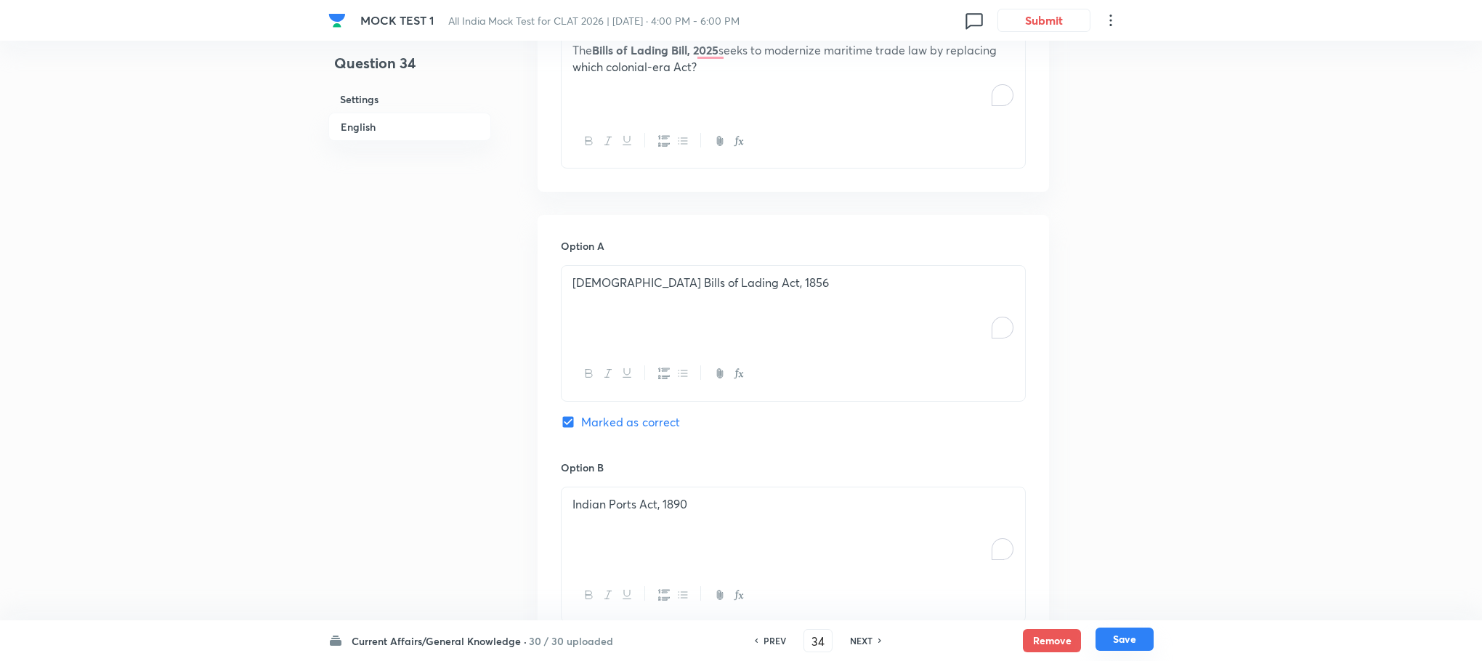
click at [1118, 632] on button "Save" at bounding box center [1125, 639] width 58 height 23
type input "35"
checkbox input "false"
checkbox input "true"
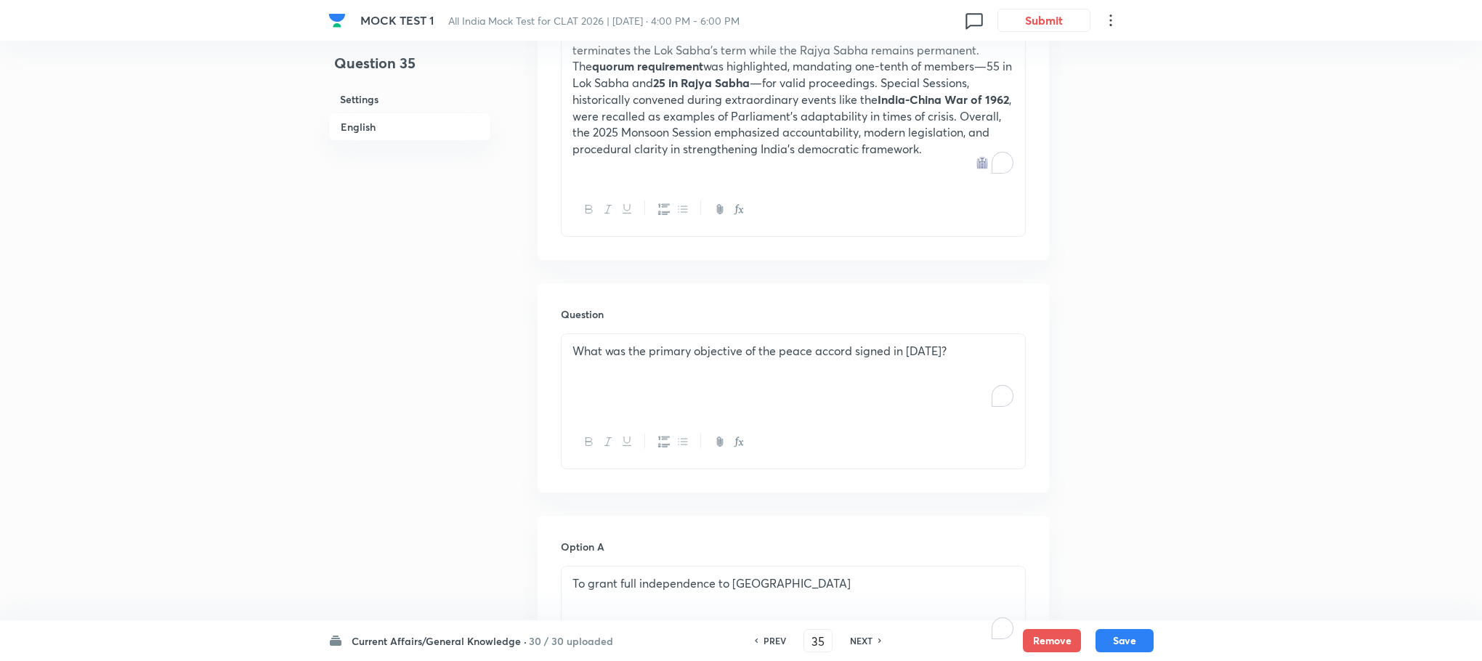
scroll to position [814, 0]
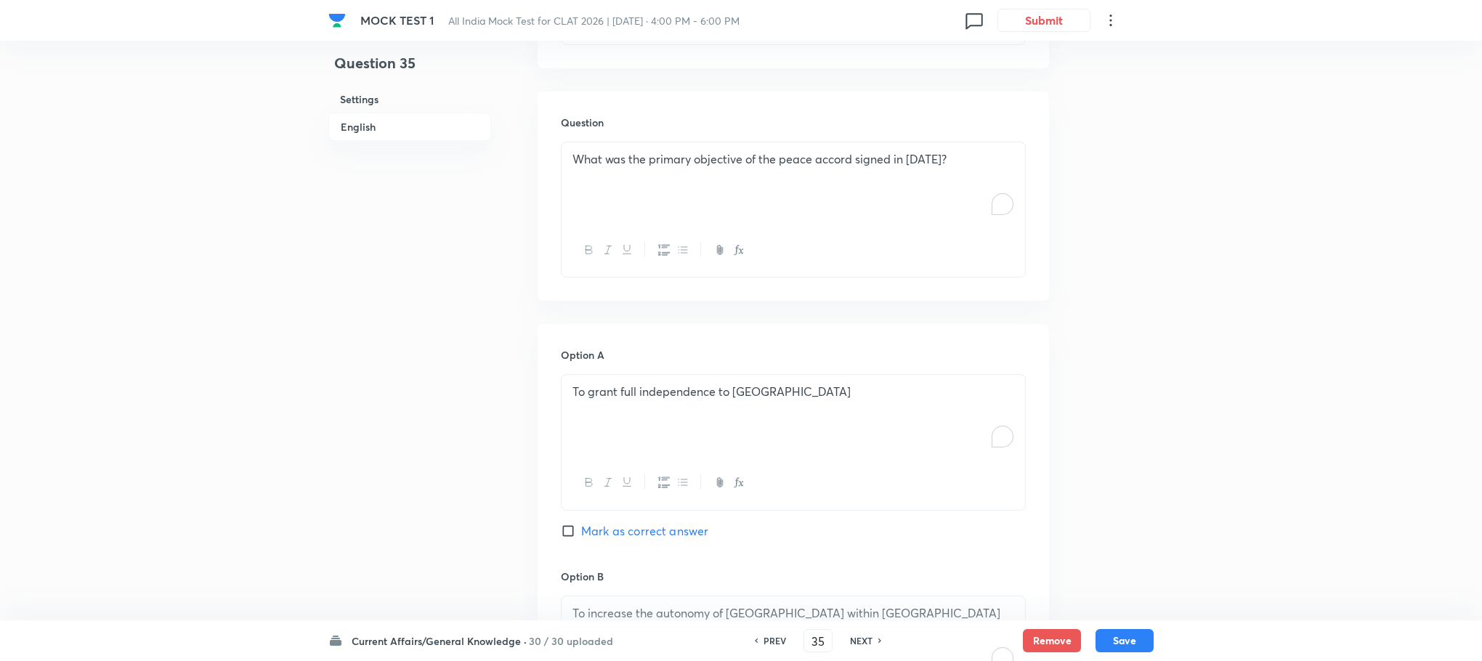
click at [608, 190] on div "What was the primary objective of the peace accord signed in [DATE]?" at bounding box center [794, 182] width 464 height 81
click at [608, 182] on div "To enrich screen reader interactions, please activate Accessibility in Grammarl…" at bounding box center [794, 182] width 464 height 81
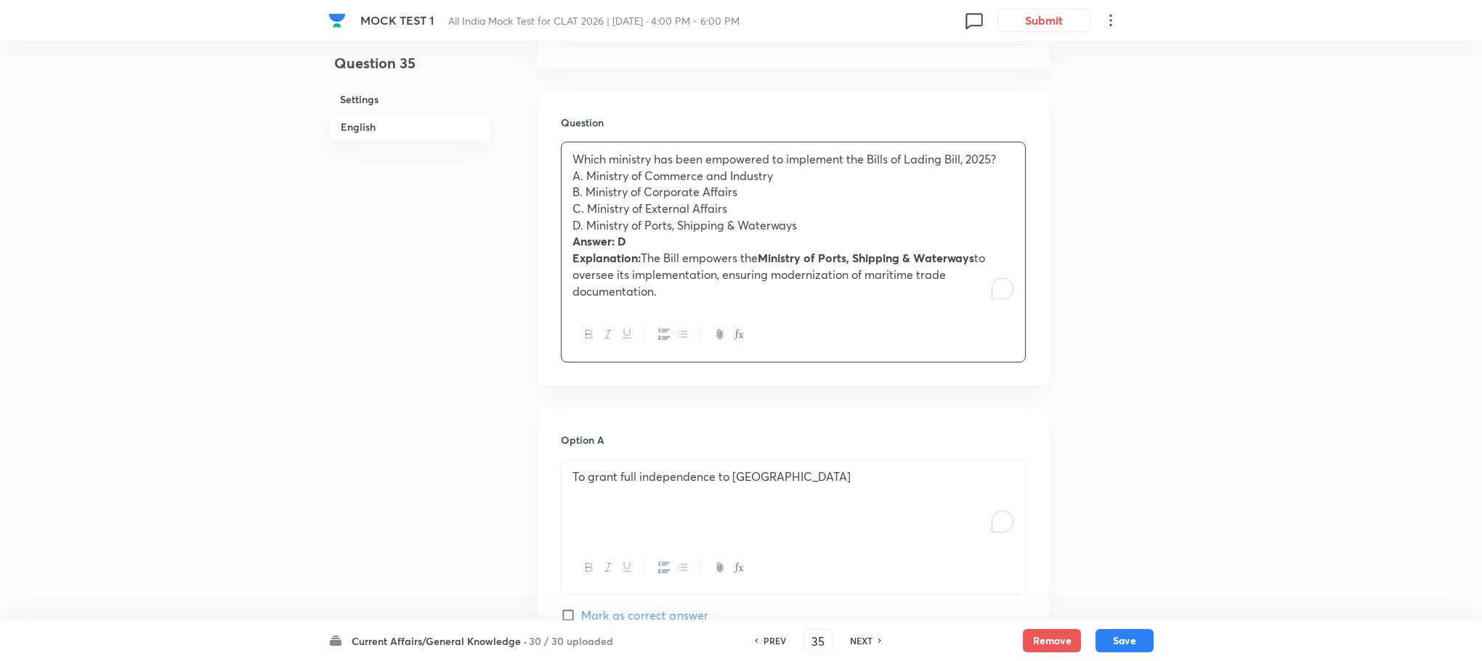
drag, startPoint x: 571, startPoint y: 244, endPoint x: 732, endPoint y: 334, distance: 184.7
click at [732, 334] on div "Which ministry has been empowered to implement the Bills of Lading Bill, 2025? …" at bounding box center [793, 252] width 465 height 221
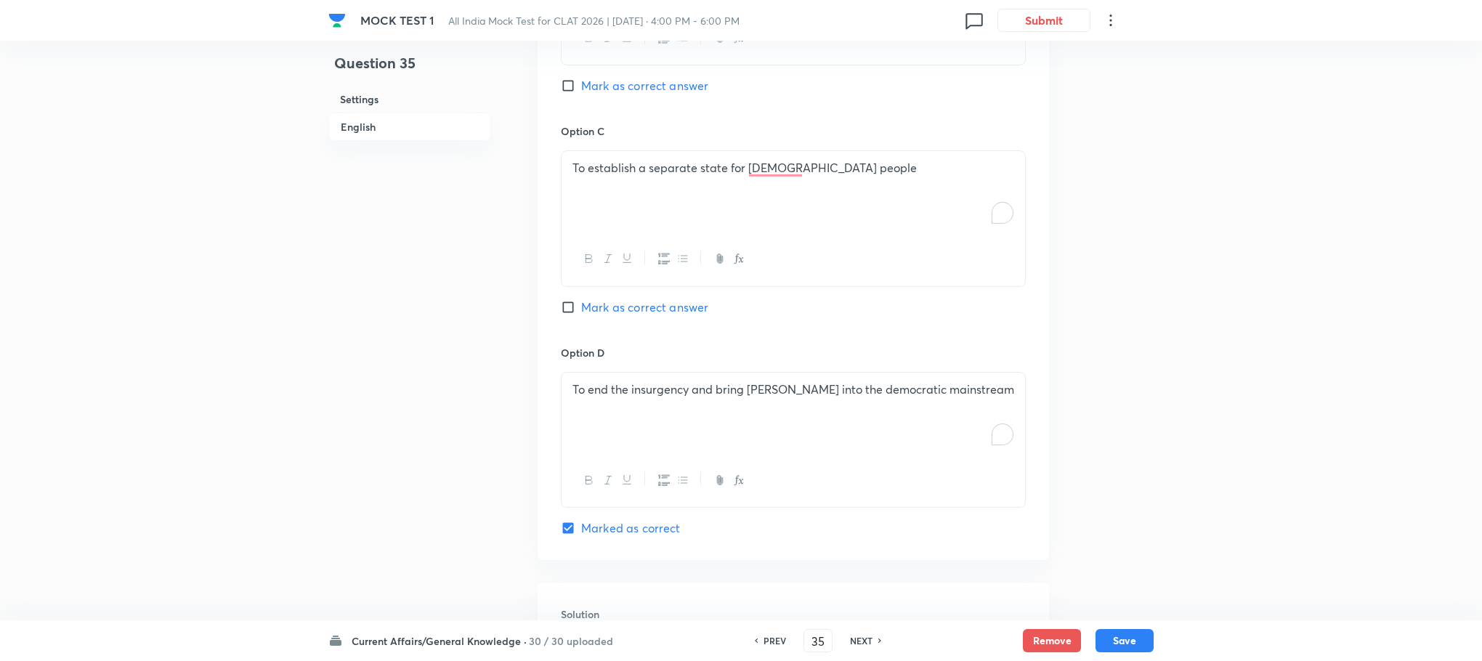
scroll to position [1829, 0]
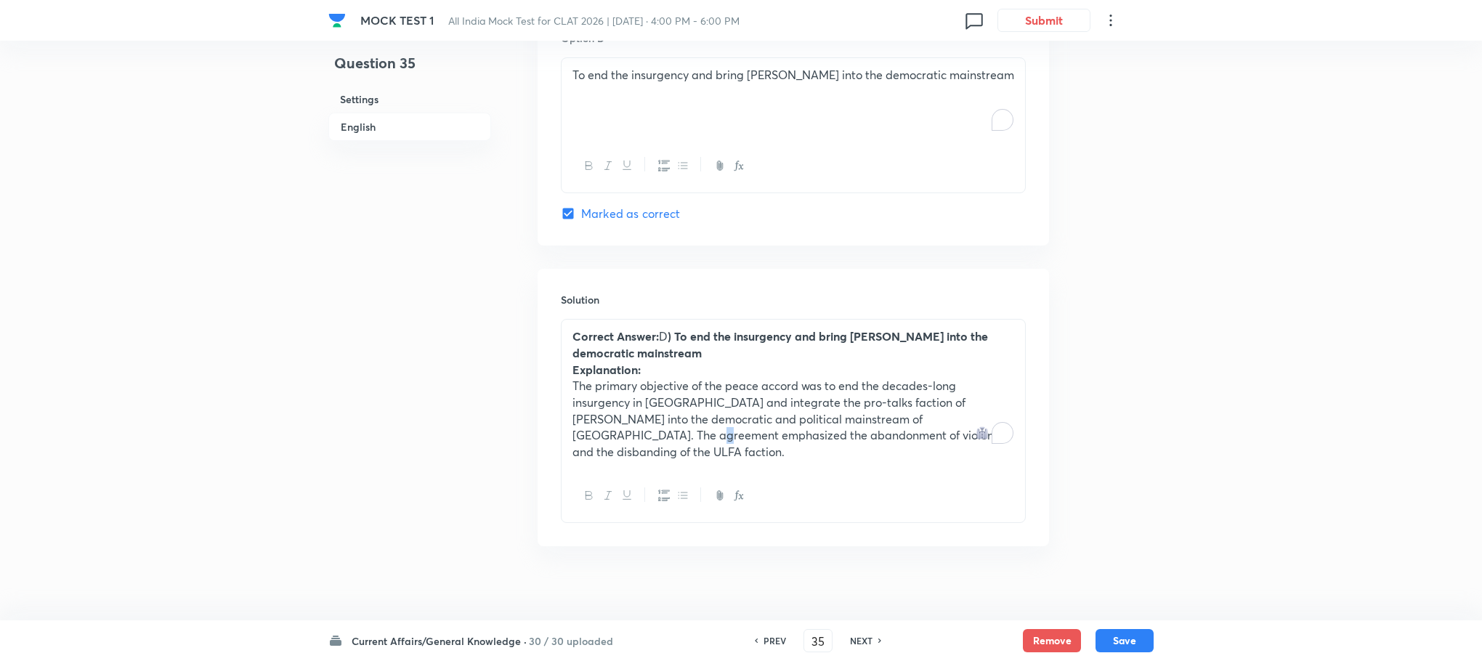
click at [642, 441] on p "The primary objective of the peace accord was to end the decades-long insurgenc…" at bounding box center [793, 419] width 442 height 83
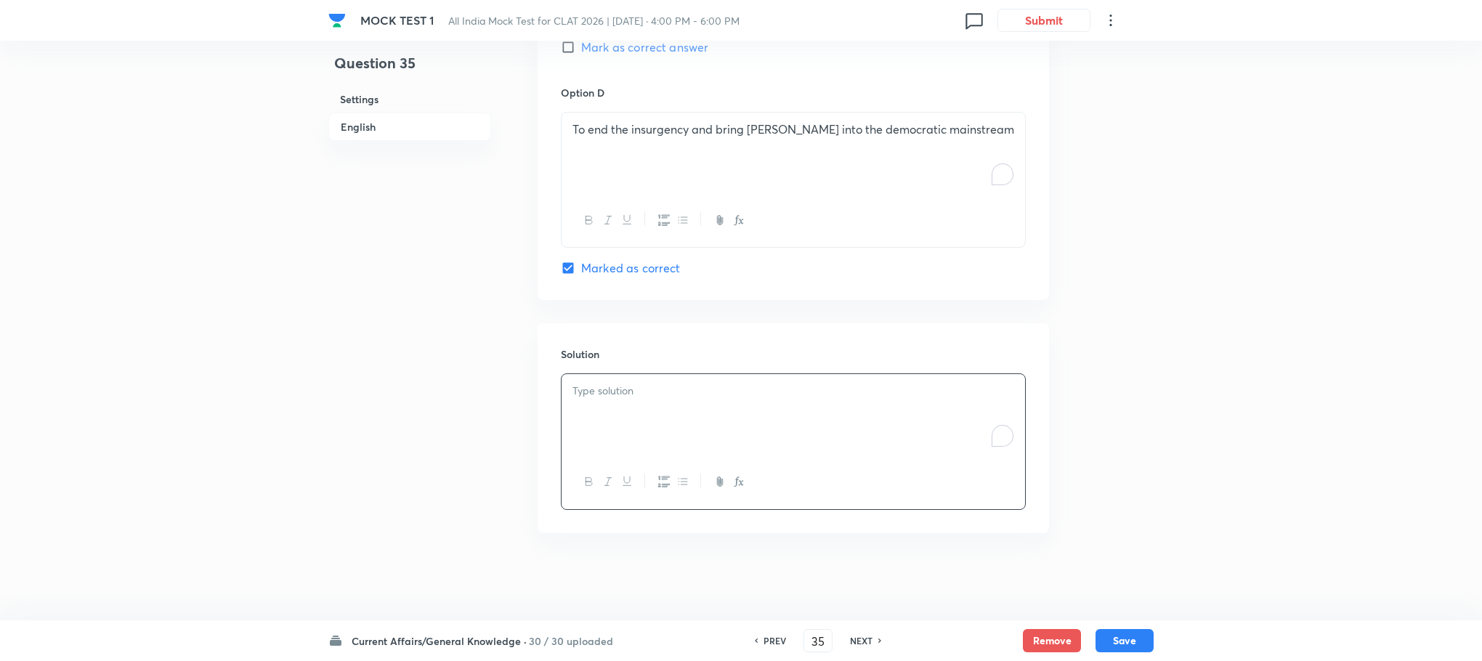
click at [611, 380] on div "To enrich screen reader interactions, please activate Accessibility in Grammarl…" at bounding box center [794, 414] width 464 height 81
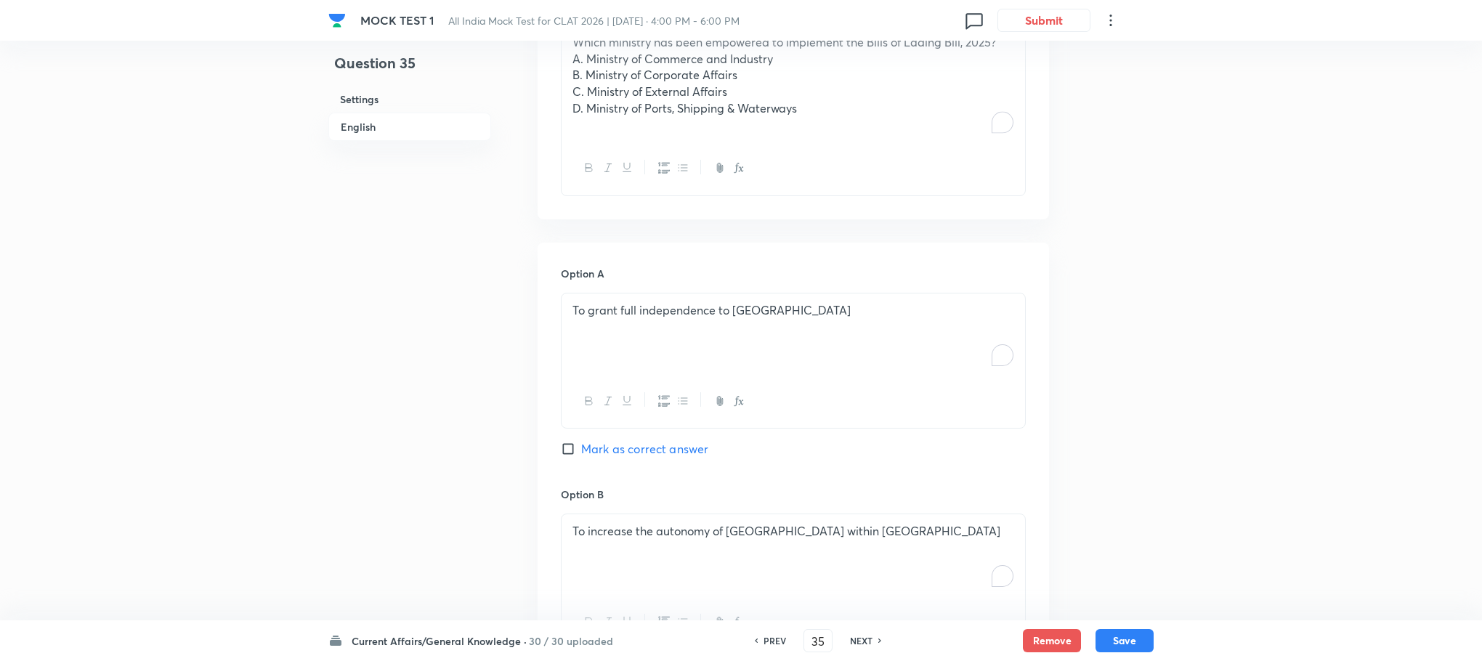
scroll to position [909, 0]
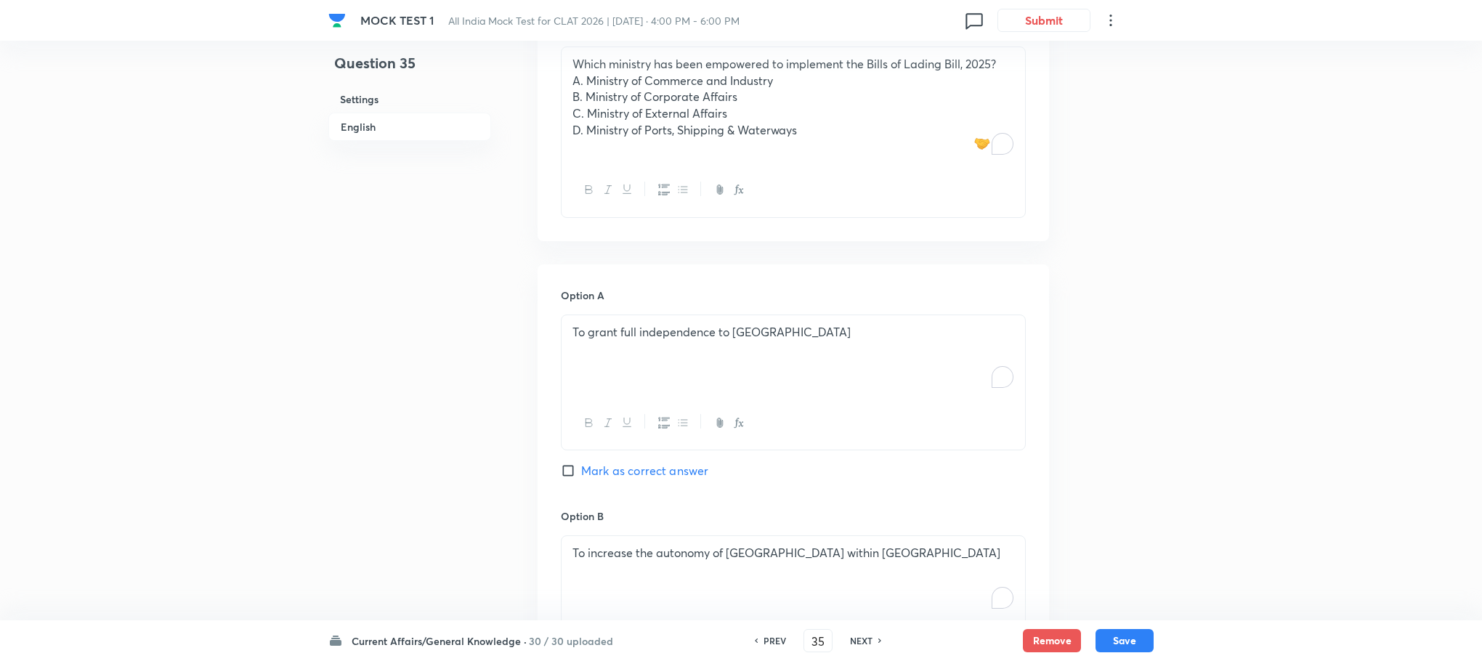
click at [570, 72] on div "Which ministry has been empowered to implement the Bills of Lading Bill, 2025? …" at bounding box center [794, 105] width 464 height 116
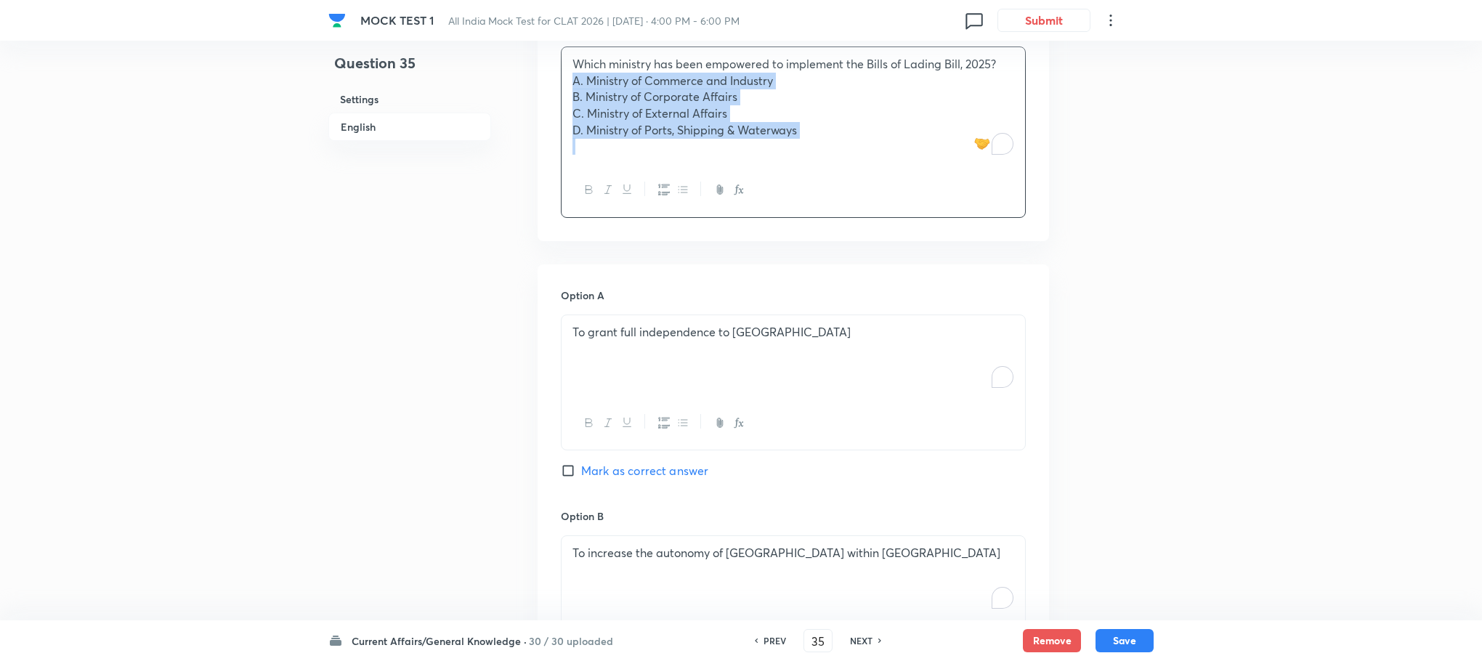
drag, startPoint x: 570, startPoint y: 75, endPoint x: 822, endPoint y: 171, distance: 269.7
click at [822, 171] on div "Which ministry has been empowered to implement the Bills of Lading Bill, 2025? …" at bounding box center [793, 131] width 465 height 171
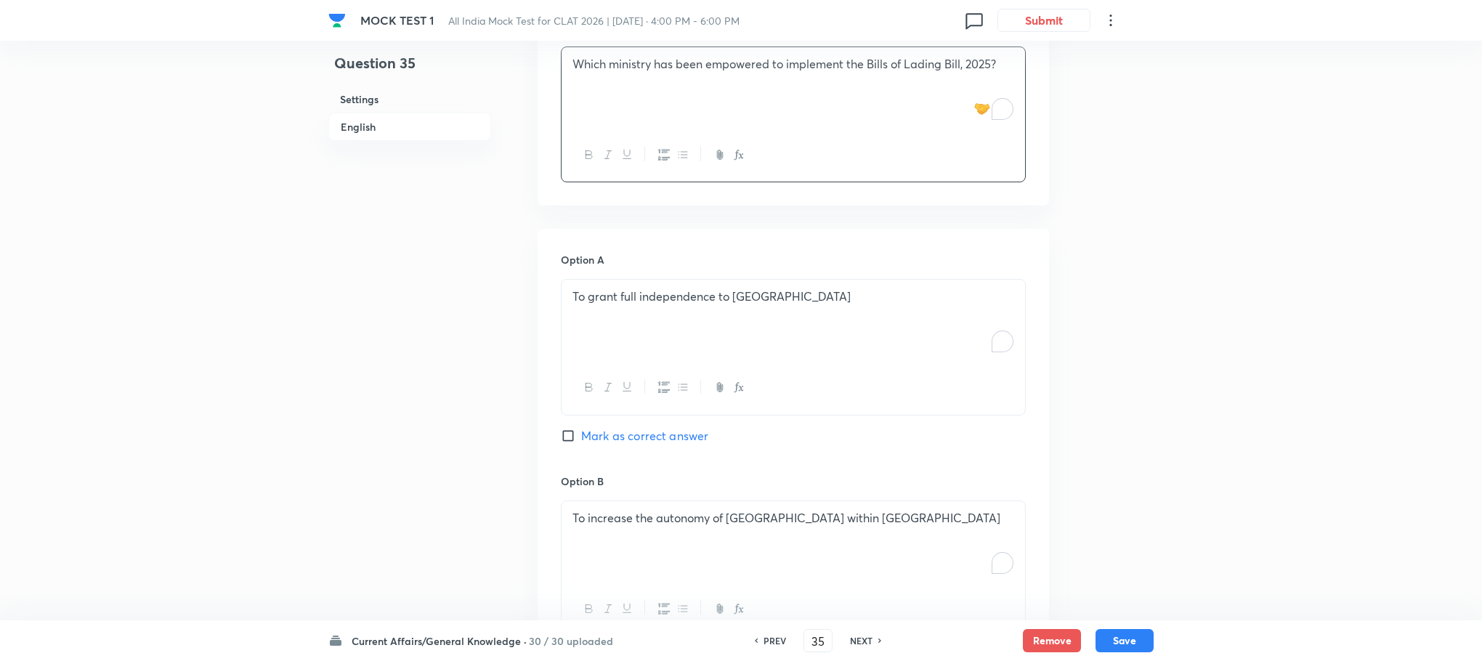
click at [718, 279] on div "Option A To grant full independence to [GEOGRAPHIC_DATA] Mark as correct answer" at bounding box center [793, 362] width 465 height 221
click at [703, 317] on div "To grant full independence to [GEOGRAPHIC_DATA]" at bounding box center [794, 320] width 464 height 81
click at [702, 317] on div "To enrich screen reader interactions, please activate Accessibility in Grammarl…" at bounding box center [794, 320] width 464 height 81
click at [589, 295] on p "A. Ministry of Commerce and Industry" at bounding box center [793, 296] width 442 height 17
click at [585, 314] on p "B. Ministry of Corporate Affairs" at bounding box center [793, 313] width 442 height 17
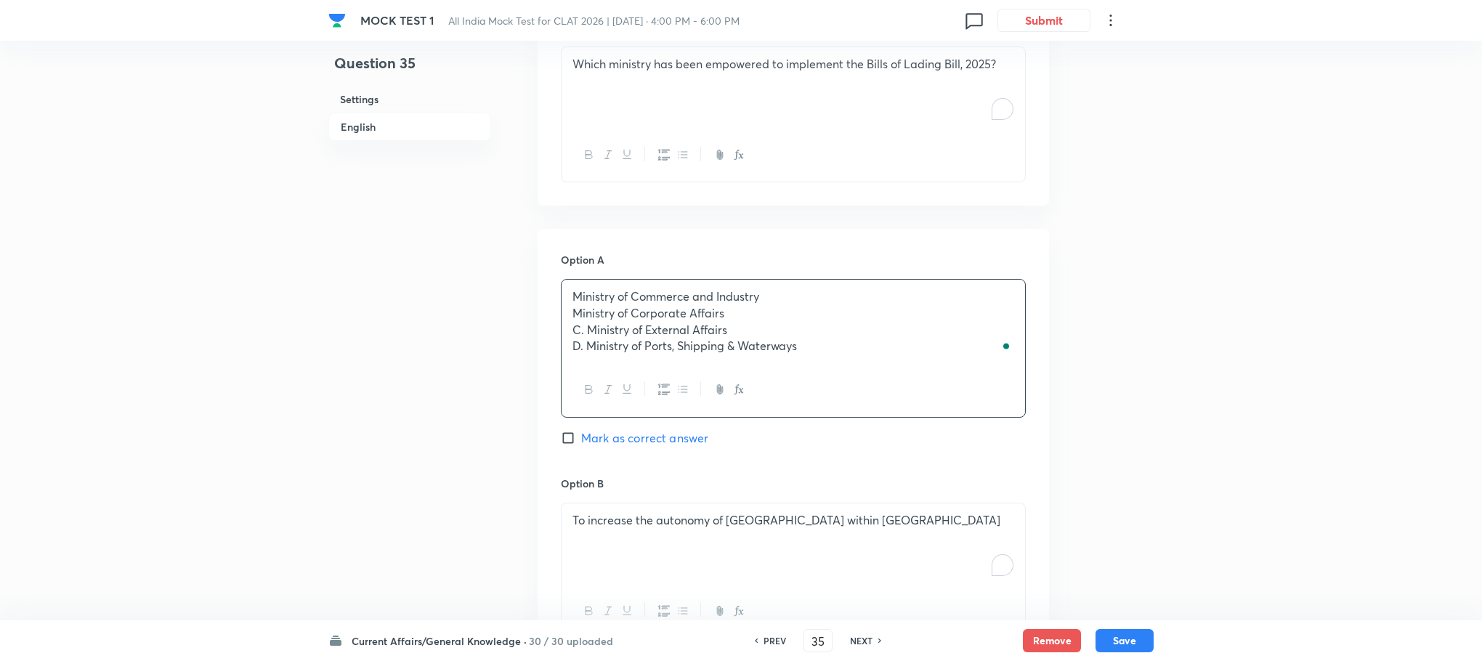
click at [585, 330] on p "C. Ministry of External Affairs" at bounding box center [793, 330] width 442 height 17
click at [583, 347] on p "D. Ministry of Ports, Shipping & Waterways" at bounding box center [793, 346] width 442 height 17
drag, startPoint x: 575, startPoint y: 316, endPoint x: 849, endPoint y: 384, distance: 281.4
click at [849, 384] on div "Ministry of Commerce and Industry Ministry of Corporate Affairs Ministry of Ext…" at bounding box center [793, 348] width 465 height 138
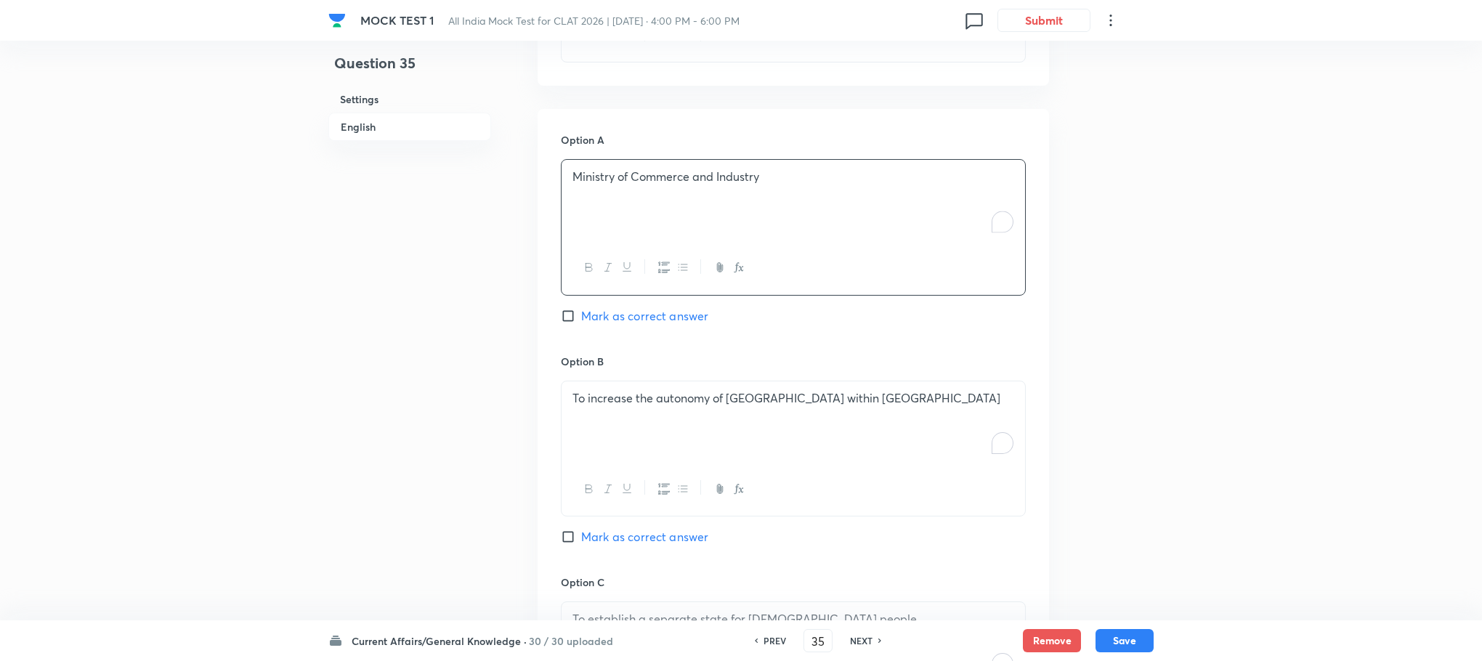
scroll to position [1236, 0]
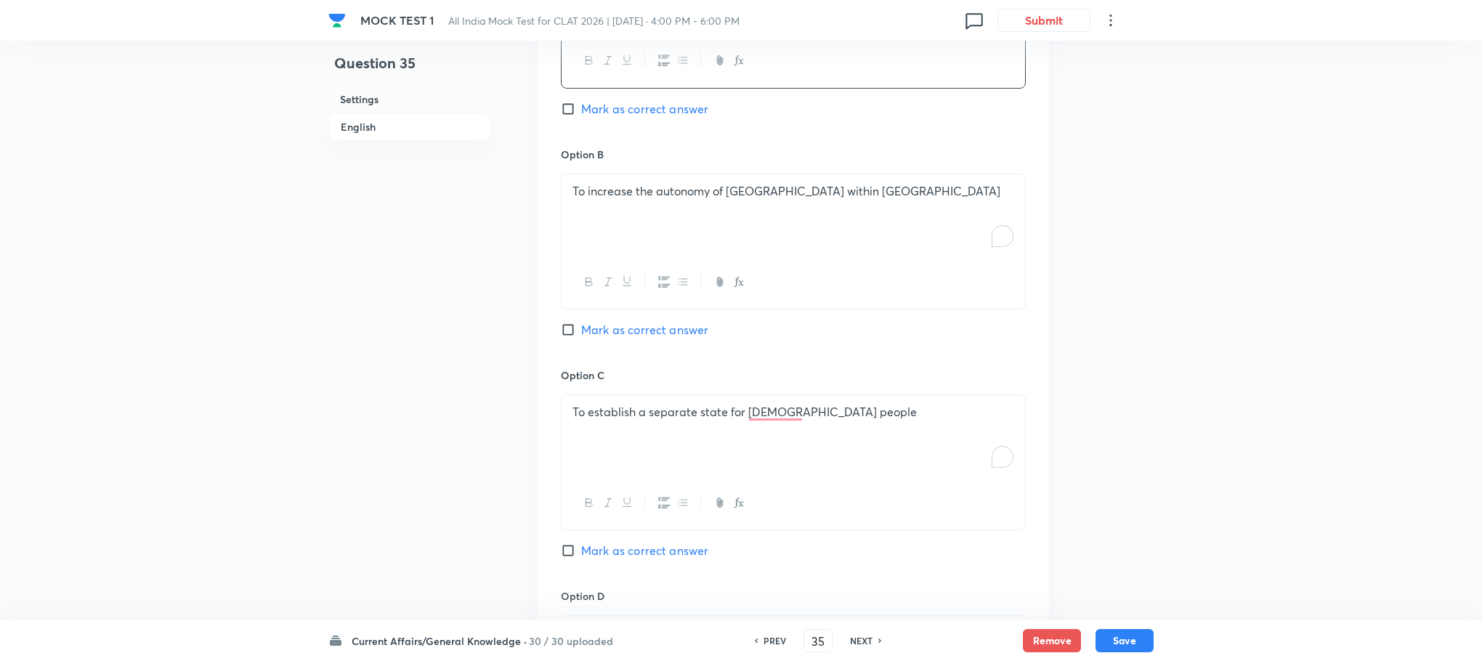
click at [606, 305] on div at bounding box center [794, 282] width 464 height 53
click at [606, 229] on div "To increase the autonomy of [GEOGRAPHIC_DATA] within [GEOGRAPHIC_DATA]" at bounding box center [794, 214] width 464 height 81
click at [606, 227] on div "To increase the autonomy of [GEOGRAPHIC_DATA] within [GEOGRAPHIC_DATA]" at bounding box center [794, 214] width 464 height 81
click at [606, 227] on div "To enrich screen reader interactions, please activate Accessibility in Grammarl…" at bounding box center [794, 214] width 464 height 81
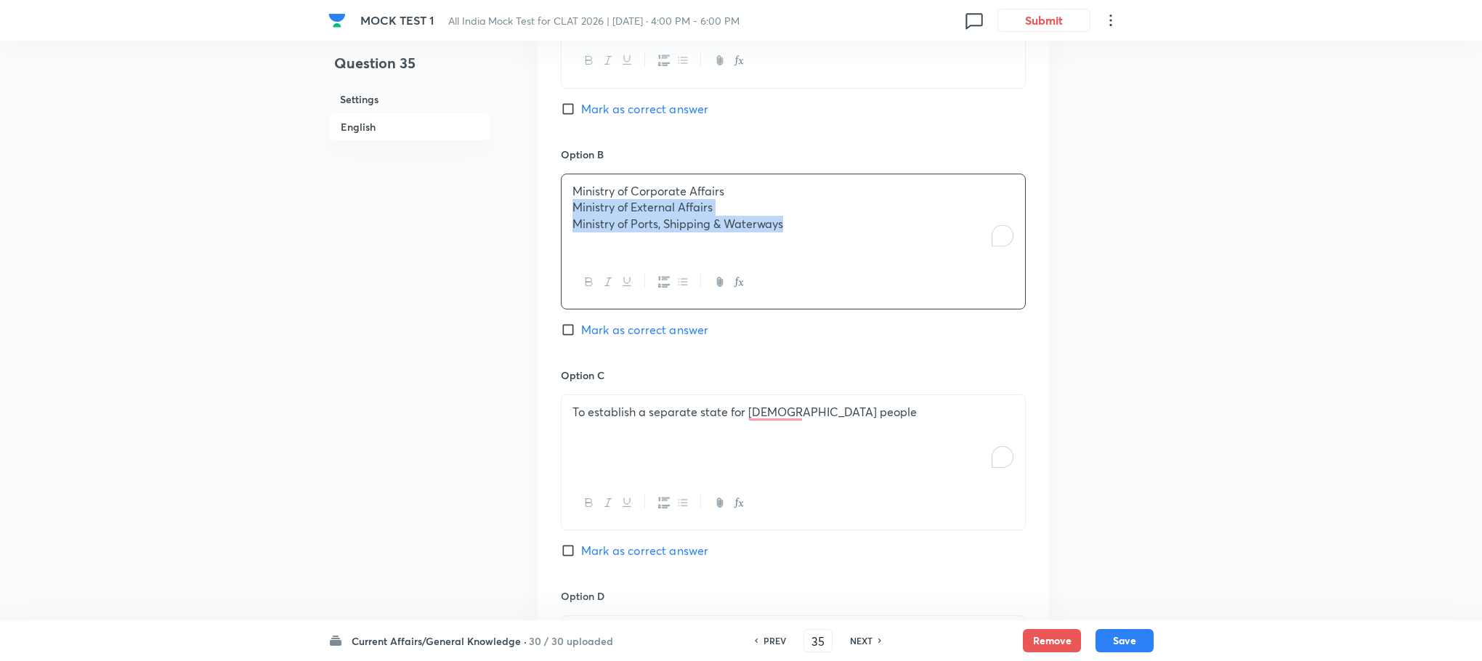
drag, startPoint x: 573, startPoint y: 210, endPoint x: 835, endPoint y: 267, distance: 268.3
click at [835, 267] on div "Ministry of Corporate Affairs Ministry of External Affairs Ministry of Ports, S…" at bounding box center [793, 242] width 465 height 136
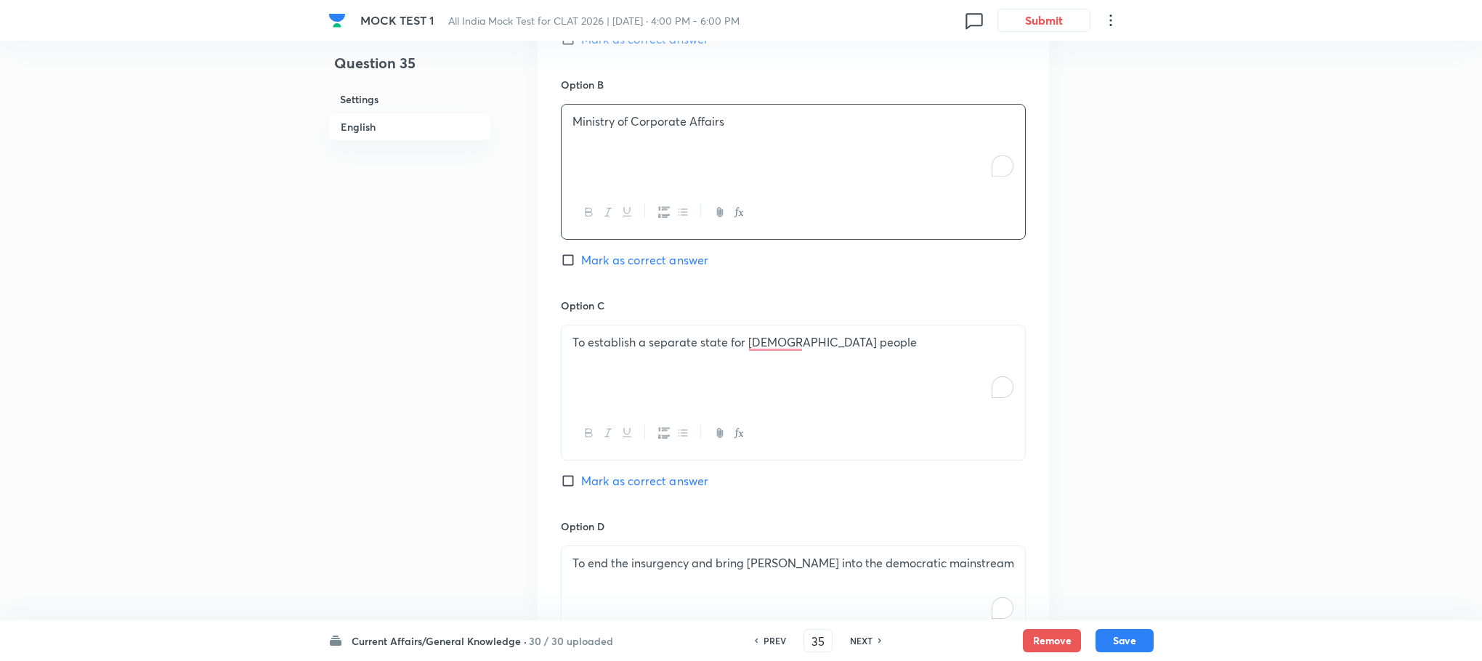
scroll to position [1345, 0]
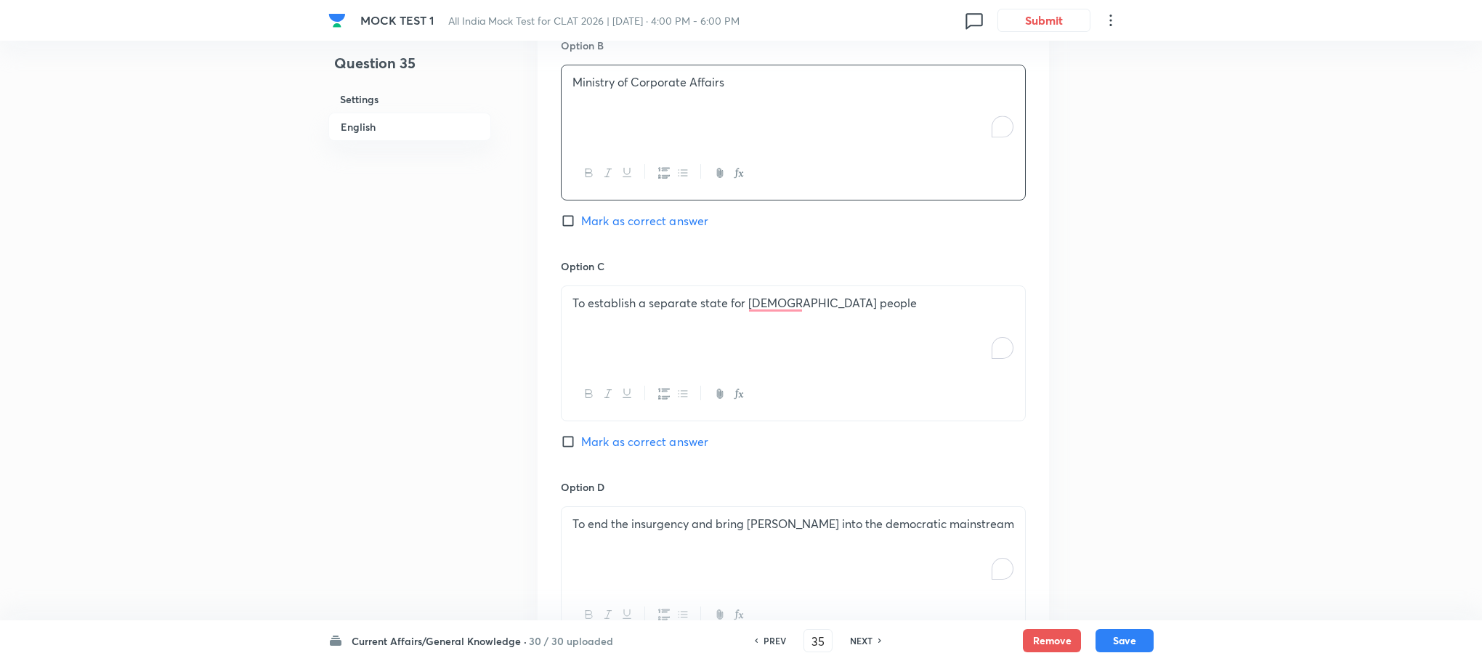
click at [631, 305] on p "To establish a separate state for [DEMOGRAPHIC_DATA] people" at bounding box center [793, 303] width 442 height 17
drag, startPoint x: 575, startPoint y: 325, endPoint x: 931, endPoint y: 362, distance: 357.2
click at [931, 362] on div "Ministry of External Affairs Ministry of Ports, Shipping & Waterways" at bounding box center [794, 326] width 464 height 81
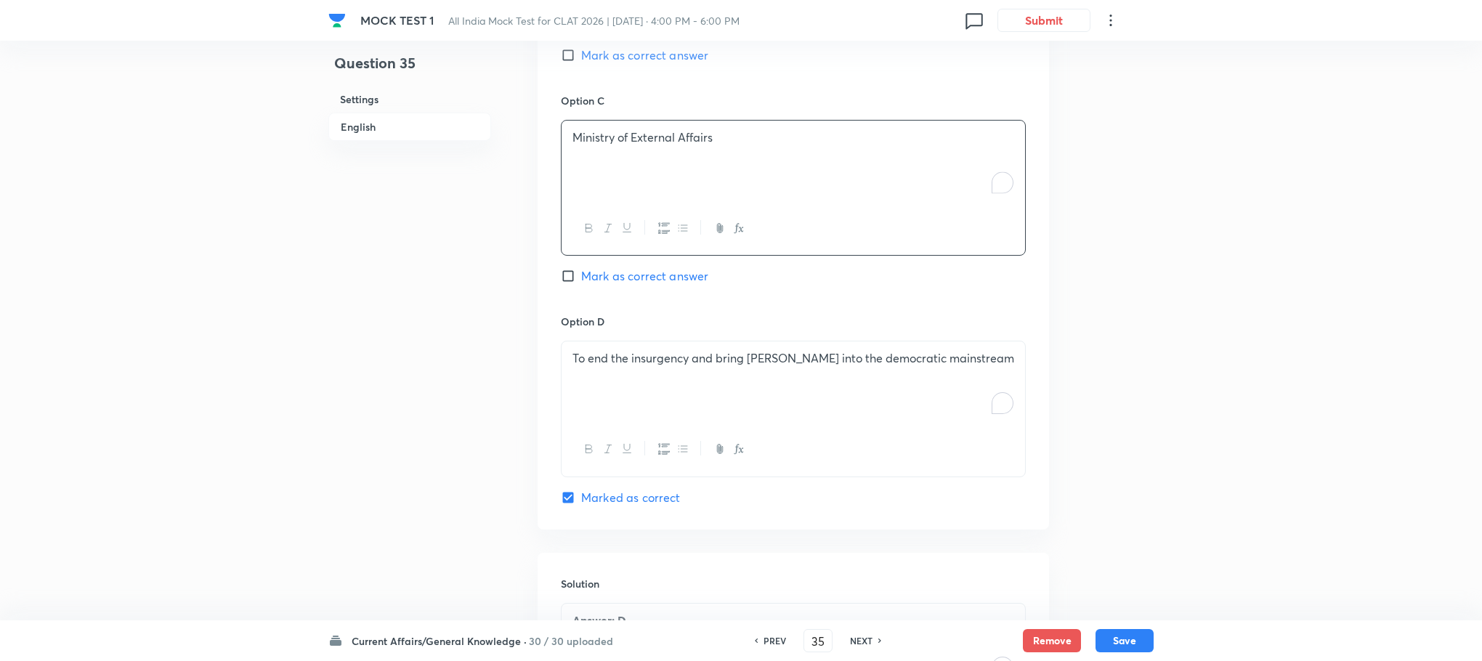
scroll to position [1746, 0]
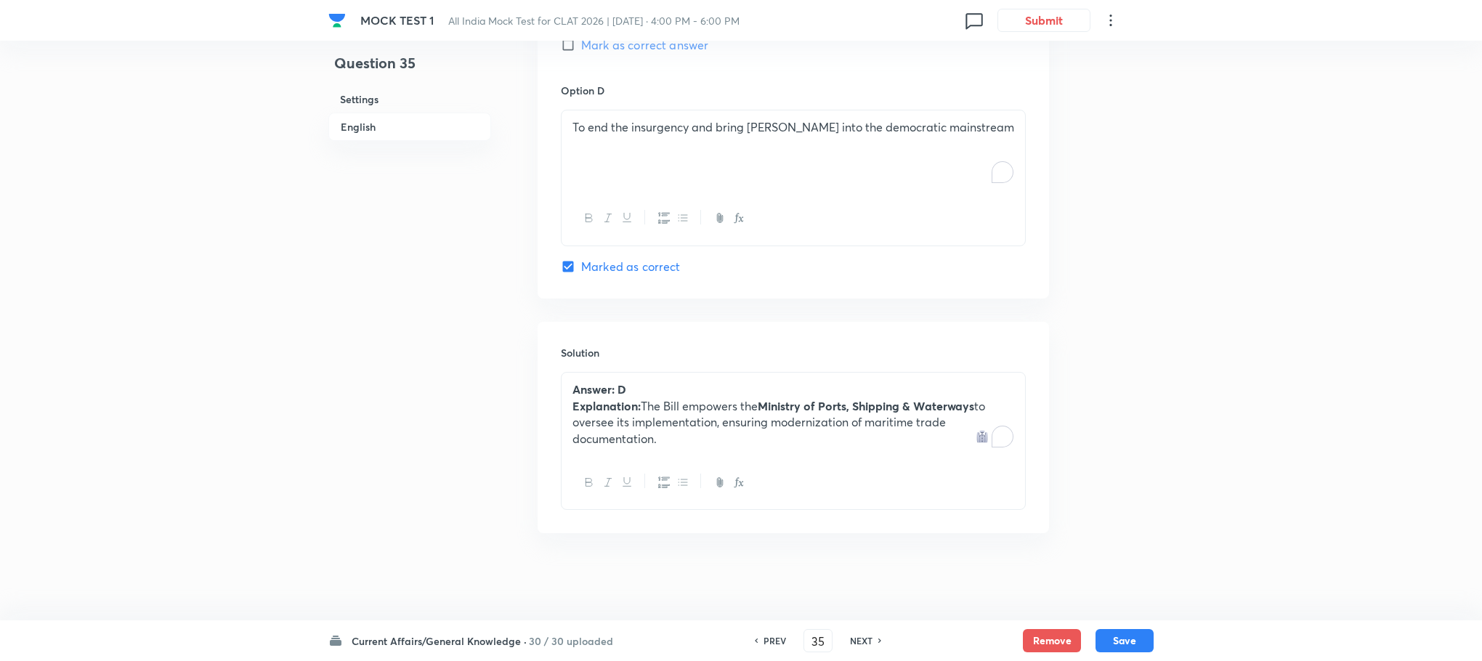
click at [650, 166] on div "To end the insurgency and bring [PERSON_NAME] into the democratic mainstream" at bounding box center [794, 150] width 464 height 81
click at [650, 161] on div "To enrich screen reader interactions, please activate Accessibility in Grammarl…" at bounding box center [794, 150] width 464 height 81
click at [1132, 632] on button "Save" at bounding box center [1125, 639] width 58 height 23
type input "36"
checkbox input "false"
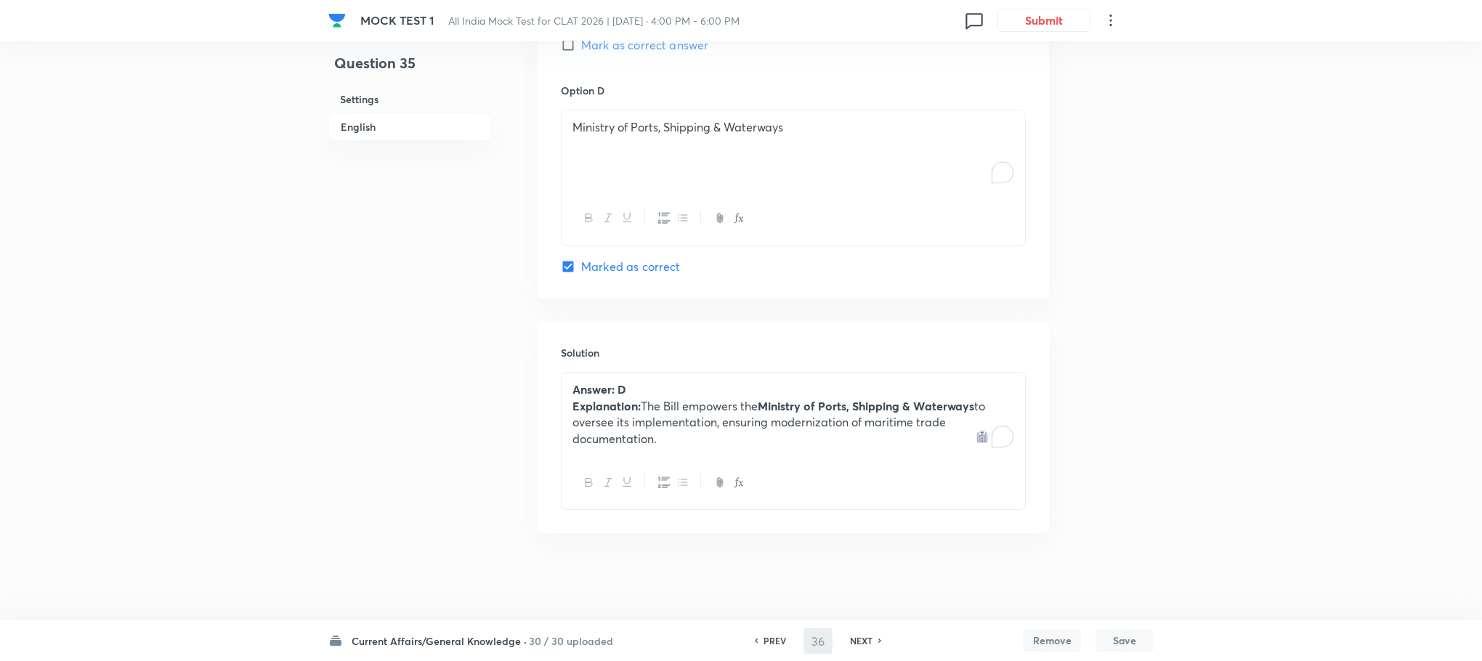
checkbox input "true"
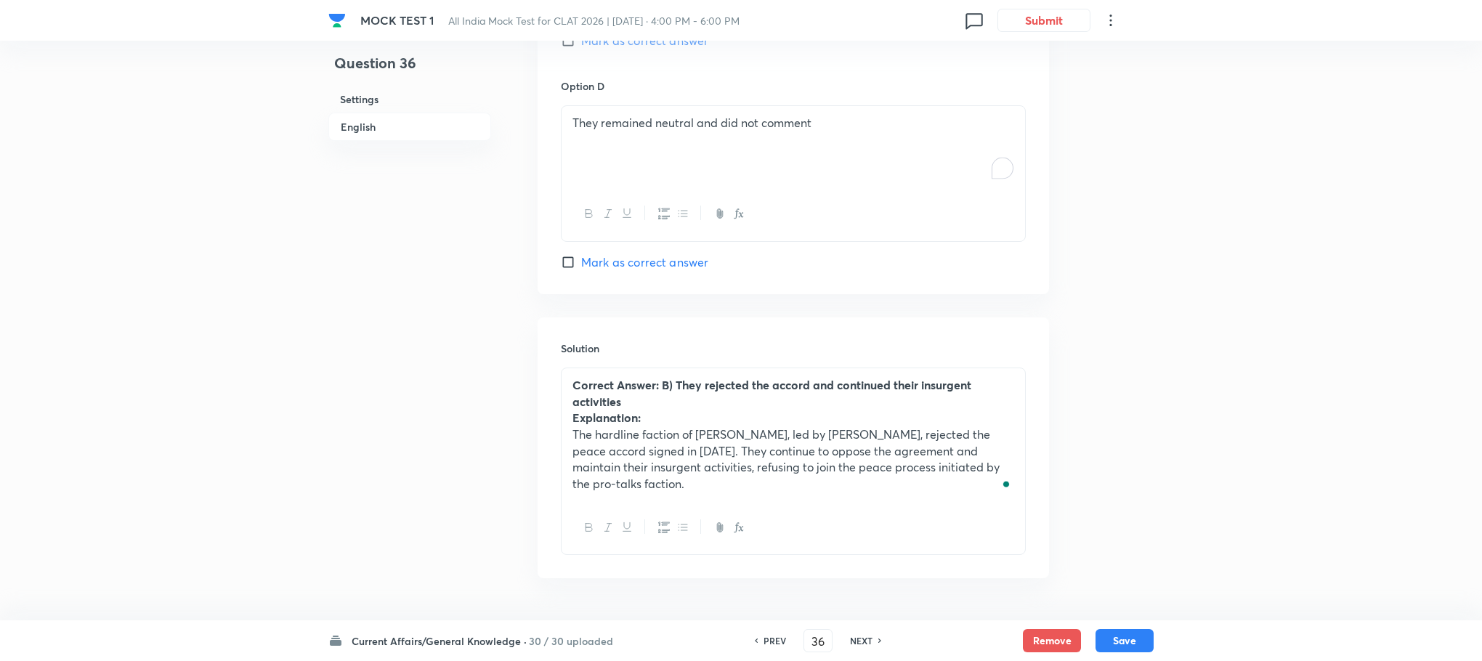
click at [1123, 626] on div "Current Affairs/General Knowledge · 30 / 30 uploaded PREV 36 ​ NEXT Remove Save" at bounding box center [740, 640] width 825 height 41
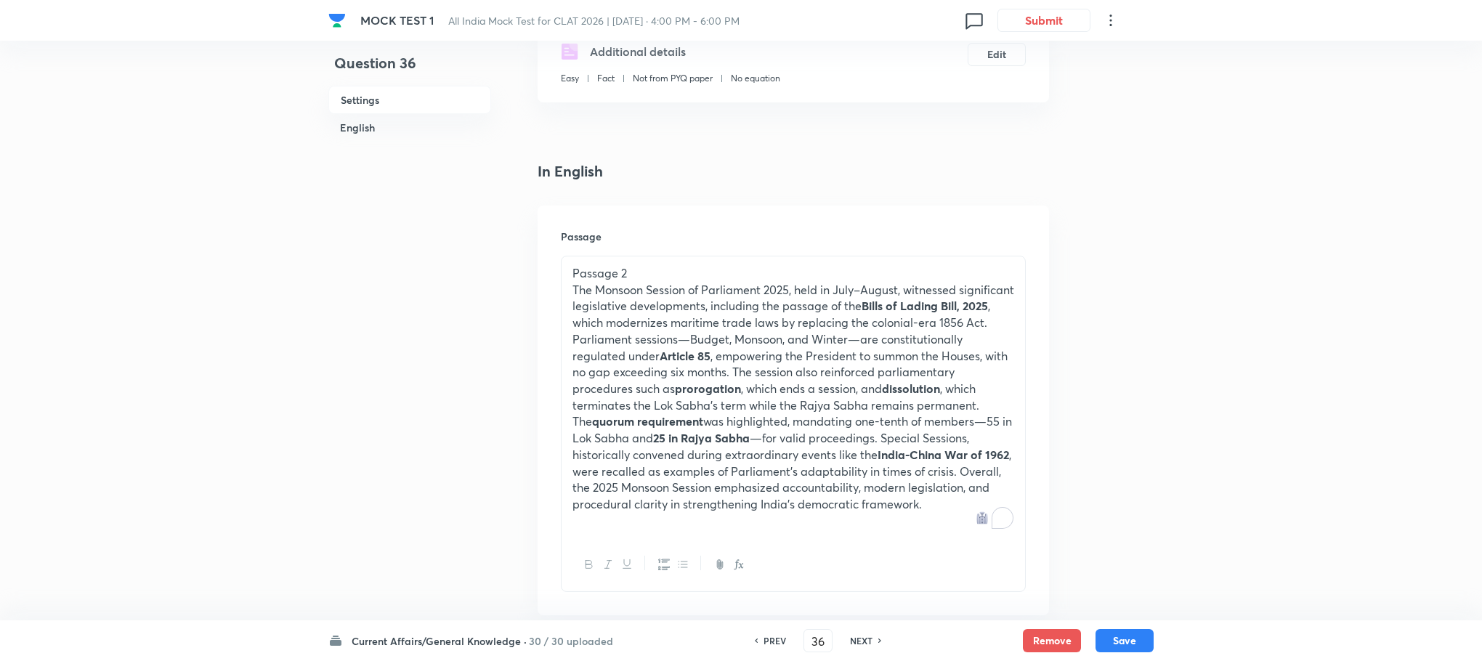
scroll to position [327, 0]
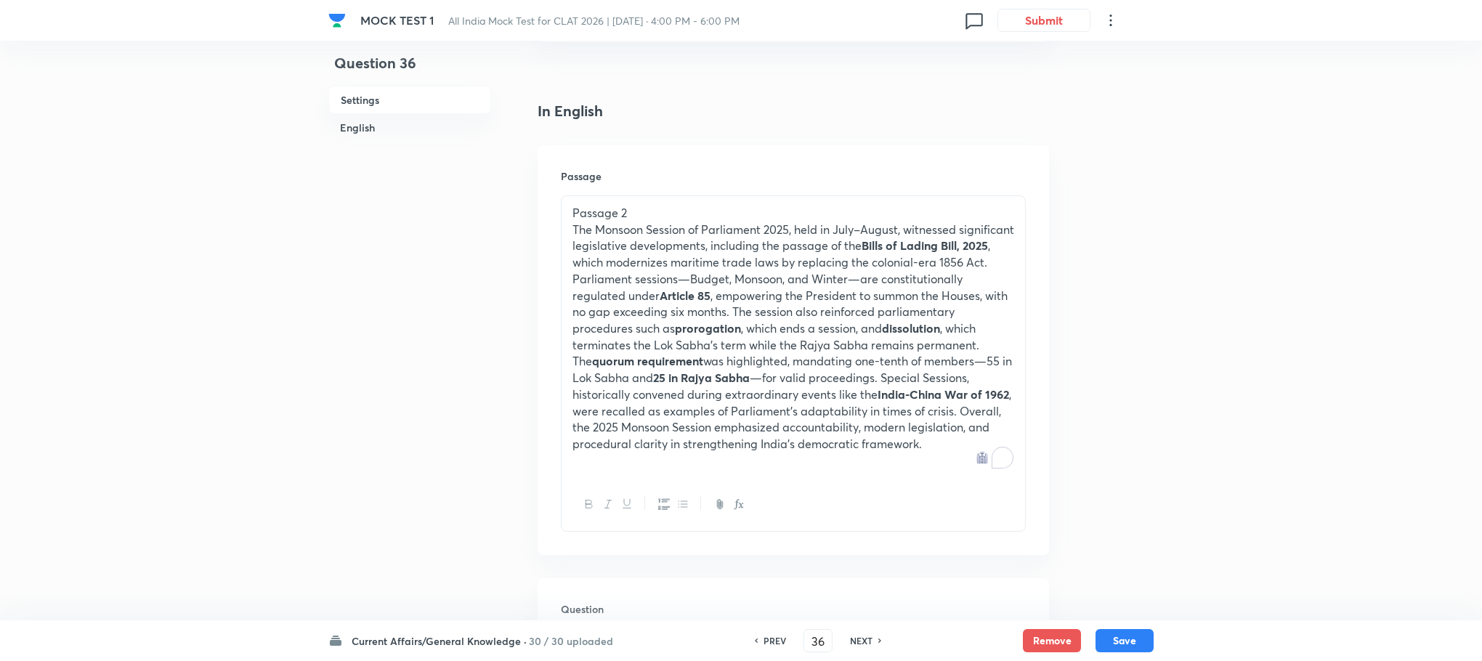
click at [697, 378] on strong "25 in Rajya Sabha" at bounding box center [701, 377] width 97 height 15
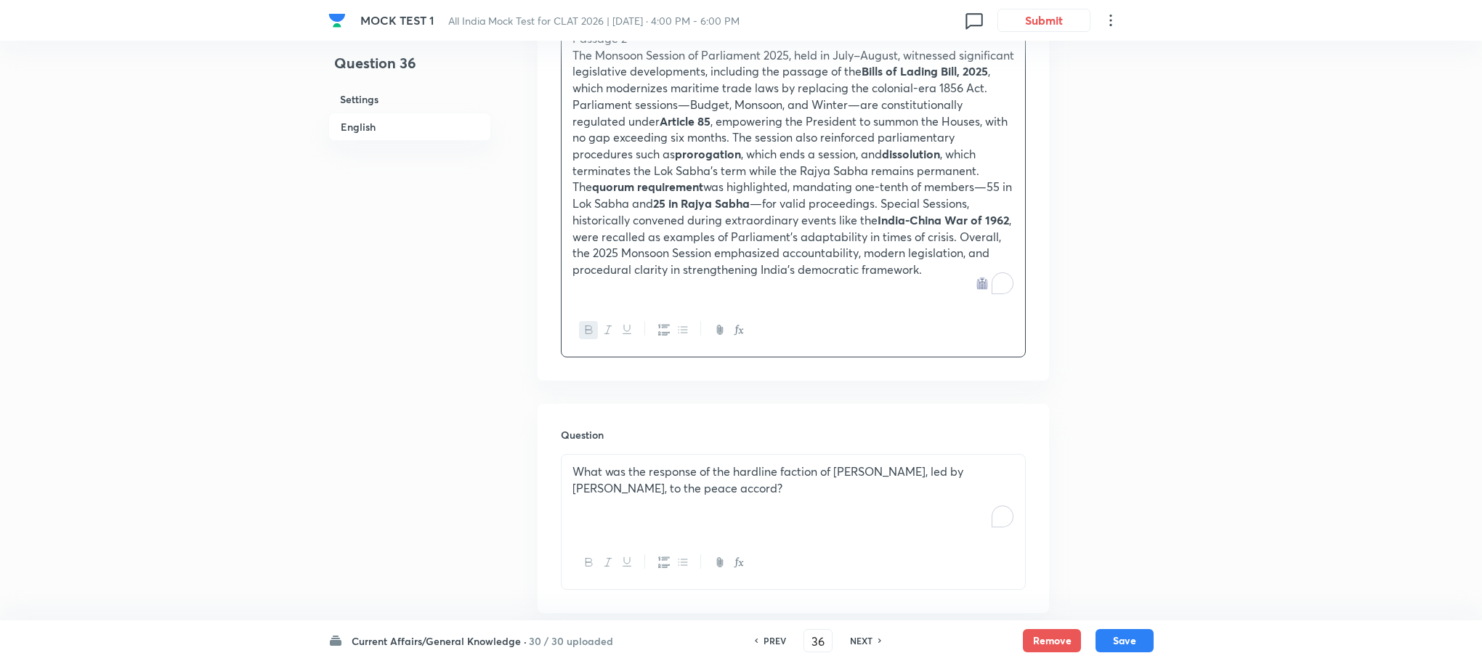
scroll to position [545, 0]
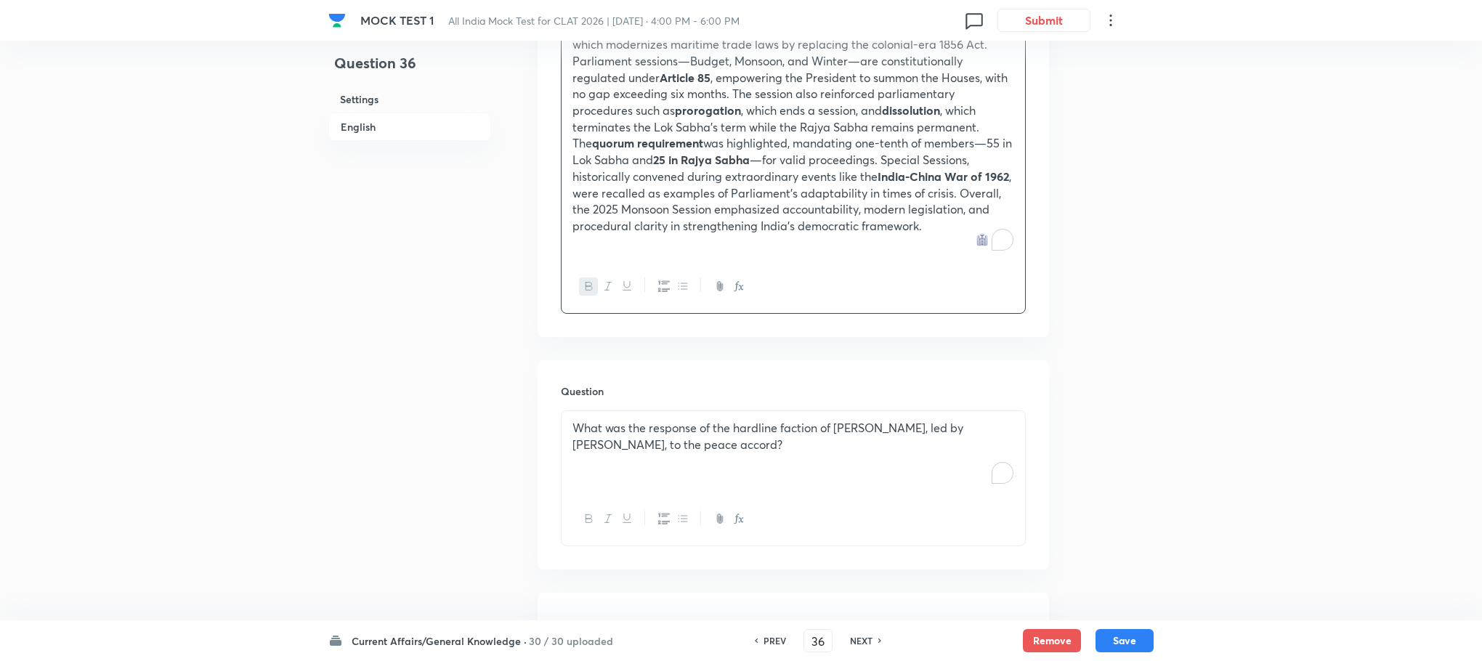
click at [652, 438] on p "What was the response of the hardline faction of [PERSON_NAME], led by [PERSON_…" at bounding box center [793, 436] width 442 height 33
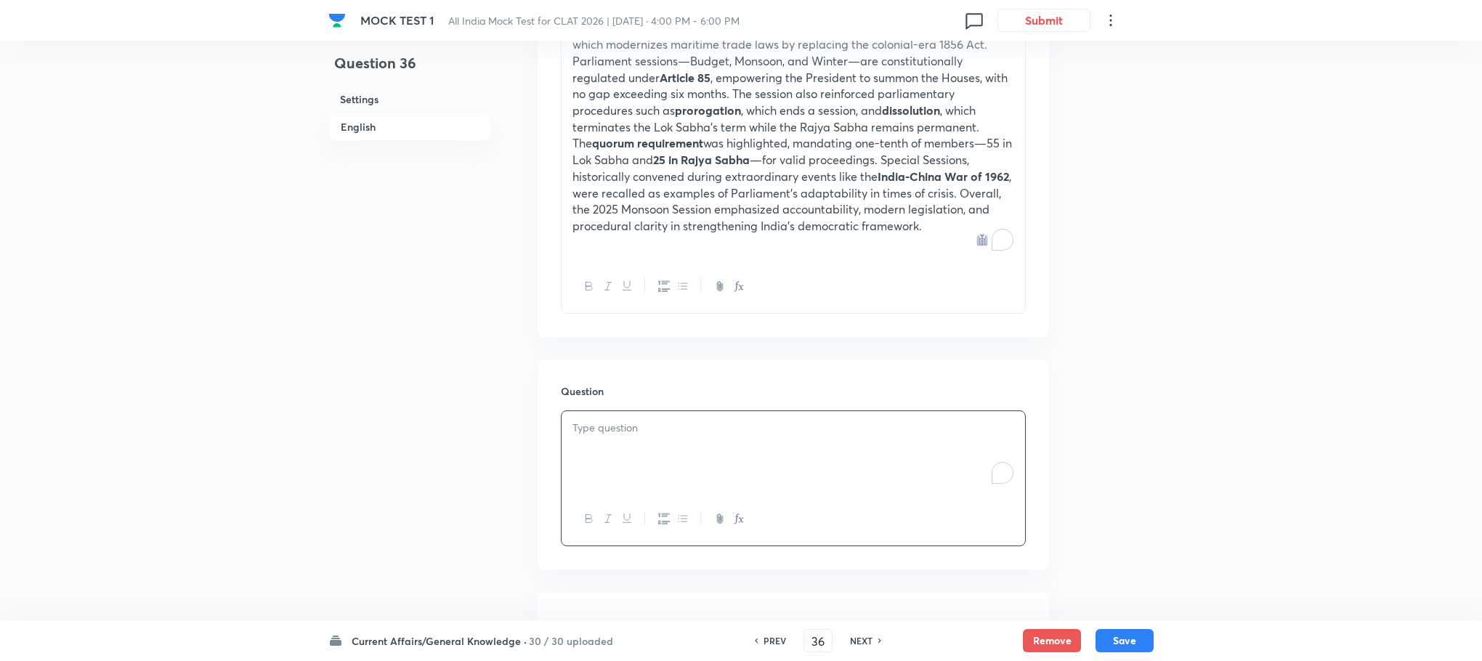
click at [652, 438] on div "To enrich screen reader interactions, please activate Accessibility in Grammarl…" at bounding box center [794, 451] width 464 height 81
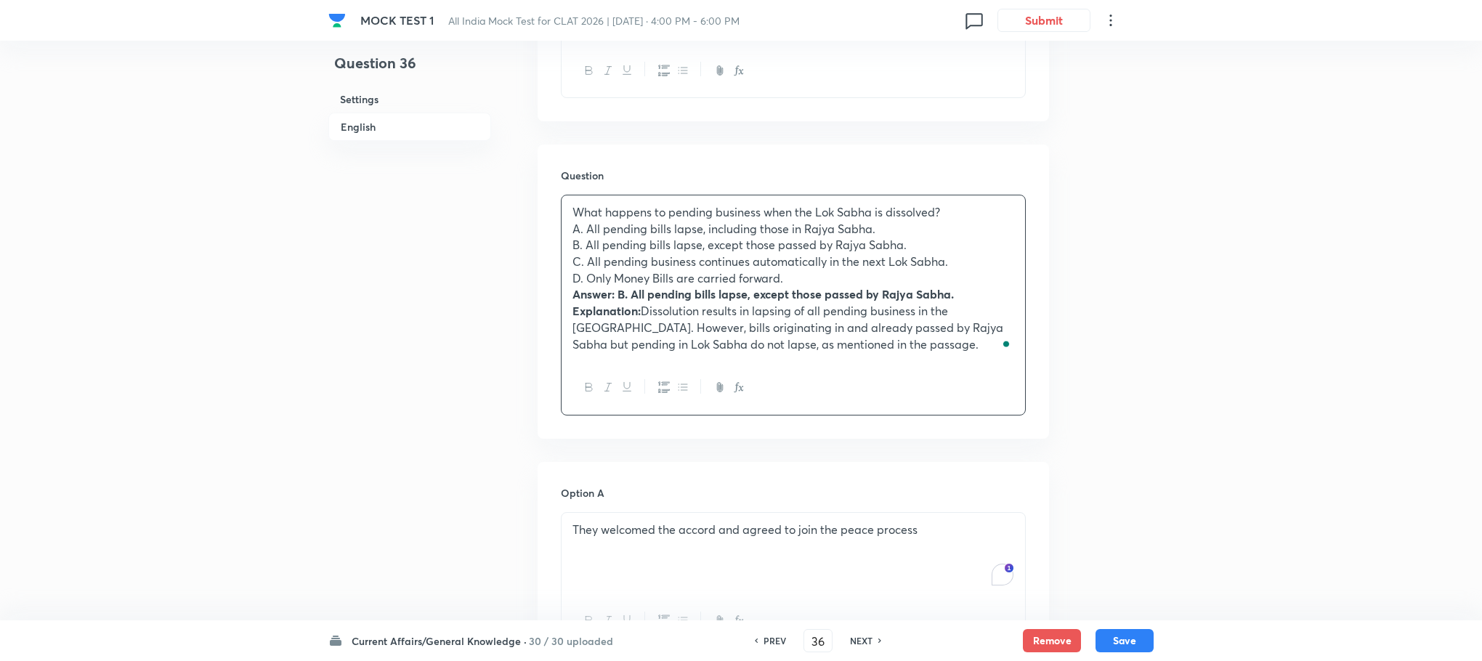
scroll to position [763, 0]
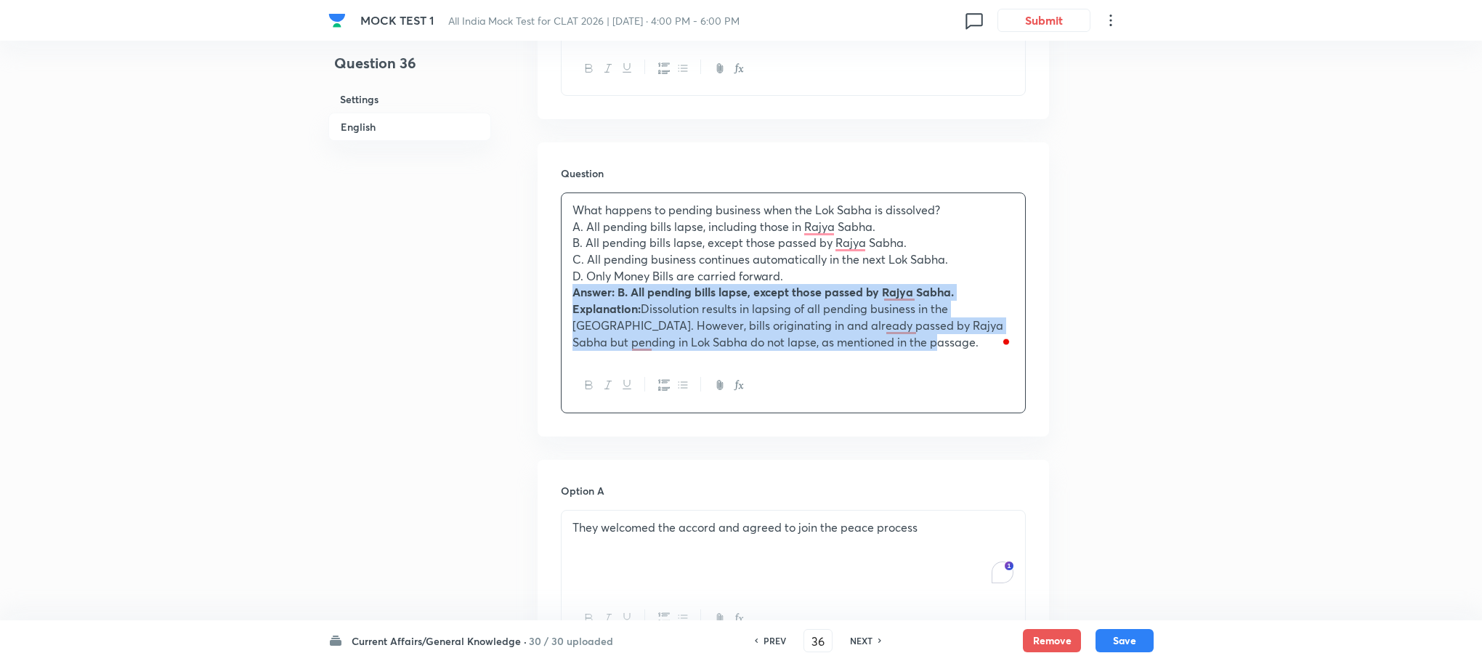
drag, startPoint x: 572, startPoint y: 290, endPoint x: 1007, endPoint y: 375, distance: 443.4
click at [1007, 375] on div "What happens to pending business when the Lok Sabha is dissolved? A. All pendin…" at bounding box center [793, 303] width 465 height 221
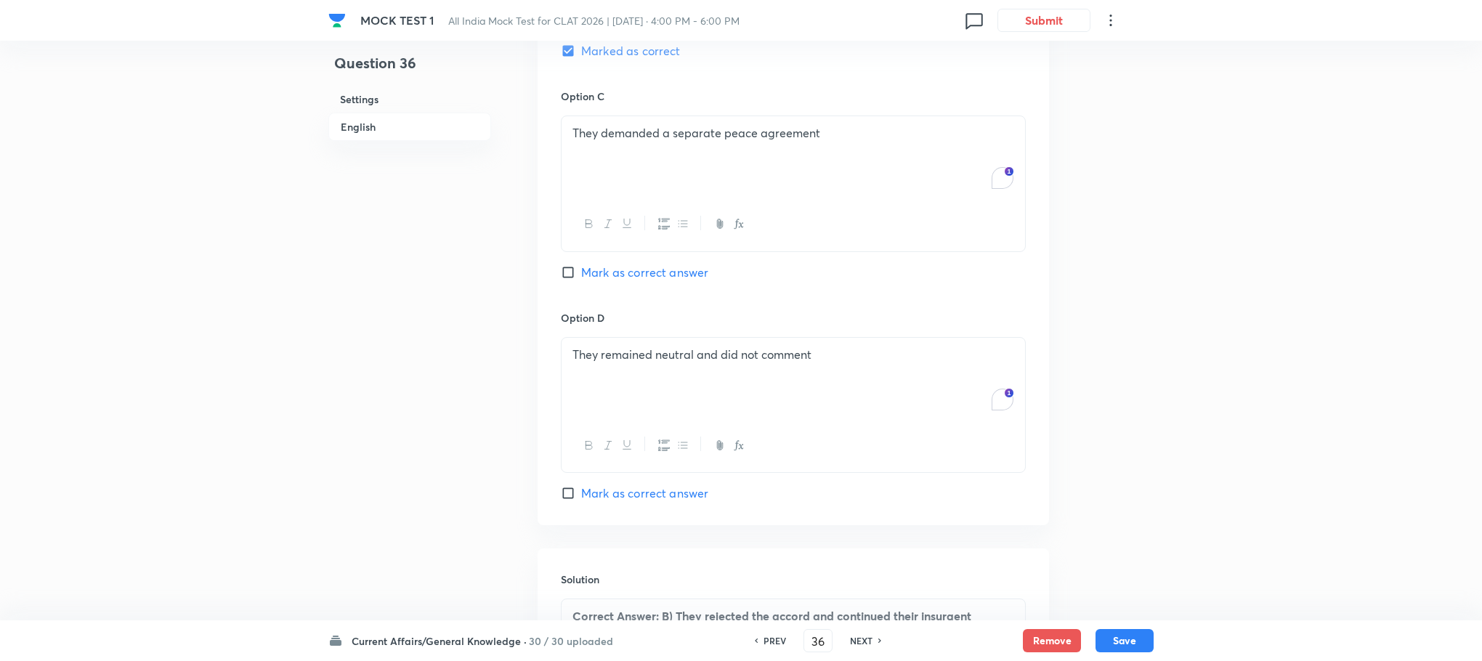
scroll to position [1829, 0]
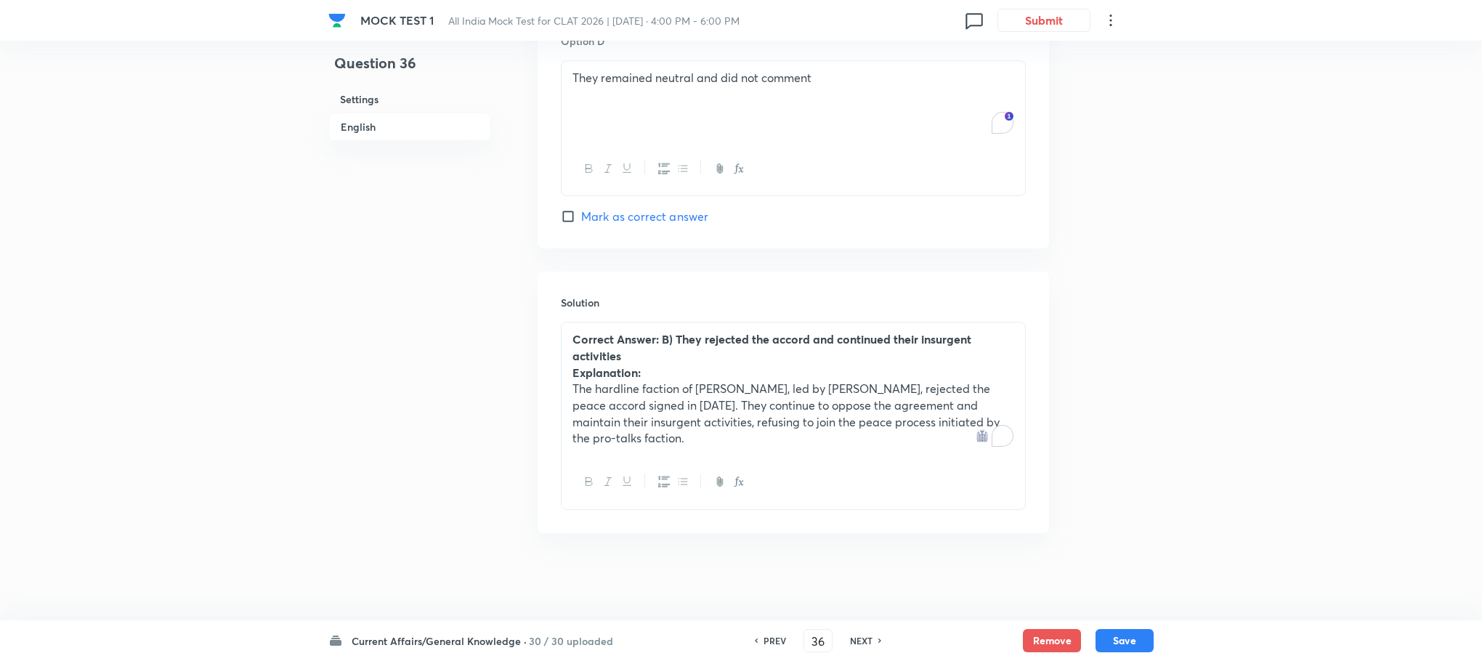
click at [652, 355] on p "Correct Answer: B) They rejected the accord and continued their insurgent activ…" at bounding box center [793, 347] width 442 height 33
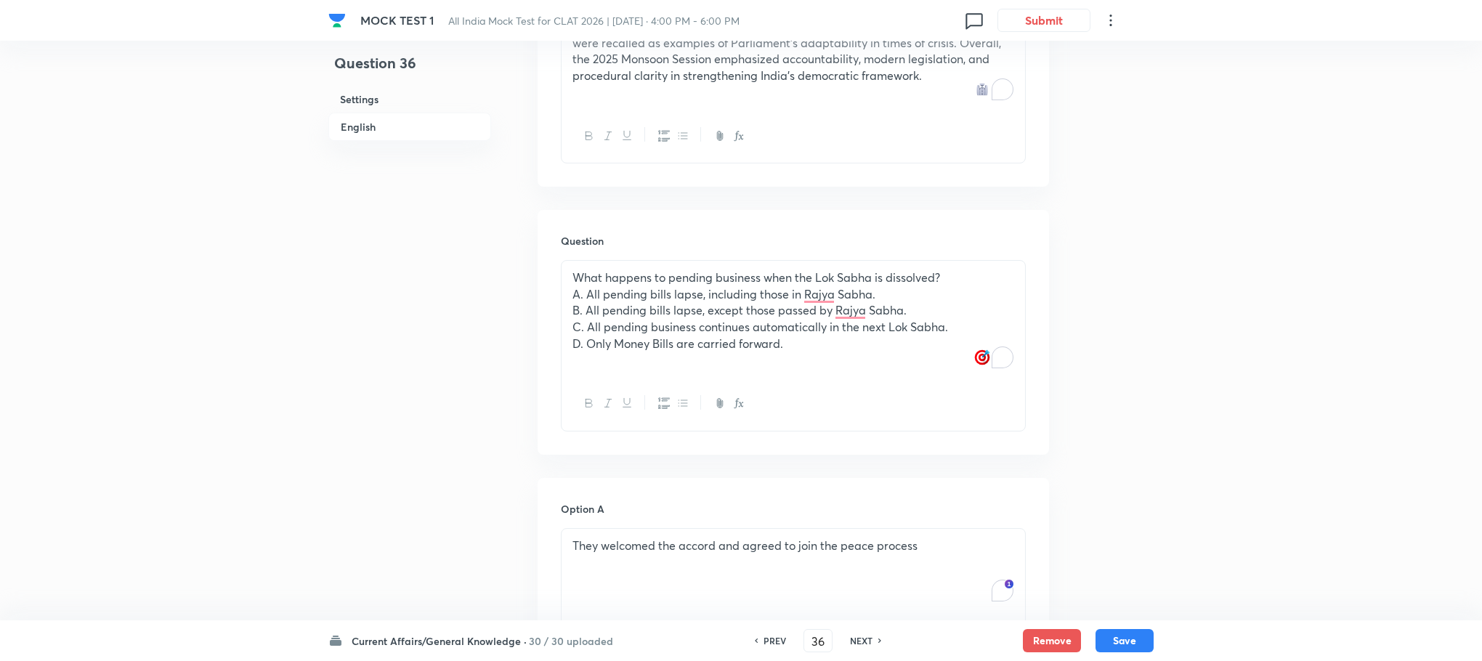
scroll to position [691, 0]
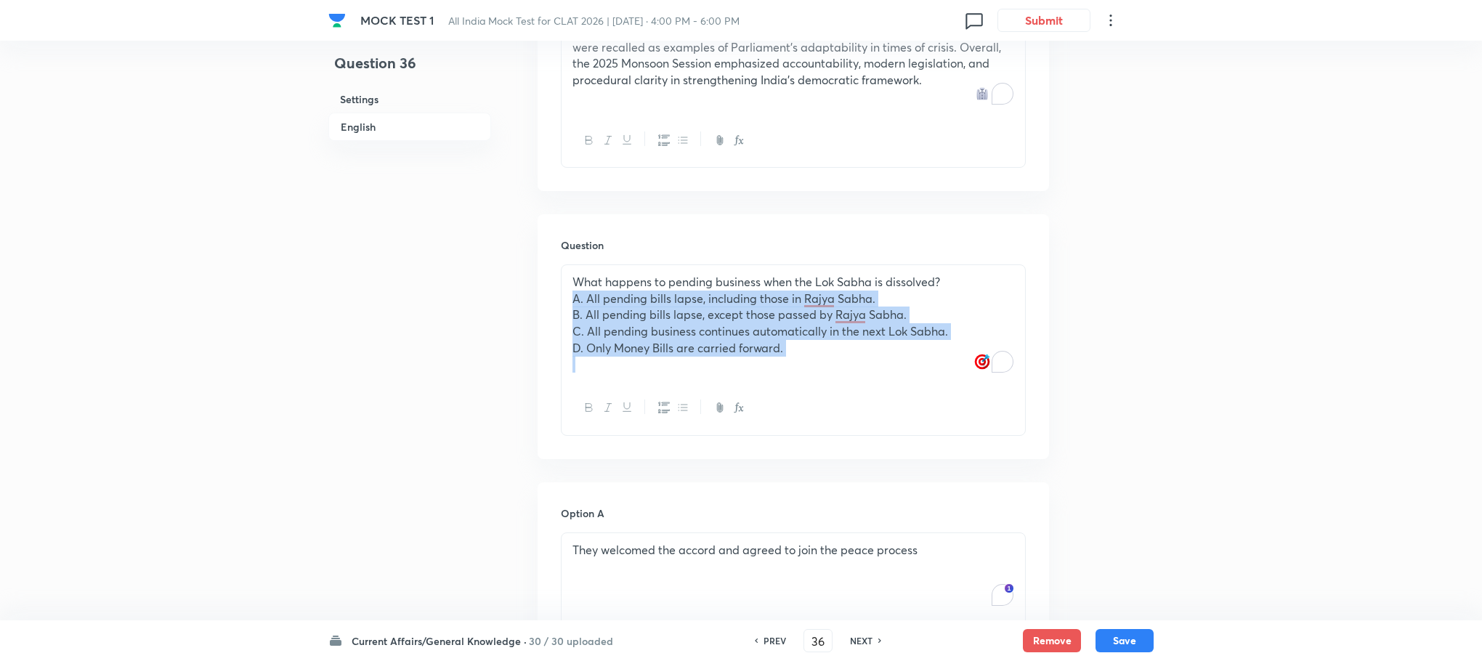
drag, startPoint x: 575, startPoint y: 302, endPoint x: 853, endPoint y: 377, distance: 287.6
click at [853, 377] on div "What happens to pending business when the Lok Sabha is dissolved? A. All pendin…" at bounding box center [794, 323] width 464 height 116
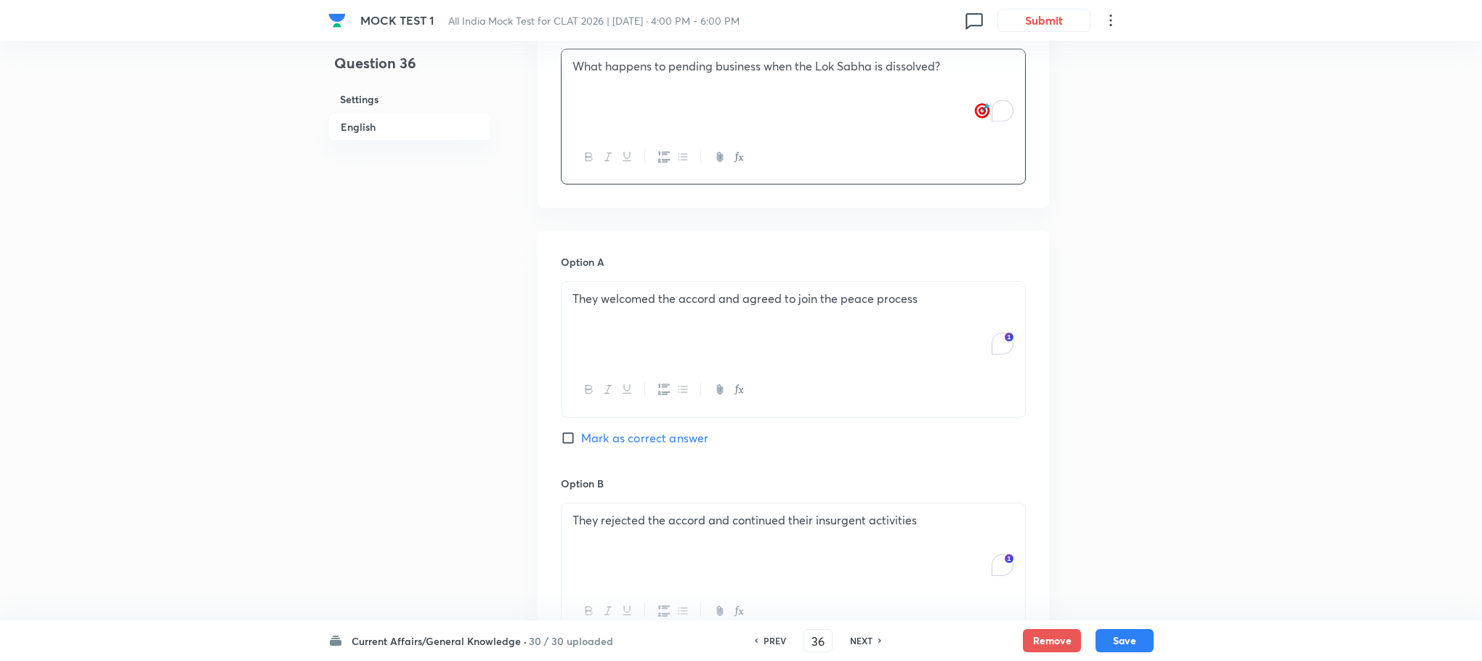
scroll to position [909, 0]
click at [669, 330] on div "They welcomed the accord and agreed to join the peace process" at bounding box center [794, 320] width 464 height 81
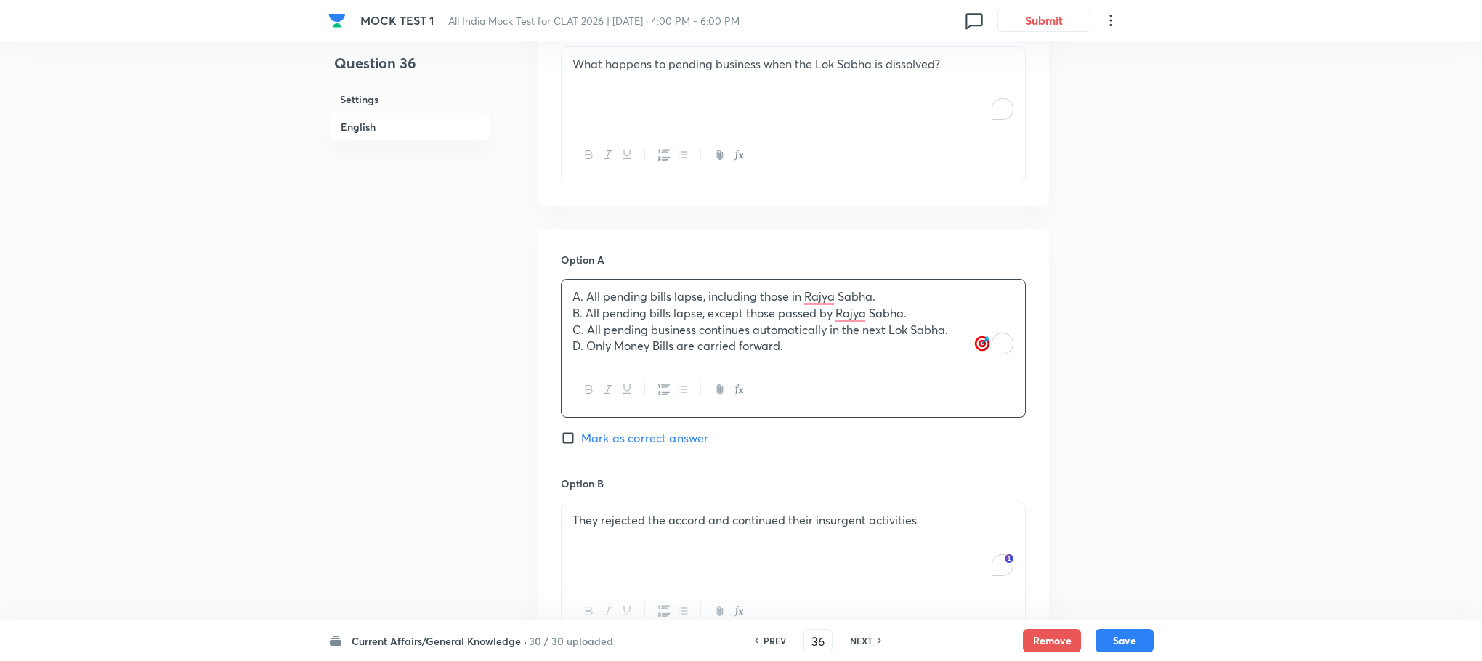
click at [586, 304] on p "A. All pending bills lapse, including those in Rajya Sabha." at bounding box center [793, 296] width 442 height 17
click at [582, 314] on p "B. All pending bills lapse, except those passed by Rajya Sabha." at bounding box center [793, 313] width 442 height 17
click at [582, 334] on p "C. All pending business continues automatically in the next Lok Sabha." at bounding box center [793, 330] width 442 height 17
click at [584, 353] on p "D. Only Money Bills are carried forward." at bounding box center [793, 346] width 442 height 17
drag, startPoint x: 567, startPoint y: 315, endPoint x: 801, endPoint y: 362, distance: 237.9
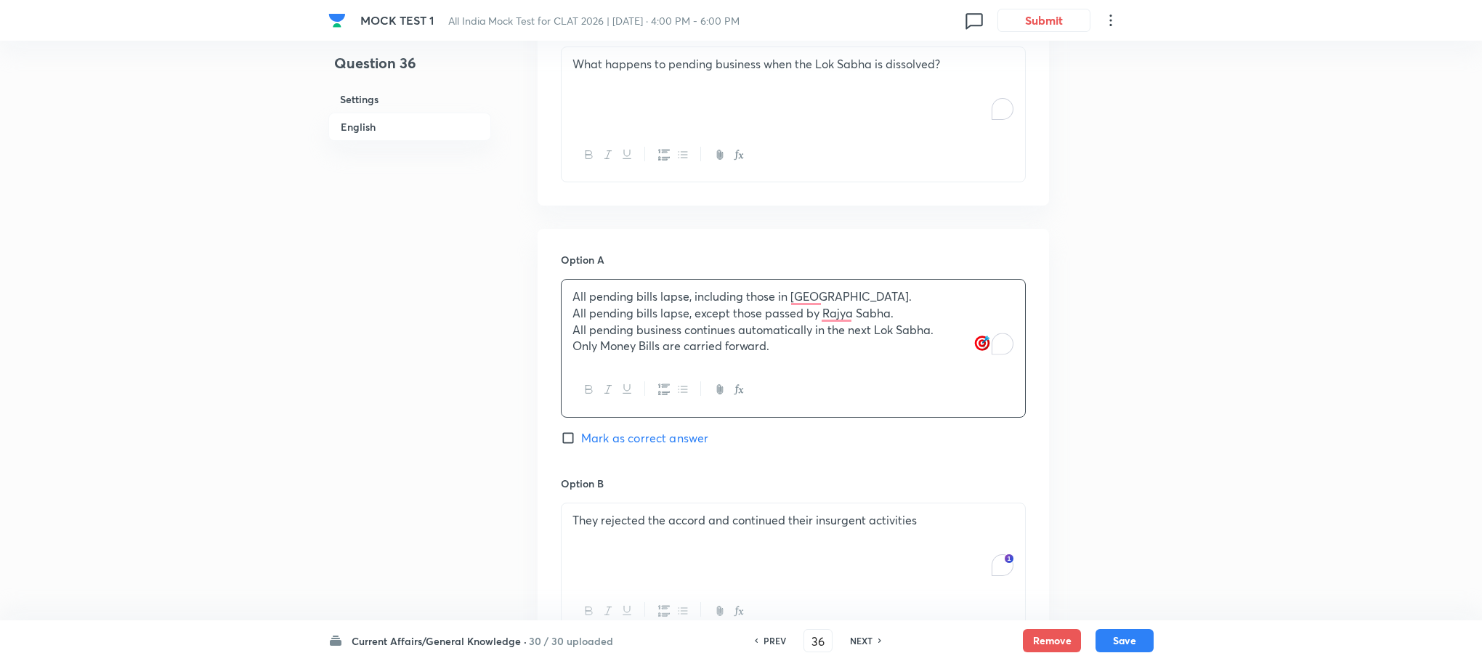
click at [801, 362] on div "All pending bills lapse, including those in [GEOGRAPHIC_DATA]. All pending bill…" at bounding box center [794, 322] width 464 height 84
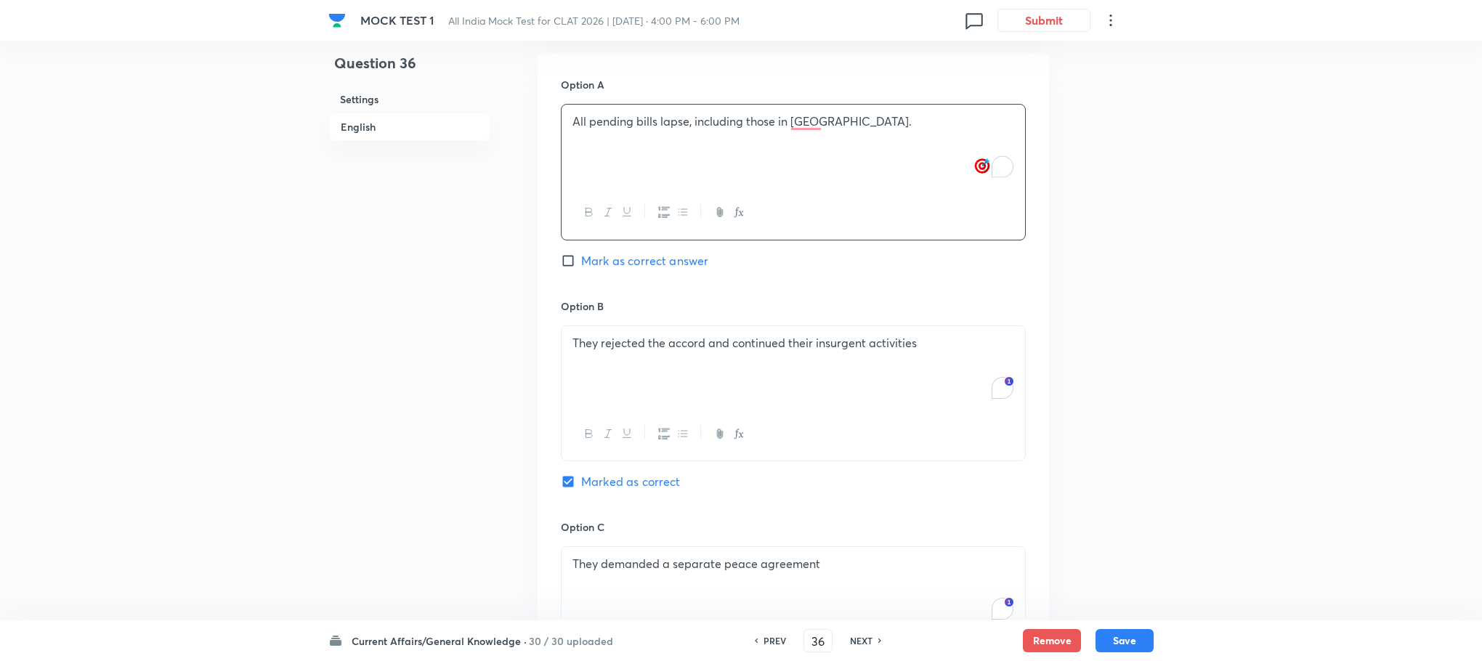
scroll to position [1127, 0]
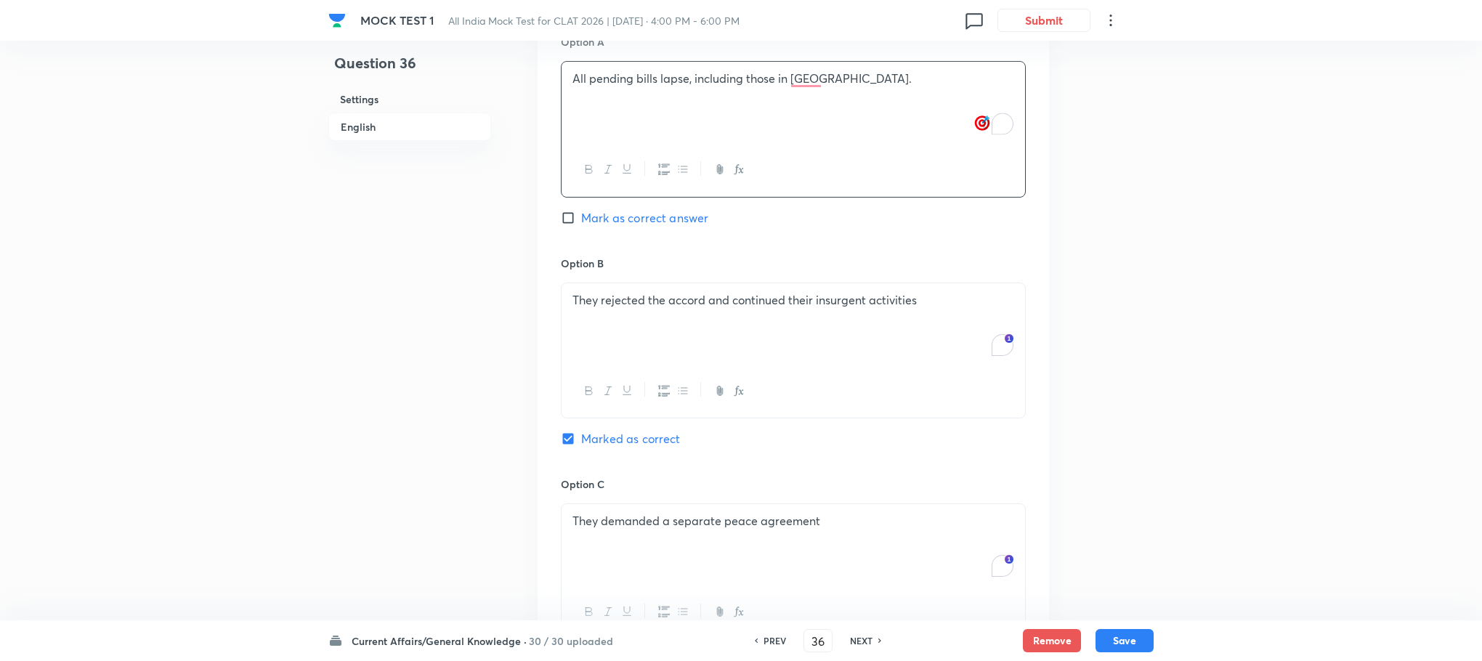
click at [676, 334] on div "They rejected the accord and continued their insurgent activities" at bounding box center [794, 323] width 464 height 81
click at [669, 331] on div "To enrich screen reader interactions, please activate Accessibility in Grammarl…" at bounding box center [794, 323] width 464 height 81
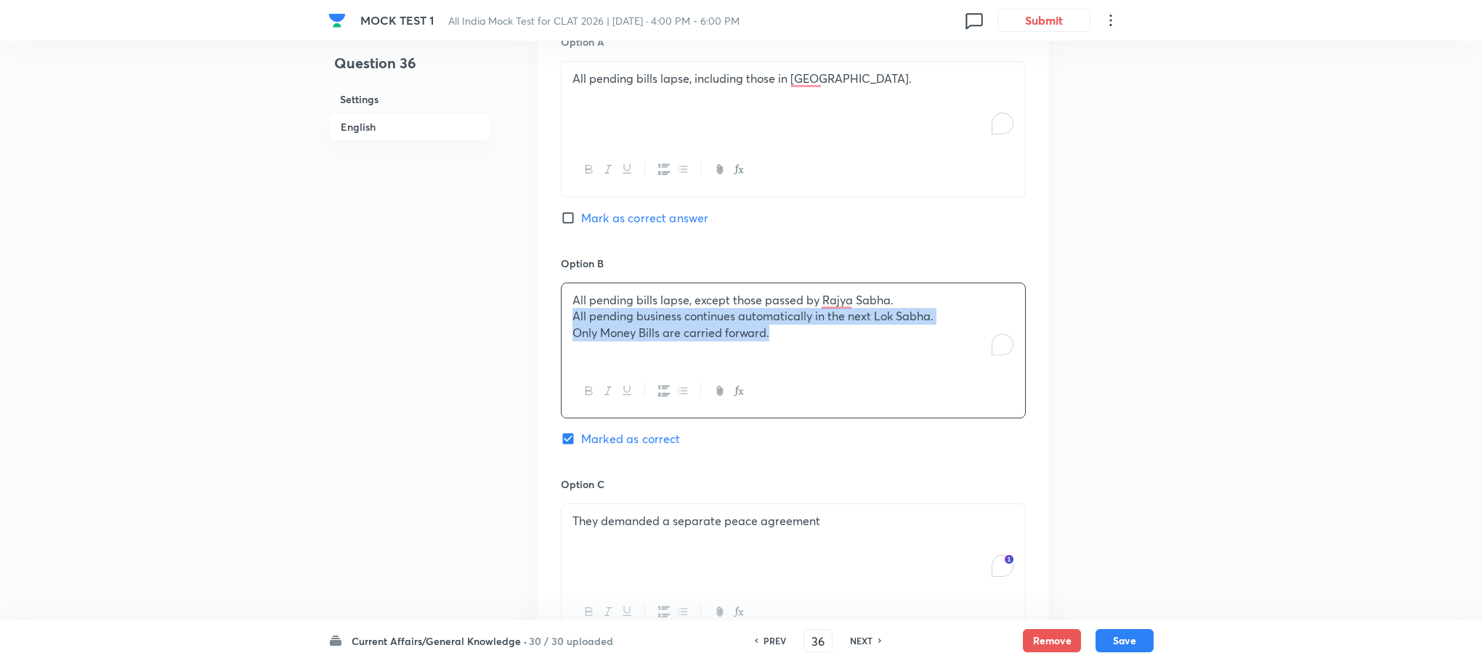
drag, startPoint x: 572, startPoint y: 323, endPoint x: 874, endPoint y: 371, distance: 305.9
click at [874, 371] on div "All pending bills lapse, except those passed by Rajya Sabha. All pending busine…" at bounding box center [793, 351] width 465 height 136
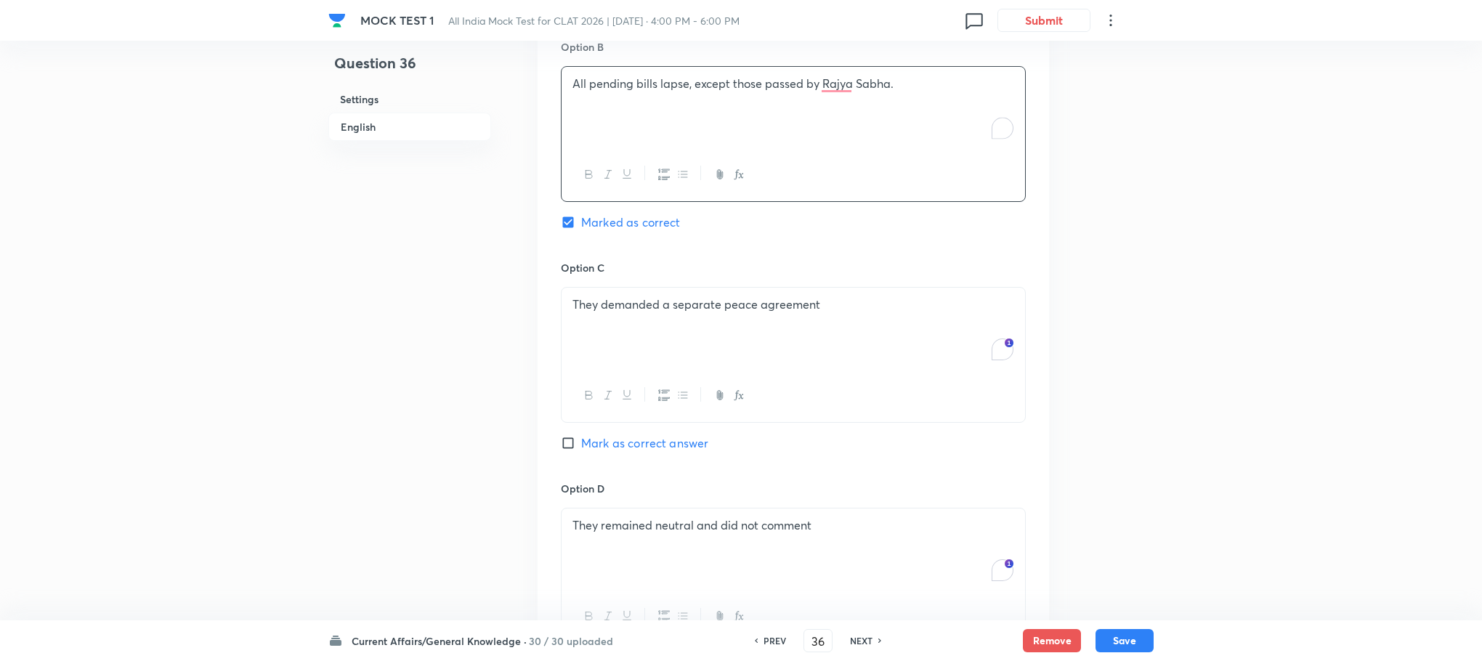
scroll to position [1345, 0]
click at [609, 312] on p "They demanded a separate peace agreement" at bounding box center [793, 303] width 442 height 17
click at [609, 312] on p "To enrich screen reader interactions, please activate Accessibility in Grammarl…" at bounding box center [793, 303] width 442 height 17
drag, startPoint x: 570, startPoint y: 325, endPoint x: 920, endPoint y: 389, distance: 356.0
click at [920, 389] on div "All pending business continues automatically in the next Lok Sabha. Only Money …" at bounding box center [793, 354] width 465 height 136
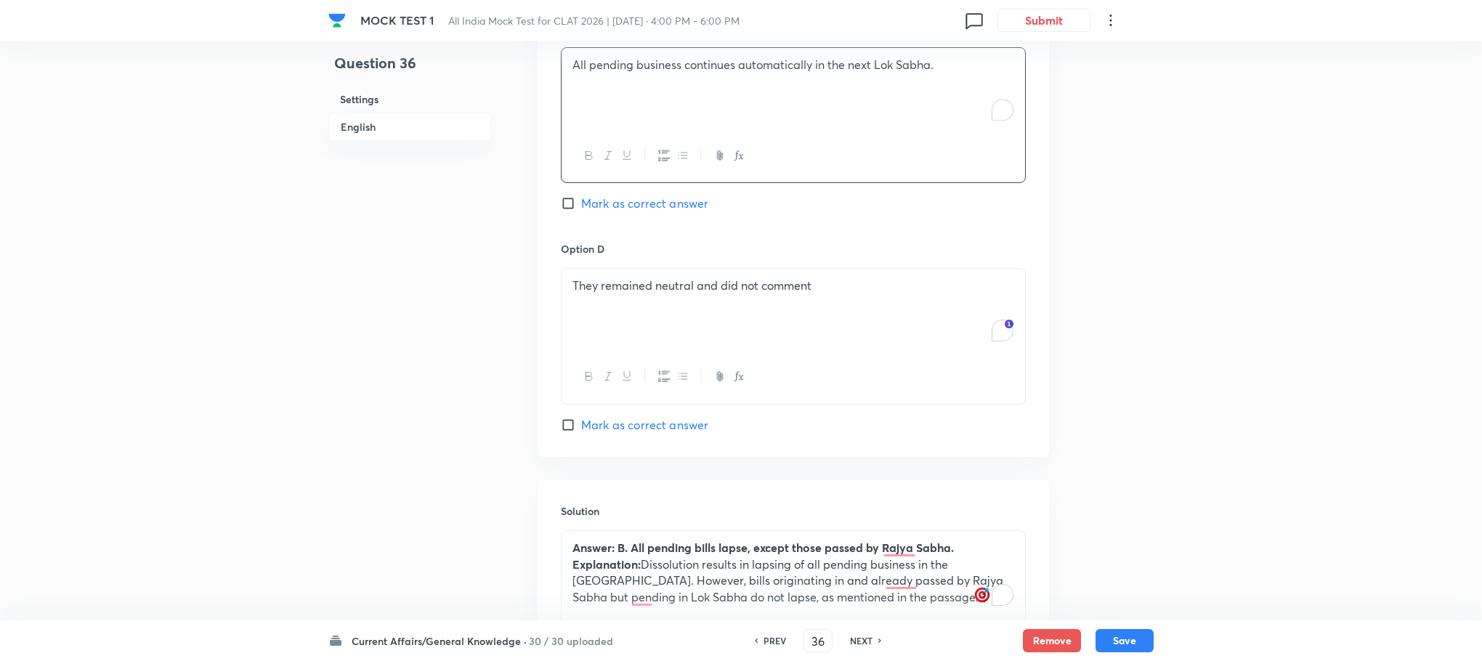
scroll to position [1672, 0]
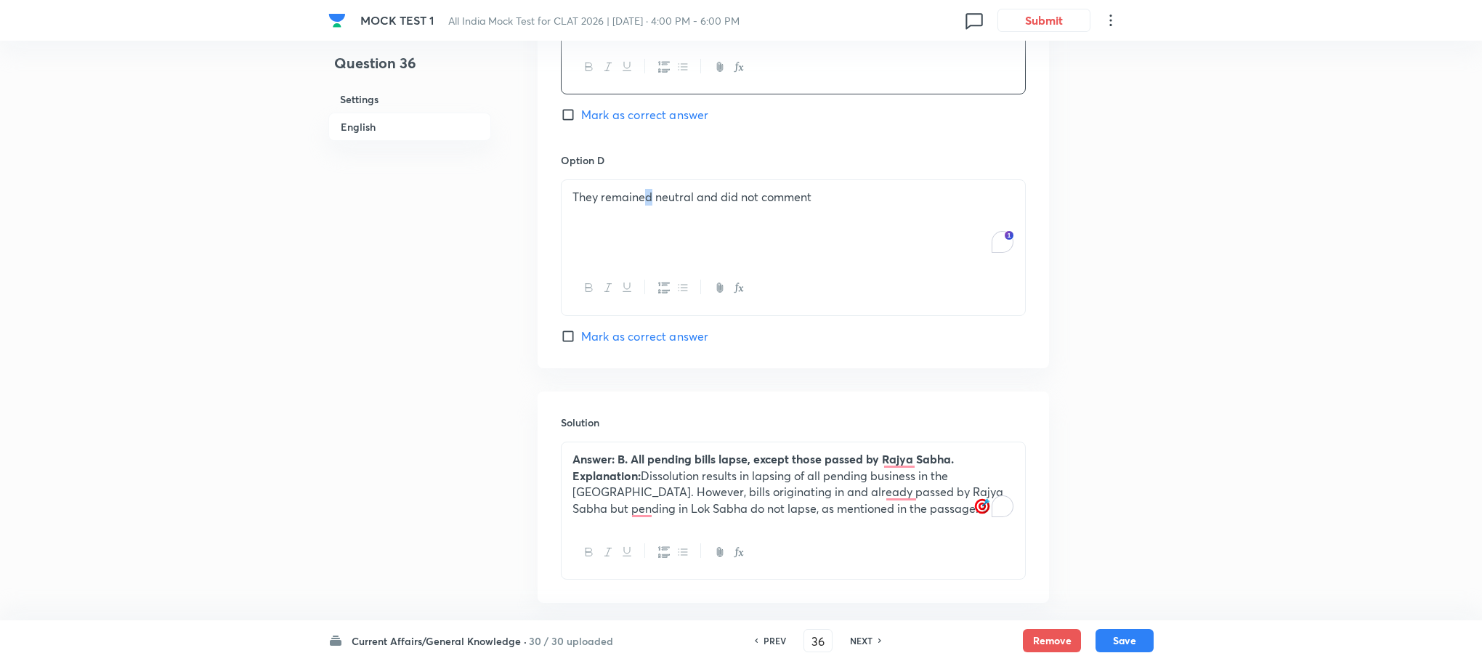
click at [650, 234] on div "They remained neutral and did not comment" at bounding box center [794, 220] width 464 height 81
click at [650, 234] on div "To enrich screen reader interactions, please activate Accessibility in Grammarl…" at bounding box center [794, 220] width 464 height 81
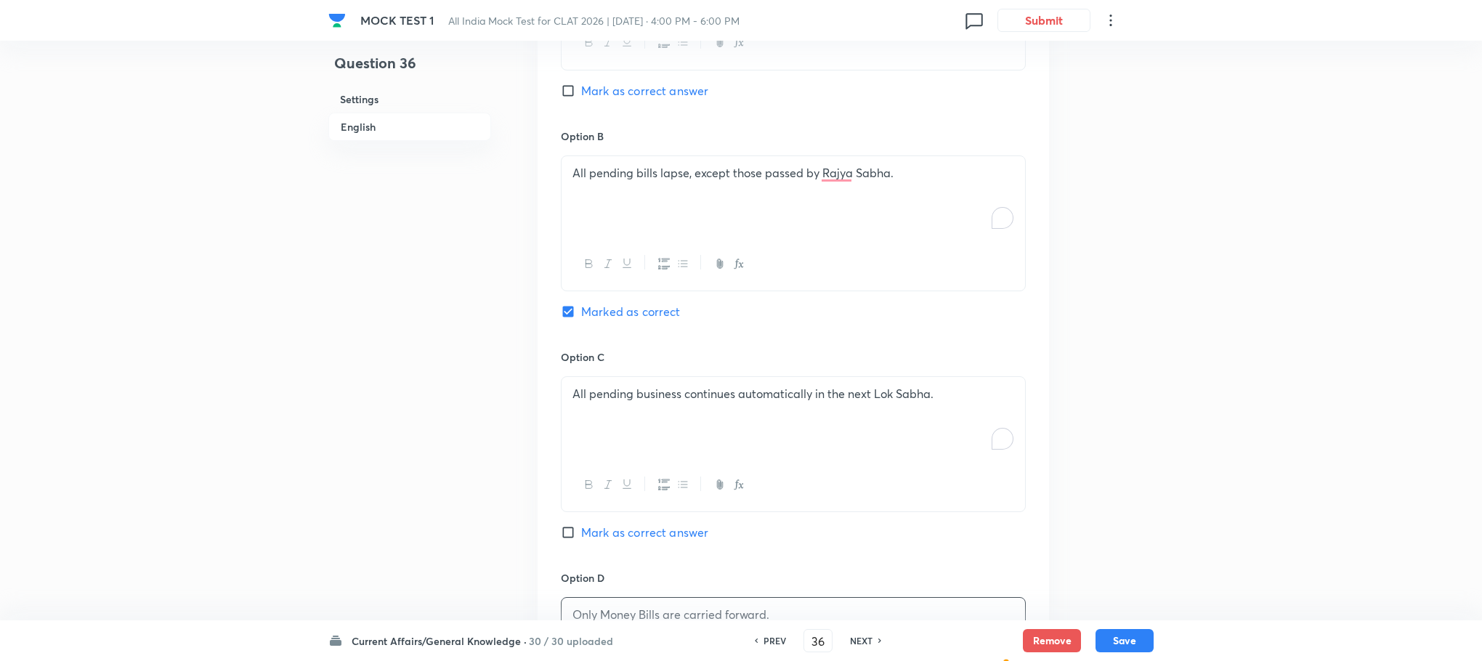
scroll to position [1236, 0]
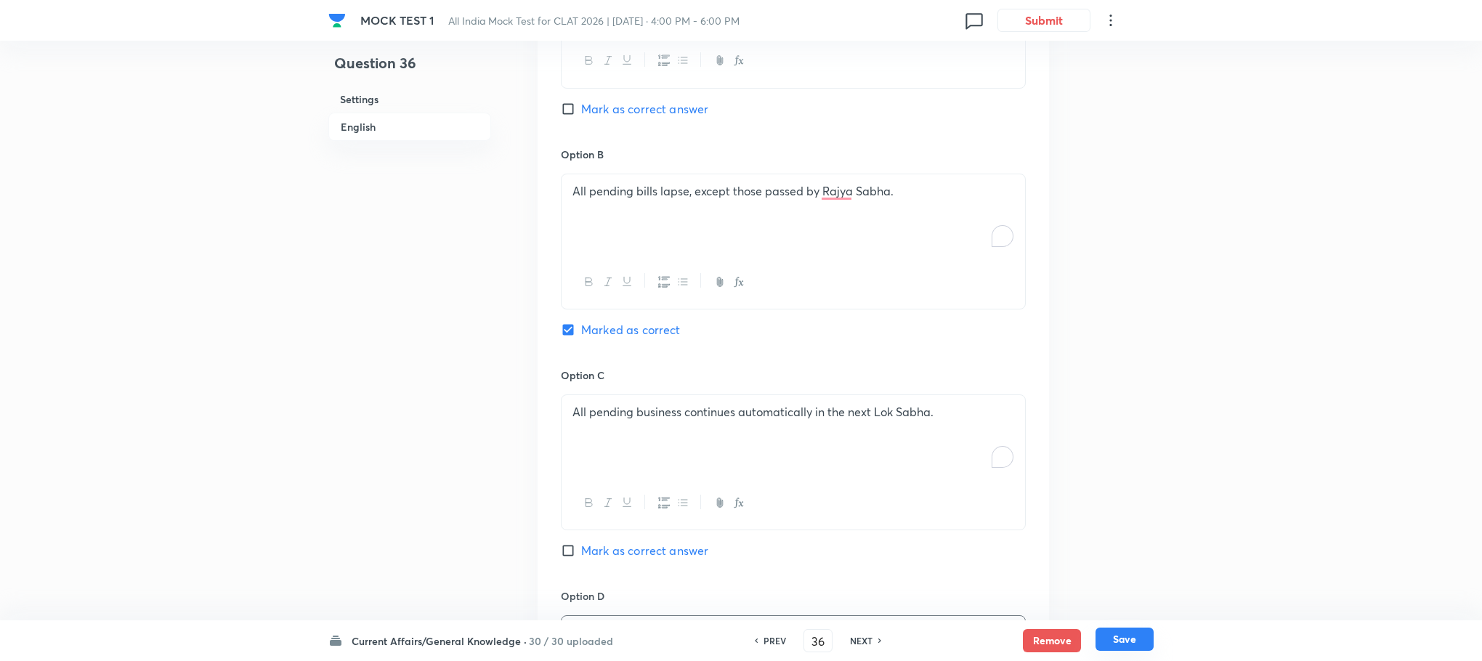
click at [1101, 636] on button "Save" at bounding box center [1125, 639] width 58 height 23
type input "37"
checkbox input "true"
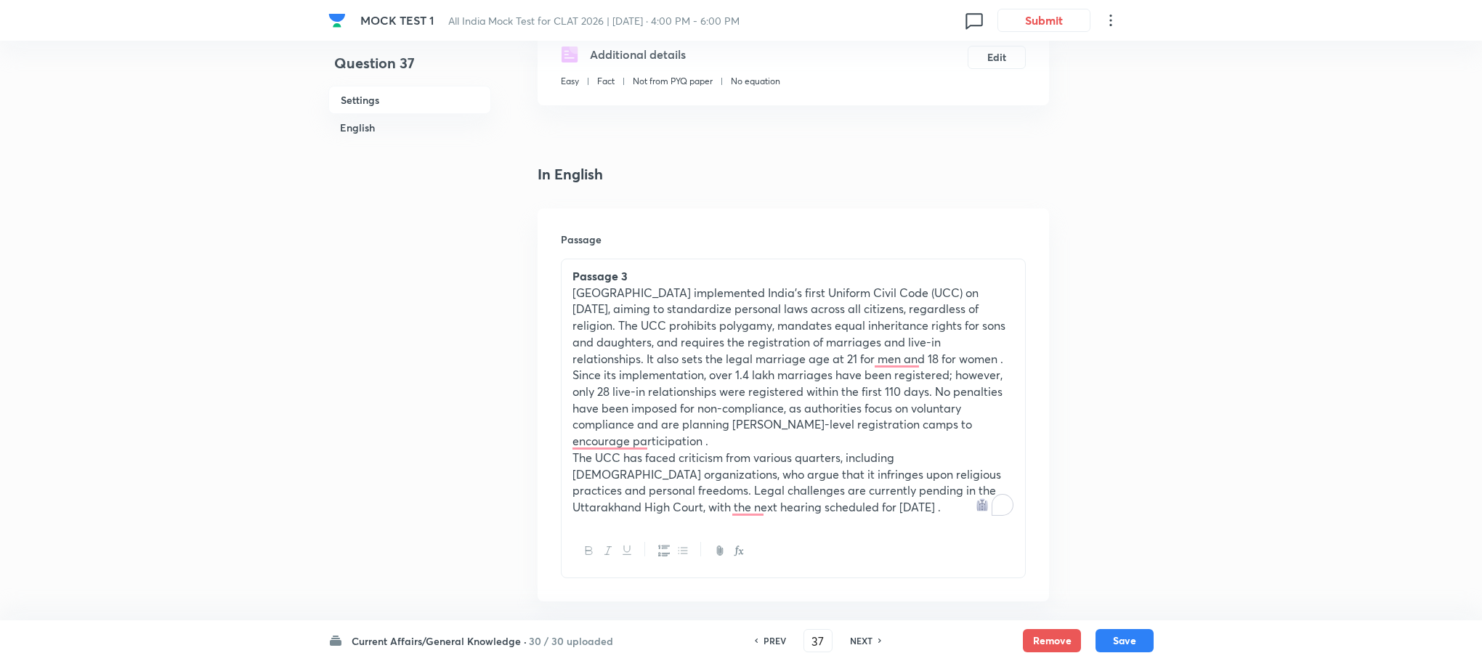
scroll to position [255, 0]
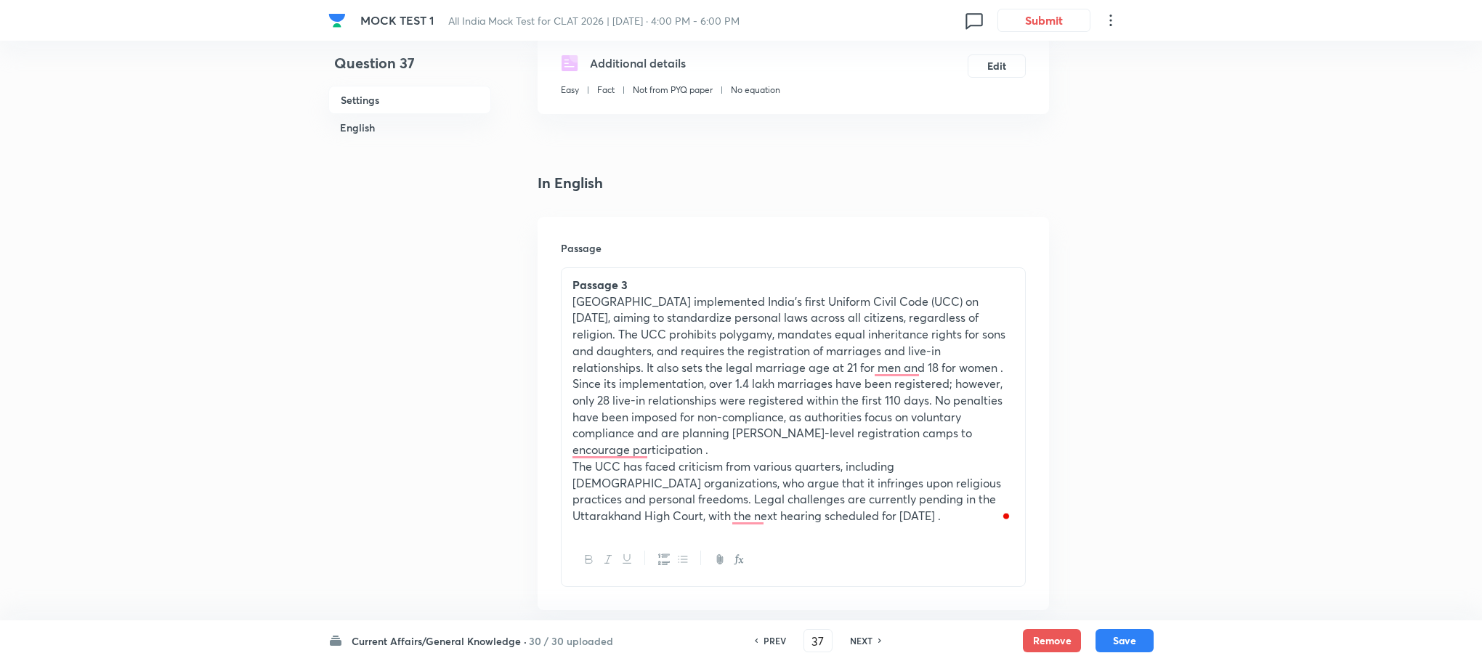
click at [752, 390] on p "Since its implementation, over 1.4 lakh marriages have been registered; however…" at bounding box center [793, 417] width 442 height 83
click at [863, 644] on h6 "NEXT" at bounding box center [861, 640] width 23 height 13
type input "38"
checkbox input "true"
click at [861, 644] on h6 "NEXT" at bounding box center [861, 640] width 23 height 13
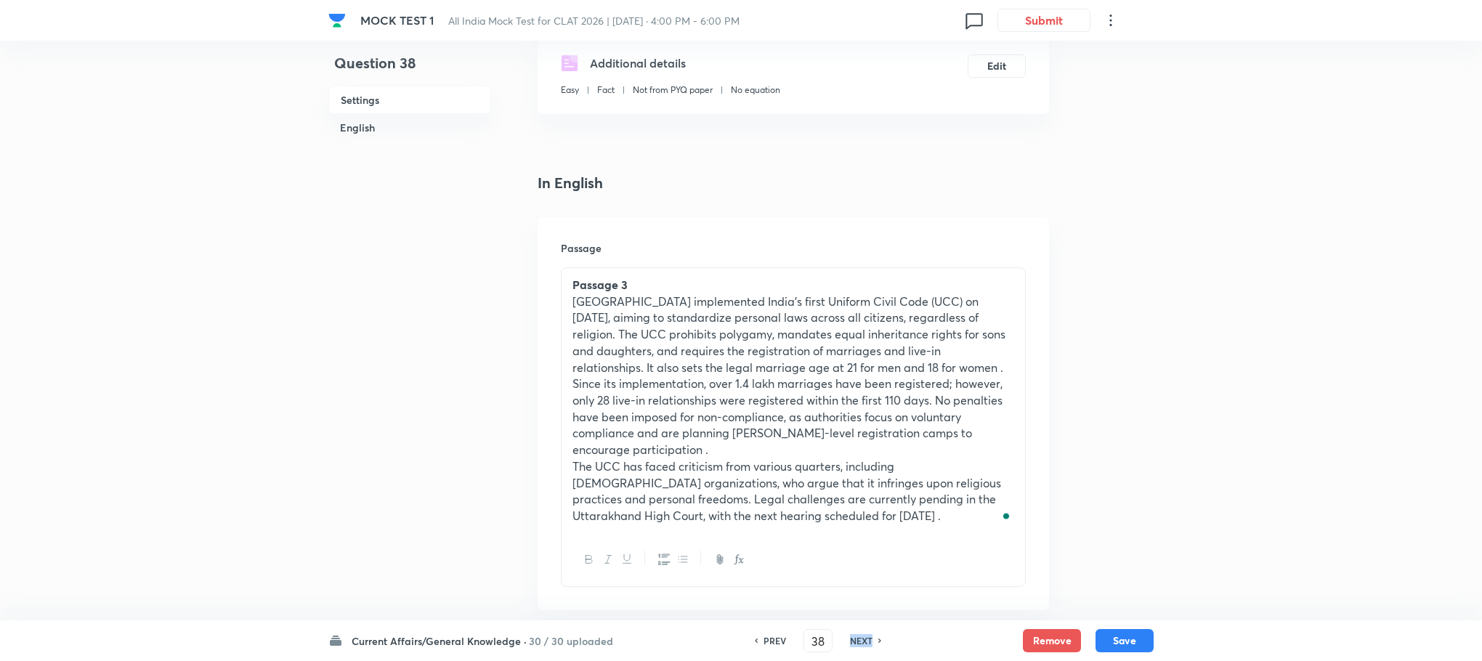
type input "39"
checkbox input "false"
checkbox input "true"
click at [861, 644] on h6 "NEXT" at bounding box center [861, 640] width 23 height 13
type input "40"
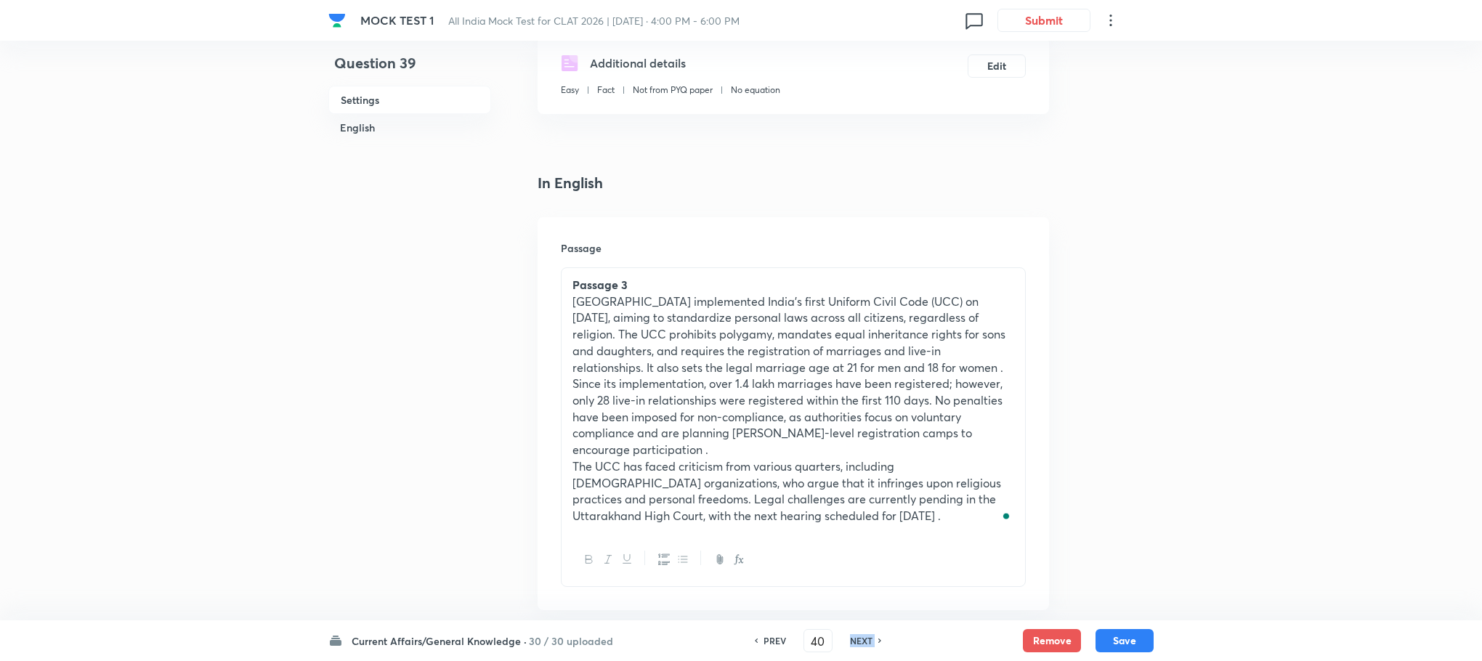
checkbox input "false"
checkbox input "true"
click at [861, 644] on h6 "NEXT" at bounding box center [861, 640] width 23 height 13
type input "41"
checkbox input "false"
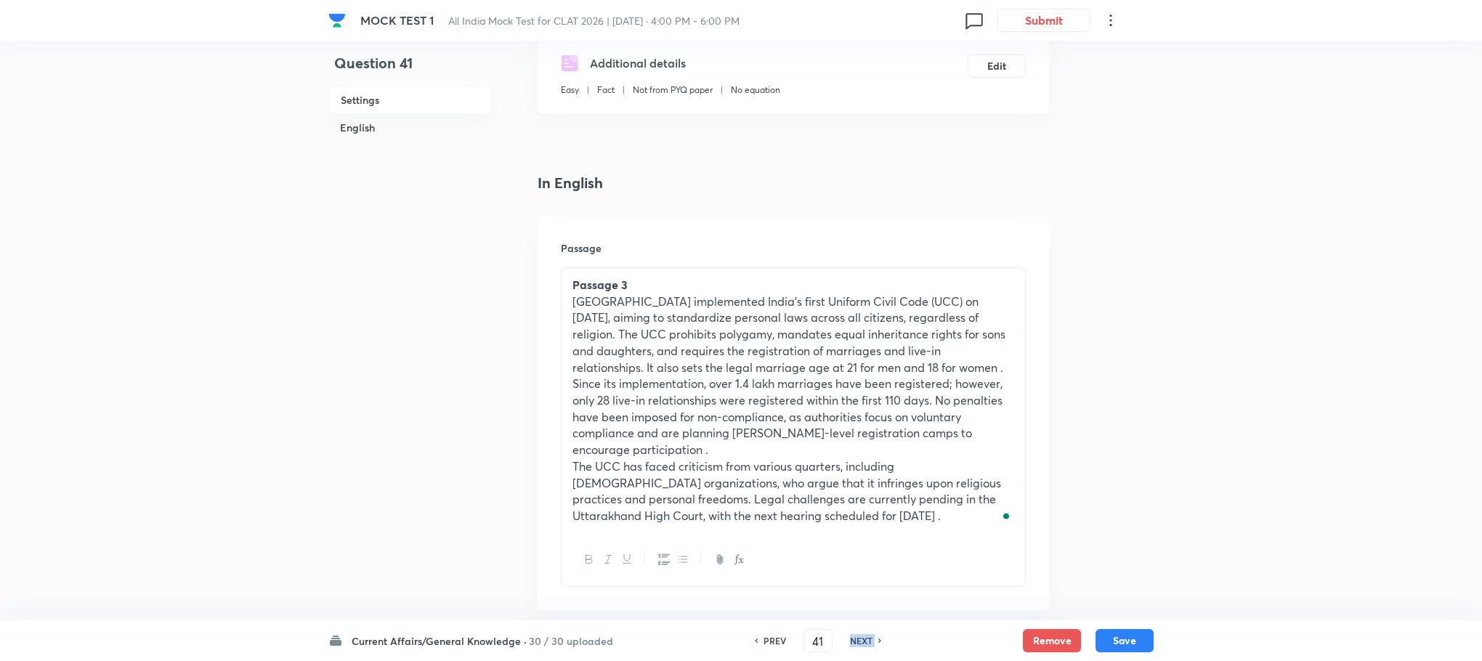
checkbox input "true"
click at [861, 644] on h6 "NEXT" at bounding box center [861, 640] width 23 height 13
type input "42"
checkbox input "false"
checkbox input "true"
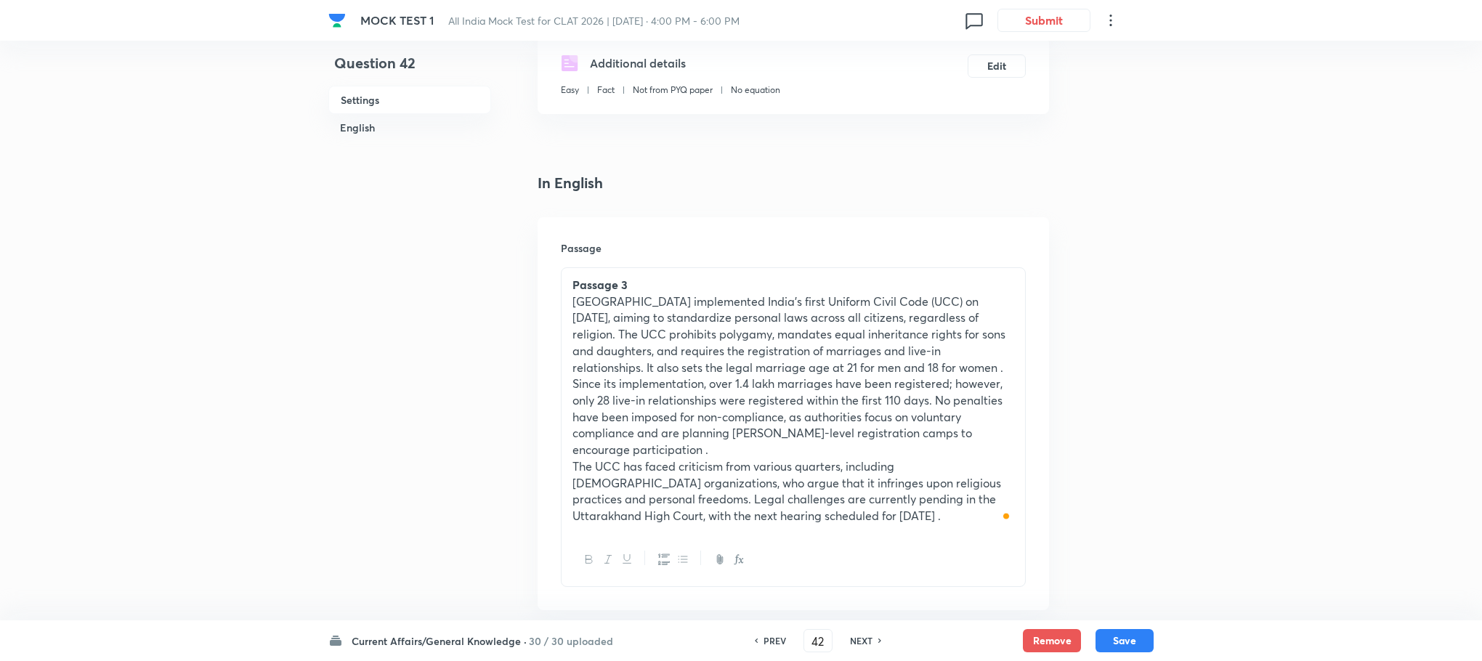
click at [861, 644] on h6 "NEXT" at bounding box center [861, 640] width 23 height 13
type input "43"
checkbox input "false"
checkbox input "true"
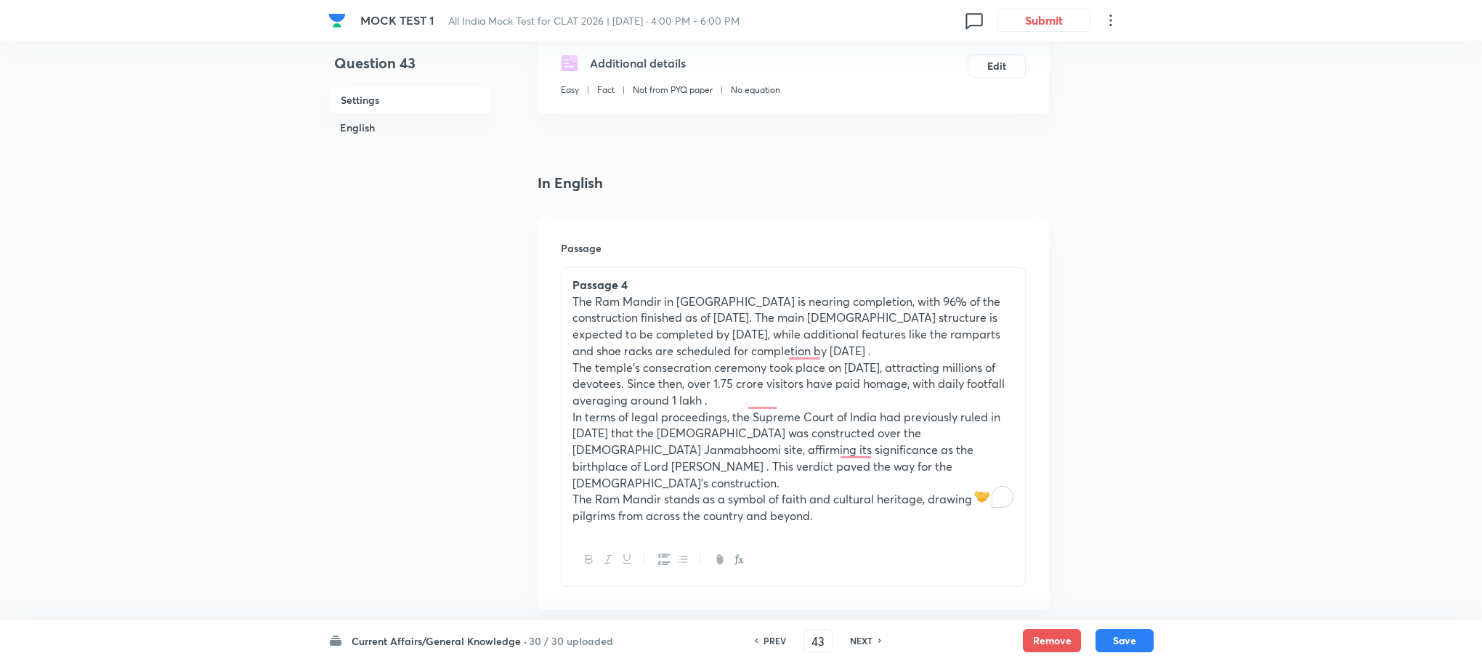
click at [700, 437] on p "In terms of legal proceedings, the Supreme Court of India had previously ruled …" at bounding box center [793, 450] width 442 height 83
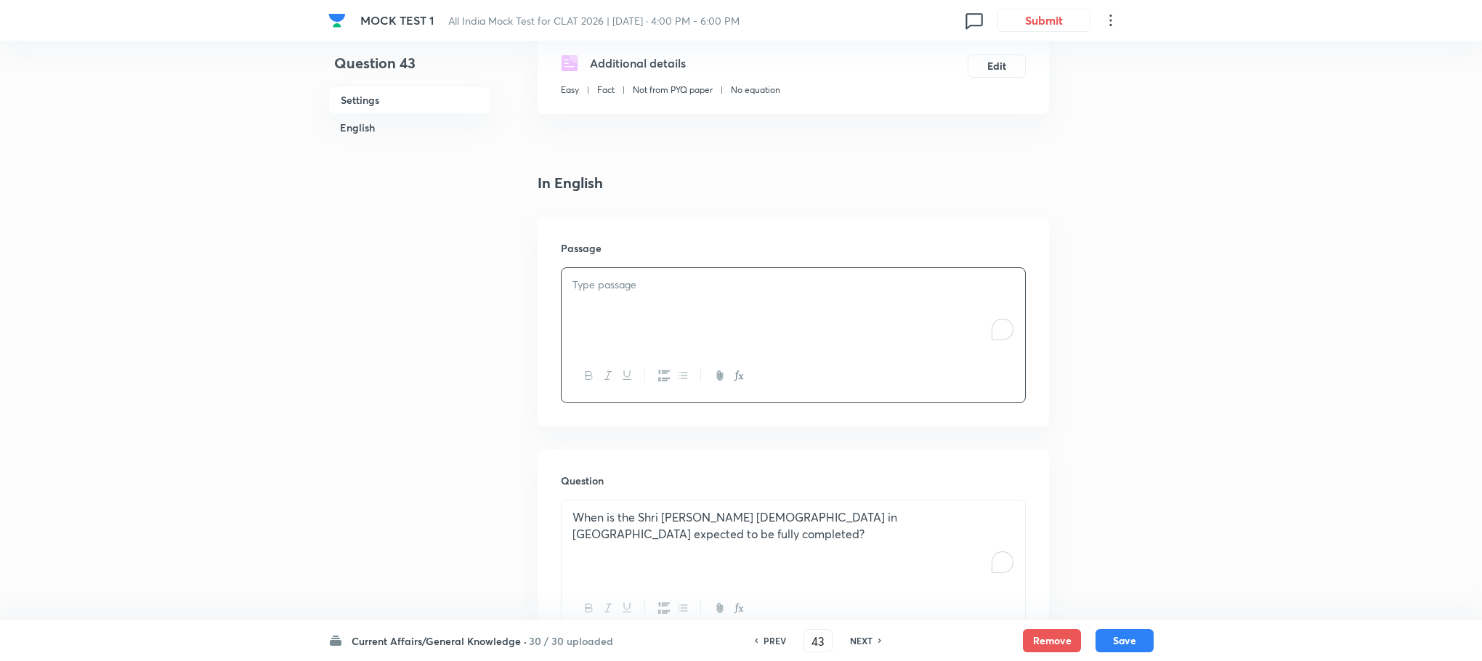
click at [586, 305] on div "To enrich screen reader interactions, please activate Accessibility in Grammarl…" at bounding box center [794, 308] width 464 height 81
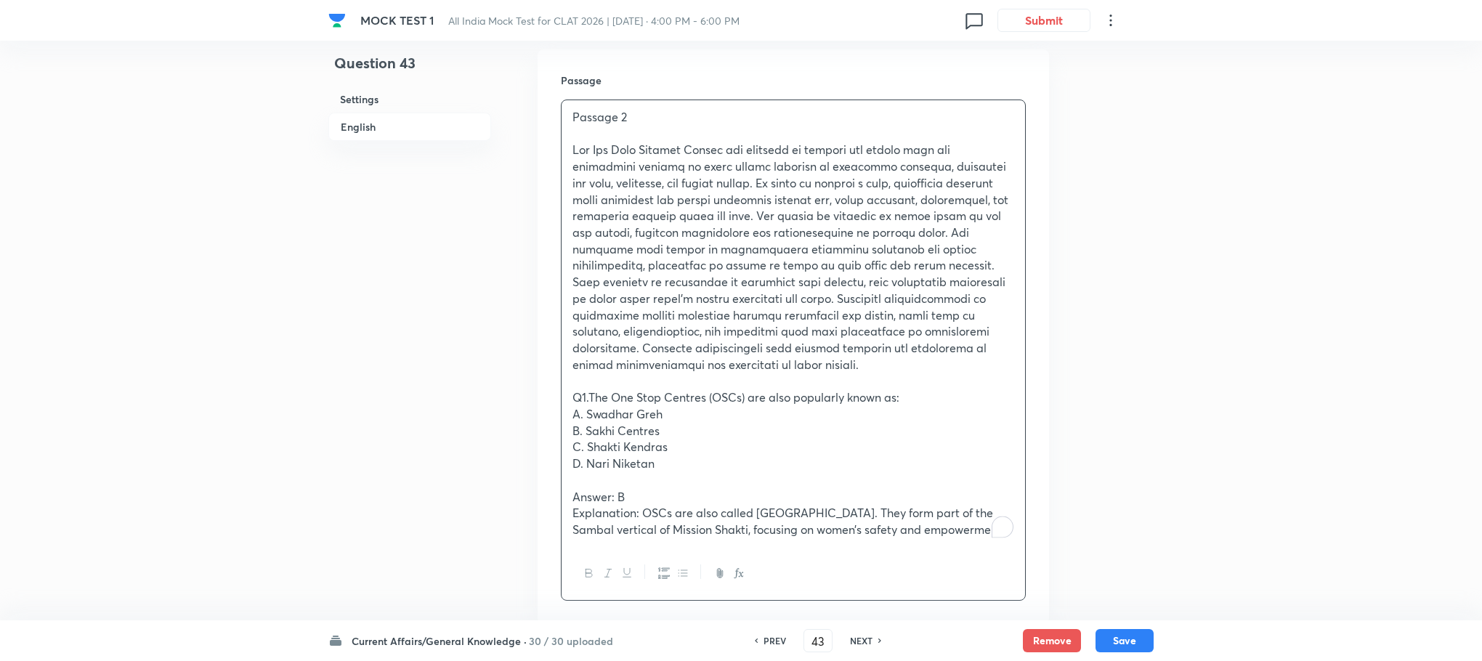
scroll to position [473, 0]
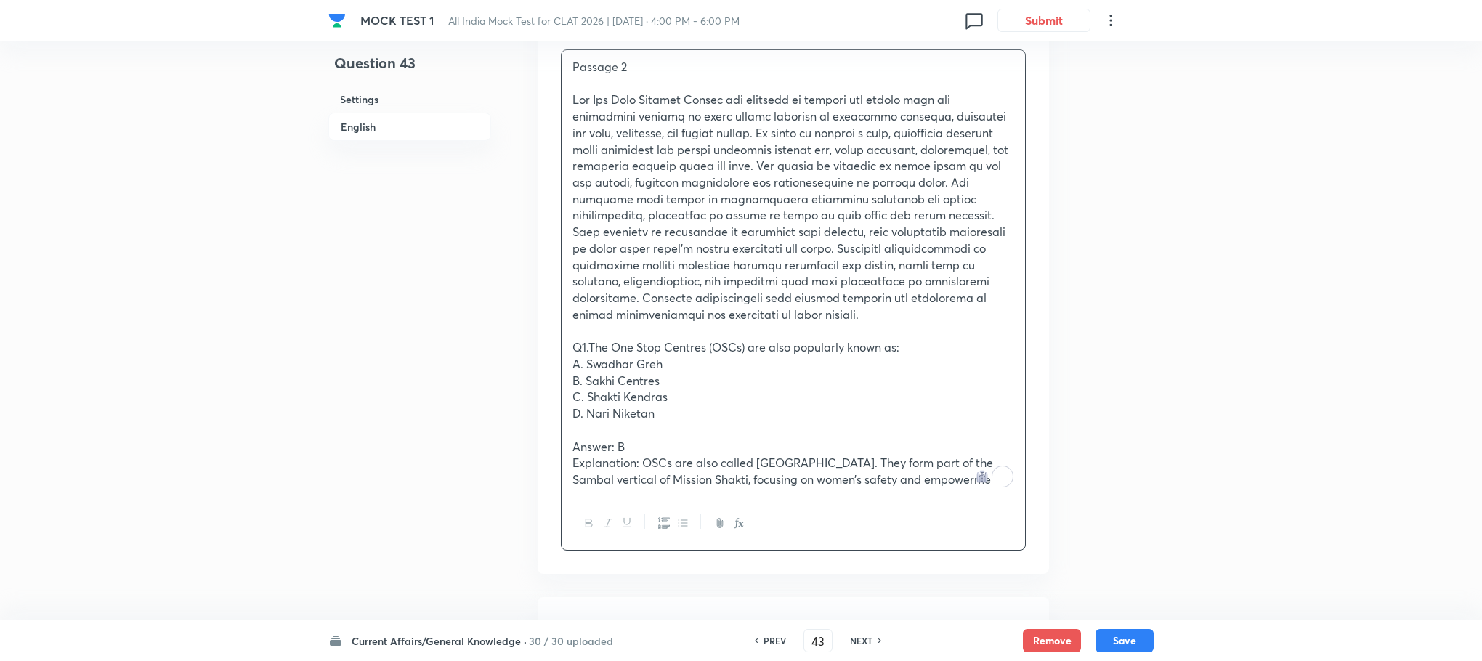
click at [642, 72] on p "Passage 2" at bounding box center [793, 67] width 442 height 17
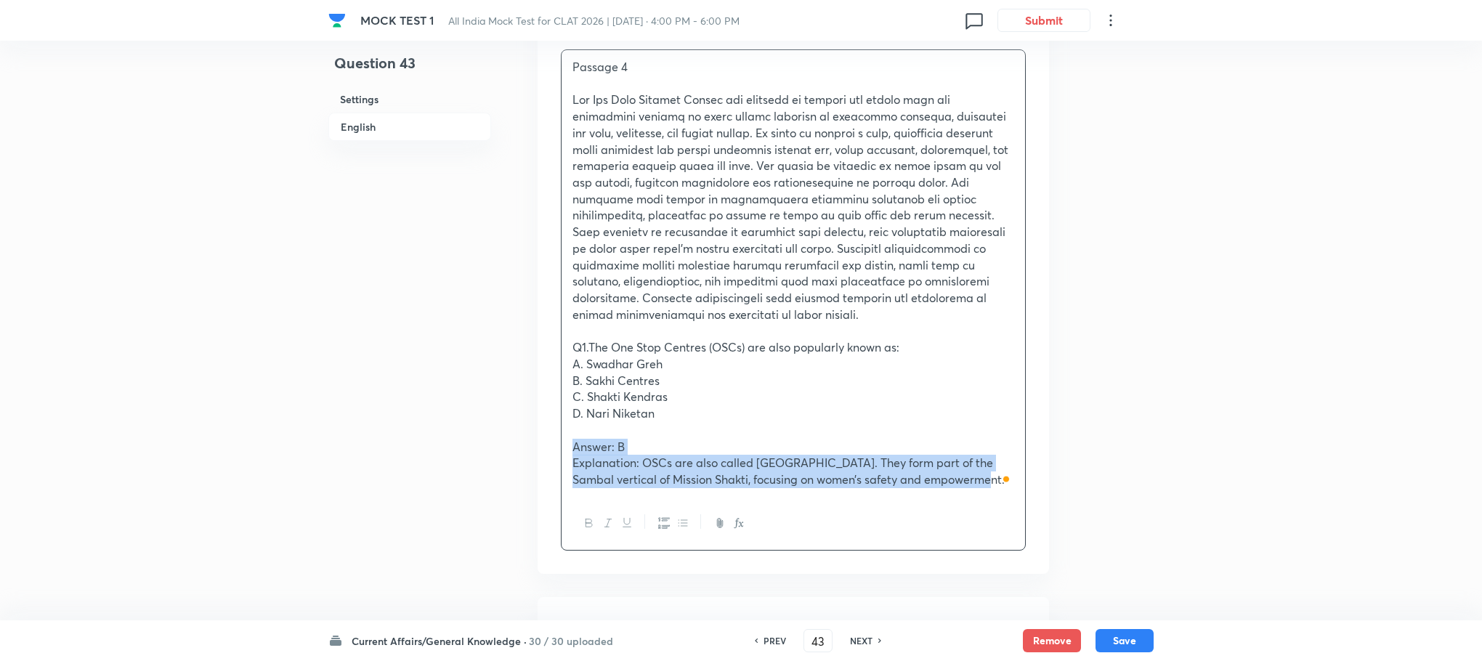
drag, startPoint x: 571, startPoint y: 450, endPoint x: 996, endPoint y: 522, distance: 431.1
click at [996, 522] on div "Passage 4 Q1.The One Stop Centres (OSCs) are also popularly known as: A. Swadha…" at bounding box center [793, 299] width 465 height 501
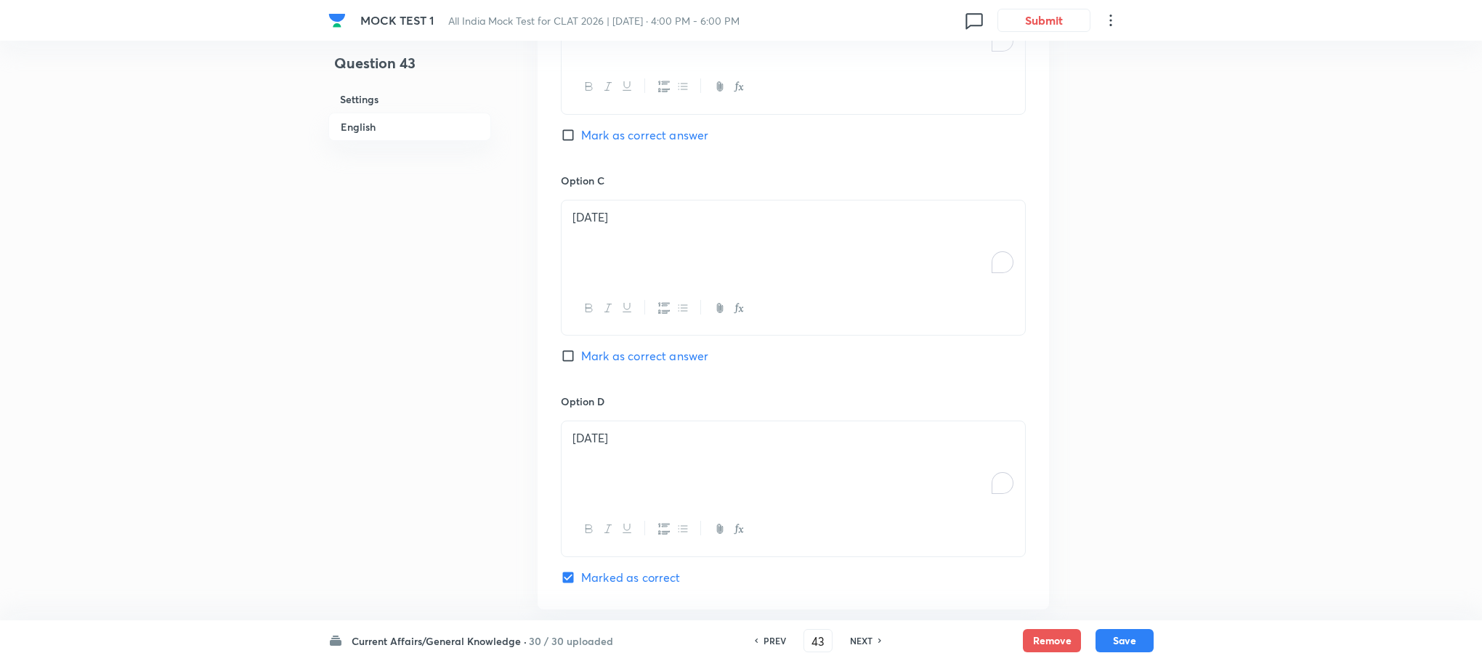
scroll to position [1894, 0]
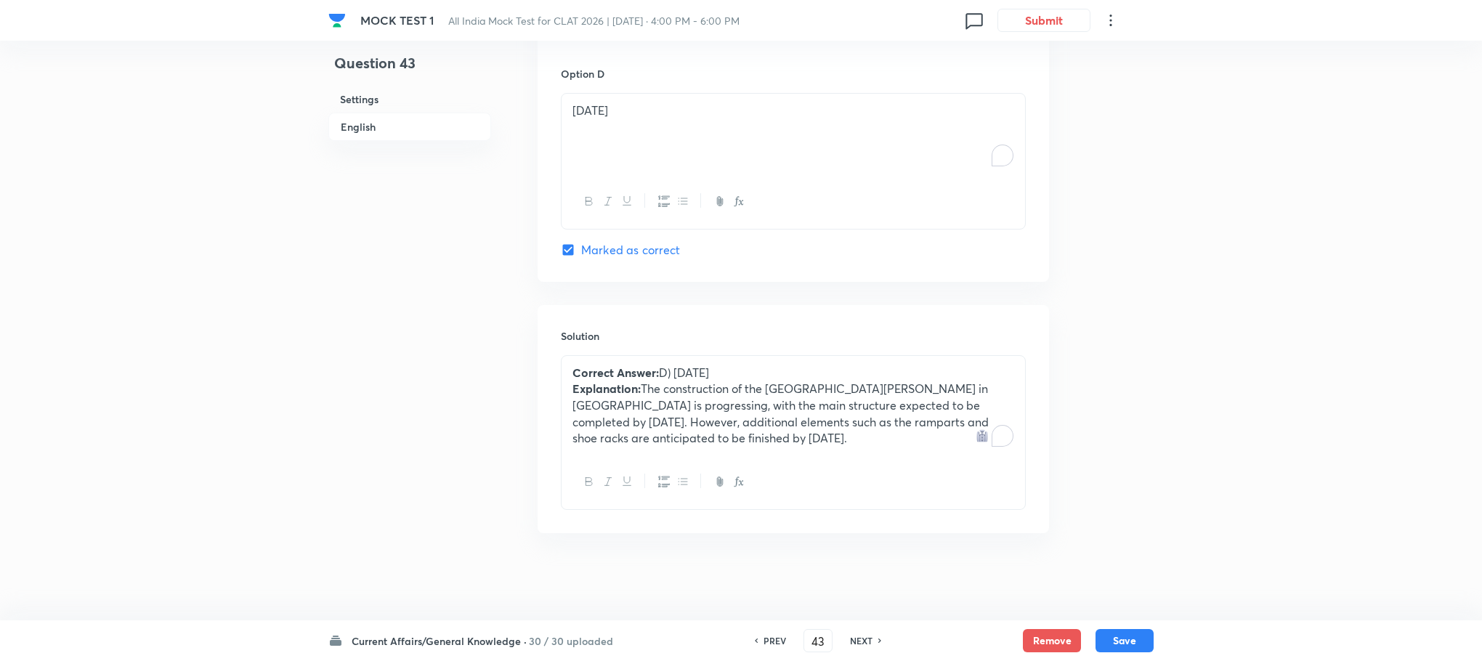
click at [663, 389] on p "Explanation: The construction of the [GEOGRAPHIC_DATA][PERSON_NAME][DEMOGRAPHIC…" at bounding box center [793, 414] width 442 height 66
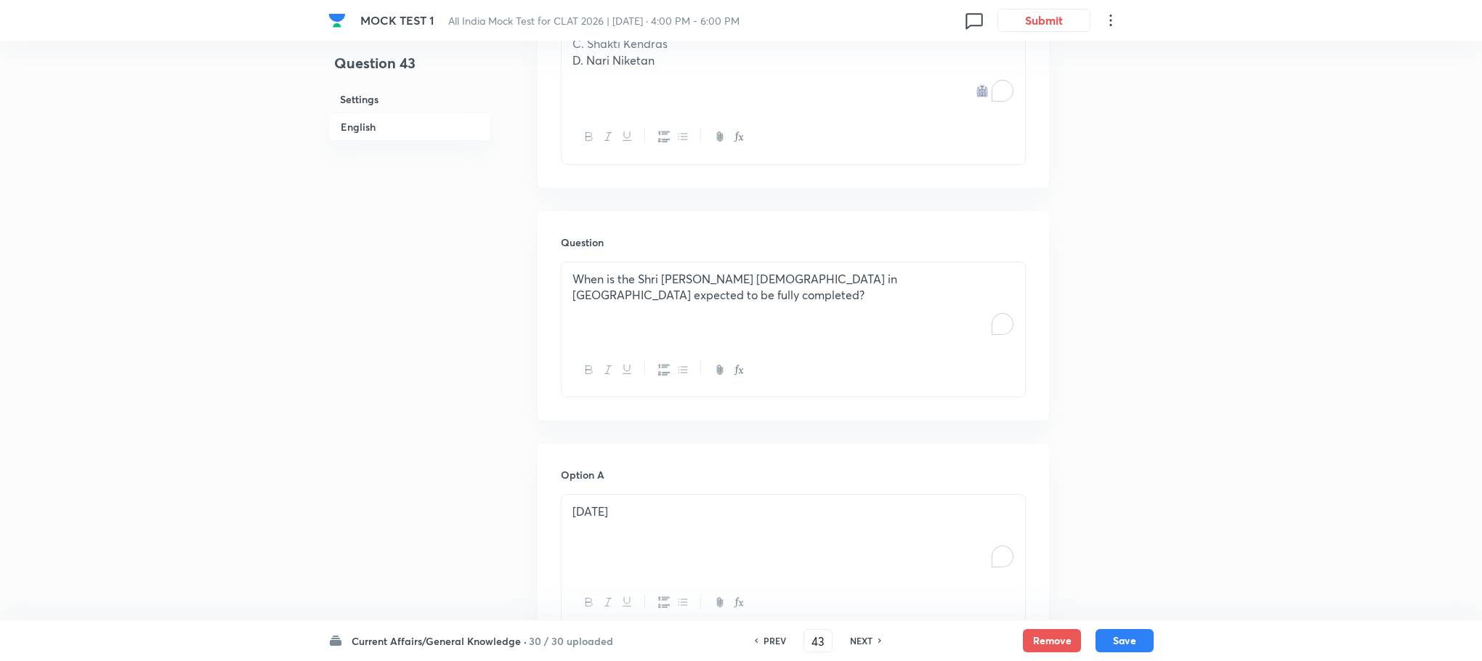
scroll to position [458, 0]
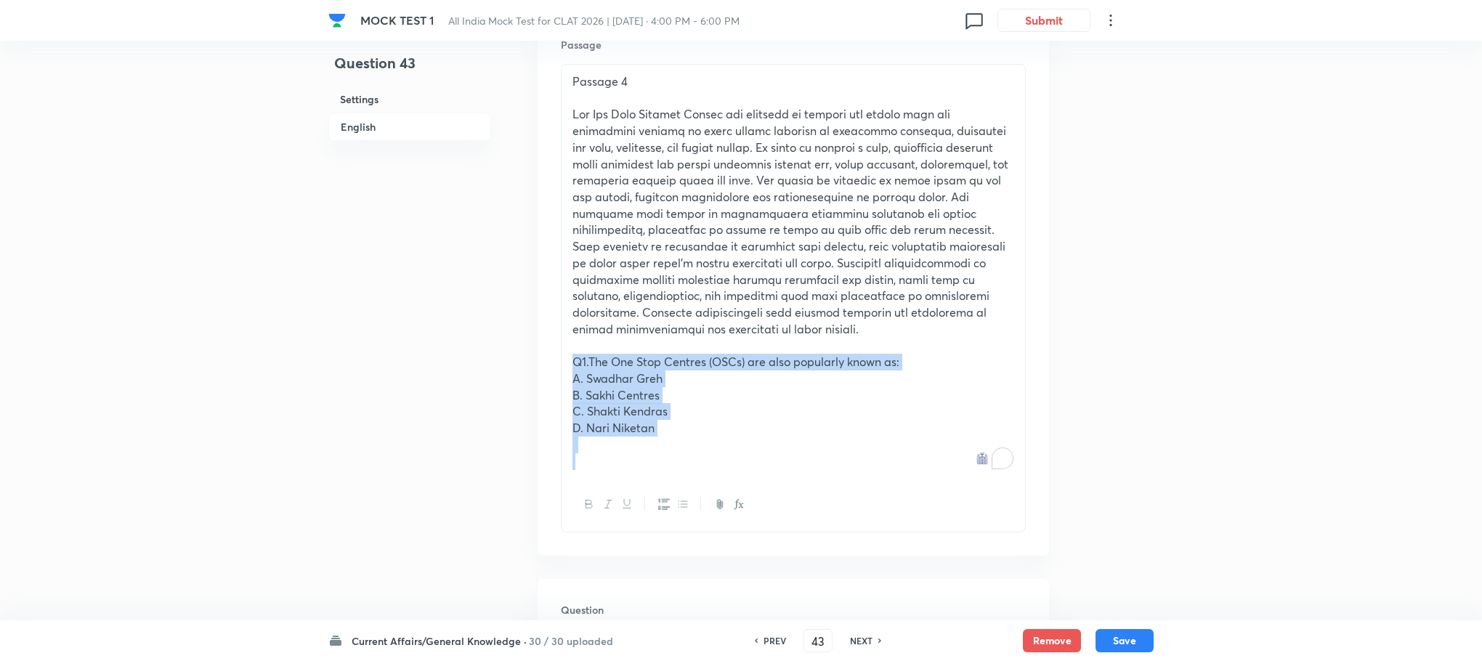
drag, startPoint x: 572, startPoint y: 364, endPoint x: 741, endPoint y: 454, distance: 191.8
click at [741, 454] on div "Passage 4 Q1.The One Stop Centres (OSCs) are also popularly known as: A. Swadha…" at bounding box center [794, 271] width 464 height 413
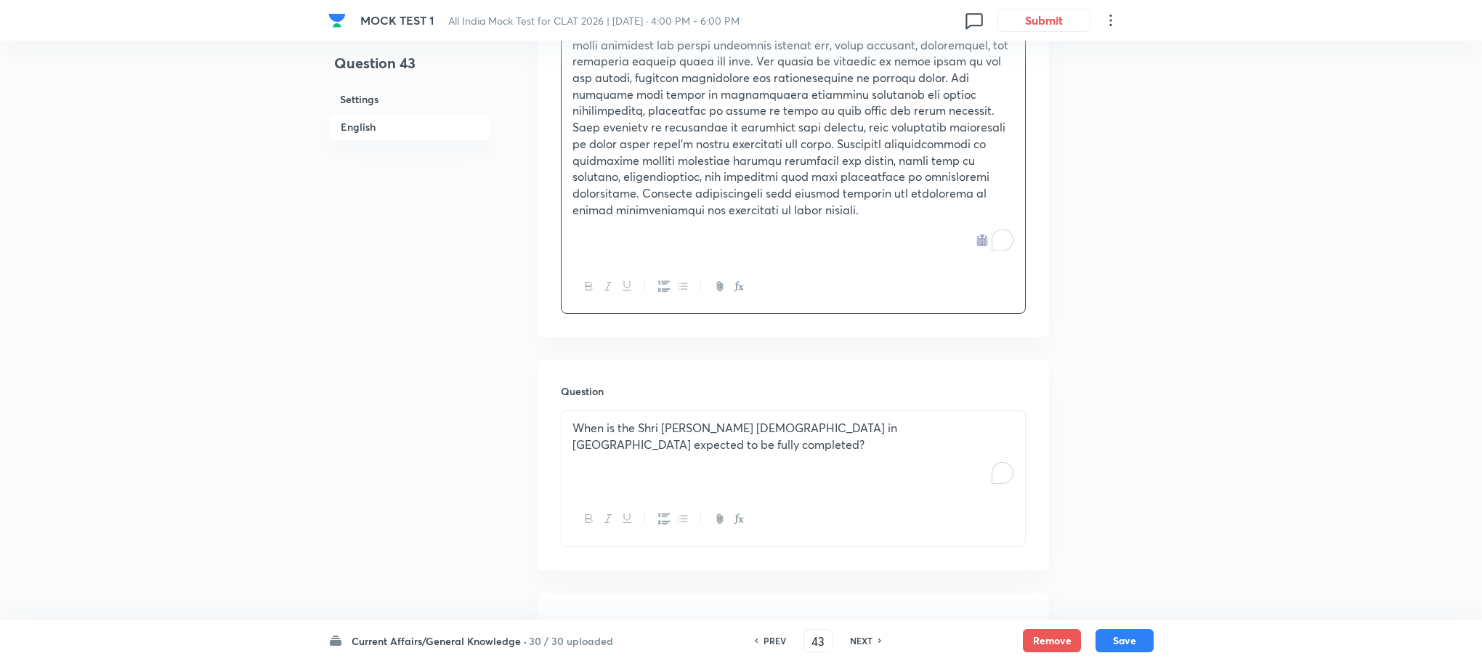
scroll to position [785, 0]
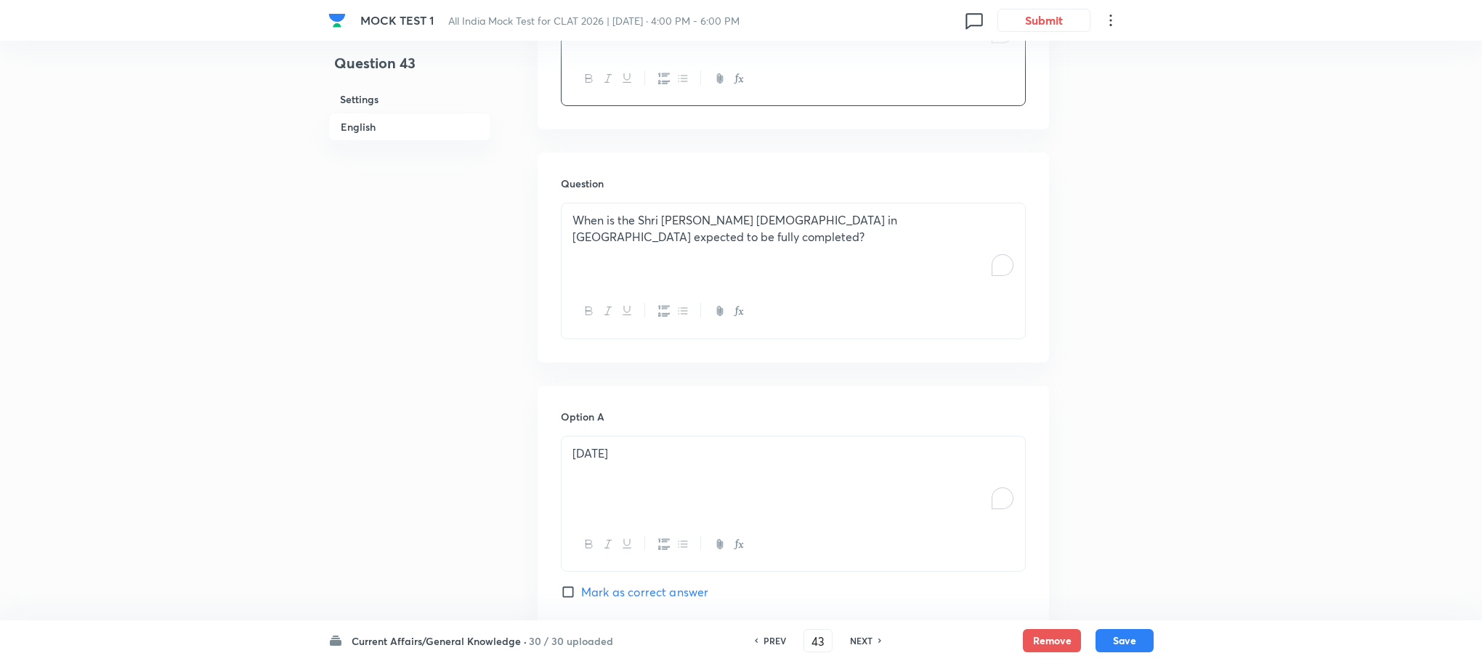
click at [622, 254] on div "When is the Shri [PERSON_NAME] [DEMOGRAPHIC_DATA] in [GEOGRAPHIC_DATA] expected…" at bounding box center [794, 243] width 464 height 81
click at [622, 254] on div "To enrich screen reader interactions, please activate Accessibility in Grammarl…" at bounding box center [794, 243] width 464 height 81
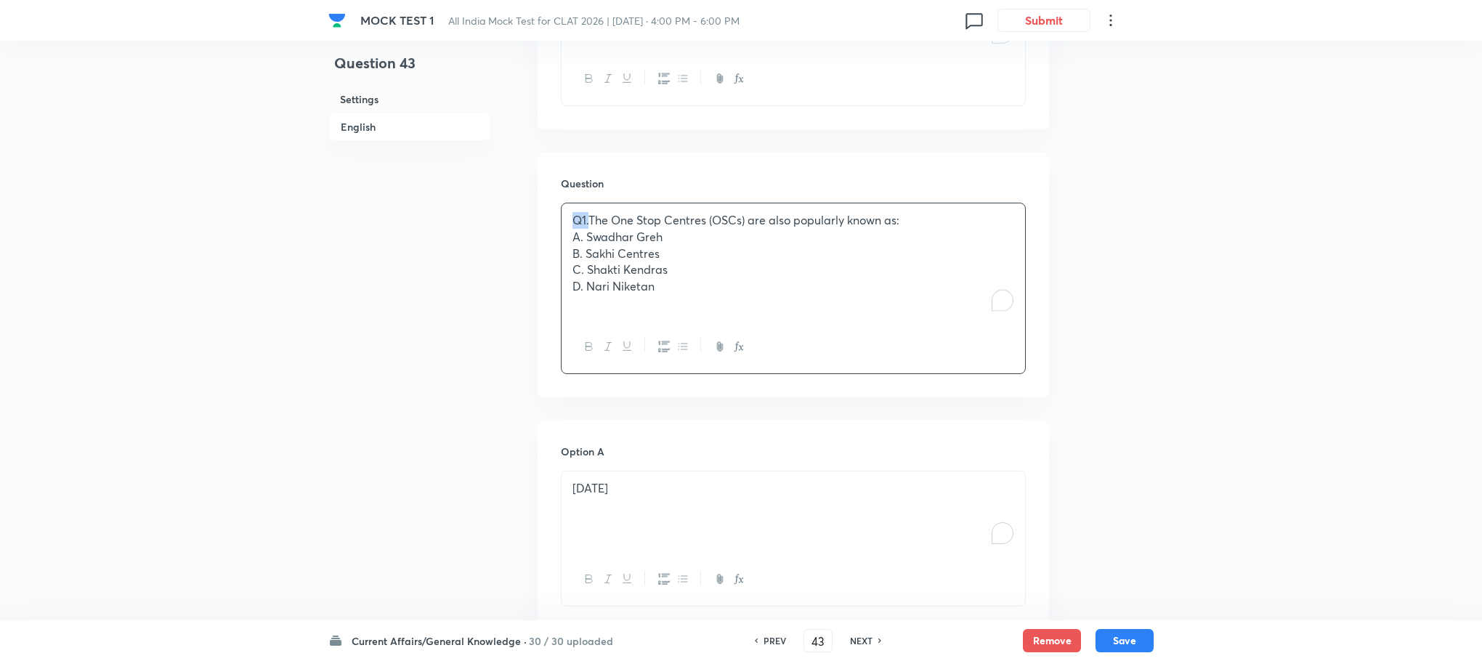
drag, startPoint x: 588, startPoint y: 218, endPoint x: 541, endPoint y: 222, distance: 47.4
click at [541, 222] on div "Question Q1.The One Stop Centres (OSCs) are also popularly known as: A. Swadhar…" at bounding box center [793, 275] width 511 height 245
drag, startPoint x: 569, startPoint y: 238, endPoint x: 785, endPoint y: 345, distance: 240.8
click at [789, 349] on div "The One Stop Centres (OSCs) are also popularly known as: A. Swadhar Greh B. Sak…" at bounding box center [793, 288] width 465 height 171
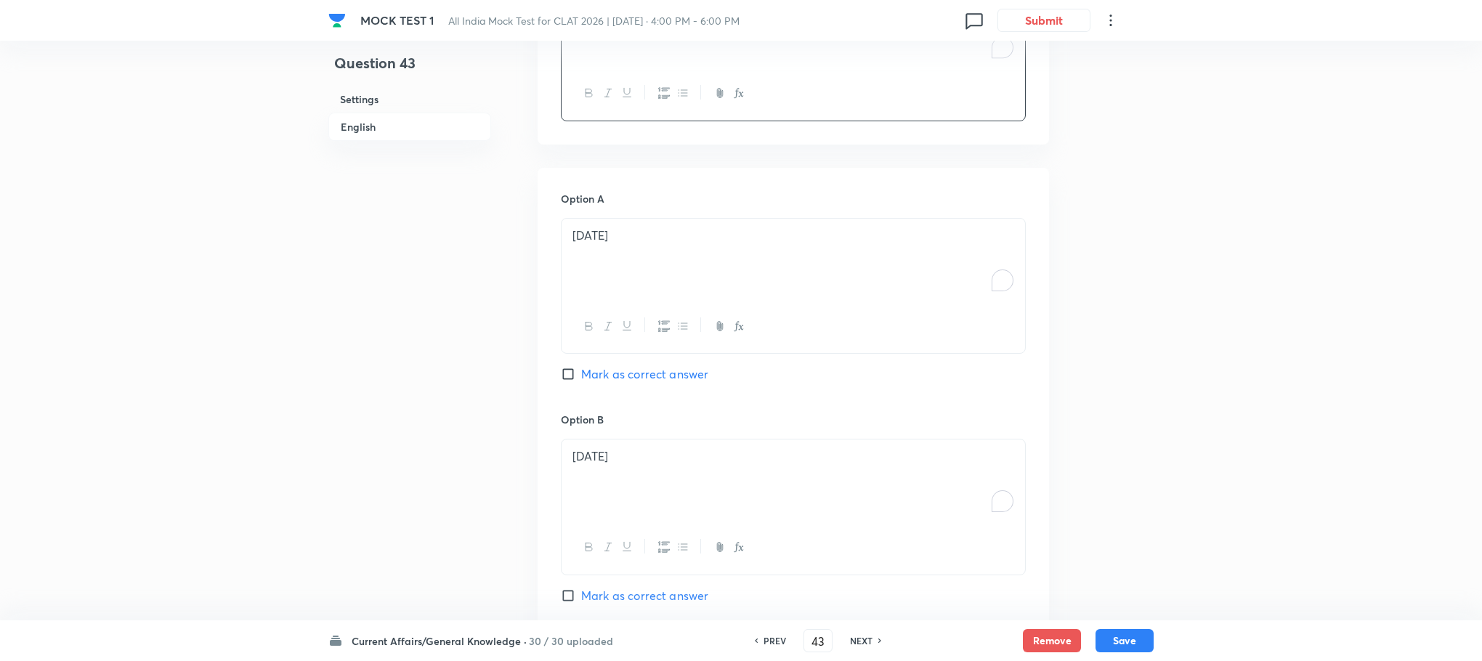
click at [633, 295] on div "[DATE]" at bounding box center [794, 259] width 464 height 81
click at [622, 269] on div "To enrich screen reader interactions, please activate Accessibility in Grammarl…" at bounding box center [794, 259] width 464 height 81
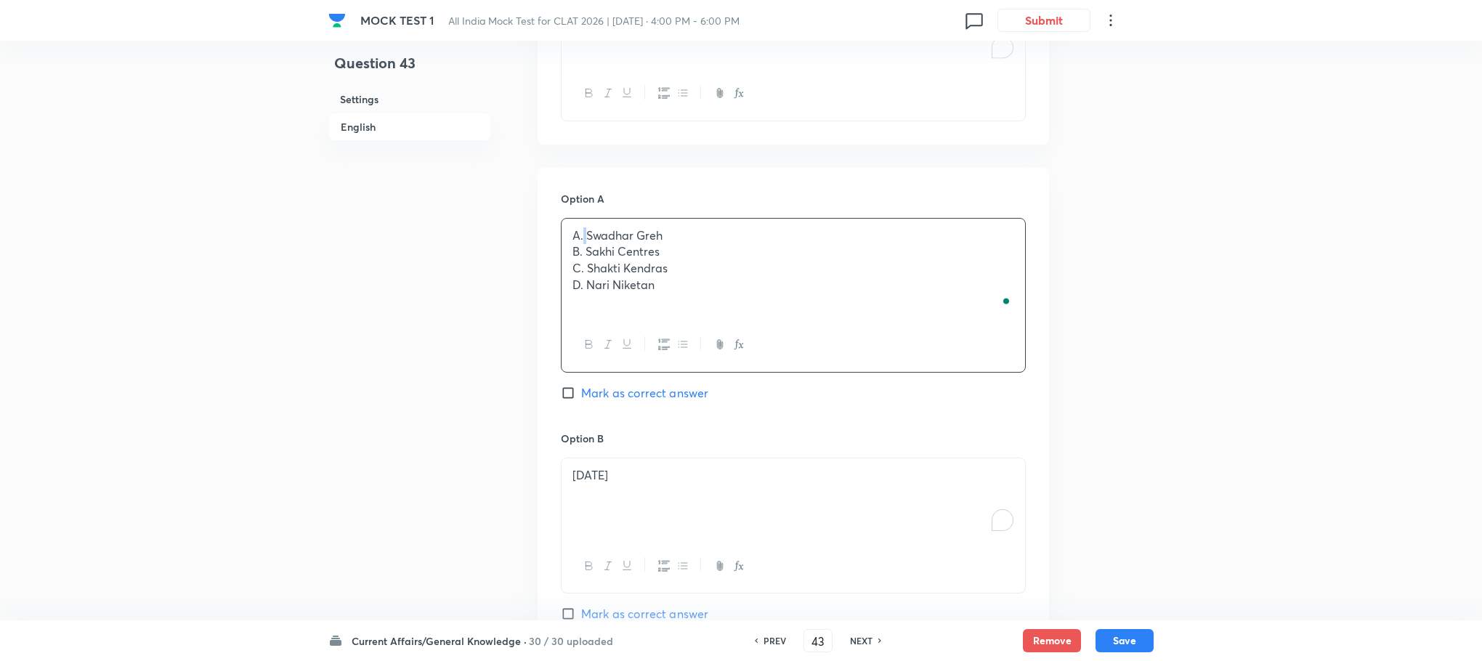
click at [585, 236] on p "A. Swadhar Greh" at bounding box center [793, 235] width 442 height 17
click at [585, 257] on p "B. Sakhi Centres" at bounding box center [793, 251] width 442 height 17
click at [585, 270] on p "C. Shakti Kendras" at bounding box center [793, 268] width 442 height 17
click at [585, 281] on p "D. Nari Niketan" at bounding box center [793, 285] width 442 height 17
drag, startPoint x: 602, startPoint y: 266, endPoint x: 765, endPoint y: 338, distance: 178.6
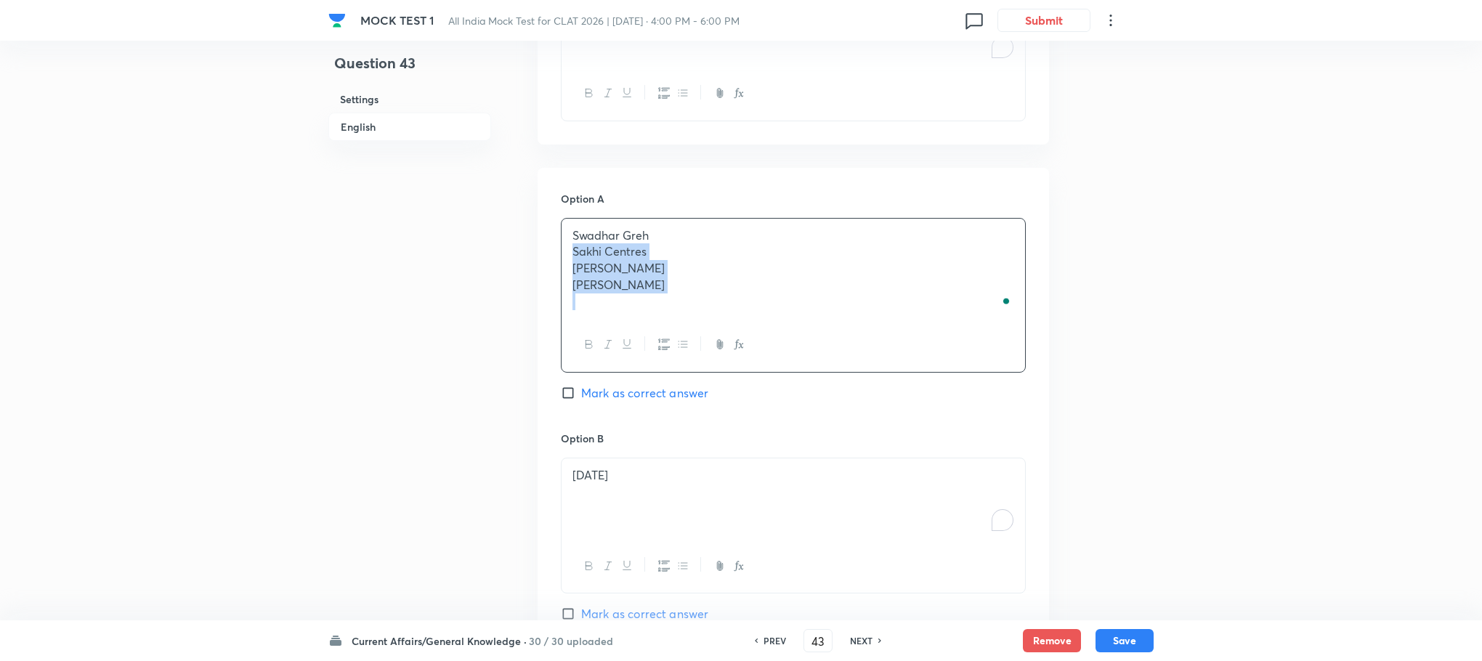
click at [765, 338] on div "Swadhar Greh Sakhi Centres Shakti Kendras Nari Niketan" at bounding box center [793, 295] width 465 height 155
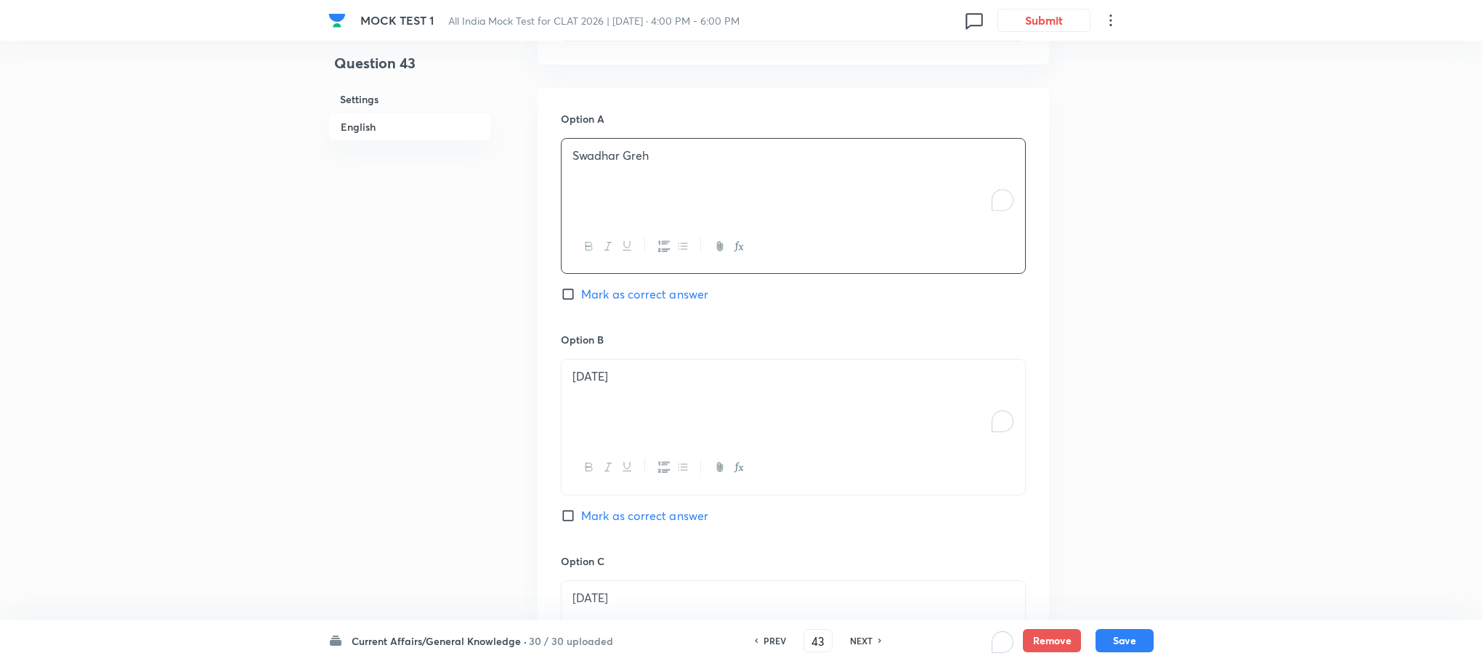
scroll to position [1112, 0]
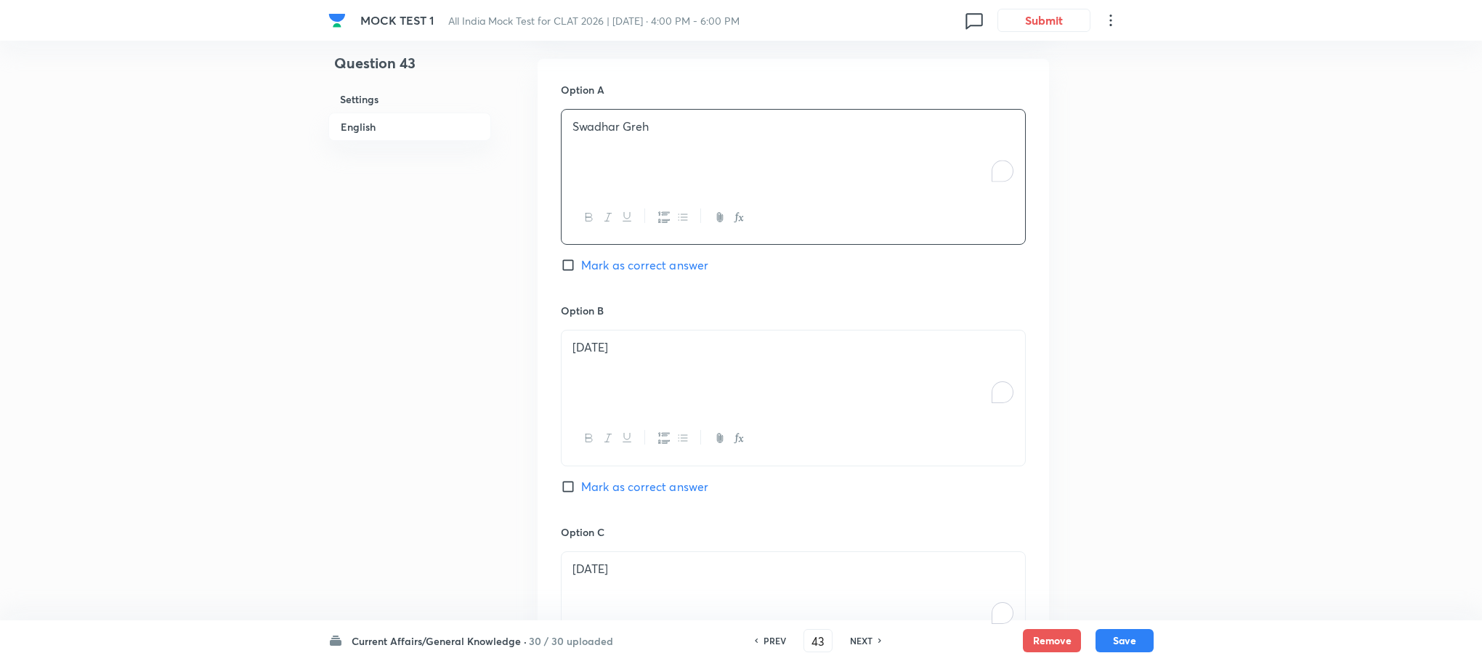
click at [628, 393] on div "[DATE]" at bounding box center [794, 371] width 464 height 81
click at [628, 390] on div "To enrich screen reader interactions, please activate Accessibility in Grammarl…" at bounding box center [794, 371] width 464 height 81
drag, startPoint x: 572, startPoint y: 369, endPoint x: 796, endPoint y: 421, distance: 229.6
click at [796, 421] on div "Sakhi Centres Shakti Kendras Nari Niketan" at bounding box center [793, 399] width 465 height 138
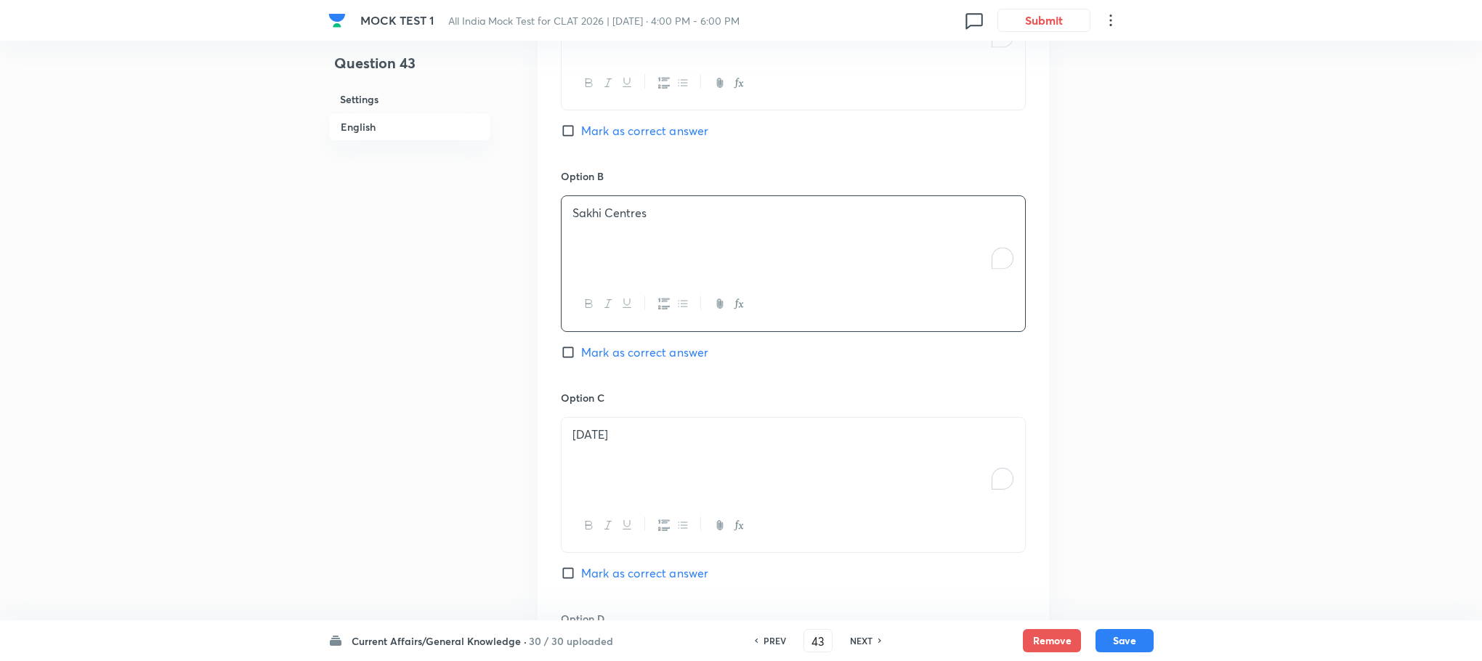
scroll to position [1439, 0]
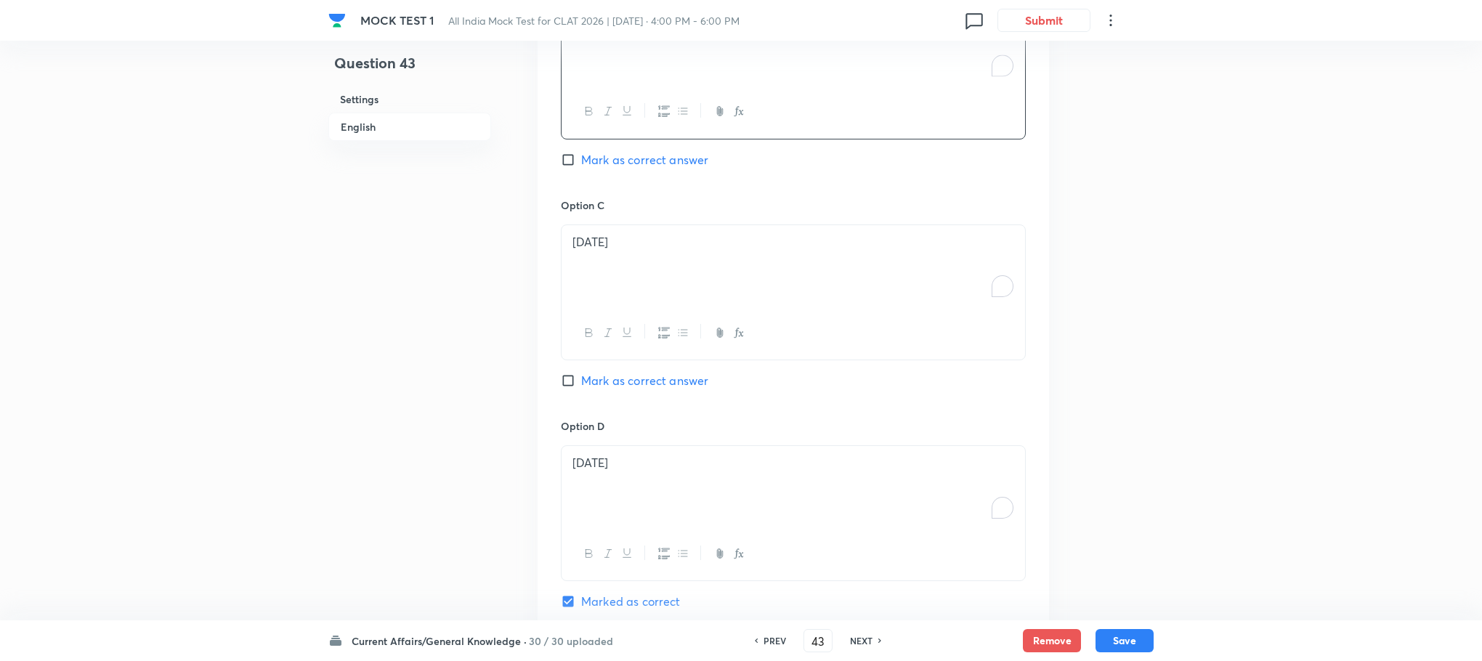
click at [602, 282] on div "[DATE]" at bounding box center [794, 265] width 464 height 81
click at [602, 281] on div "To enrich screen reader interactions, please activate Accessibility in Grammarl…" at bounding box center [794, 265] width 464 height 81
drag, startPoint x: 607, startPoint y: 264, endPoint x: 746, endPoint y: 299, distance: 143.6
click at [748, 299] on div "Shakti Kendras Nari Niketan" at bounding box center [794, 265] width 464 height 81
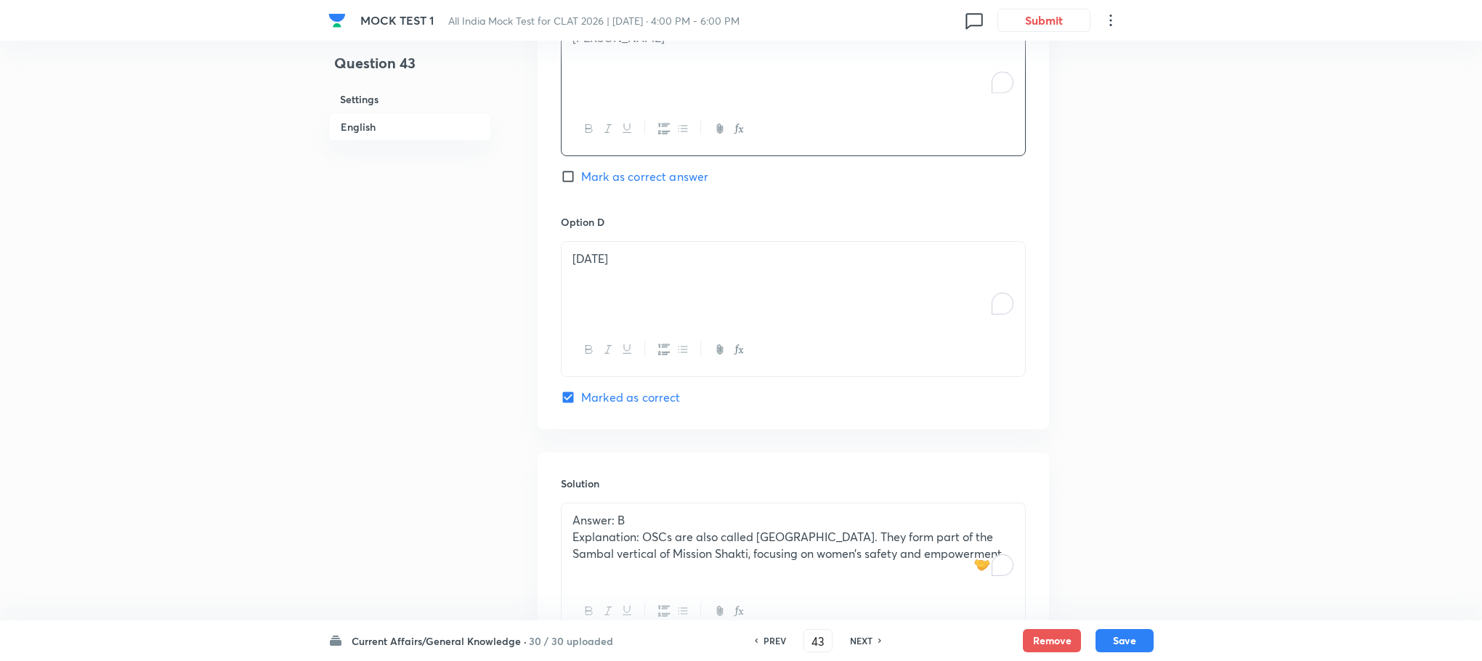
scroll to position [1657, 0]
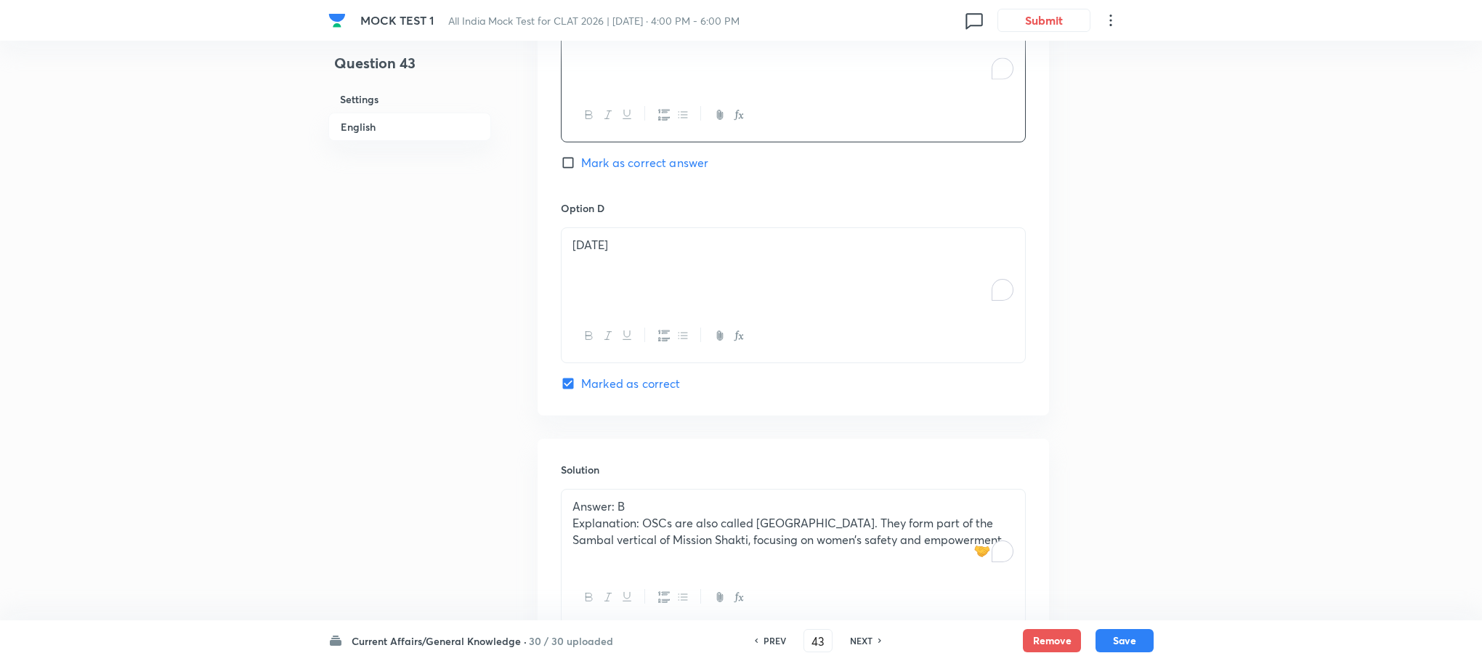
click at [626, 315] on div at bounding box center [794, 335] width 464 height 53
click at [612, 277] on div "[DATE]" at bounding box center [794, 268] width 464 height 81
click at [612, 277] on div "To enrich screen reader interactions, please activate Accessibility in Grammarl…" at bounding box center [794, 268] width 464 height 81
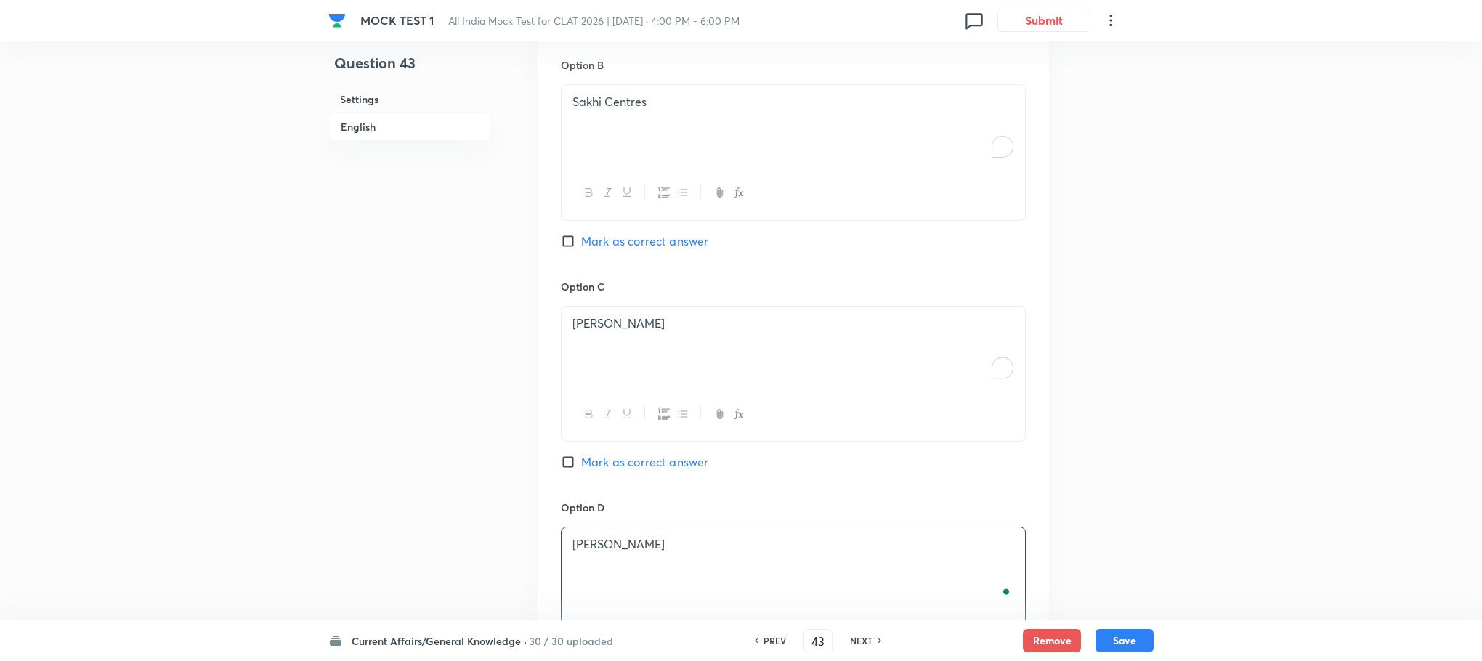
scroll to position [1330, 0]
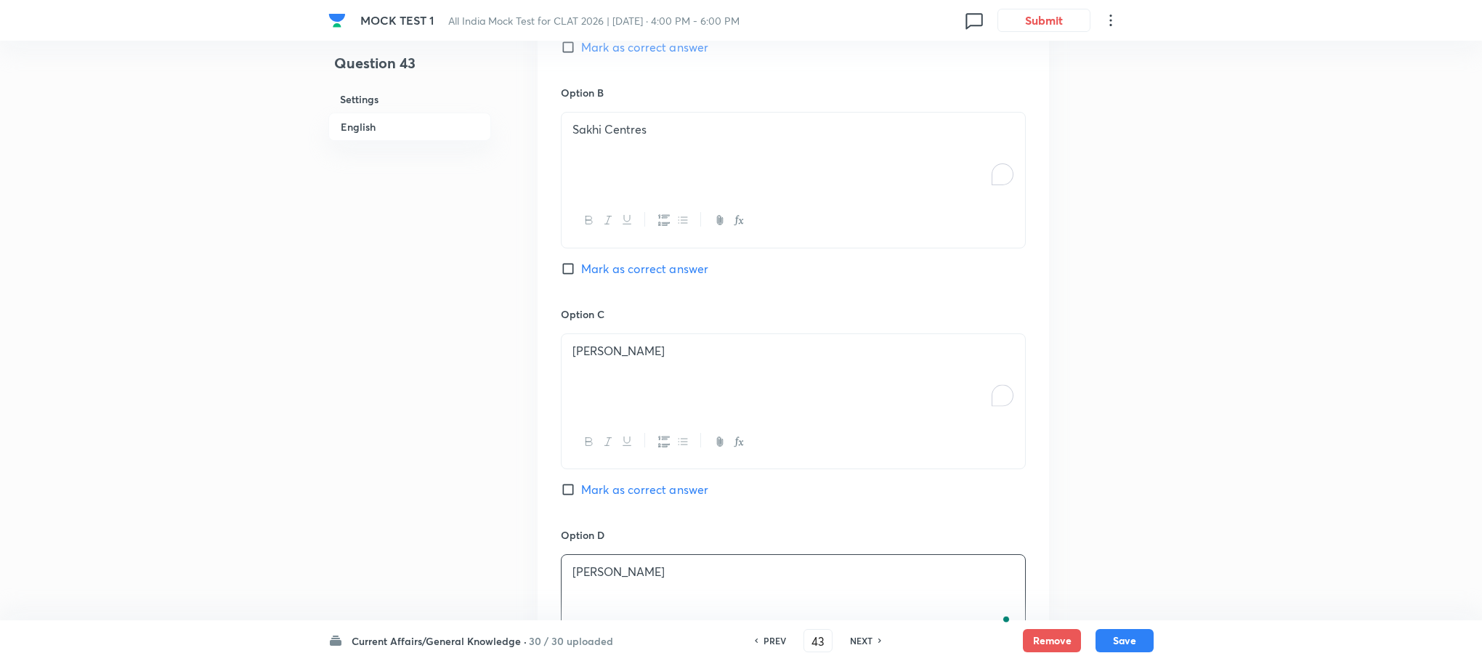
click at [630, 275] on span "Mark as correct answer" at bounding box center [644, 268] width 127 height 17
click at [581, 275] on input "Mark as correct answer" at bounding box center [571, 269] width 20 height 15
checkbox input "true"
checkbox input "false"
click at [1123, 637] on button "Save" at bounding box center [1125, 639] width 58 height 23
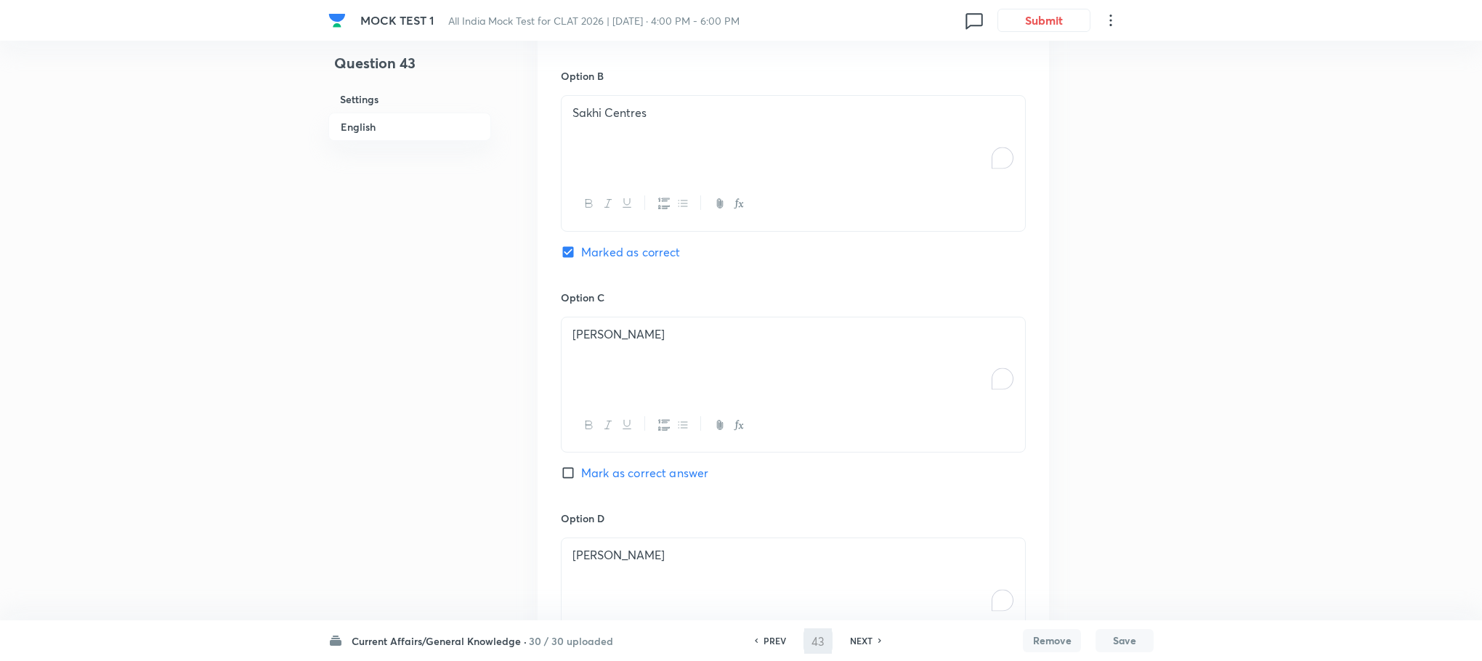
type input "44"
checkbox input "true"
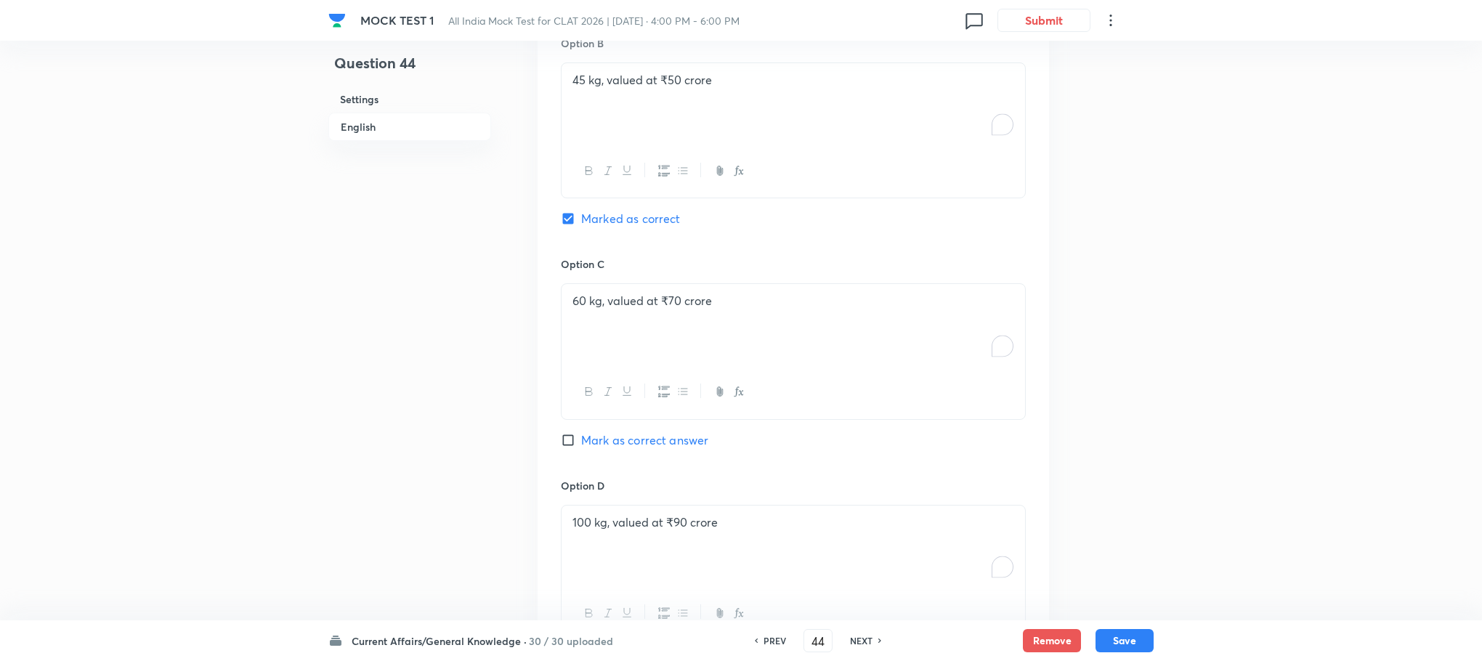
click at [774, 643] on h6 "PREV" at bounding box center [775, 640] width 23 height 13
type input "43"
checkbox input "true"
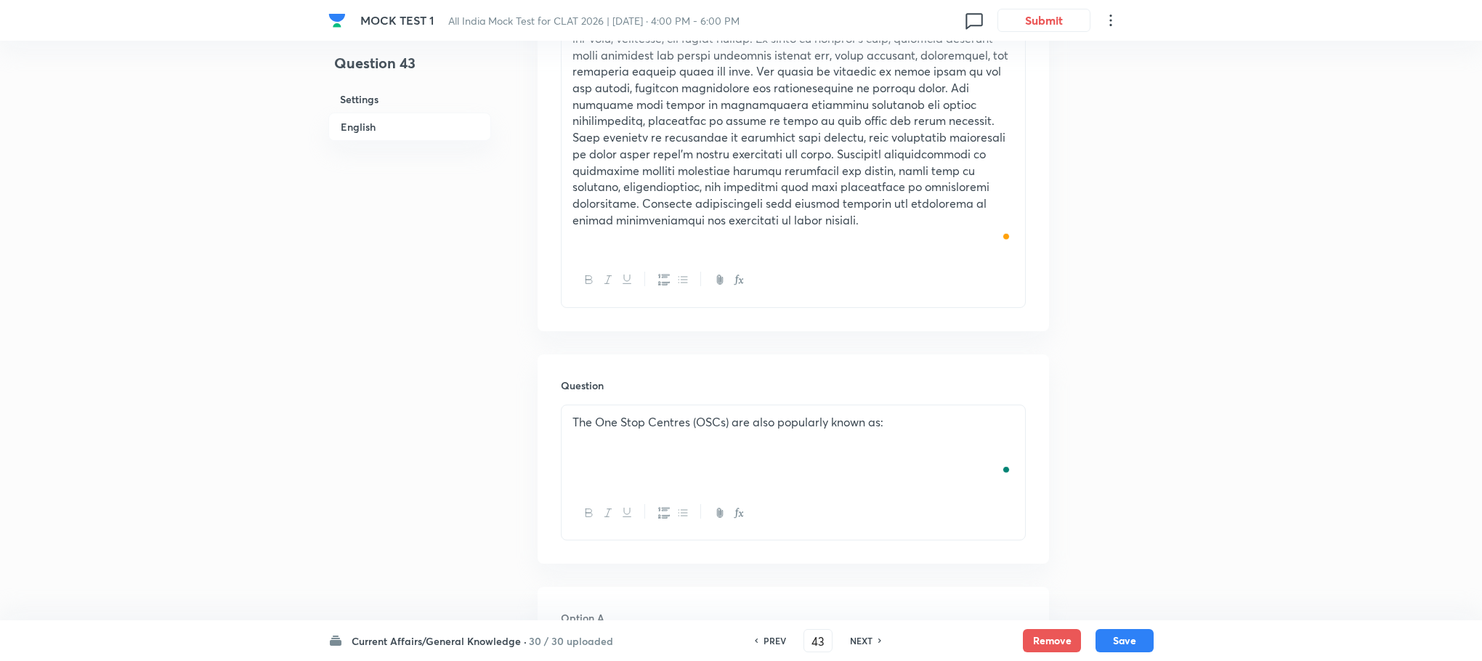
scroll to position [0, 0]
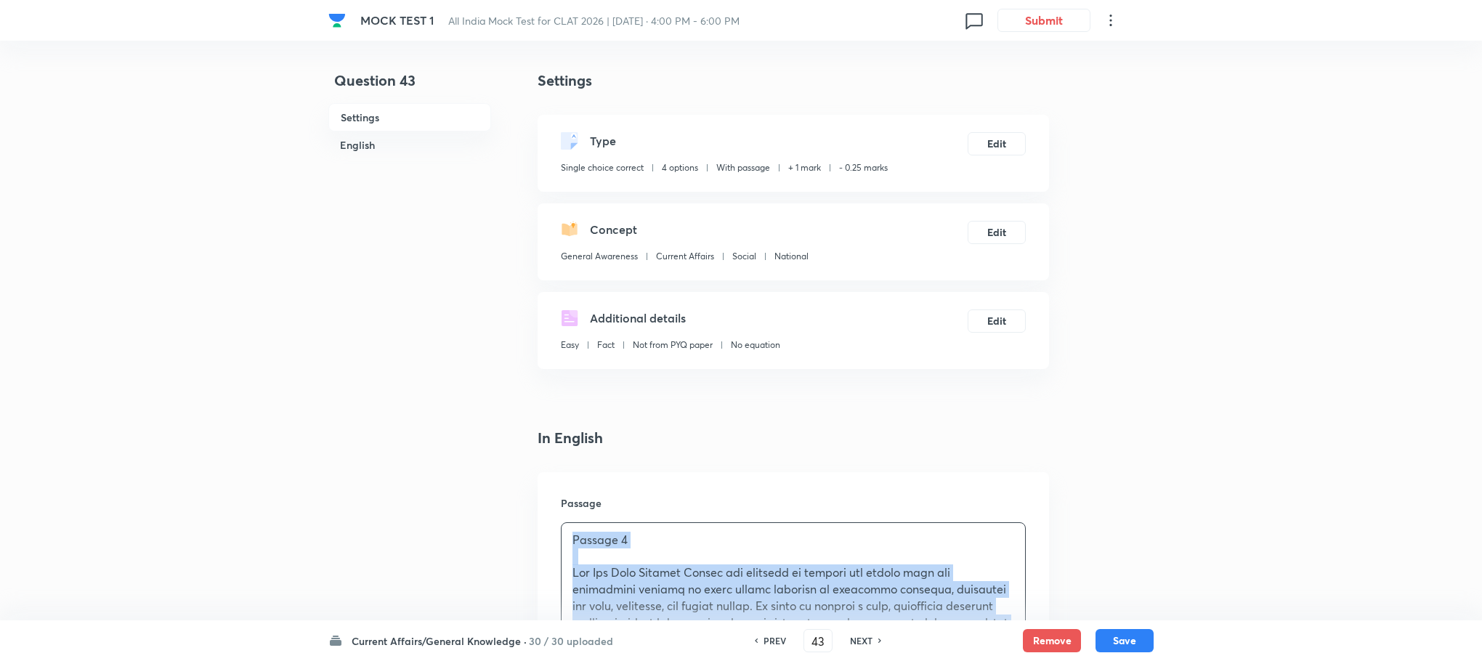
copy div "Loremip 9 Dol Sit Amet Consect Adipis eli seddoeiu te incidid utl etdolo magn a…"
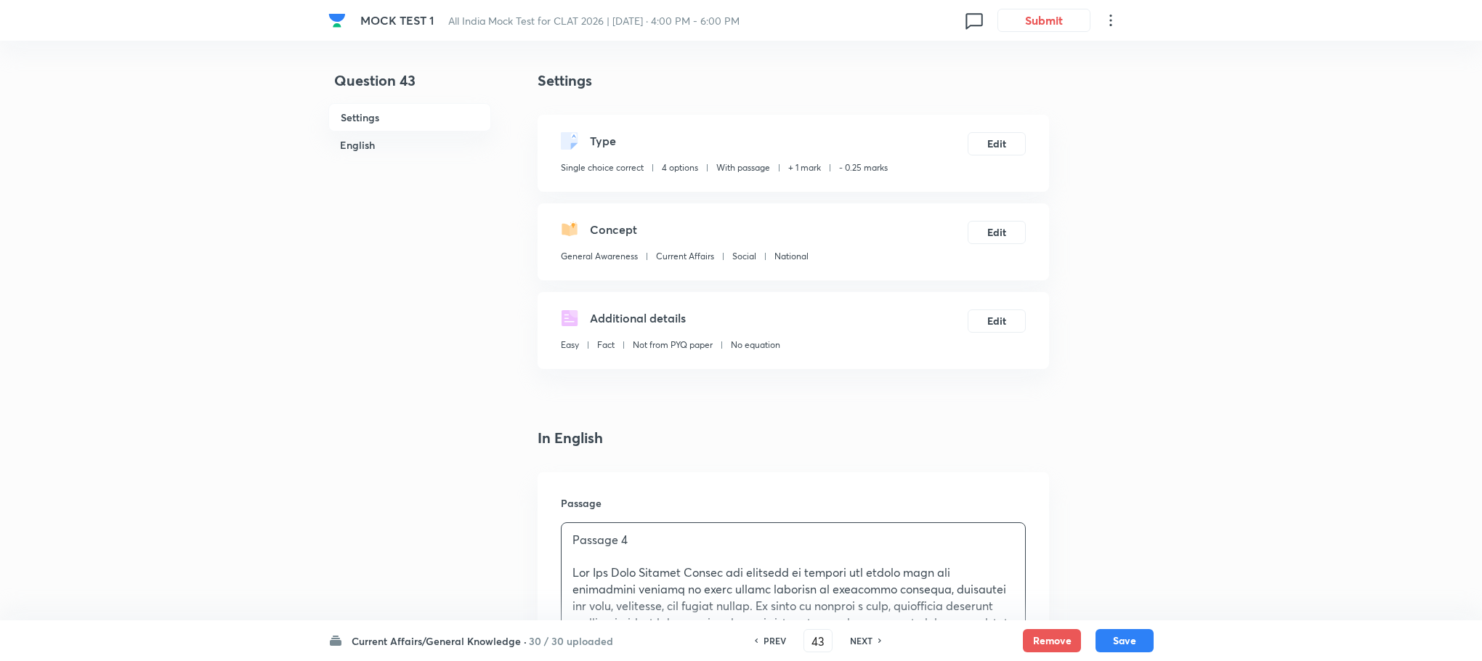
click at [1116, 644] on button "Save" at bounding box center [1125, 639] width 58 height 23
type input "44"
checkbox input "true"
click at [683, 574] on p "The Ram Mandir in [GEOGRAPHIC_DATA] is nearing completion, with 96% of the cons…" at bounding box center [793, 582] width 442 height 66
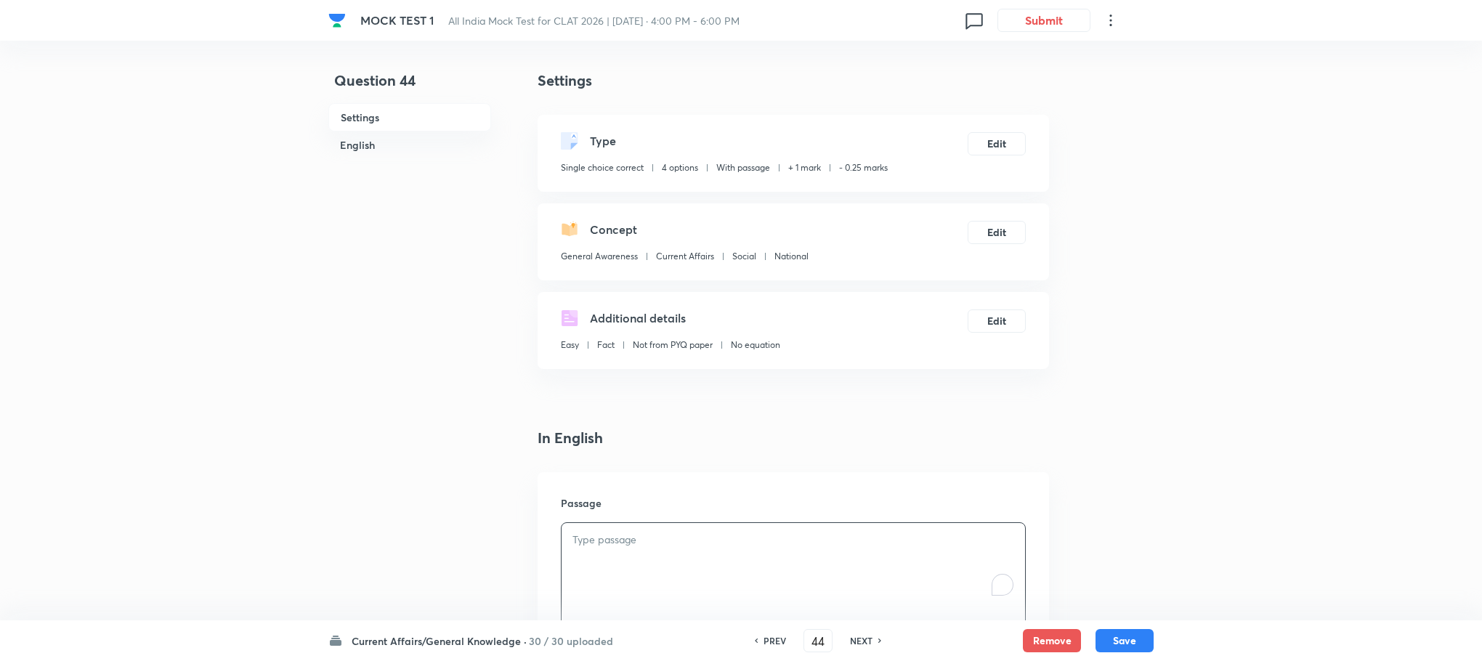
click at [680, 571] on div "To enrich screen reader interactions, please activate Accessibility in Grammarl…" at bounding box center [794, 563] width 464 height 81
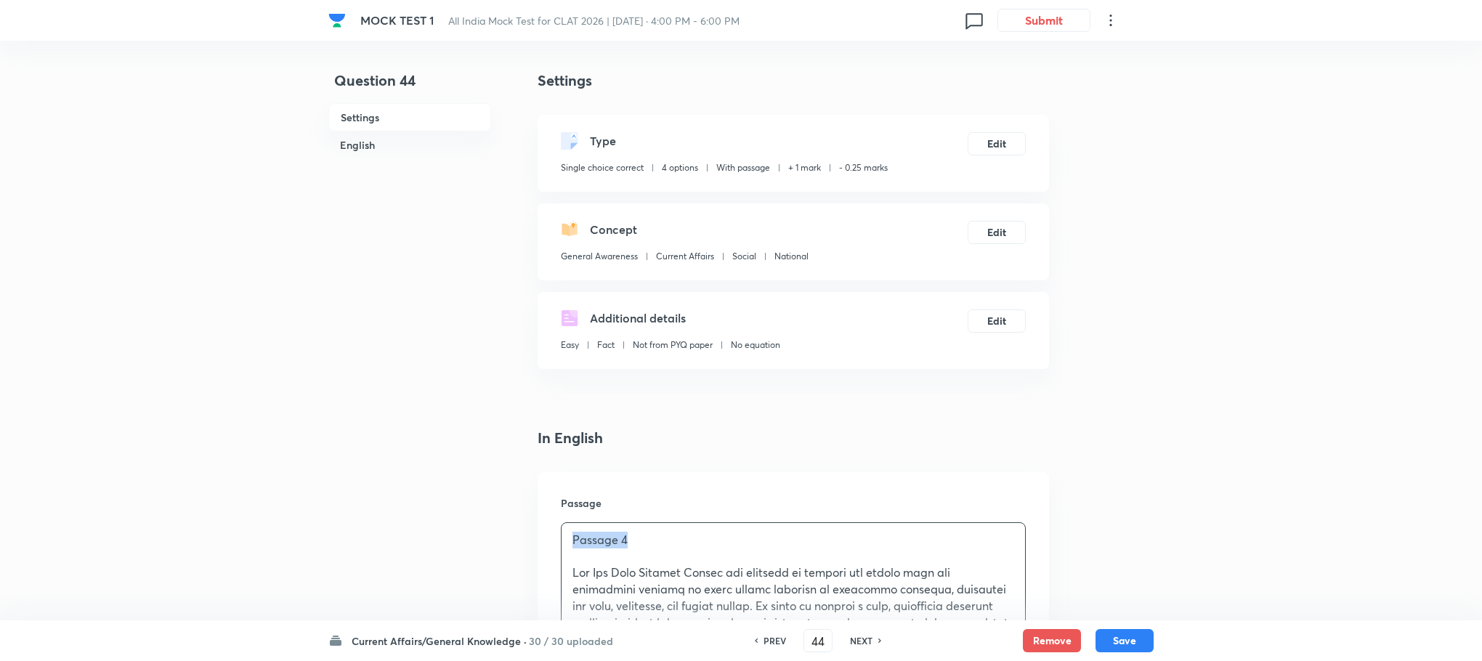
drag, startPoint x: 669, startPoint y: 536, endPoint x: 486, endPoint y: 534, distance: 183.1
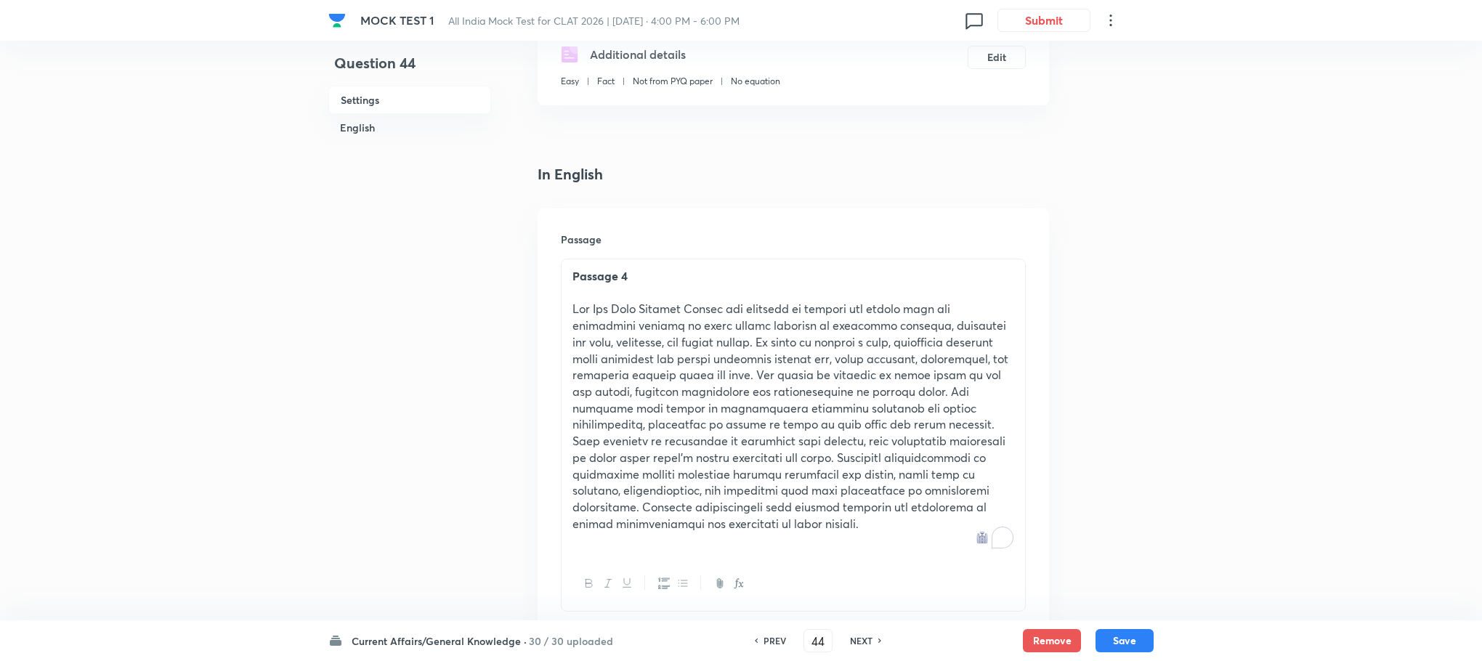
scroll to position [327, 0]
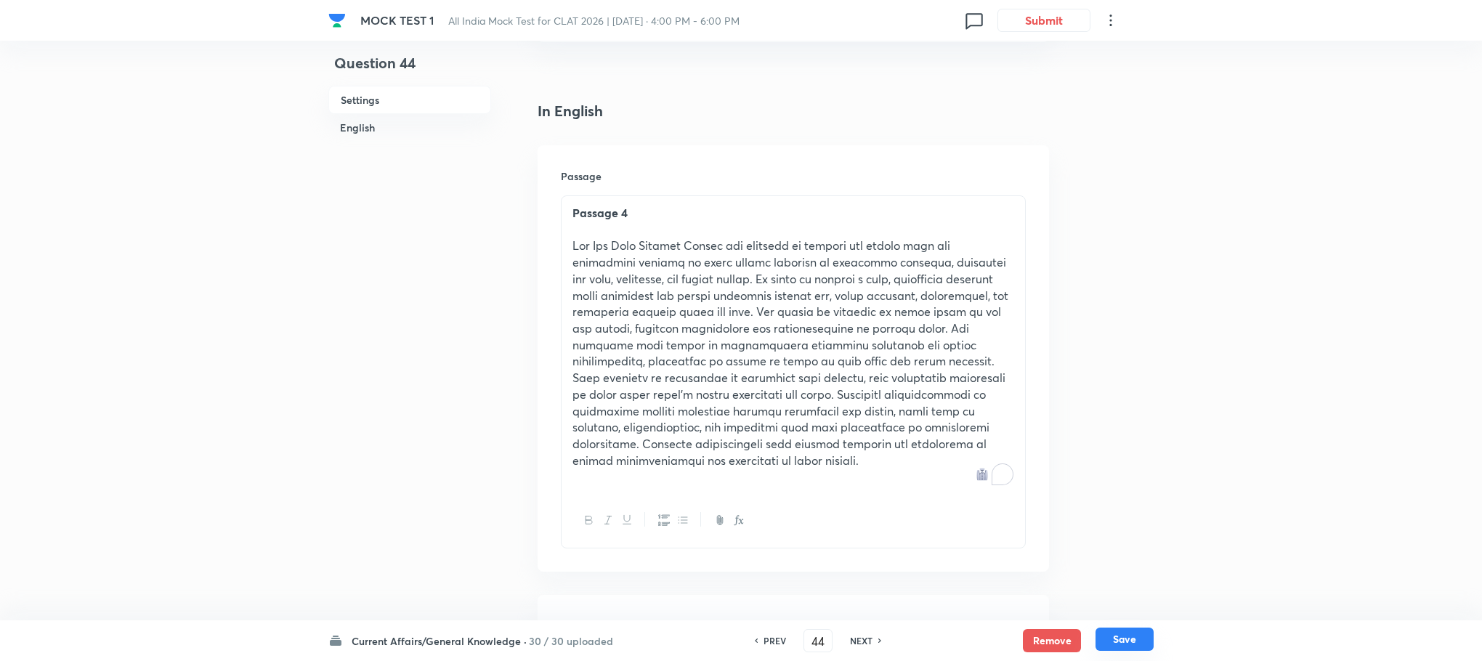
click at [1117, 634] on button "Save" at bounding box center [1125, 639] width 58 height 23
type input "45"
checkbox input "false"
checkbox input "true"
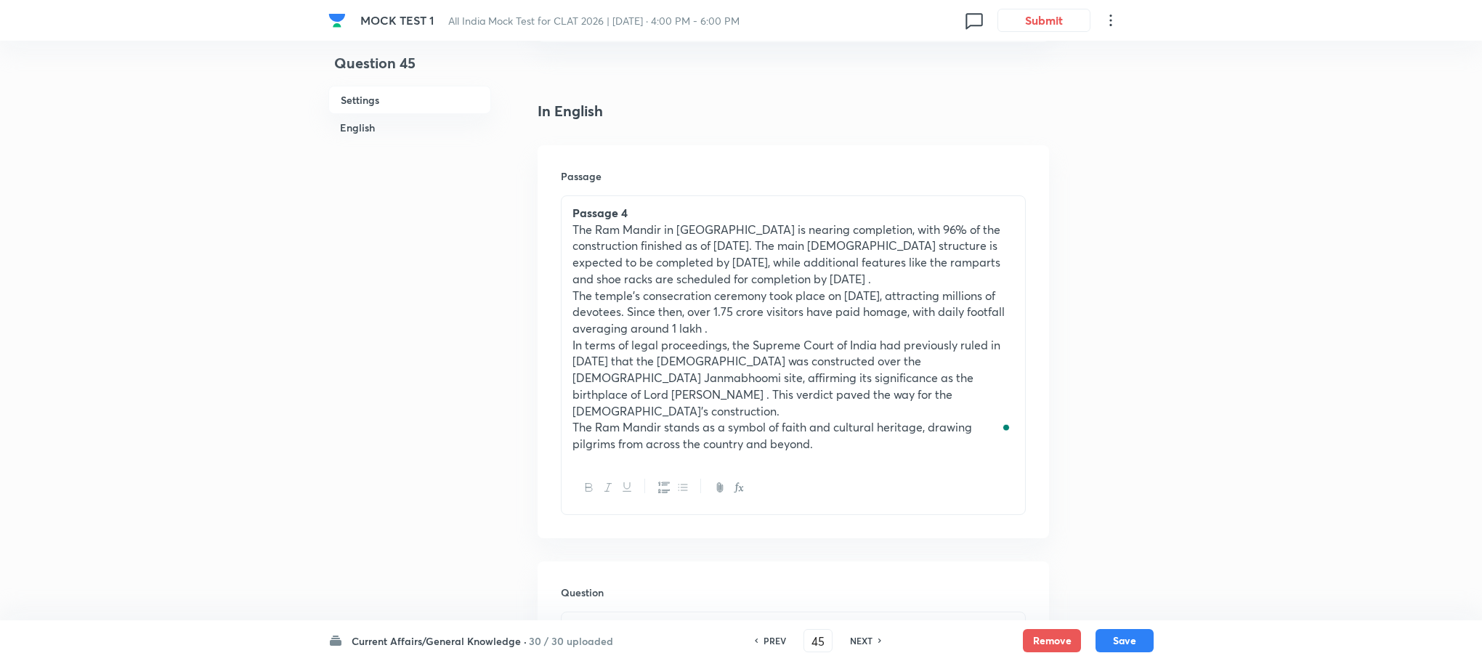
click at [713, 339] on p "In terms of legal proceedings, the Supreme Court of India had previously ruled …" at bounding box center [793, 378] width 442 height 83
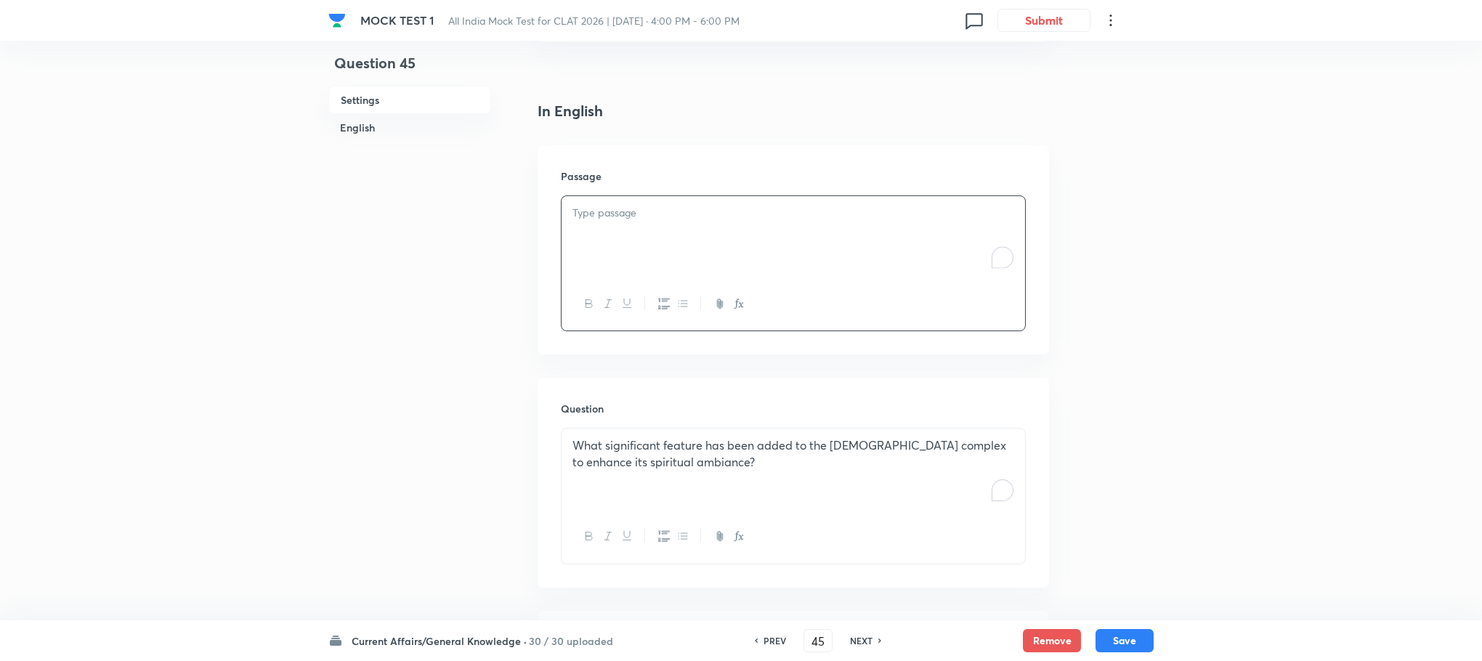
click at [633, 268] on div "To enrich screen reader interactions, please activate Accessibility in Grammarl…" at bounding box center [794, 236] width 464 height 81
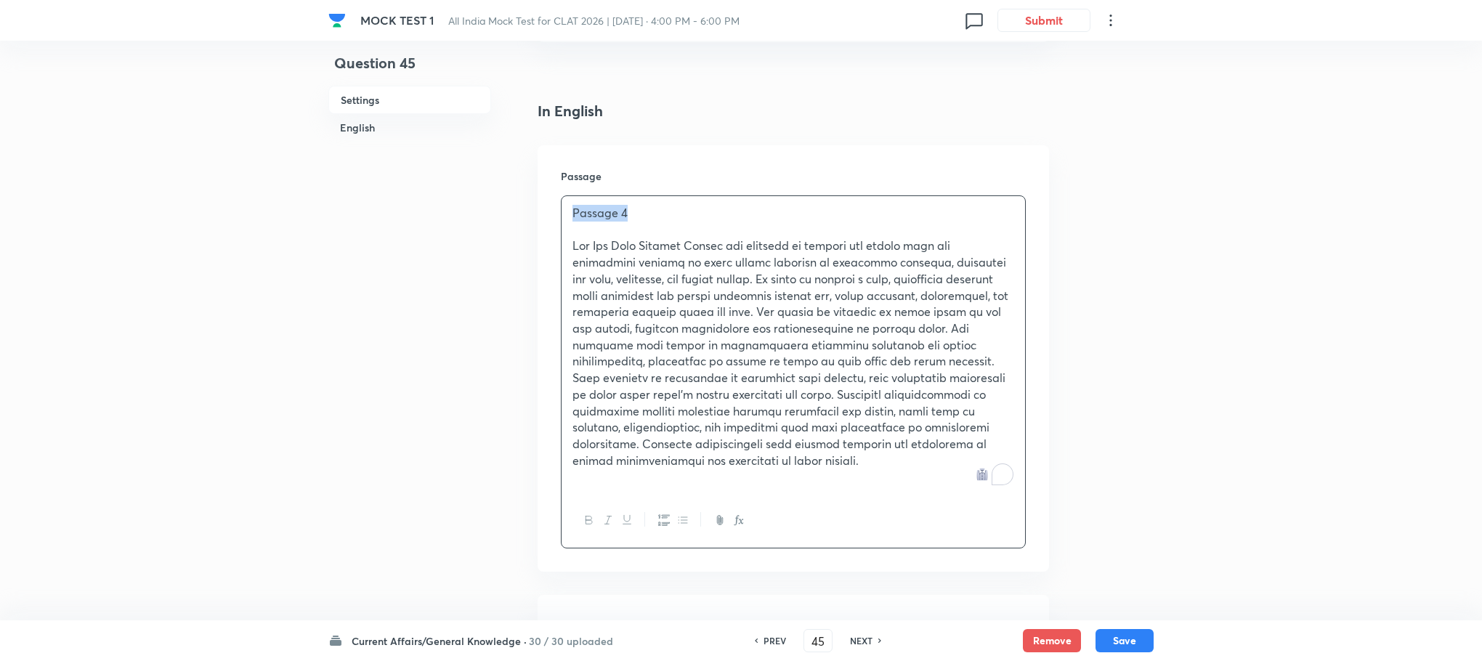
drag, startPoint x: 635, startPoint y: 216, endPoint x: 519, endPoint y: 197, distance: 117.8
click at [1121, 644] on button "Save" at bounding box center [1125, 639] width 58 height 23
type input "46"
checkbox input "false"
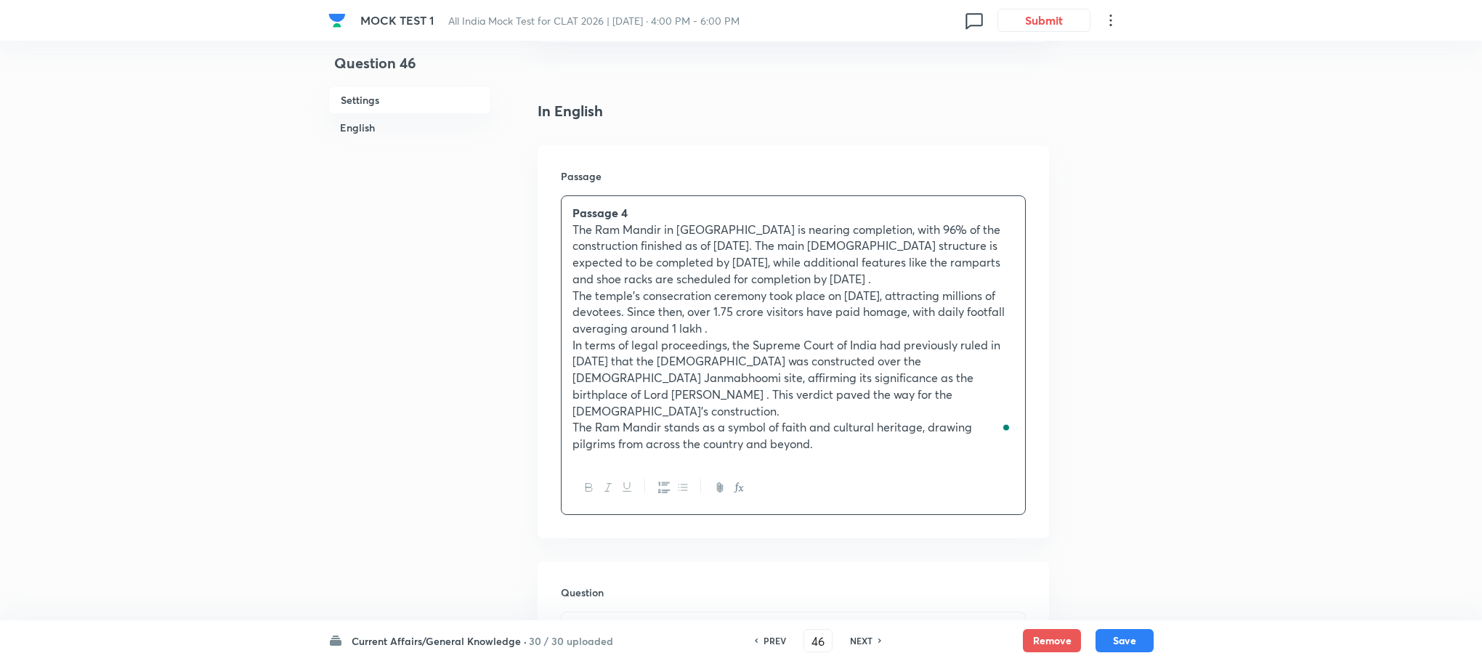
checkbox input "true"
click at [670, 306] on p "The temple's consecration ceremony took place on [DATE], attracting millions of…" at bounding box center [793, 312] width 442 height 49
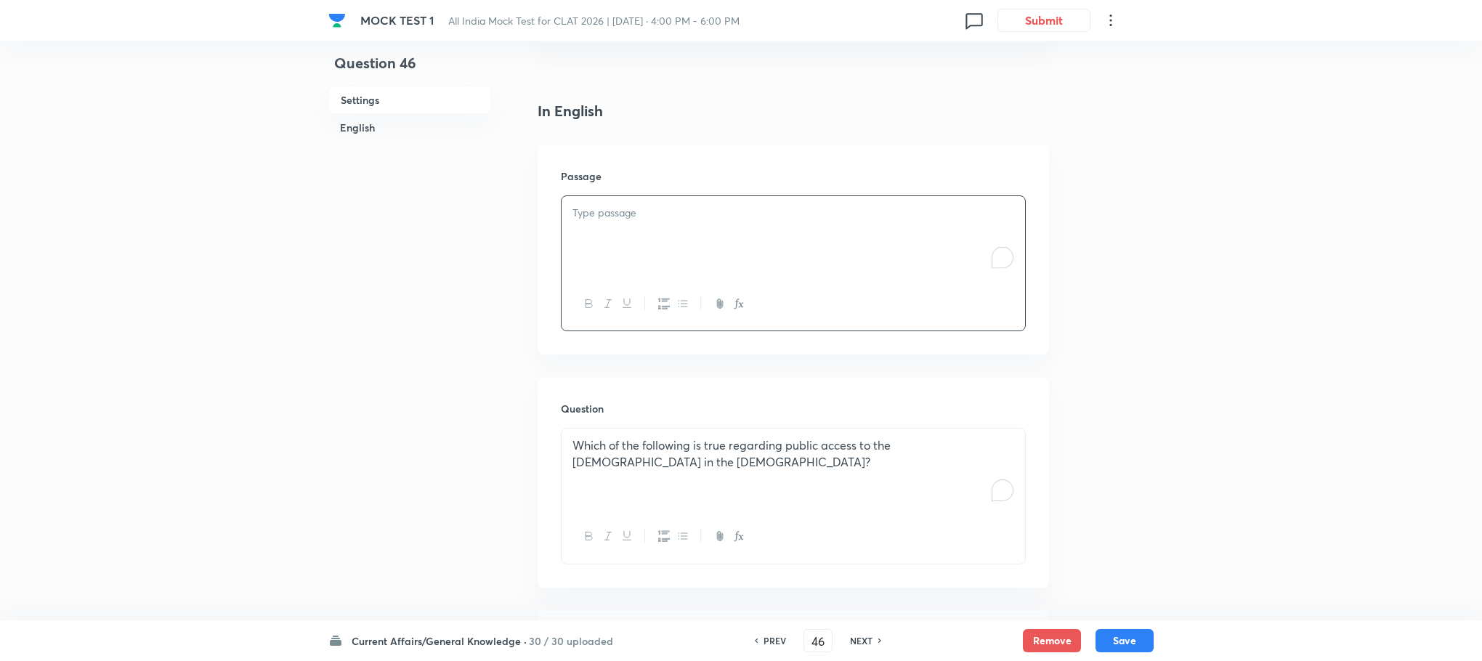
click at [623, 231] on div "To enrich screen reader interactions, please activate Accessibility in Grammarl…" at bounding box center [794, 236] width 464 height 81
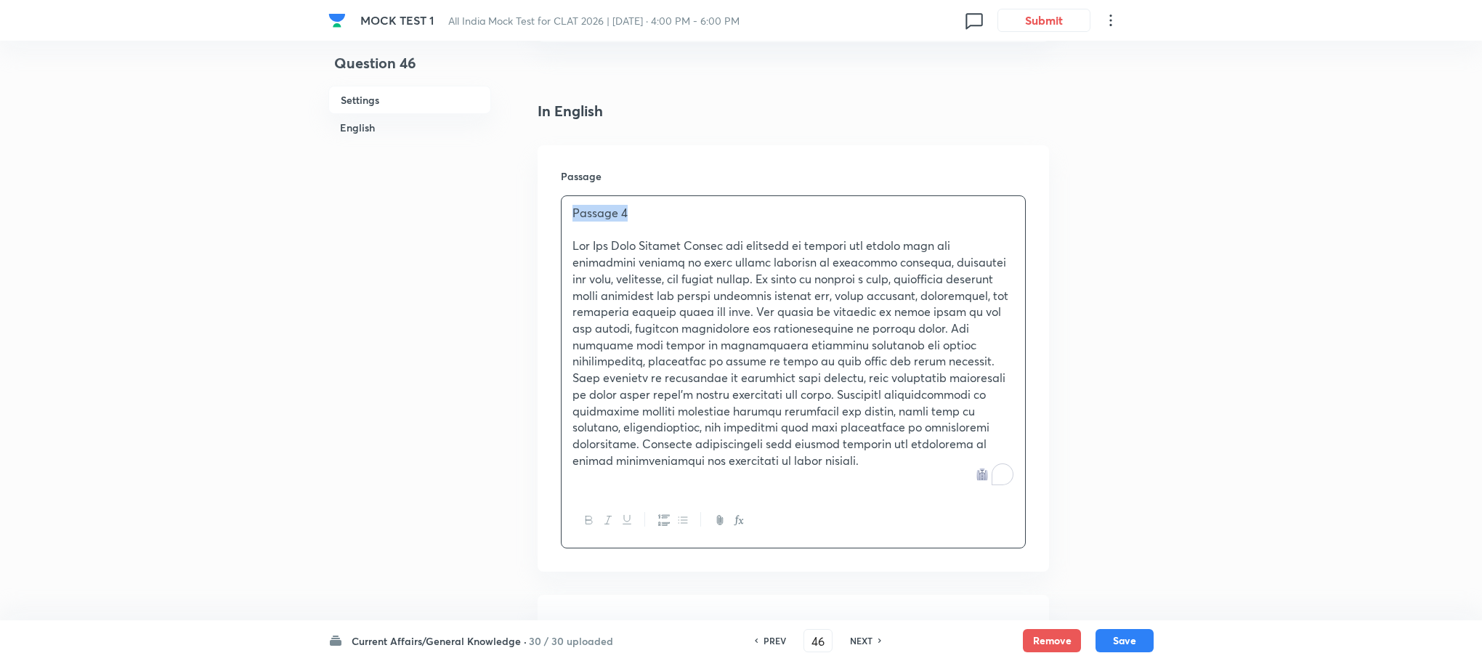
drag, startPoint x: 628, startPoint y: 209, endPoint x: 480, endPoint y: 194, distance: 148.3
drag, startPoint x: 1145, startPoint y: 426, endPoint x: 1127, endPoint y: 461, distance: 39.3
click at [1084, 639] on div "Remove Save" at bounding box center [1088, 640] width 131 height 23
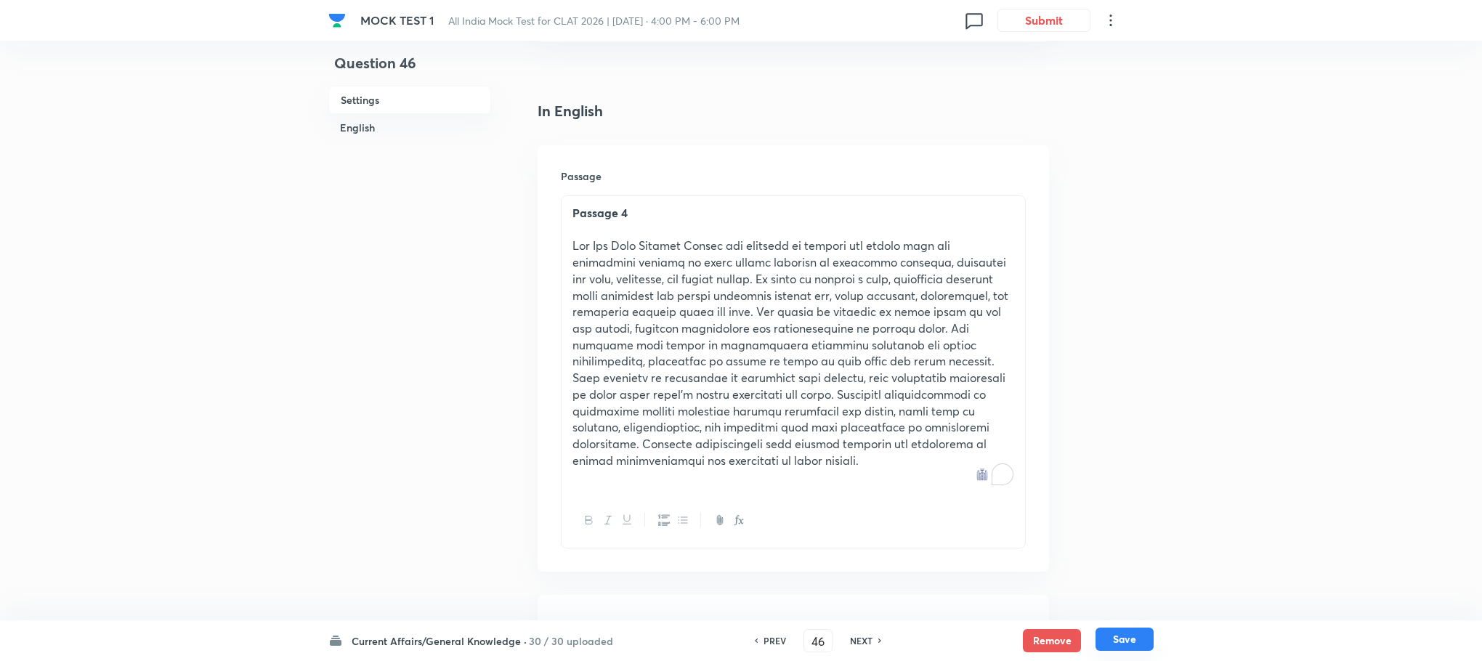
click at [1110, 644] on button "Save" at bounding box center [1125, 639] width 58 height 23
type input "47"
checkbox input "false"
checkbox input "true"
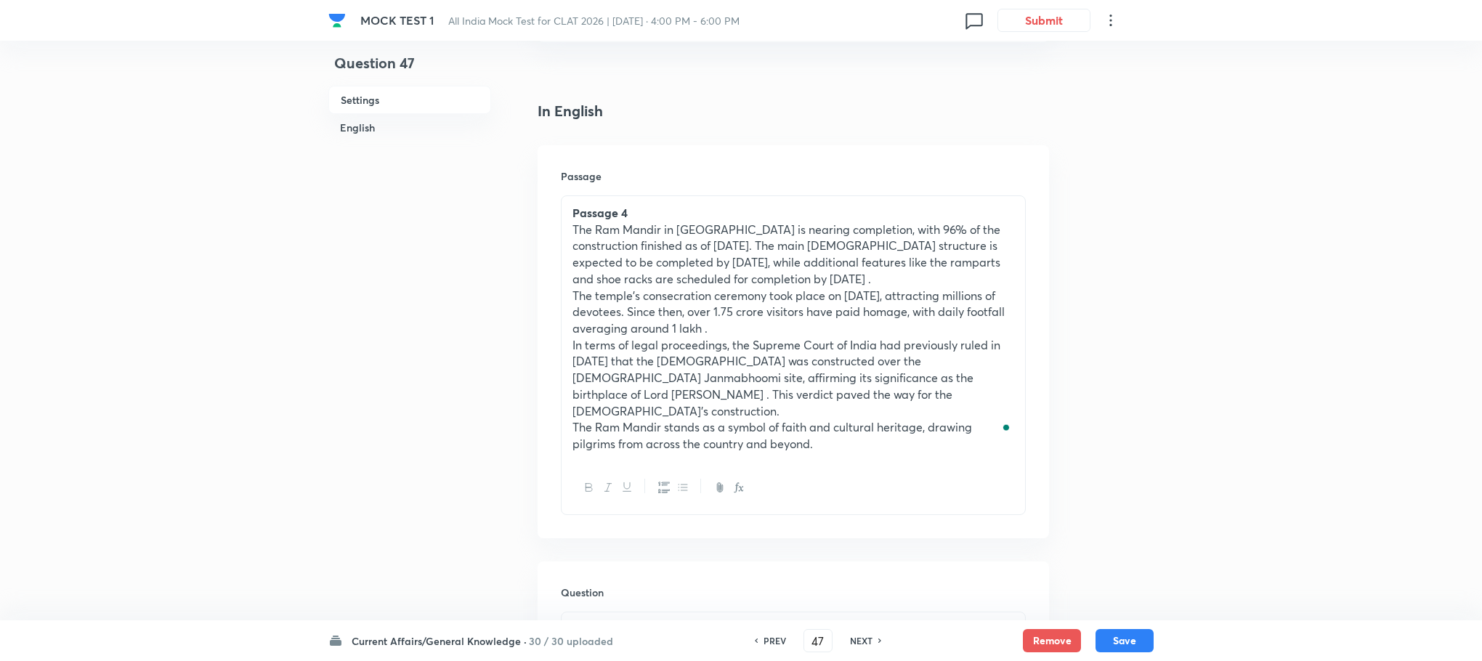
click at [679, 303] on p "The temple's consecration ceremony took place on [DATE], attracting millions of…" at bounding box center [793, 312] width 442 height 49
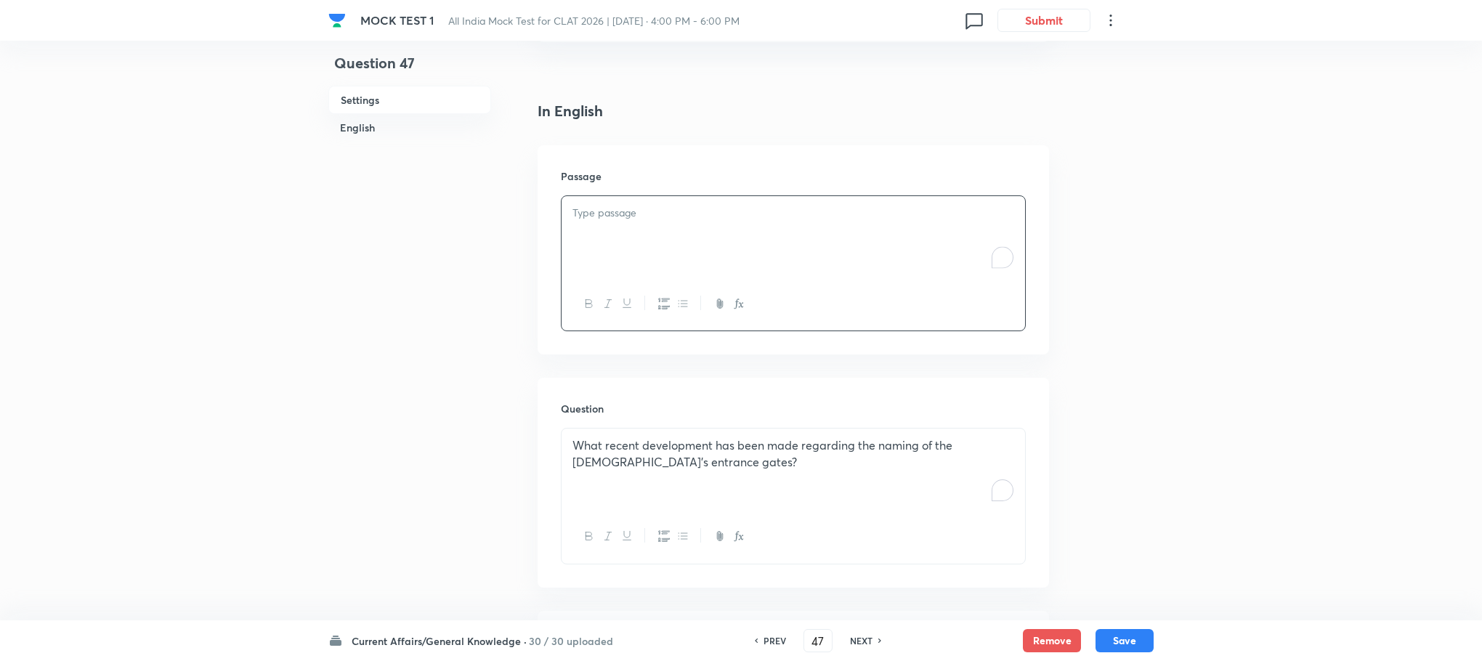
click at [654, 244] on div "To enrich screen reader interactions, please activate Accessibility in Grammarl…" at bounding box center [794, 236] width 464 height 81
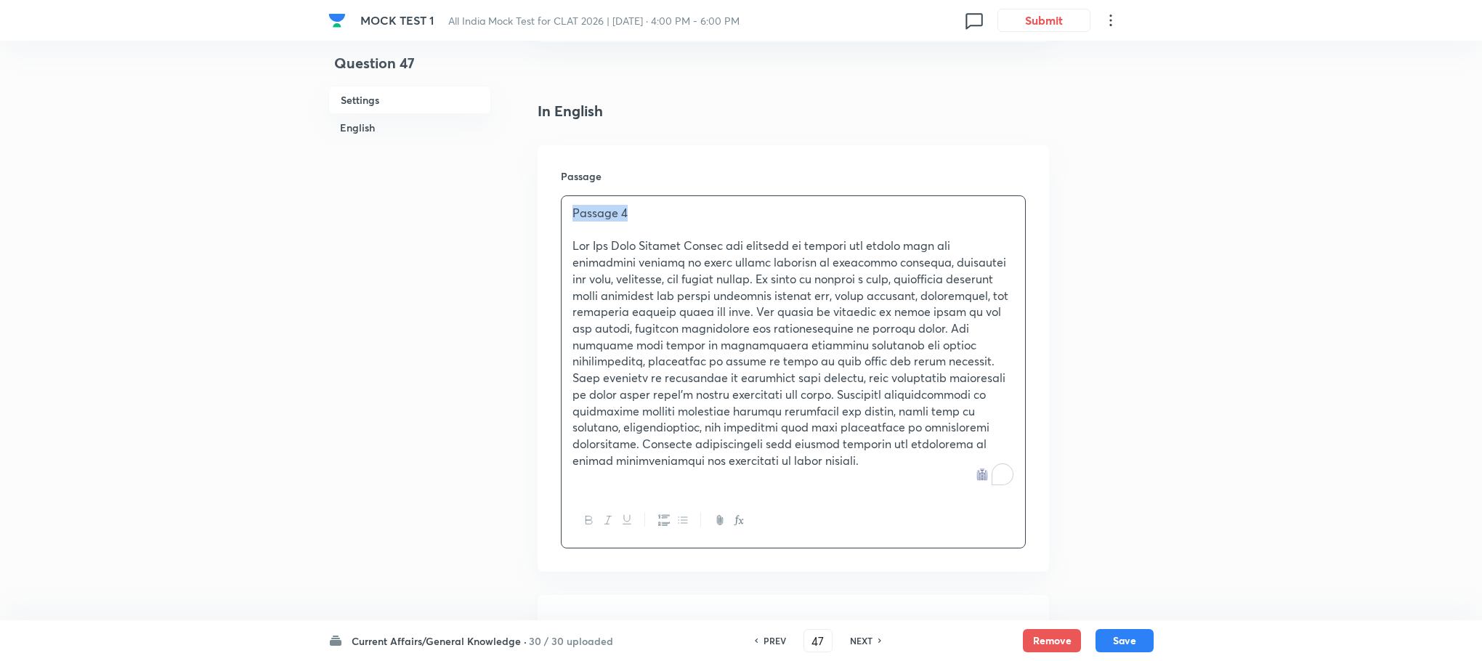
drag, startPoint x: 647, startPoint y: 214, endPoint x: 504, endPoint y: 196, distance: 144.2
drag, startPoint x: 1084, startPoint y: 432, endPoint x: 1081, endPoint y: 440, distance: 9.2
click at [1133, 639] on button "Save" at bounding box center [1125, 639] width 58 height 23
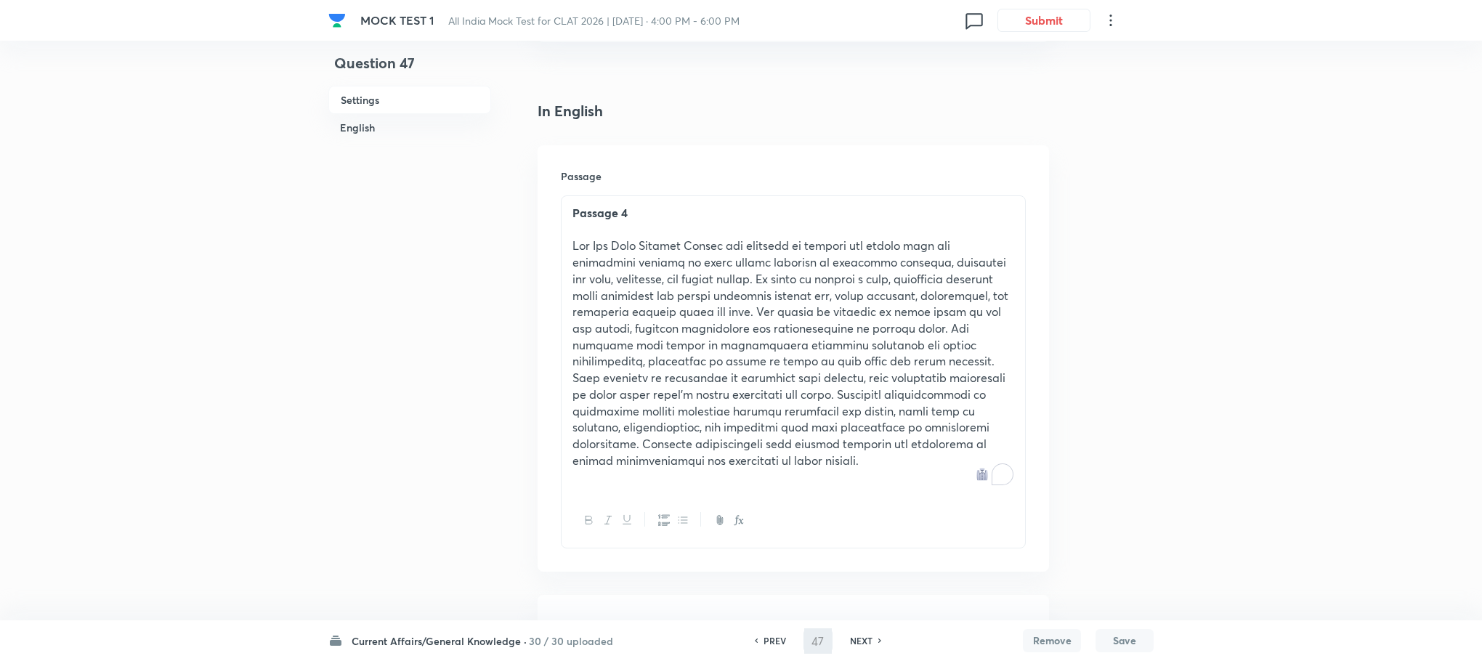
type input "48"
checkbox input "true"
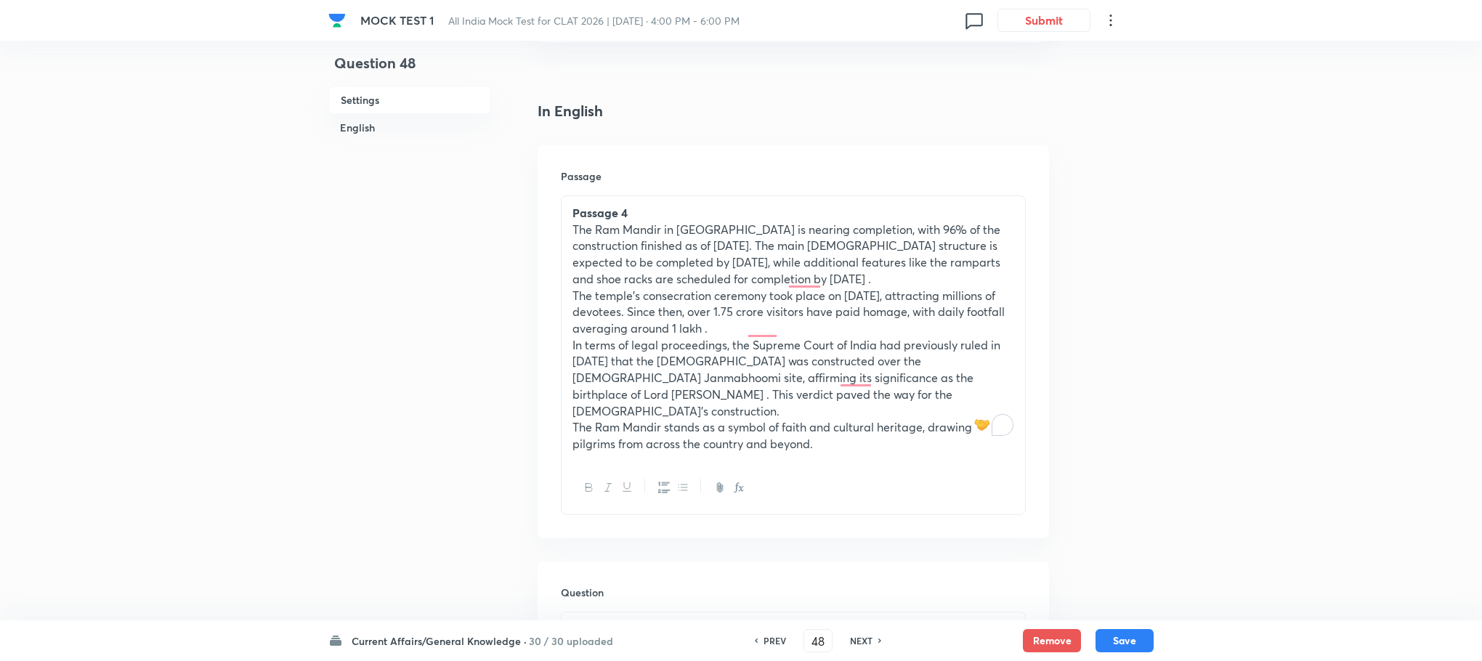
click at [822, 358] on p "In terms of legal proceedings, the Supreme Court of India had previously ruled …" at bounding box center [793, 378] width 442 height 83
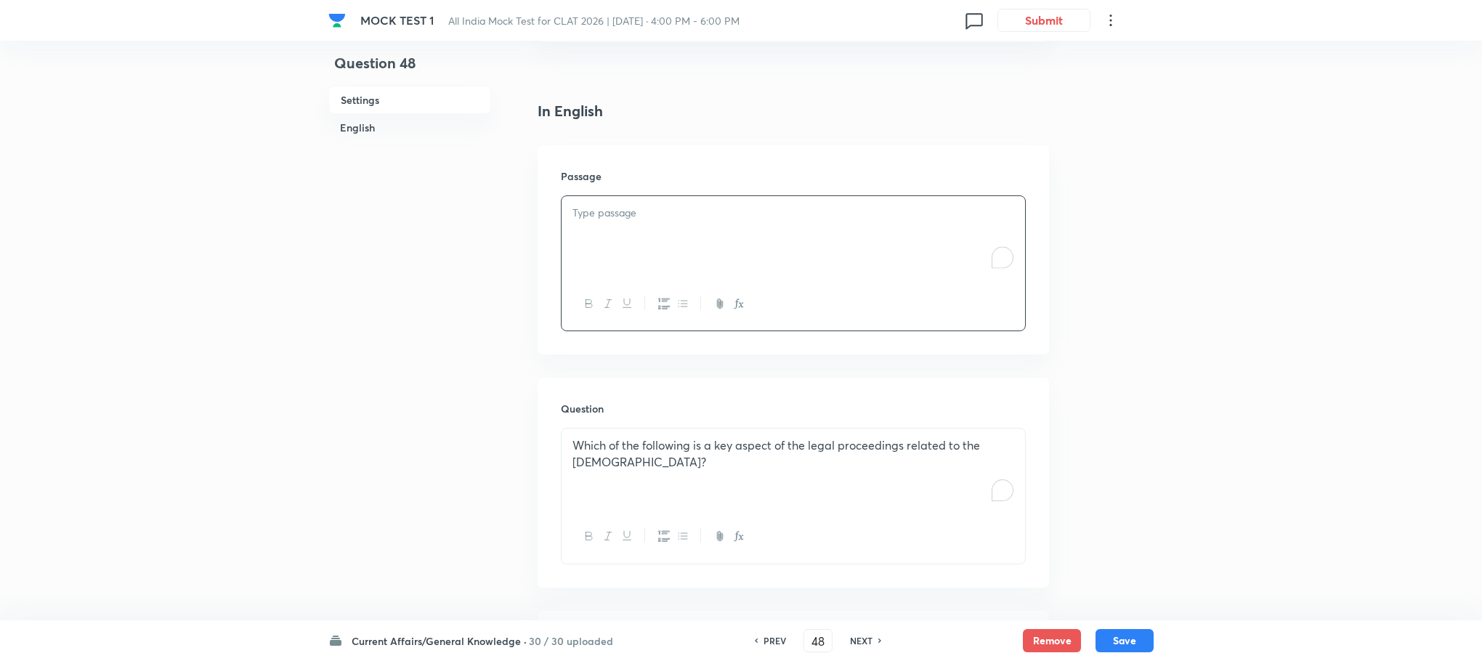
click at [589, 254] on div "To enrich screen reader interactions, please activate Accessibility in Grammarl…" at bounding box center [794, 236] width 464 height 81
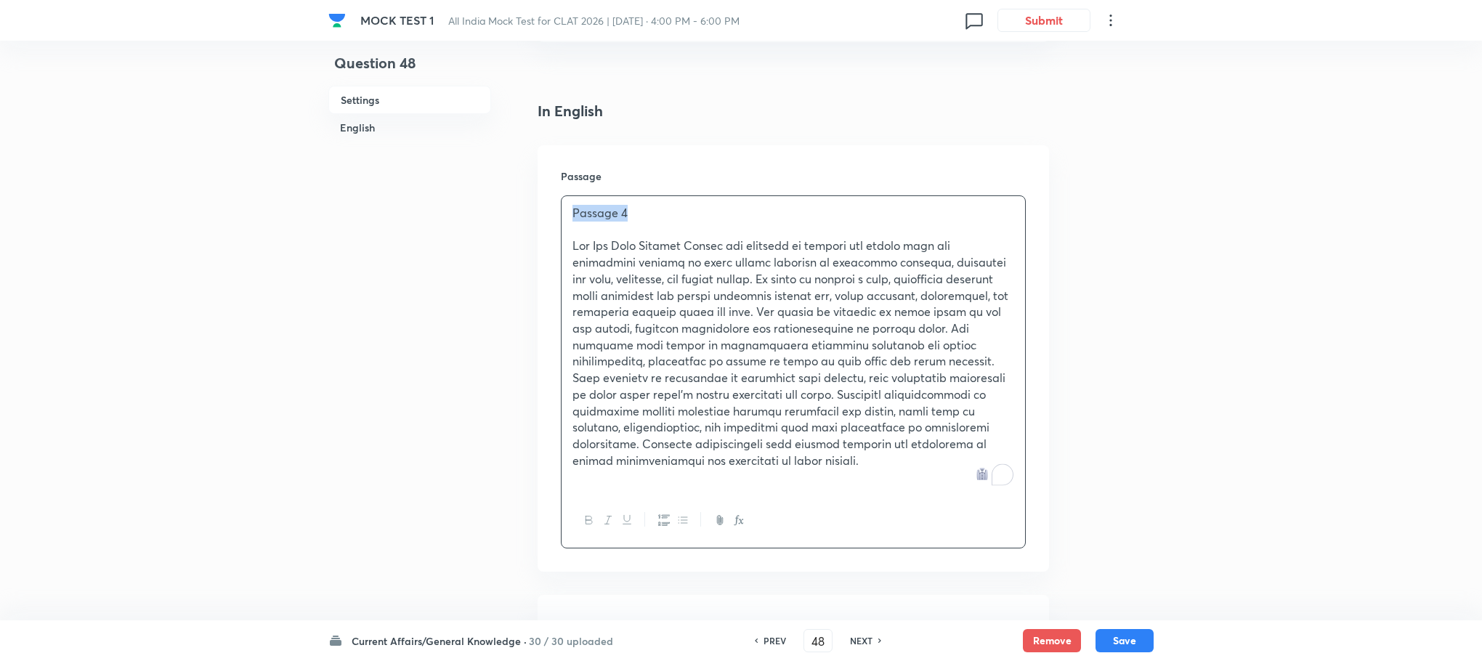
drag, startPoint x: 641, startPoint y: 212, endPoint x: 485, endPoint y: 208, distance: 156.3
click at [1123, 634] on button "Save" at bounding box center [1125, 639] width 58 height 23
type input "49"
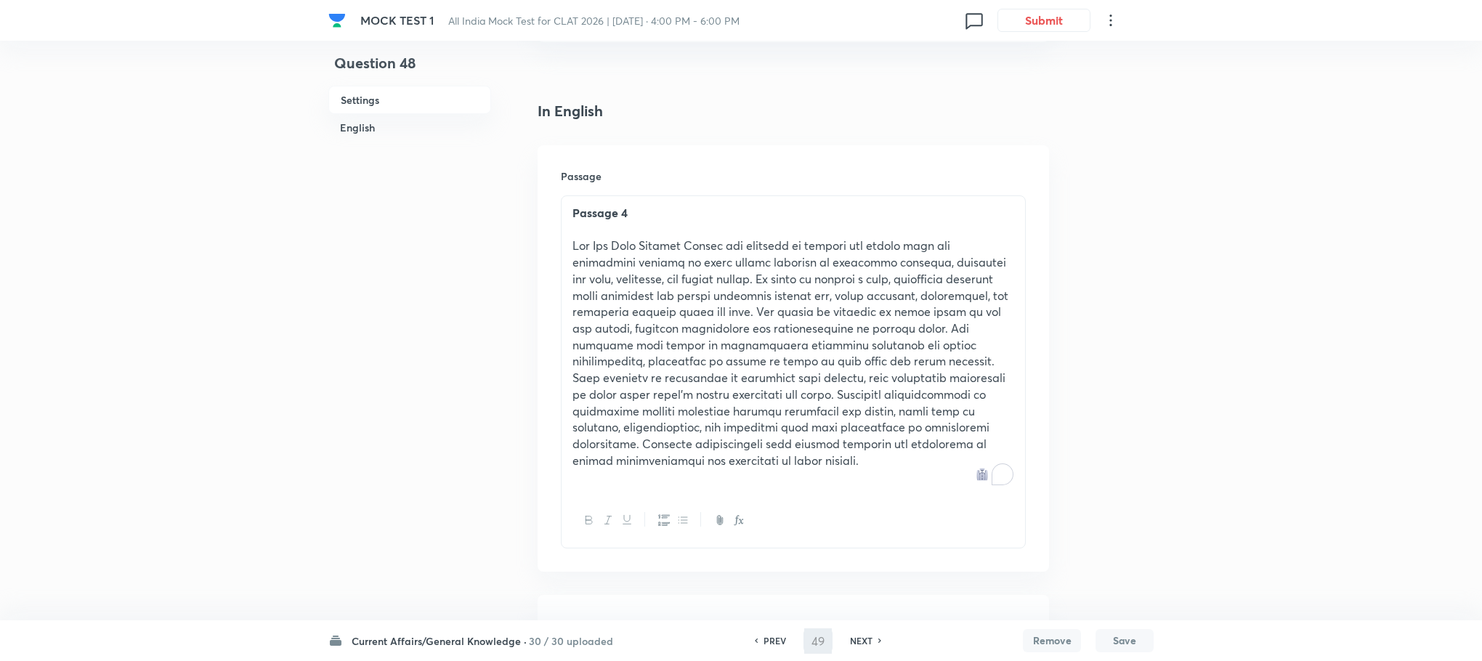
checkbox input "false"
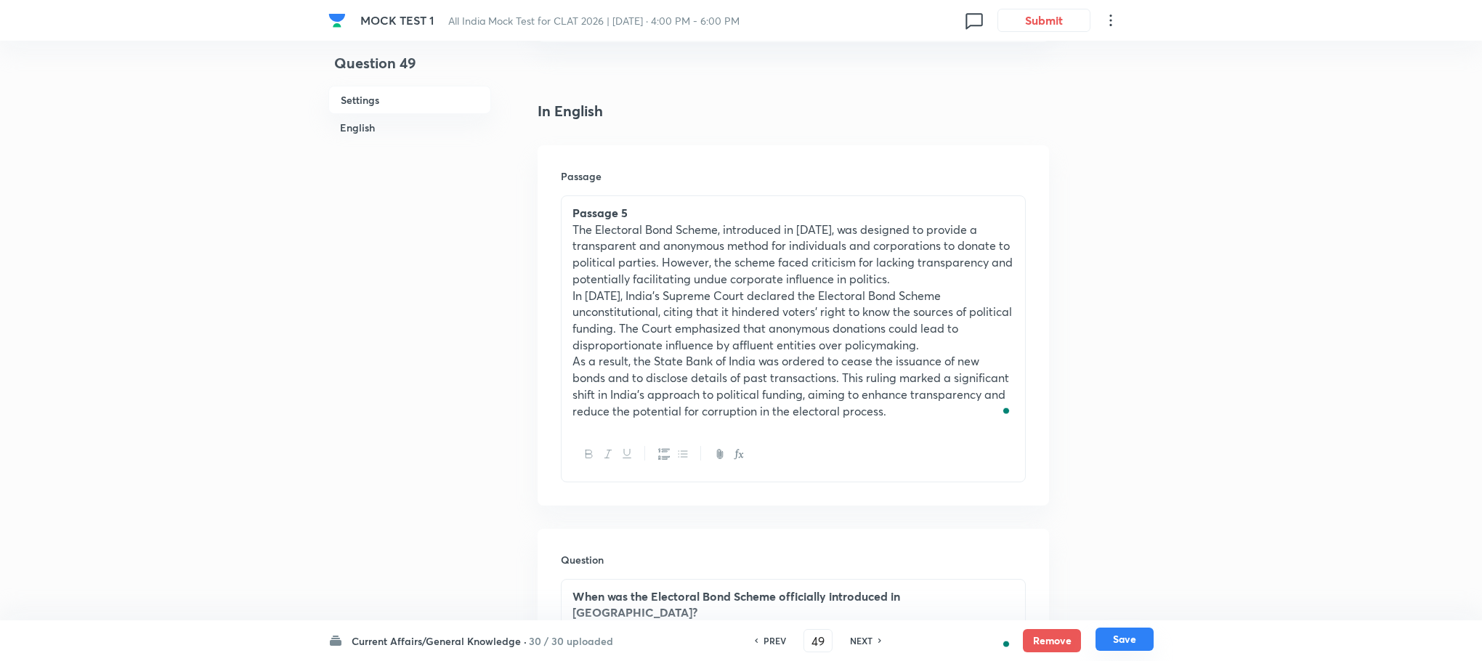
checkbox input "true"
click at [783, 641] on h6 "PREV" at bounding box center [775, 640] width 23 height 13
type input "48"
checkbox input "false"
checkbox input "true"
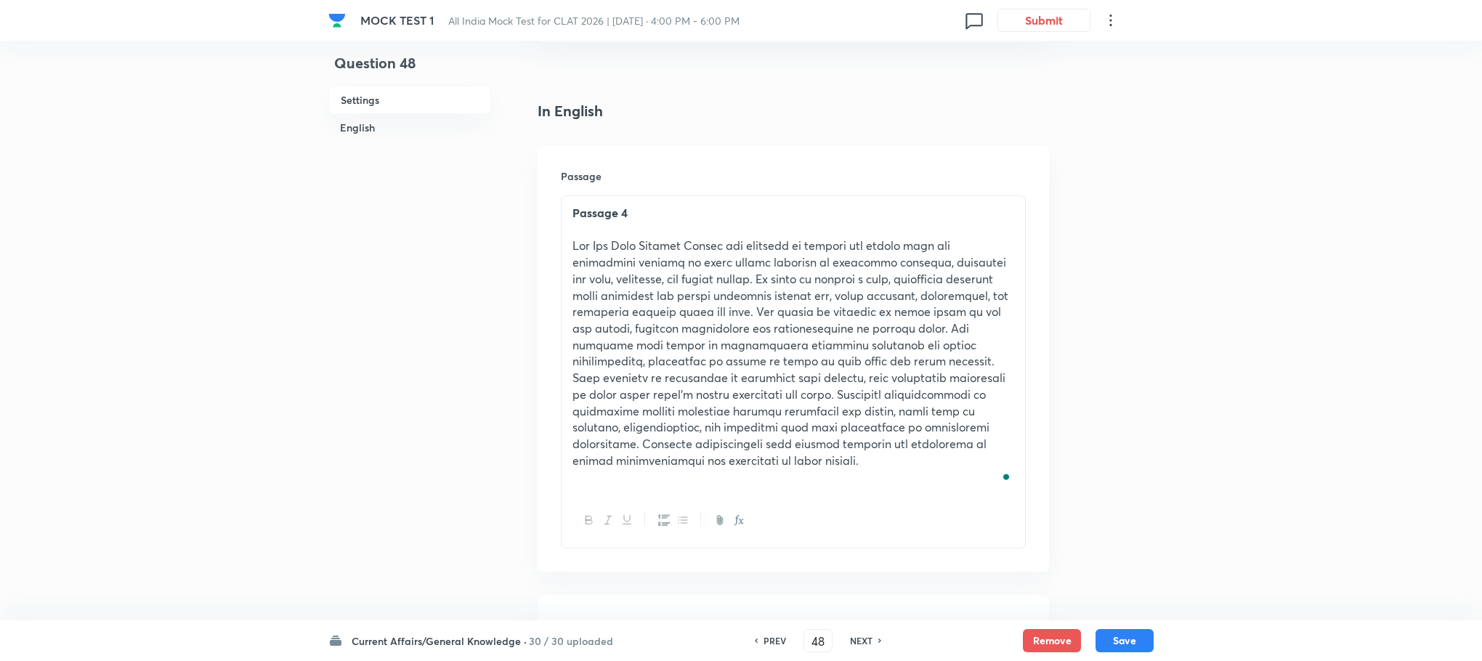
click at [783, 641] on h6 "PREV" at bounding box center [775, 640] width 23 height 13
type input "47"
checkbox input "true"
click at [783, 641] on h6 "PREV" at bounding box center [775, 640] width 23 height 13
type input "46"
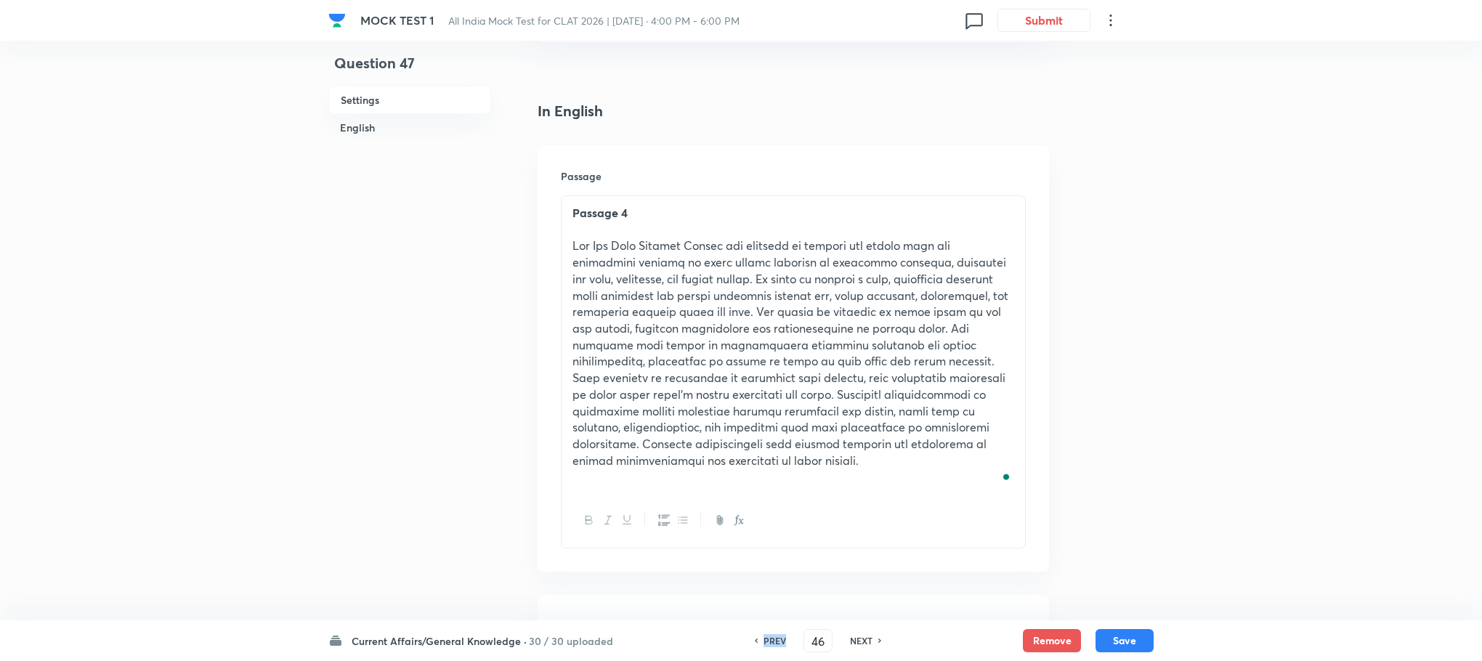
checkbox input "false"
checkbox input "true"
click at [783, 641] on h6 "PREV" at bounding box center [775, 640] width 23 height 13
type input "45"
checkbox input "false"
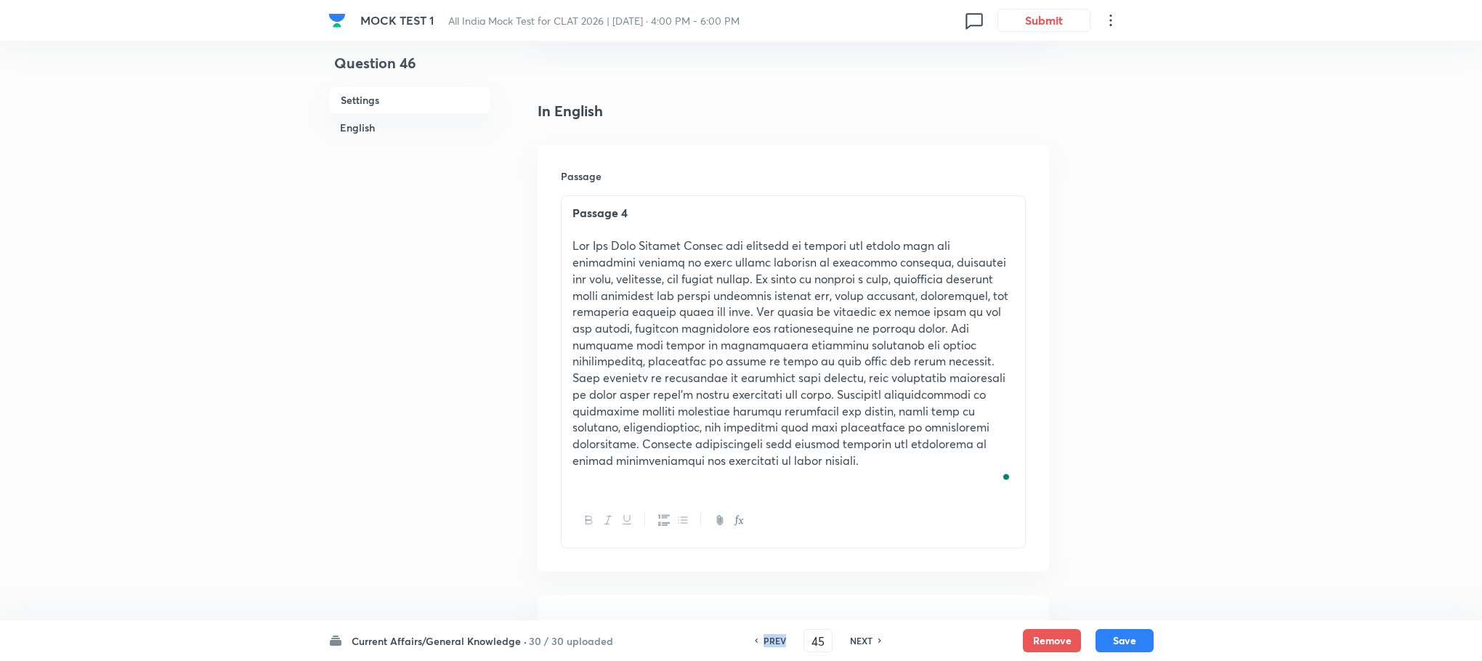
checkbox input "true"
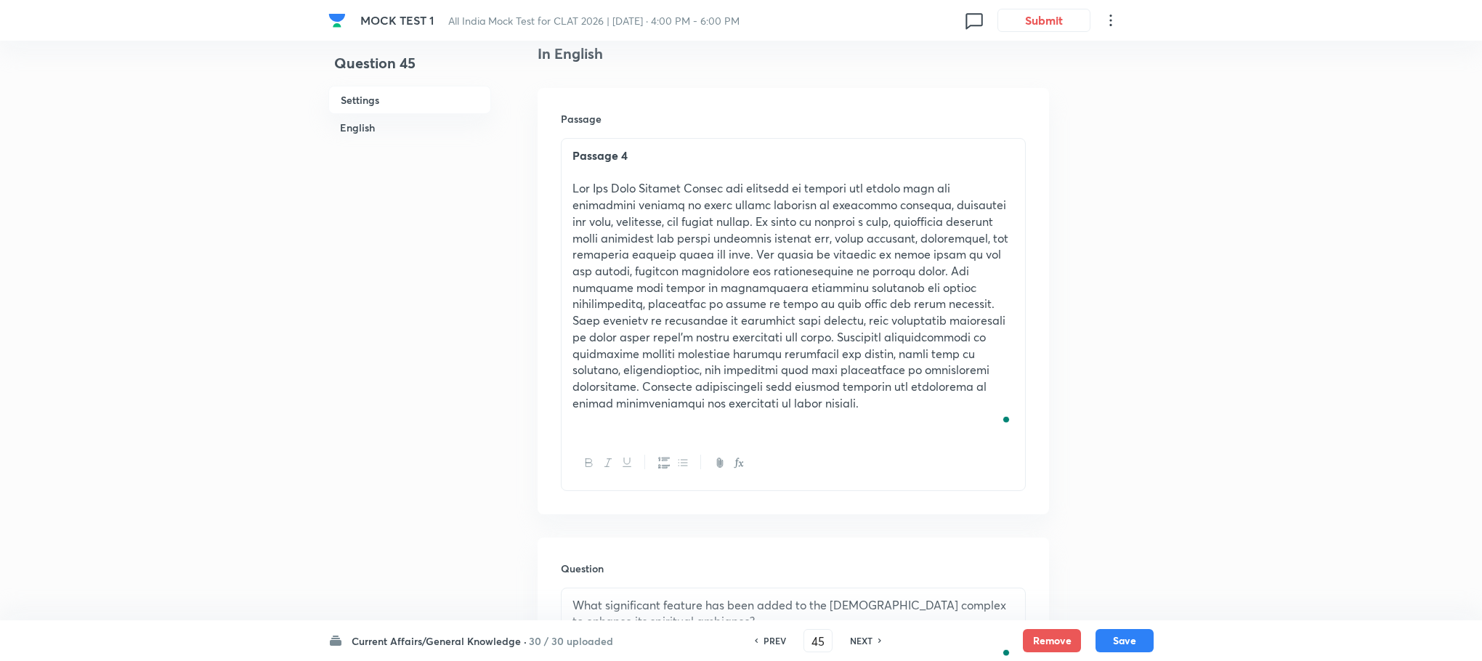
scroll to position [545, 0]
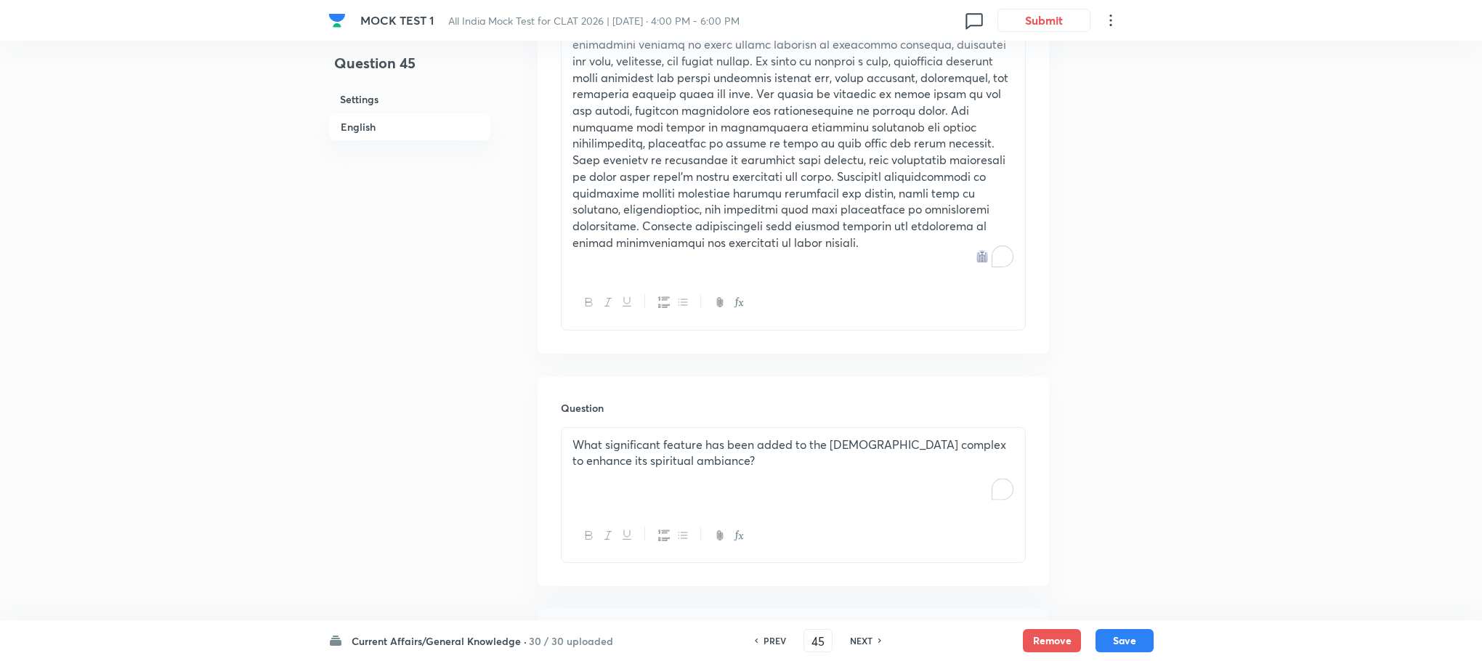
click at [764, 639] on h6 "PREV" at bounding box center [775, 640] width 23 height 13
type input "44"
checkbox input "false"
checkbox input "true"
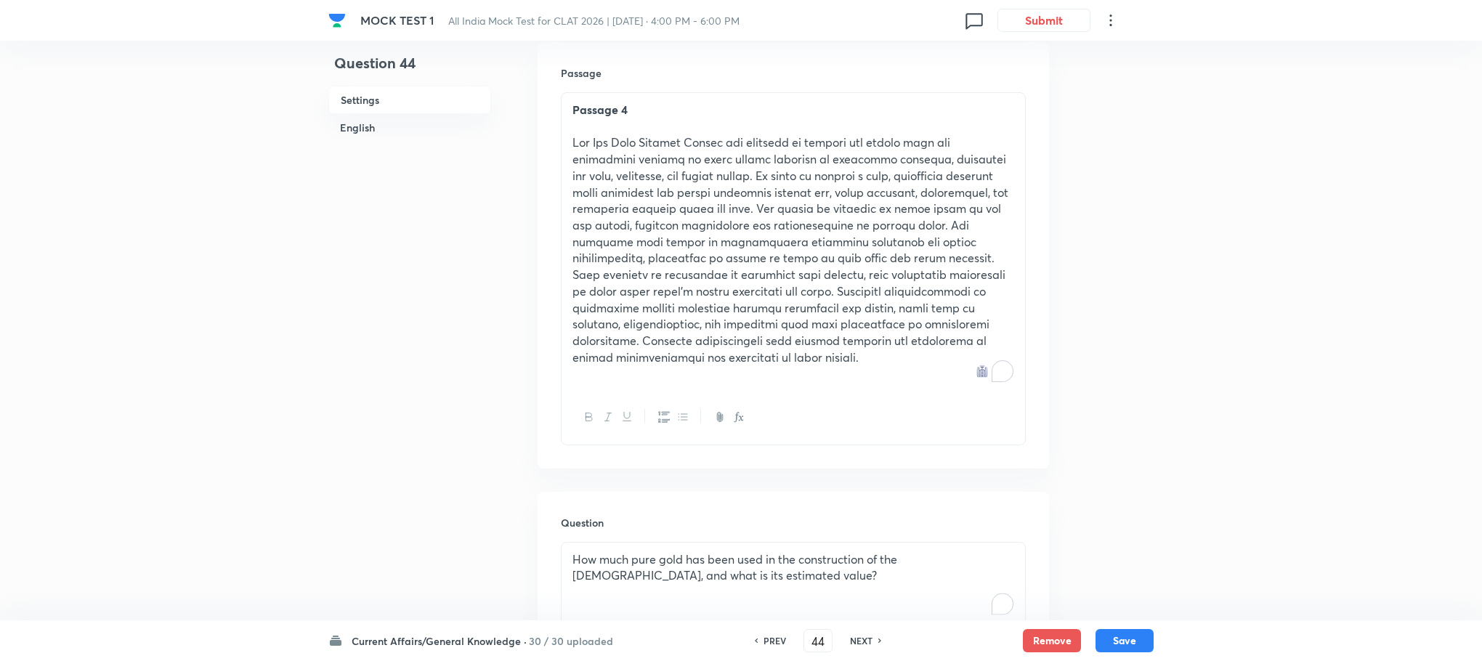
scroll to position [218, 0]
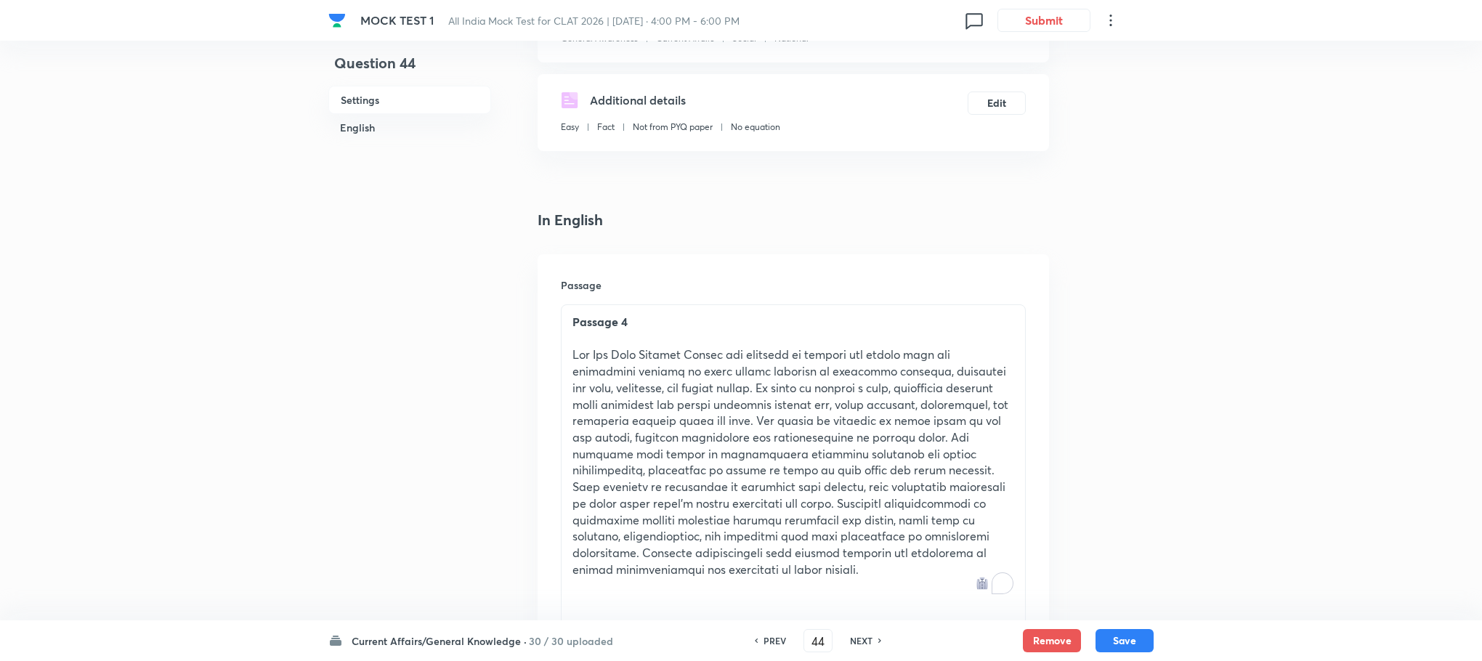
click at [768, 639] on h6 "PREV" at bounding box center [775, 640] width 23 height 13
type input "43"
checkbox input "true"
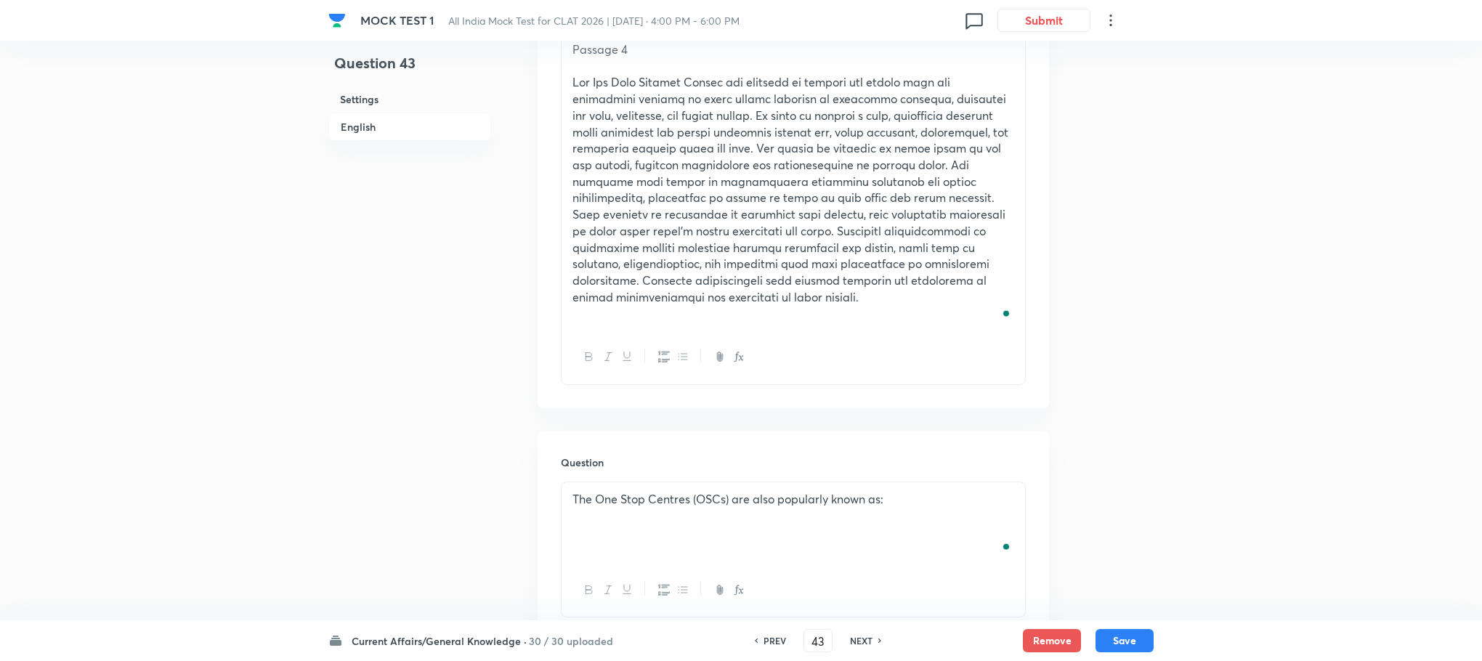
scroll to position [436, 0]
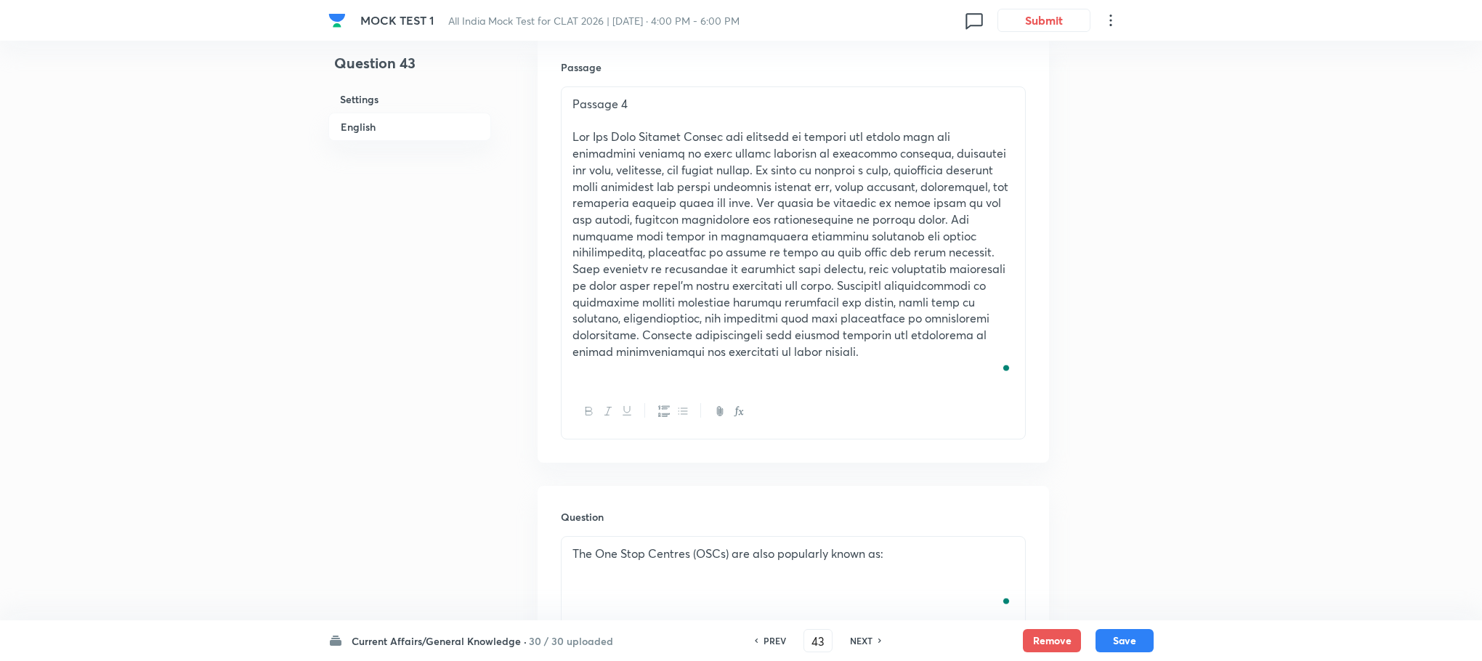
drag, startPoint x: 650, startPoint y: 70, endPoint x: 639, endPoint y: 101, distance: 33.3
click at [645, 70] on h6 "Passage" at bounding box center [793, 67] width 465 height 15
drag, startPoint x: 639, startPoint y: 101, endPoint x: 517, endPoint y: 101, distance: 121.3
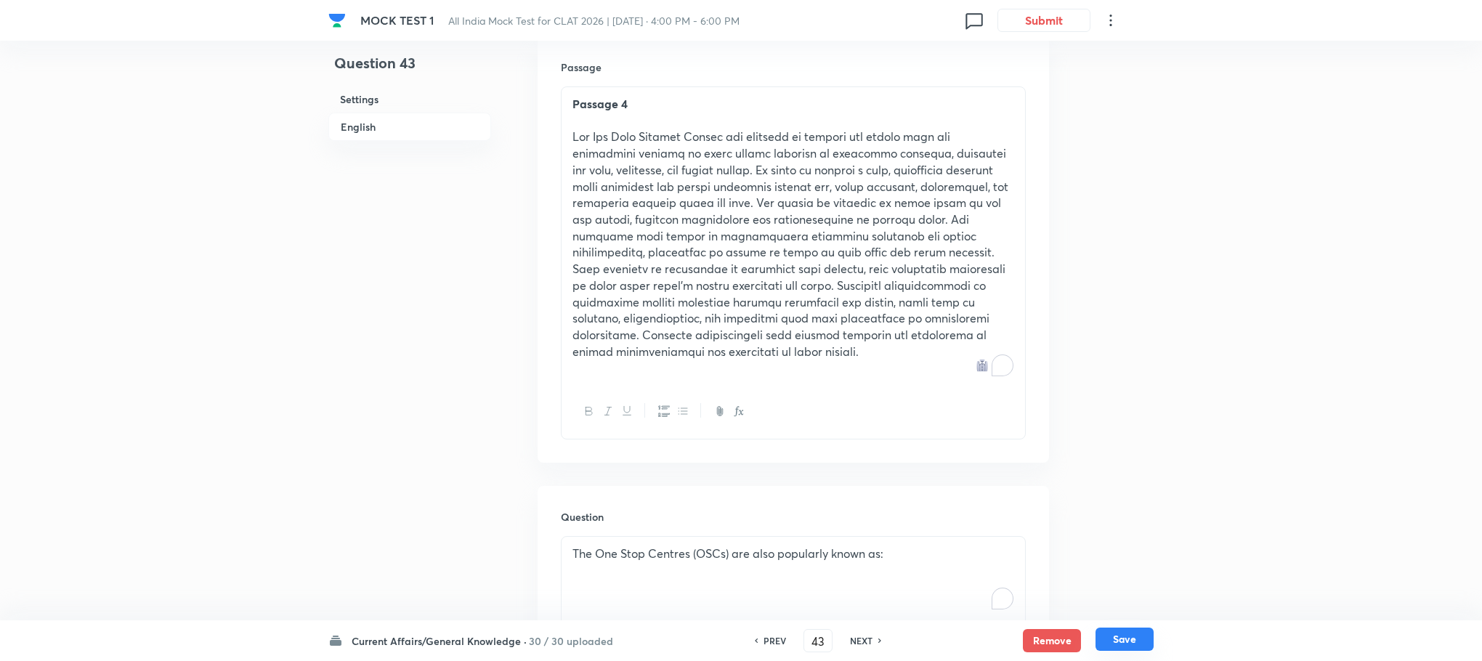
click at [1128, 641] on button "Save" at bounding box center [1125, 639] width 58 height 23
type input "44"
checkbox input "true"
click at [684, 559] on p "How much pure gold has been used in the construction of the [DEMOGRAPHIC_DATA],…" at bounding box center [793, 562] width 442 height 33
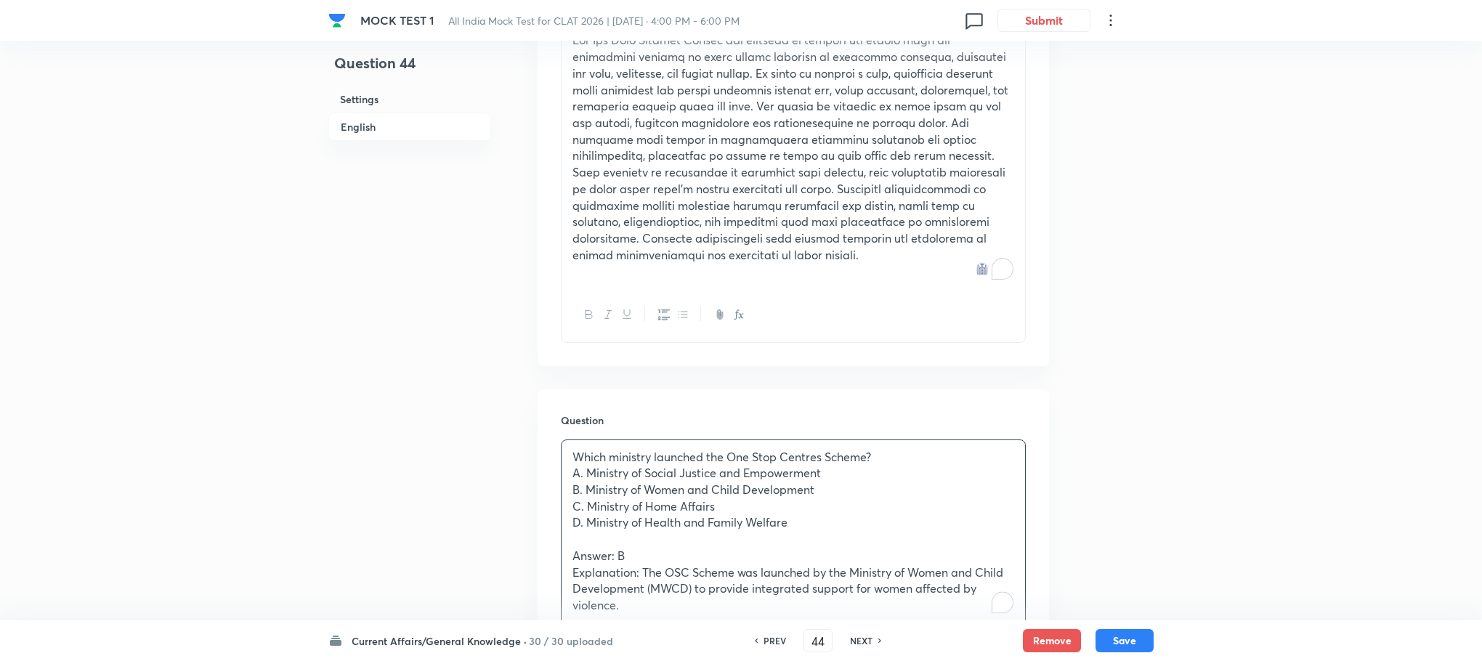
scroll to position [763, 0]
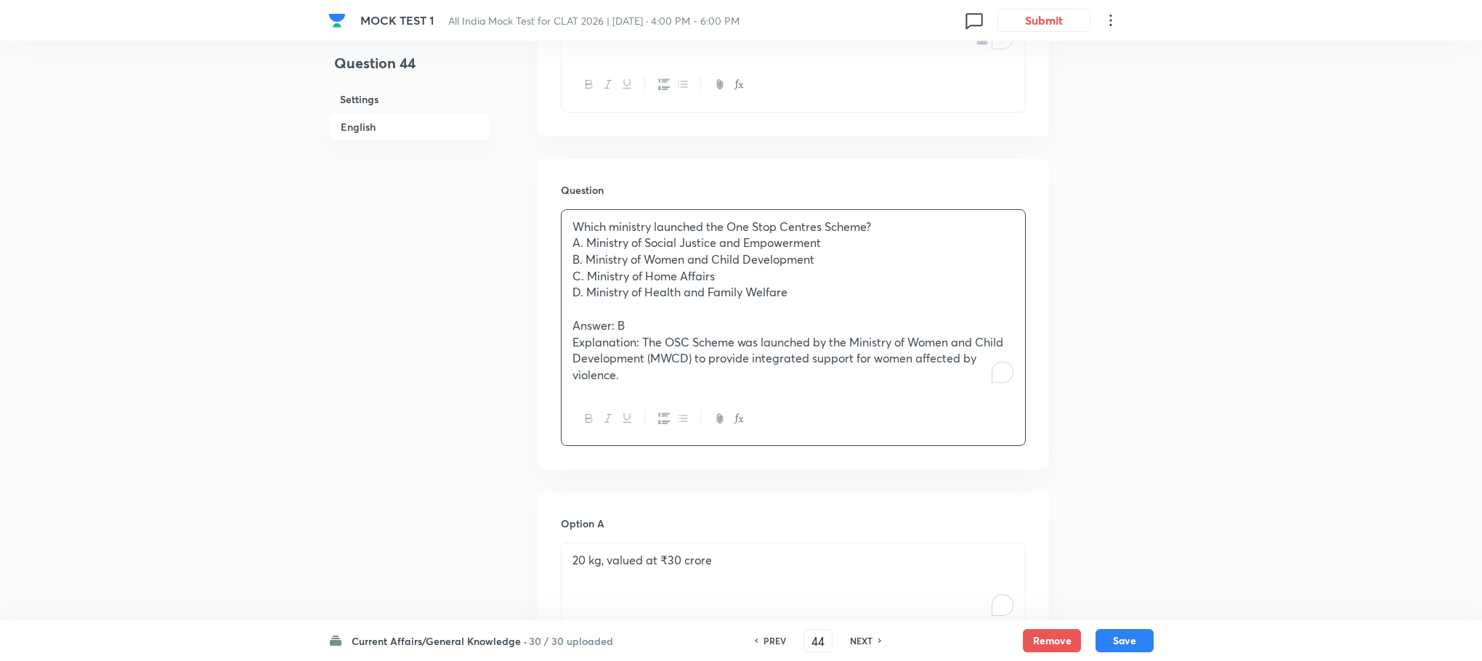
drag, startPoint x: 569, startPoint y: 325, endPoint x: 661, endPoint y: 404, distance: 121.1
click at [661, 404] on div "Which ministry launched the One Stop Centres Scheme? A. Ministry of Social Just…" at bounding box center [793, 328] width 465 height 238
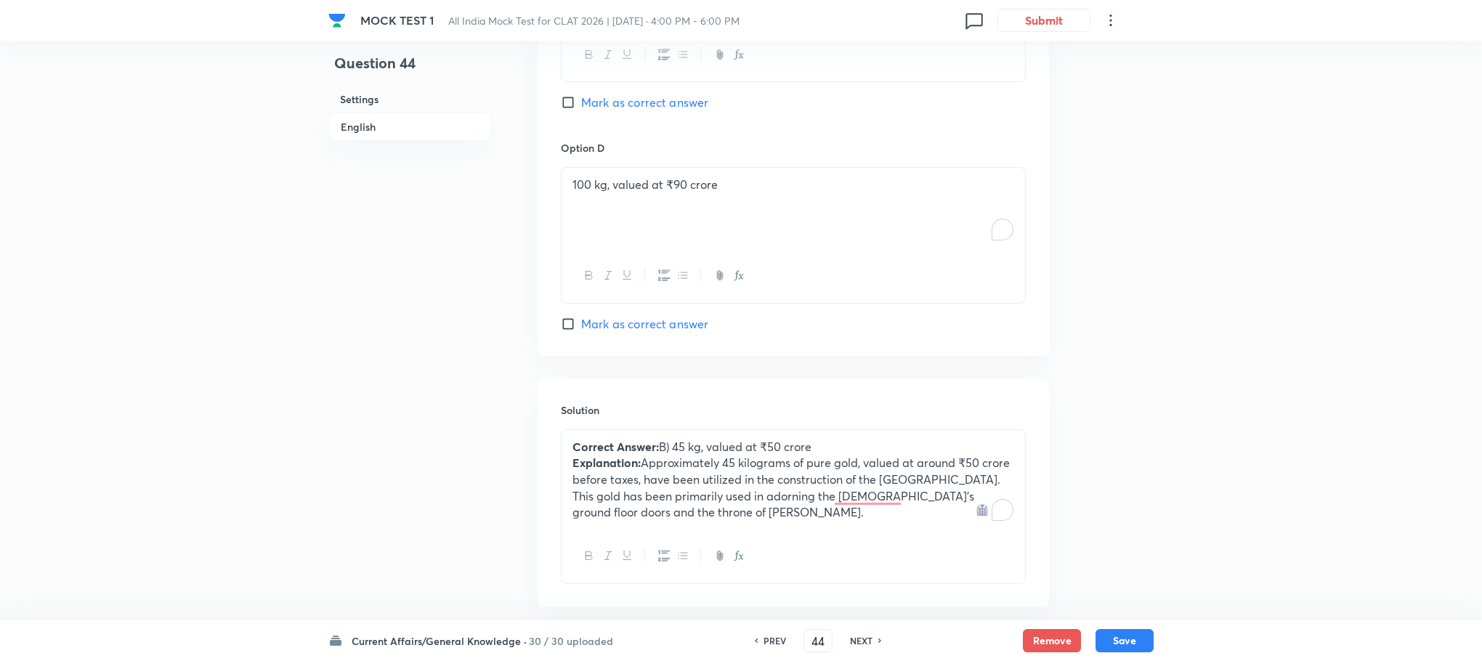
scroll to position [1829, 0]
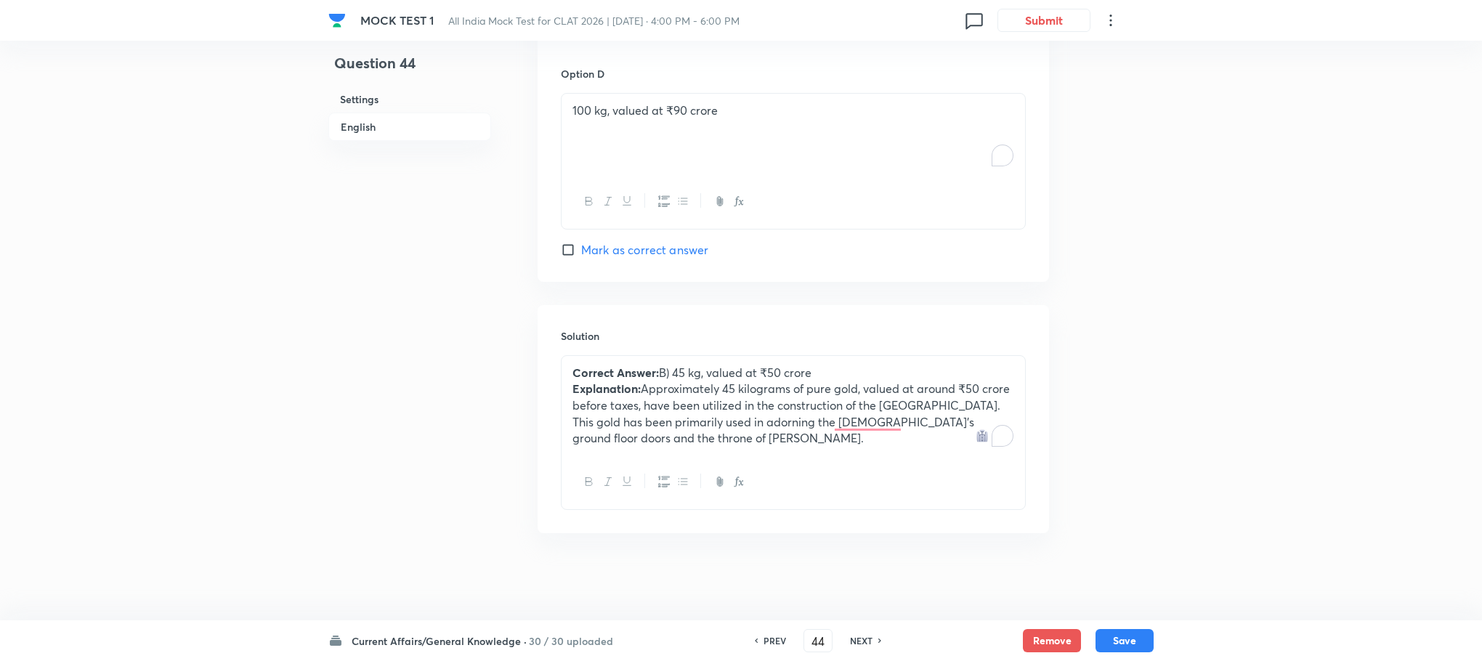
click at [650, 353] on div "Solution Correct Answer: B) 45 kg, valued at ₹50 crore Explanation: Approximate…" at bounding box center [793, 419] width 511 height 228
click at [650, 412] on p "Explanation: Approximately 45 kilograms of pure gold, valued at around ₹50 cror…" at bounding box center [793, 414] width 442 height 66
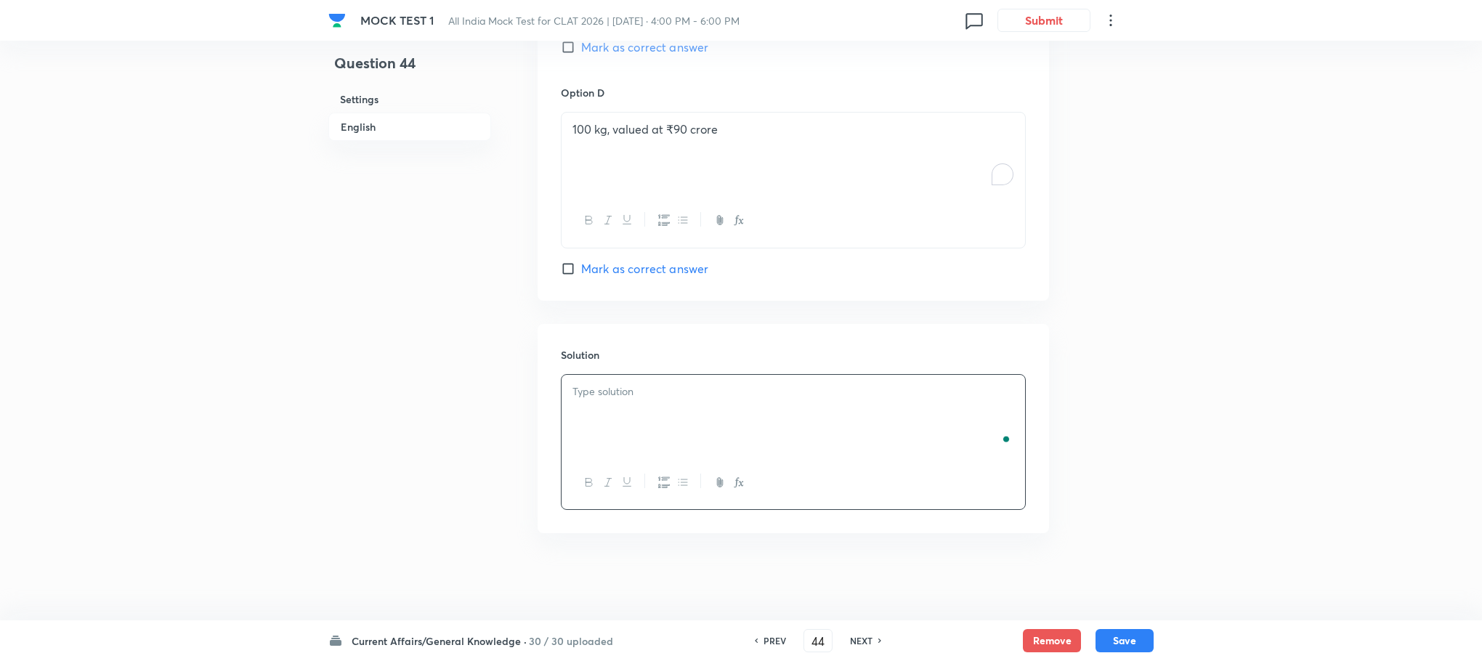
scroll to position [1811, 0]
click at [650, 408] on div "To enrich screen reader interactions, please activate Accessibility in Grammarl…" at bounding box center [794, 415] width 464 height 81
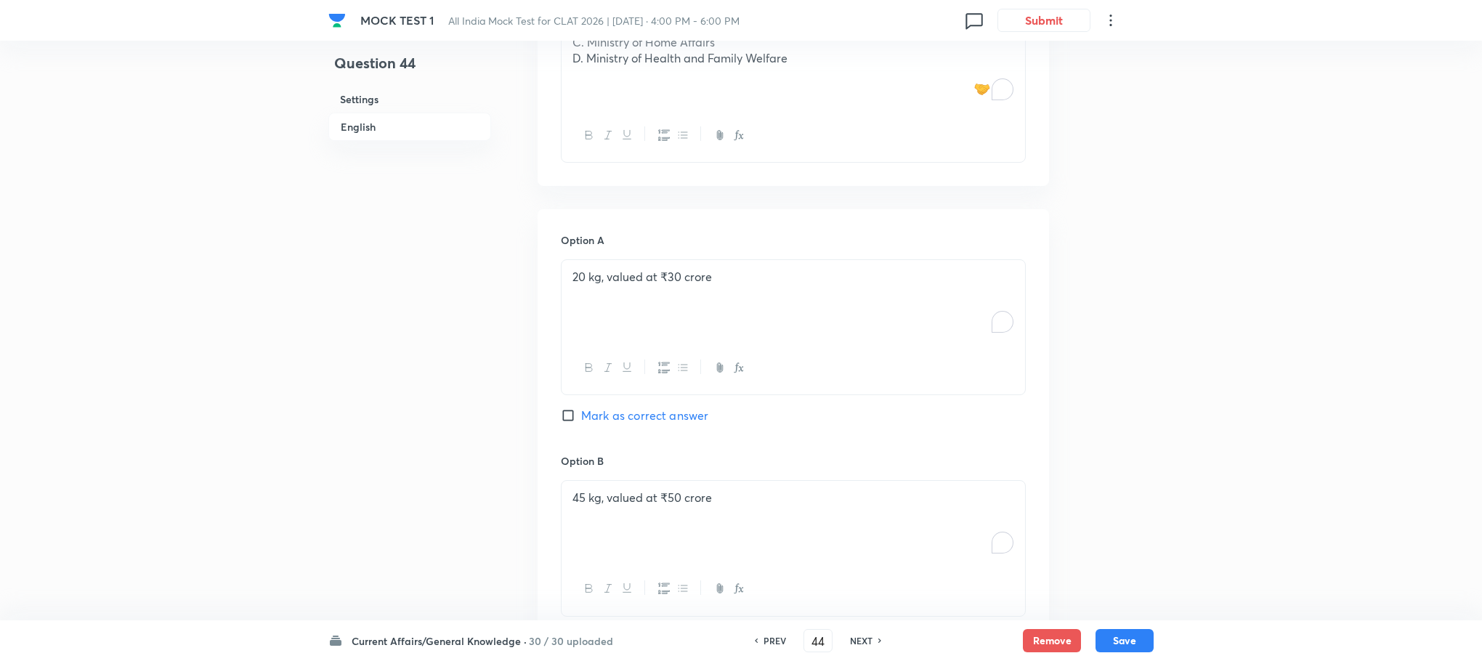
scroll to position [724, 0]
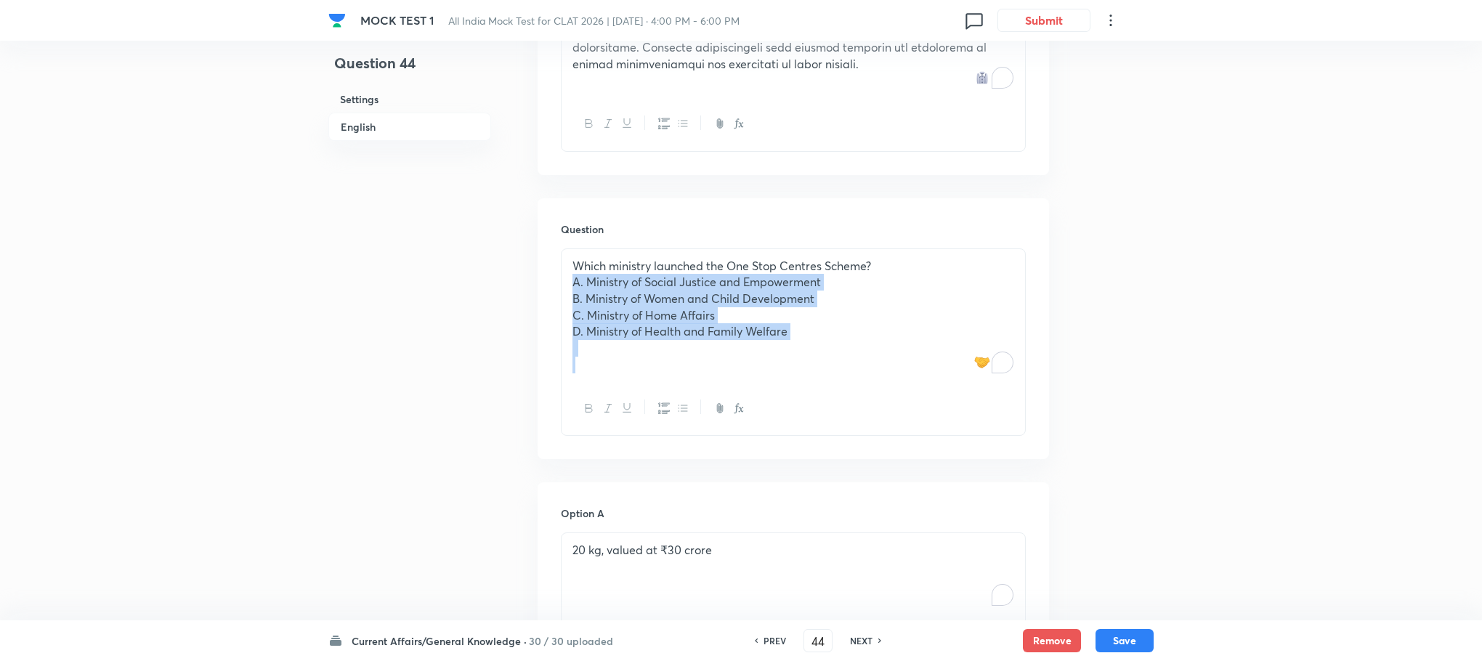
drag, startPoint x: 573, startPoint y: 281, endPoint x: 776, endPoint y: 373, distance: 222.7
click at [776, 373] on div "Which ministry launched the One Stop Centres Scheme? A. Ministry of Social Just…" at bounding box center [794, 315] width 464 height 133
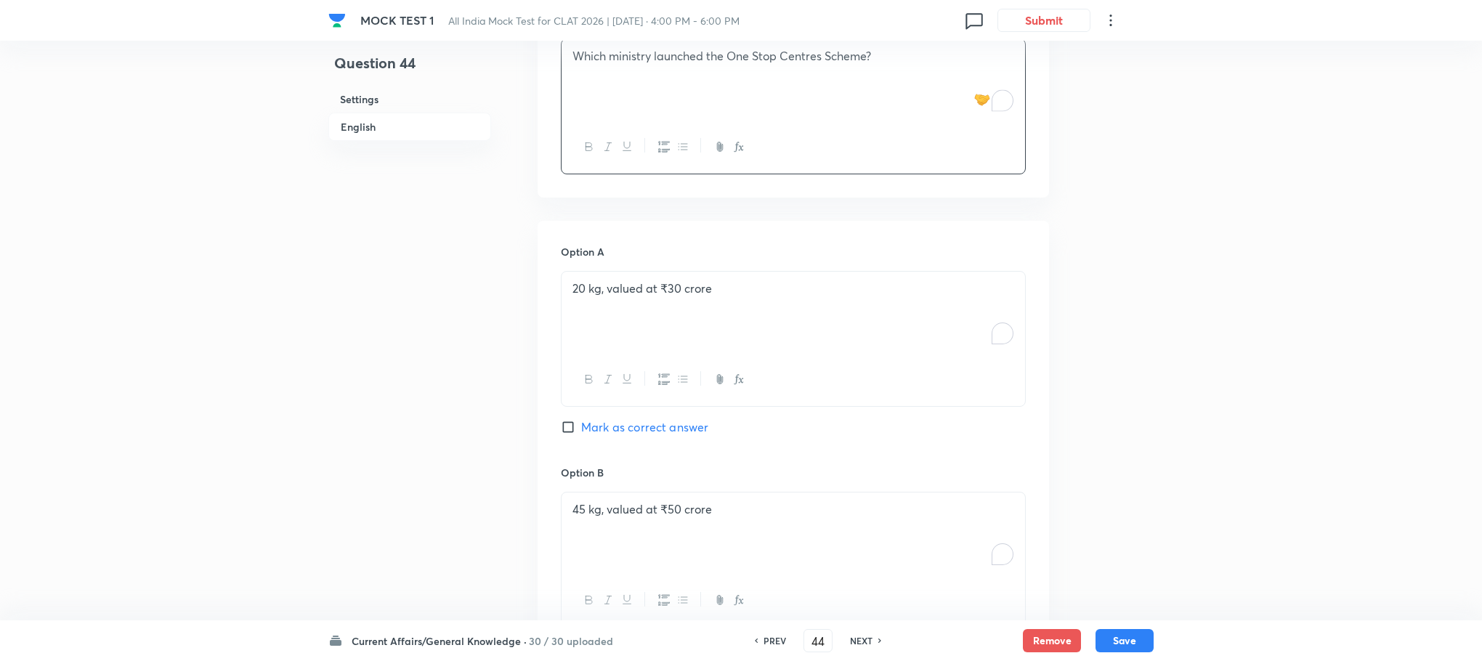
scroll to position [942, 0]
click at [641, 349] on div at bounding box center [794, 371] width 464 height 53
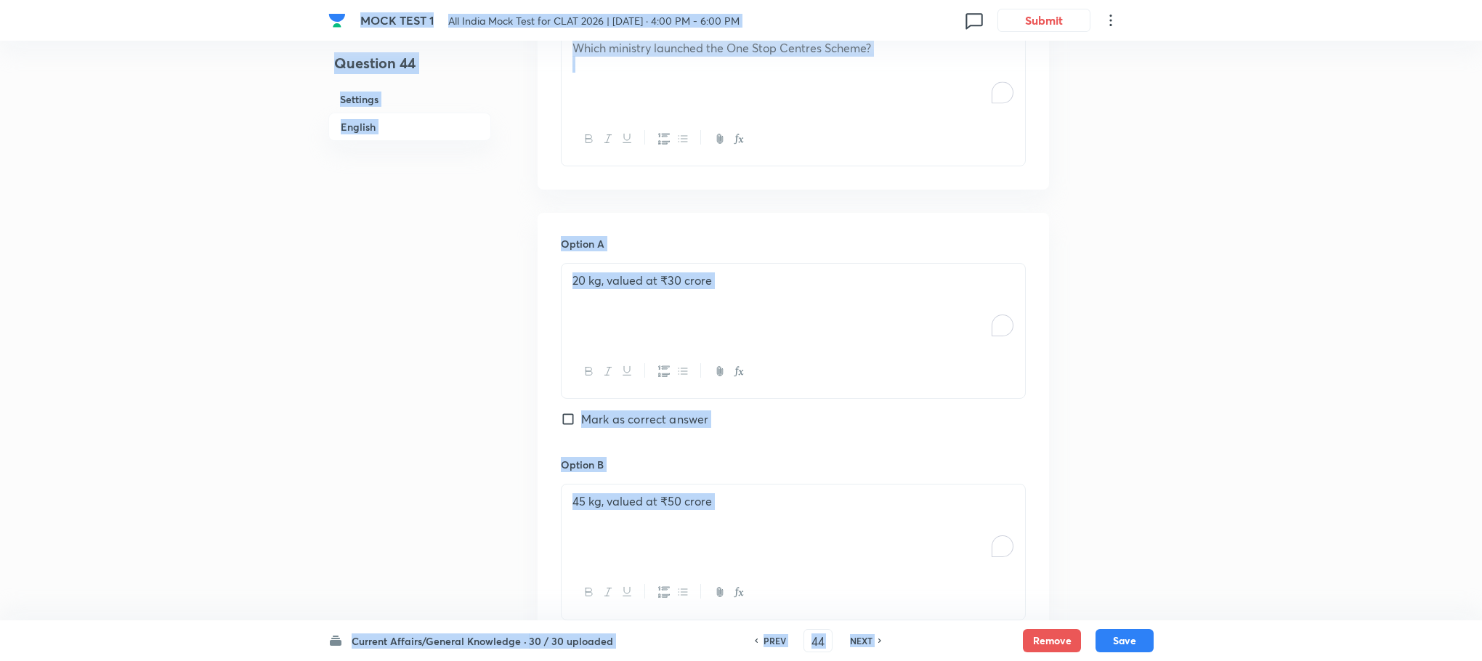
click at [632, 318] on div "20 kg, valued at ₹30 crore" at bounding box center [794, 304] width 464 height 81
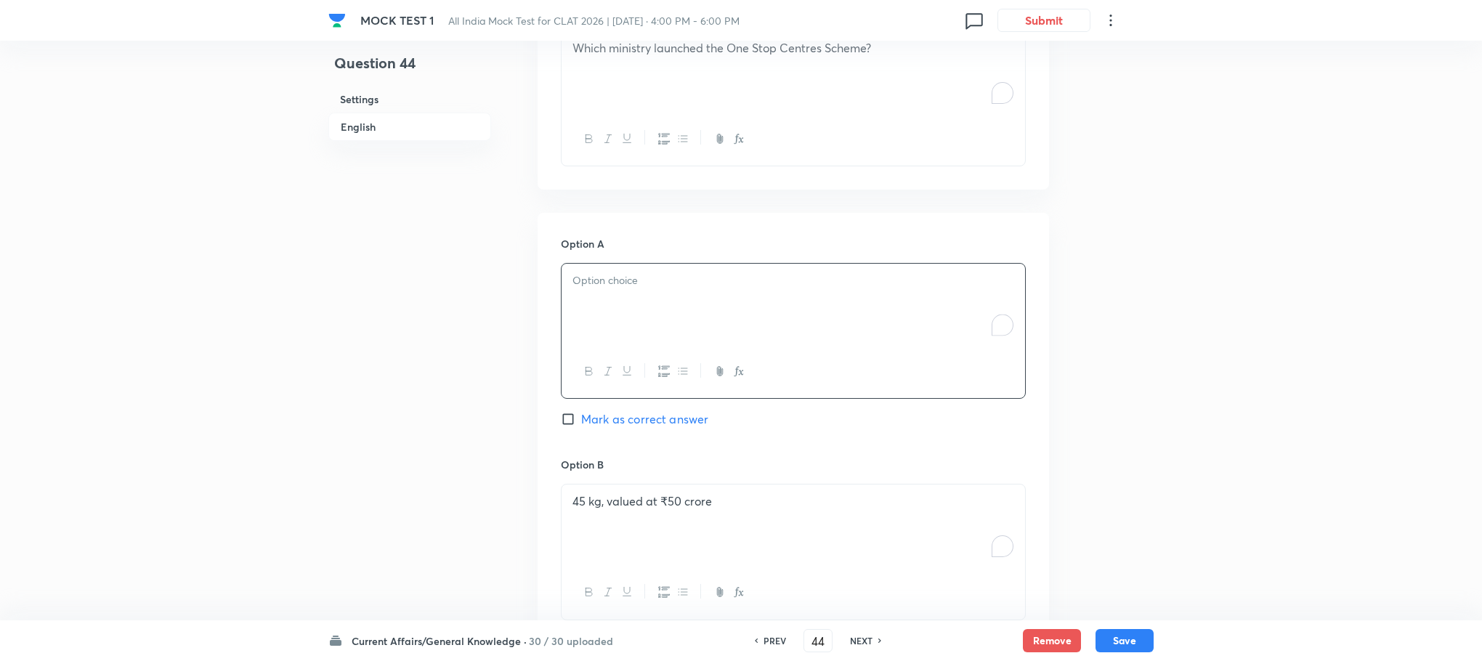
click at [631, 315] on div "To enrich screen reader interactions, please activate Accessibility in Grammarl…" at bounding box center [794, 304] width 464 height 81
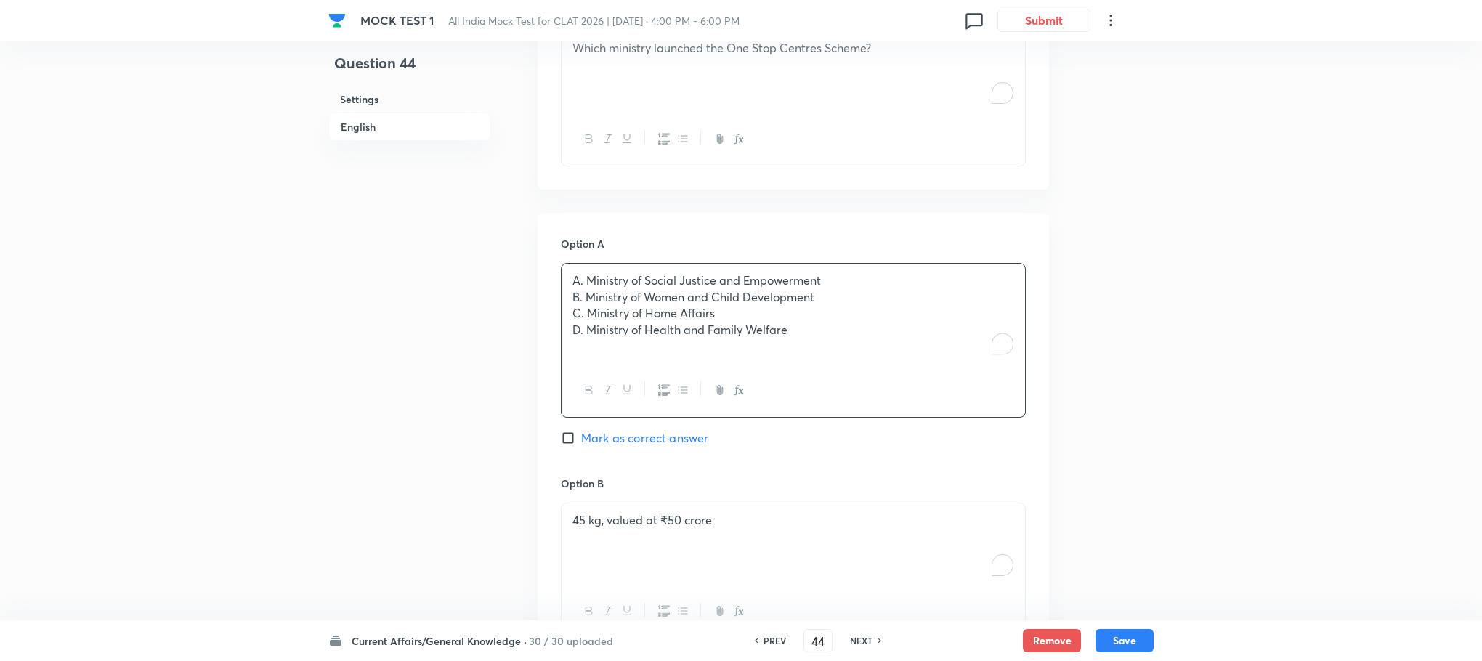
click at [588, 279] on p "A. Ministry of Social Justice and Empowerment" at bounding box center [793, 280] width 442 height 17
click at [588, 299] on p "B. Ministry of Women and Child Development" at bounding box center [793, 297] width 442 height 17
click at [587, 312] on p "C. Ministry of Home Affairs" at bounding box center [793, 313] width 442 height 17
click at [584, 329] on p "D. Ministry of Health and Family Welfare" at bounding box center [793, 330] width 442 height 17
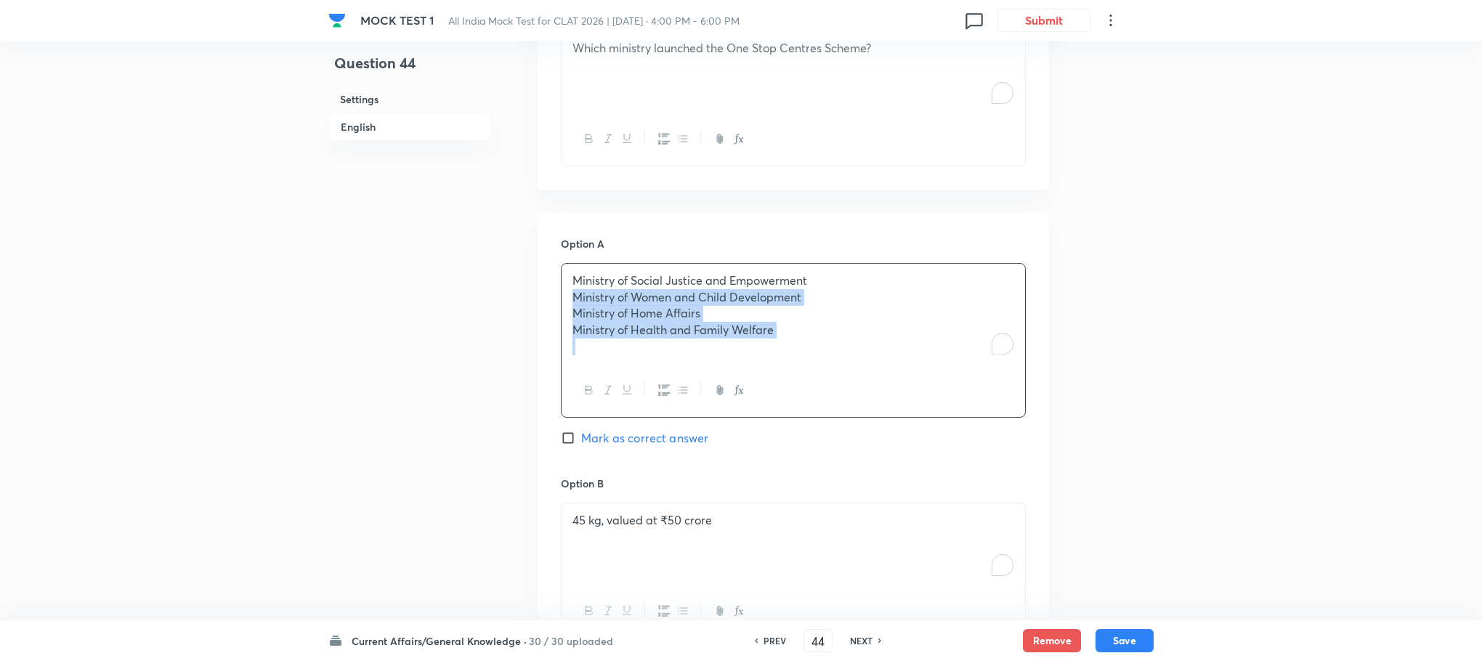
drag, startPoint x: 569, startPoint y: 301, endPoint x: 868, endPoint y: 369, distance: 307.0
click at [868, 369] on div "Ministry of Social Justice and Empowerment Ministry of Women and Child Developm…" at bounding box center [793, 340] width 465 height 155
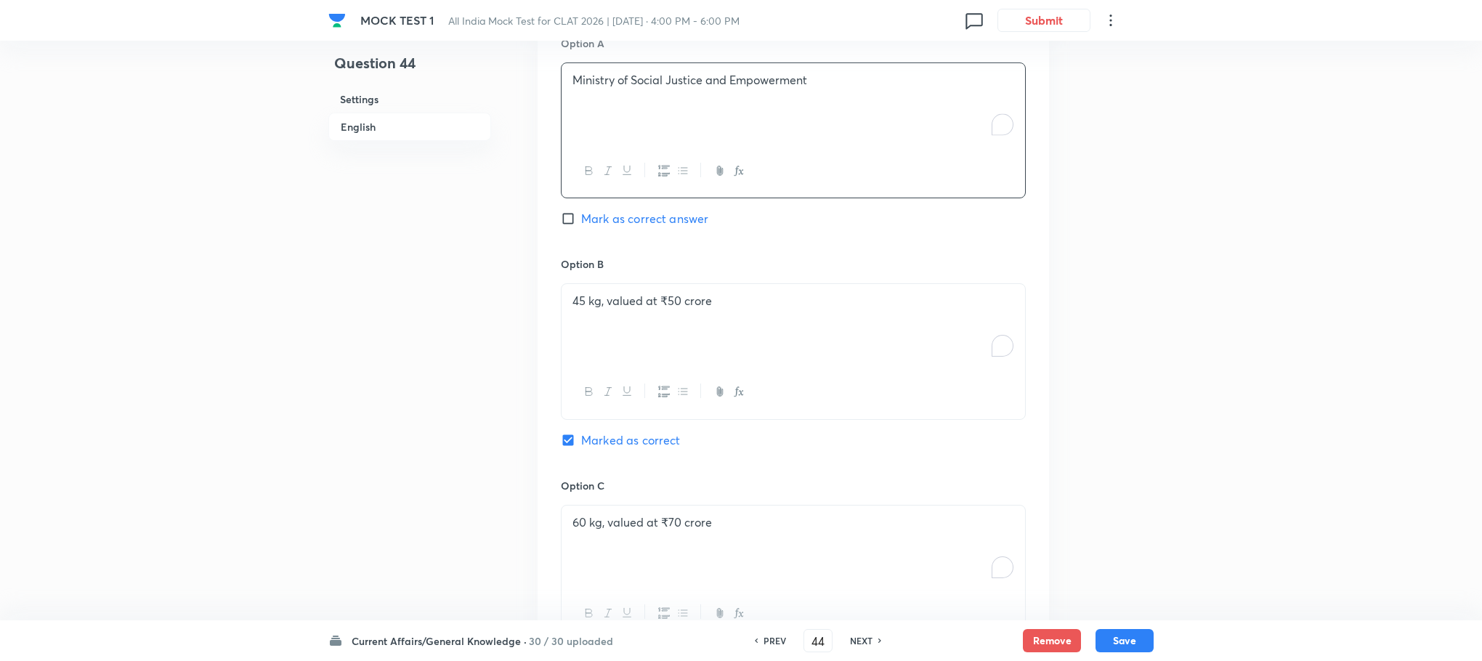
scroll to position [1160, 0]
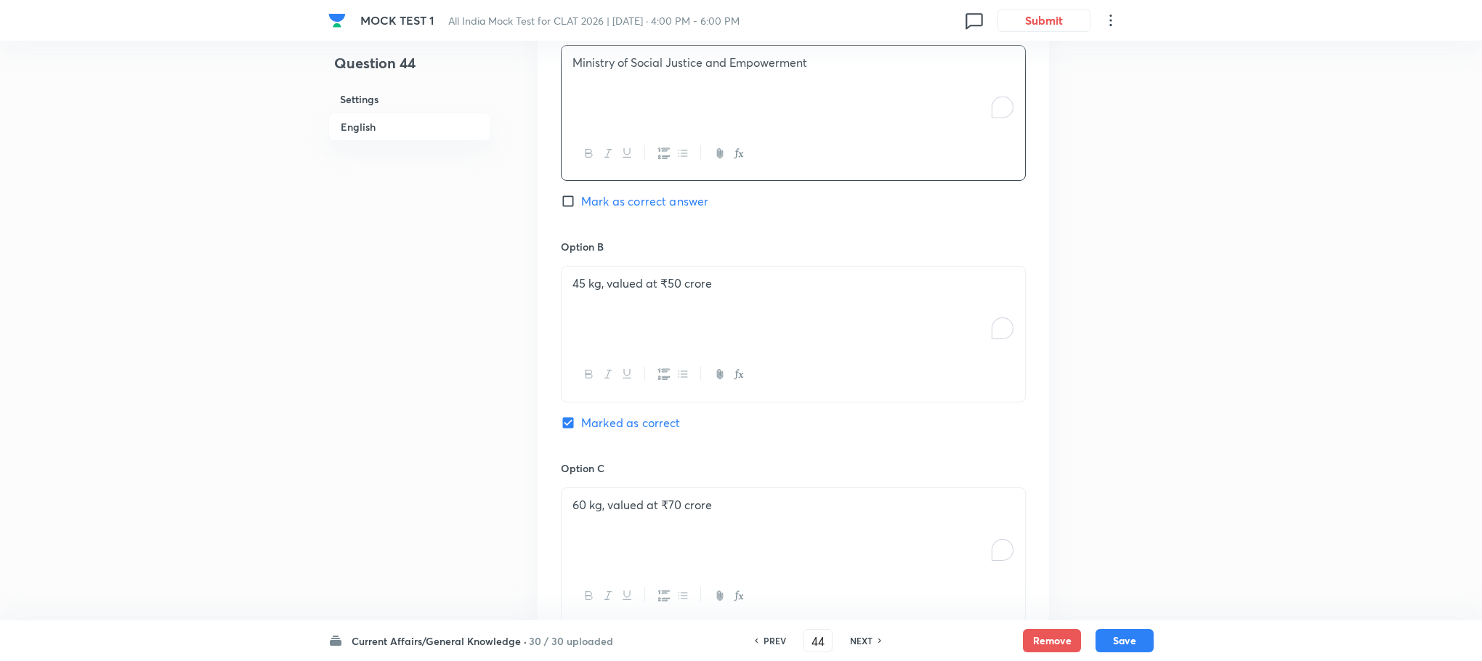
click at [621, 319] on div "45 kg, valued at ₹50 crore" at bounding box center [794, 307] width 464 height 81
click at [620, 320] on div "To enrich screen reader interactions, please activate Accessibility in Grammarl…" at bounding box center [794, 307] width 464 height 81
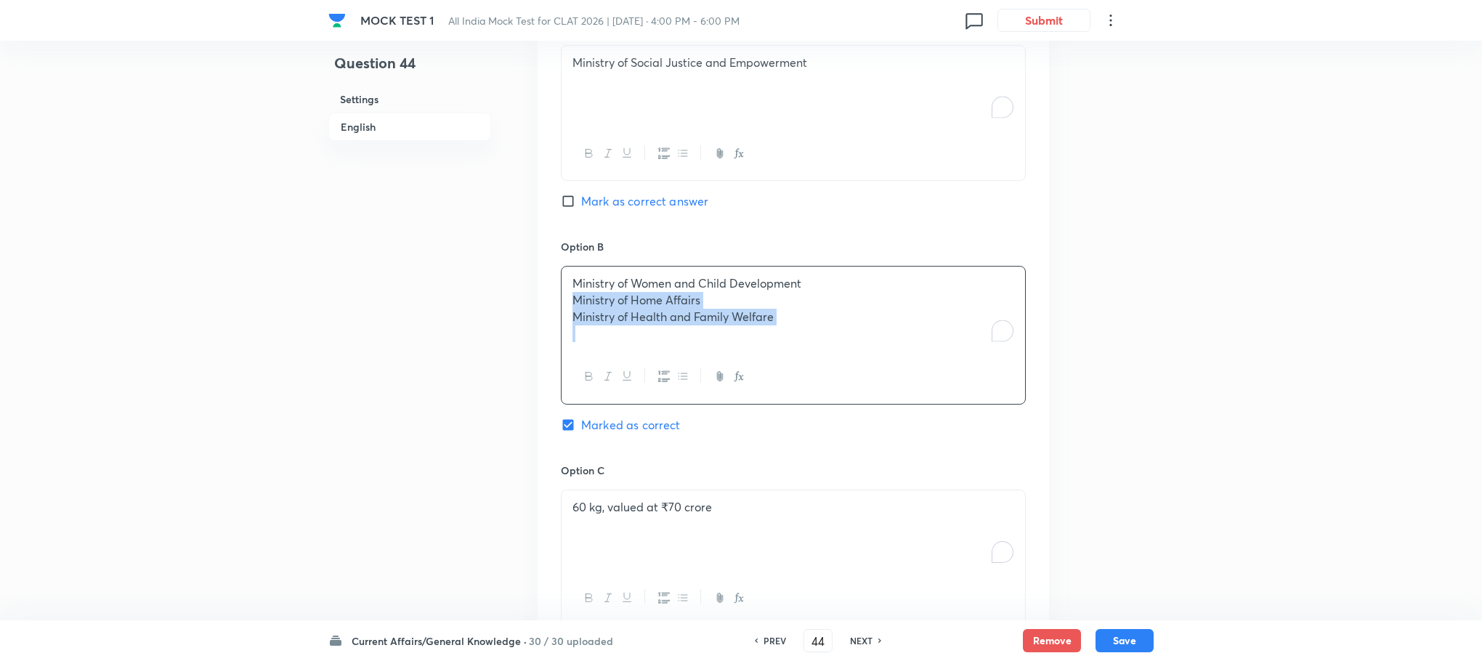
drag, startPoint x: 570, startPoint y: 304, endPoint x: 861, endPoint y: 343, distance: 294.0
click at [875, 343] on div "Ministry of Women and Child Development Ministry of Home Affairs Ministry of He…" at bounding box center [794, 309] width 464 height 84
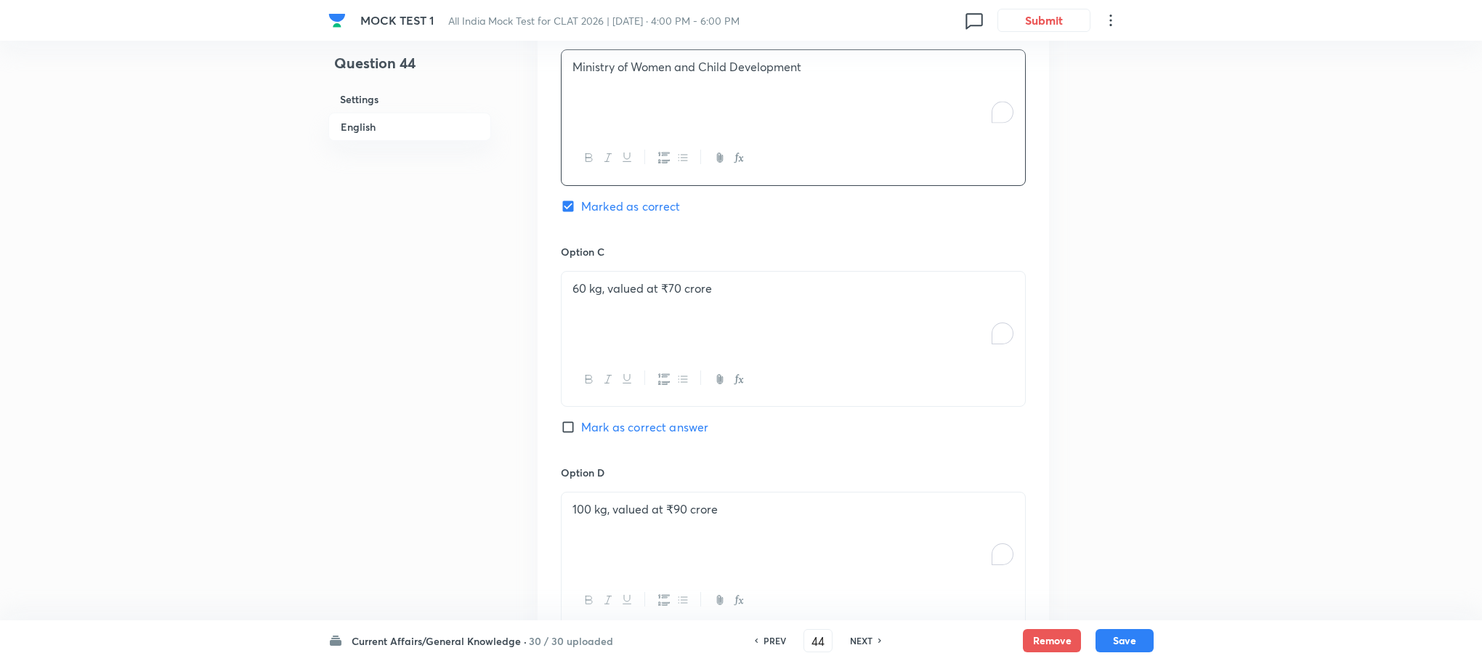
scroll to position [1377, 0]
click at [642, 323] on div "60 kg, valued at ₹70 crore" at bounding box center [794, 310] width 464 height 81
click at [641, 323] on div "To enrich screen reader interactions, please activate Accessibility in Grammarl…" at bounding box center [794, 310] width 464 height 81
drag, startPoint x: 573, startPoint y: 309, endPoint x: 950, endPoint y: 360, distance: 380.5
click at [950, 360] on div "Ministry of Home Affairs Ministry of Health and Family Welfare" at bounding box center [793, 338] width 465 height 136
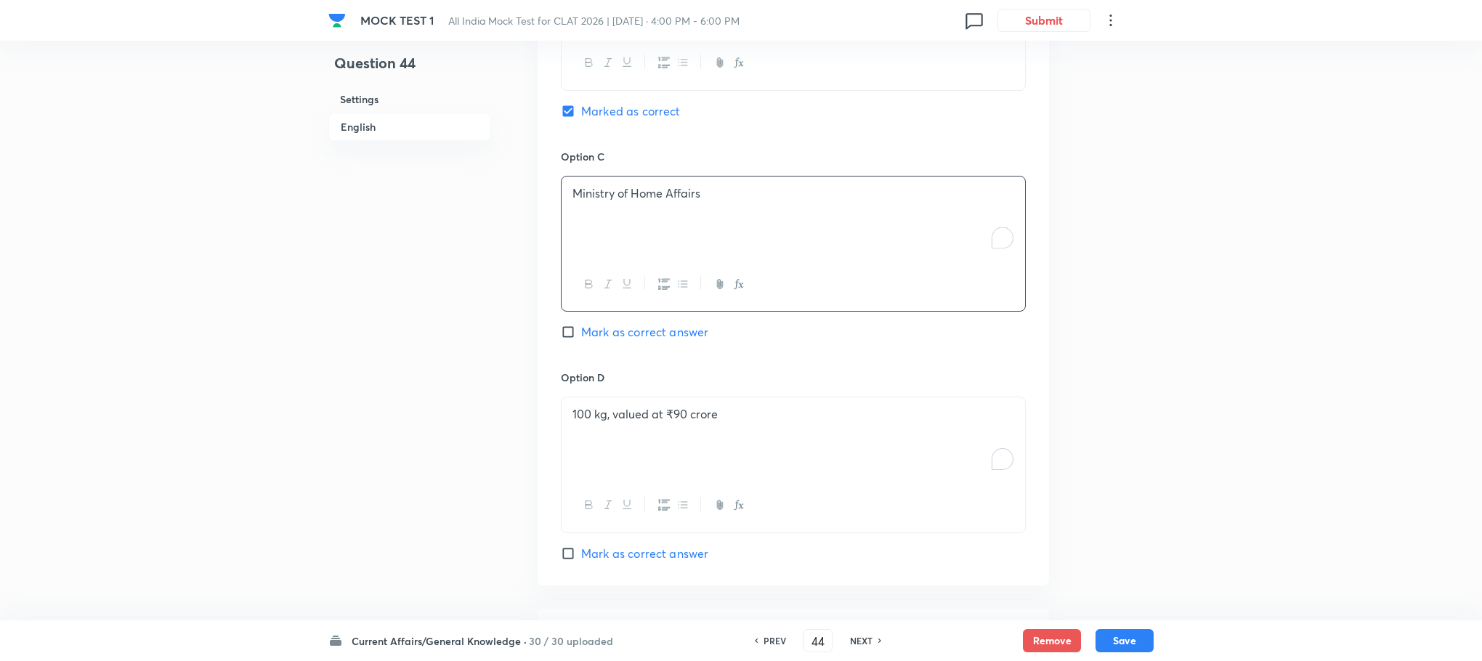
scroll to position [1595, 0]
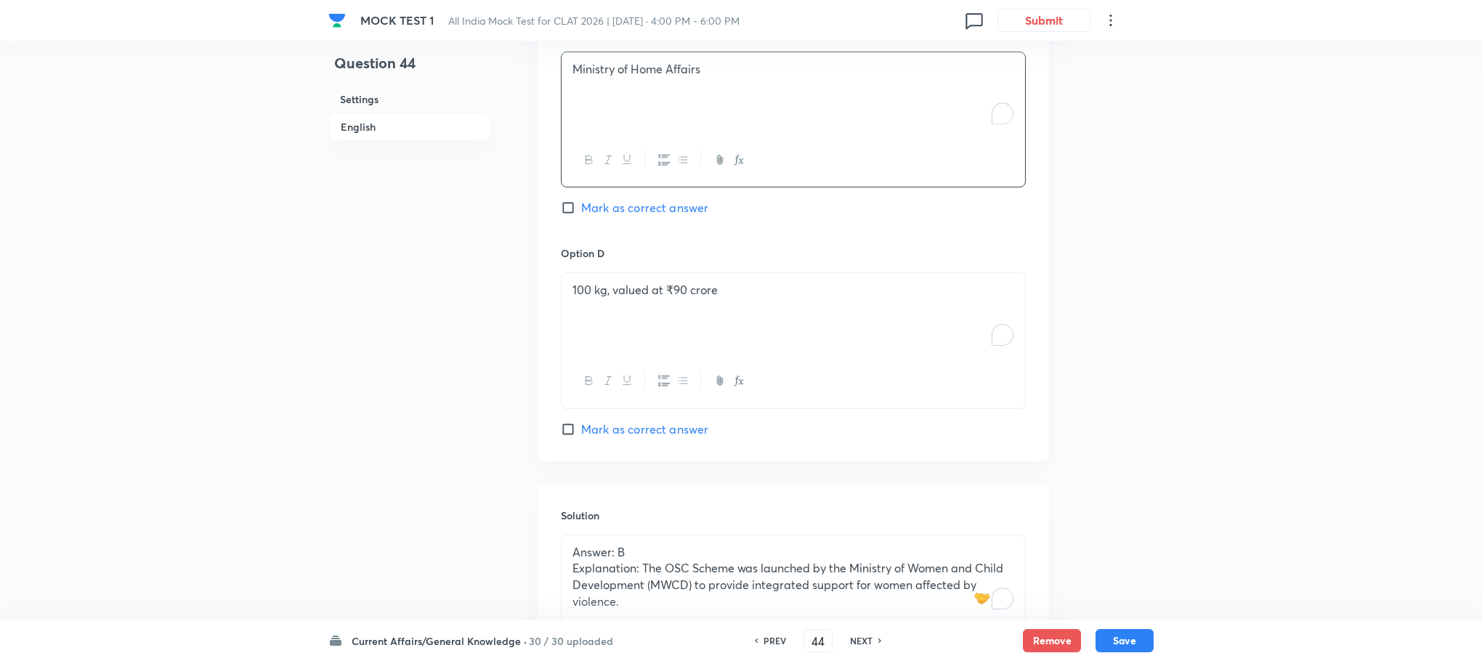
click at [630, 316] on div "100 kg, valued at ₹90 crore" at bounding box center [794, 313] width 464 height 81
click at [630, 316] on div "To enrich screen reader interactions, please activate Accessibility in Grammarl…" at bounding box center [794, 313] width 464 height 81
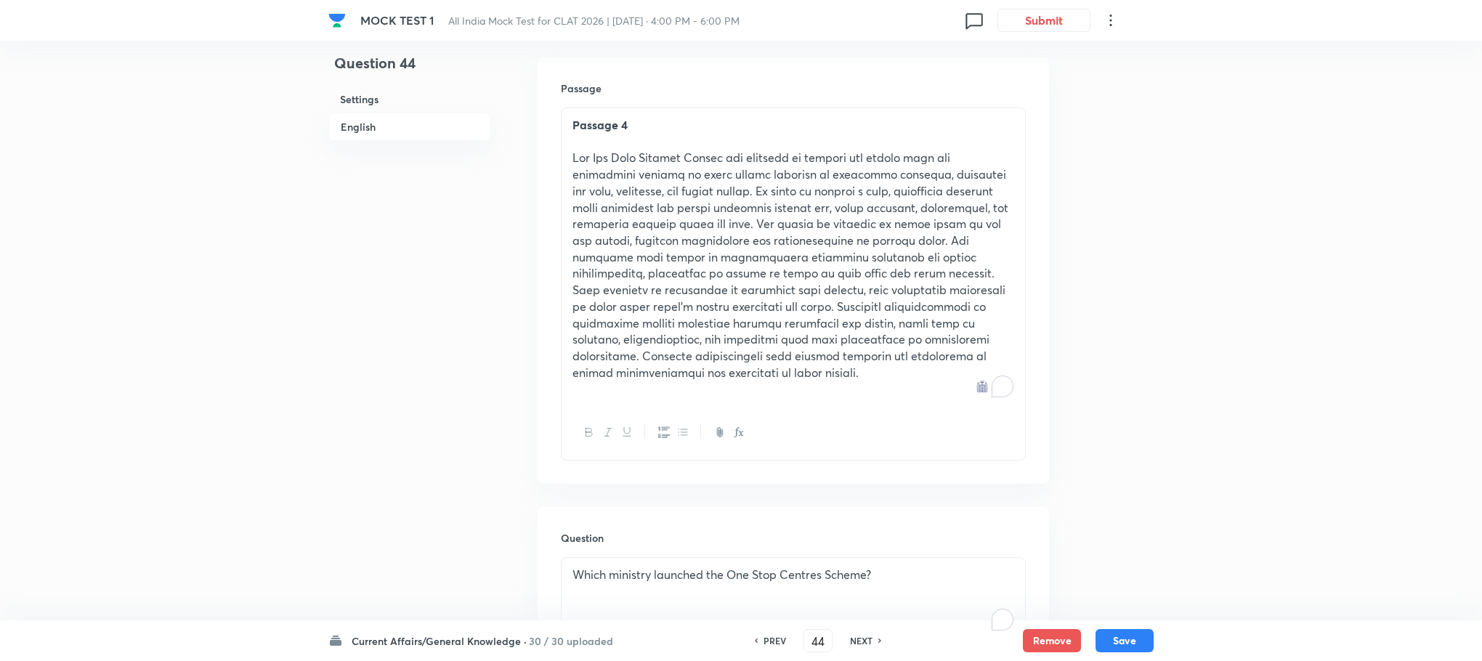
scroll to position [397, 0]
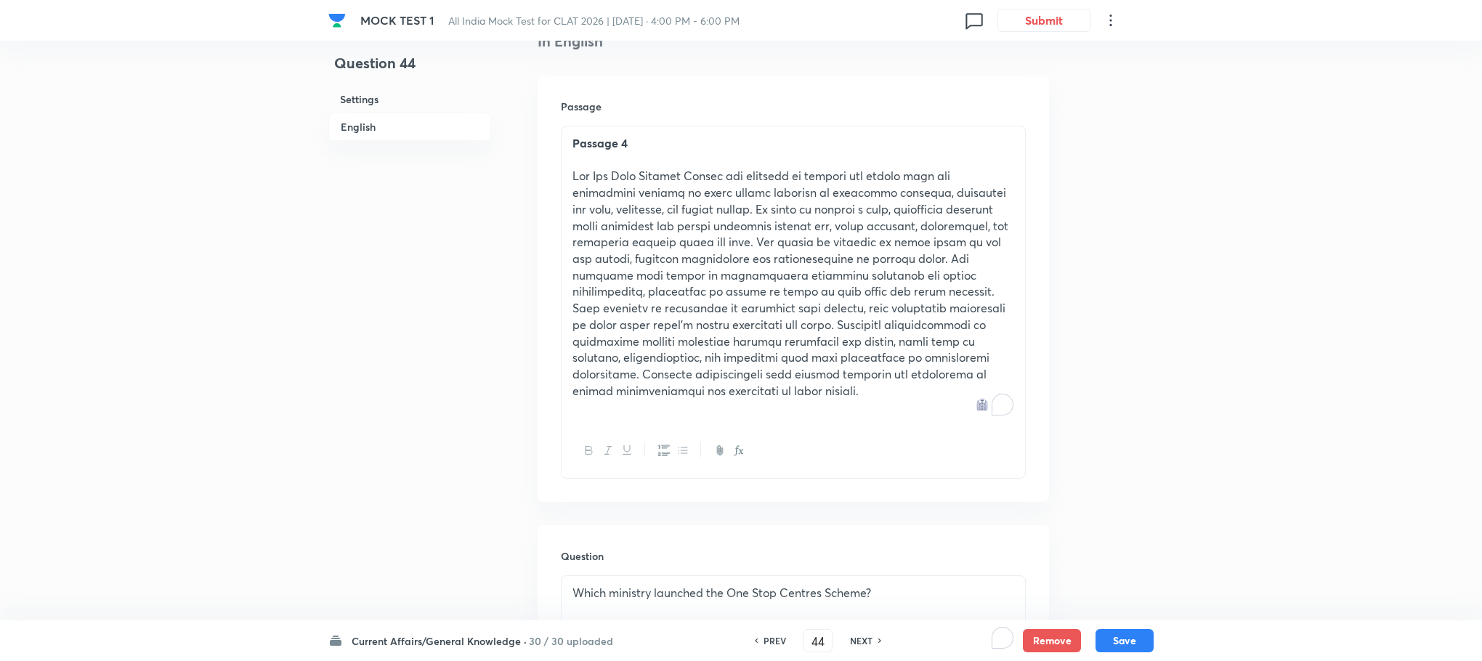
click at [729, 297] on p "To enrich screen reader interactions, please activate Accessibility in Grammarl…" at bounding box center [793, 283] width 442 height 231
click at [1121, 639] on button "Save" at bounding box center [1125, 639] width 58 height 23
type input "45"
checkbox input "false"
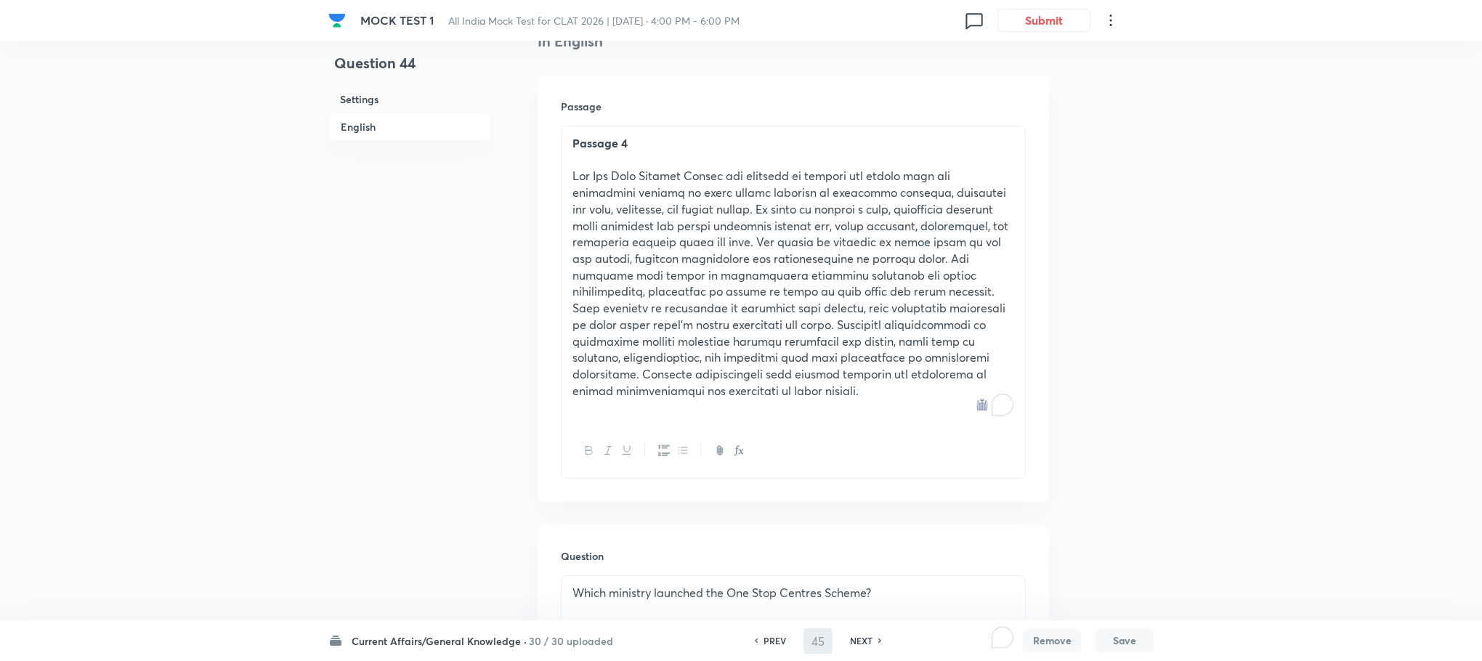
checkbox input "true"
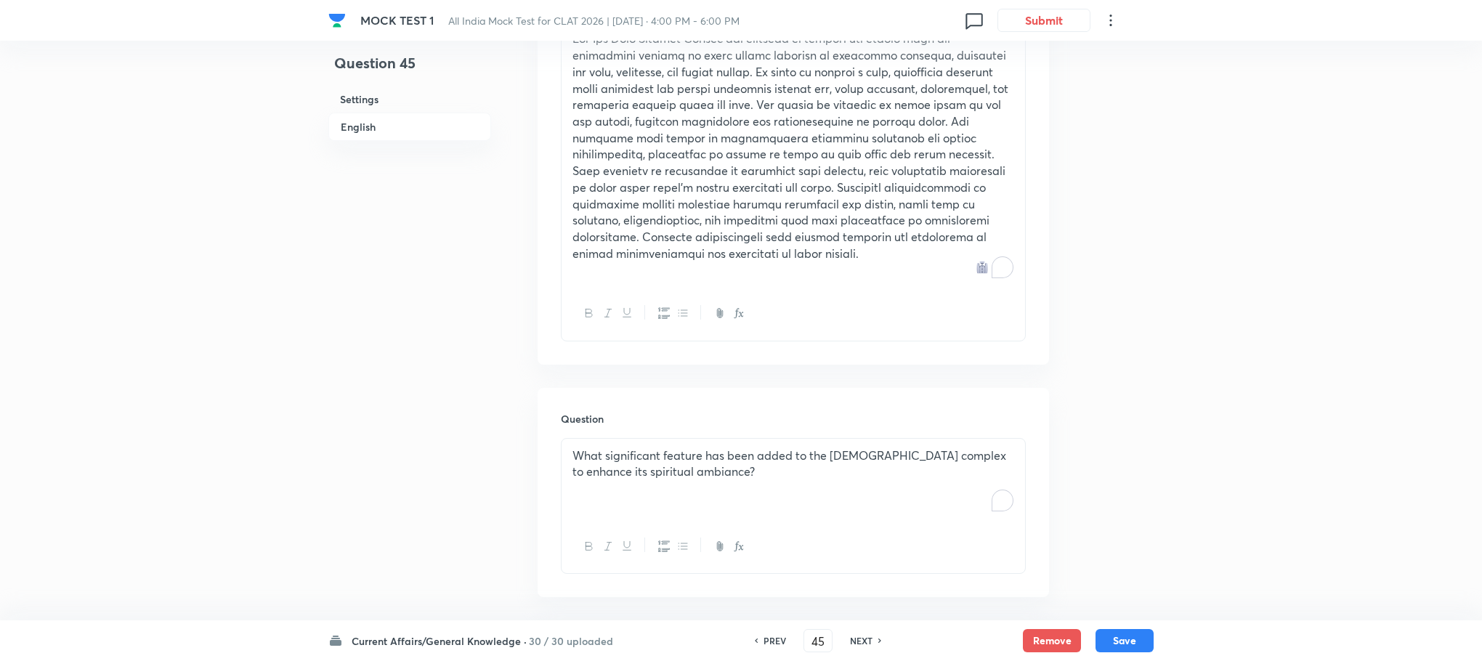
scroll to position [615, 0]
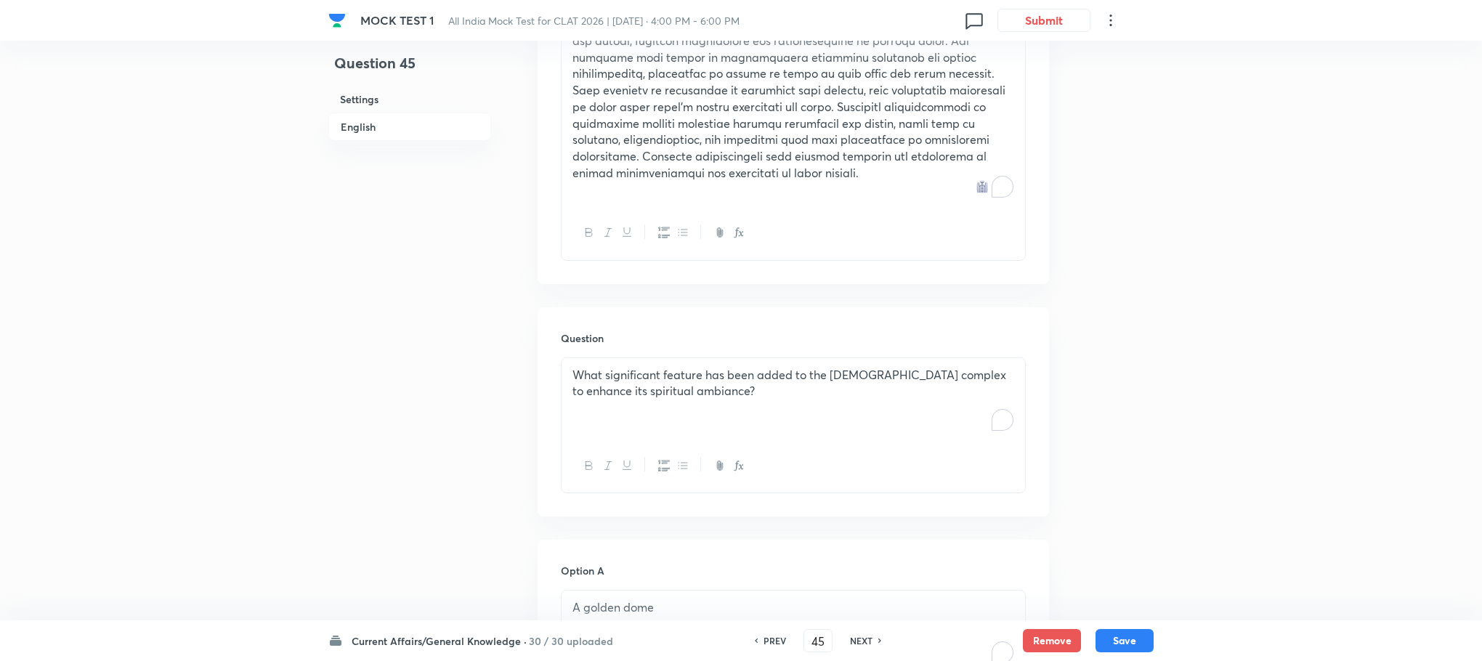
click at [637, 430] on div "What significant feature has been added to the [DEMOGRAPHIC_DATA] complex to en…" at bounding box center [794, 398] width 464 height 81
click at [632, 421] on div "To enrich screen reader interactions, please activate Accessibility in Grammarl…" at bounding box center [794, 398] width 464 height 81
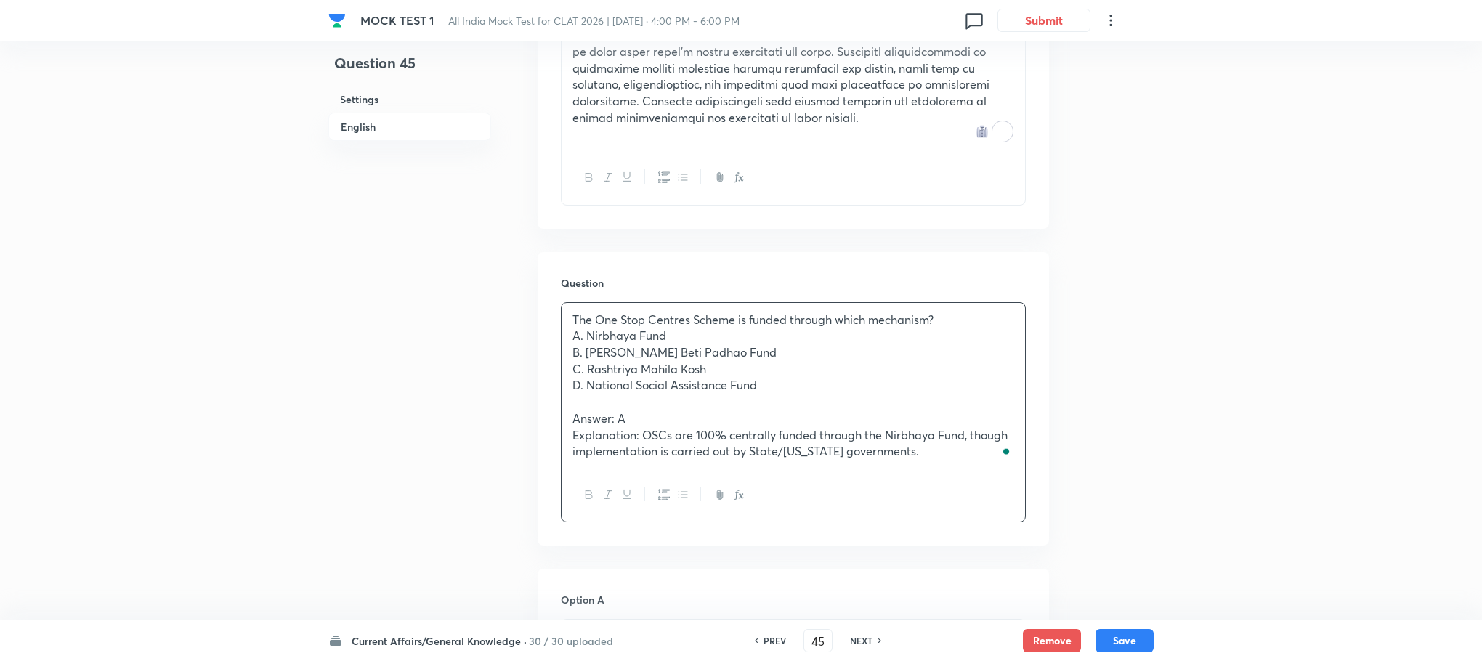
scroll to position [724, 0]
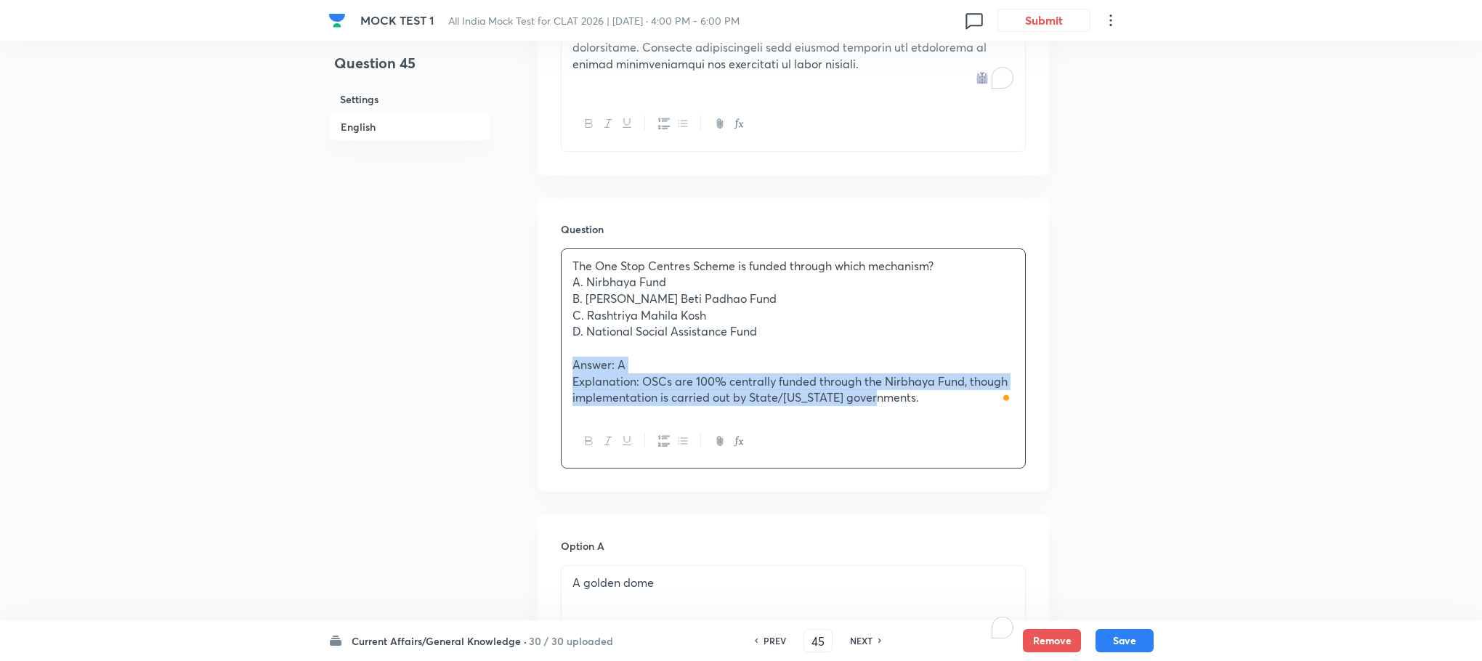
drag, startPoint x: 570, startPoint y: 366, endPoint x: 898, endPoint y: 425, distance: 333.6
click at [898, 425] on div "The One Stop Centres Scheme is funded through which mechanism? A. Nirbhaya Fund…" at bounding box center [793, 358] width 465 height 221
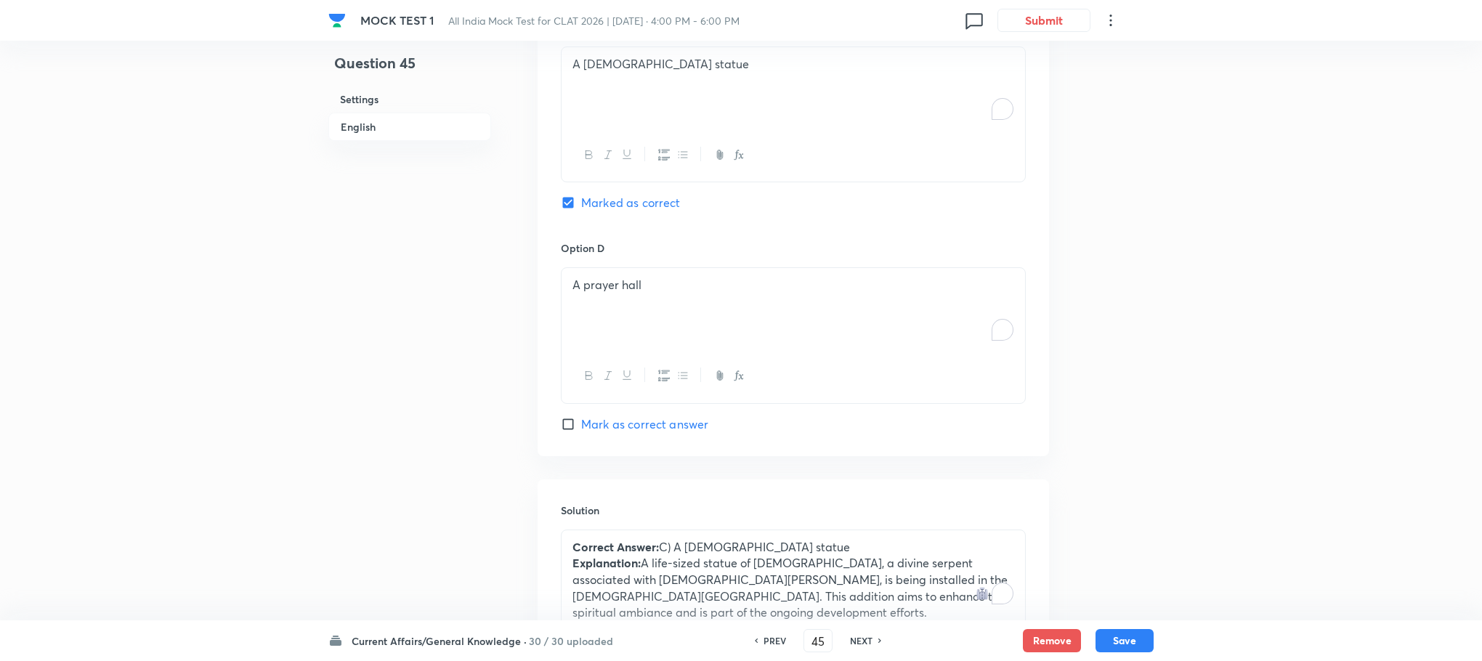
scroll to position [1813, 0]
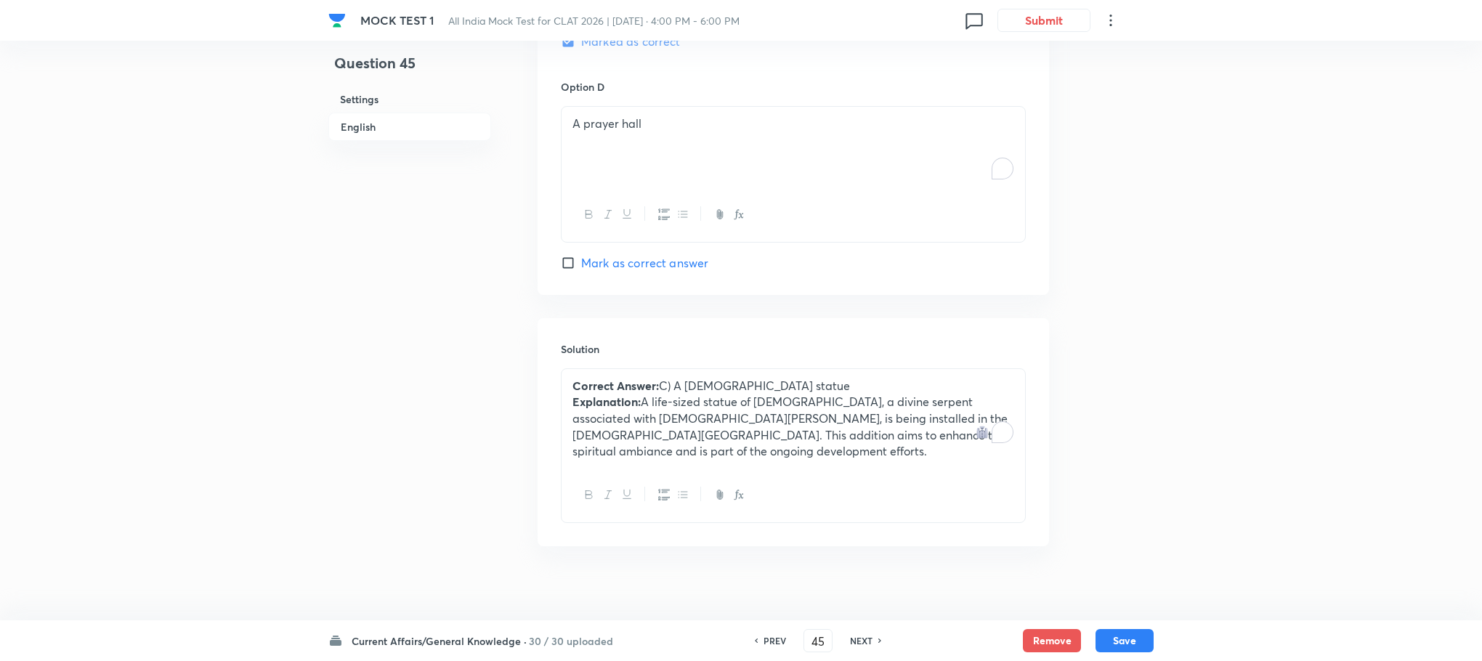
click at [652, 408] on p "Explanation: A life-sized statue of [DEMOGRAPHIC_DATA], a divine serpent associ…" at bounding box center [793, 427] width 442 height 66
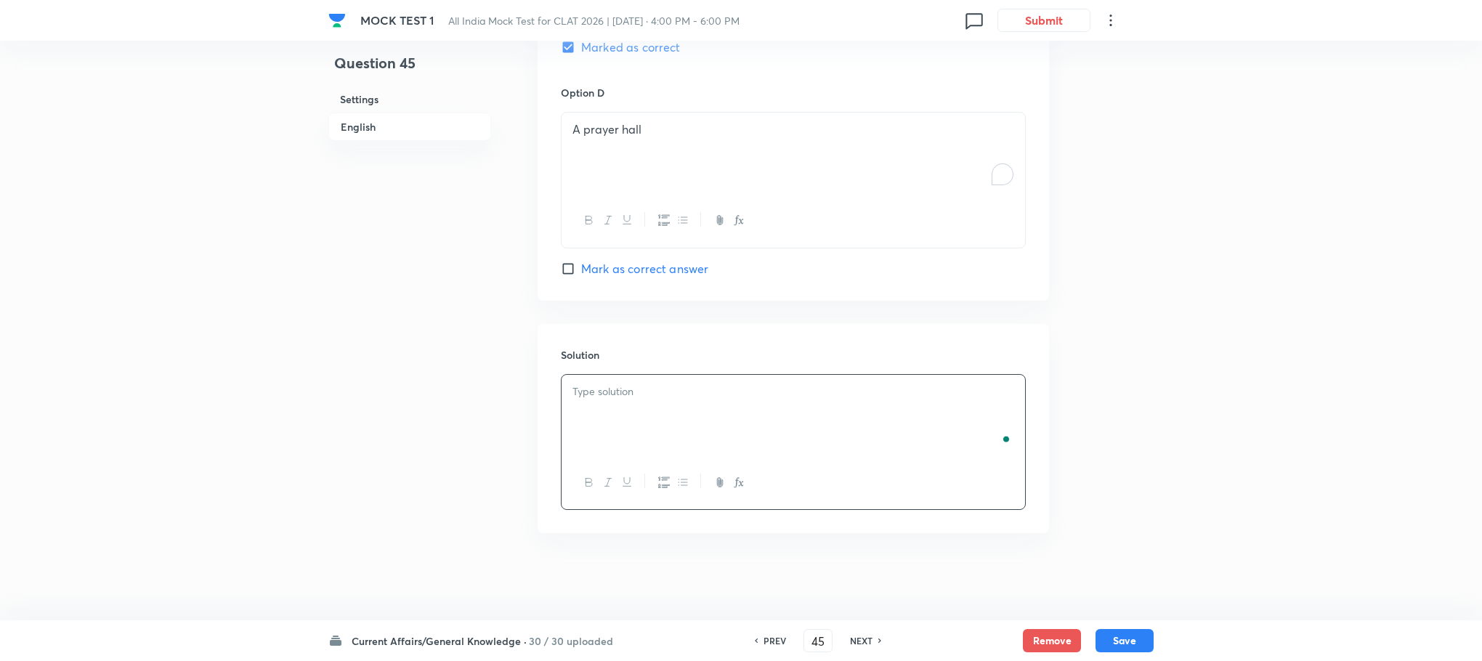
click at [647, 408] on div "To enrich screen reader interactions, please activate Accessibility in Grammarl…" at bounding box center [794, 415] width 464 height 81
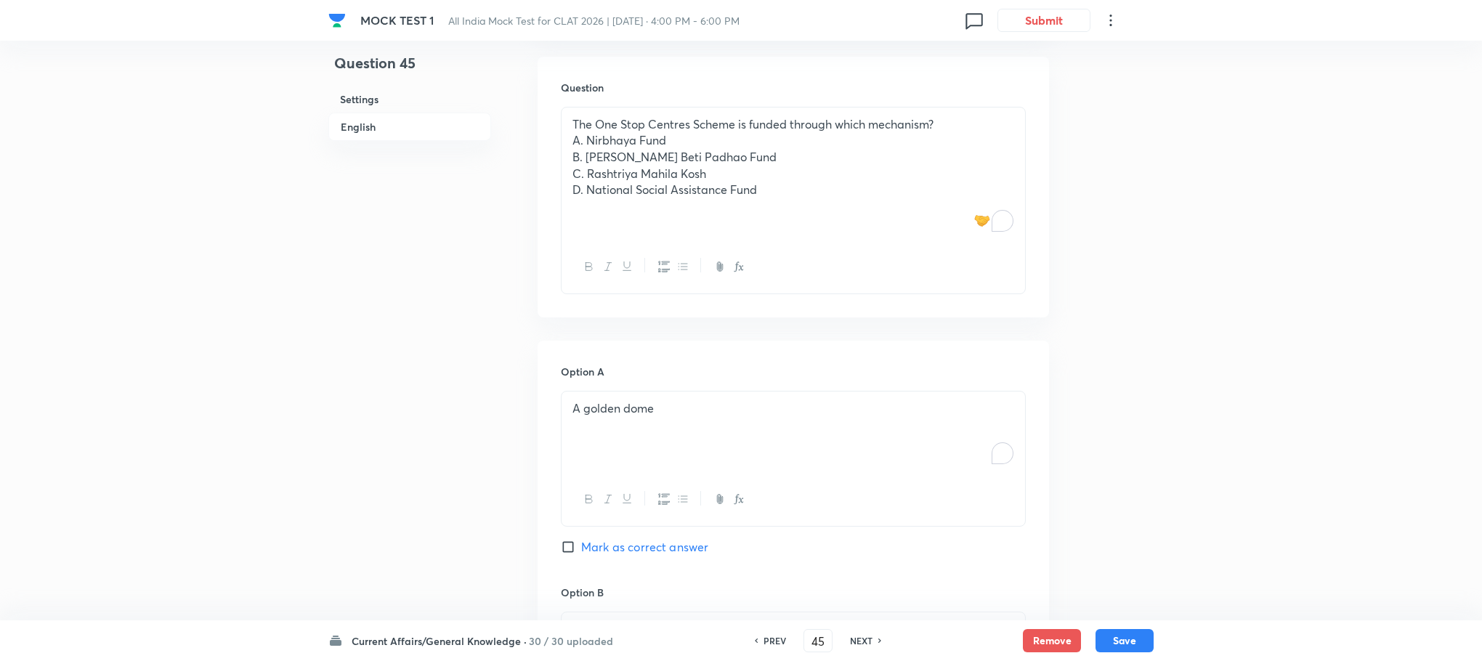
scroll to position [830, 0]
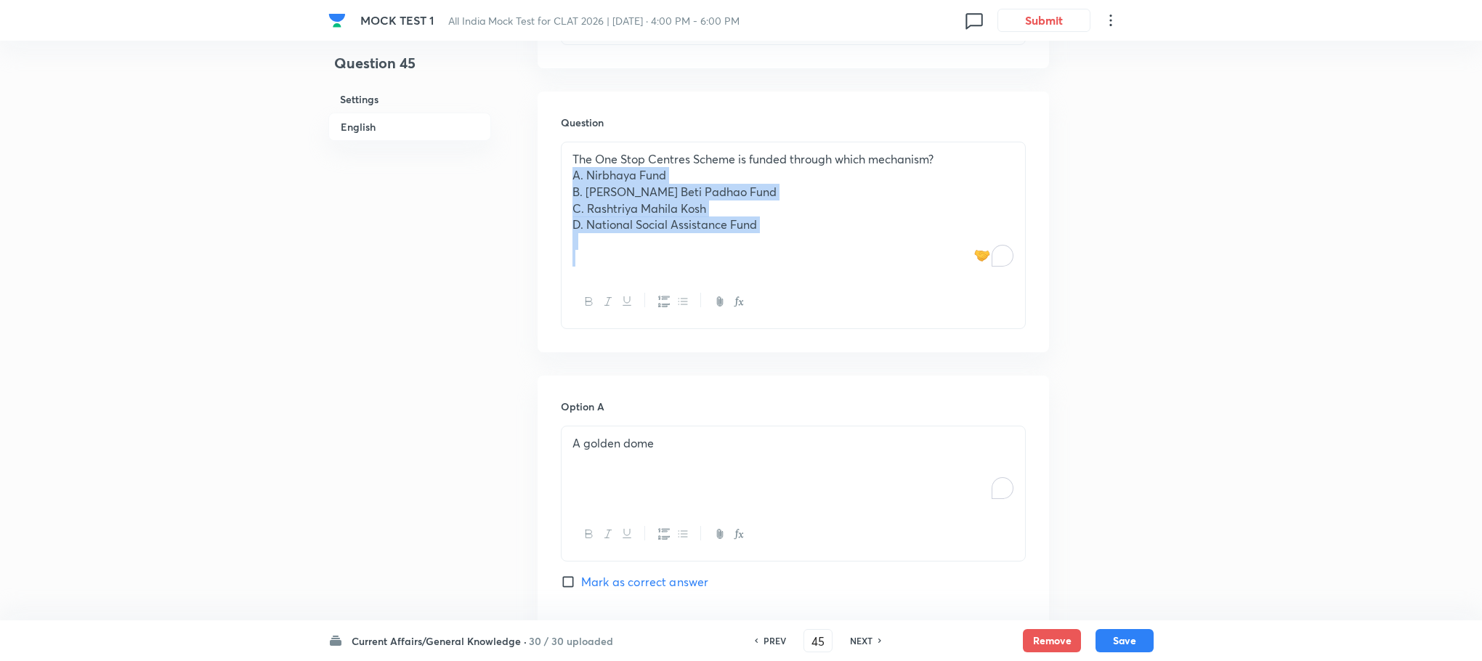
drag, startPoint x: 574, startPoint y: 185, endPoint x: 833, endPoint y: 257, distance: 268.5
click at [833, 257] on div "The One Stop Centres Scheme is funded through which mechanism? A. Nirbhaya Fund…" at bounding box center [794, 208] width 464 height 133
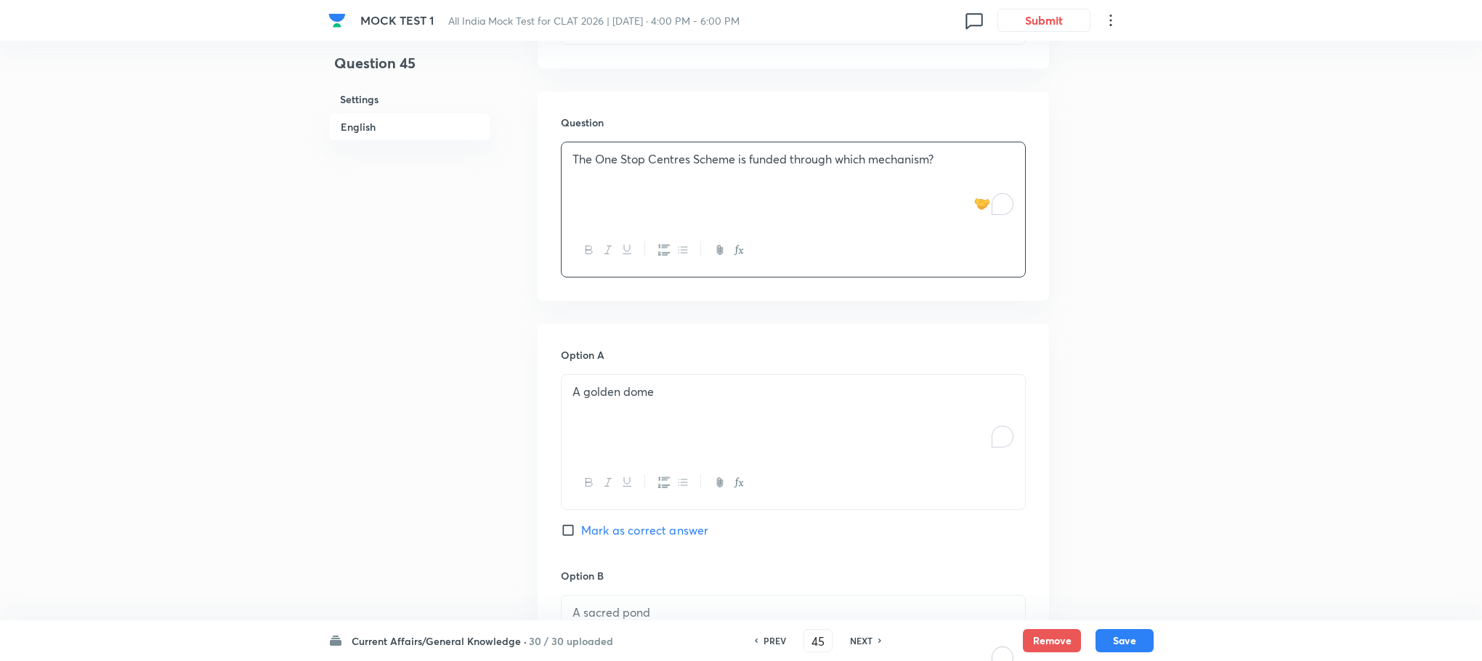
click at [599, 432] on div "A golden dome" at bounding box center [794, 415] width 464 height 81
click at [599, 430] on div "To enrich screen reader interactions, please activate Accessibility in Grammarl…" at bounding box center [794, 415] width 464 height 81
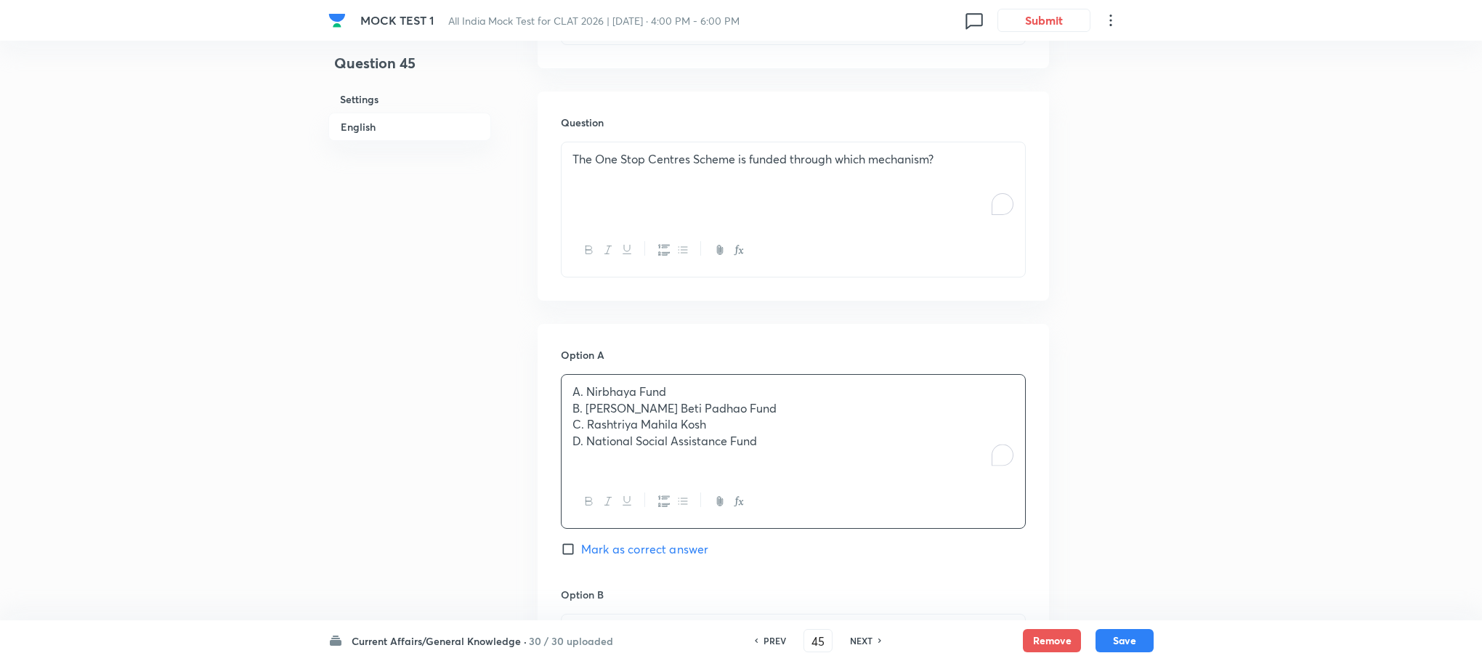
click at [584, 393] on p "A. Nirbhaya Fund" at bounding box center [793, 392] width 442 height 17
click at [584, 408] on p "B. [PERSON_NAME] Beti Padhao Fund" at bounding box center [793, 408] width 442 height 17
click at [584, 425] on p "C. Rashtriya Mahila Kosh" at bounding box center [793, 424] width 442 height 17
click at [584, 443] on p "D. National Social Assistance Fund" at bounding box center [793, 441] width 442 height 17
drag, startPoint x: 560, startPoint y: 406, endPoint x: 615, endPoint y: 414, distance: 55.1
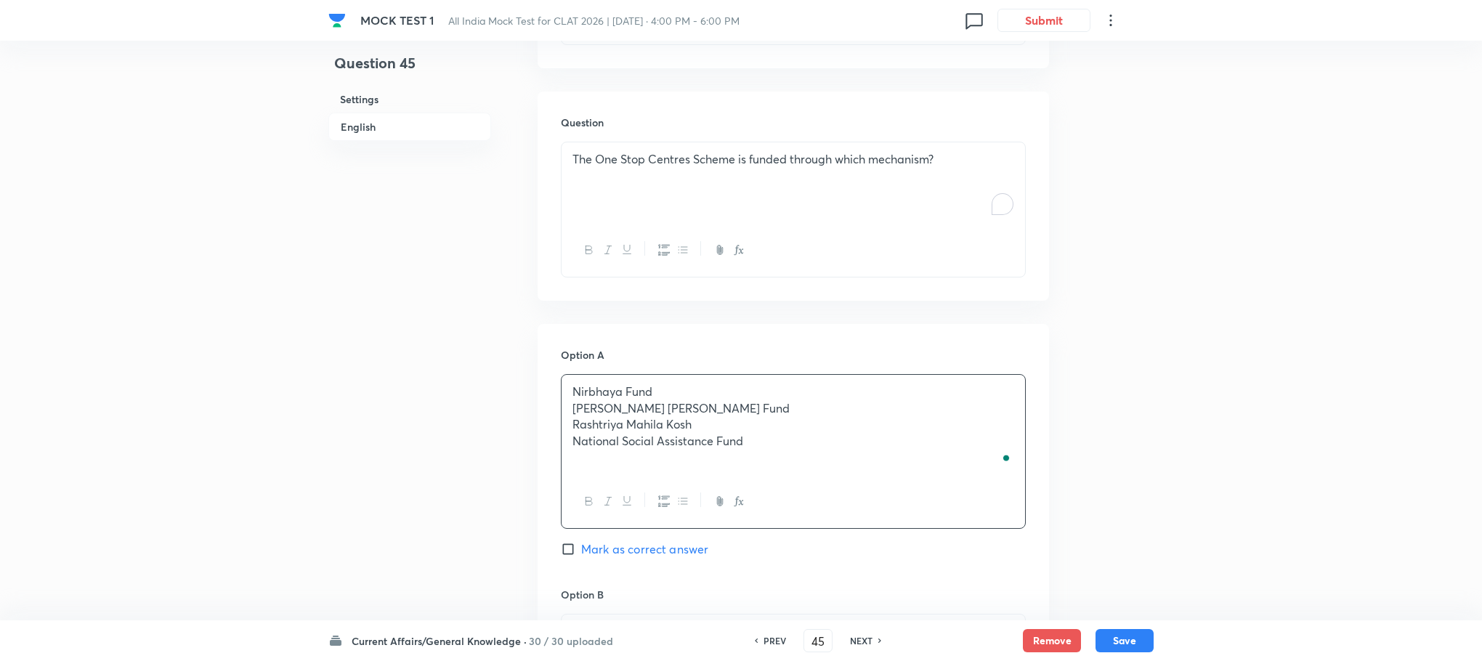
drag, startPoint x: 572, startPoint y: 408, endPoint x: 817, endPoint y: 473, distance: 253.9
click at [817, 473] on div "Nirbhaya Fund [PERSON_NAME] Beti Padhao Fund Rashtriya Mahila Kosh National Soc…" at bounding box center [794, 425] width 464 height 100
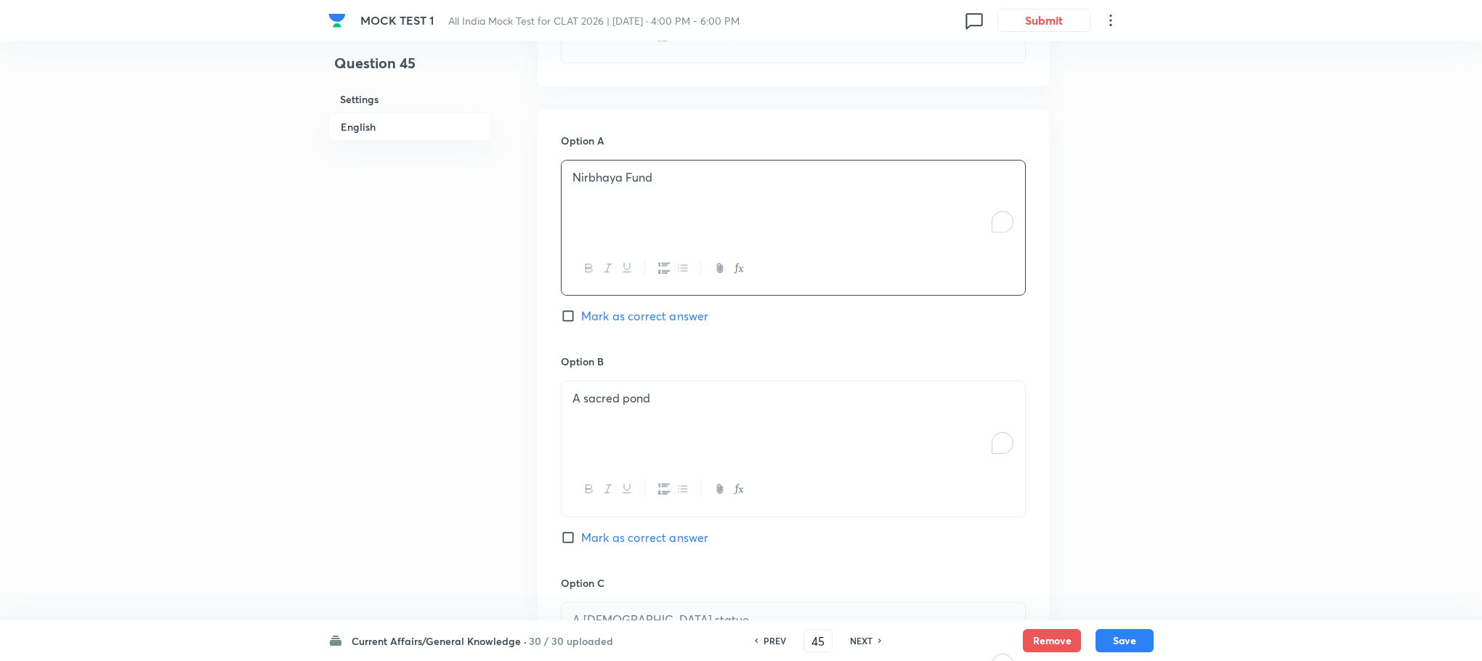
scroll to position [1048, 0]
click at [617, 406] on div "A sacred pond" at bounding box center [794, 418] width 464 height 81
click at [617, 403] on p "To enrich screen reader interactions, please activate Accessibility in Grammarl…" at bounding box center [793, 395] width 442 height 17
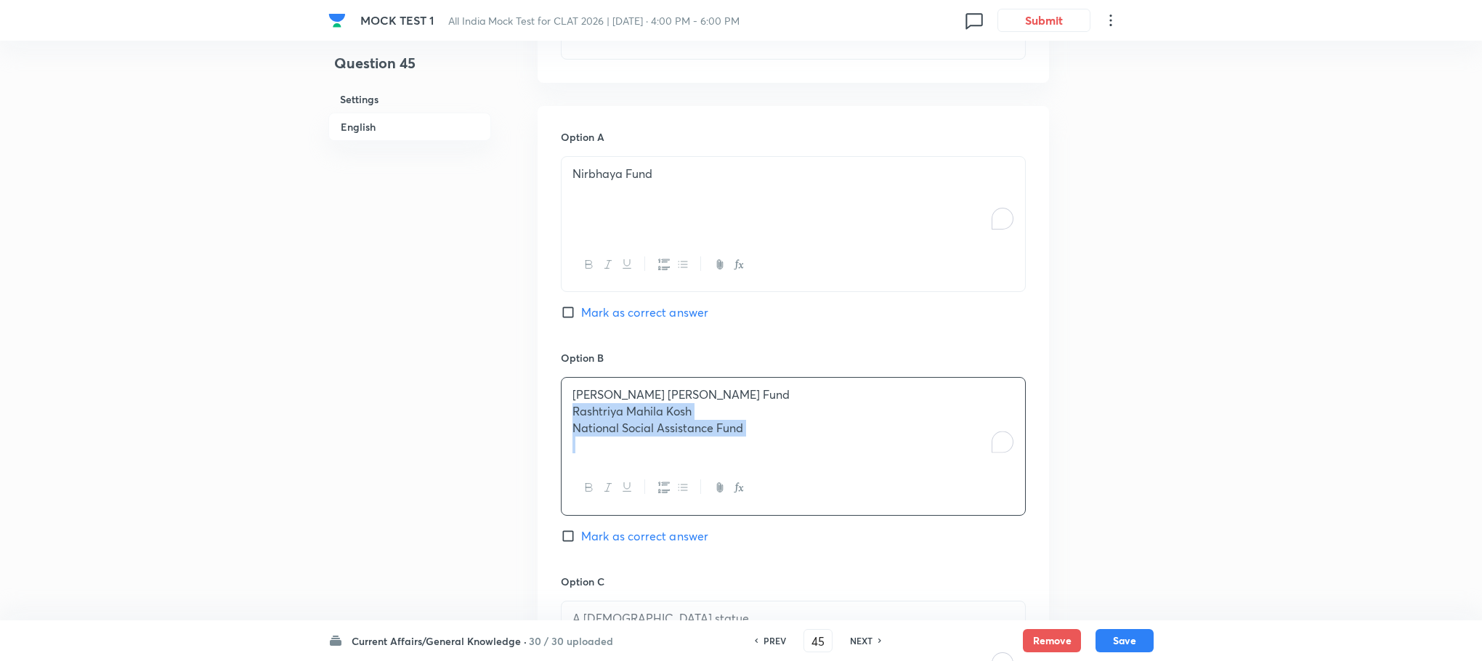
drag, startPoint x: 569, startPoint y: 413, endPoint x: 849, endPoint y: 448, distance: 281.9
click at [849, 448] on div "[PERSON_NAME] [PERSON_NAME] Fund Rashtriya Mahila Kosh National Social Assistan…" at bounding box center [794, 420] width 464 height 84
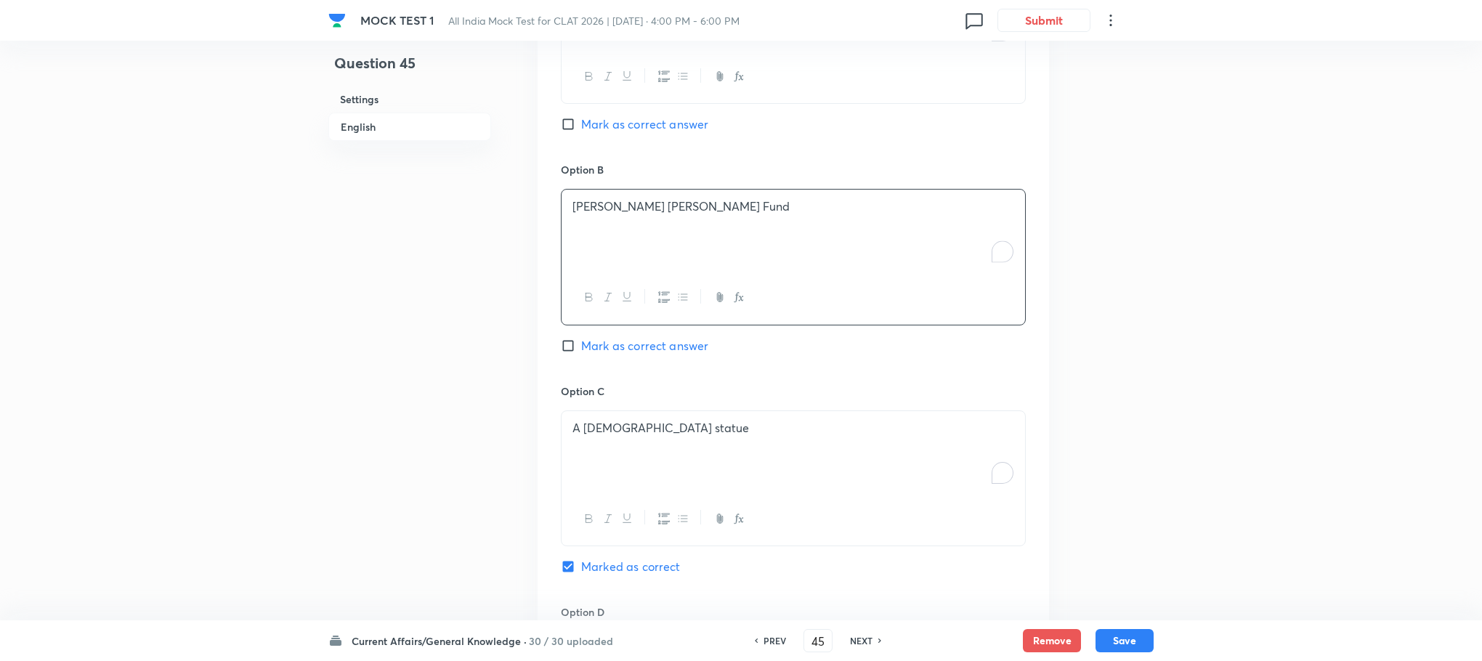
scroll to position [1375, 0]
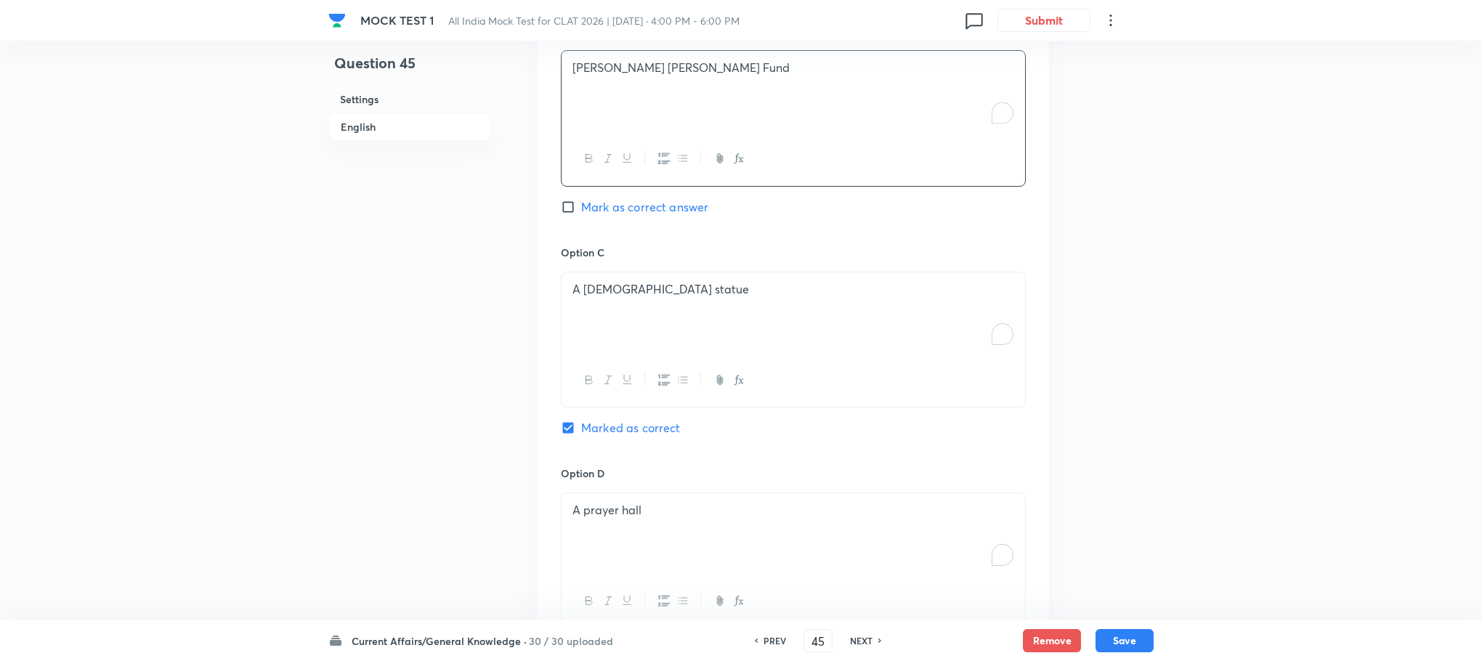
click at [622, 316] on div "A [DEMOGRAPHIC_DATA] statue" at bounding box center [794, 312] width 464 height 81
click at [623, 316] on div "To enrich screen reader interactions, please activate Accessibility in Grammarl…" at bounding box center [794, 312] width 464 height 81
drag, startPoint x: 631, startPoint y: 315, endPoint x: 946, endPoint y: 354, distance: 317.7
click at [946, 354] on div "Rashtriya Mahila Kosh National Social Assistance Fund" at bounding box center [794, 312] width 464 height 81
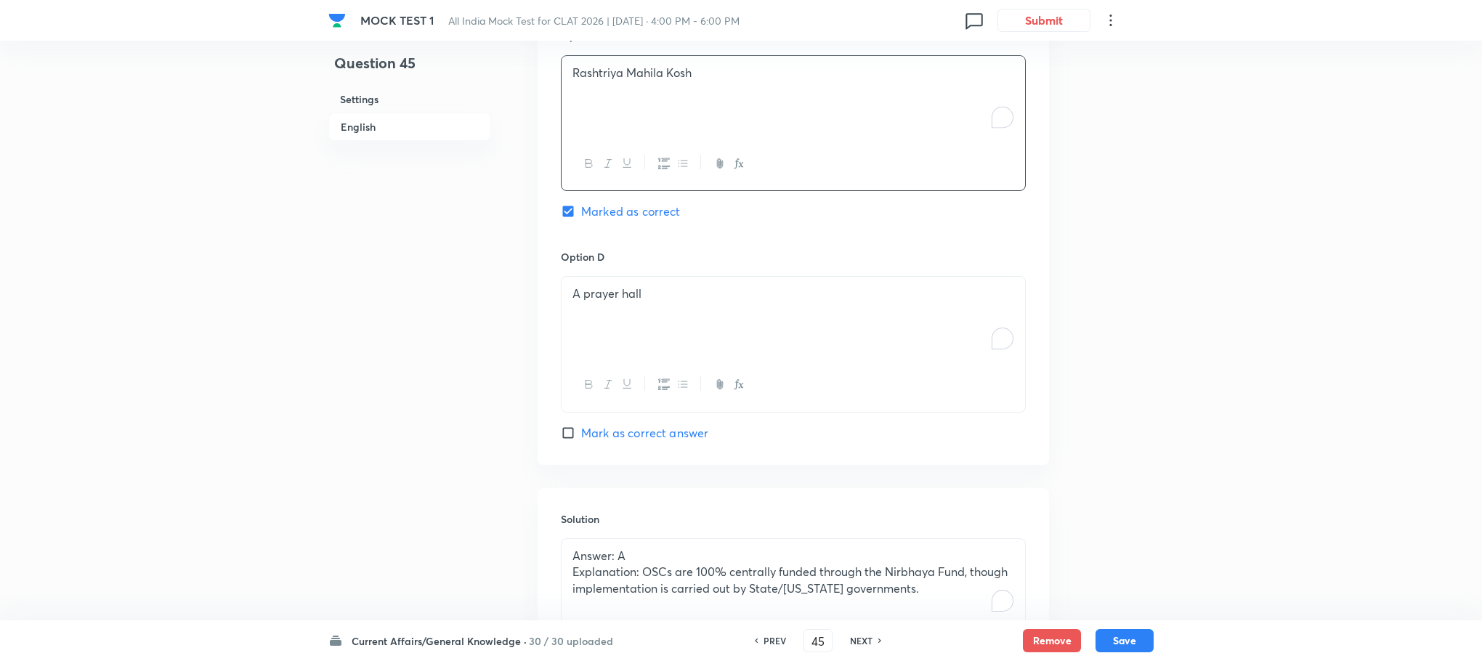
scroll to position [1593, 0]
click at [630, 317] on div "A prayer hall" at bounding box center [794, 315] width 464 height 81
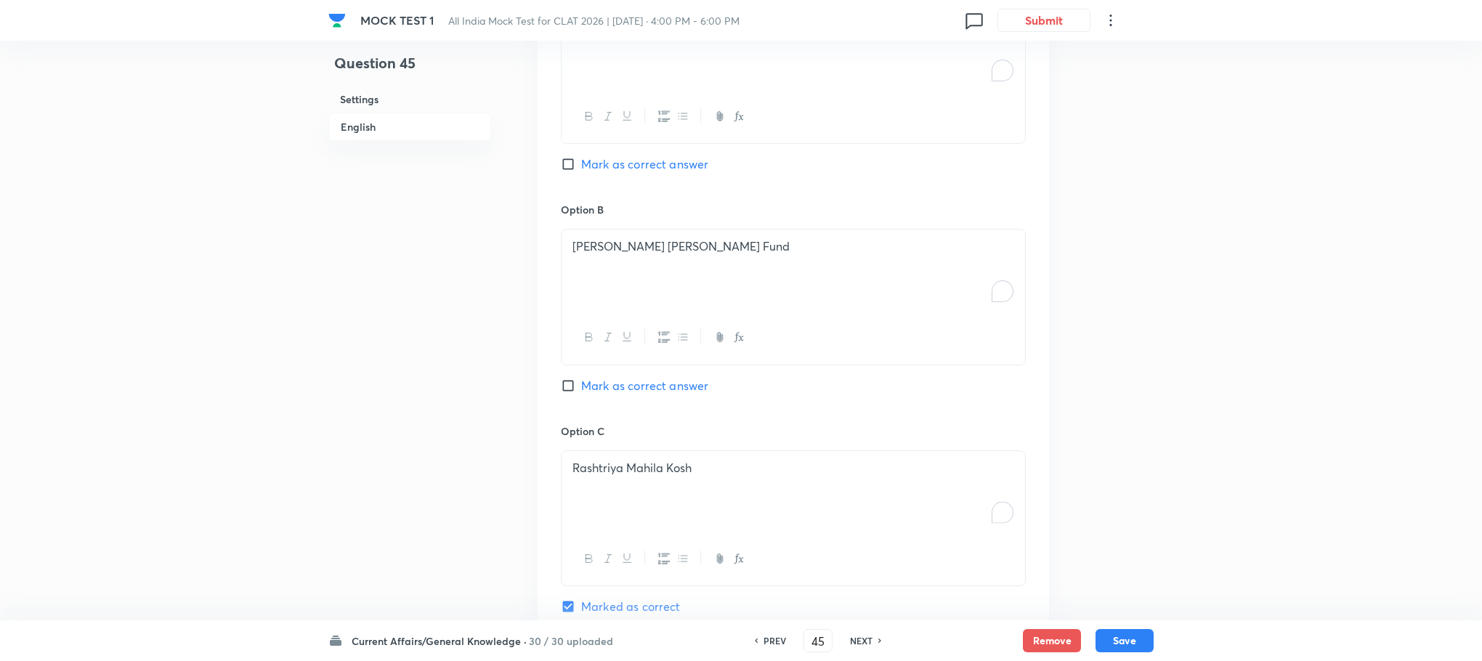
scroll to position [1157, 0]
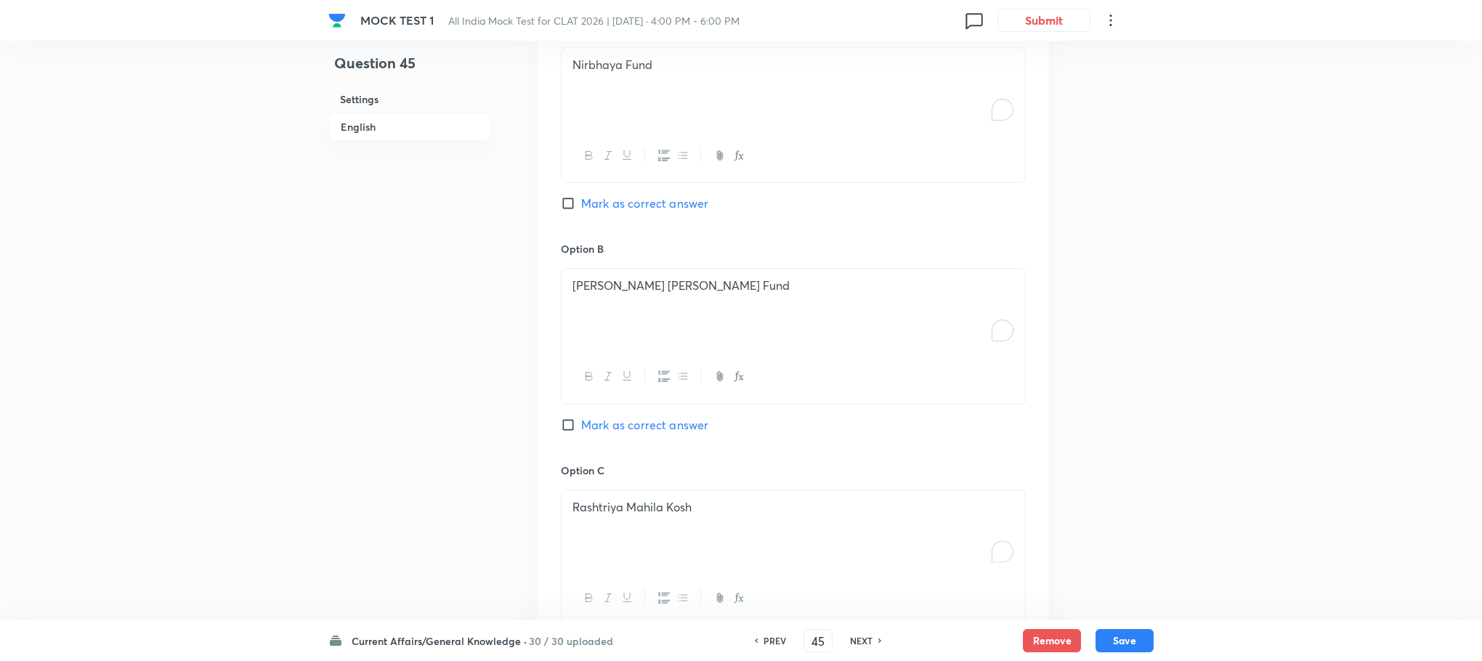
click at [645, 206] on span "Mark as correct answer" at bounding box center [644, 203] width 127 height 17
click at [581, 206] on input "Mark as correct answer" at bounding box center [571, 203] width 20 height 15
checkbox input "true"
checkbox input "false"
click at [1106, 636] on button "Save" at bounding box center [1125, 639] width 58 height 23
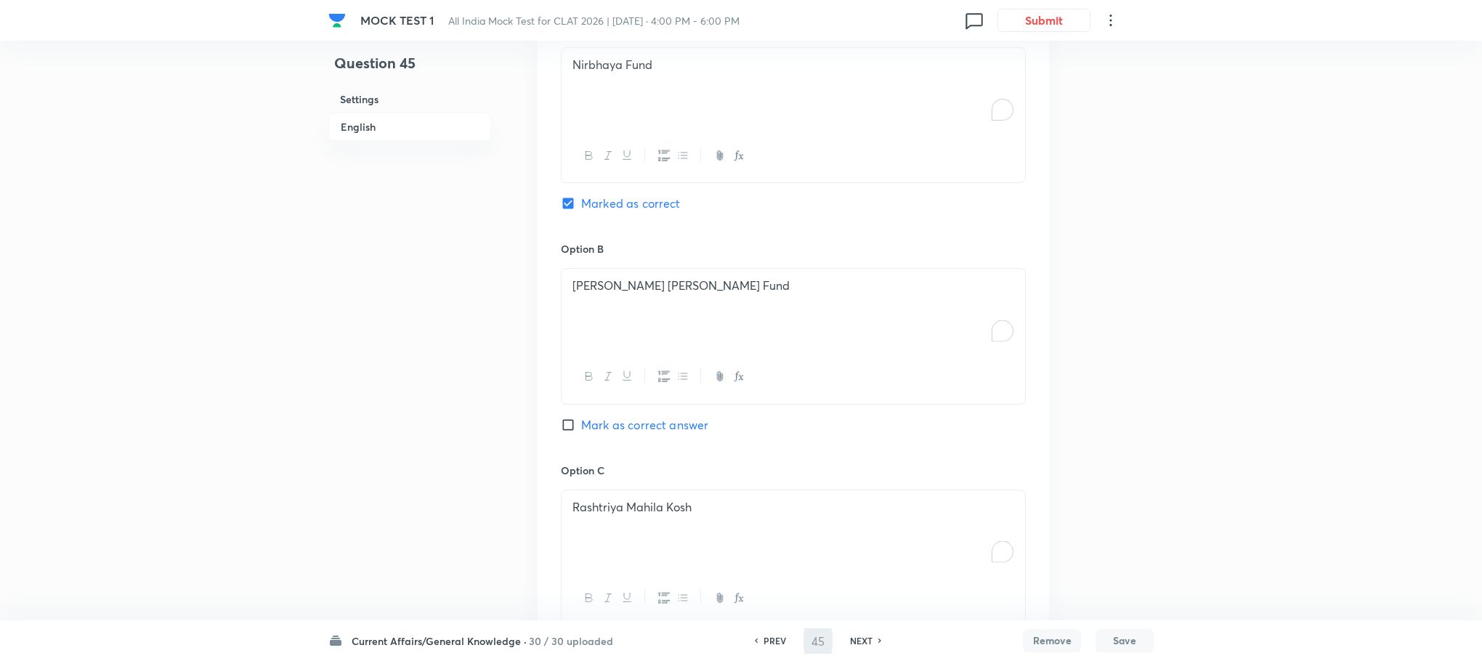
type input "46"
checkbox input "true"
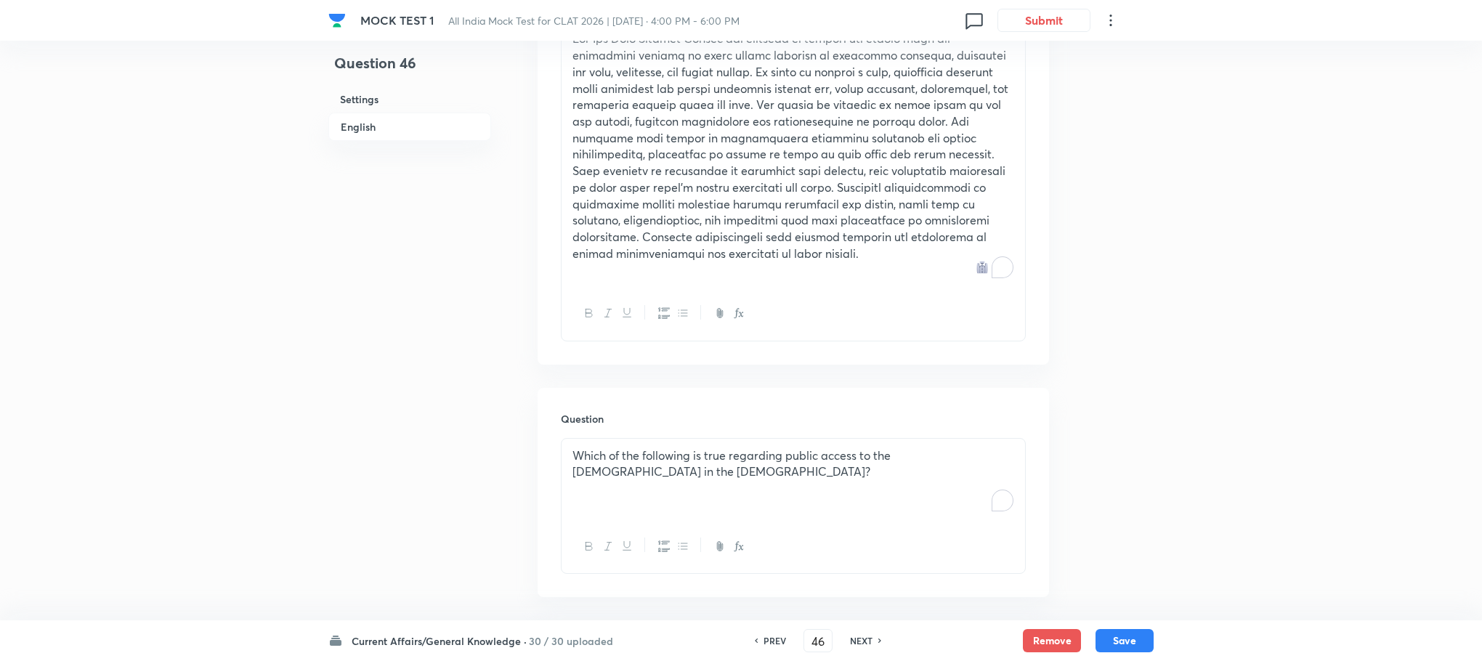
scroll to position [612, 0]
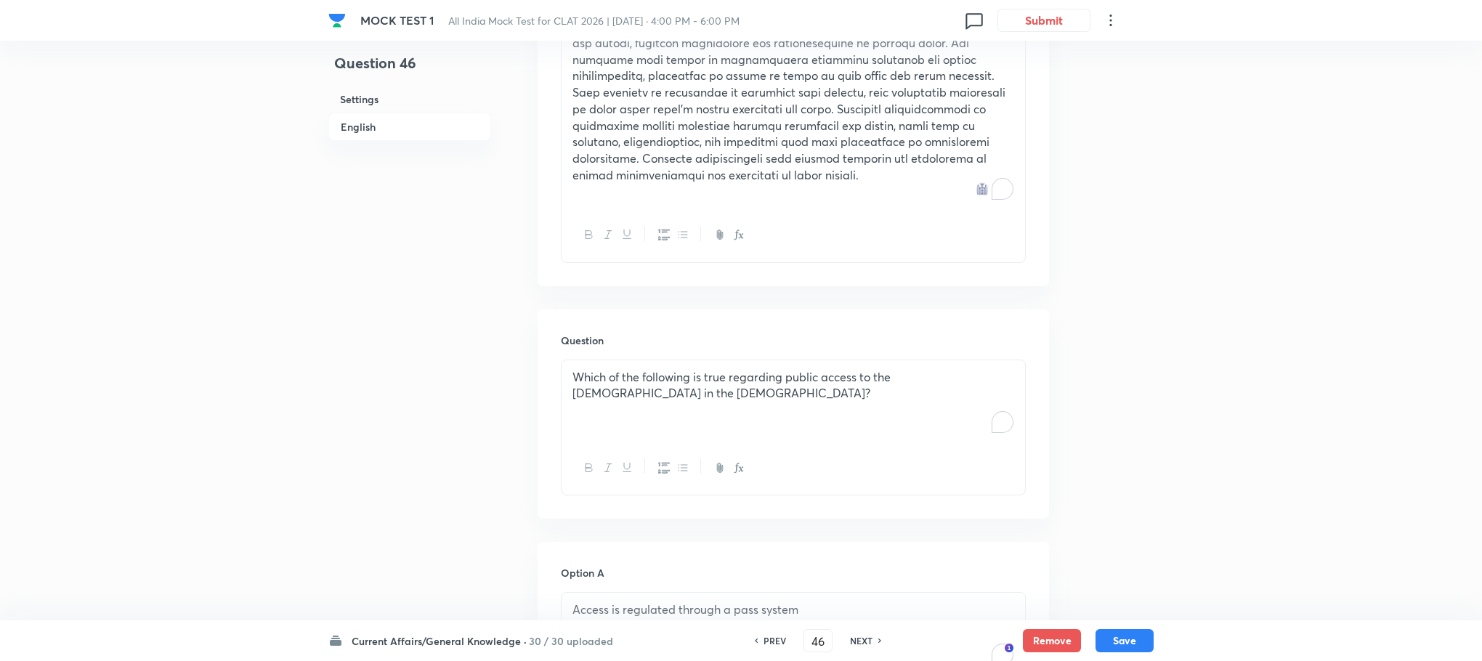
click at [647, 412] on div "Which of the following is true regarding public access to the [DEMOGRAPHIC_DATA…" at bounding box center [794, 400] width 464 height 81
click at [647, 412] on div "To enrich screen reader interactions, please activate Accessibility in Grammarl…" at bounding box center [794, 400] width 464 height 81
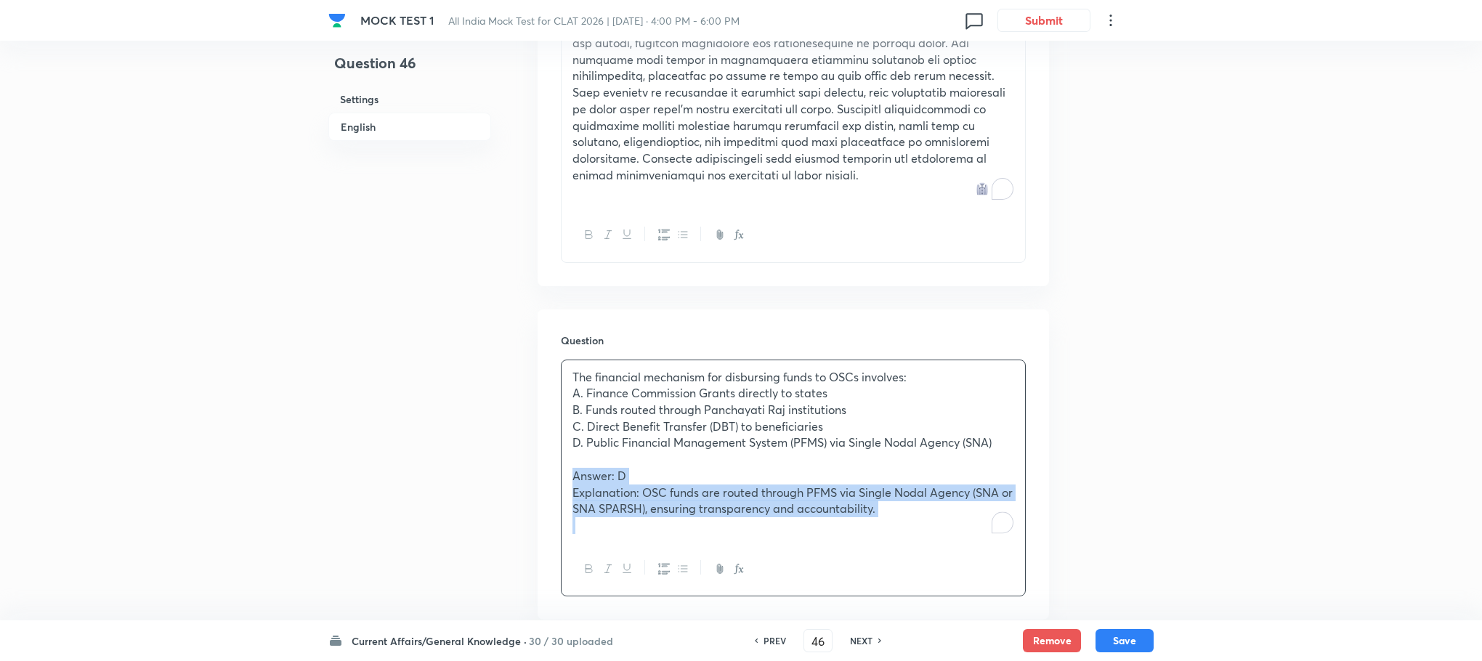
drag, startPoint x: 567, startPoint y: 478, endPoint x: 935, endPoint y: 535, distance: 372.7
click at [935, 535] on div "The financial mechanism for disbursing funds to OSCs involves: A. Finance Commi…" at bounding box center [794, 451] width 464 height 182
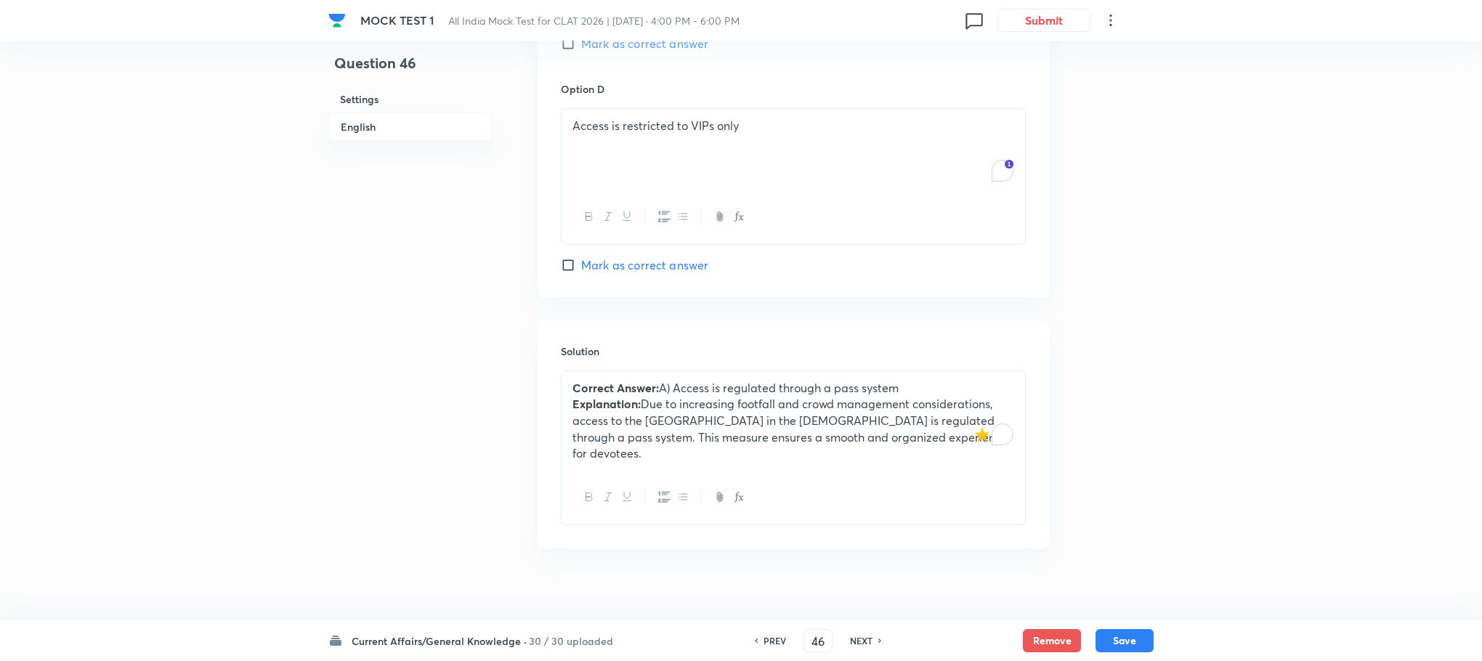
scroll to position [1813, 0]
click at [658, 469] on div at bounding box center [794, 495] width 464 height 53
click at [650, 437] on p "Explanation: Due to increasing footfall and crowd management considerations, ac…" at bounding box center [793, 427] width 442 height 66
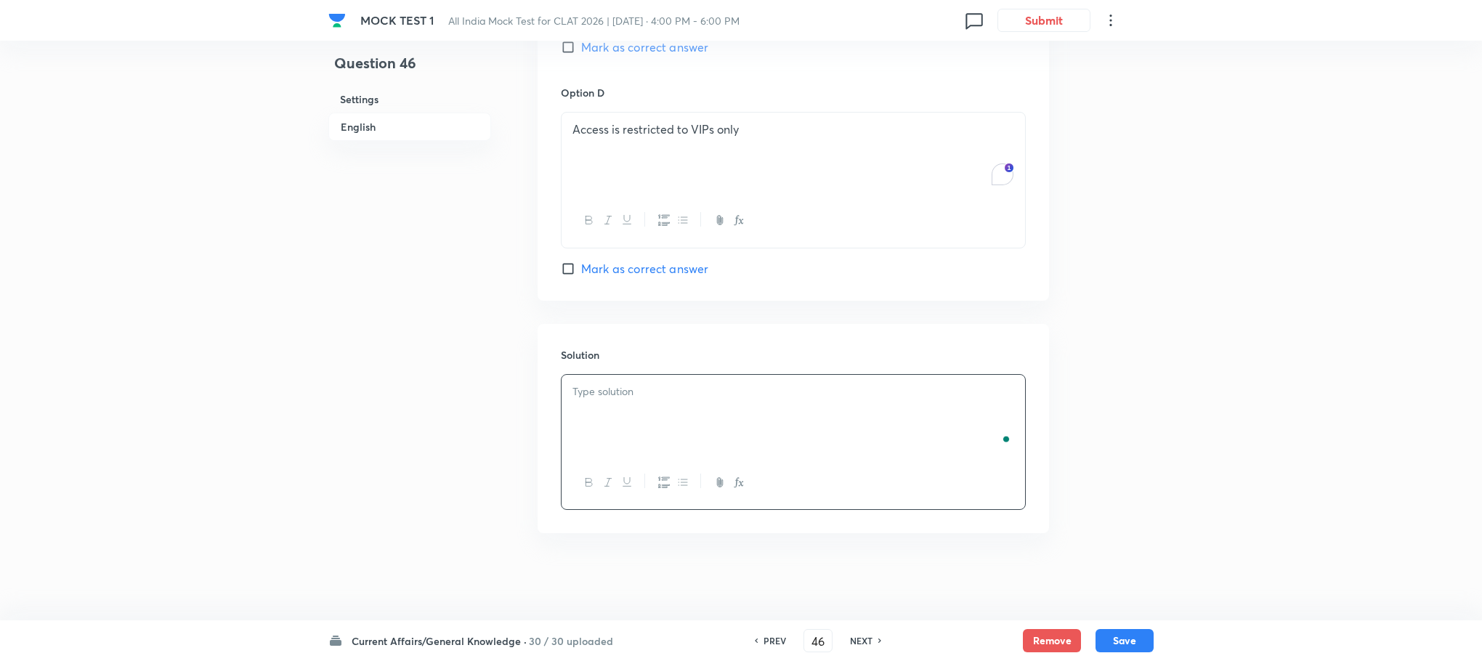
click at [644, 432] on div "To enrich screen reader interactions, please activate Accessibility in Grammarl…" at bounding box center [794, 415] width 464 height 81
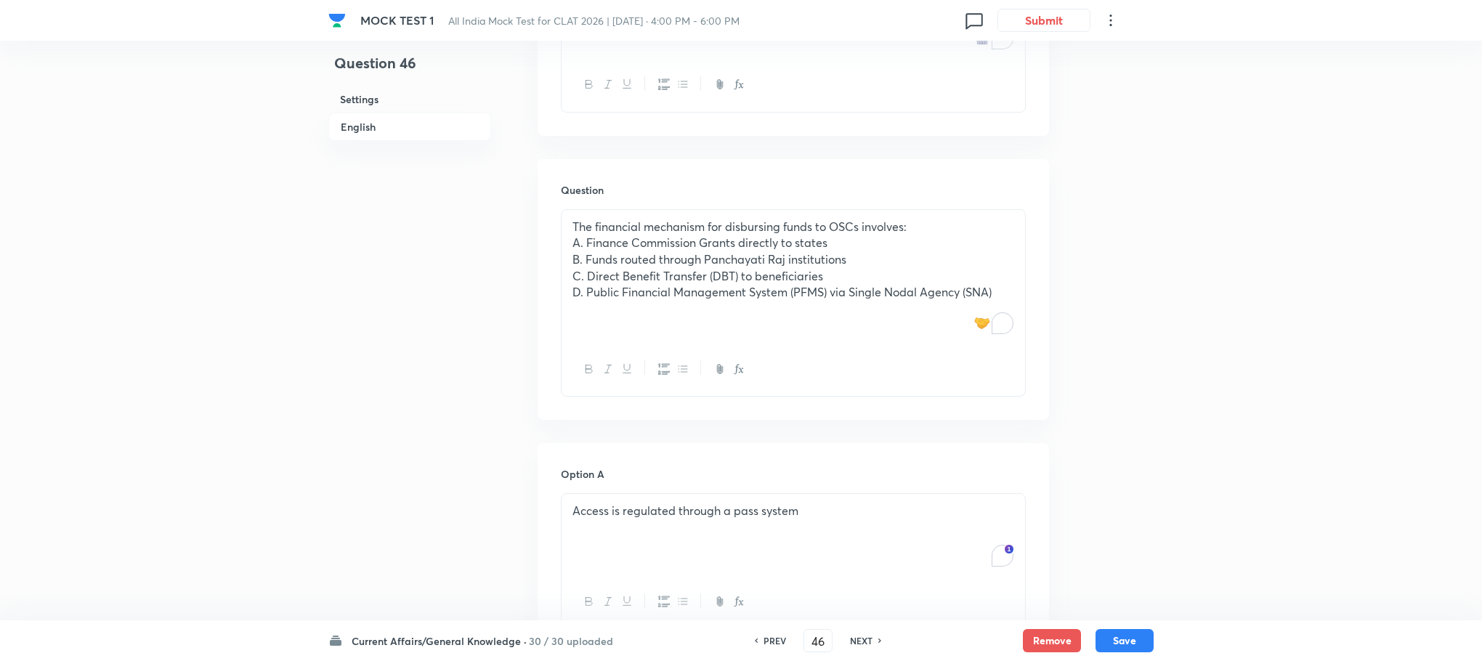
scroll to position [615, 0]
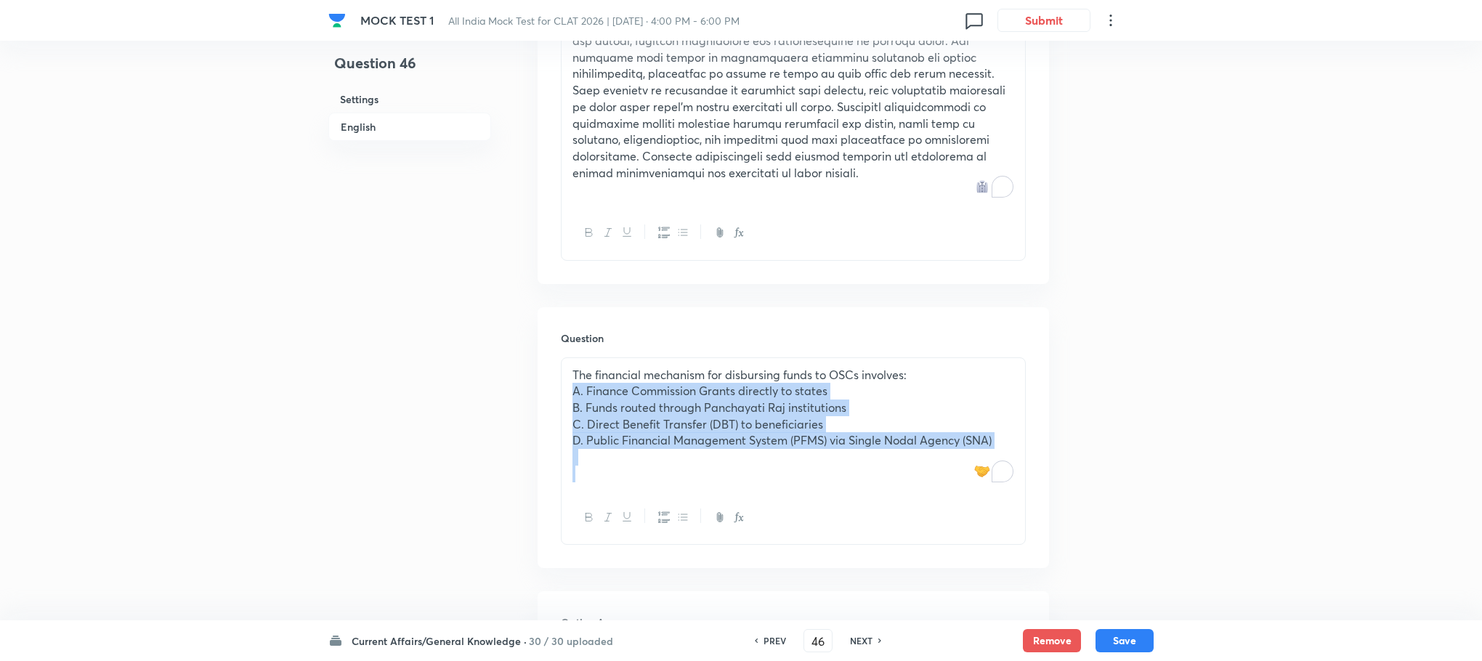
drag, startPoint x: 567, startPoint y: 395, endPoint x: 977, endPoint y: 487, distance: 419.9
click at [977, 487] on div "The financial mechanism for disbursing funds to OSCs involves: A. Finance Commi…" at bounding box center [794, 424] width 464 height 133
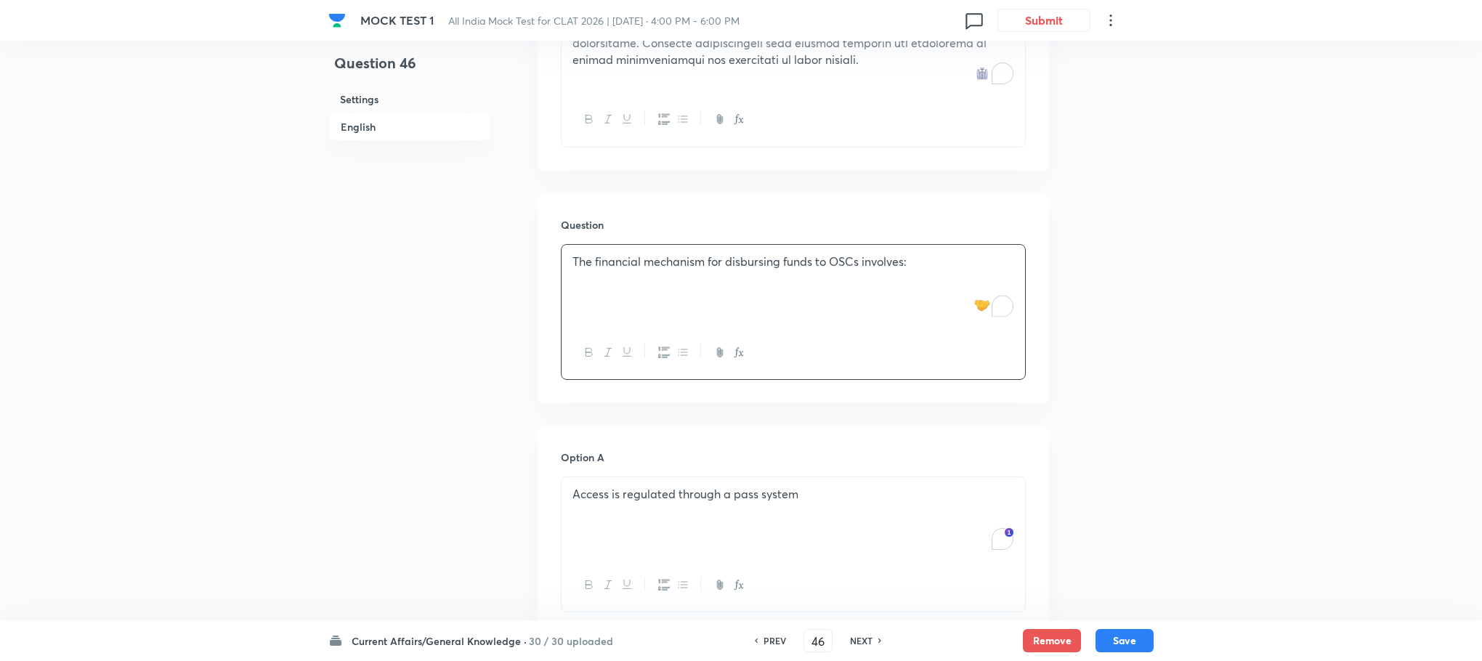
scroll to position [833, 0]
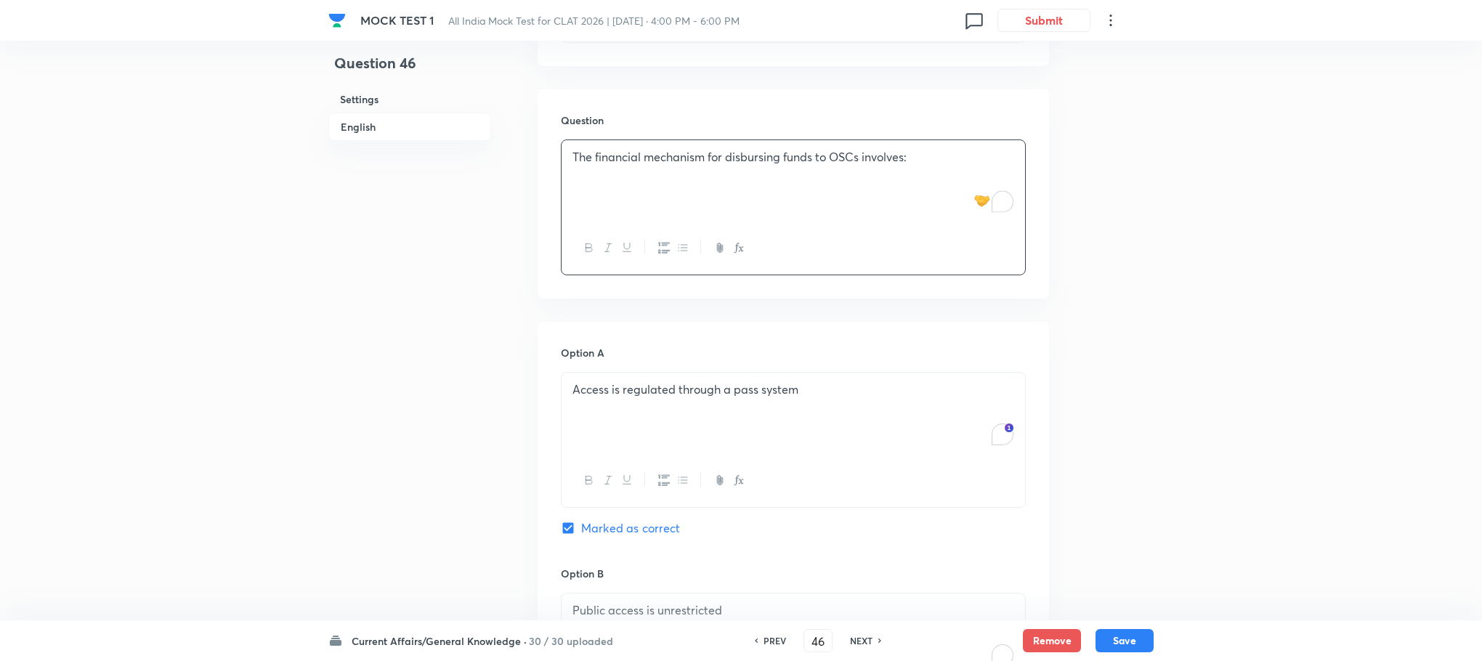
drag, startPoint x: 641, startPoint y: 347, endPoint x: 639, endPoint y: 405, distance: 58.2
click at [639, 357] on h6 "Option A" at bounding box center [793, 352] width 465 height 15
click at [639, 405] on div "Access is regulated through a pass system" at bounding box center [794, 413] width 464 height 81
click at [639, 406] on div "To enrich screen reader interactions, please activate Accessibility in Grammarl…" at bounding box center [794, 413] width 464 height 81
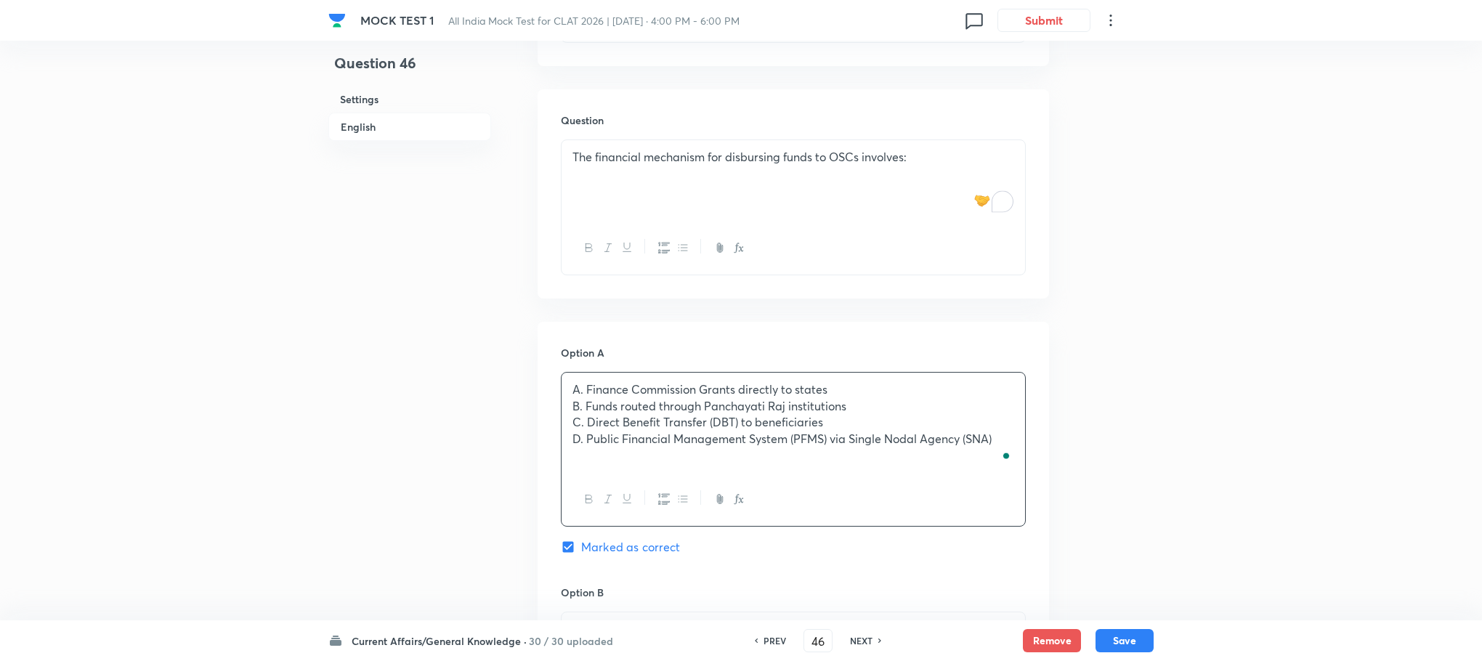
click at [584, 389] on p "A. Finance Commission Grants directly to states" at bounding box center [793, 389] width 442 height 17
click at [583, 405] on p "B. Funds routed through Panchayati Raj institutions" at bounding box center [793, 406] width 442 height 17
click at [588, 424] on p "C. Direct Benefit Transfer (DBT) to beneficiaries" at bounding box center [793, 422] width 442 height 17
click at [580, 437] on p "D. Public Financial Management System (PFMS) via Single Nodal Agency (SNA)" at bounding box center [793, 439] width 442 height 17
click at [585, 440] on p "D. Public Financial Management System (PFMS) via Single Nodal Agency (SNA)" at bounding box center [793, 439] width 442 height 17
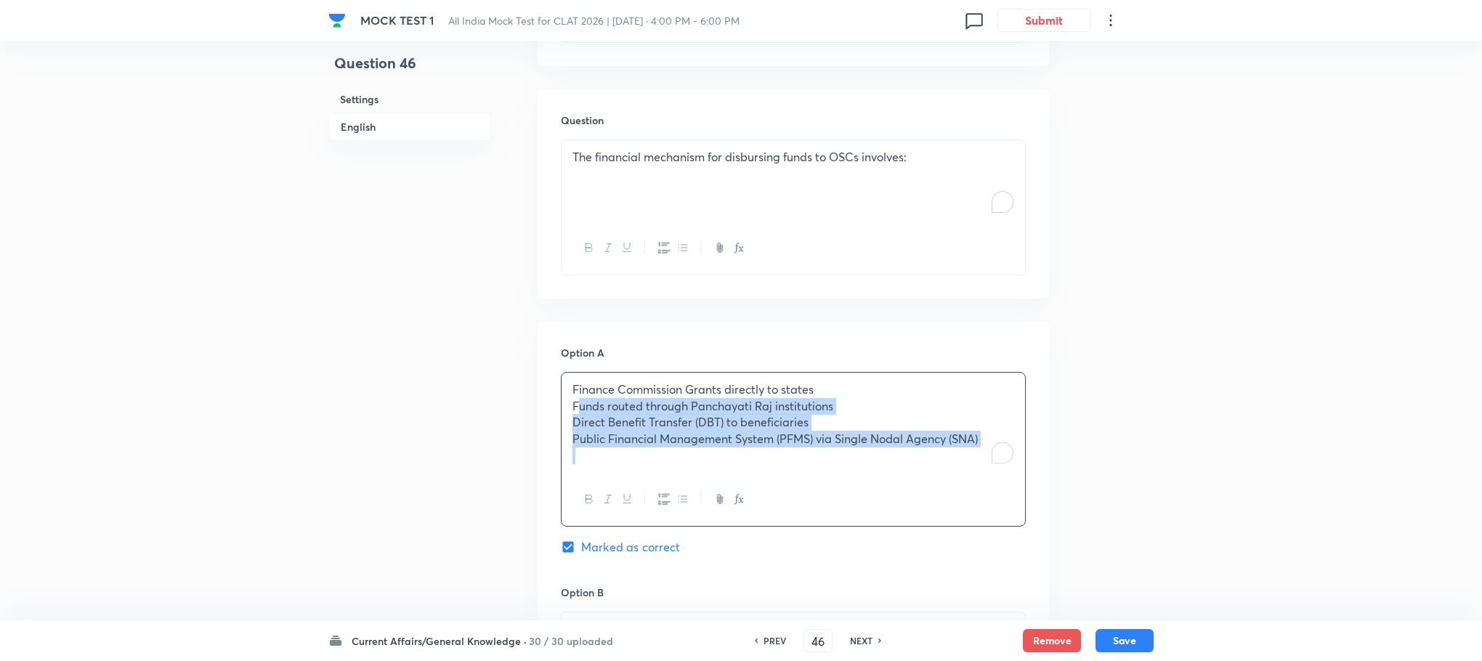
drag, startPoint x: 574, startPoint y: 413, endPoint x: 974, endPoint y: 482, distance: 406.3
click at [974, 482] on div "Finance Commission Grants directly to states Funds routed through Panchayati Ra…" at bounding box center [793, 449] width 465 height 155
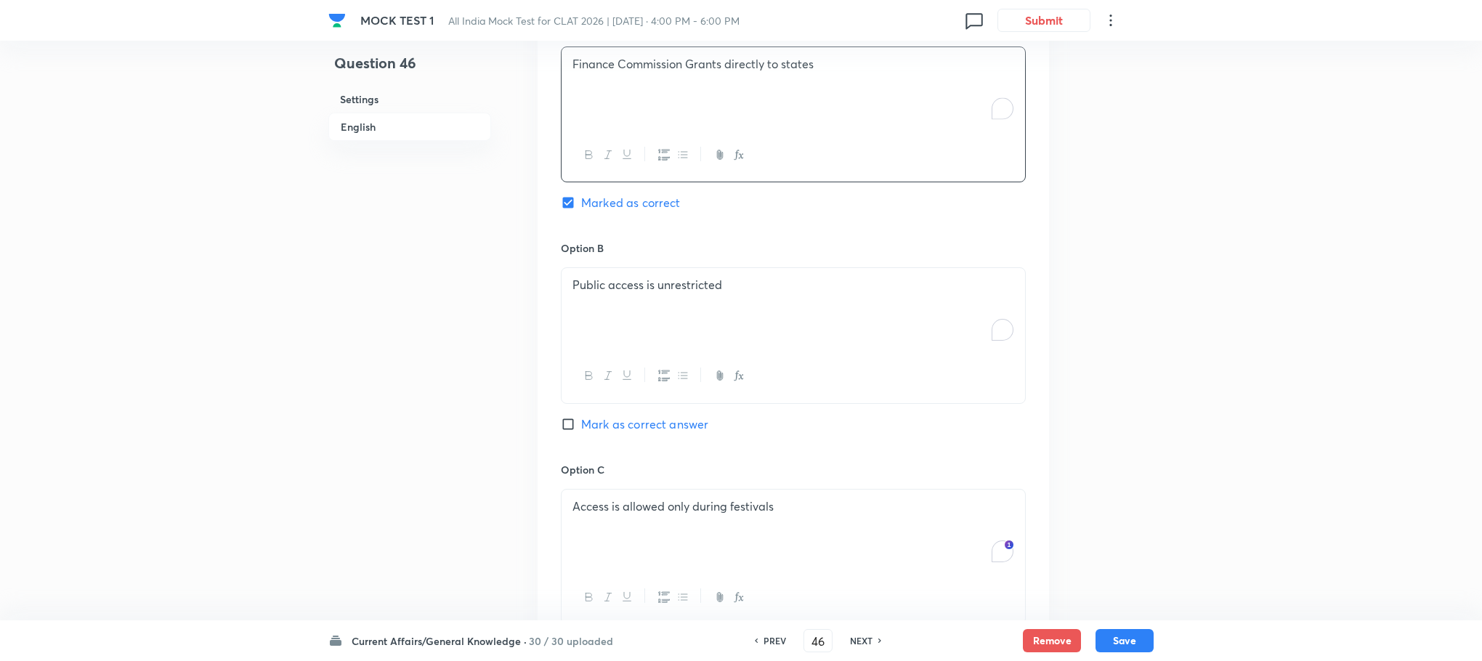
scroll to position [1160, 0]
click at [622, 325] on div "Public access is unrestricted" at bounding box center [794, 307] width 464 height 81
click at [622, 323] on div "To enrich screen reader interactions, please activate Accessibility in Grammarl…" at bounding box center [794, 307] width 464 height 81
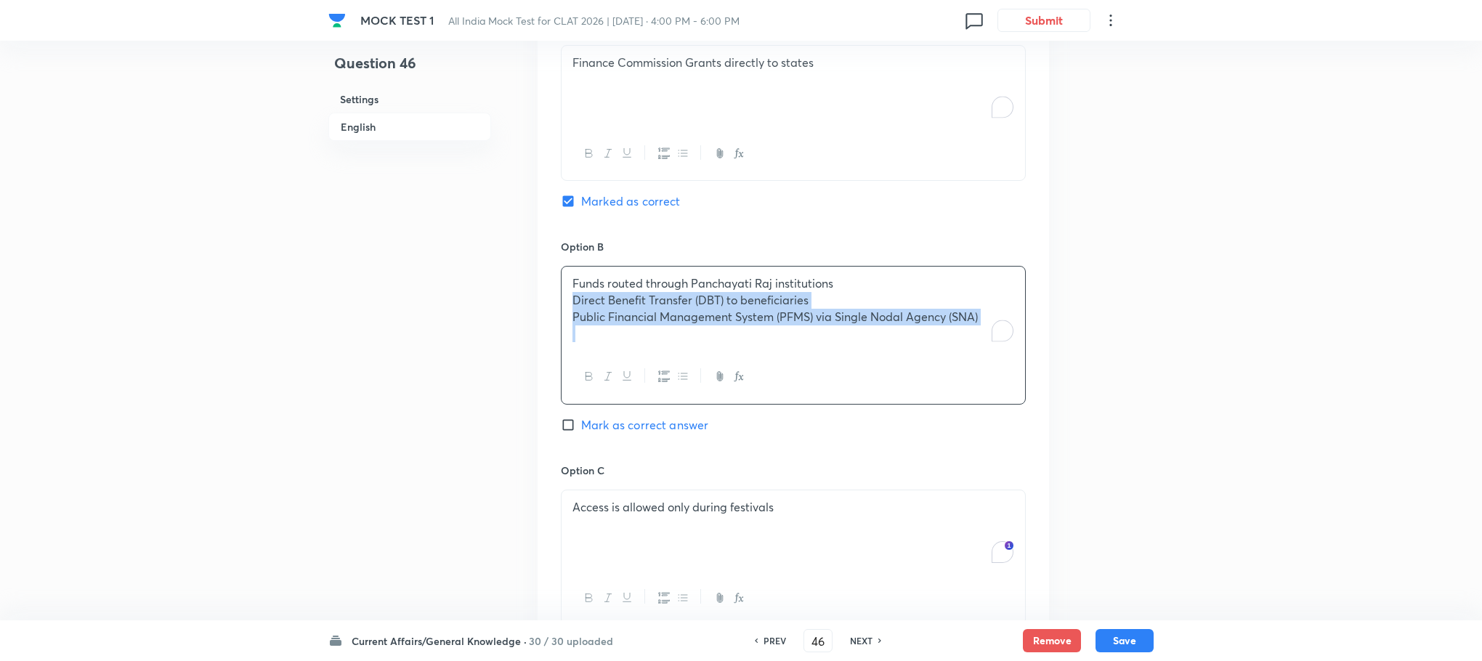
drag, startPoint x: 567, startPoint y: 303, endPoint x: 1162, endPoint y: 399, distance: 603.4
click at [1162, 399] on div "MOCK TEST 1 All India Mock Test for CLAT 2026 | [DATE] · 4:00 PM - 6:00 PM 0 Su…" at bounding box center [741, 51] width 1482 height 2282
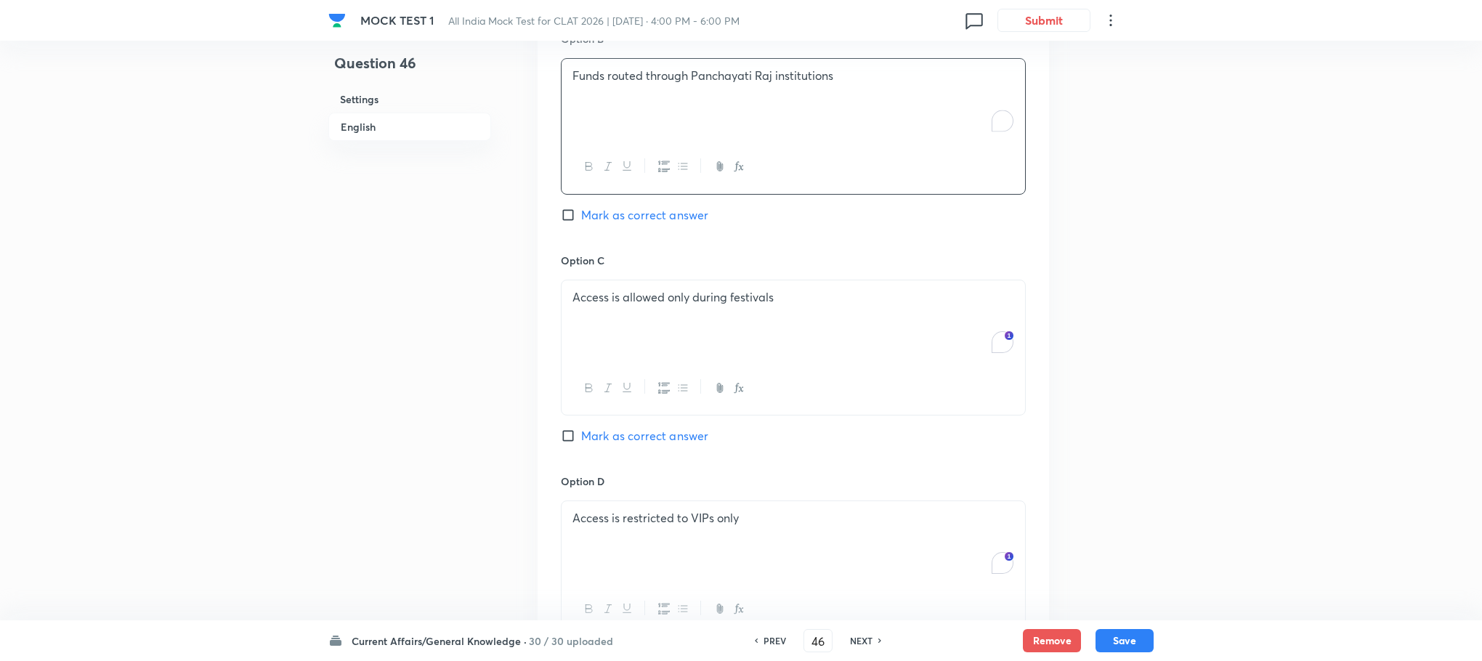
scroll to position [1377, 0]
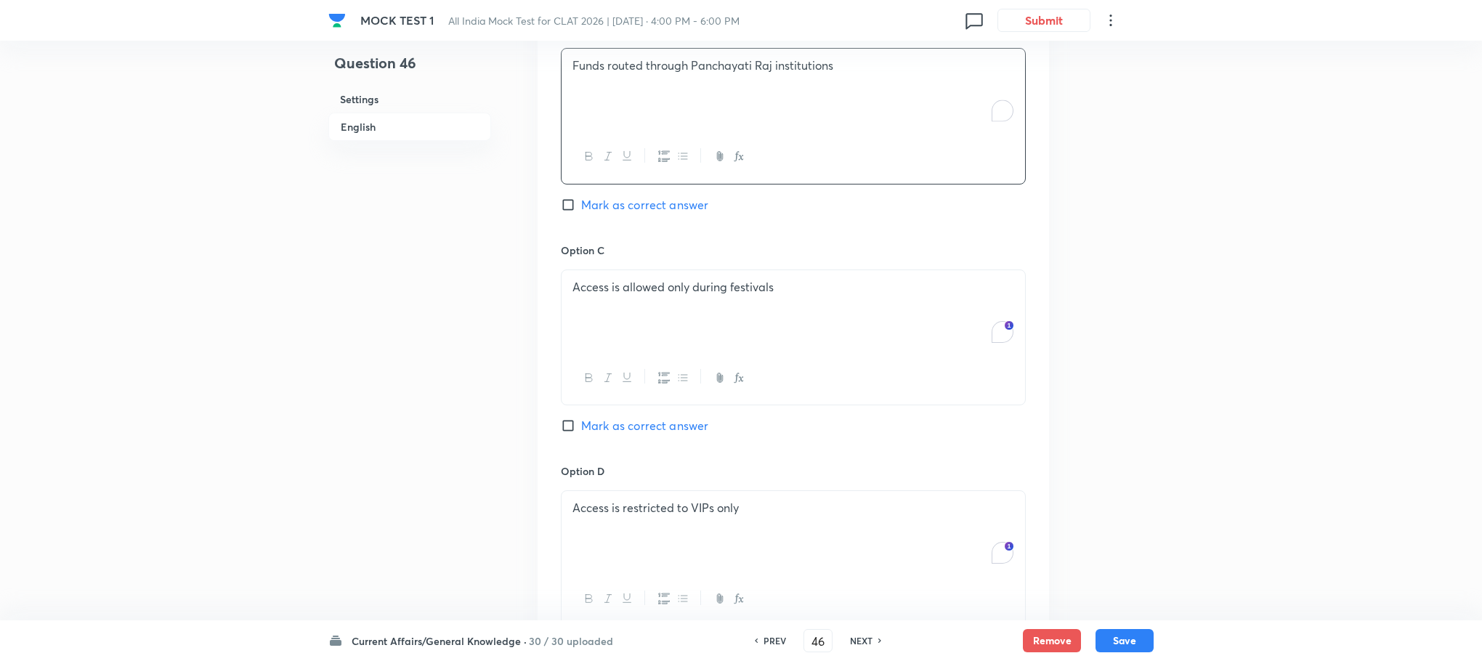
click at [618, 321] on div "Access is allowed only during festivals" at bounding box center [794, 310] width 464 height 81
click at [615, 321] on div "To enrich screen reader interactions, please activate Accessibility in Grammarl…" at bounding box center [794, 310] width 464 height 81
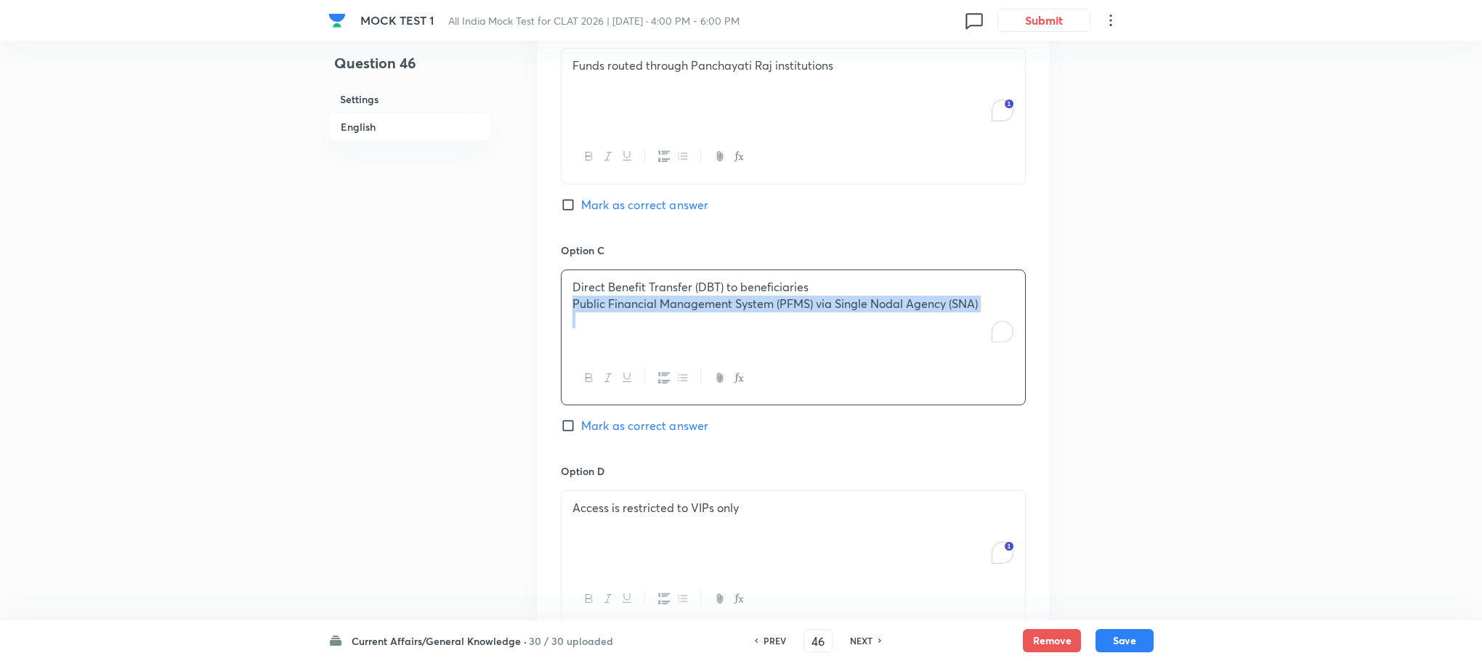
drag, startPoint x: 570, startPoint y: 309, endPoint x: 1106, endPoint y: 373, distance: 539.9
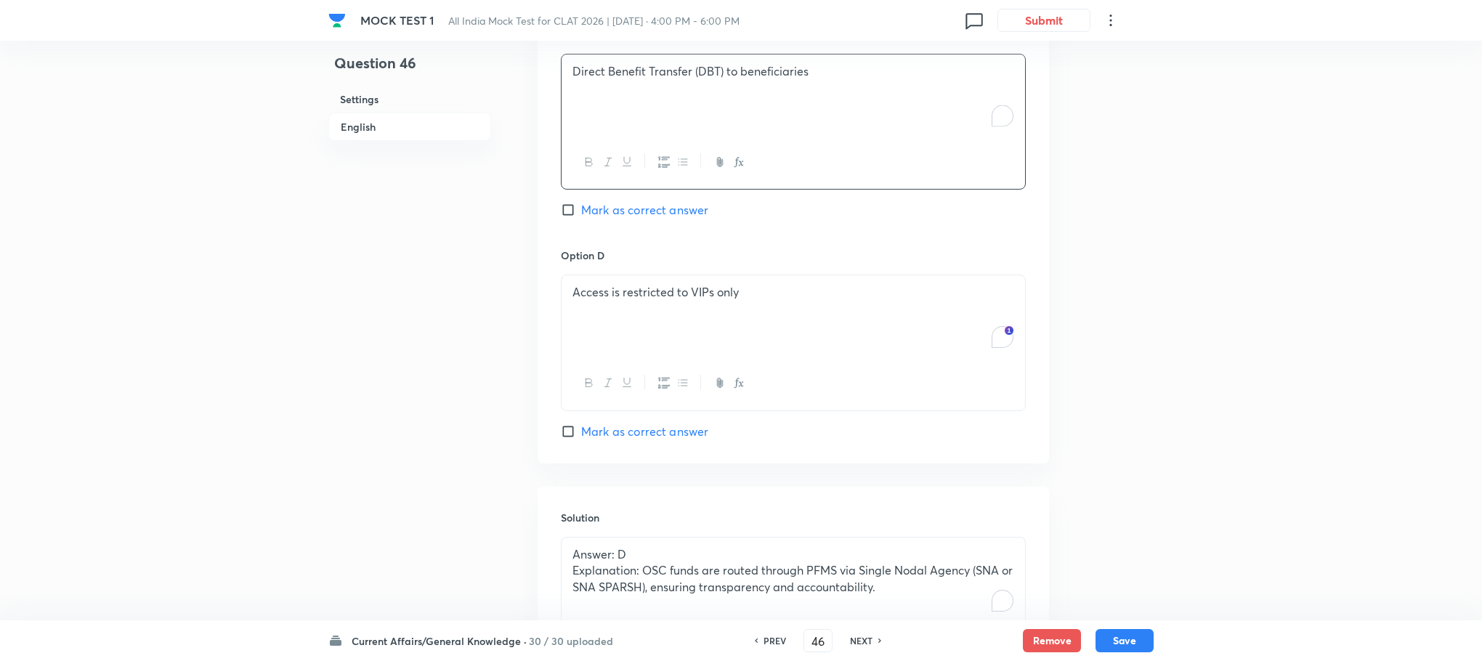
scroll to position [1595, 0]
click at [678, 342] on div "Access is restricted to VIPs only" at bounding box center [794, 313] width 464 height 81
click at [679, 339] on div "To enrich screen reader interactions, please activate Accessibility in Grammarl…" at bounding box center [794, 313] width 464 height 81
click at [663, 428] on span "Mark as correct answer" at bounding box center [644, 429] width 127 height 17
click at [581, 428] on input "Mark as correct answer" at bounding box center [571, 429] width 20 height 15
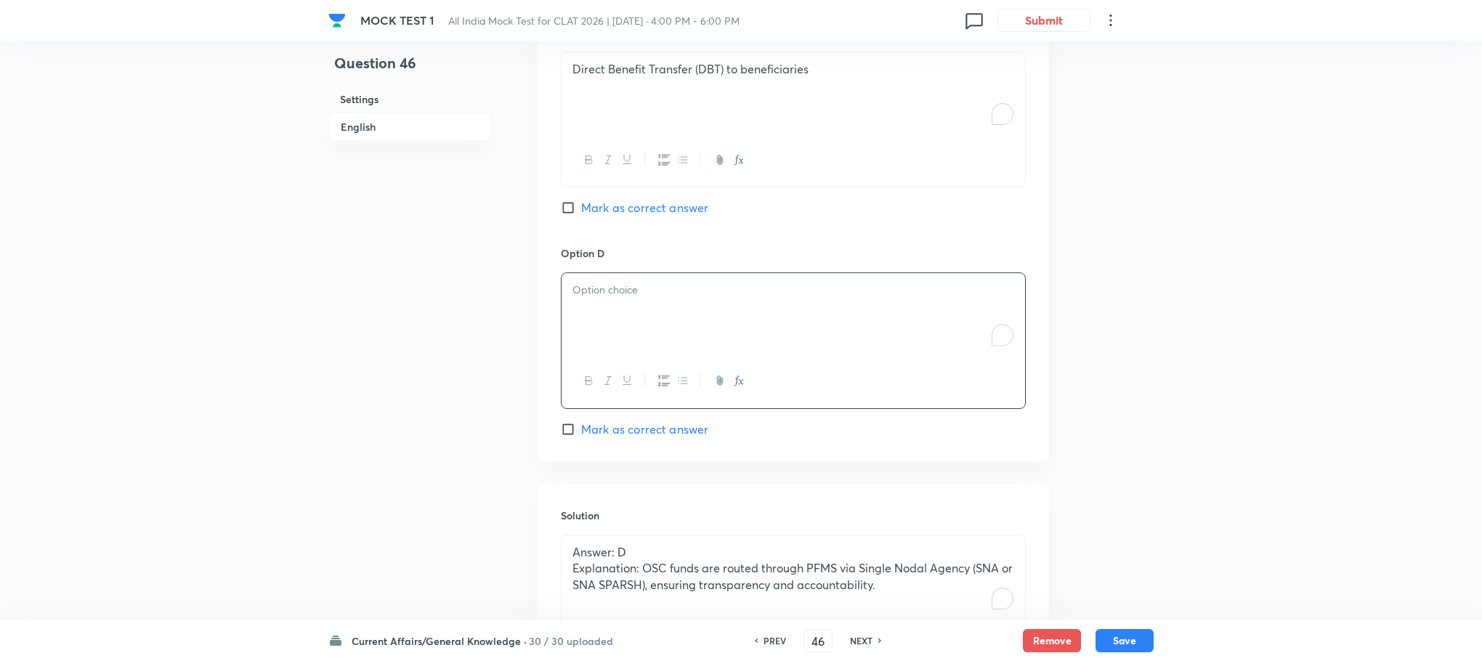
checkbox input "true"
checkbox input "false"
click at [626, 334] on div "To enrich screen reader interactions, please activate Accessibility in Grammarl…" at bounding box center [794, 313] width 464 height 81
click at [626, 108] on div "Direct Benefit Transfer (DBT) to beneficiaries" at bounding box center [794, 92] width 464 height 81
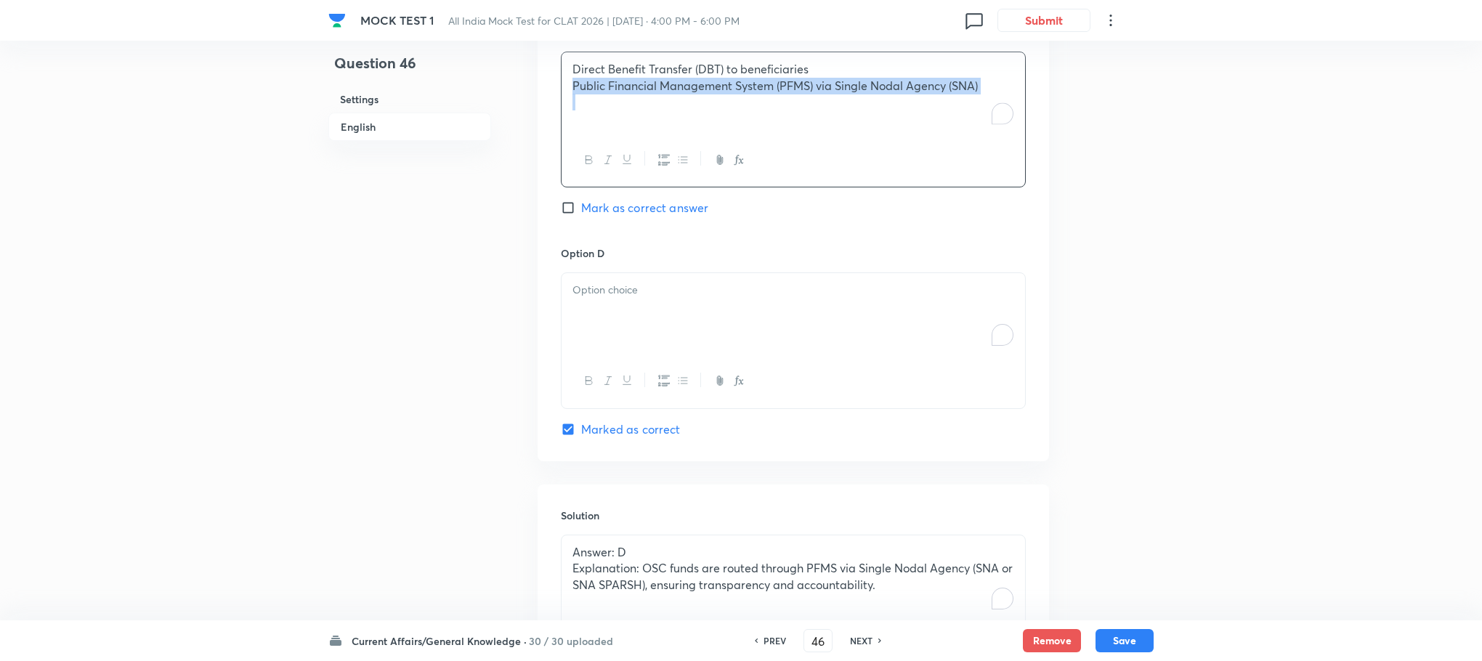
drag, startPoint x: 573, startPoint y: 92, endPoint x: 1173, endPoint y: 172, distance: 604.7
click at [774, 344] on div "To enrich screen reader interactions, please activate Accessibility in Grammarl…" at bounding box center [794, 313] width 464 height 81
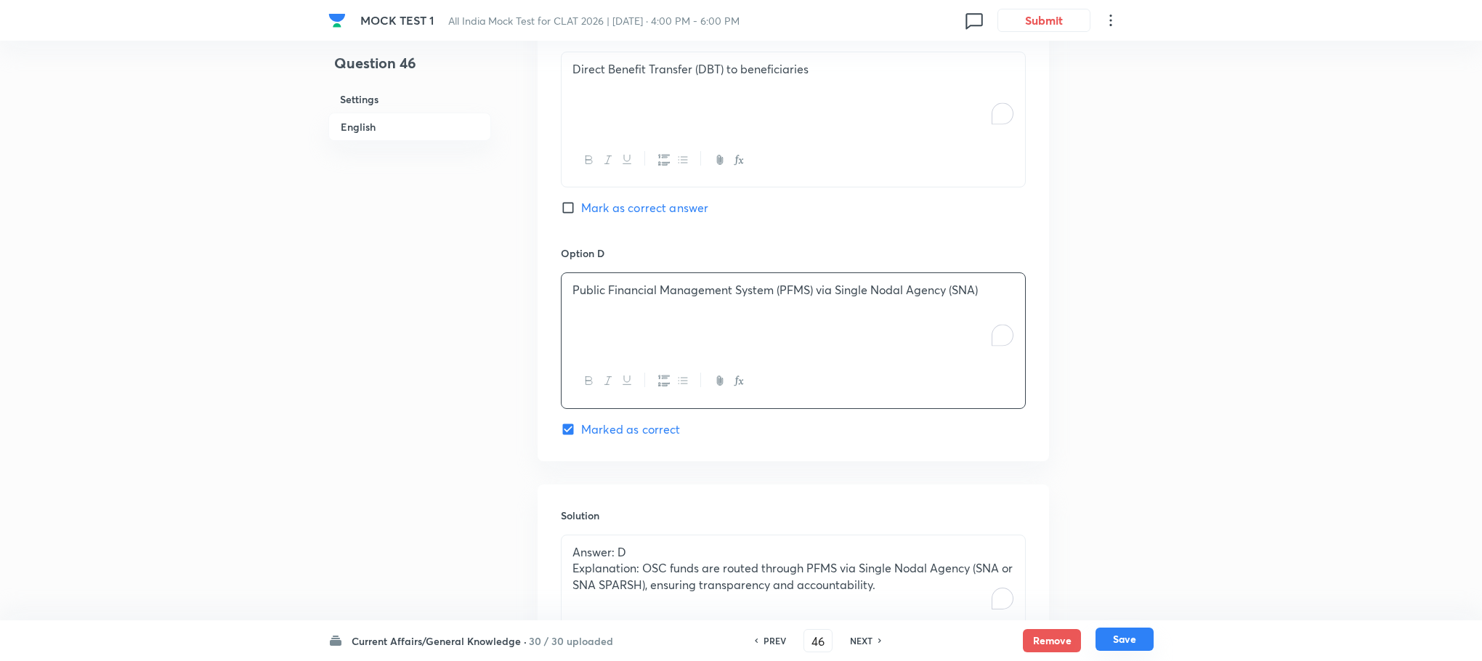
click at [1116, 639] on button "Save" at bounding box center [1125, 639] width 58 height 23
type input "47"
checkbox input "false"
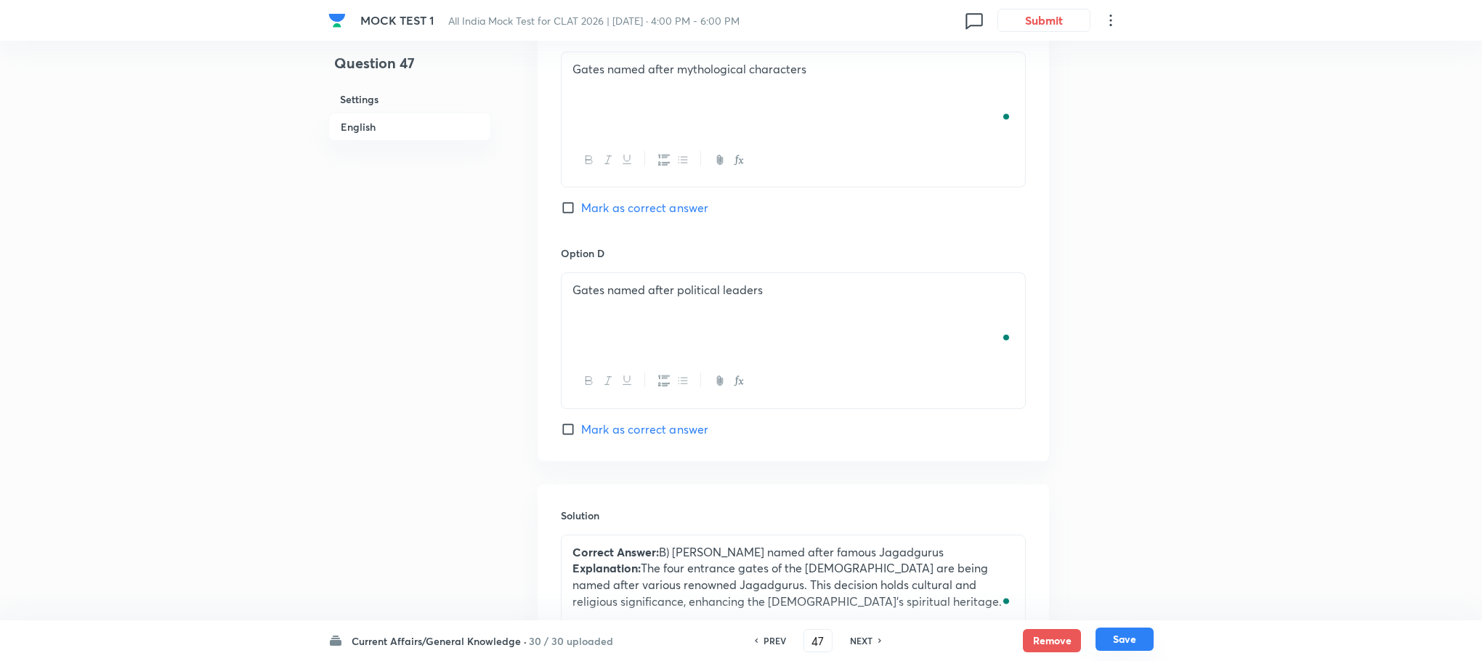
checkbox input "true"
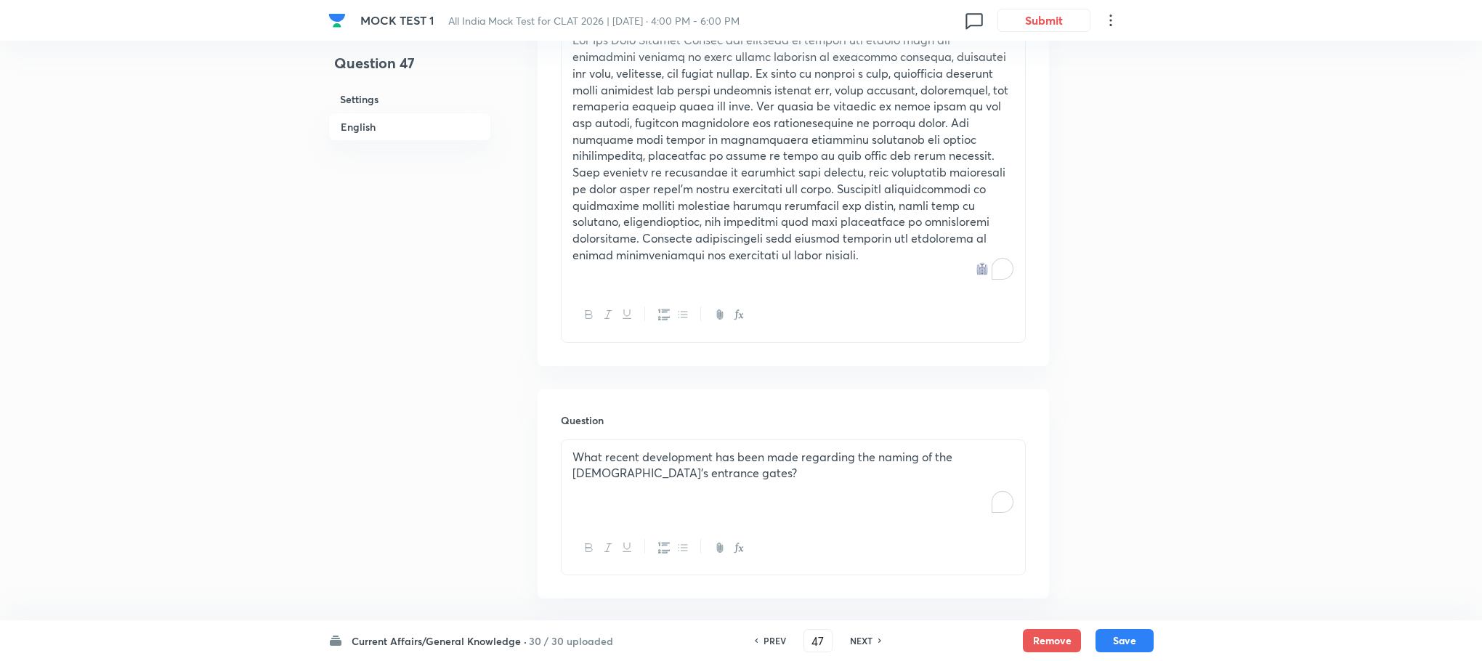
scroll to position [724, 0]
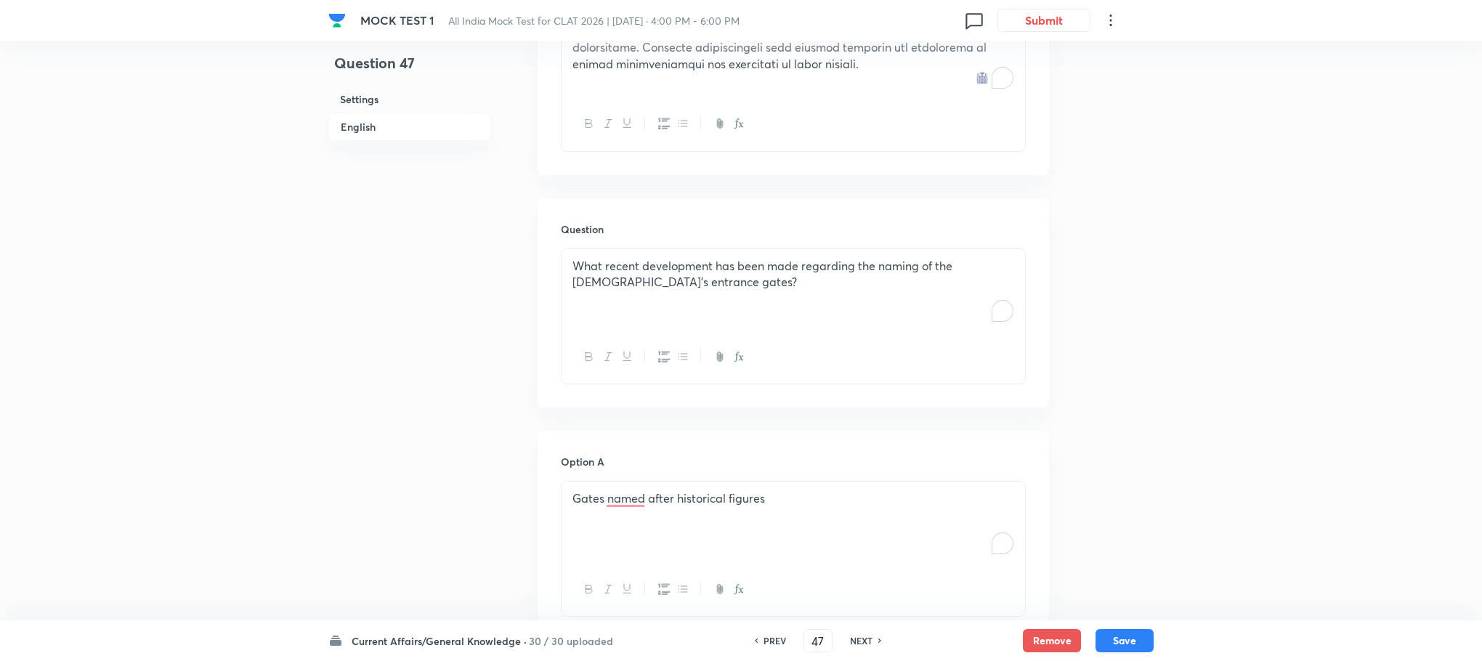
click at [628, 295] on div "What recent development has been made regarding the naming of the [DEMOGRAPHIC_…" at bounding box center [794, 289] width 464 height 81
click at [628, 296] on div "To enrich screen reader interactions, please activate Accessibility in Grammarl…" at bounding box center [794, 289] width 464 height 81
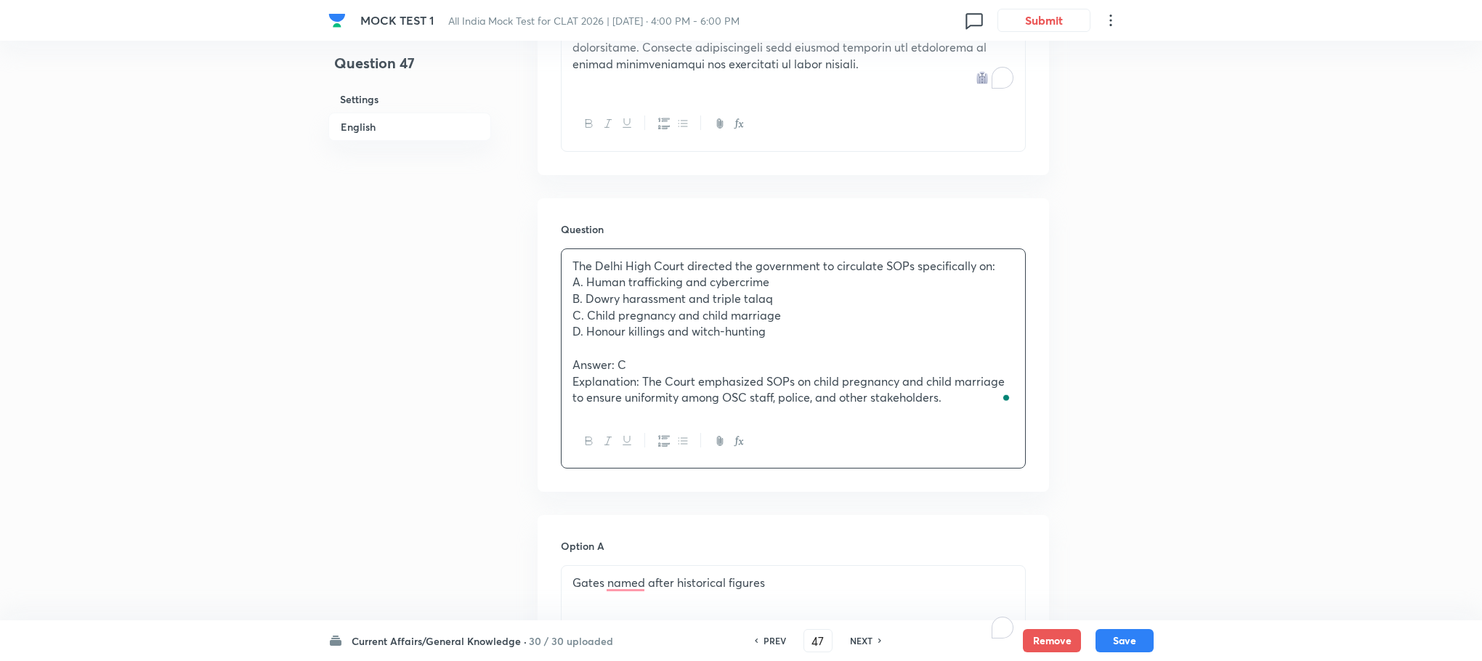
drag, startPoint x: 570, startPoint y: 365, endPoint x: 896, endPoint y: 449, distance: 336.9
click at [1010, 465] on div "The Delhi High Court directed the government to circulate SOPs specifically on:…" at bounding box center [793, 358] width 465 height 221
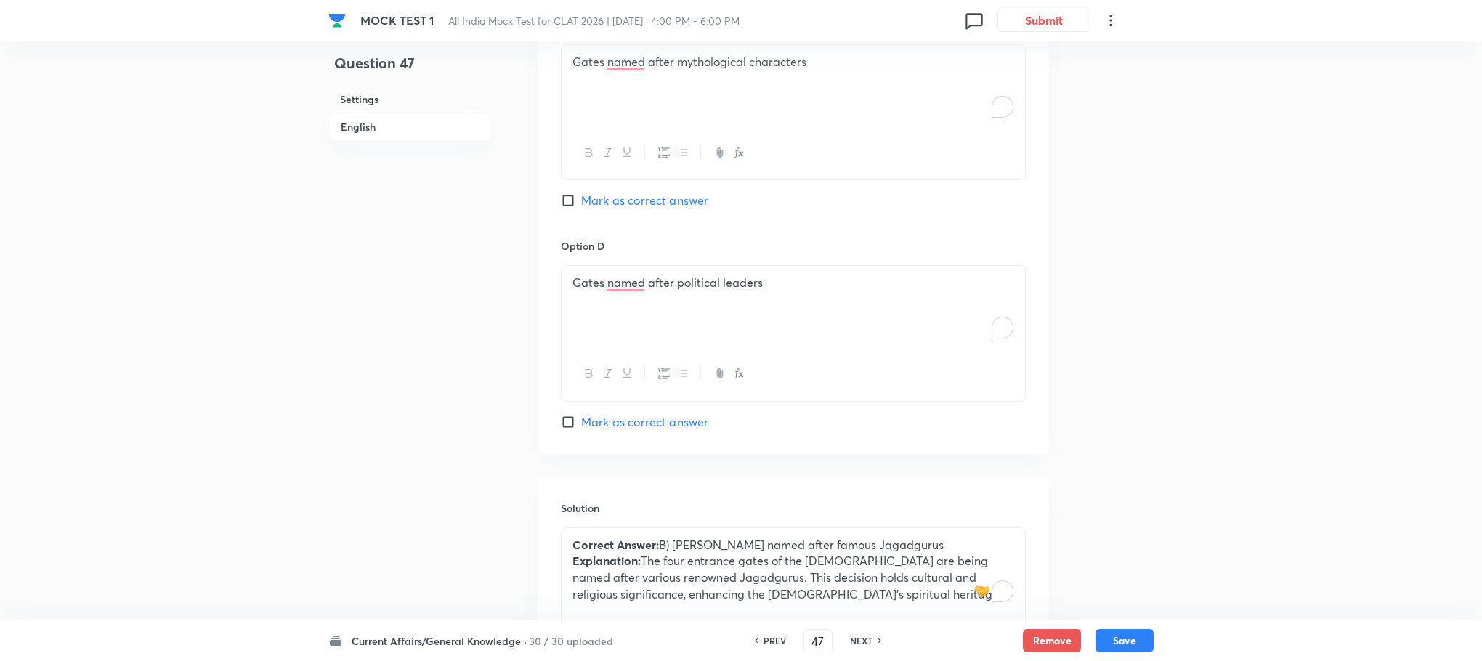
scroll to position [1813, 0]
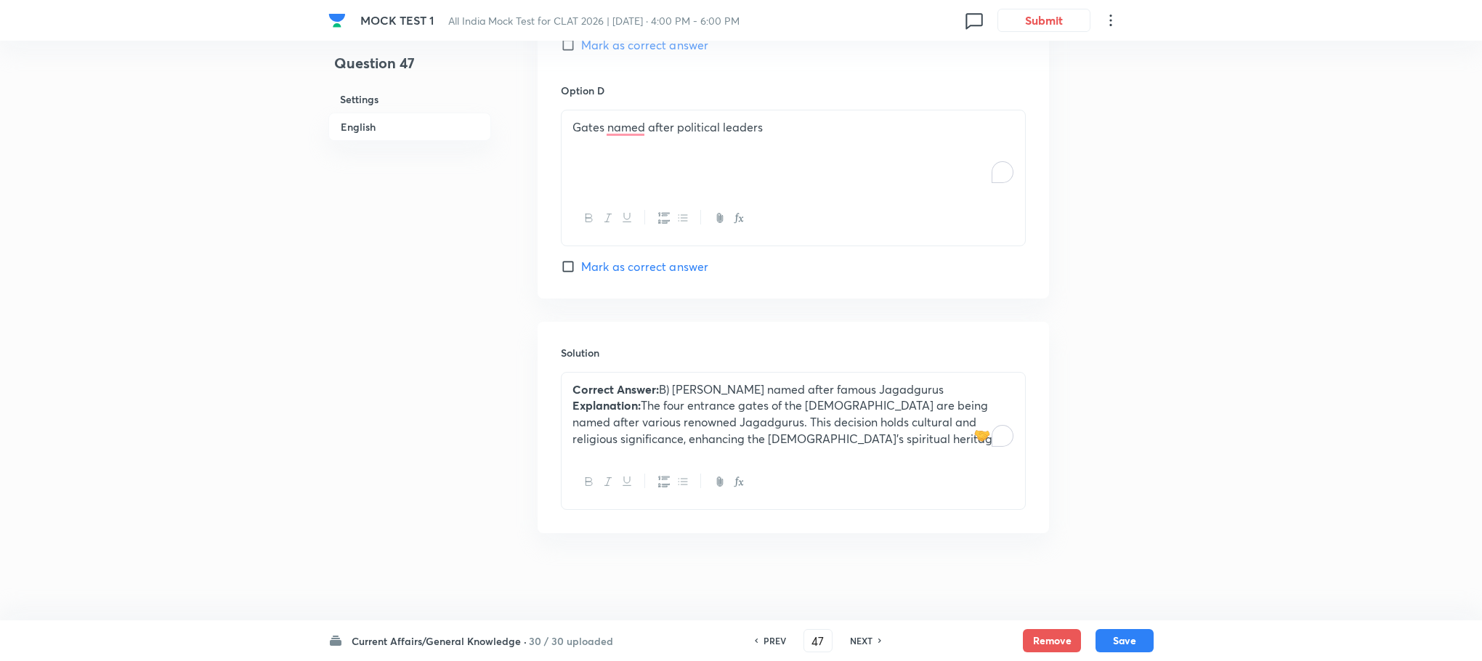
click at [620, 423] on p "Explanation: The four entrance gates of the [DEMOGRAPHIC_DATA] are being named …" at bounding box center [793, 421] width 442 height 49
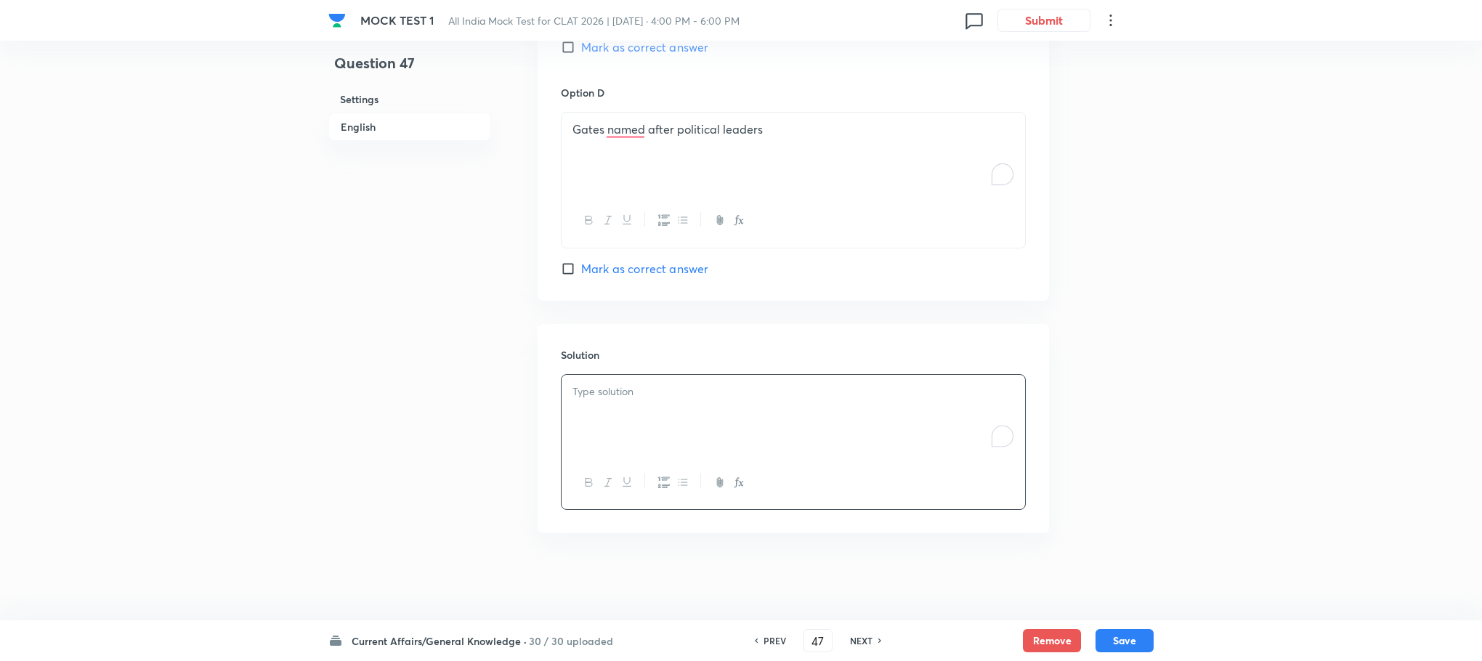
click at [619, 414] on div "To enrich screen reader interactions, please activate Accessibility in Grammarl…" at bounding box center [794, 415] width 464 height 81
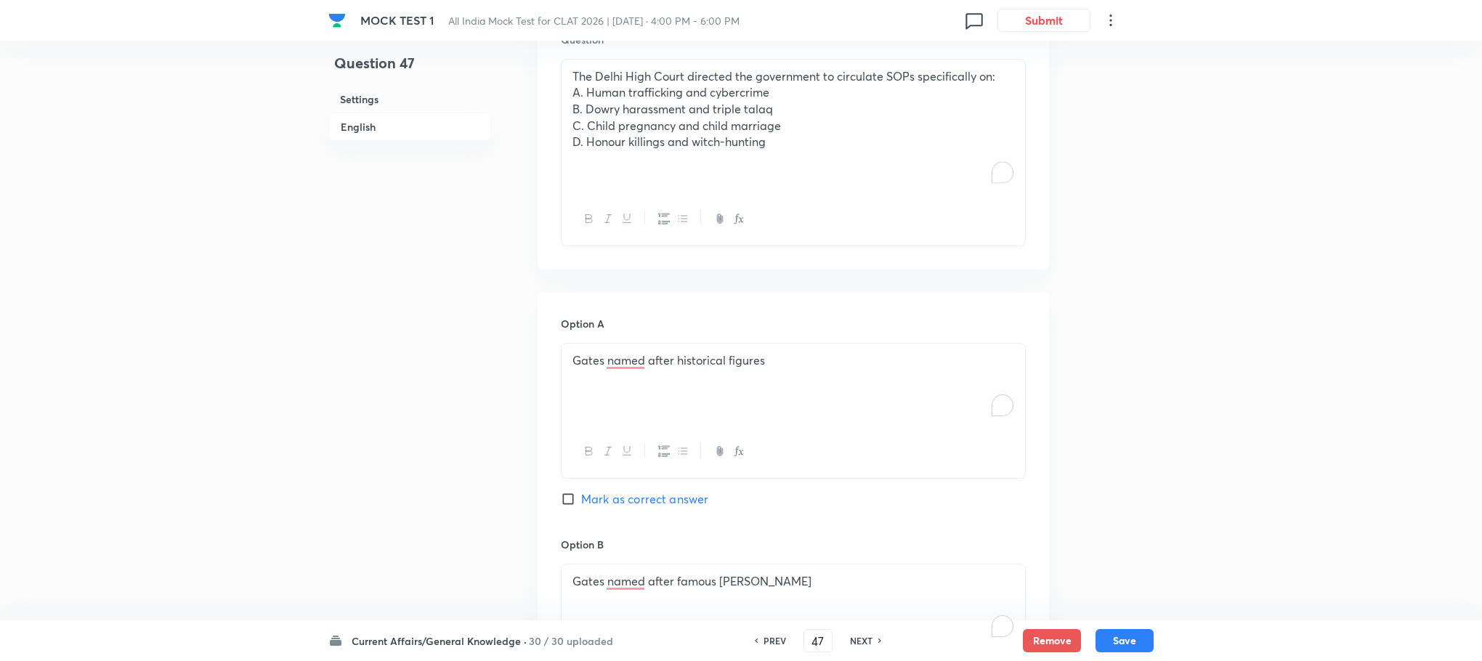
scroll to position [721, 0]
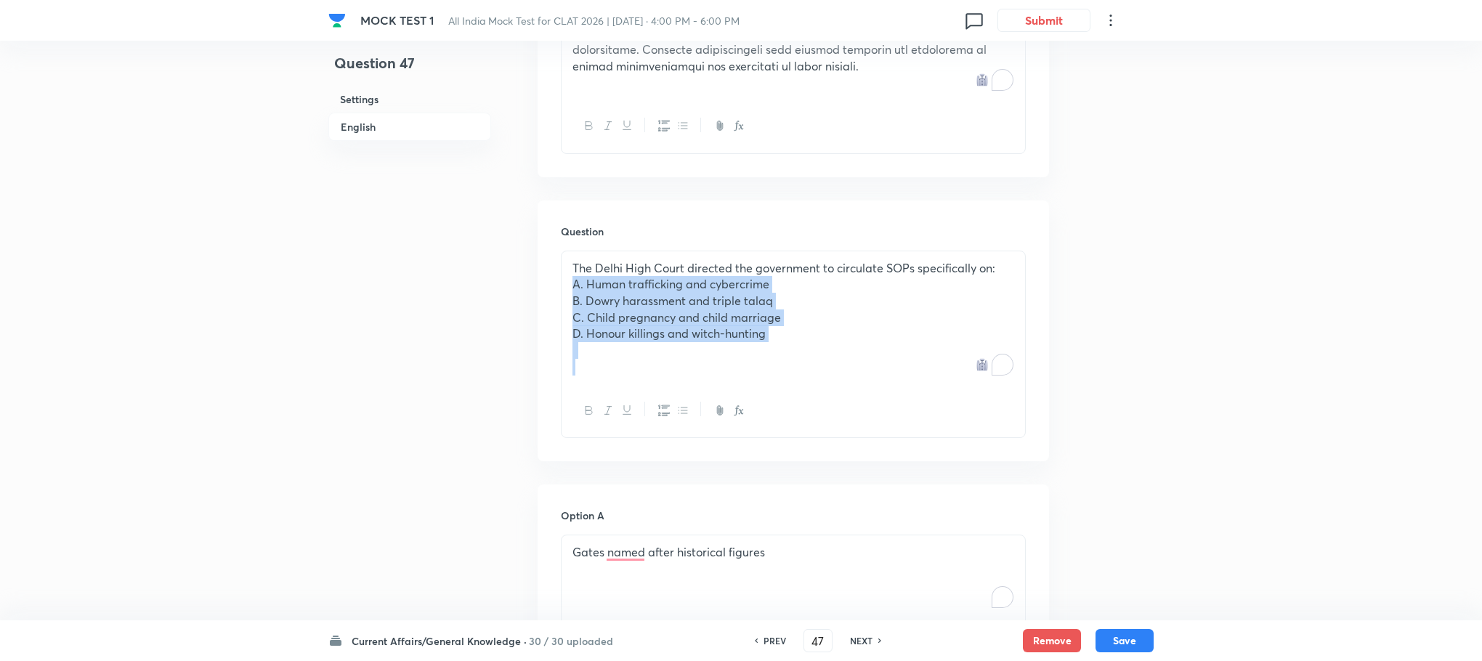
drag, startPoint x: 565, startPoint y: 281, endPoint x: 889, endPoint y: 384, distance: 340.1
click at [889, 384] on div "The Delhi High Court directed the government to circulate SOPs specifically on:…" at bounding box center [794, 317] width 464 height 133
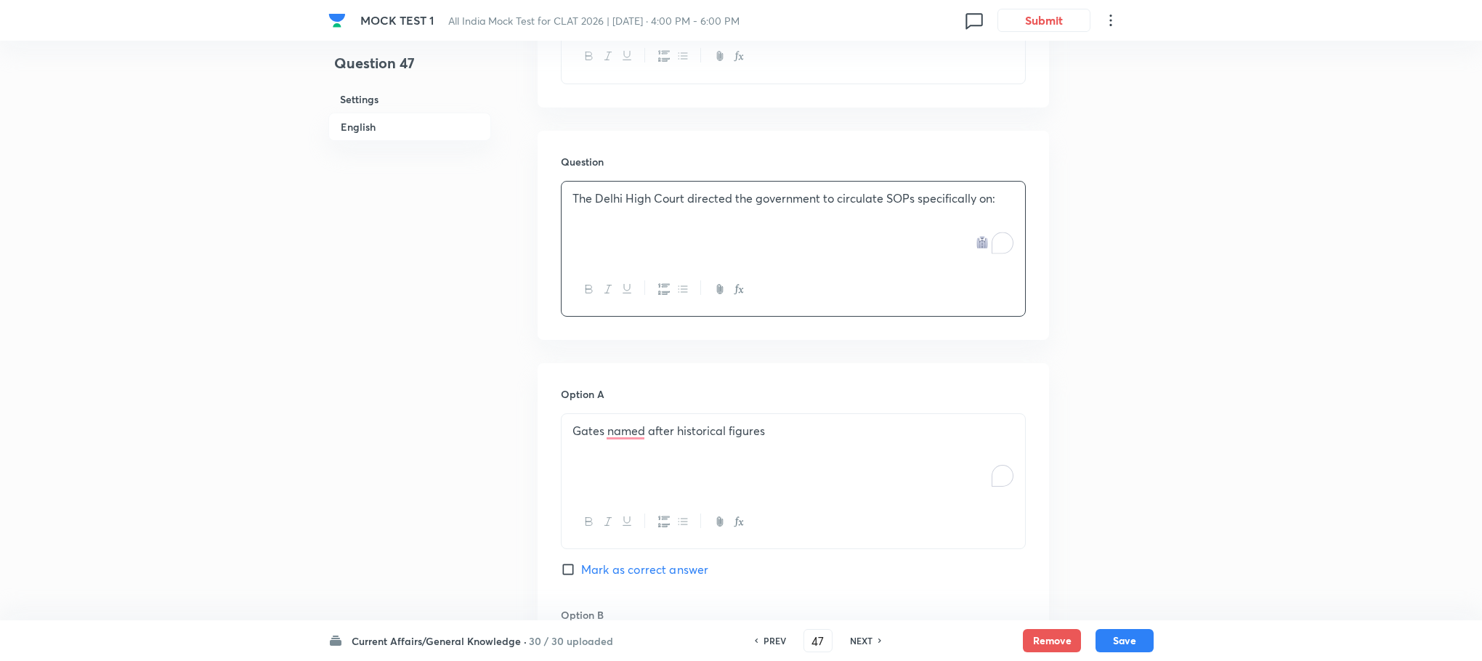
scroll to position [830, 0]
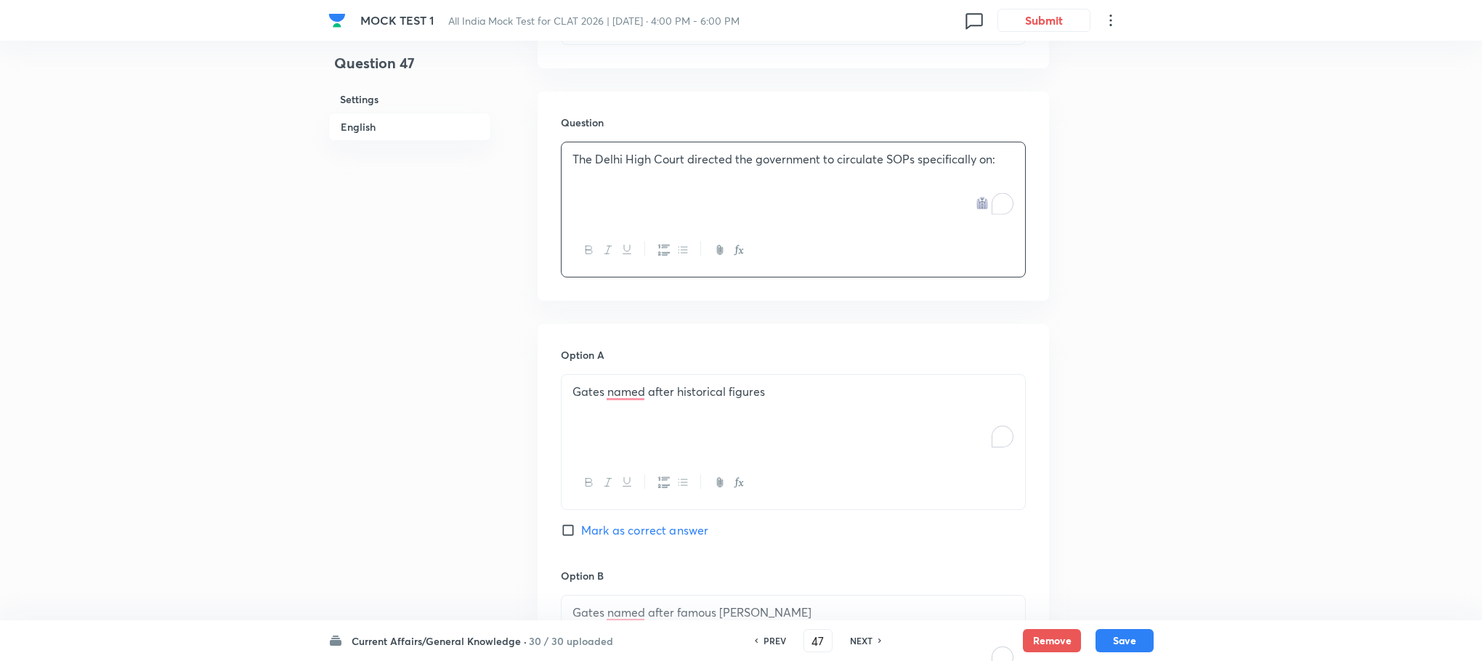
click at [611, 406] on div "Gates named after historical figures" at bounding box center [794, 415] width 464 height 81
click at [611, 406] on div "To enrich screen reader interactions, please activate Accessibility in Grammarl…" at bounding box center [794, 415] width 464 height 81
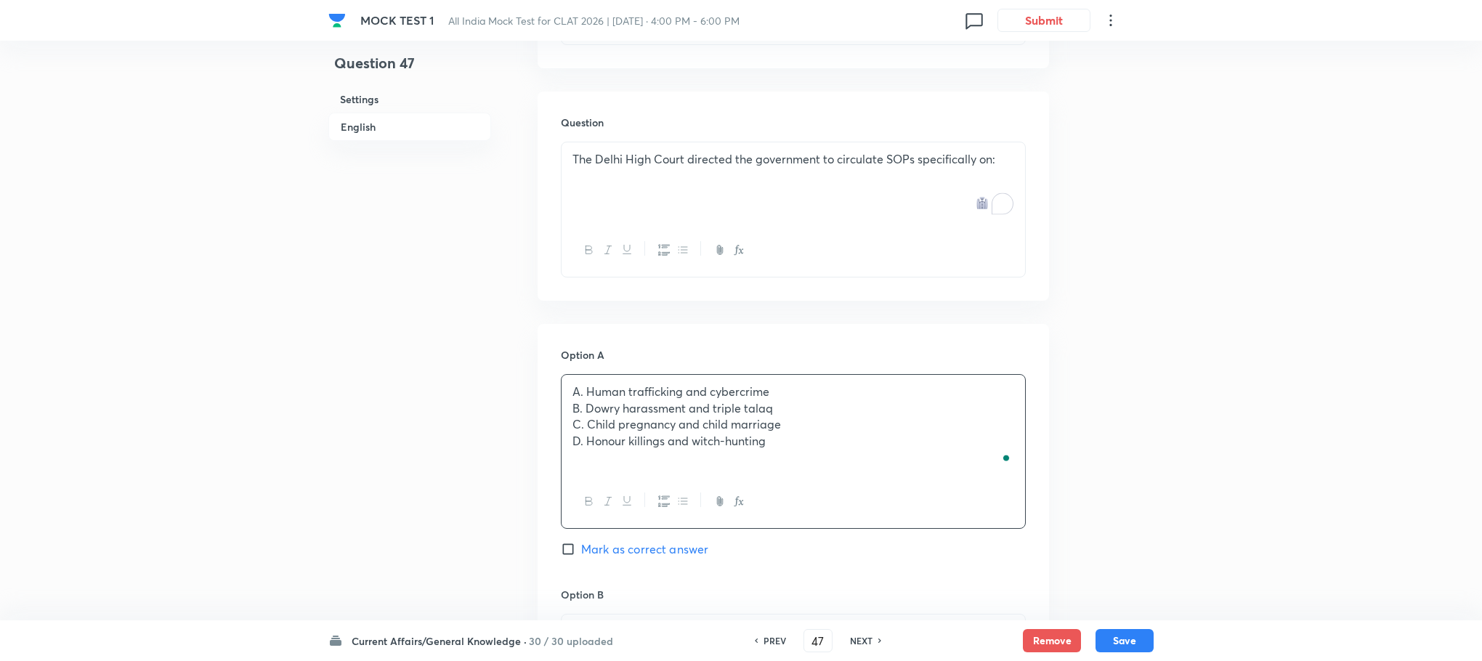
click at [587, 395] on p "A. Human trafficking and cybercrime" at bounding box center [793, 392] width 442 height 17
click at [585, 408] on p "B. Dowry harassment and triple talaq" at bounding box center [793, 408] width 442 height 17
click at [586, 426] on p "C. Child pregnancy and child marriage" at bounding box center [793, 424] width 442 height 17
click at [584, 439] on p "D. Honour killings and witch-hunting" at bounding box center [793, 441] width 442 height 17
drag, startPoint x: 565, startPoint y: 414, endPoint x: 883, endPoint y: 490, distance: 326.5
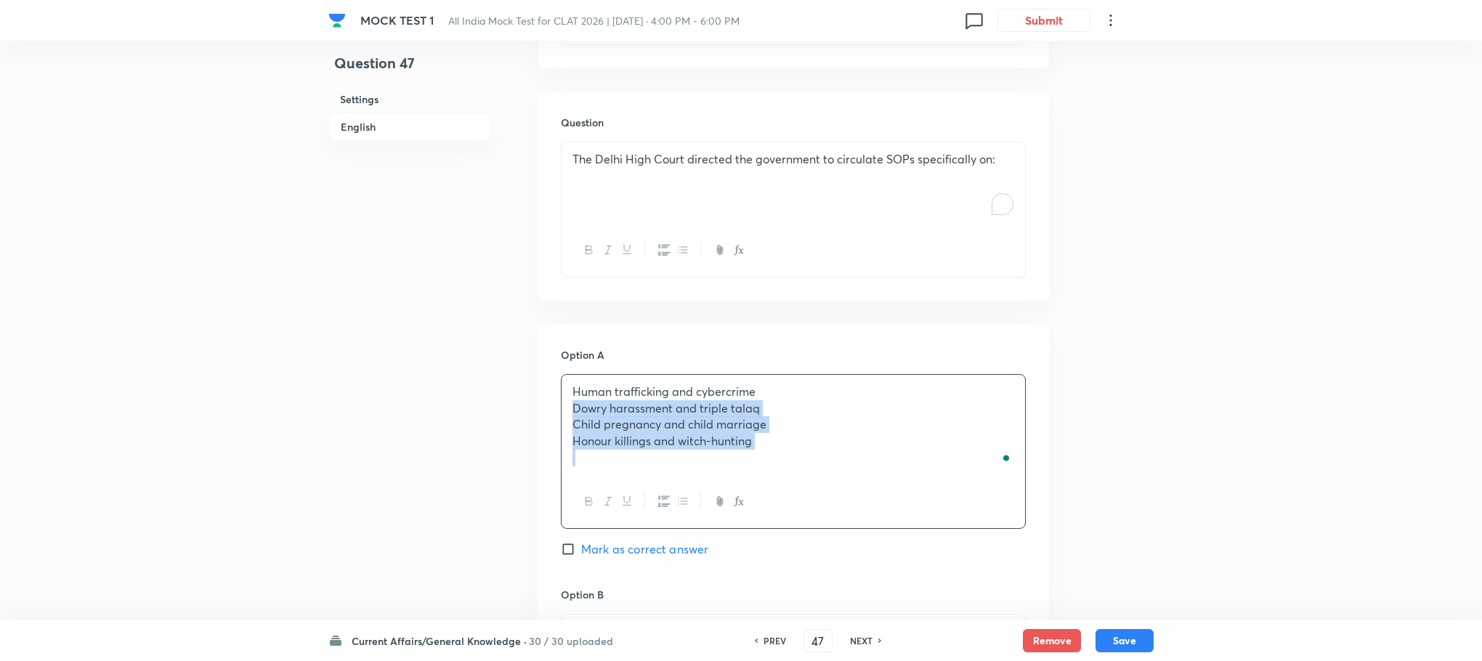
click at [883, 490] on div "Human trafficking and cybercrime Dowry harassment and triple talaq Child pregna…" at bounding box center [793, 451] width 465 height 155
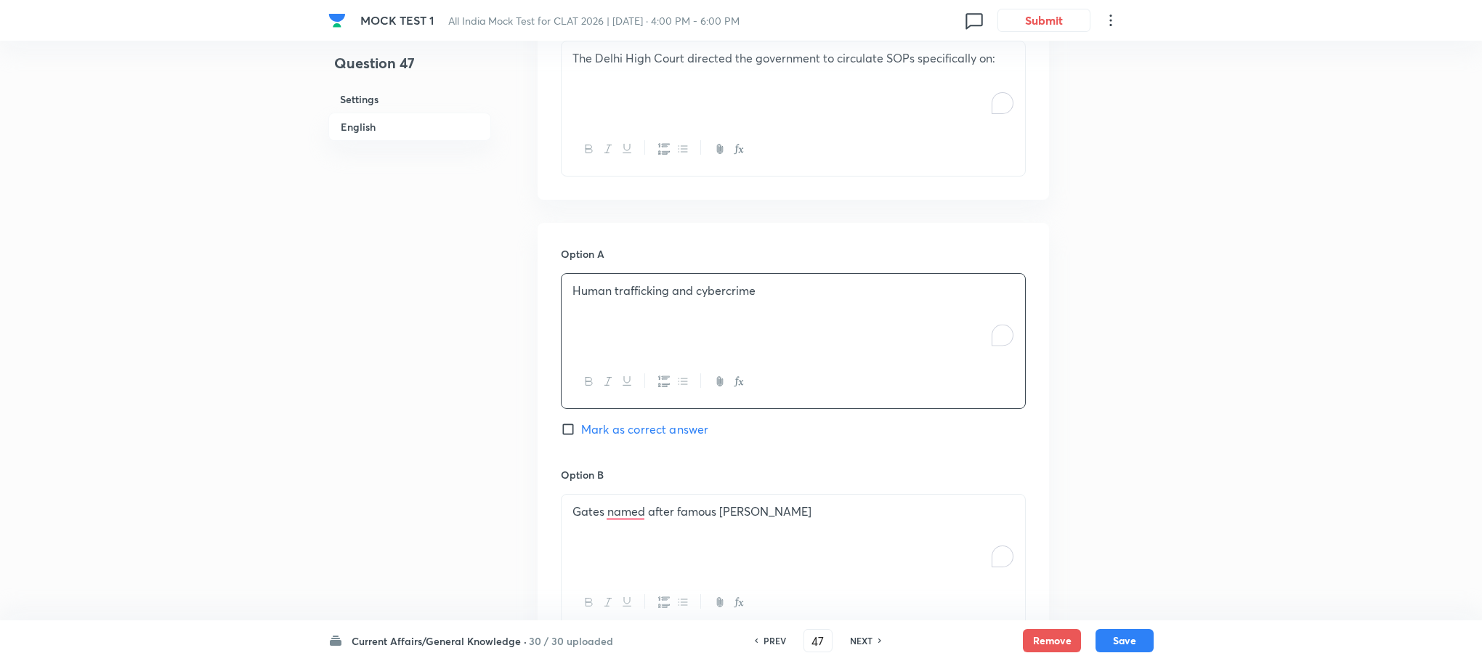
scroll to position [1048, 0]
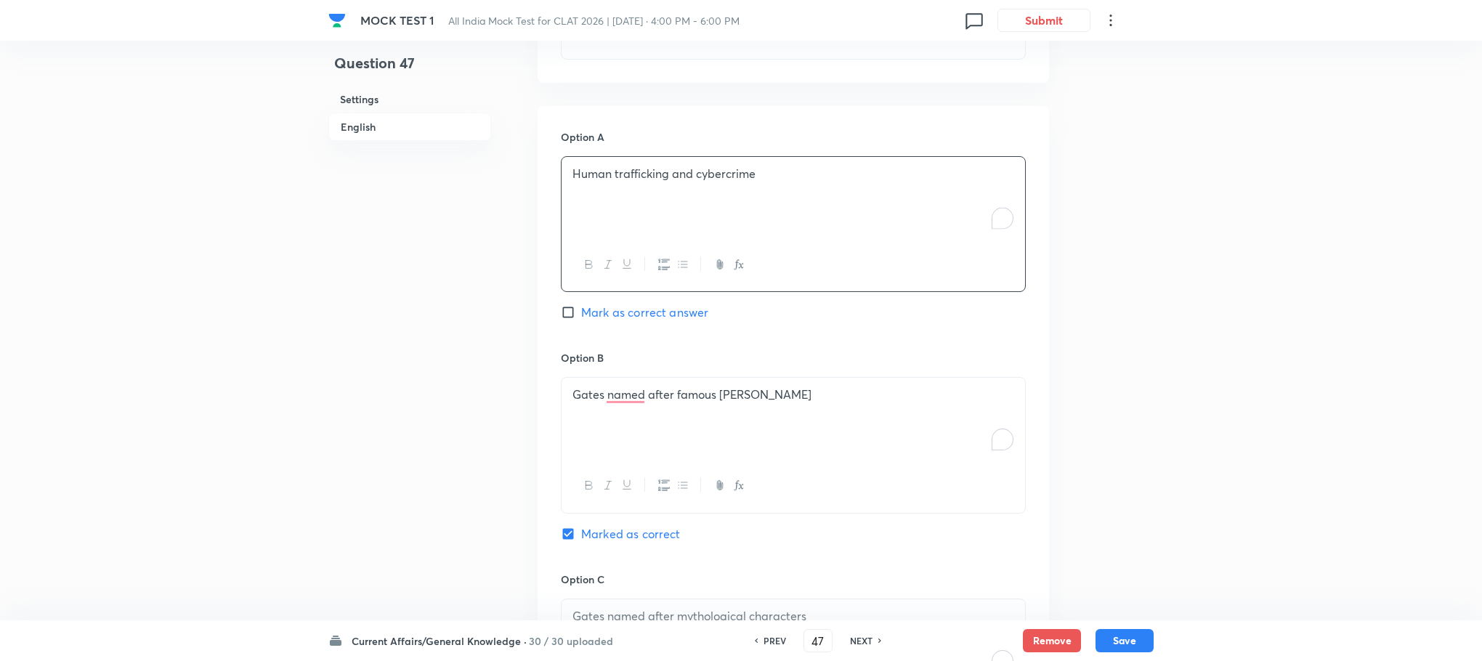
click at [659, 384] on div "Gates named after famous [PERSON_NAME]" at bounding box center [794, 418] width 464 height 81
click at [658, 384] on div "To enrich screen reader interactions, please activate Accessibility in Grammarl…" at bounding box center [794, 418] width 464 height 81
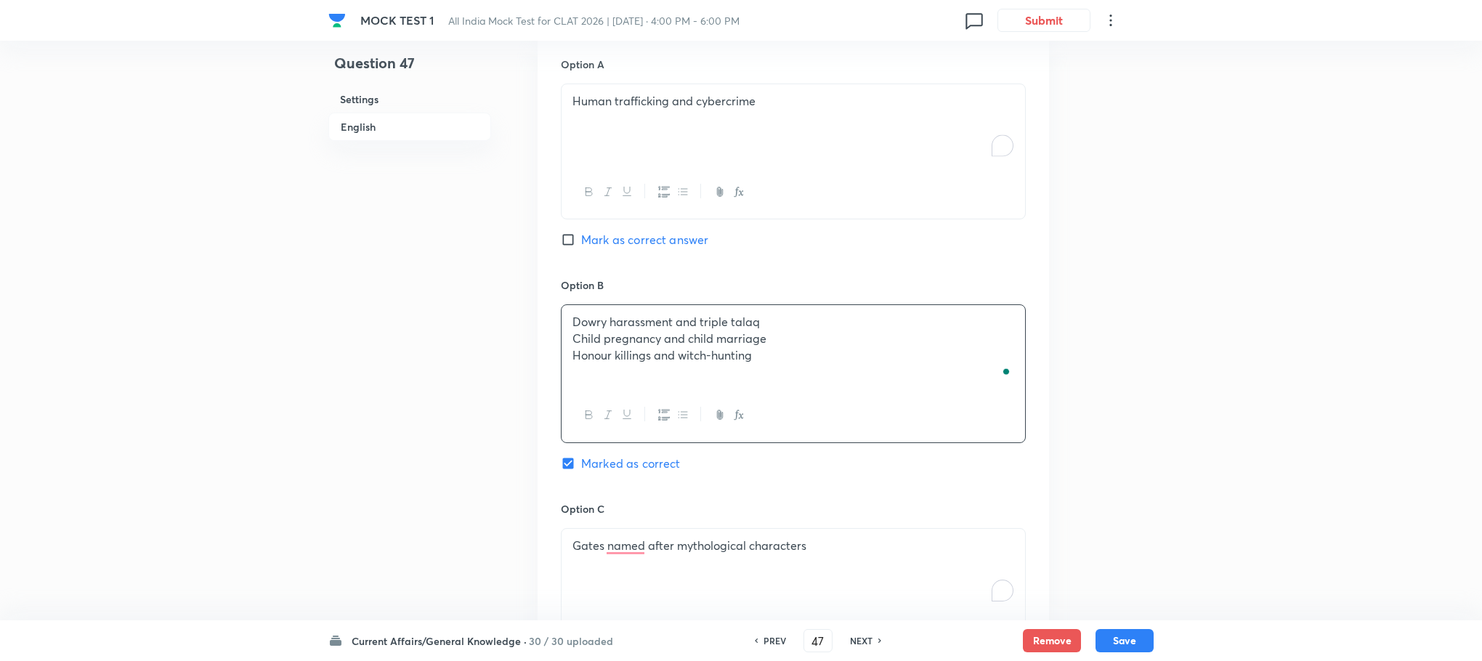
scroll to position [1157, 0]
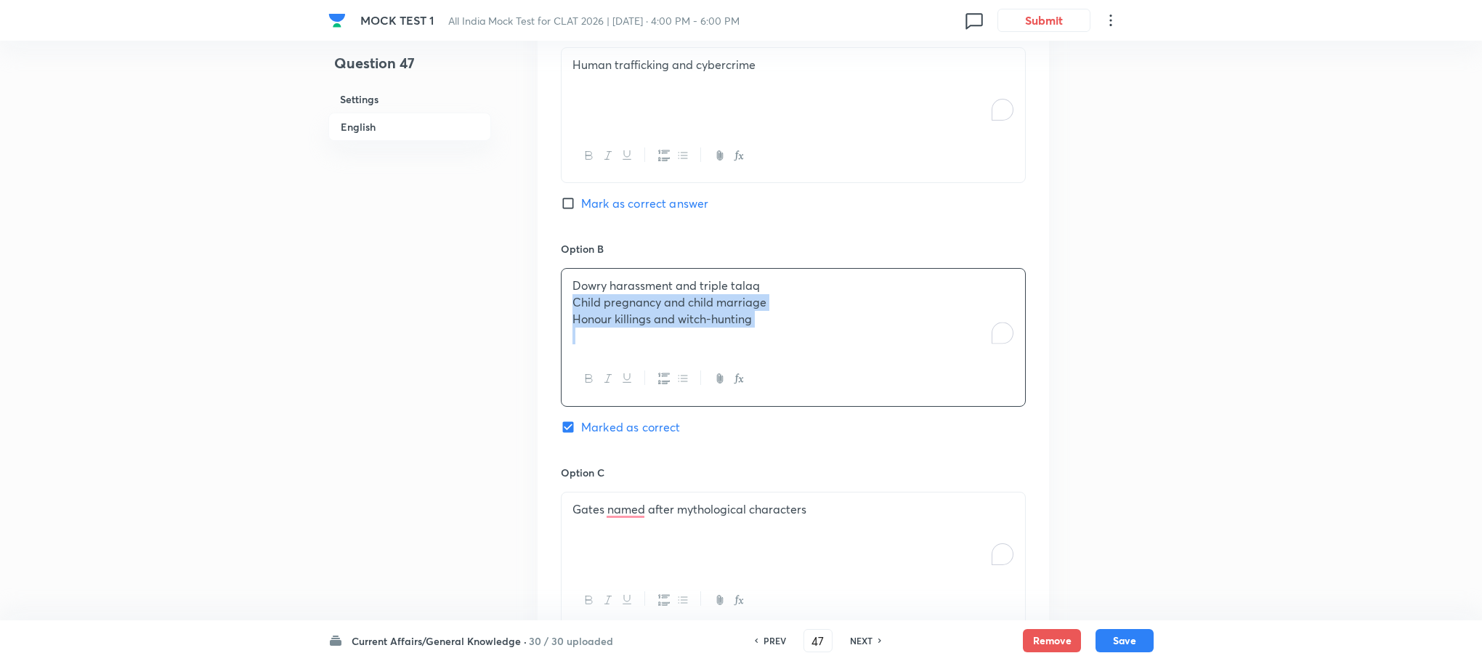
drag, startPoint x: 567, startPoint y: 301, endPoint x: 798, endPoint y: 353, distance: 236.2
click at [798, 352] on div "Dowry harassment and triple talaq Child pregnancy and child marriage Honour kil…" at bounding box center [794, 311] width 464 height 84
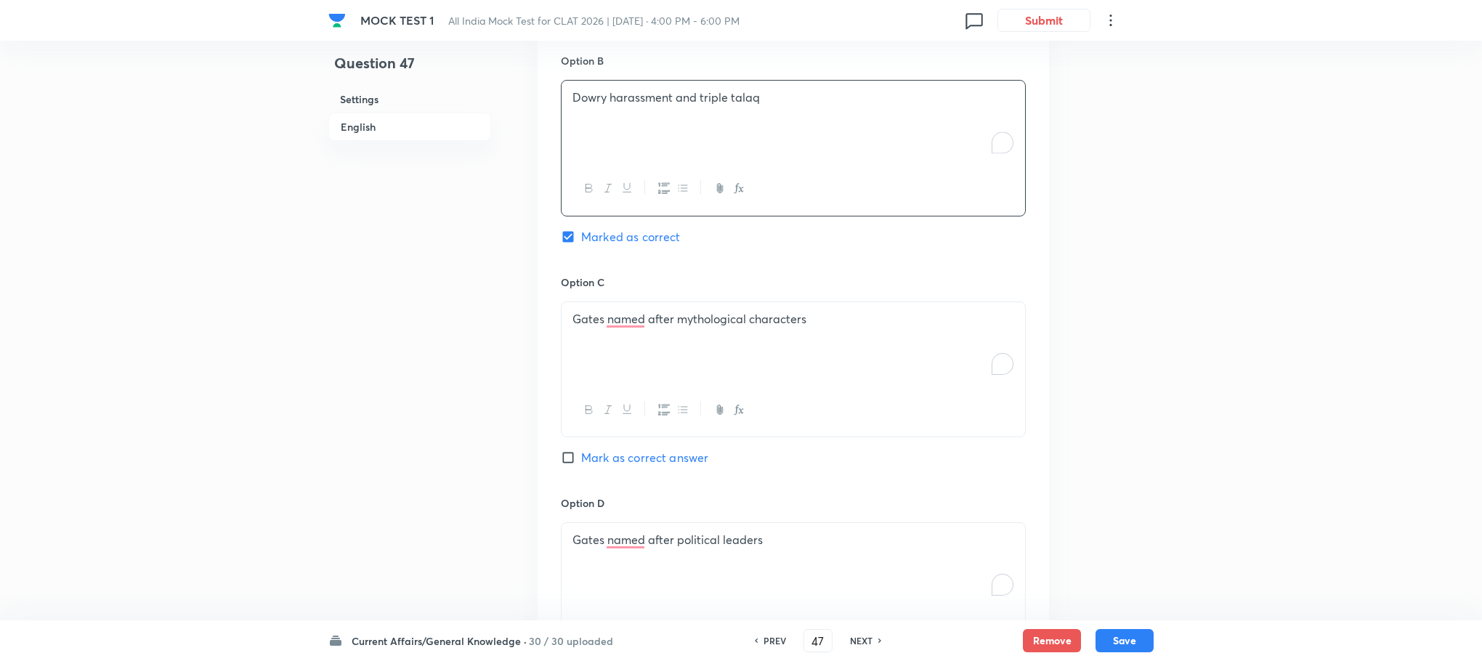
scroll to position [1375, 0]
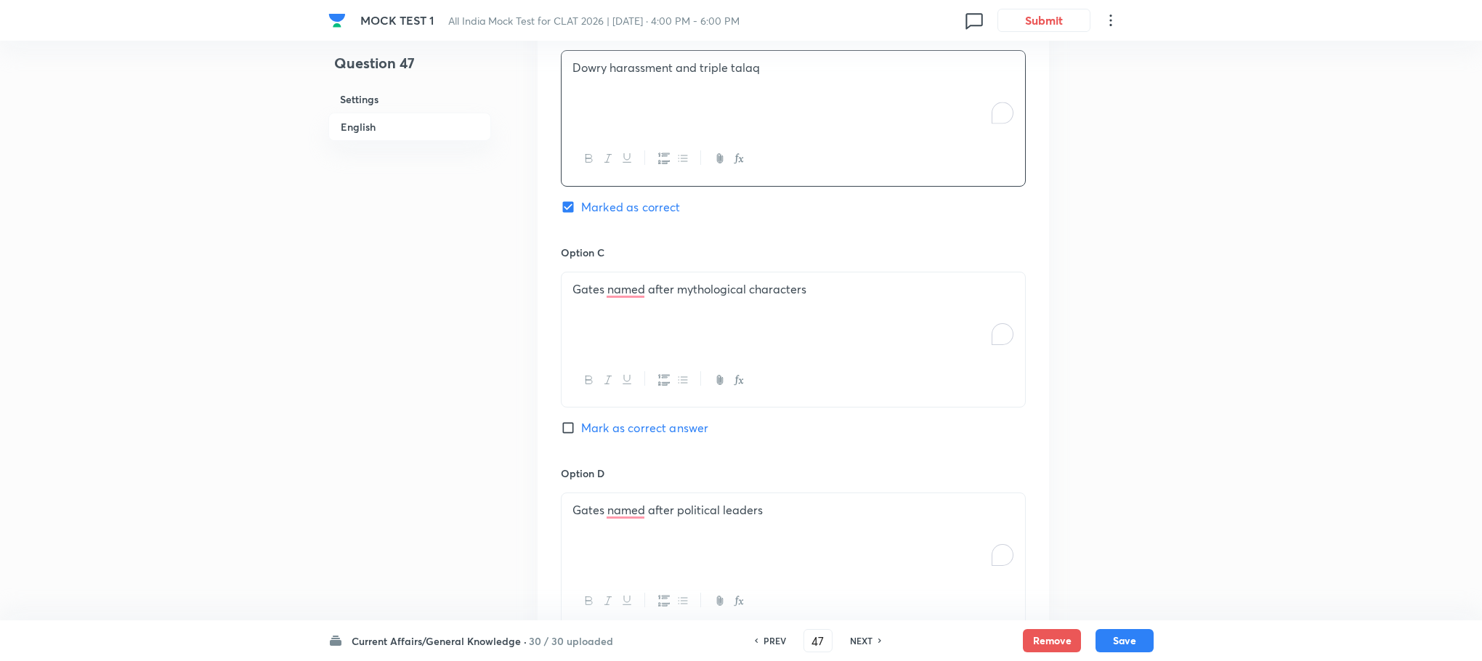
click at [595, 319] on div "Gates named after mythological characters" at bounding box center [794, 312] width 464 height 81
click at [595, 319] on div "To enrich screen reader interactions, please activate Accessibility in Grammarl…" at bounding box center [794, 312] width 464 height 81
drag, startPoint x: 569, startPoint y: 308, endPoint x: 866, endPoint y: 375, distance: 304.6
click at [866, 375] on div "Child pregnancy and child marriage Honour killings and witch-hunting" at bounding box center [793, 340] width 465 height 136
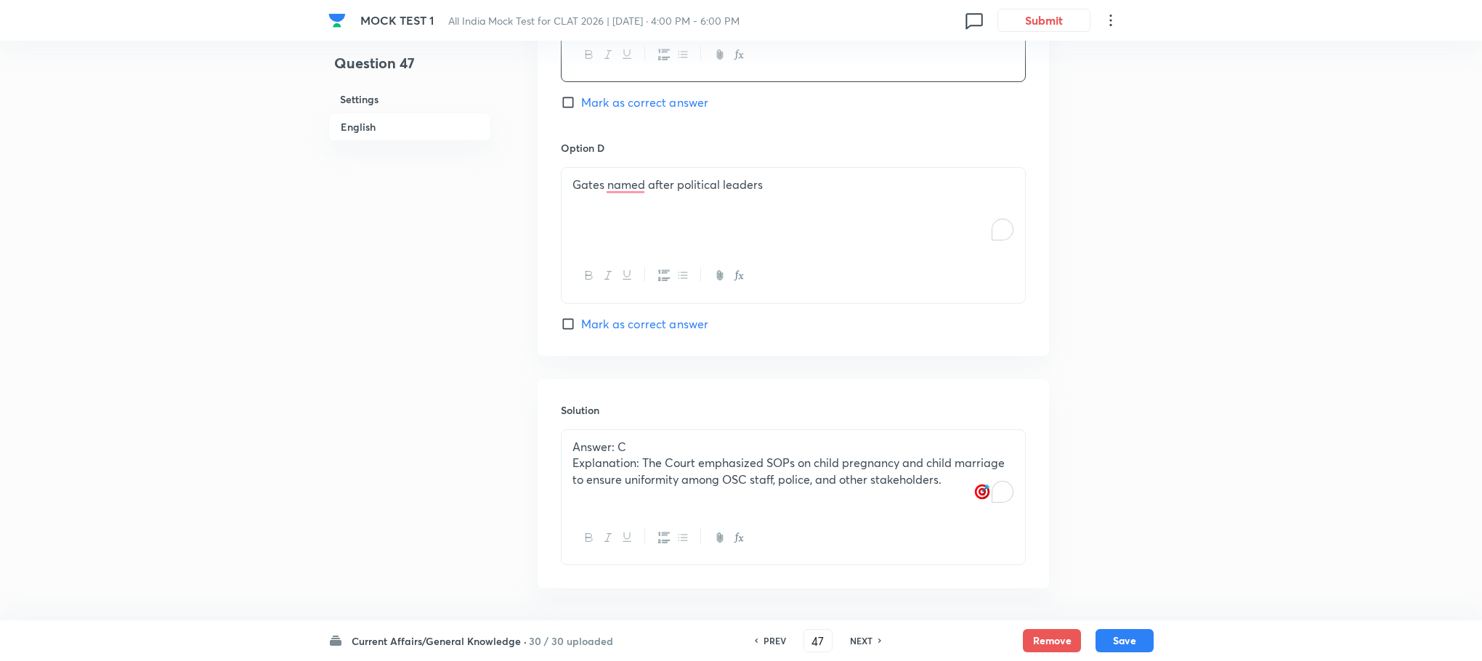
scroll to position [1702, 0]
click at [624, 223] on div "Gates named after political leaders" at bounding box center [794, 206] width 464 height 81
click at [624, 219] on div "To enrich screen reader interactions, please activate Accessibility in Grammarl…" at bounding box center [794, 206] width 464 height 81
click at [628, 101] on span "Mark as correct answer" at bounding box center [644, 100] width 127 height 17
click at [581, 101] on input "Mark as correct answer" at bounding box center [571, 101] width 20 height 15
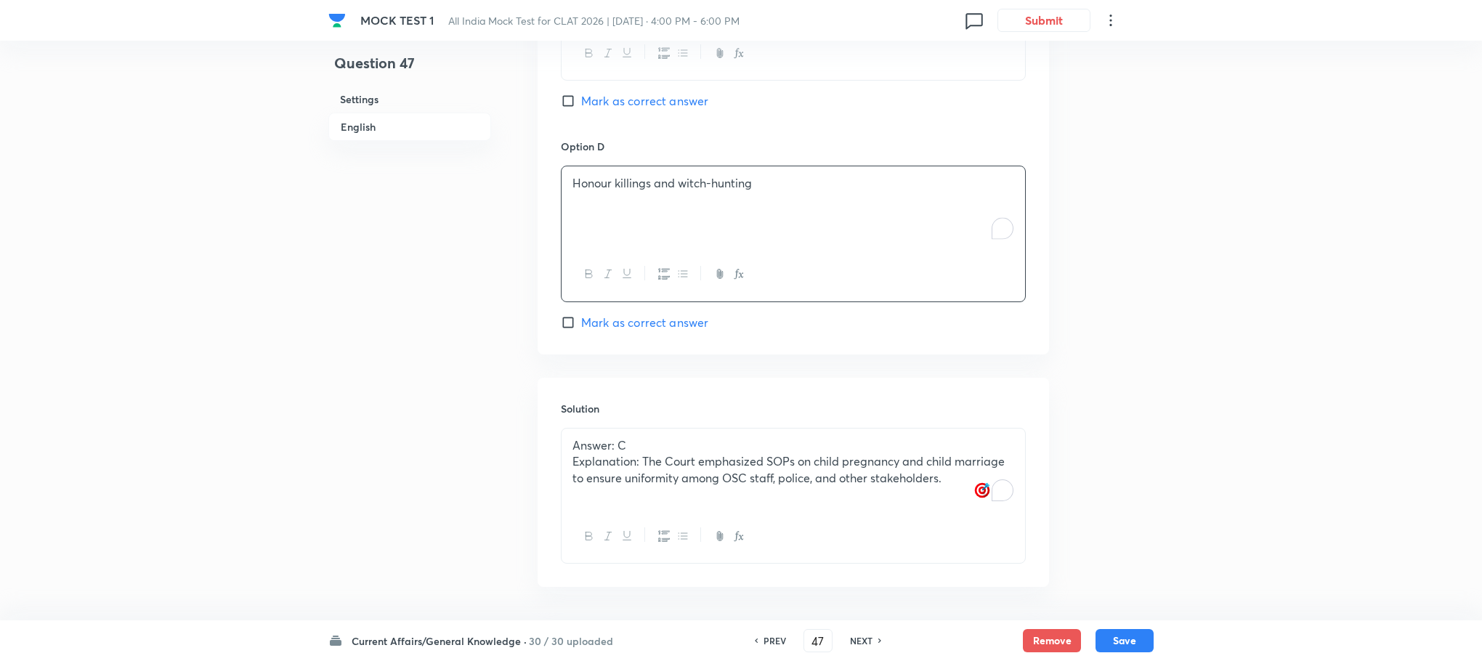
checkbox input "true"
checkbox input "false"
click at [1116, 641] on button "Save" at bounding box center [1125, 639] width 58 height 23
type input "48"
checkbox input "false"
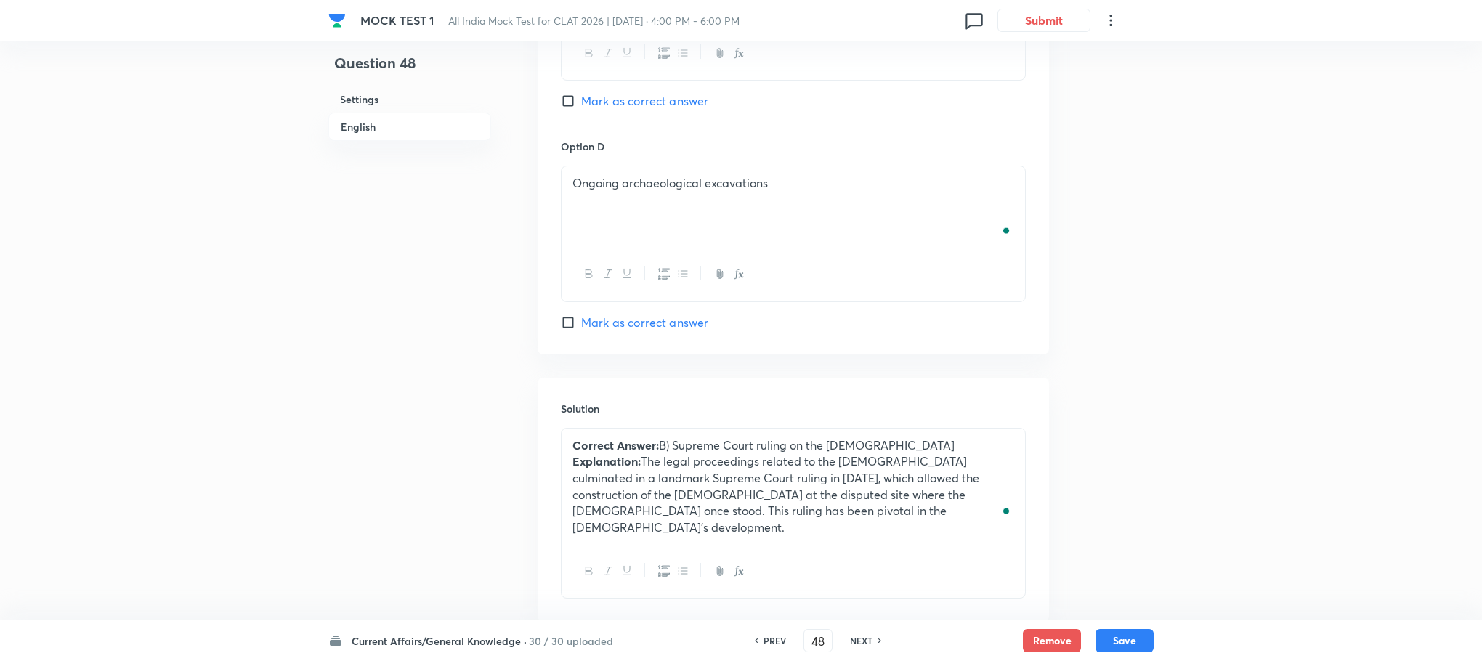
checkbox input "true"
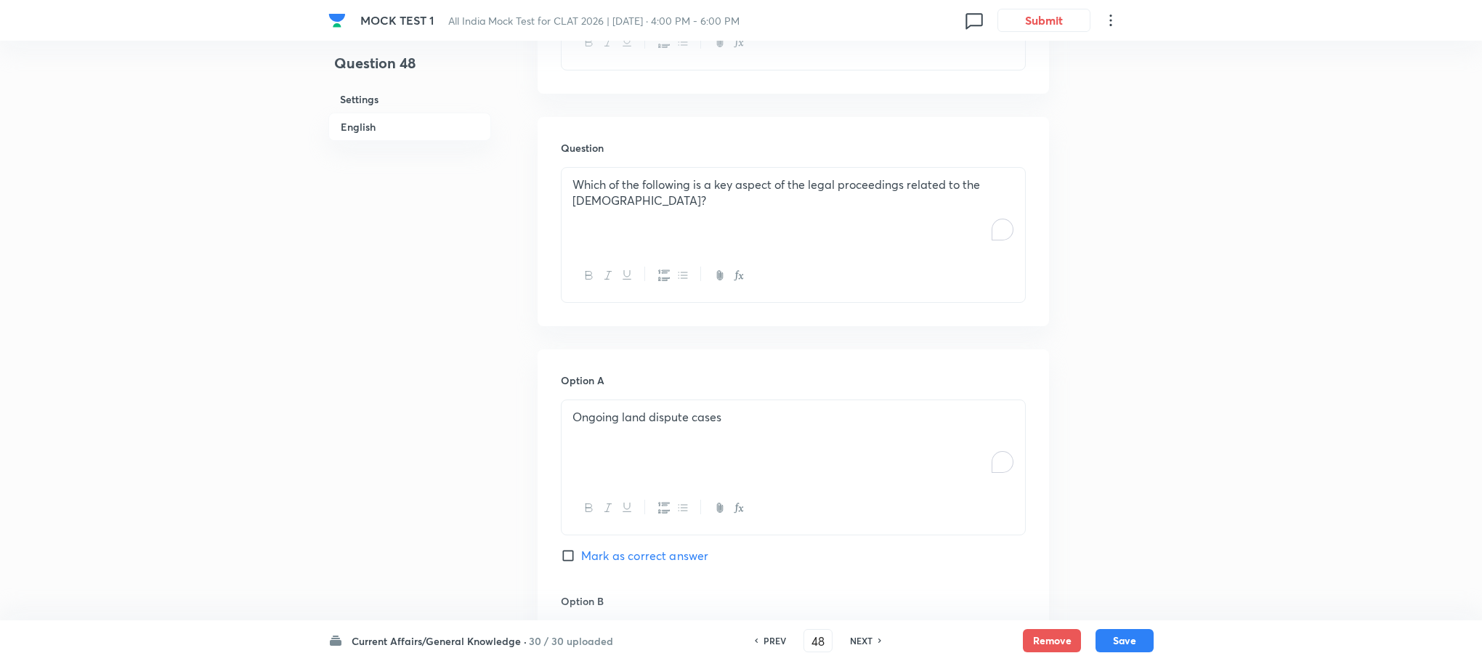
scroll to position [612, 0]
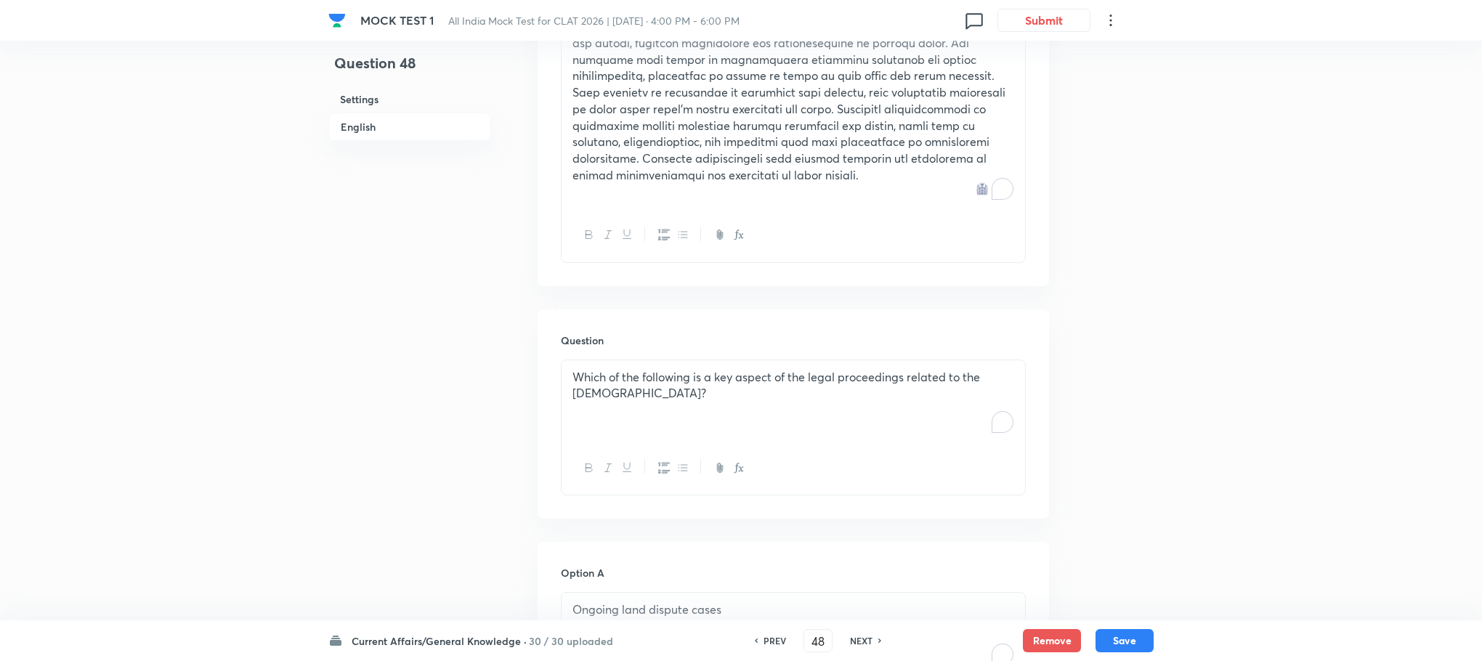
click at [620, 403] on div "Which of the following is a key aspect of the legal proceedings related to the …" at bounding box center [794, 400] width 464 height 81
click at [632, 389] on div "To enrich screen reader interactions, please activate Accessibility in Grammarl…" at bounding box center [794, 400] width 464 height 81
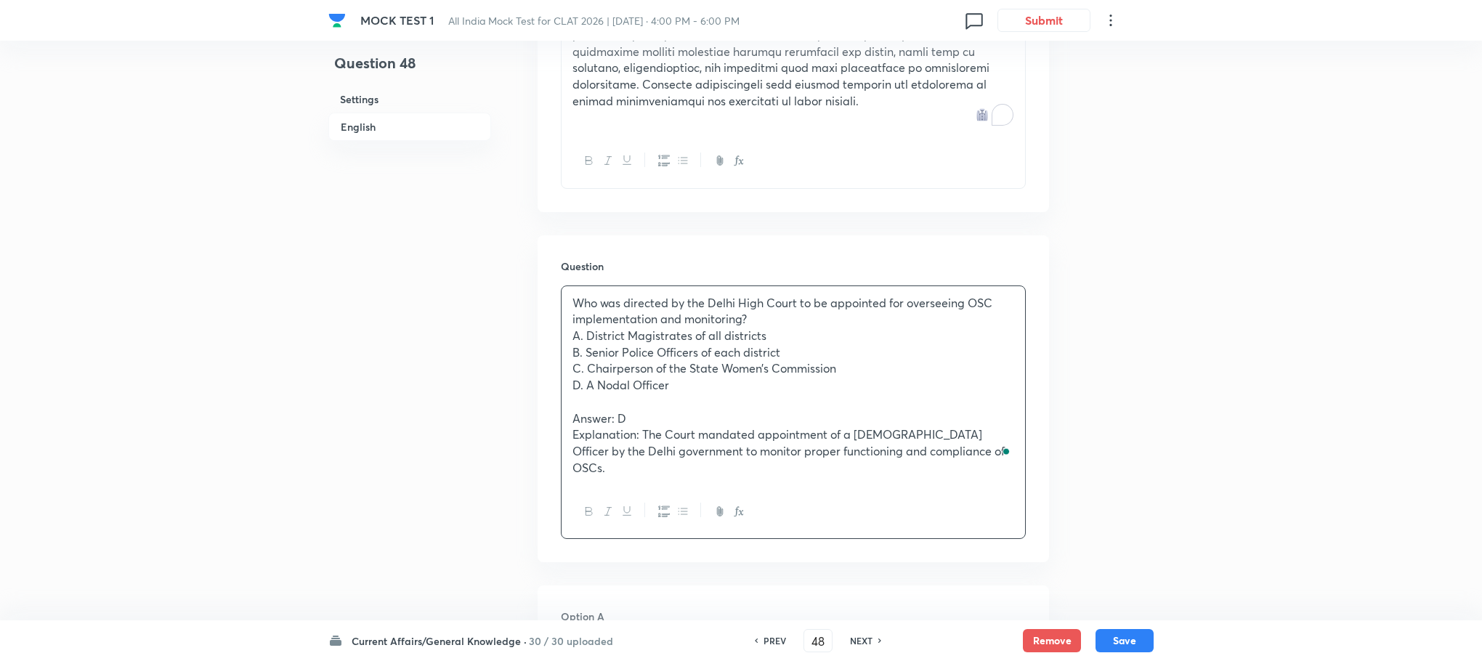
scroll to position [830, 0]
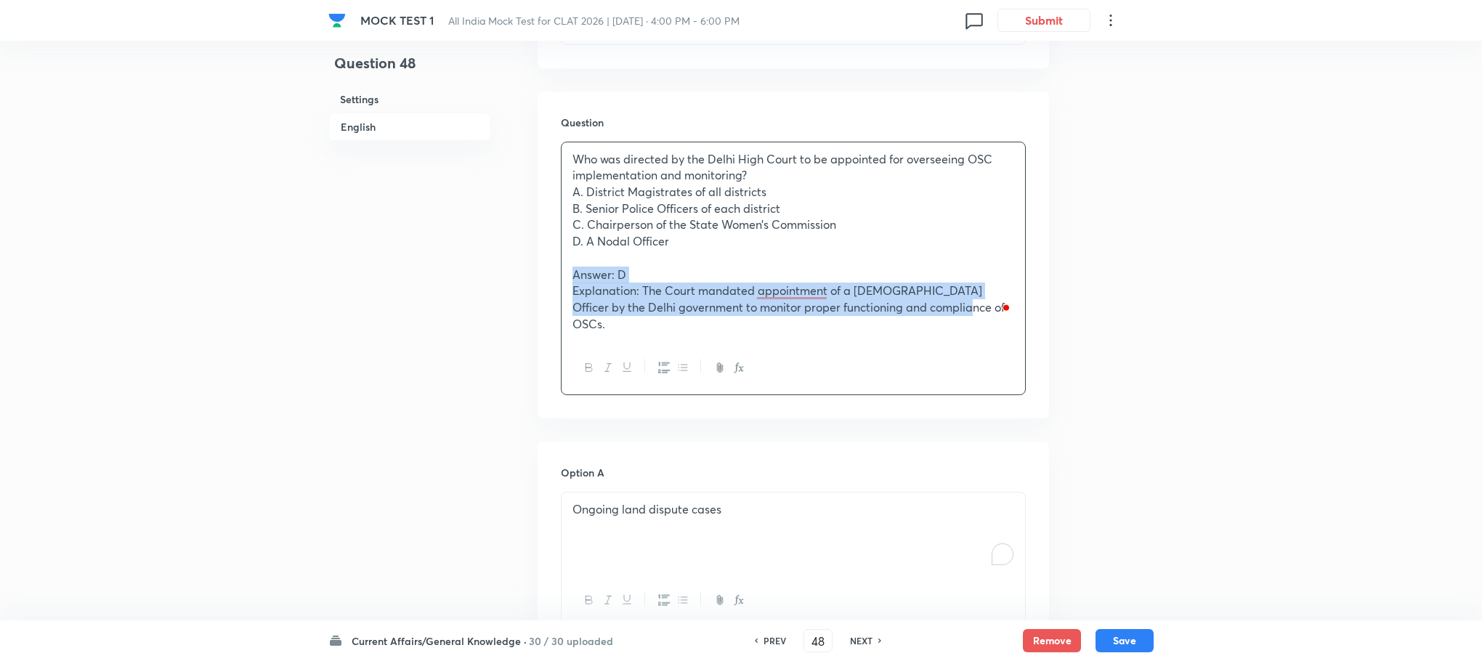
drag, startPoint x: 565, startPoint y: 273, endPoint x: 948, endPoint y: 353, distance: 391.1
click at [947, 354] on div "Who was directed by the Delhi High Court to be appointed for overseeing OSC imp…" at bounding box center [793, 269] width 465 height 254
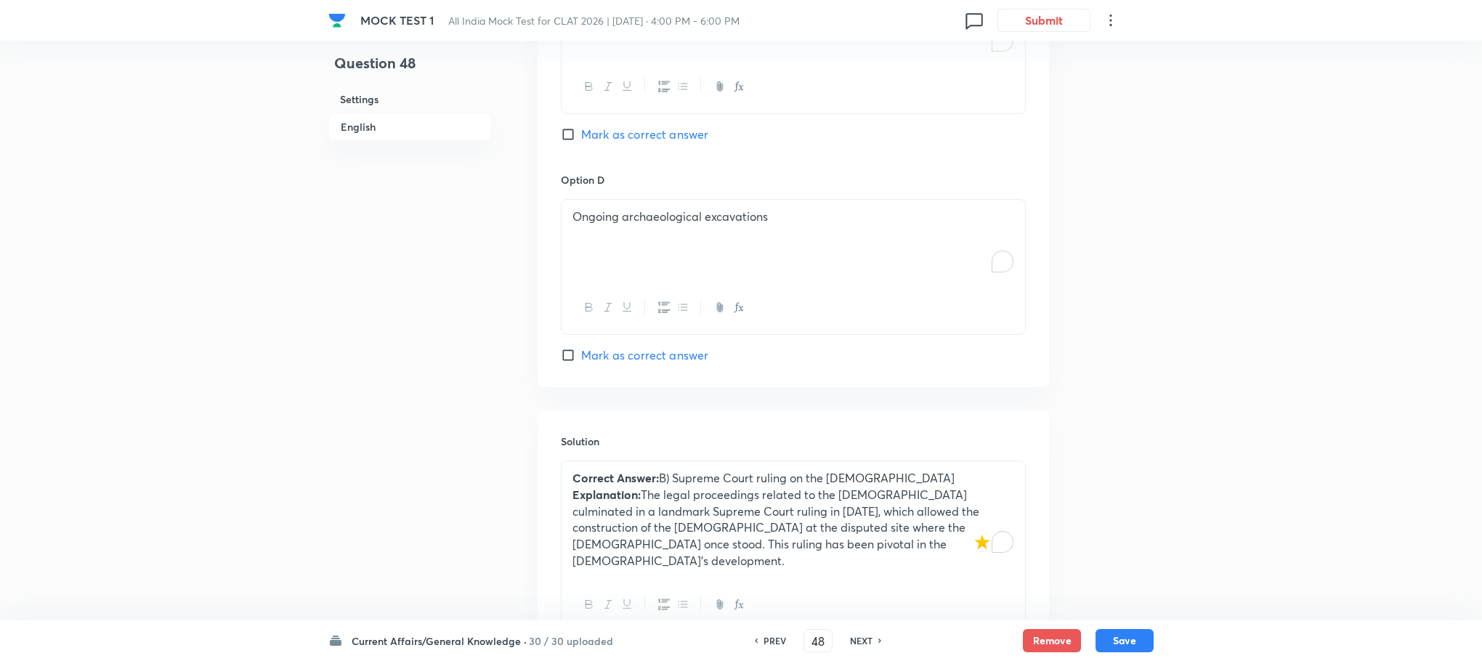
scroll to position [1738, 0]
click at [621, 478] on strong "Correct Answer:" at bounding box center [615, 476] width 86 height 15
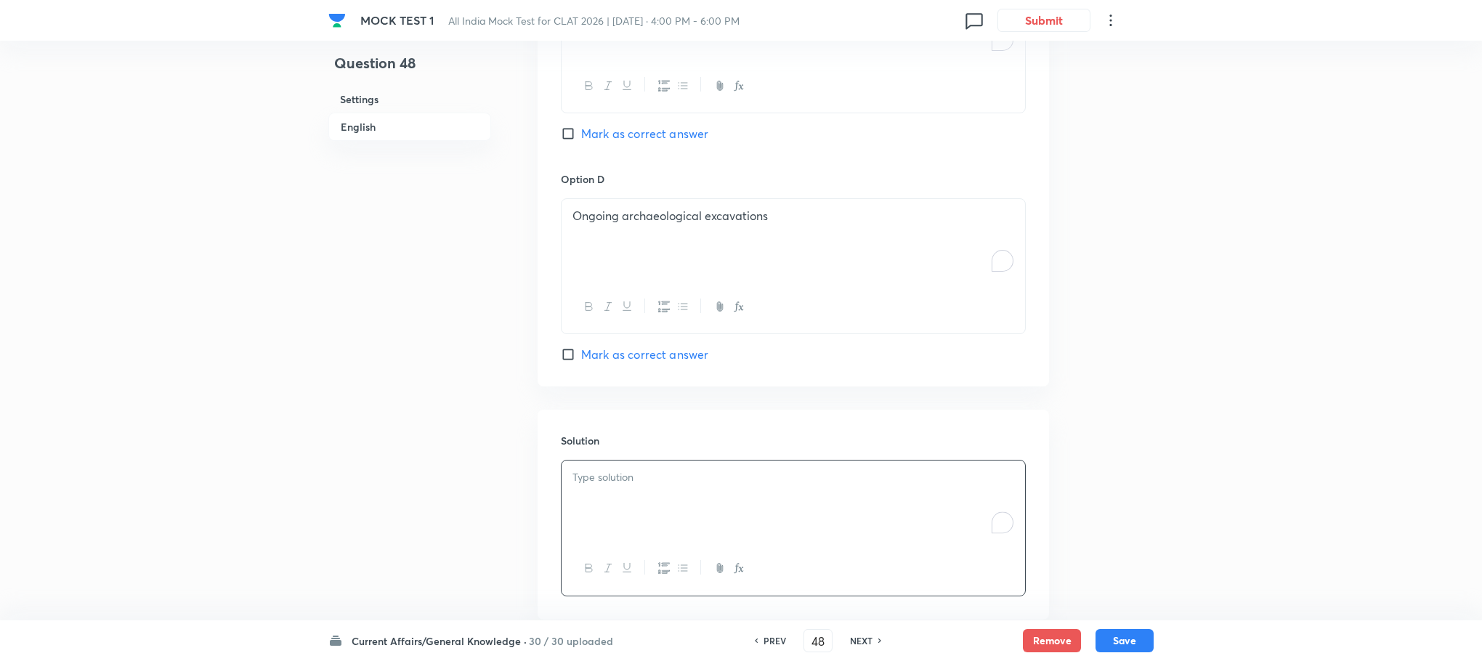
click at [611, 466] on div "To enrich screen reader interactions, please activate Accessibility in Grammarl…" at bounding box center [794, 501] width 464 height 81
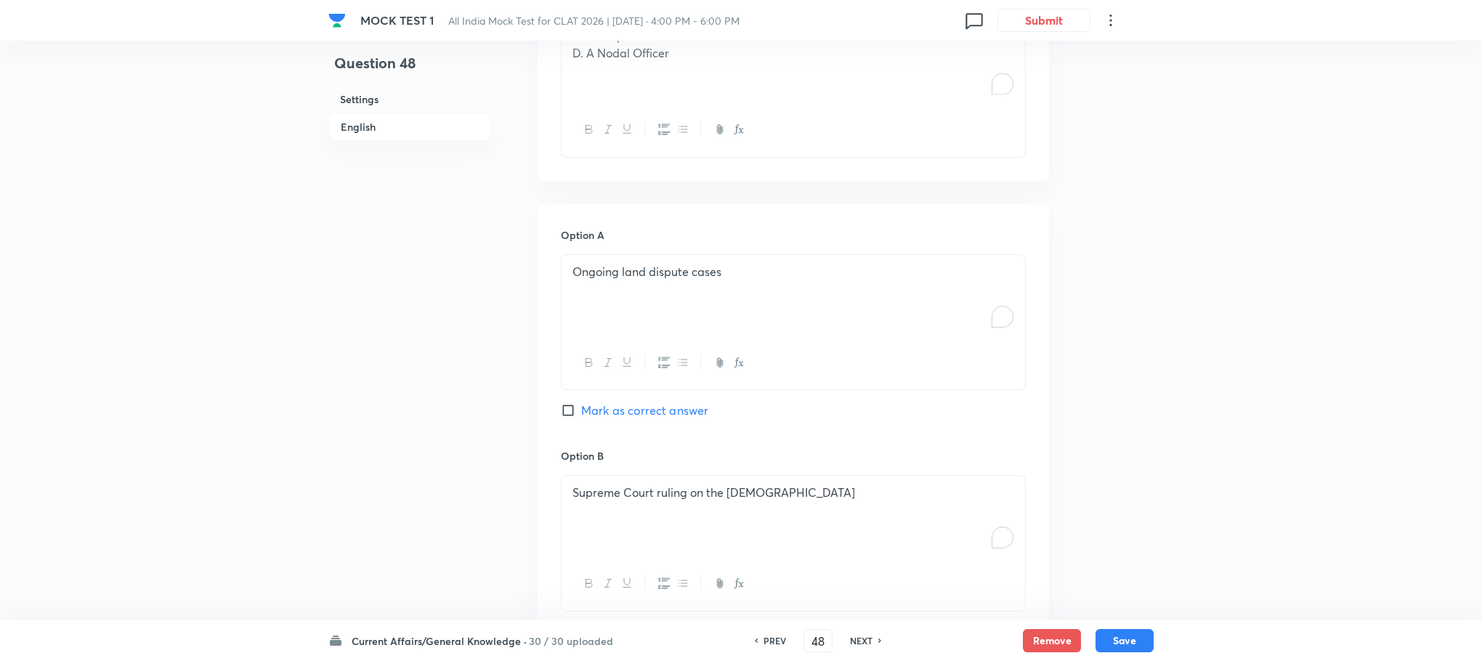
scroll to position [866, 0]
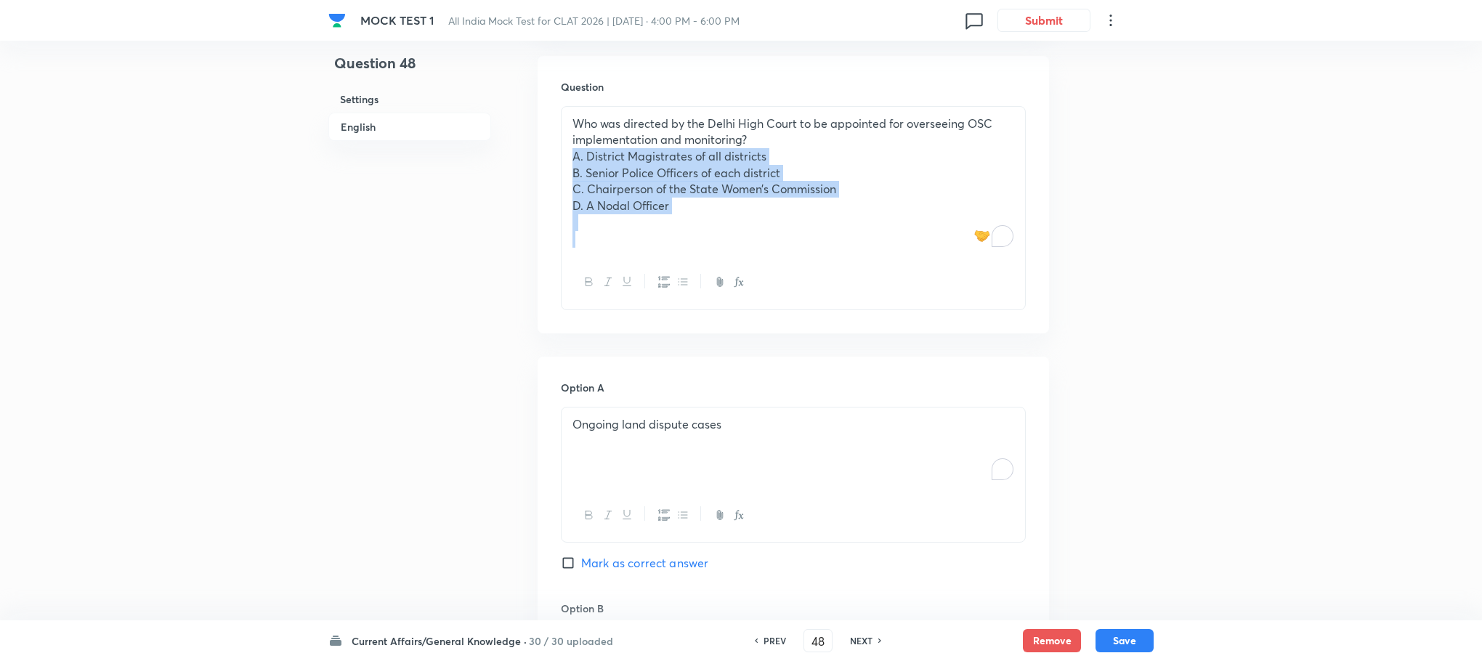
drag, startPoint x: 563, startPoint y: 157, endPoint x: 748, endPoint y: 255, distance: 209.6
click at [748, 255] on div "Who was directed by the Delhi High Court to be appointed for overseeing OSC imp…" at bounding box center [794, 182] width 464 height 150
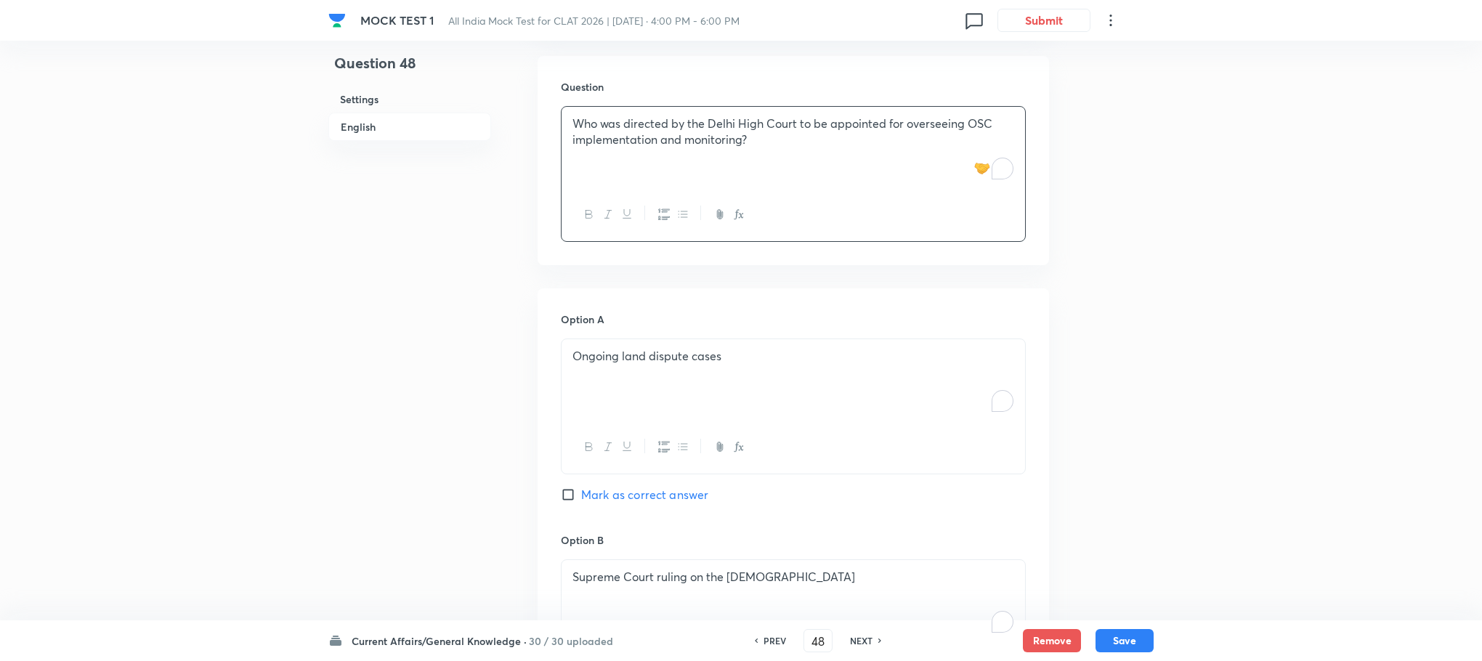
drag, startPoint x: 619, startPoint y: 414, endPoint x: 617, endPoint y: 403, distance: 11.1
click at [619, 413] on div "Ongoing land dispute cases" at bounding box center [794, 379] width 464 height 81
click at [615, 399] on div "To enrich screen reader interactions, please activate Accessibility in Grammarl…" at bounding box center [794, 379] width 464 height 81
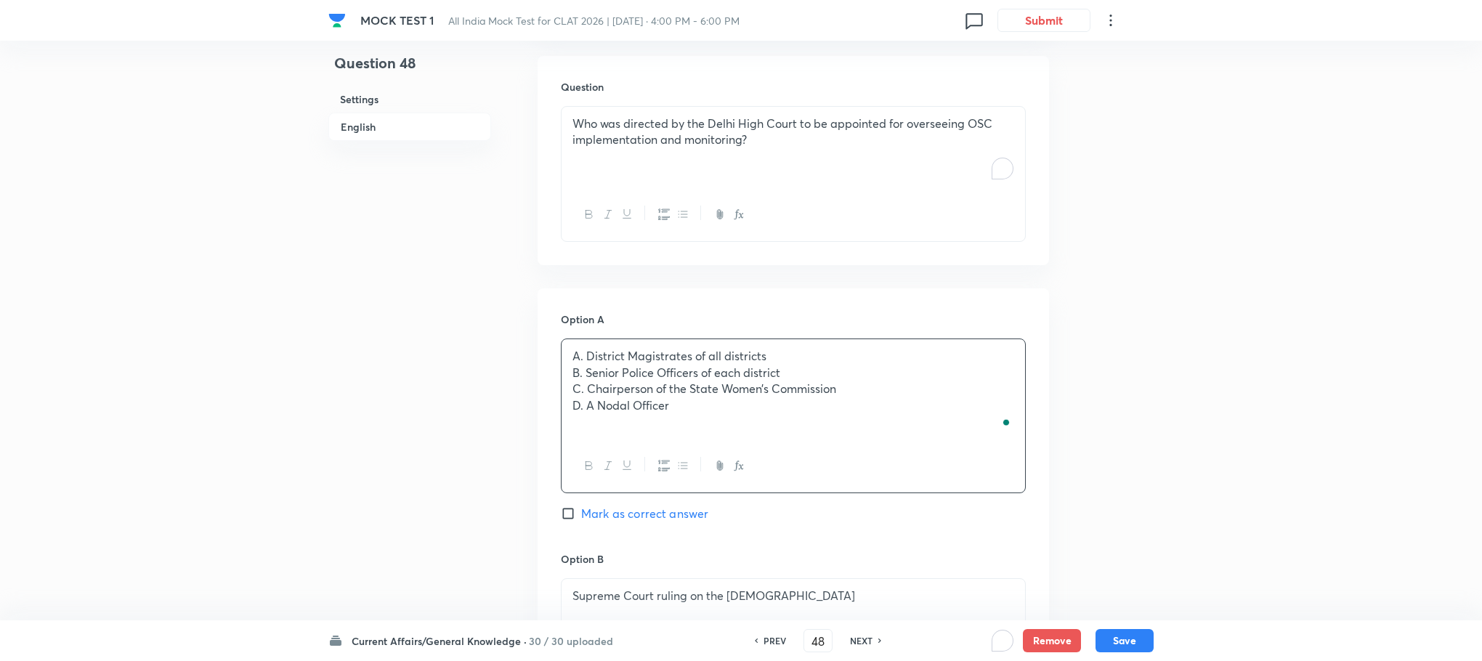
click at [583, 351] on p "A. District Magistrates of all districts" at bounding box center [793, 356] width 442 height 17
click at [583, 380] on p "B. Senior Police Officers of each district" at bounding box center [793, 373] width 442 height 17
click at [585, 392] on p "C. Chairperson of the State Women’s Commission" at bounding box center [793, 389] width 442 height 17
click at [584, 404] on p "D. A Nodal Officer" at bounding box center [793, 405] width 442 height 17
click at [791, 371] on p "Senior Police Officers of each district\" at bounding box center [793, 373] width 442 height 17
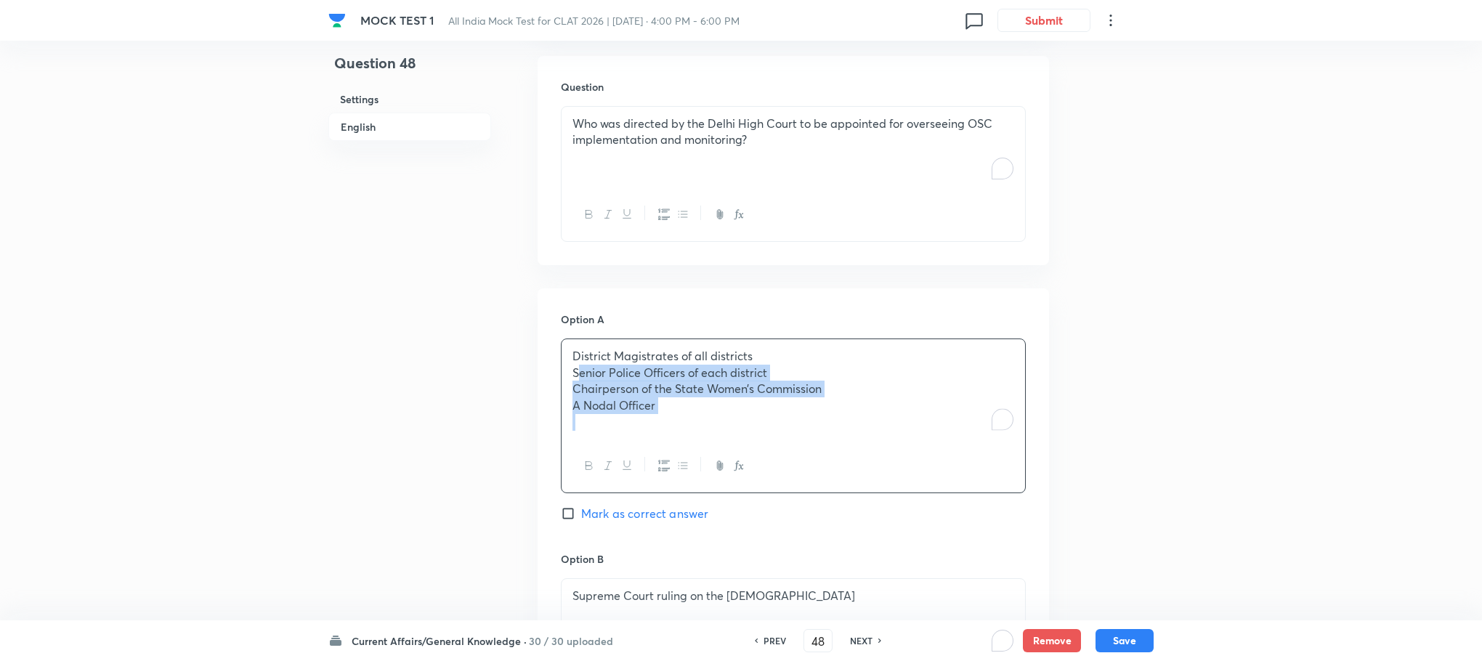
drag, startPoint x: 563, startPoint y: 376, endPoint x: 715, endPoint y: 436, distance: 163.4
click at [715, 436] on div "District Magistrates of all districts Senior Police Officers of each district C…" at bounding box center [794, 389] width 464 height 100
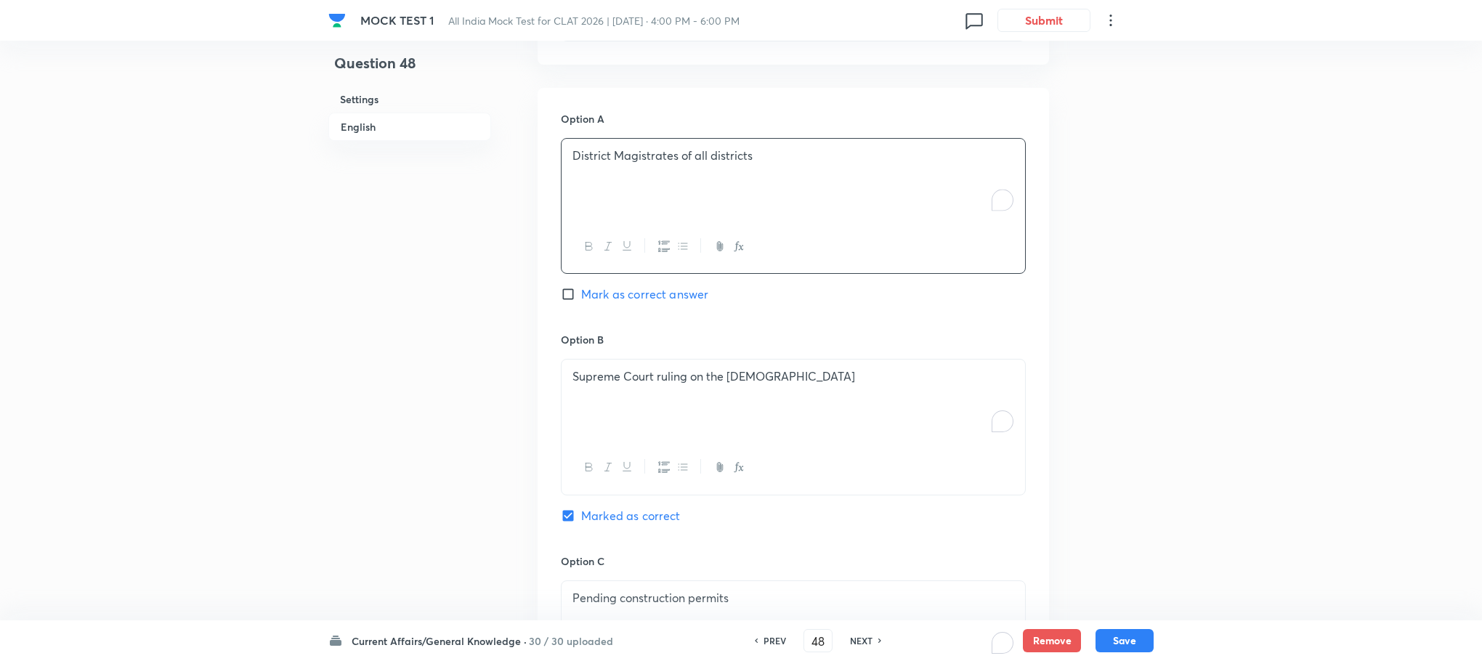
scroll to position [1084, 0]
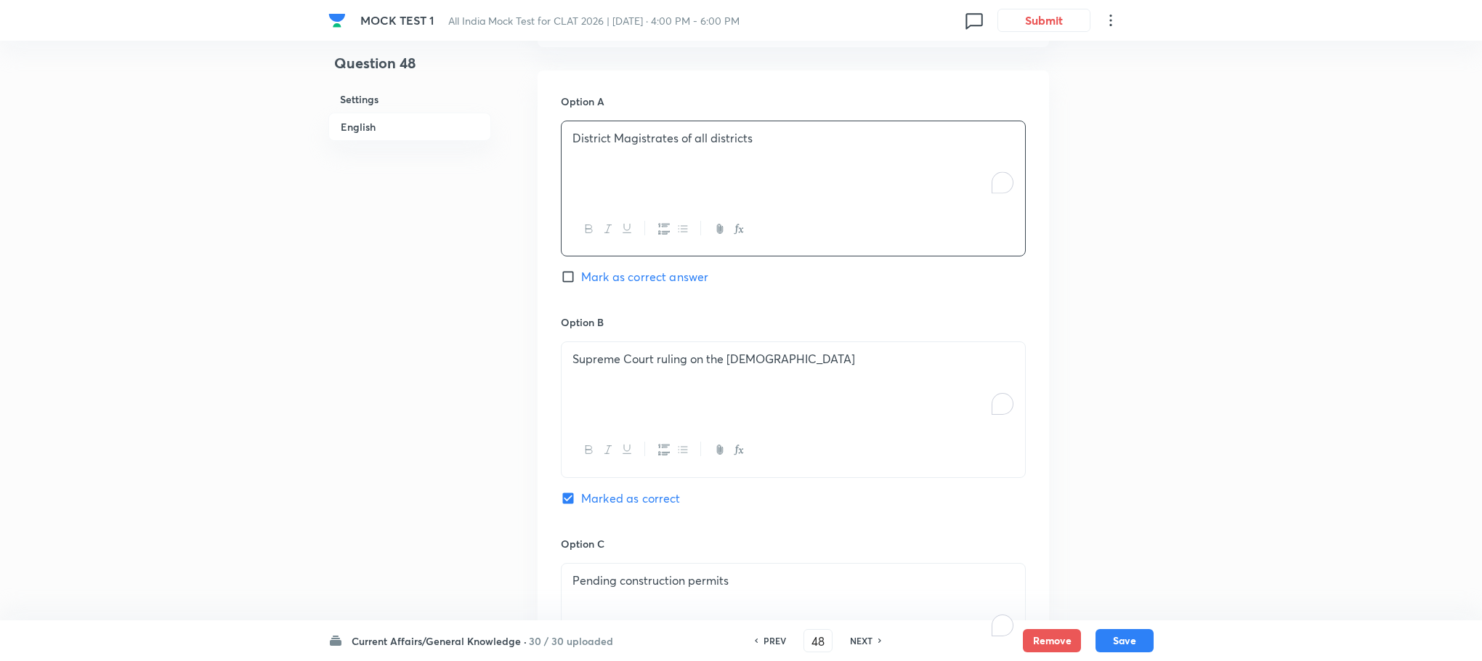
click at [606, 363] on p "Supreme Court ruling on the [DEMOGRAPHIC_DATA]" at bounding box center [793, 359] width 442 height 17
click at [604, 360] on p "To enrich screen reader interactions, please activate Accessibility in Grammarl…" at bounding box center [793, 359] width 442 height 17
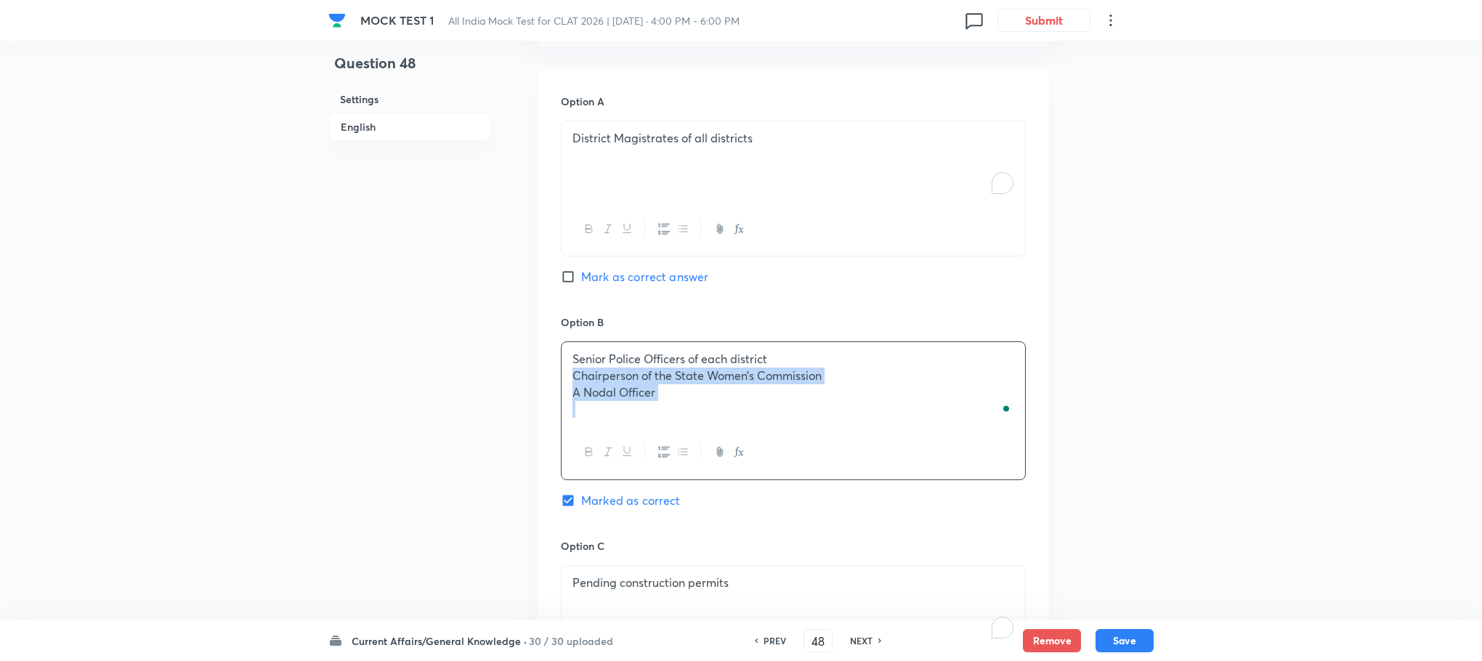
drag, startPoint x: 584, startPoint y: 382, endPoint x: 728, endPoint y: 416, distance: 147.8
click at [732, 417] on div "Senior Police Officers of each district Chairperson of the State Women’s Commis…" at bounding box center [794, 384] width 464 height 84
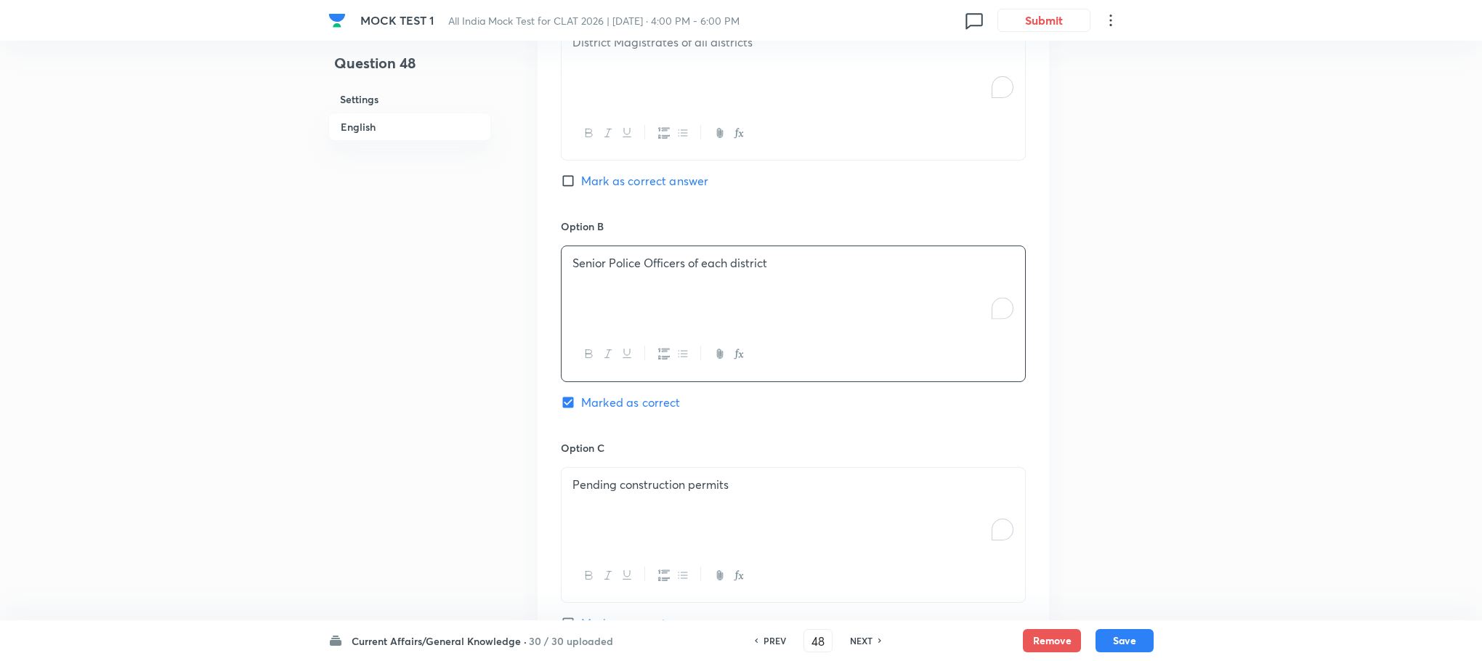
scroll to position [1302, 0]
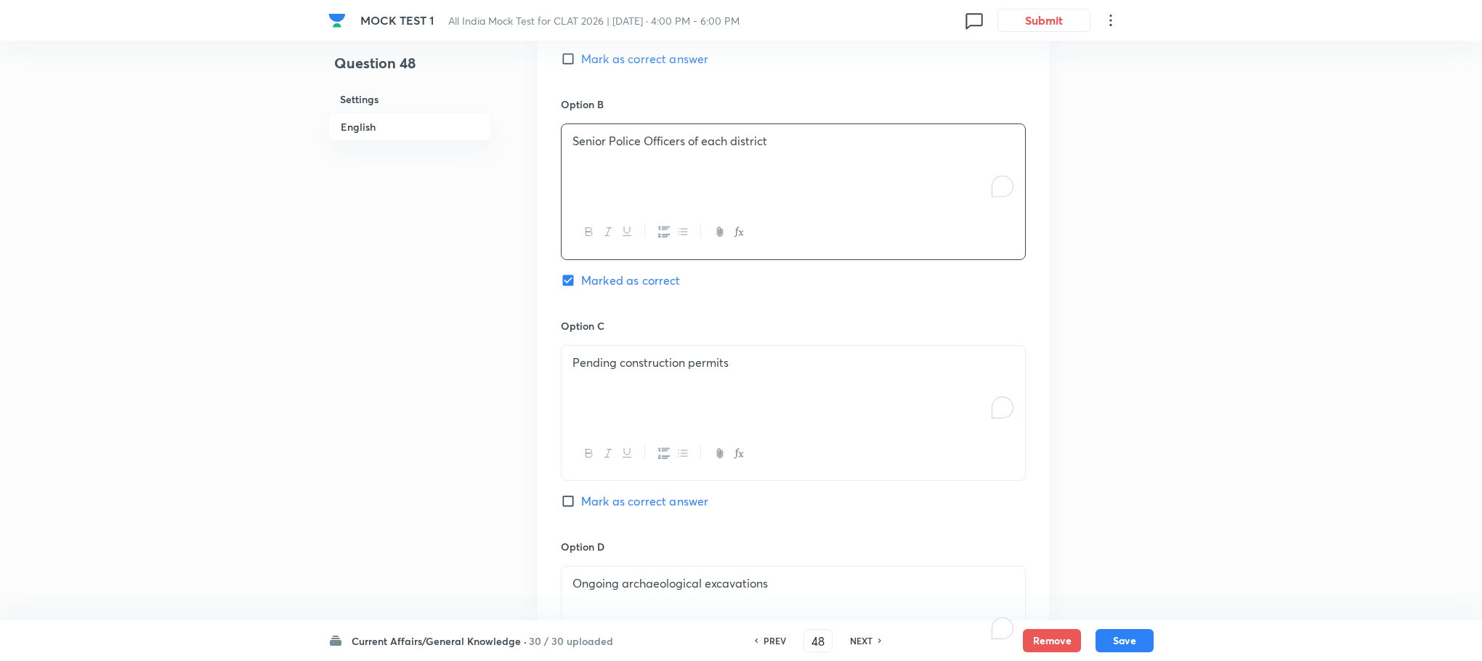
click at [596, 400] on div "Pending construction permits" at bounding box center [794, 386] width 464 height 81
click at [594, 395] on div "To enrich screen reader interactions, please activate Accessibility in Grammarl…" at bounding box center [794, 386] width 464 height 81
drag, startPoint x: 647, startPoint y: 403, endPoint x: 770, endPoint y: 428, distance: 125.2
click at [770, 427] on div "Chairperson of the State Women’s Commission A Nodal Officer" at bounding box center [794, 386] width 464 height 81
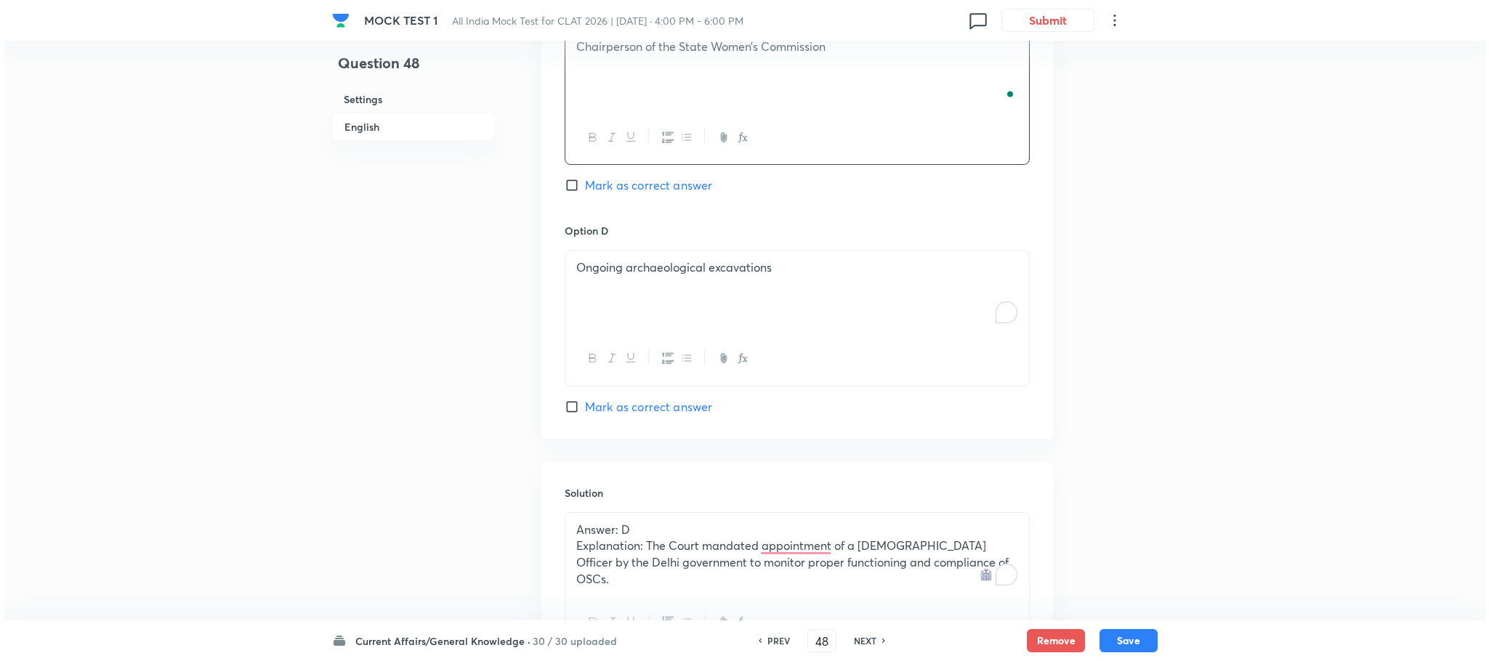
scroll to position [1629, 0]
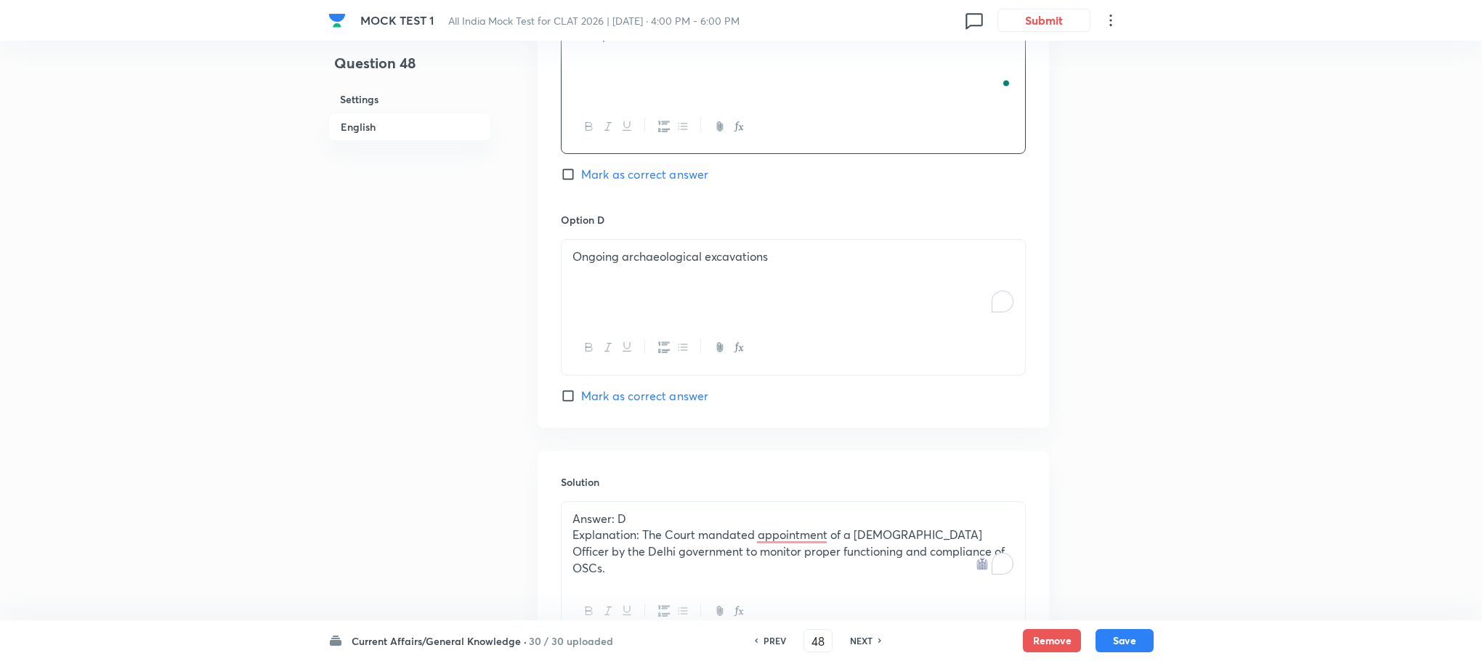
click at [635, 303] on div "Ongoing archaeological excavations" at bounding box center [794, 280] width 464 height 81
click at [635, 302] on div "To enrich screen reader interactions, please activate Accessibility in Grammarl…" at bounding box center [794, 280] width 464 height 81
click at [663, 399] on span "Mark as correct answer" at bounding box center [644, 395] width 127 height 17
click at [581, 399] on input "Mark as correct answer" at bounding box center [571, 396] width 20 height 15
checkbox input "true"
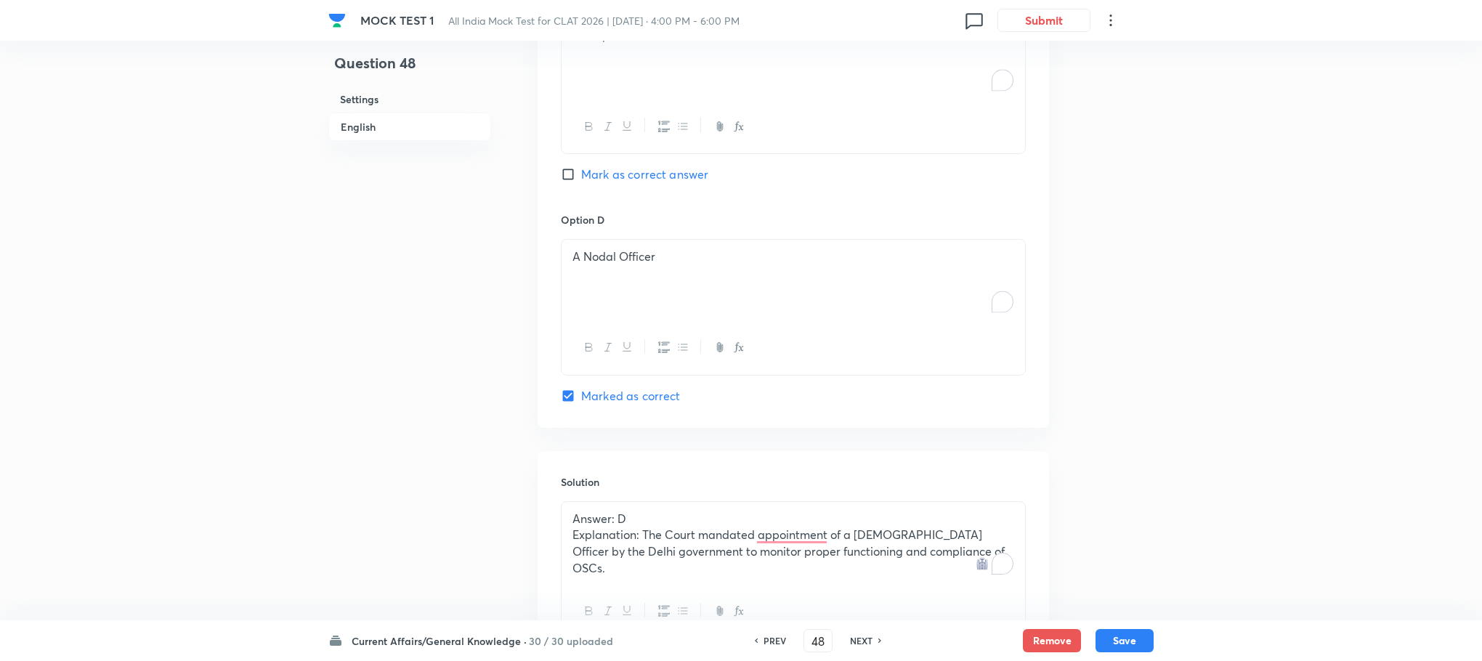
checkbox input "false"
click at [1122, 642] on button "Save" at bounding box center [1125, 639] width 58 height 23
type input "49"
checkbox input "false"
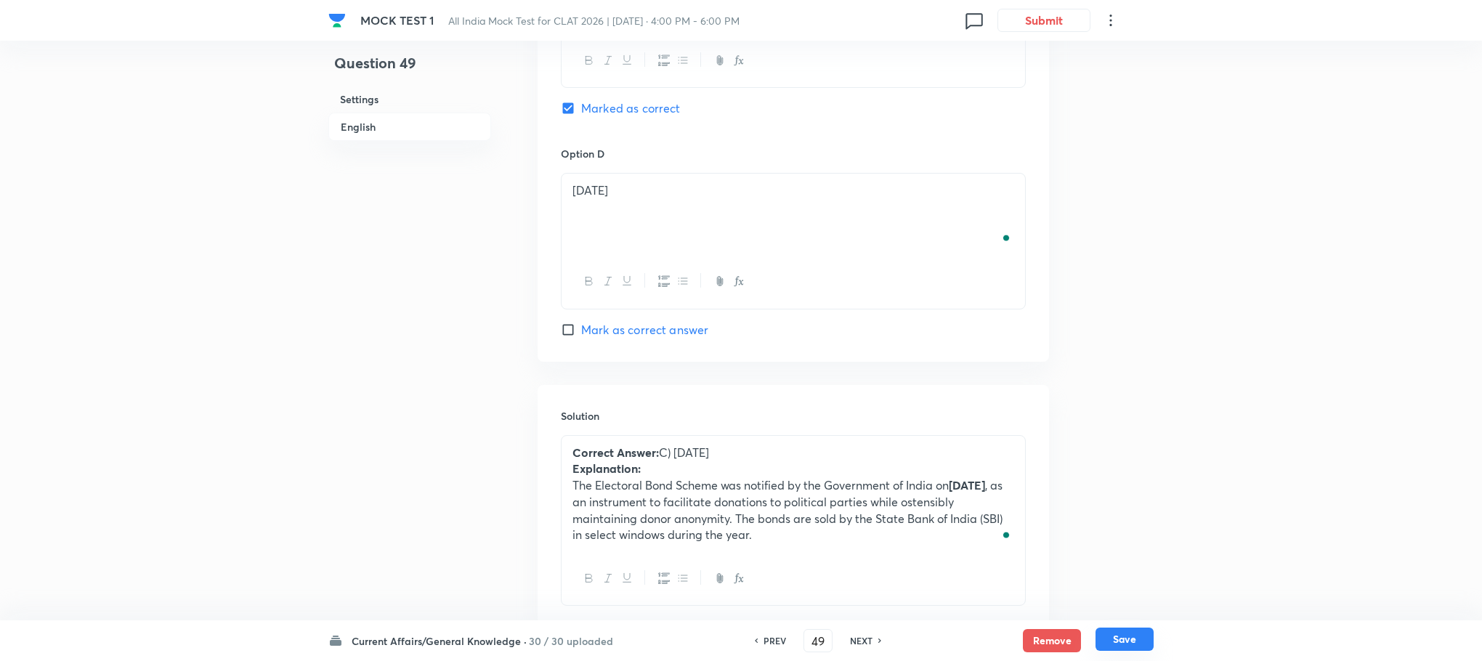
checkbox input "true"
click at [1125, 641] on button "Save" at bounding box center [1125, 639] width 58 height 23
type input "50"
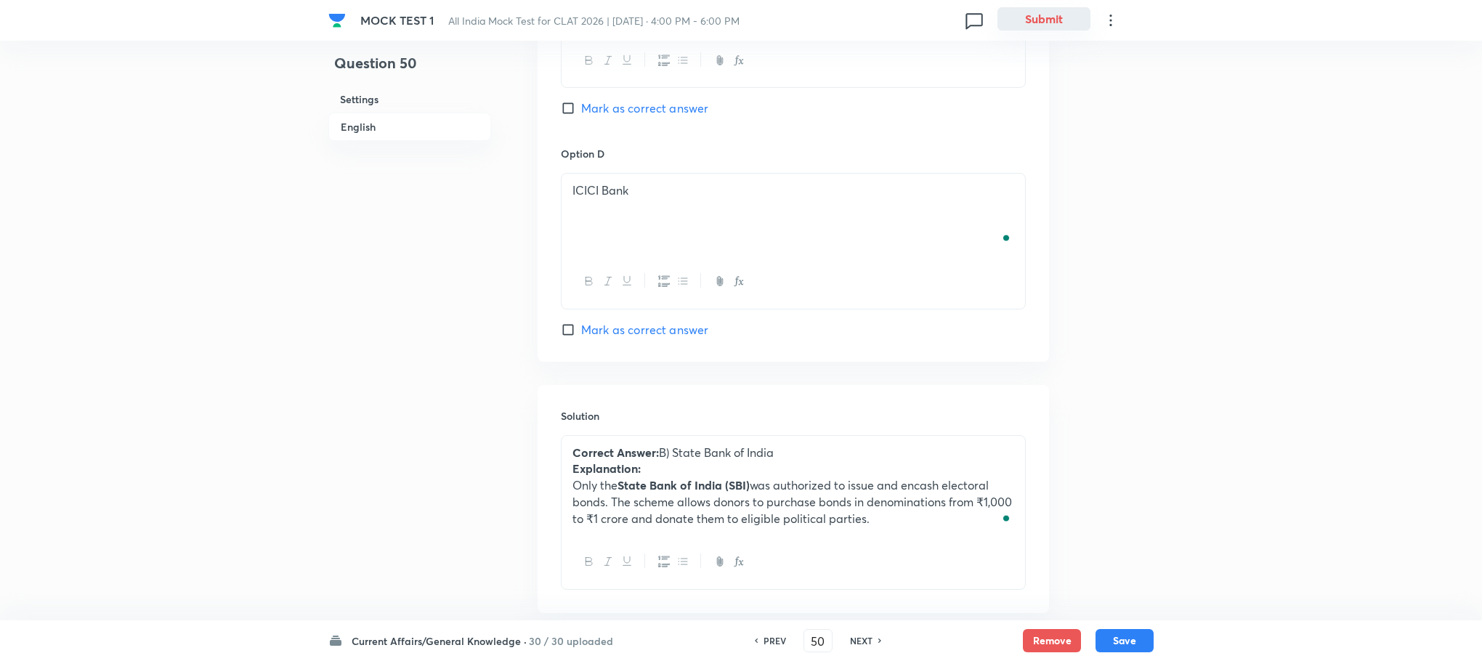
click at [1035, 22] on button "Submit" at bounding box center [1044, 18] width 93 height 23
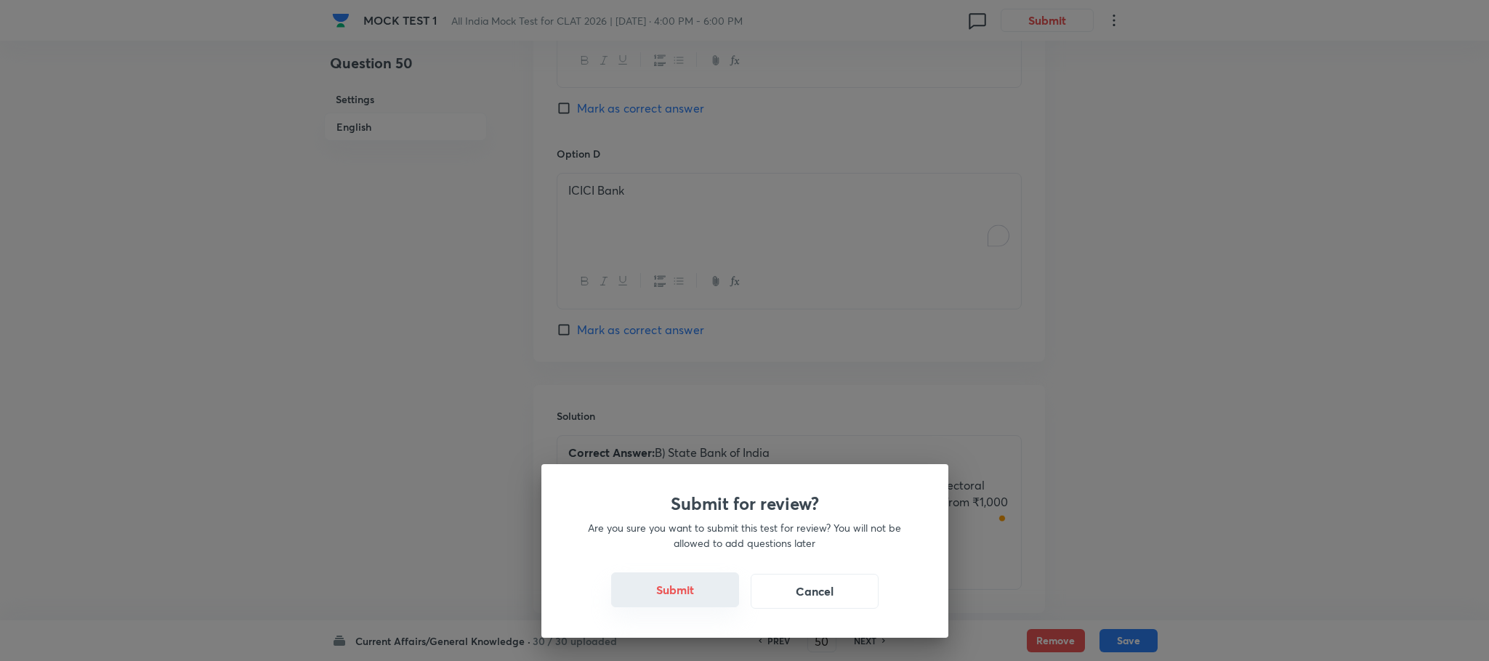
click at [693, 583] on button "Submit" at bounding box center [675, 589] width 128 height 35
